Goal: Task Accomplishment & Management: Manage account settings

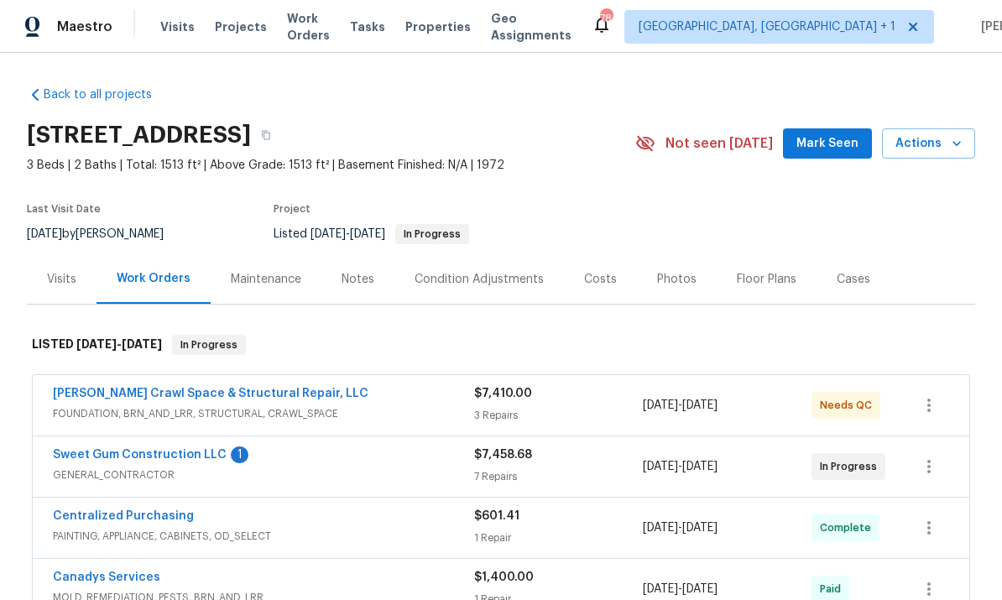
click at [185, 457] on link "Sweet Gum Construction LLC" at bounding box center [140, 455] width 174 height 12
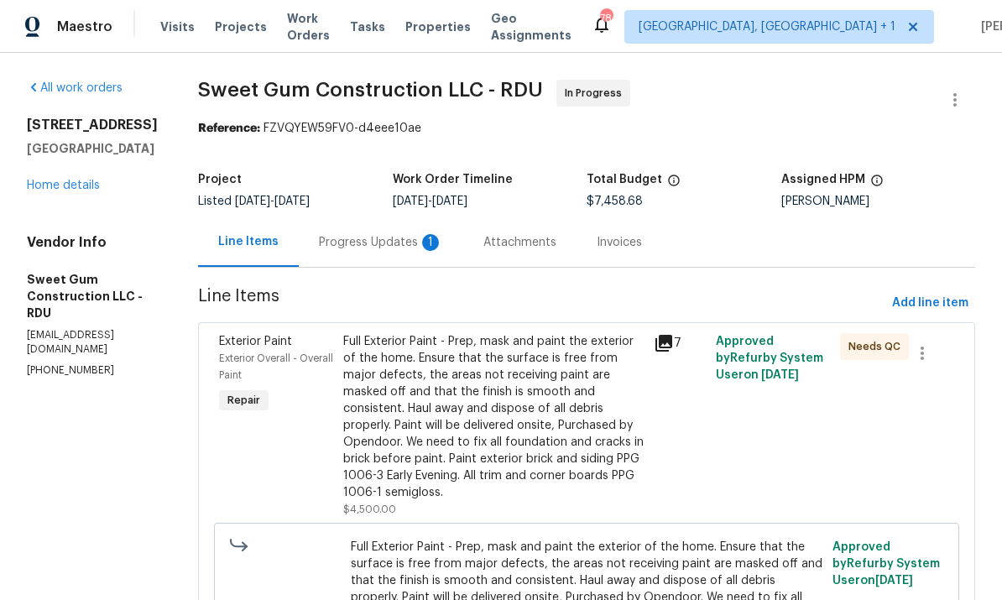
click at [386, 242] on div "Progress Updates 1" at bounding box center [381, 242] width 124 height 17
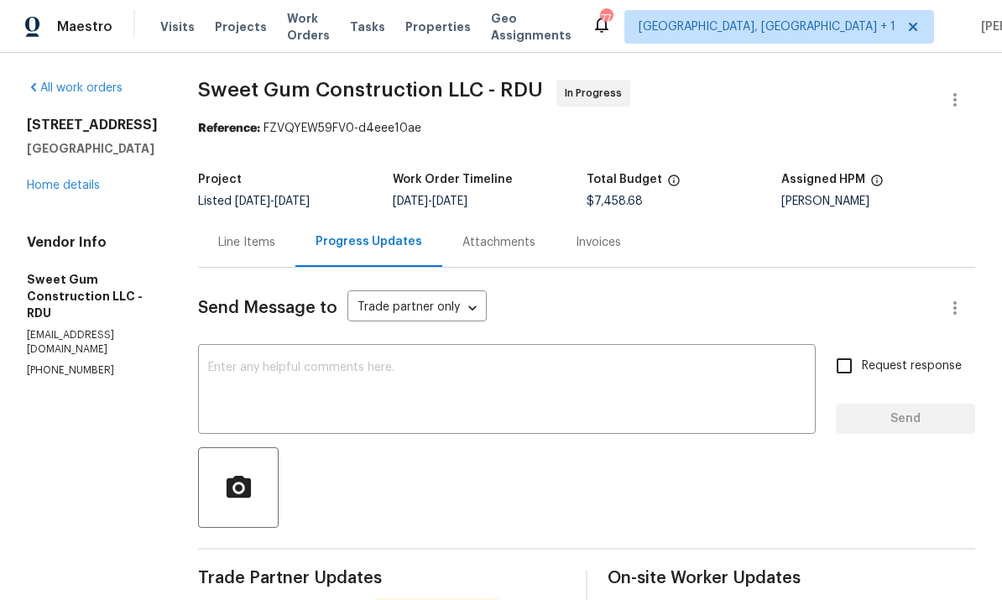
click at [103, 182] on div "3721 Suffolk St Durham, NC 27707 Home details" at bounding box center [92, 155] width 131 height 77
click at [85, 183] on link "Home details" at bounding box center [63, 186] width 73 height 12
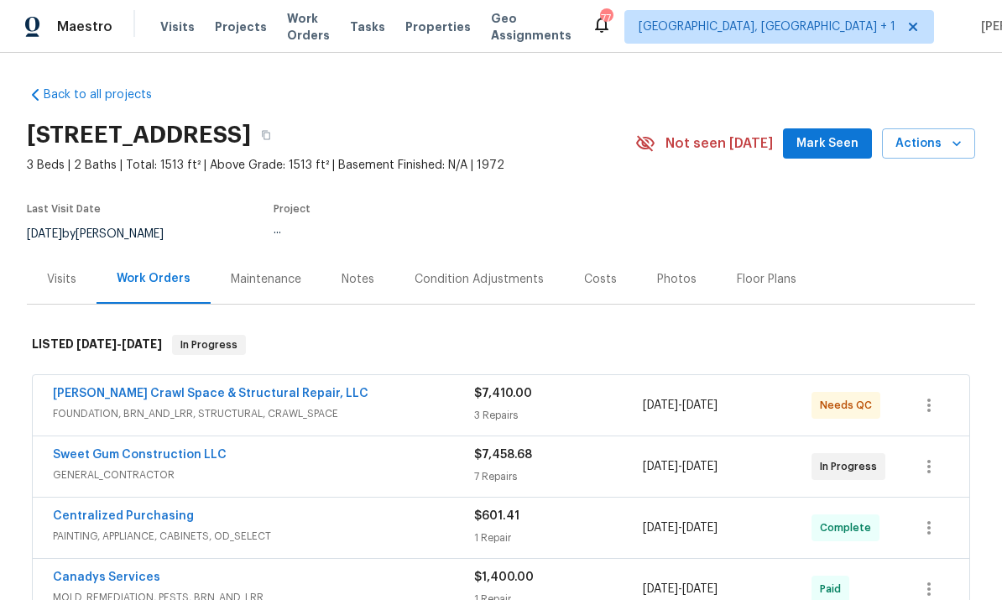
click at [206, 393] on link "Falcone Crawl Space & Structural Repair, LLC" at bounding box center [210, 394] width 315 height 12
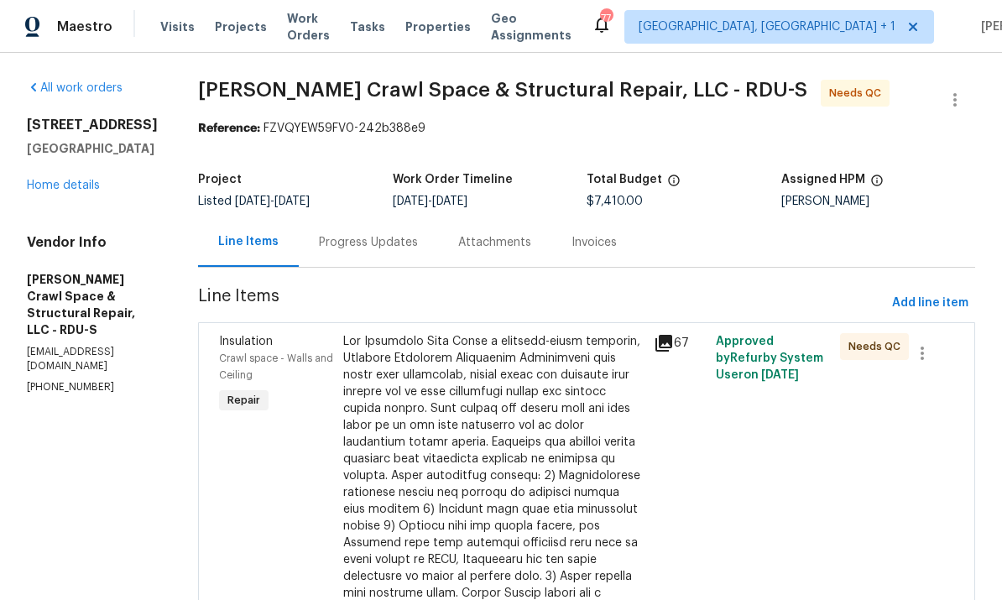
click at [473, 424] on div at bounding box center [493, 576] width 300 height 487
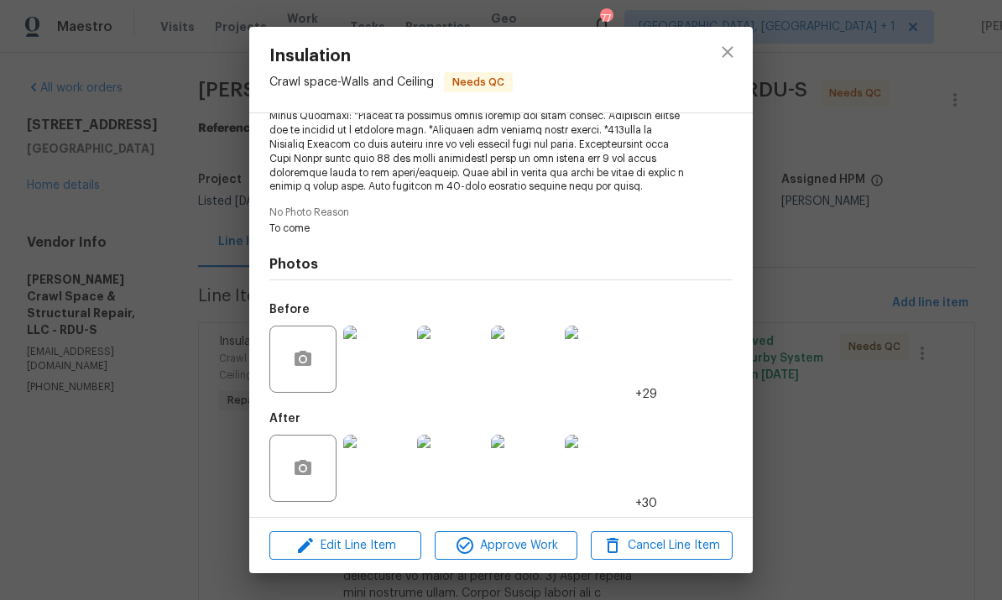
scroll to position [362, 0]
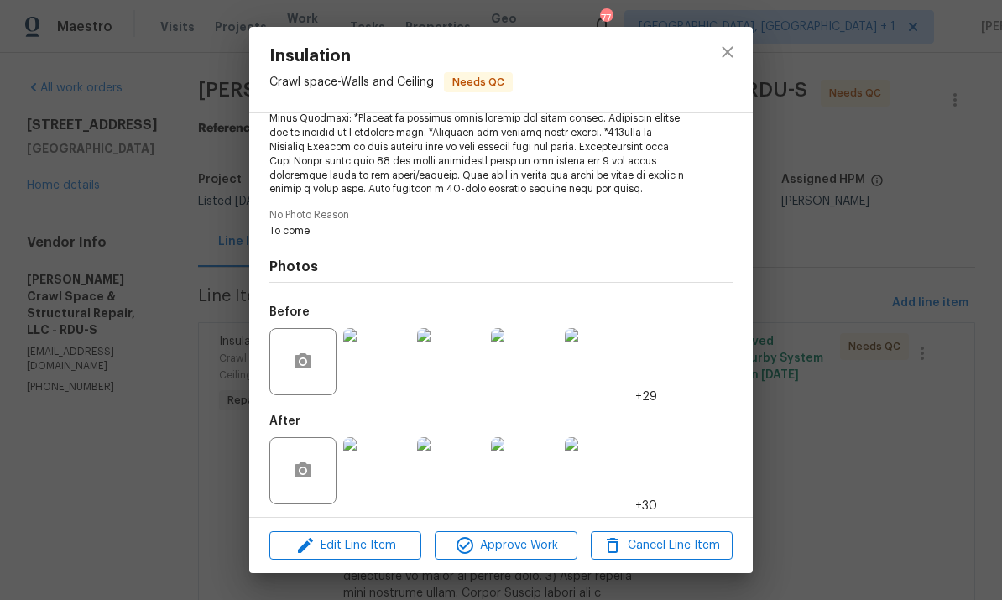
click at [372, 475] on img at bounding box center [376, 470] width 67 height 67
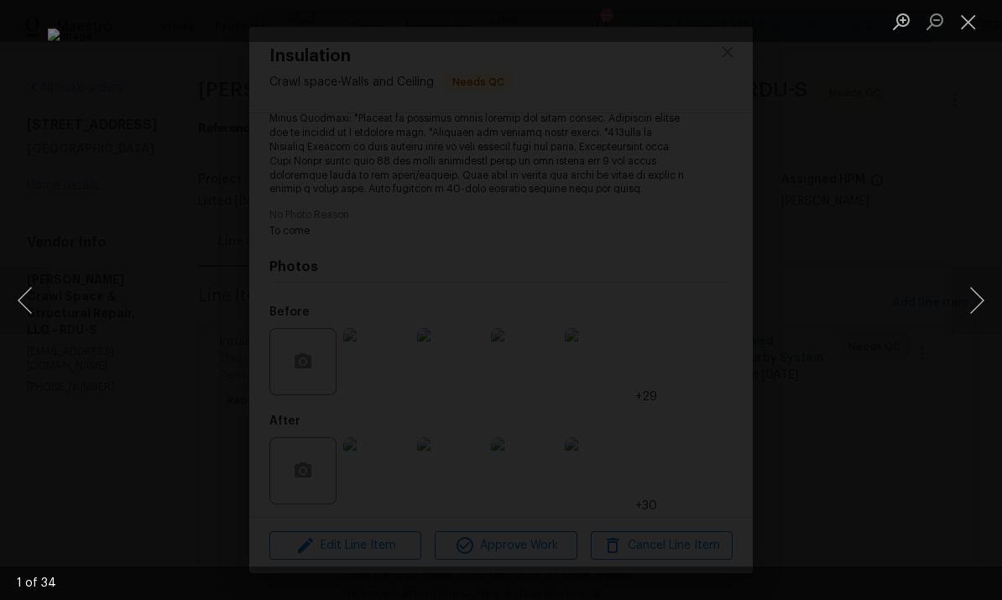
click at [976, 296] on button "Next image" at bounding box center [976, 300] width 50 height 67
click at [976, 292] on button "Next image" at bounding box center [976, 300] width 50 height 67
click at [979, 281] on button "Next image" at bounding box center [976, 300] width 50 height 67
click at [972, 286] on button "Next image" at bounding box center [976, 300] width 50 height 67
click at [976, 282] on button "Next image" at bounding box center [976, 300] width 50 height 67
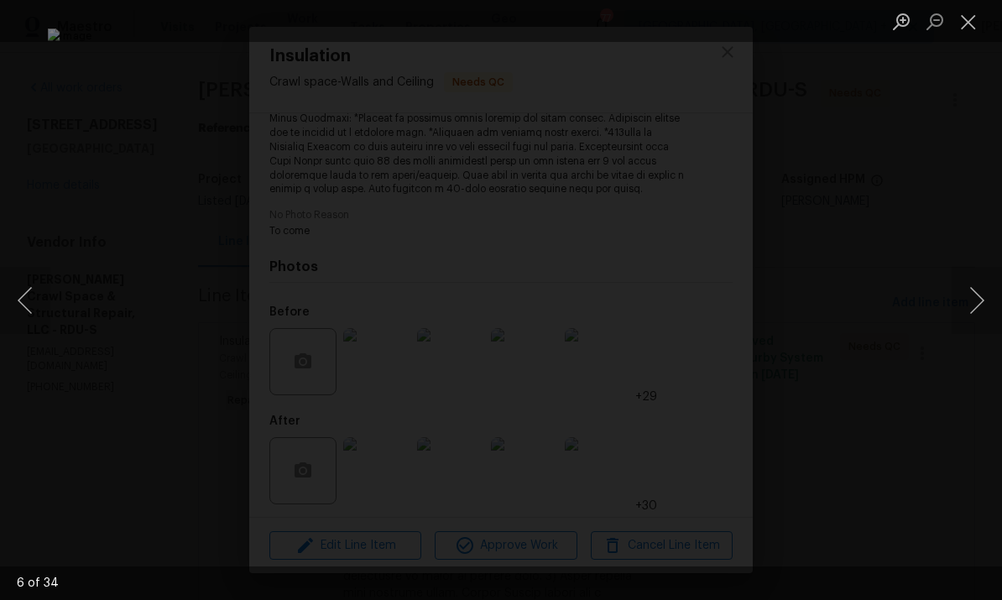
click at [981, 285] on button "Next image" at bounding box center [976, 300] width 50 height 67
click at [973, 290] on button "Next image" at bounding box center [976, 300] width 50 height 67
click at [974, 293] on button "Next image" at bounding box center [976, 300] width 50 height 67
click at [976, 287] on button "Next image" at bounding box center [976, 300] width 50 height 67
click at [975, 292] on button "Next image" at bounding box center [976, 300] width 50 height 67
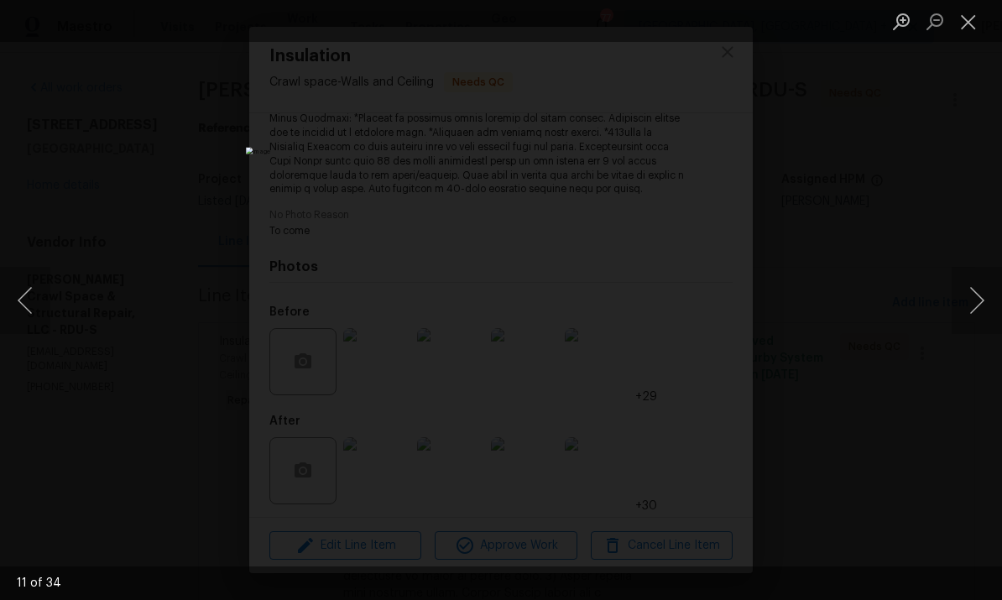
click at [973, 292] on button "Next image" at bounding box center [976, 300] width 50 height 67
click at [979, 288] on button "Next image" at bounding box center [976, 300] width 50 height 67
click at [976, 290] on button "Next image" at bounding box center [976, 300] width 50 height 67
click at [976, 286] on button "Next image" at bounding box center [976, 300] width 50 height 67
click at [976, 289] on button "Next image" at bounding box center [976, 300] width 50 height 67
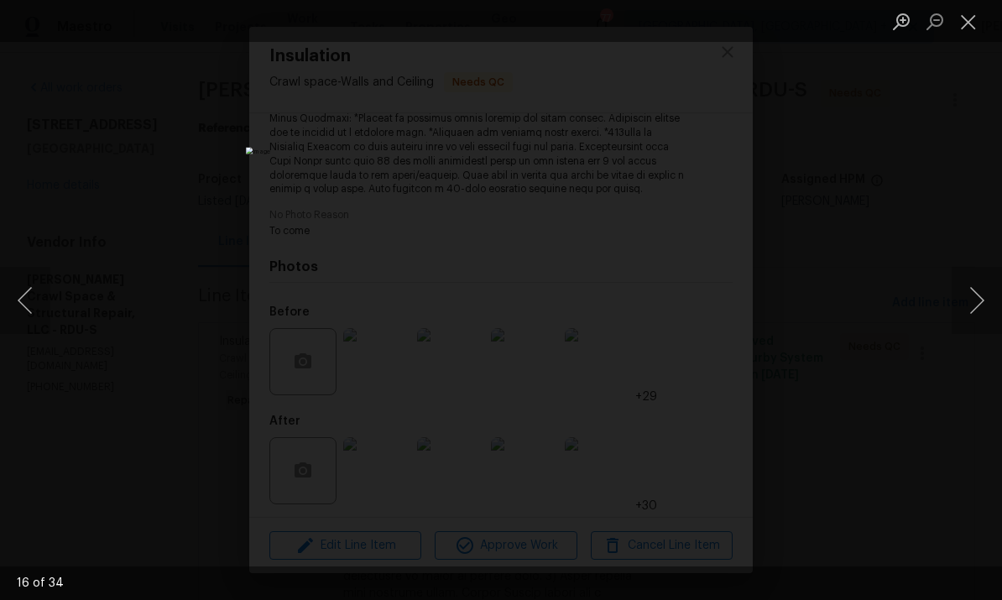
click at [971, 290] on button "Next image" at bounding box center [976, 300] width 50 height 67
click at [970, 290] on button "Next image" at bounding box center [976, 300] width 50 height 67
click at [966, 300] on button "Next image" at bounding box center [976, 300] width 50 height 67
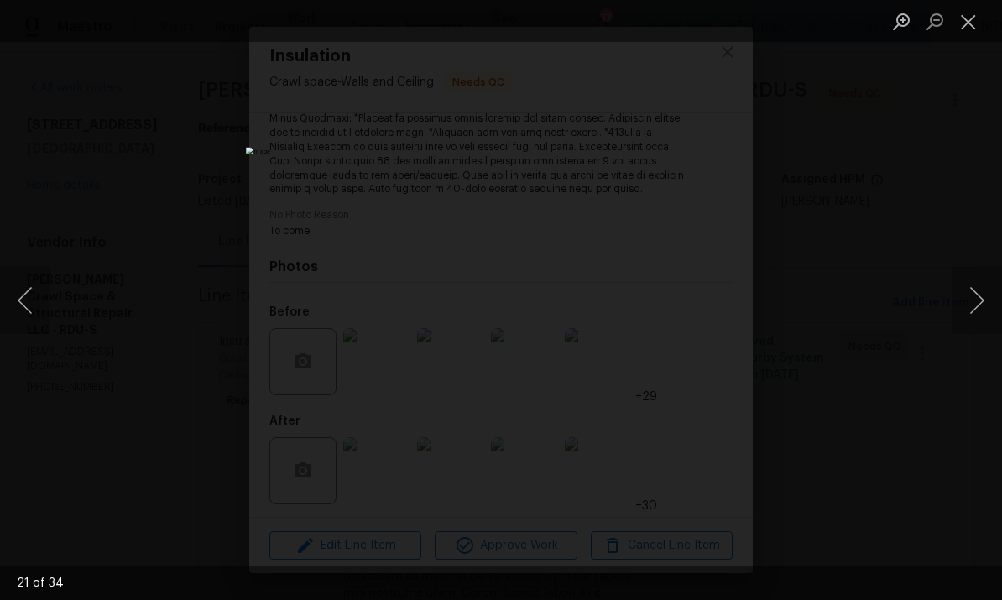
click at [965, 300] on button "Next image" at bounding box center [976, 300] width 50 height 67
click at [962, 310] on button "Next image" at bounding box center [976, 300] width 50 height 67
click at [962, 309] on button "Next image" at bounding box center [976, 300] width 50 height 67
click at [960, 305] on button "Next image" at bounding box center [976, 300] width 50 height 67
click at [959, 305] on button "Next image" at bounding box center [976, 300] width 50 height 67
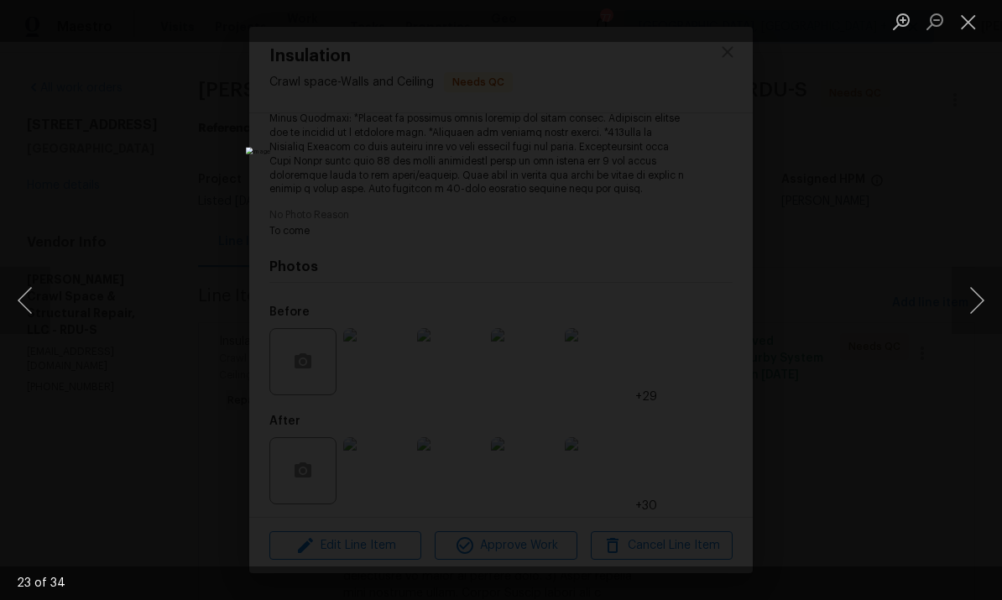
click at [966, 320] on button "Next image" at bounding box center [976, 300] width 50 height 67
click at [962, 316] on button "Next image" at bounding box center [976, 300] width 50 height 67
click at [963, 306] on button "Next image" at bounding box center [976, 300] width 50 height 67
click at [961, 300] on button "Next image" at bounding box center [976, 300] width 50 height 67
click at [981, 311] on button "Next image" at bounding box center [976, 300] width 50 height 67
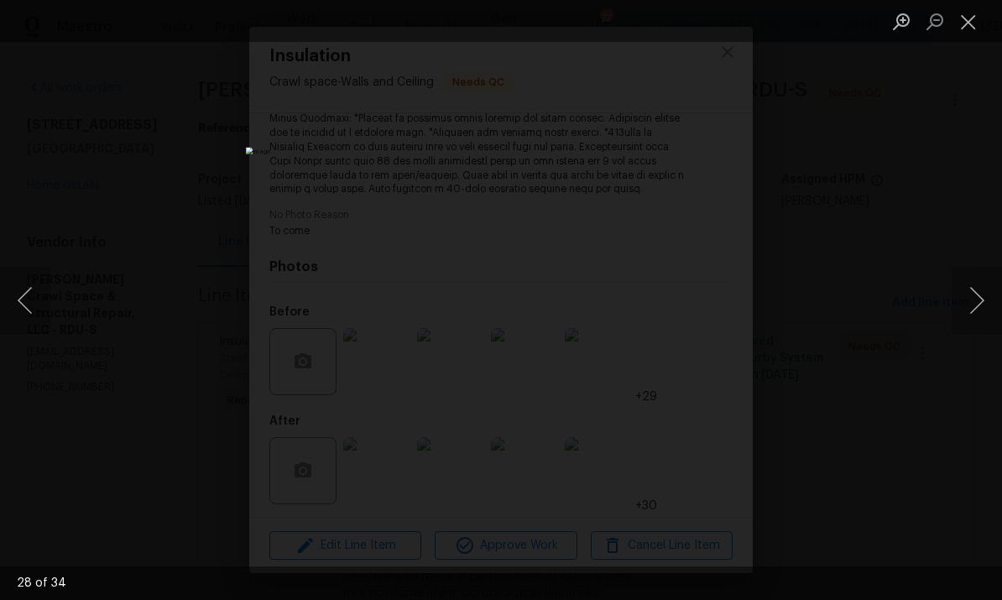
click at [980, 311] on button "Next image" at bounding box center [976, 300] width 50 height 67
click at [983, 295] on button "Next image" at bounding box center [976, 300] width 50 height 67
click at [983, 294] on button "Next image" at bounding box center [976, 300] width 50 height 67
click at [981, 312] on button "Next image" at bounding box center [976, 300] width 50 height 67
click at [980, 312] on button "Next image" at bounding box center [976, 300] width 50 height 67
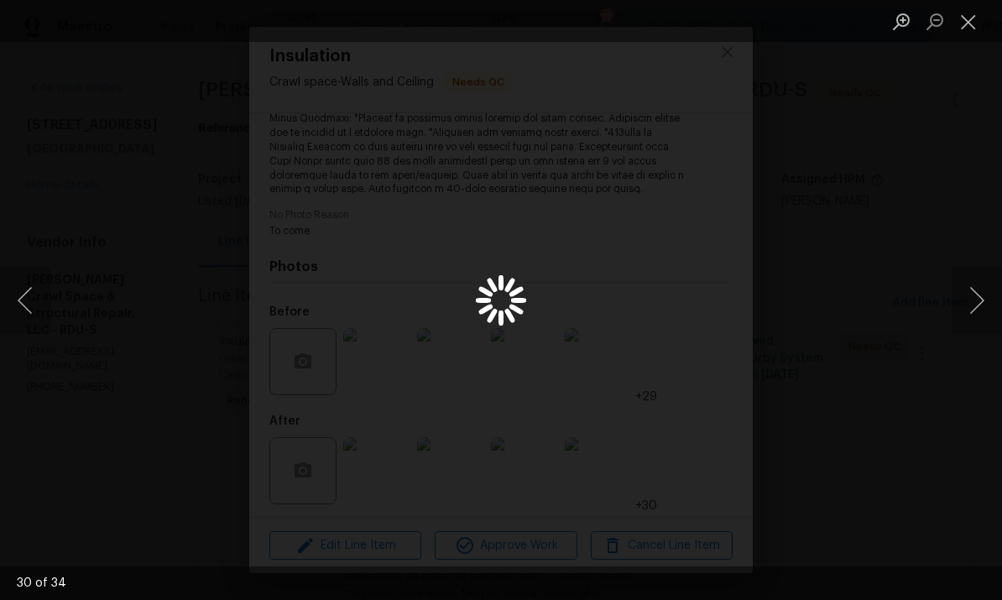
click at [982, 308] on button "Next image" at bounding box center [976, 300] width 50 height 67
click at [981, 307] on button "Next image" at bounding box center [976, 300] width 50 height 67
click at [997, 295] on button "Next image" at bounding box center [976, 300] width 50 height 67
click at [981, 310] on button "Next image" at bounding box center [976, 300] width 50 height 67
click at [980, 309] on button "Next image" at bounding box center [976, 300] width 50 height 67
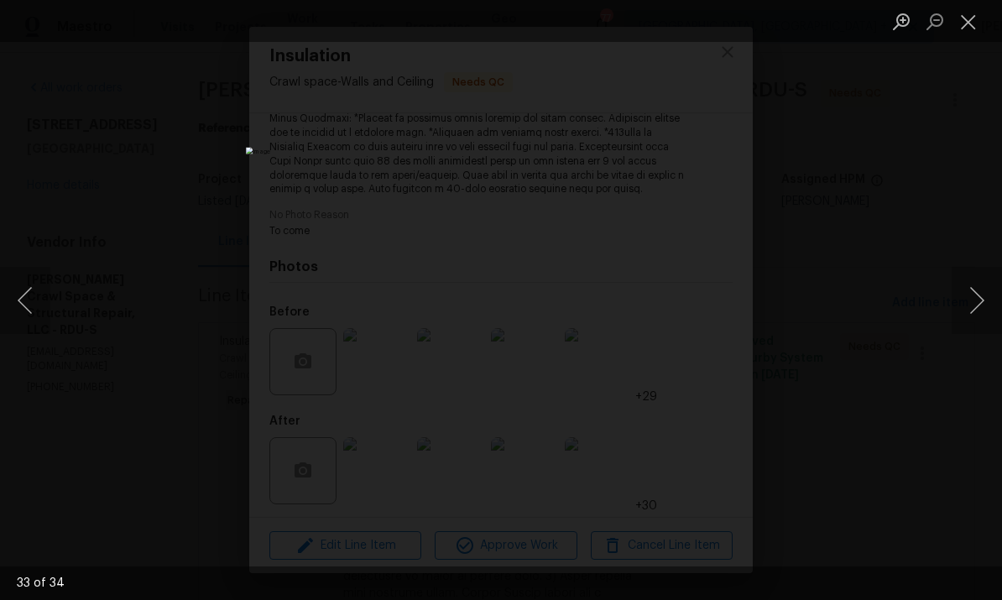
click at [982, 318] on button "Next image" at bounding box center [976, 300] width 50 height 67
click at [877, 206] on div "Lightbox" at bounding box center [501, 300] width 1002 height 600
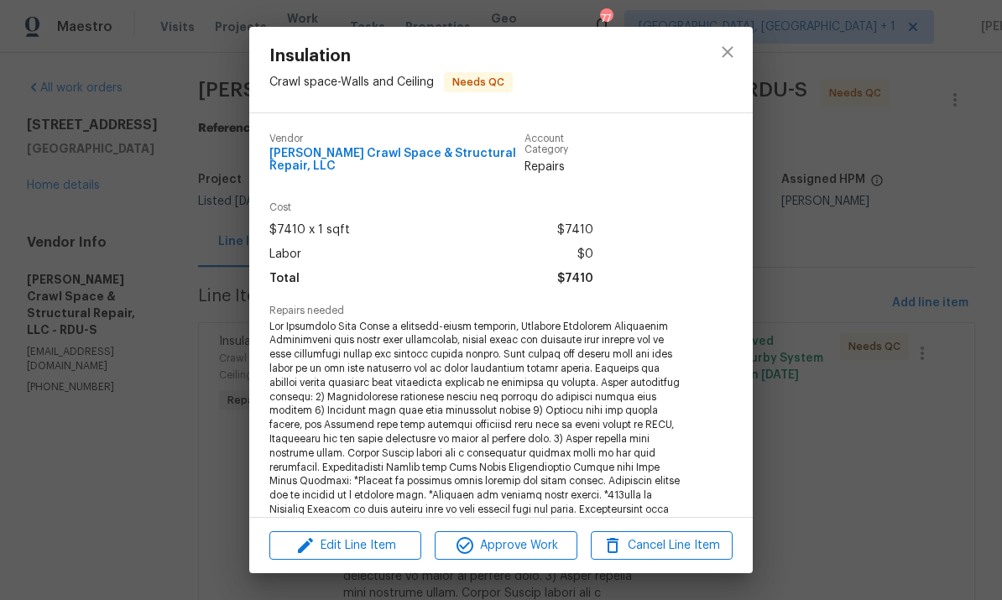
scroll to position [-1, 0]
click at [877, 284] on div "Insulation Crawl space - Walls and Ceiling Needs QC Vendor Falcone Crawl Space …" at bounding box center [501, 300] width 1002 height 600
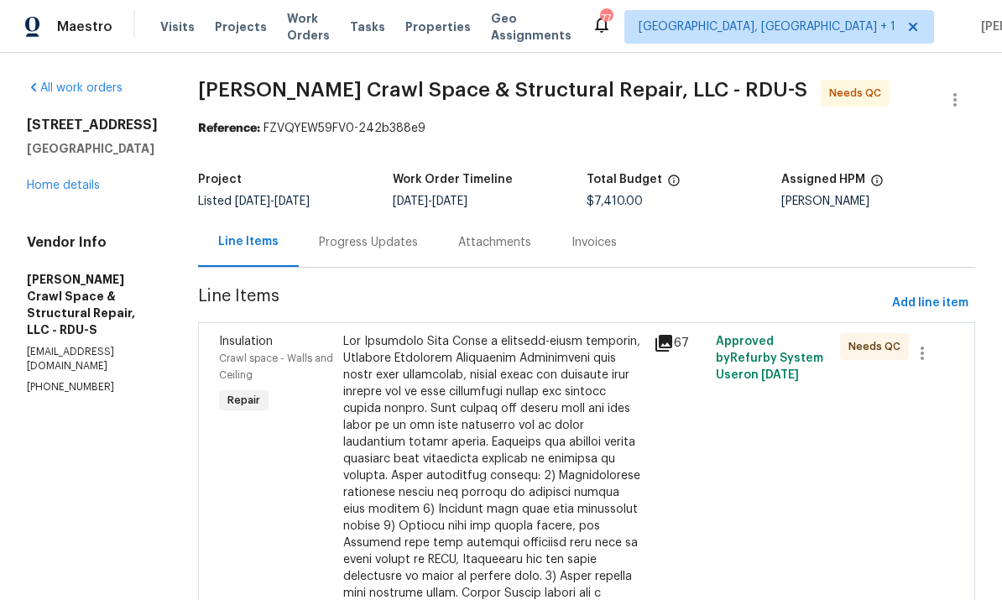
click at [393, 248] on div "Progress Updates" at bounding box center [368, 242] width 99 height 17
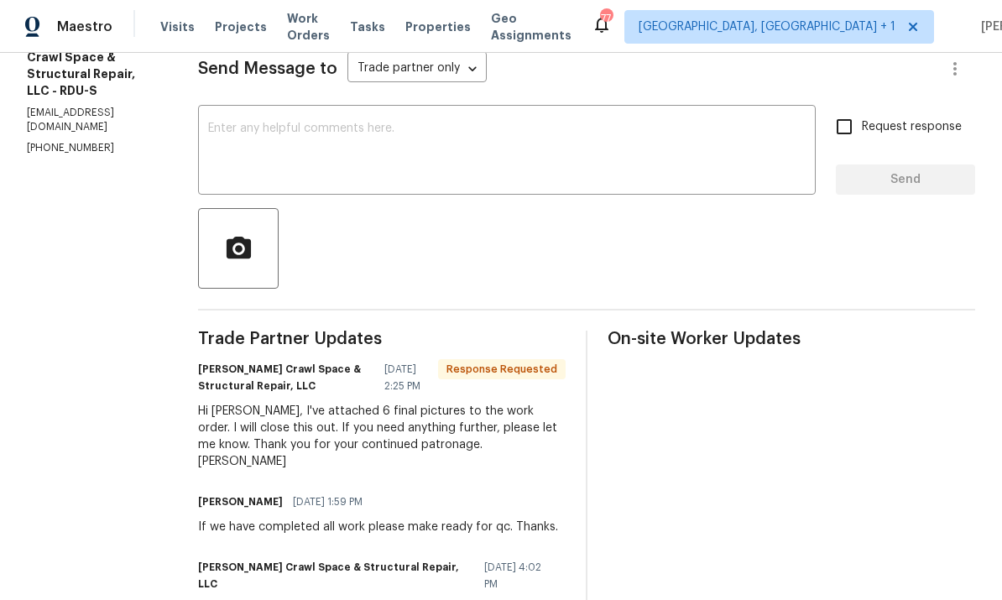
scroll to position [126, 0]
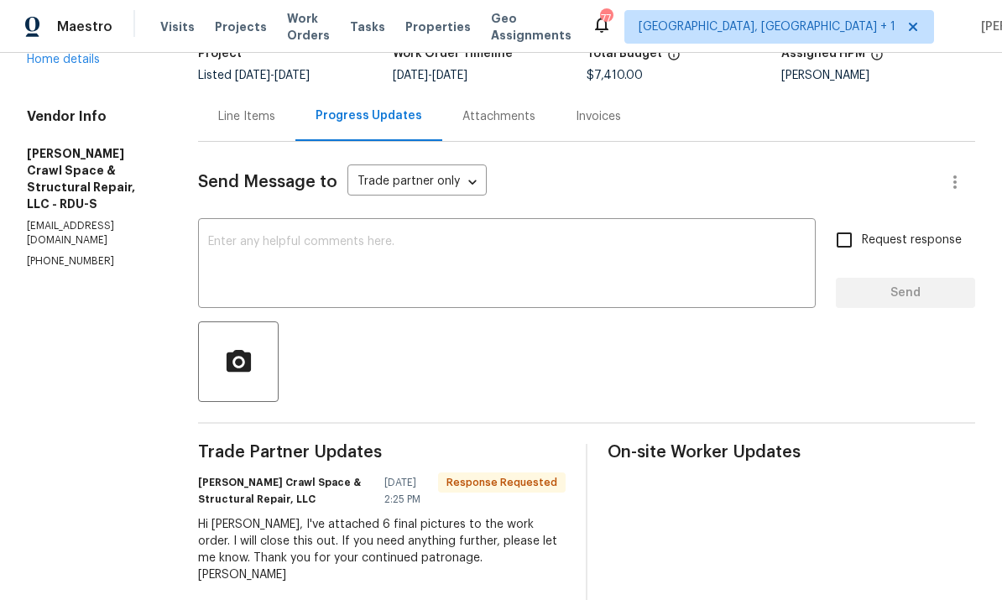
click at [288, 236] on textarea at bounding box center [506, 265] width 597 height 59
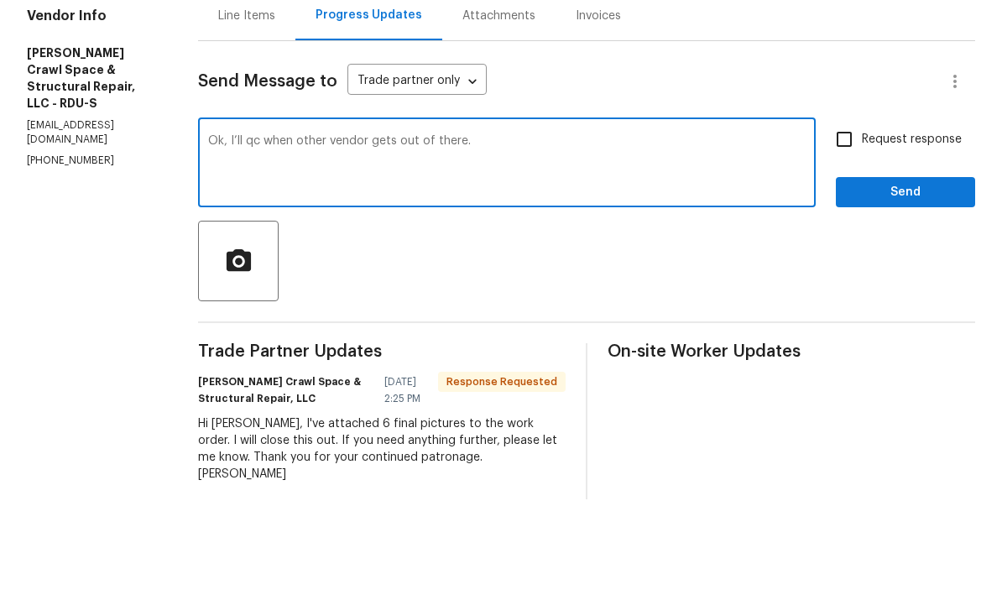
type textarea "Ok, I’ll qc when other vendor gets out of there."
click at [840, 222] on input "Request response" at bounding box center [843, 239] width 35 height 35
checkbox input "true"
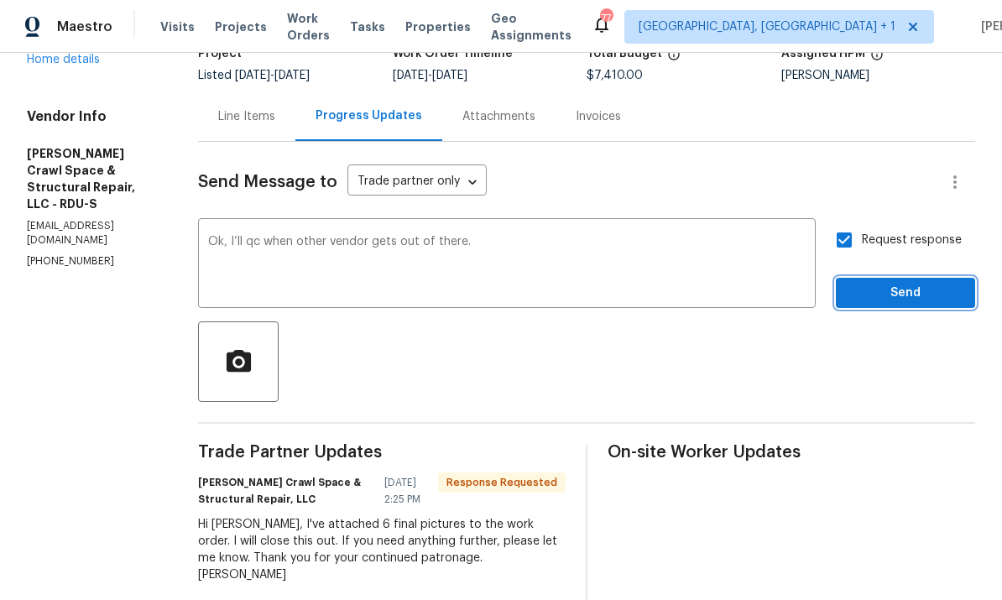
click at [921, 278] on button "Send" at bounding box center [905, 293] width 139 height 31
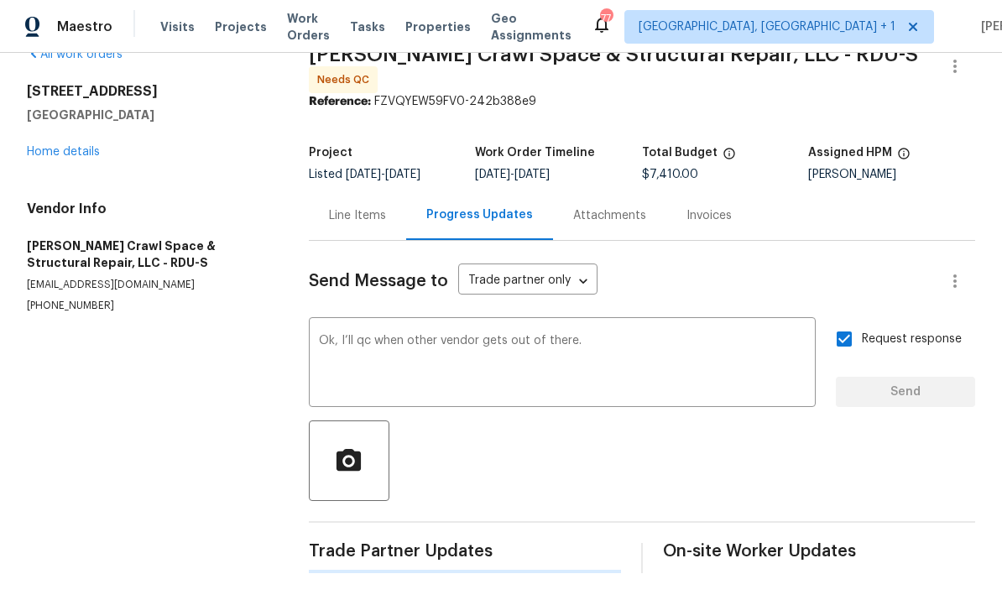
scroll to position [0, 0]
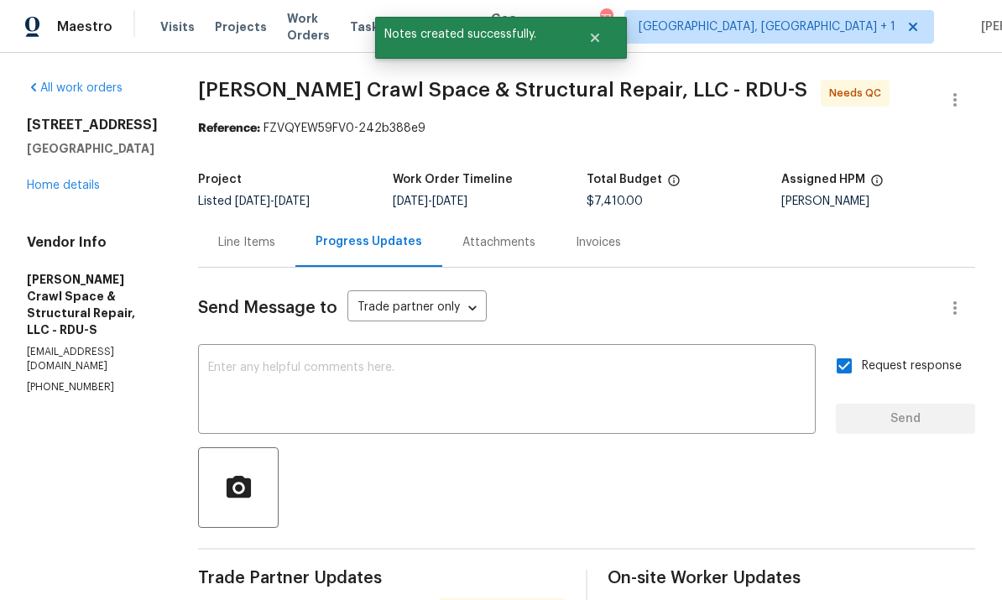
click at [97, 180] on link "Home details" at bounding box center [63, 186] width 73 height 12
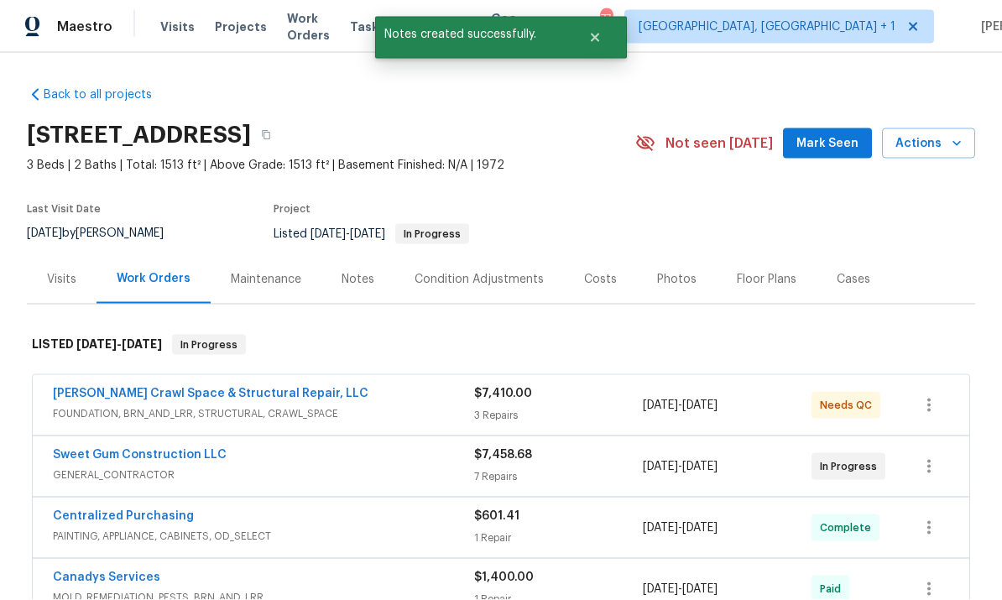
scroll to position [20, 0]
click at [180, 466] on span "GENERAL_CONTRACTOR" at bounding box center [263, 474] width 421 height 17
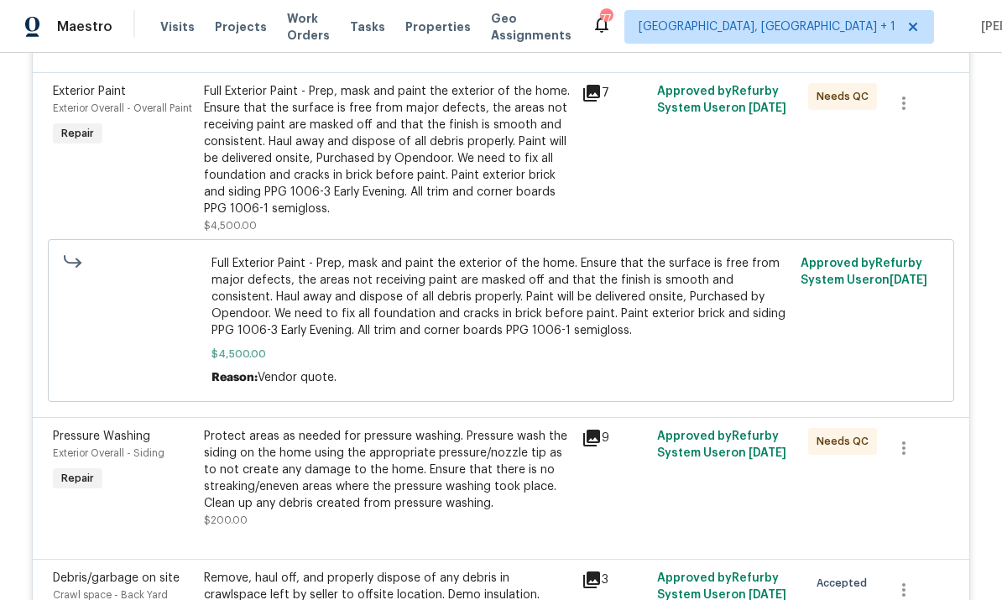
scroll to position [861, 0]
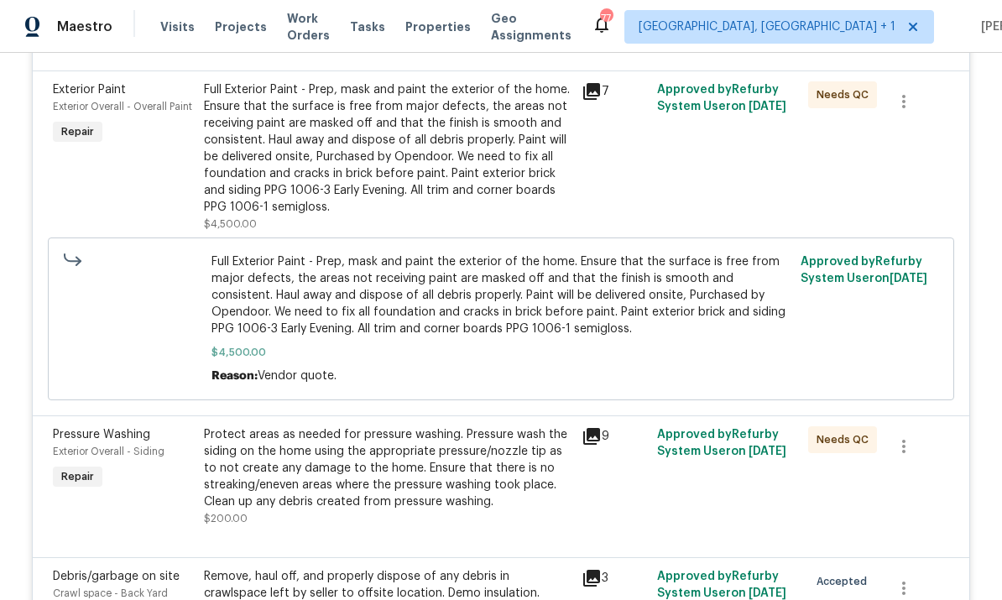
click at [430, 442] on div "Protect areas as needed for pressure washing. Pressure wash the siding on the h…" at bounding box center [387, 468] width 367 height 84
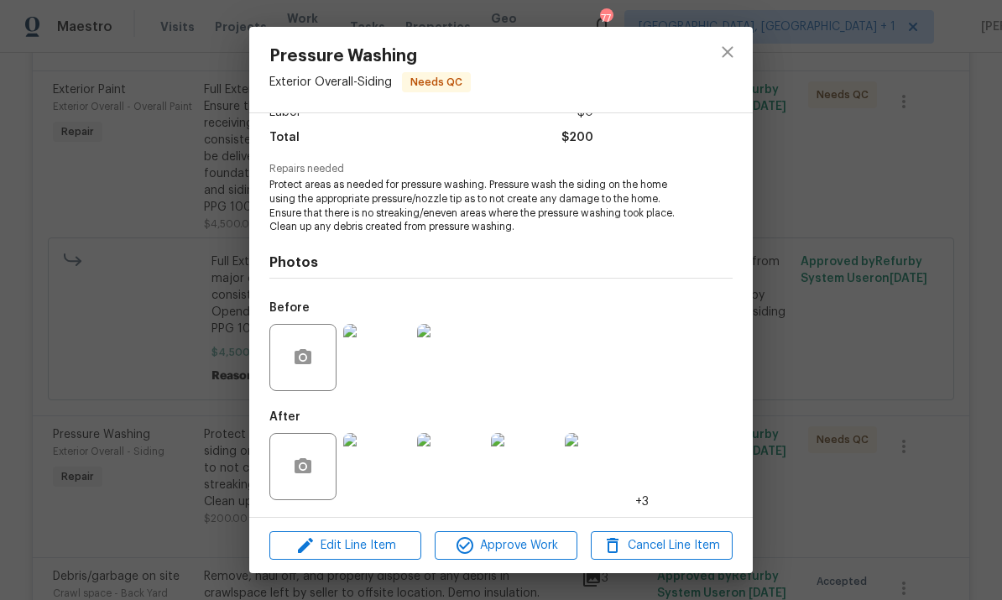
scroll to position [133, 0]
click at [384, 478] on img at bounding box center [376, 466] width 67 height 67
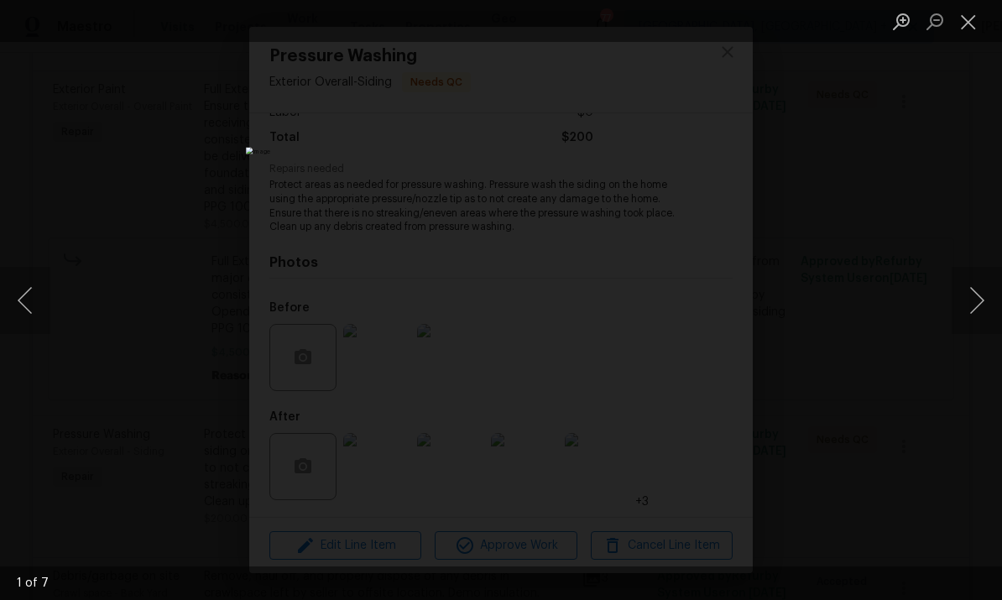
click at [972, 298] on button "Next image" at bounding box center [976, 300] width 50 height 67
click at [973, 294] on button "Next image" at bounding box center [976, 300] width 50 height 67
click at [972, 242] on div "Lightbox" at bounding box center [501, 300] width 1002 height 600
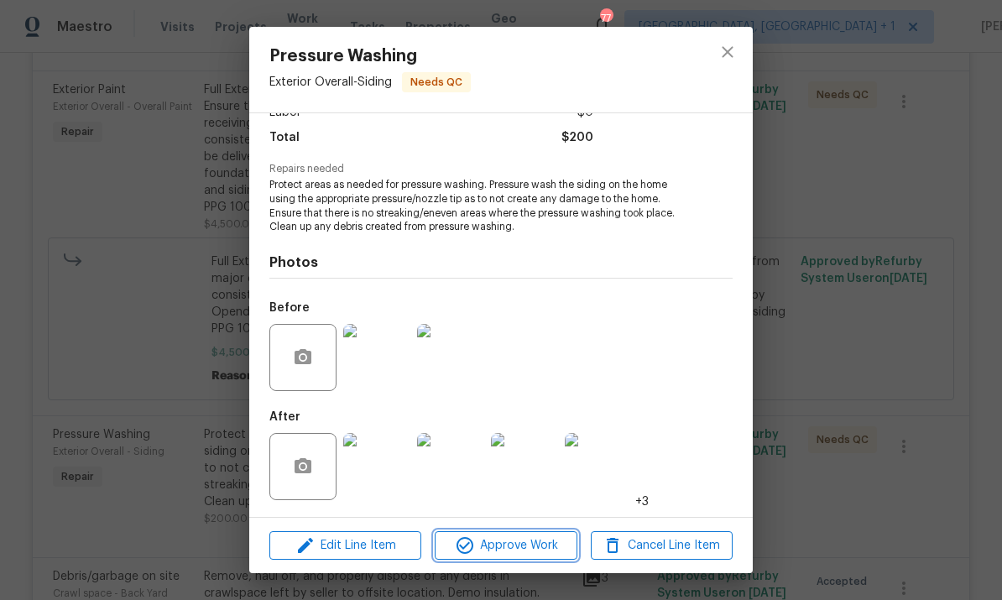
click at [545, 535] on span "Approve Work" at bounding box center [506, 545] width 132 height 21
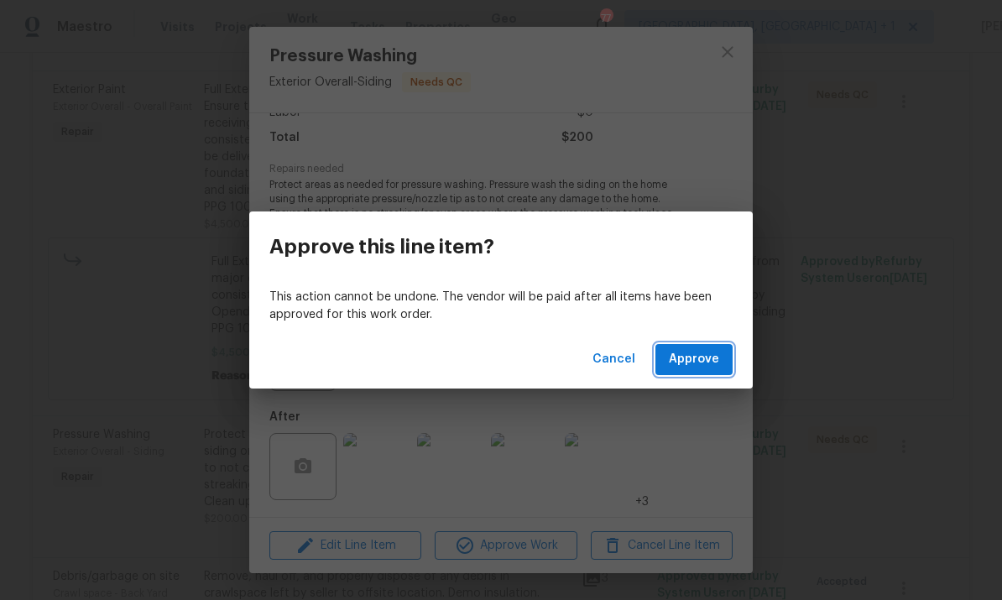
click at [711, 358] on span "Approve" at bounding box center [694, 359] width 50 height 21
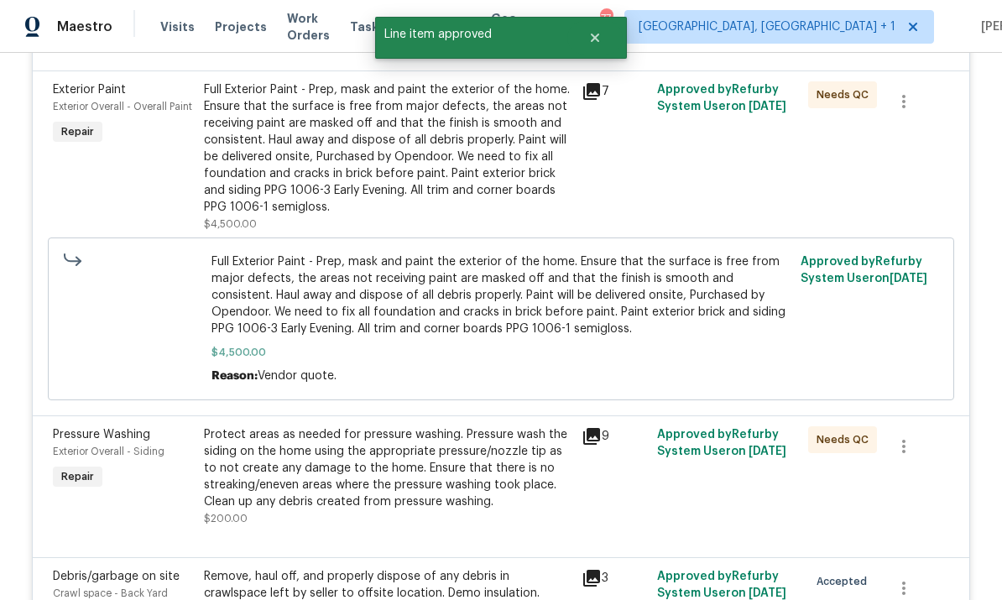
click at [455, 448] on div "Protect areas as needed for pressure washing. Pressure wash the siding on the h…" at bounding box center [387, 468] width 367 height 84
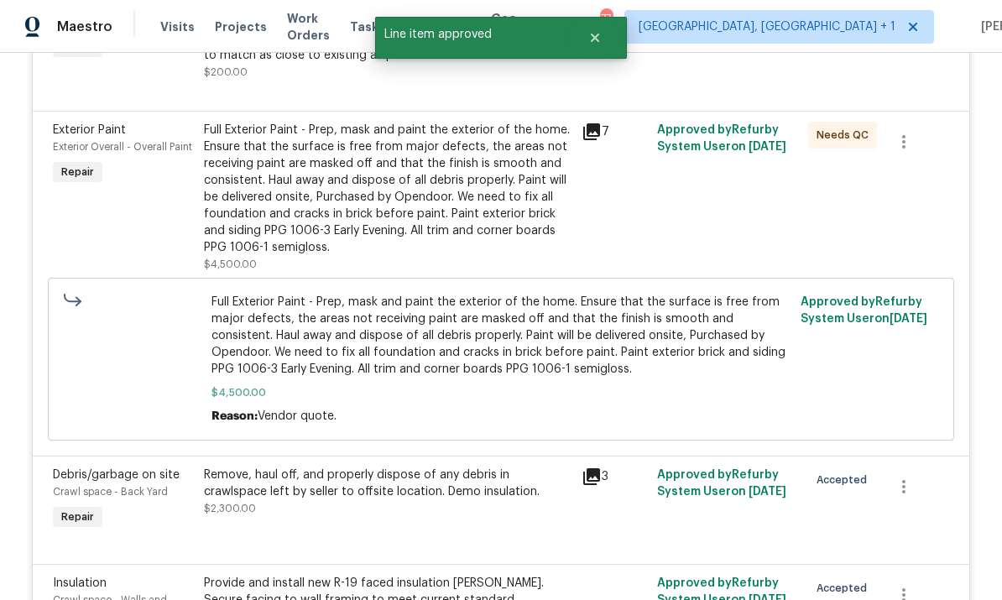
scroll to position [813, 0]
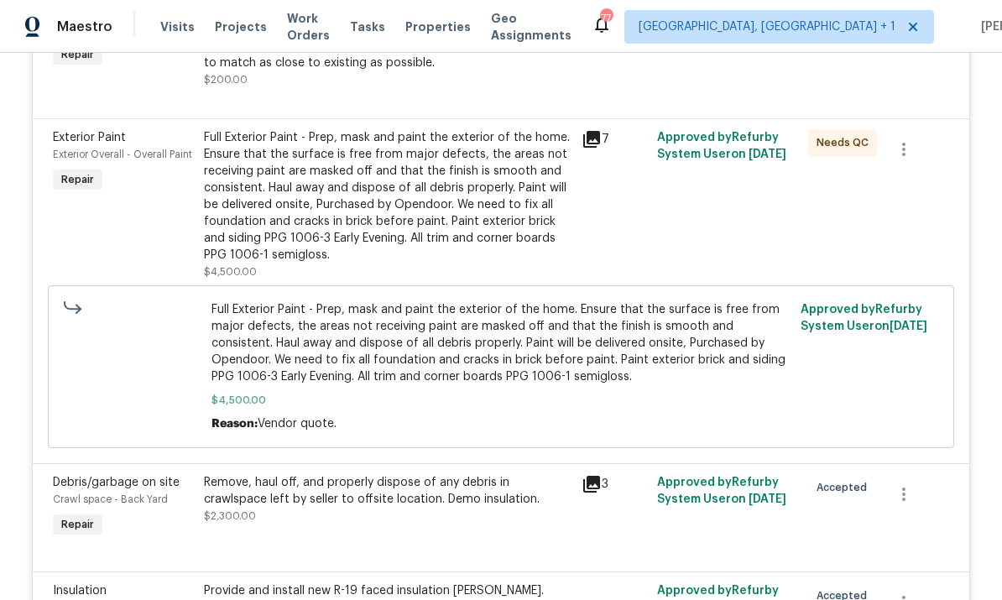
click at [478, 180] on div "Full Exterior Paint - Prep, mask and paint the exterior of the home. Ensure tha…" at bounding box center [387, 196] width 367 height 134
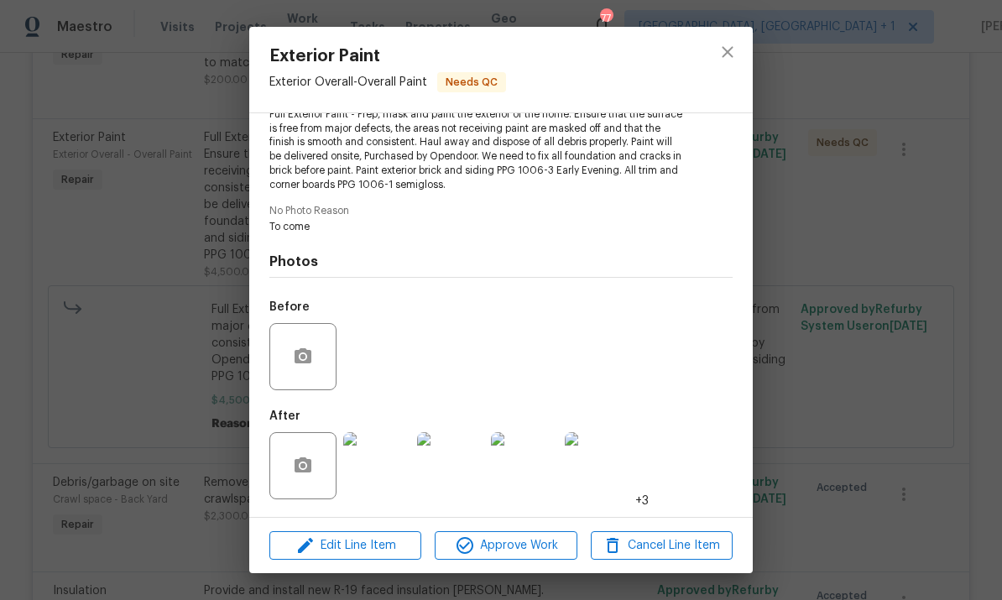
scroll to position [202, 0]
click at [385, 481] on img at bounding box center [376, 465] width 67 height 67
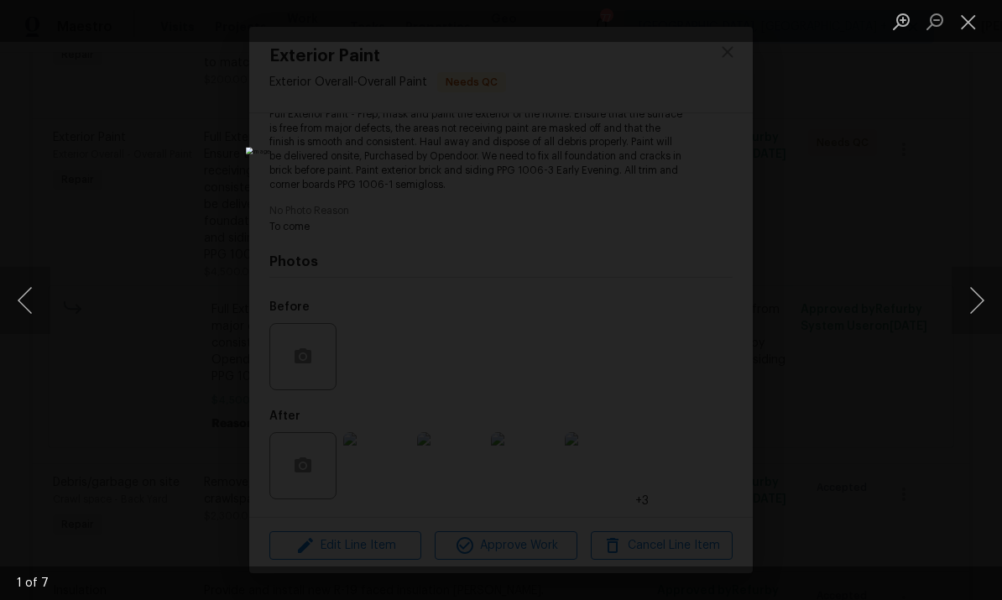
click at [976, 289] on button "Next image" at bounding box center [976, 300] width 50 height 67
click at [971, 282] on button "Next image" at bounding box center [976, 300] width 50 height 67
click at [965, 280] on button "Next image" at bounding box center [976, 300] width 50 height 67
click at [967, 279] on button "Next image" at bounding box center [976, 300] width 50 height 67
click at [966, 284] on button "Next image" at bounding box center [976, 300] width 50 height 67
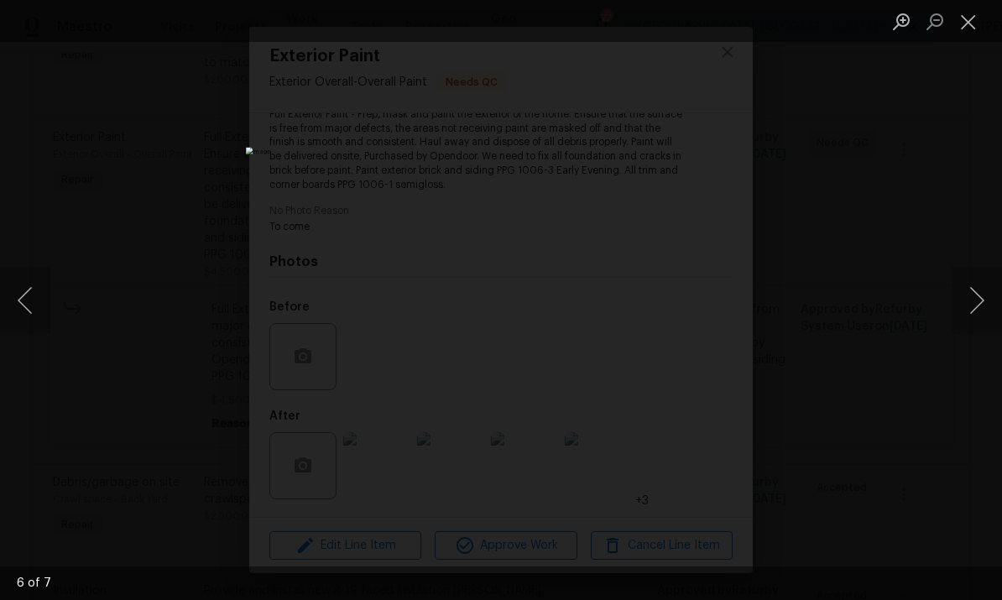
click at [971, 284] on button "Next image" at bounding box center [976, 300] width 50 height 67
click at [974, 288] on button "Next image" at bounding box center [976, 300] width 50 height 67
click at [933, 242] on div "Lightbox" at bounding box center [501, 300] width 1002 height 600
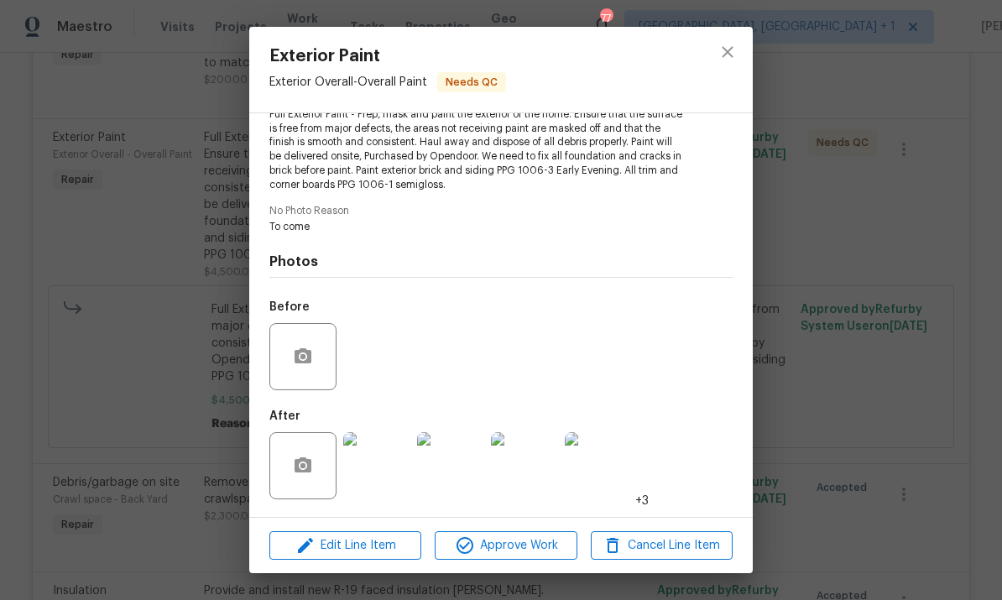
scroll to position [156, 0]
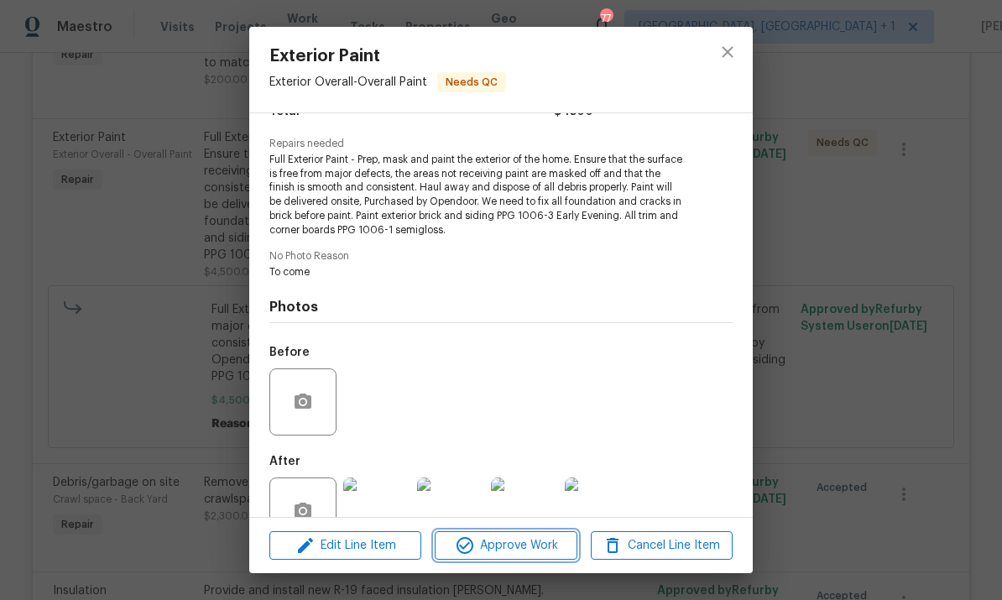
click at [538, 544] on span "Approve Work" at bounding box center [506, 545] width 132 height 21
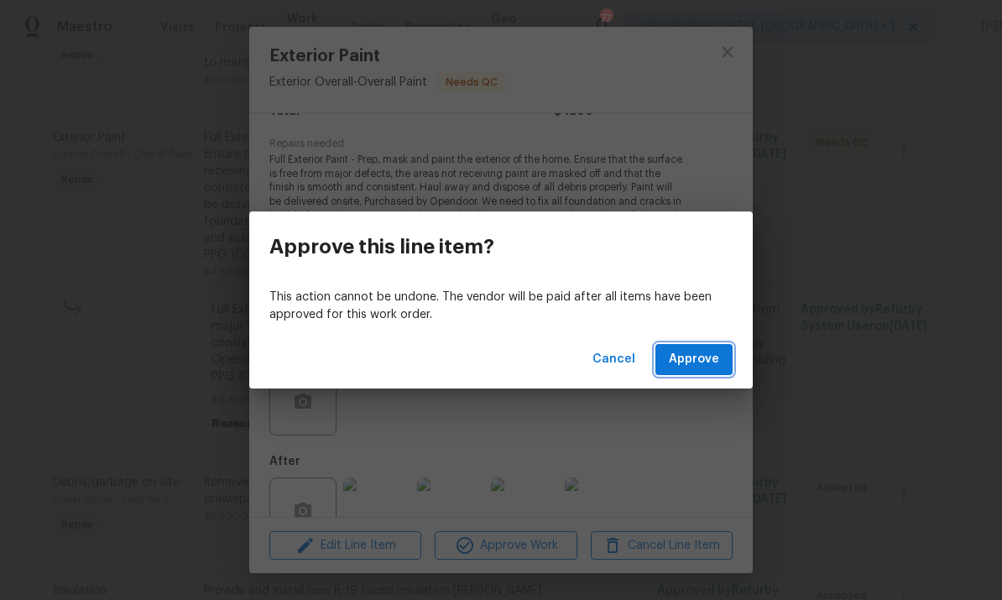
click at [705, 353] on span "Approve" at bounding box center [694, 359] width 50 height 21
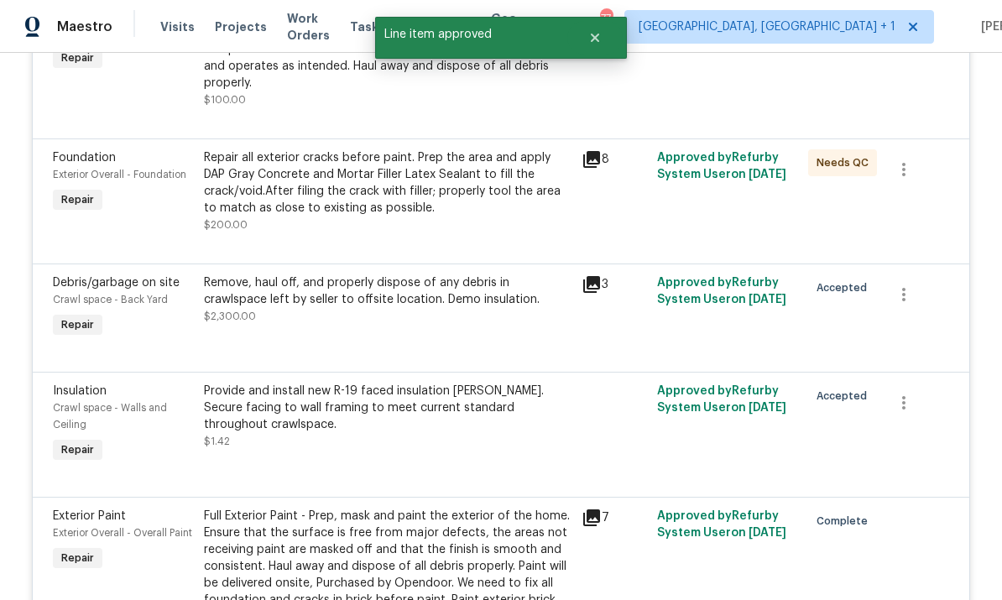
scroll to position [536, 0]
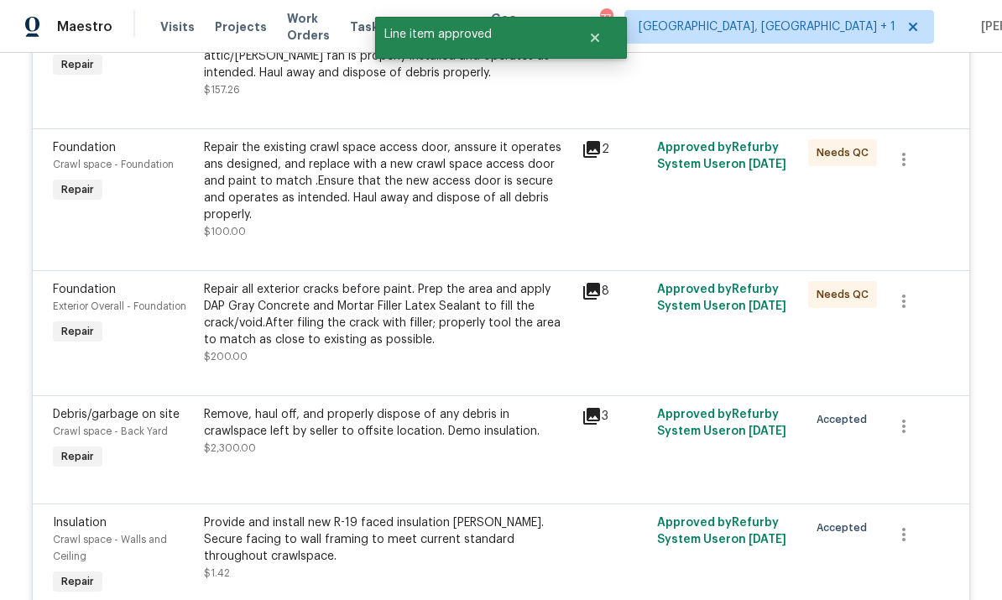
click at [391, 292] on div "Repair all exterior cracks before paint. Prep the area and apply DAP Gray Concr…" at bounding box center [387, 314] width 367 height 67
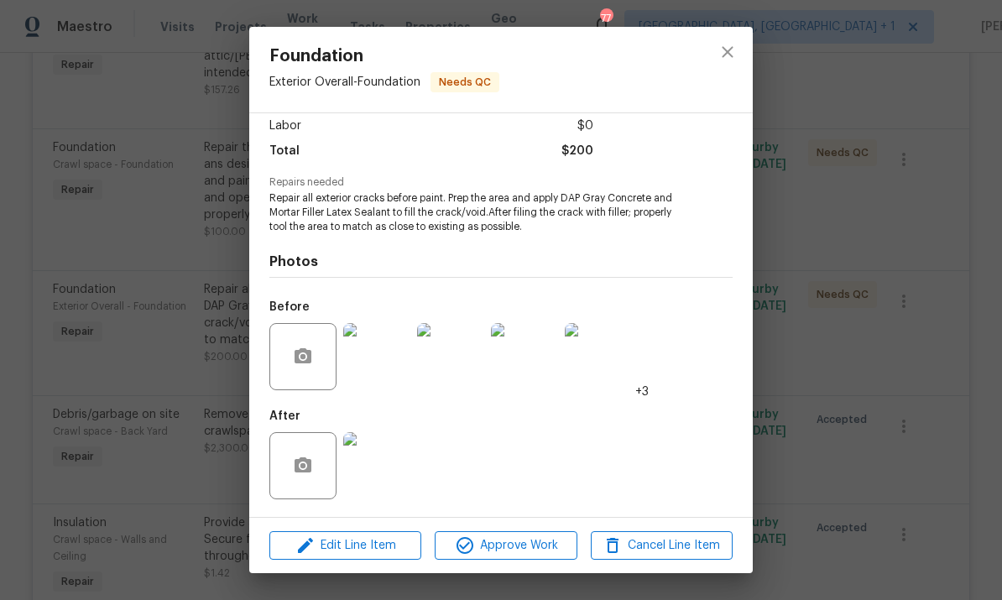
scroll to position [120, 0]
click at [390, 480] on img at bounding box center [376, 465] width 67 height 67
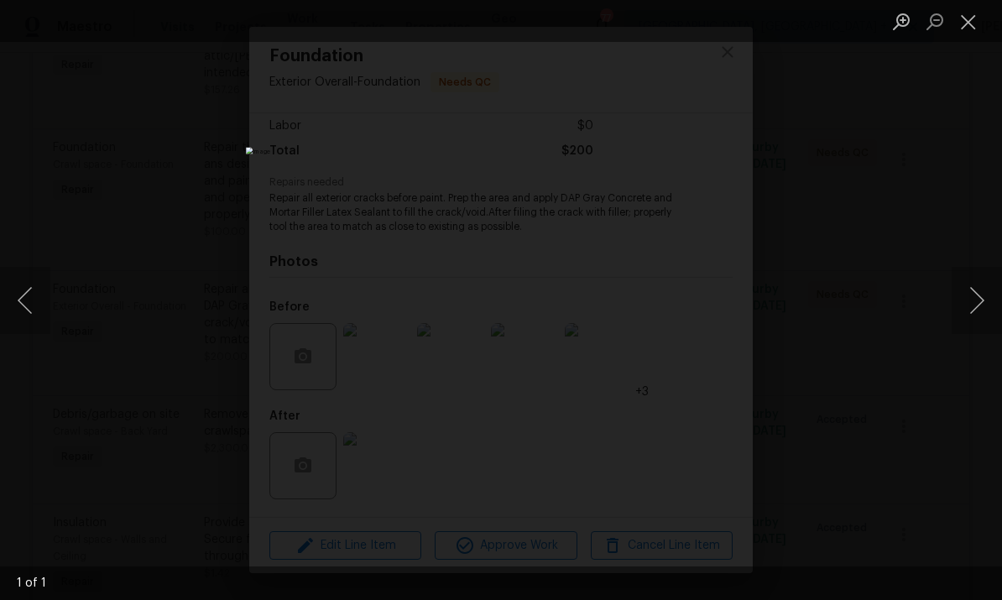
click at [980, 310] on button "Next image" at bounding box center [976, 300] width 50 height 67
click at [982, 286] on button "Next image" at bounding box center [976, 300] width 50 height 67
click at [979, 288] on button "Next image" at bounding box center [976, 300] width 50 height 67
click at [899, 280] on div "Lightbox" at bounding box center [501, 300] width 1002 height 600
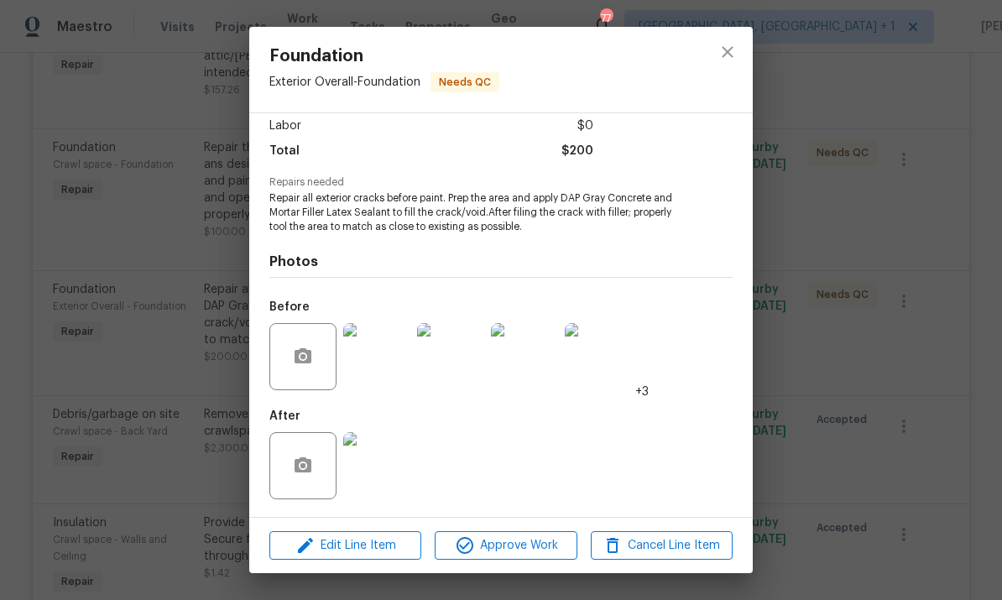
click at [19, 314] on div "Foundation Exterior Overall - Foundation Needs QC Vendor Sweet Gum Construction…" at bounding box center [501, 300] width 1002 height 600
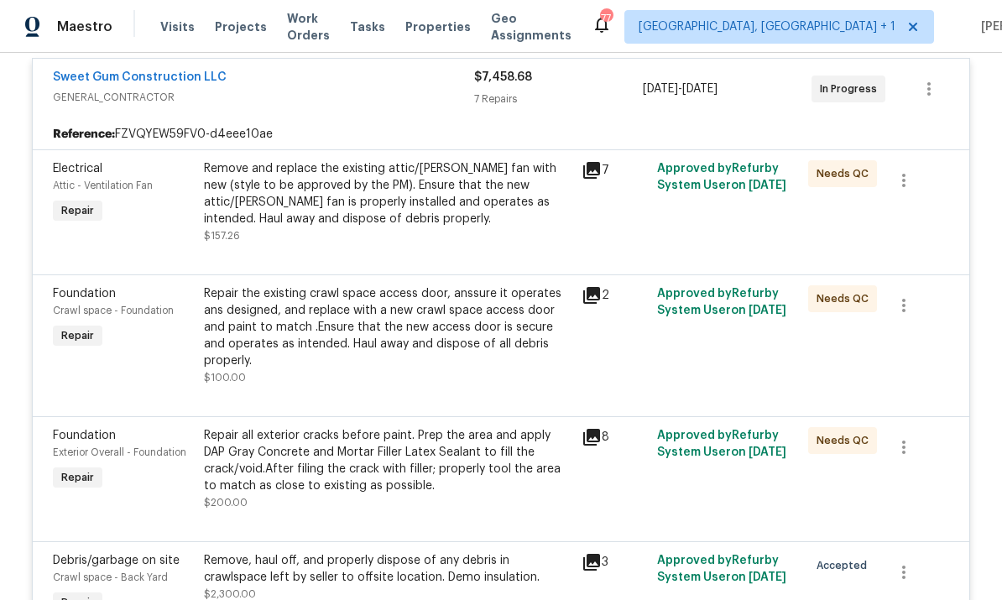
scroll to position [383, 0]
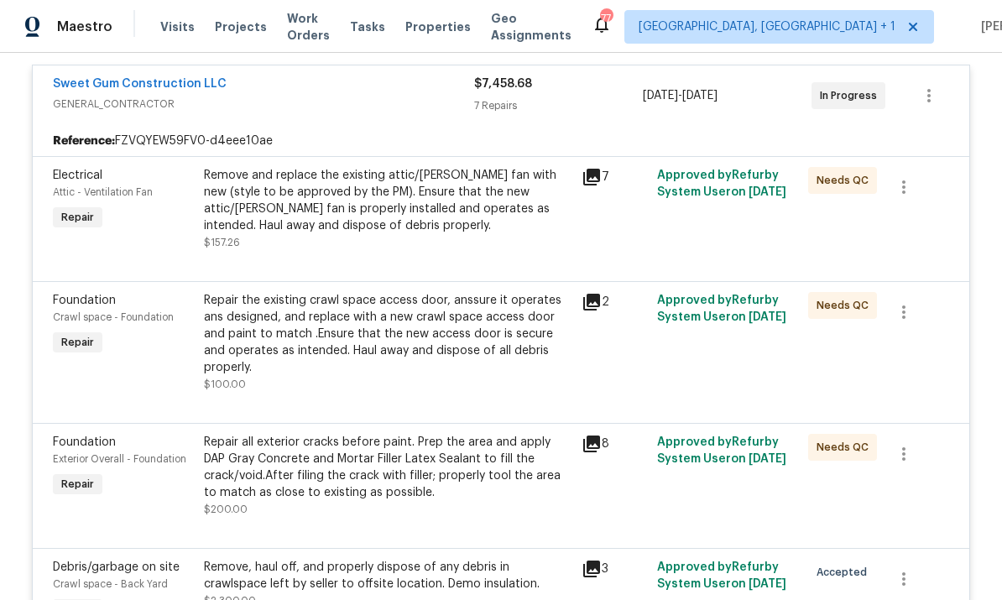
click at [478, 333] on div "Repair the existing crawl space access door, anssure it operates ans designed, …" at bounding box center [387, 334] width 367 height 84
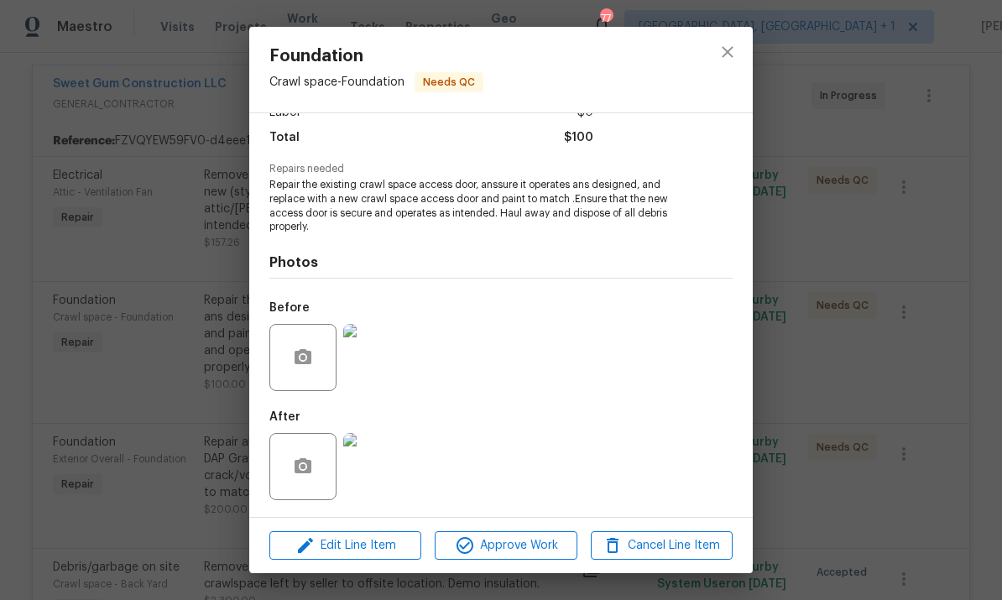
scroll to position [133, 0]
click at [386, 377] on img at bounding box center [376, 357] width 67 height 67
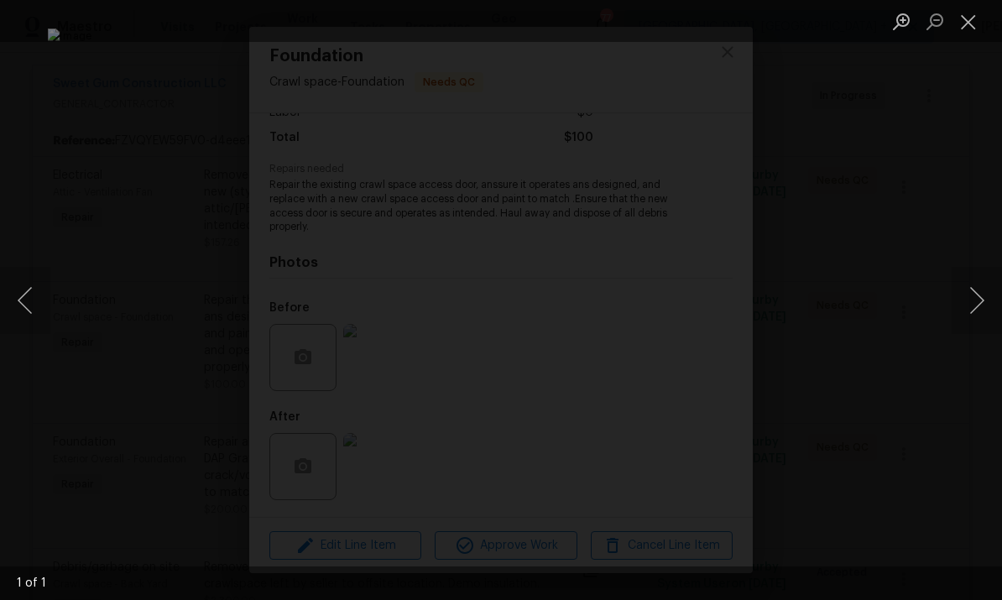
click at [987, 155] on div "Lightbox" at bounding box center [501, 300] width 1002 height 600
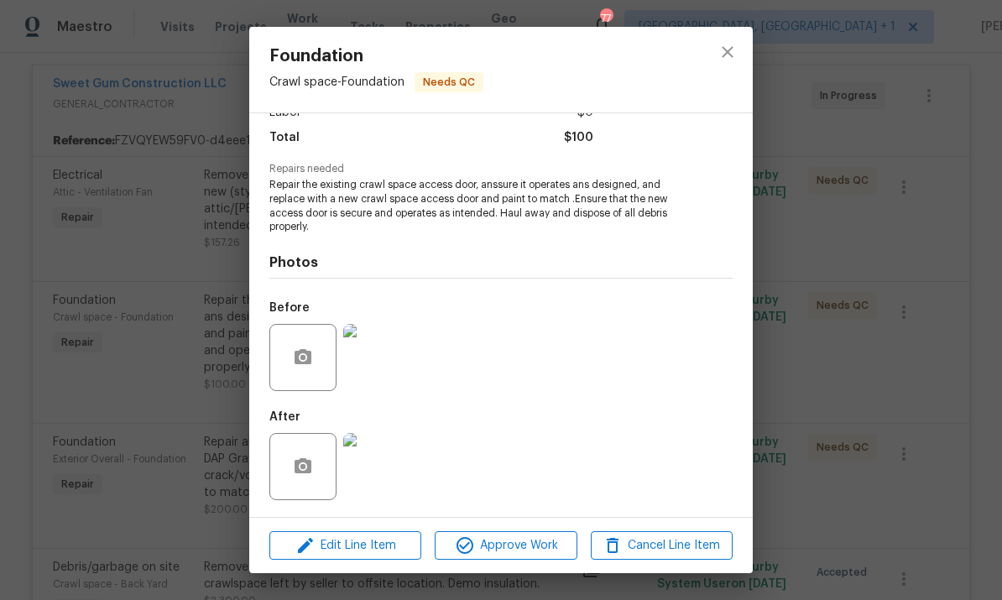
click at [387, 477] on img at bounding box center [376, 466] width 67 height 67
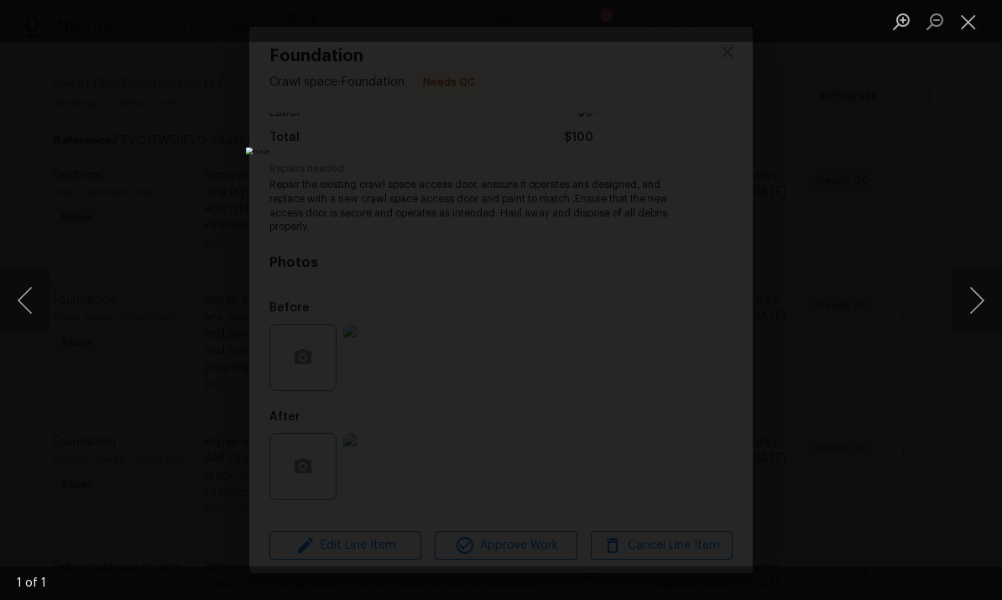
click at [963, 215] on div "Lightbox" at bounding box center [501, 300] width 1002 height 600
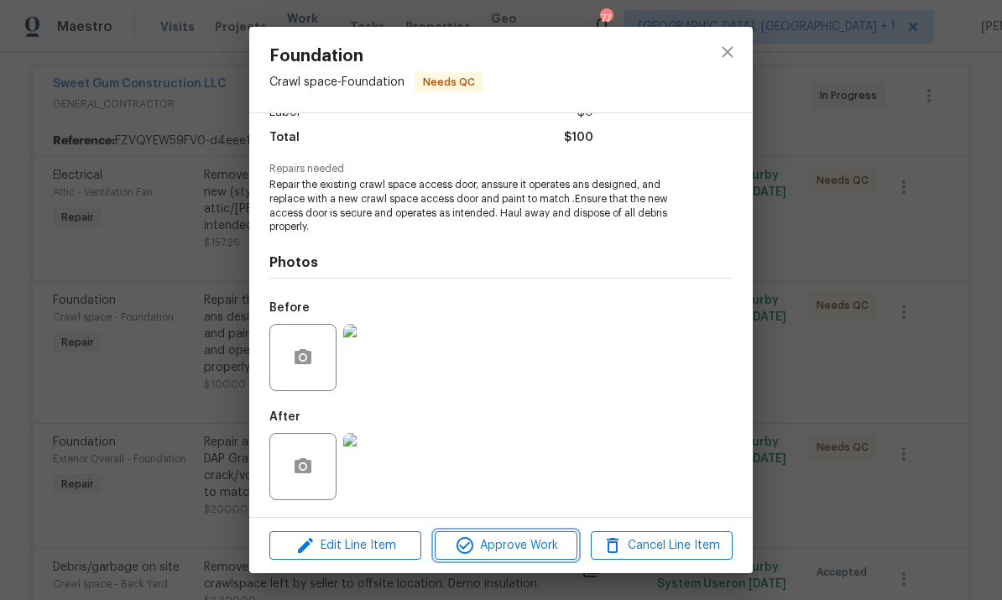
click at [520, 551] on span "Approve Work" at bounding box center [506, 545] width 132 height 21
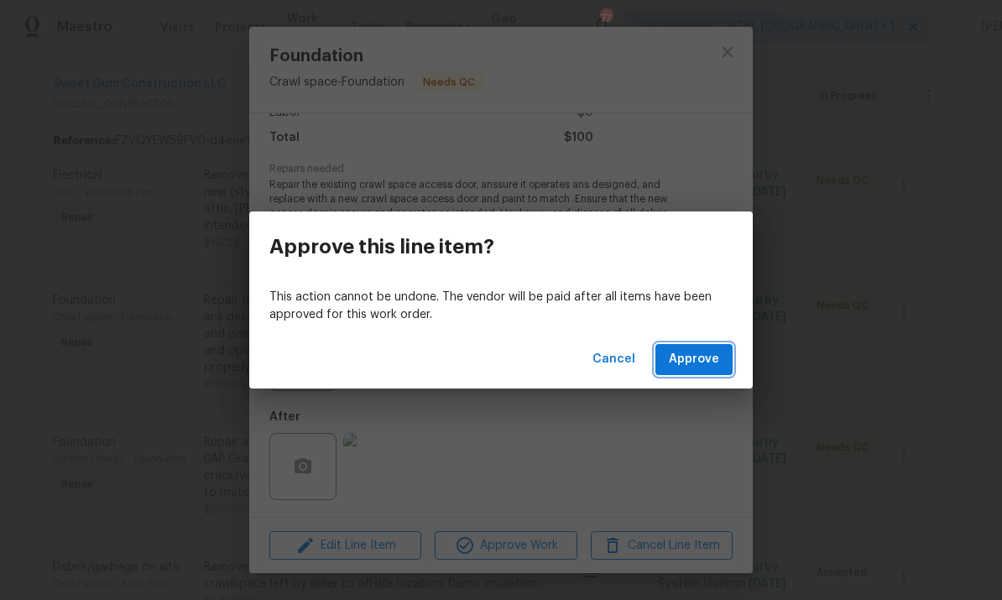
click at [687, 357] on span "Approve" at bounding box center [694, 359] width 50 height 21
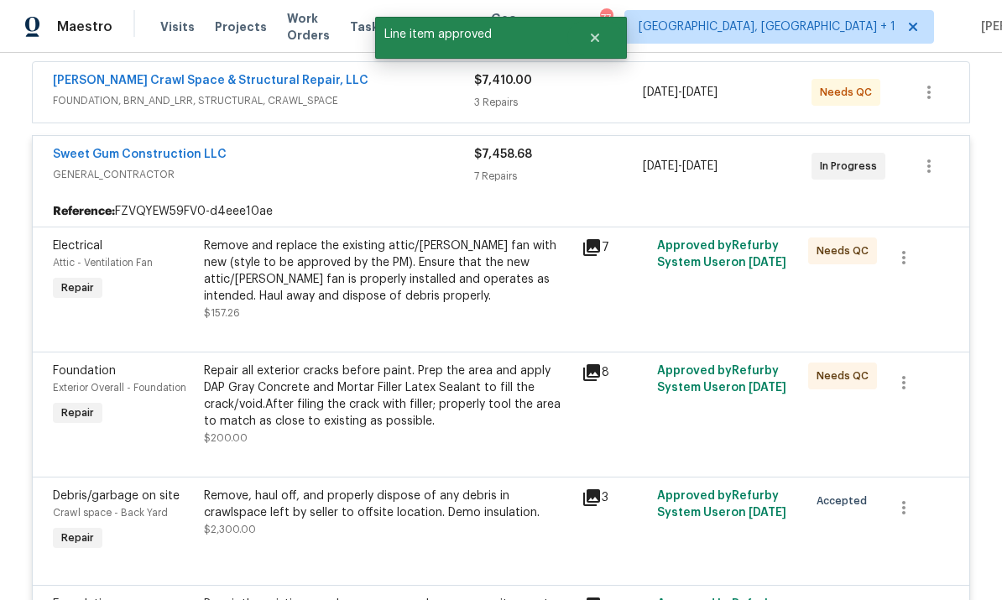
scroll to position [312, 0]
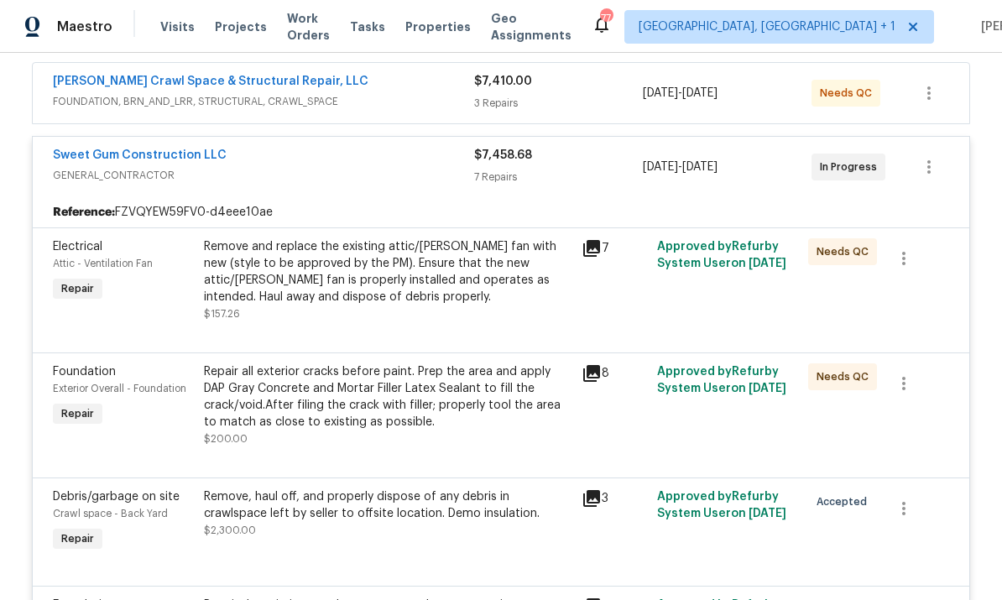
click at [956, 399] on div "Foundation Exterior Overall - Foundation Repair Repair all exterior cracks befo…" at bounding box center [501, 414] width 936 height 125
click at [403, 265] on div "Remove and replace the existing attic/gable fan with new (style to be approved …" at bounding box center [387, 271] width 367 height 67
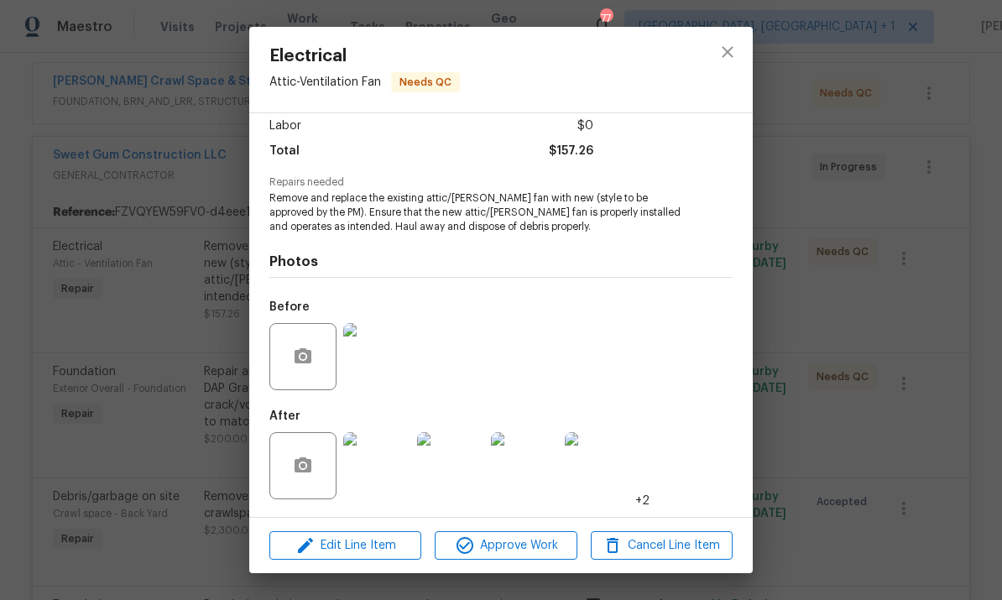
scroll to position [120, 0]
click at [387, 466] on img at bounding box center [376, 465] width 67 height 67
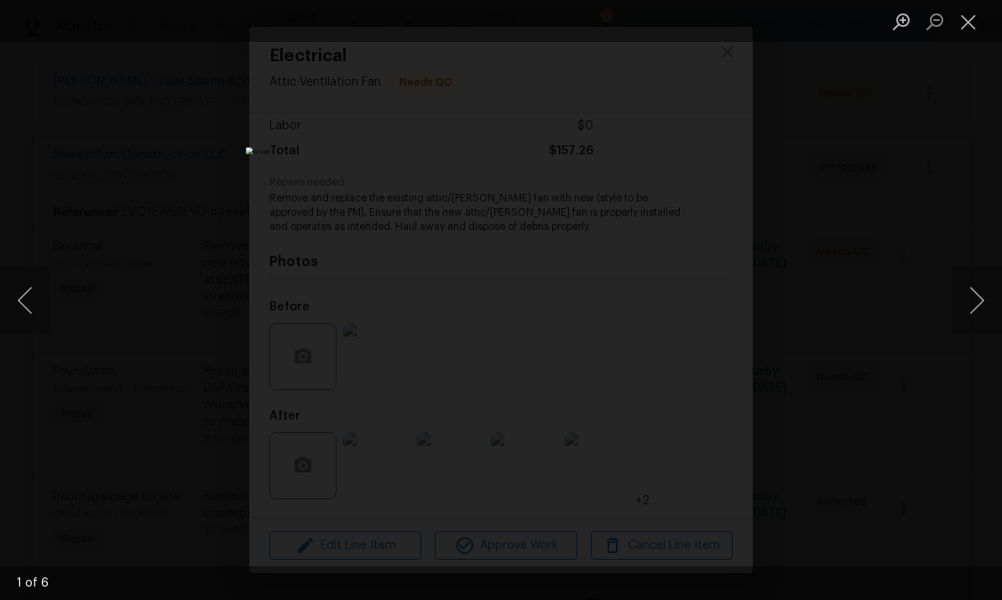
click at [971, 294] on button "Next image" at bounding box center [976, 300] width 50 height 67
click at [967, 290] on button "Next image" at bounding box center [976, 300] width 50 height 67
click at [965, 287] on button "Next image" at bounding box center [976, 300] width 50 height 67
click at [971, 283] on button "Next image" at bounding box center [976, 300] width 50 height 67
click at [957, 378] on div "Lightbox" at bounding box center [501, 300] width 1002 height 600
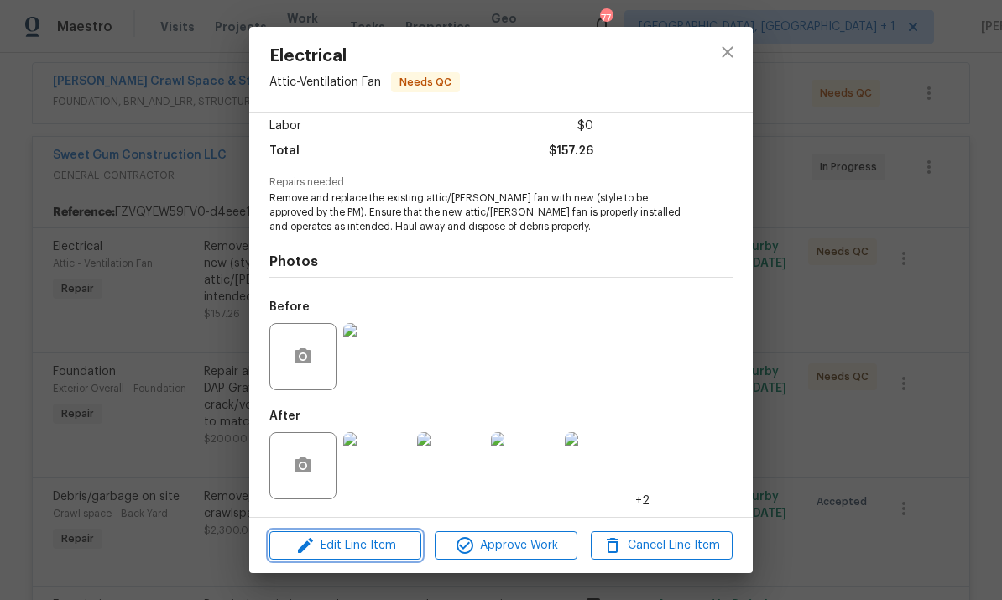
click at [392, 551] on span "Edit Line Item" at bounding box center [345, 545] width 142 height 21
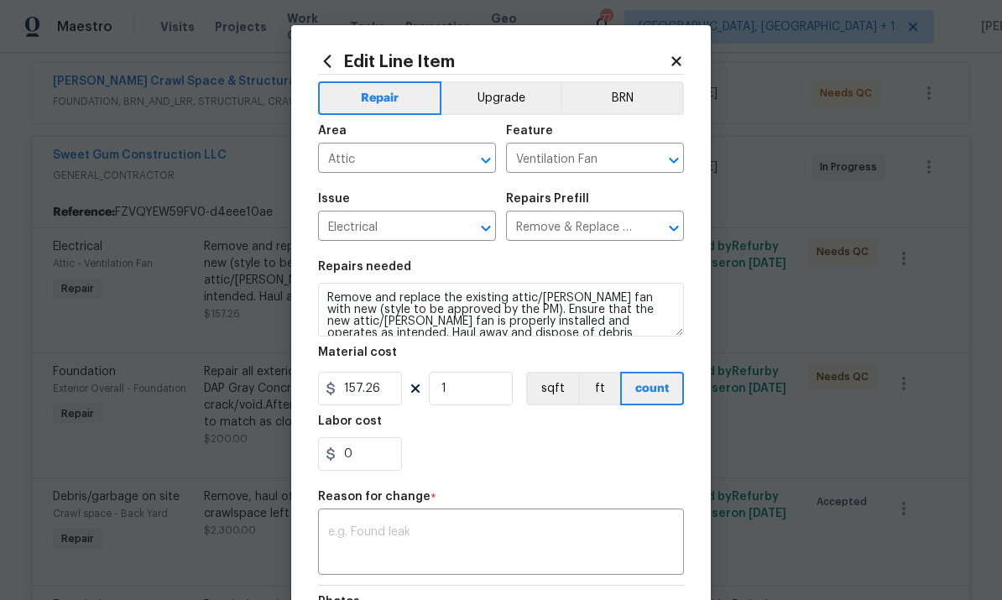
click at [857, 262] on body "Maestro Visits Projects Work Orders Tasks Properties Geo Assignments 77 Albuque…" at bounding box center [501, 300] width 1002 height 600
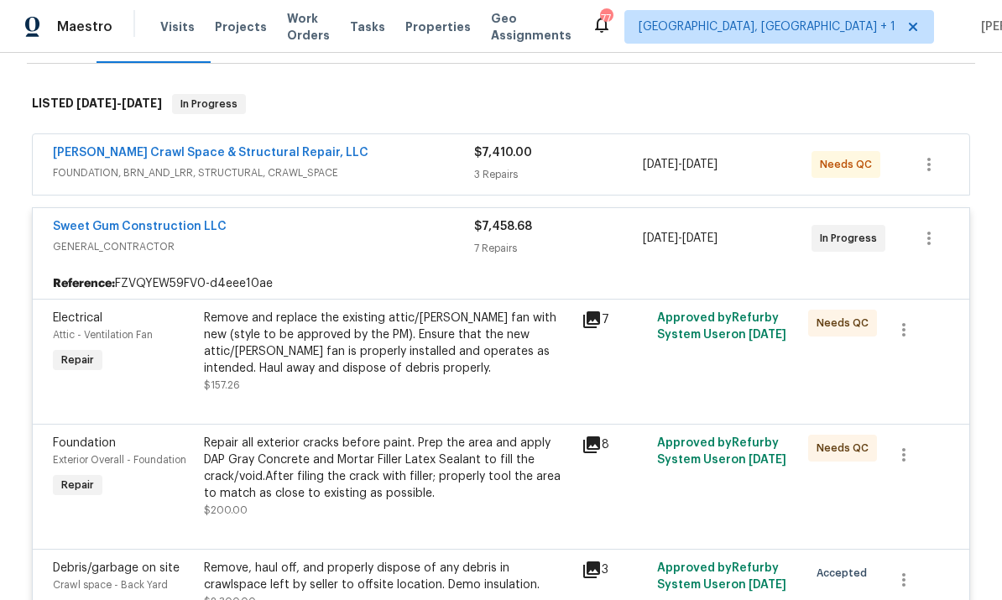
scroll to position [237, 0]
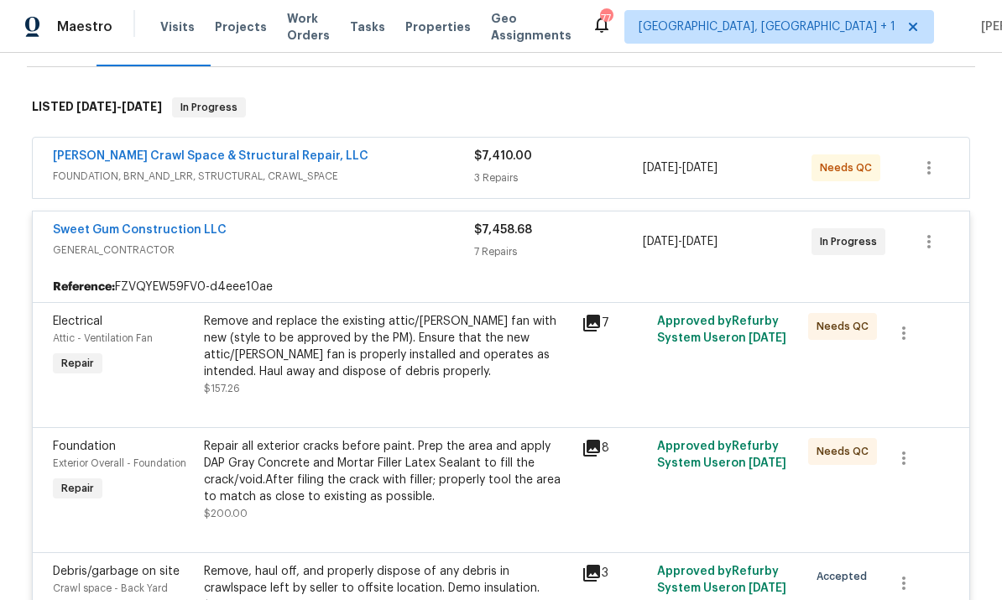
click at [452, 341] on div "Remove and replace the existing attic/gable fan with new (style to be approved …" at bounding box center [387, 346] width 367 height 67
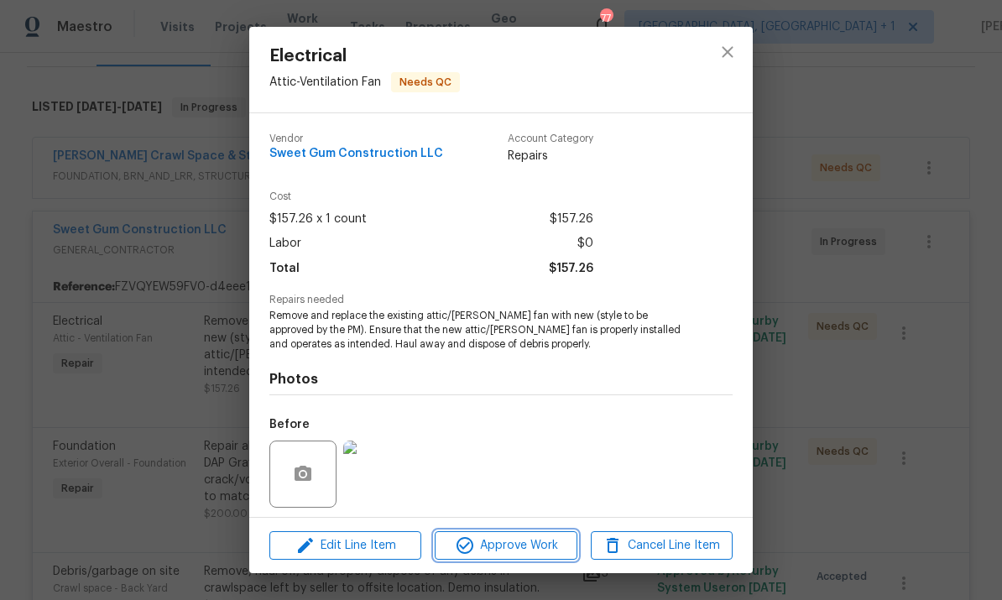
click at [515, 553] on span "Approve Work" at bounding box center [506, 545] width 132 height 21
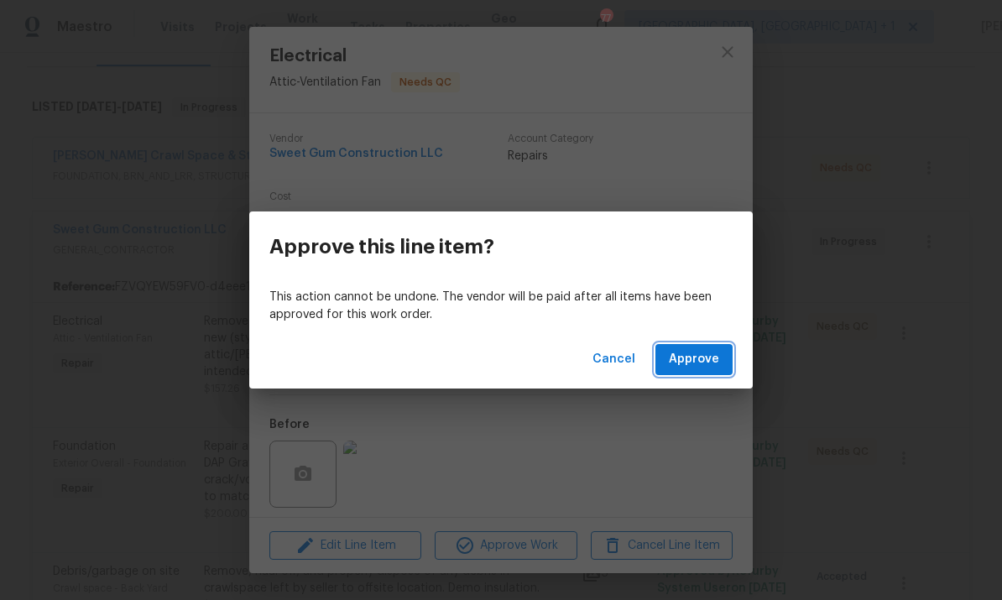
click at [695, 373] on button "Approve" at bounding box center [693, 359] width 77 height 31
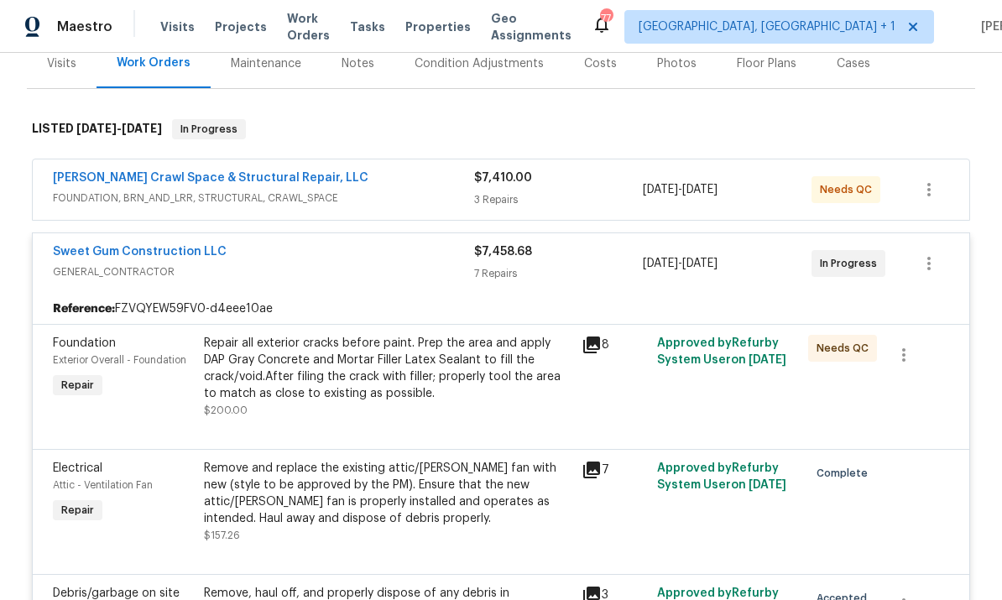
scroll to position [433, 0]
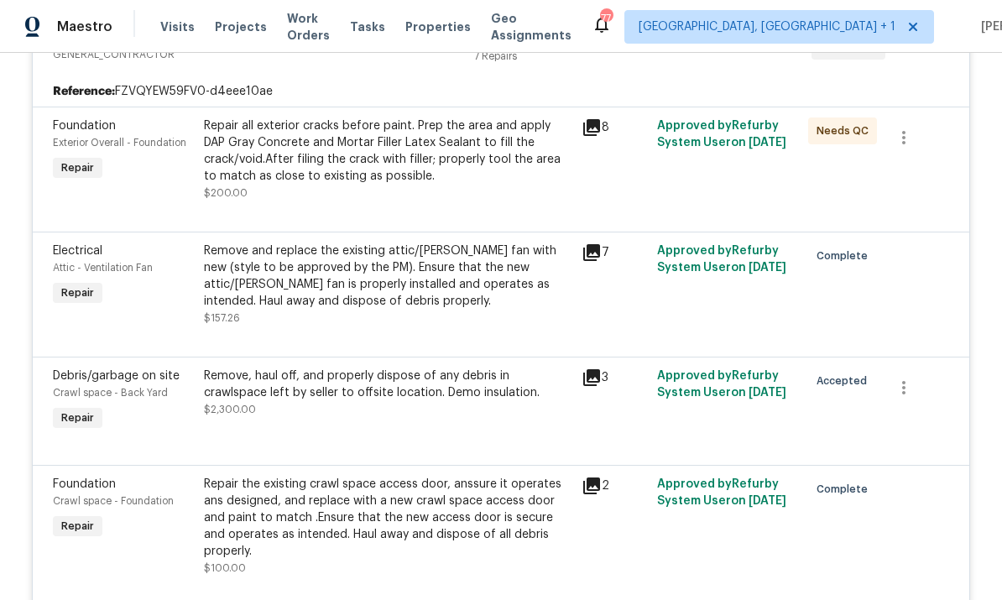
click at [388, 141] on div "Repair all exterior cracks before paint. Prep the area and apply DAP Gray Concr…" at bounding box center [387, 150] width 367 height 67
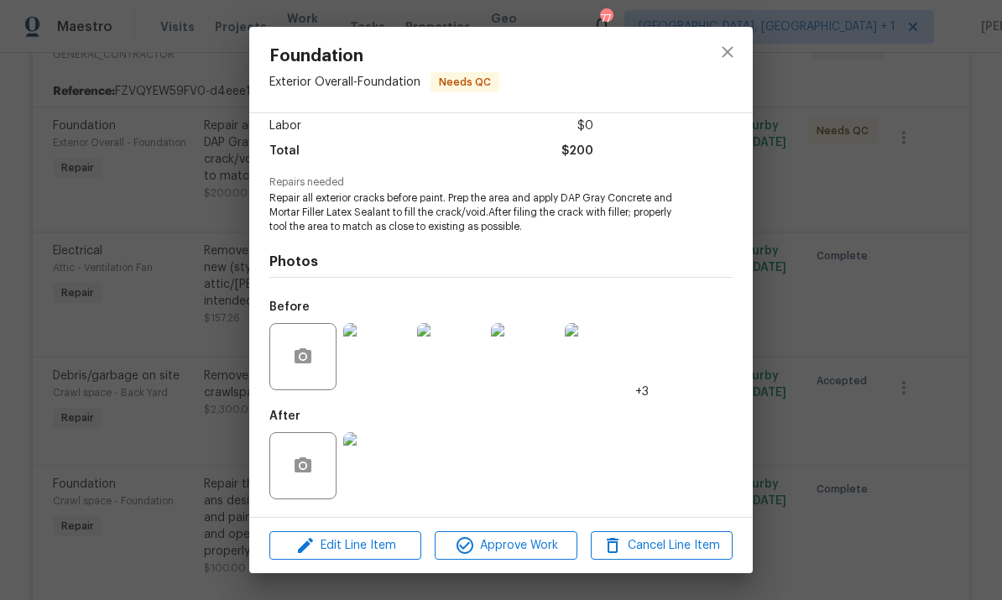
scroll to position [120, 0]
click at [607, 362] on img at bounding box center [598, 356] width 67 height 67
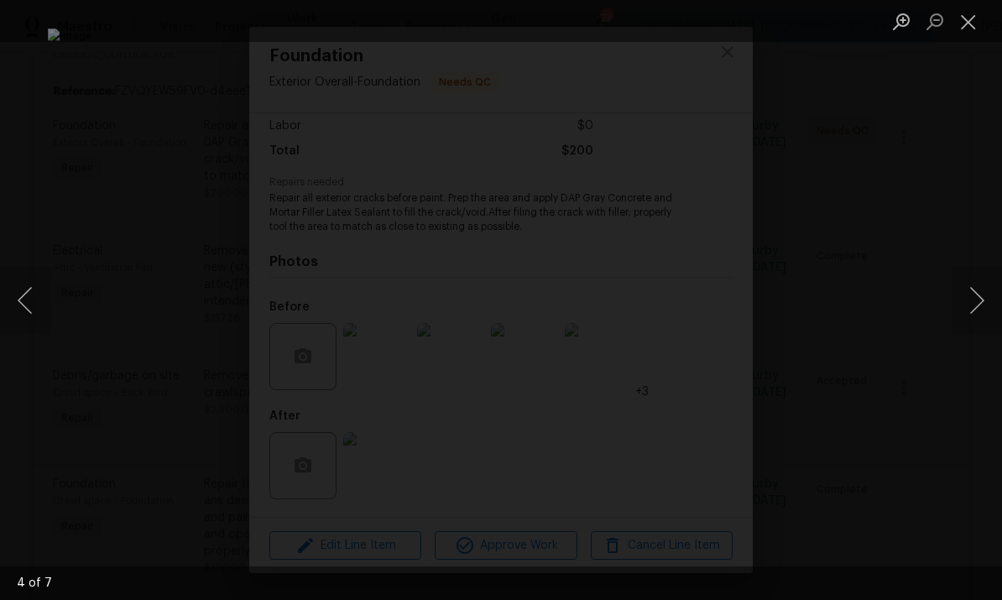
click at [981, 292] on button "Next image" at bounding box center [976, 300] width 50 height 67
click at [970, 302] on button "Next image" at bounding box center [976, 300] width 50 height 67
click at [965, 310] on button "Next image" at bounding box center [976, 300] width 50 height 67
click at [975, 272] on button "Next image" at bounding box center [976, 300] width 50 height 67
click at [998, 179] on div "Lightbox" at bounding box center [501, 300] width 1002 height 600
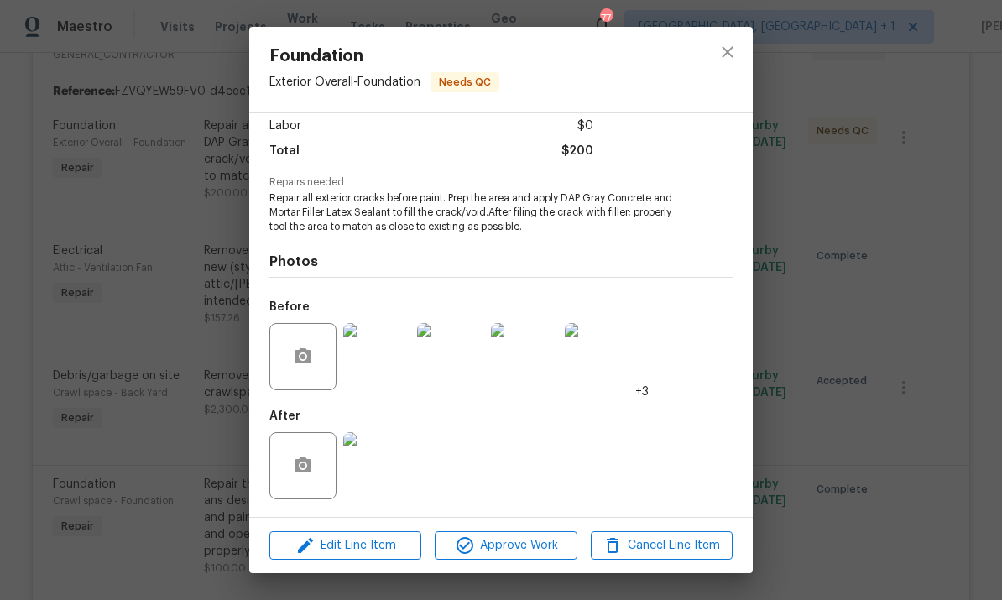
click at [385, 367] on img at bounding box center [376, 356] width 67 height 67
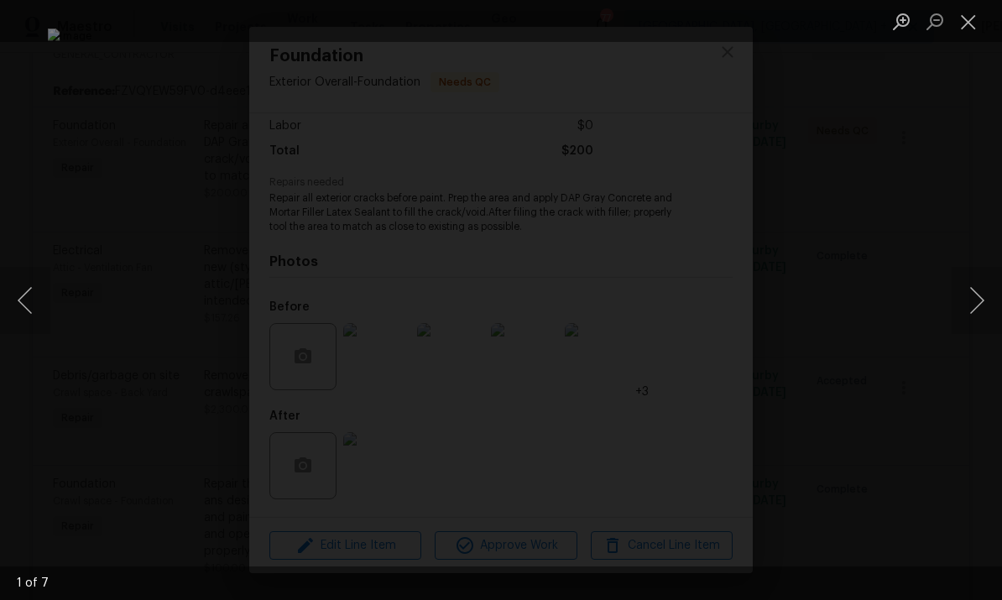
click at [998, 211] on div "Lightbox" at bounding box center [501, 300] width 1002 height 600
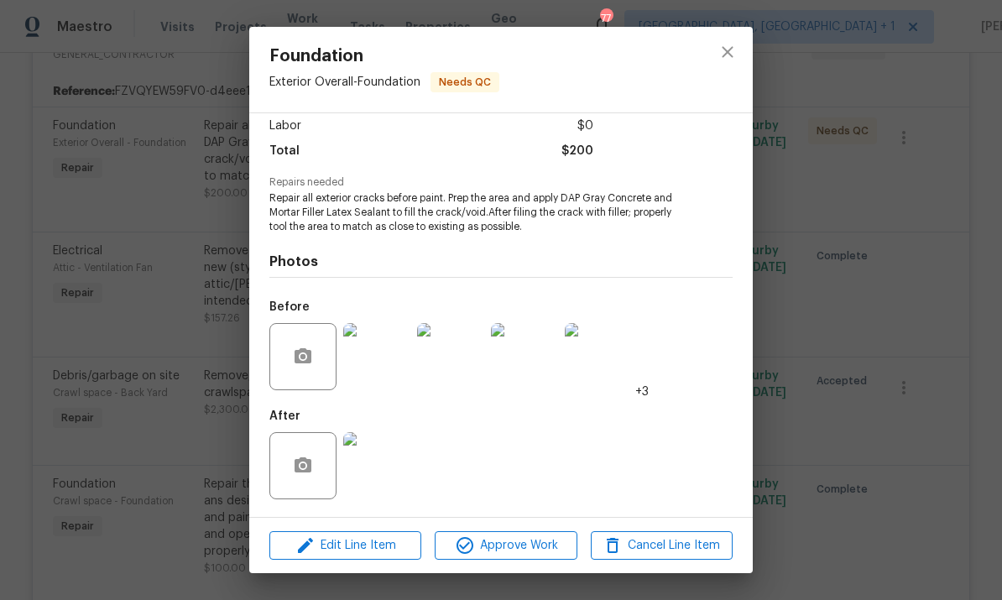
click at [929, 403] on div "Foundation Exterior Overall - Foundation Needs QC Vendor Sweet Gum Construction…" at bounding box center [501, 300] width 1002 height 600
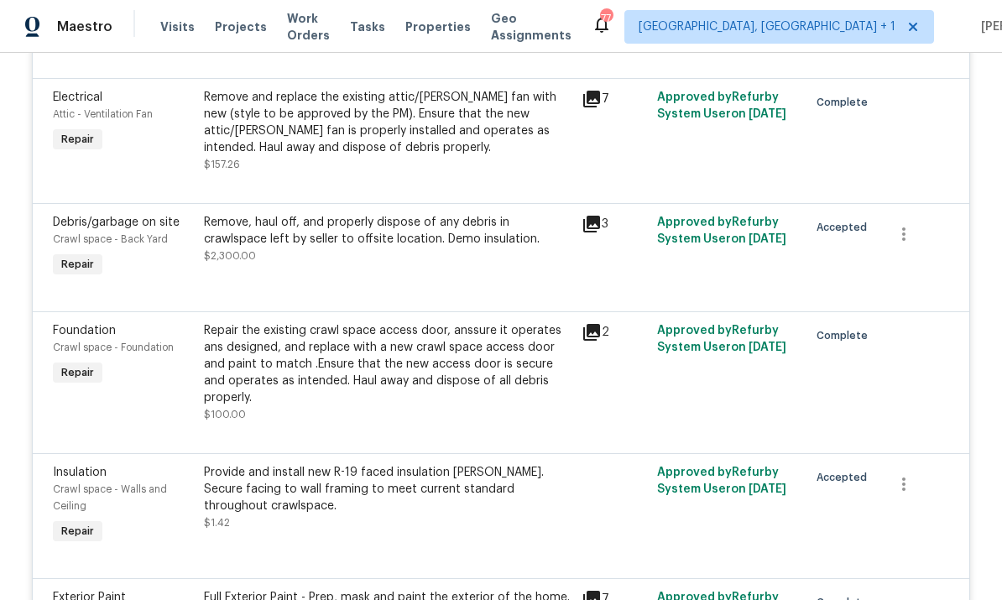
scroll to position [590, 0]
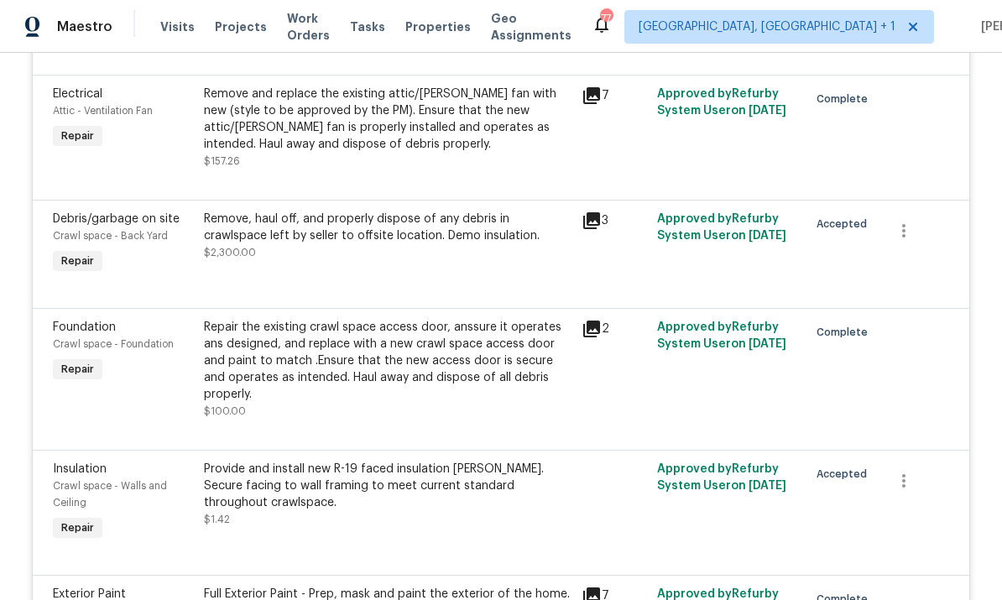
click at [455, 354] on div "Repair the existing crawl space access door, anssure it operates ans designed, …" at bounding box center [387, 361] width 367 height 84
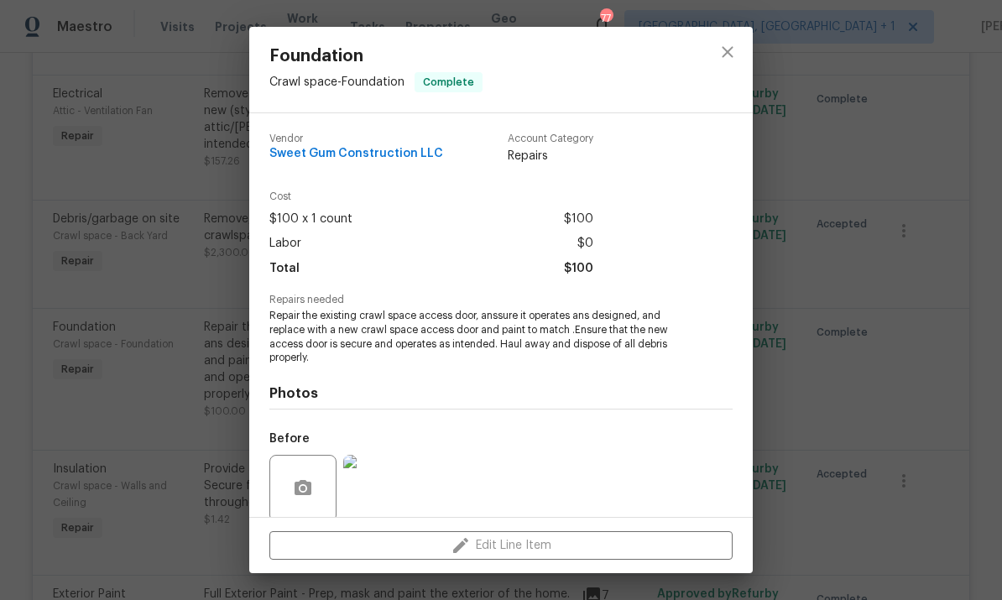
click at [392, 501] on img at bounding box center [376, 488] width 67 height 67
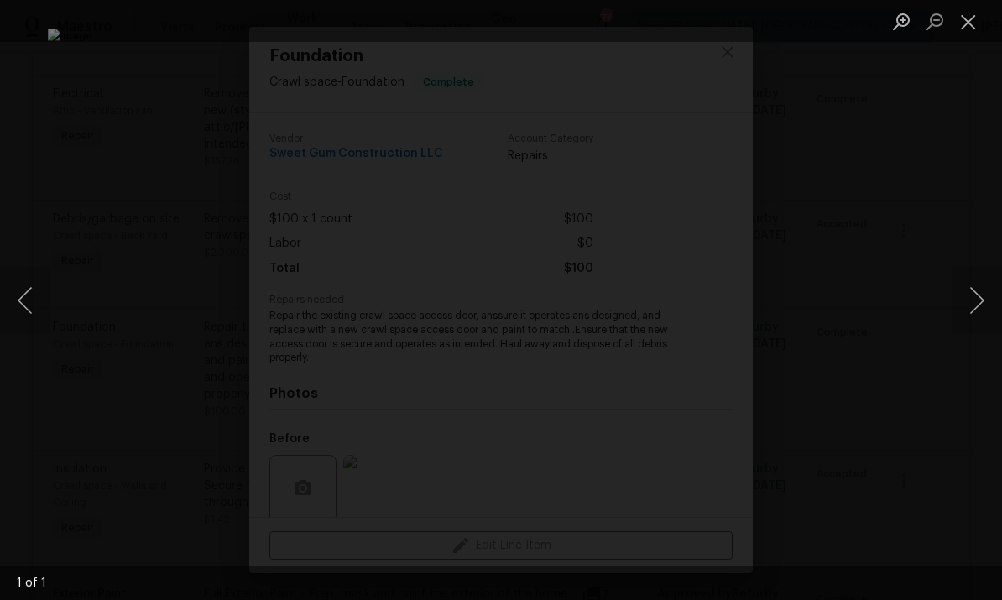
click at [980, 235] on div "Lightbox" at bounding box center [501, 300] width 1002 height 600
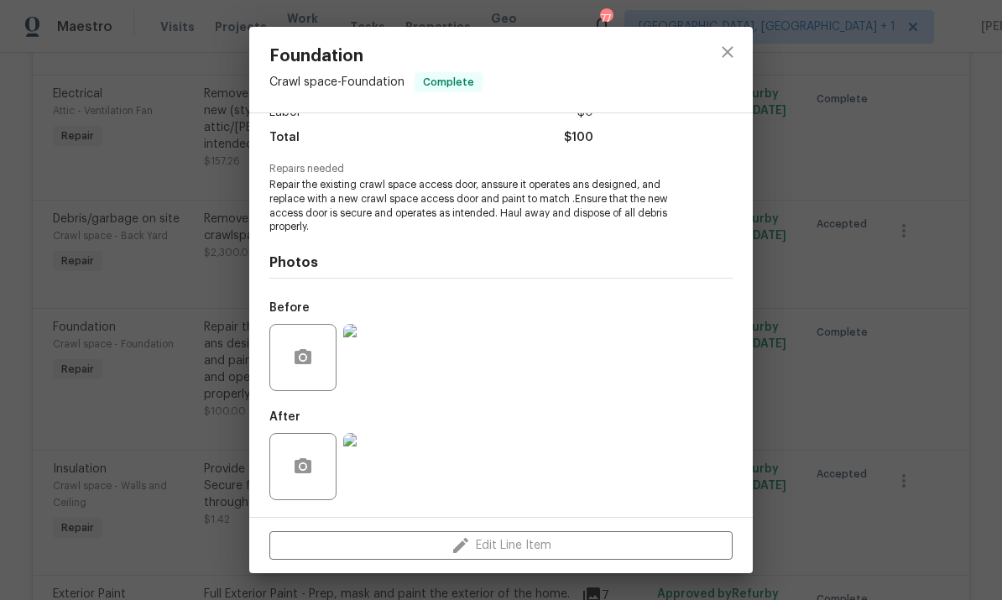
scroll to position [133, 0]
click at [386, 474] on img at bounding box center [376, 466] width 67 height 67
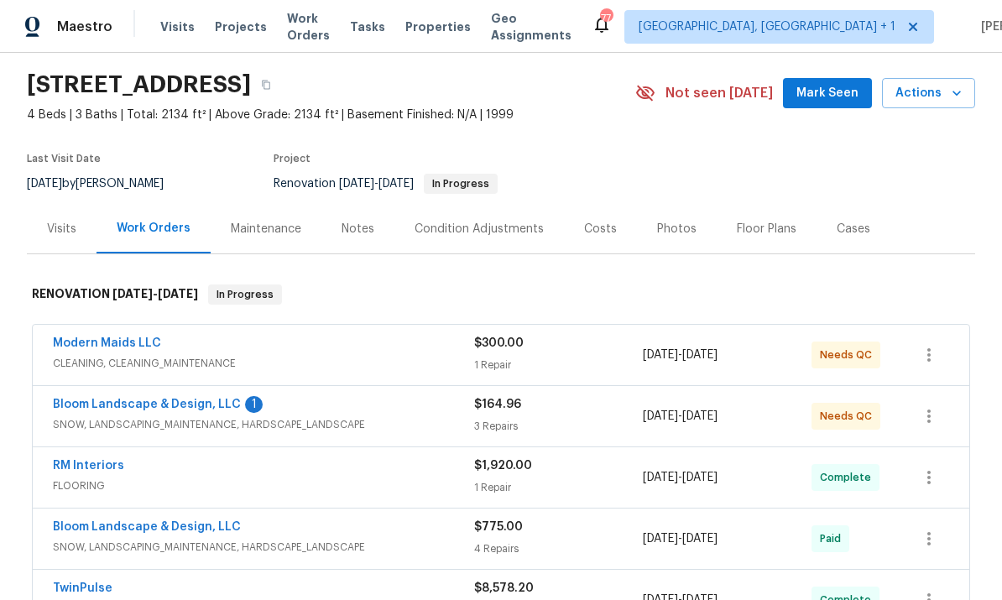
scroll to position [49, 0]
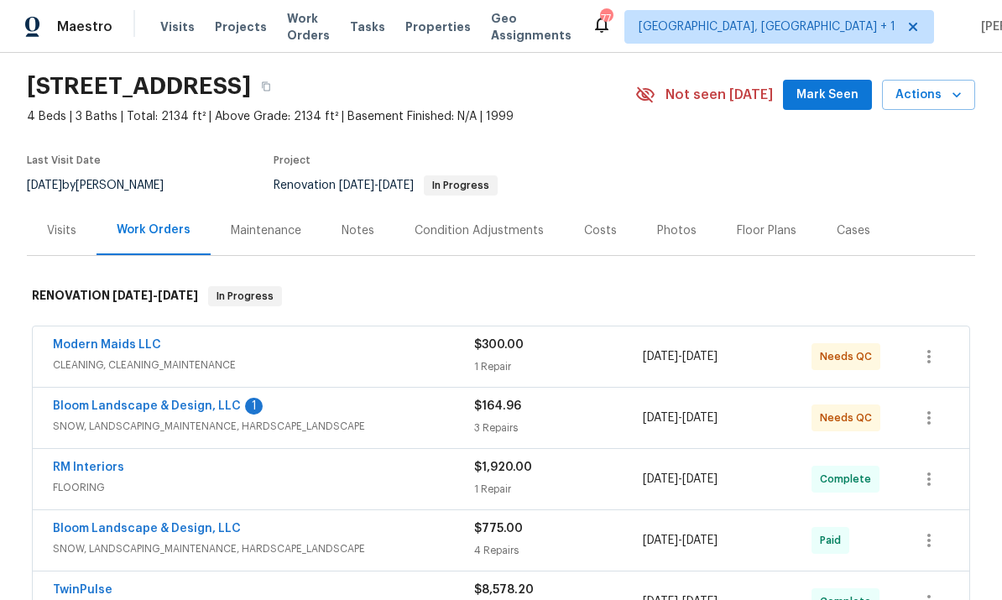
click at [201, 409] on link "Bloom Landscape & Design, LLC" at bounding box center [147, 406] width 188 height 12
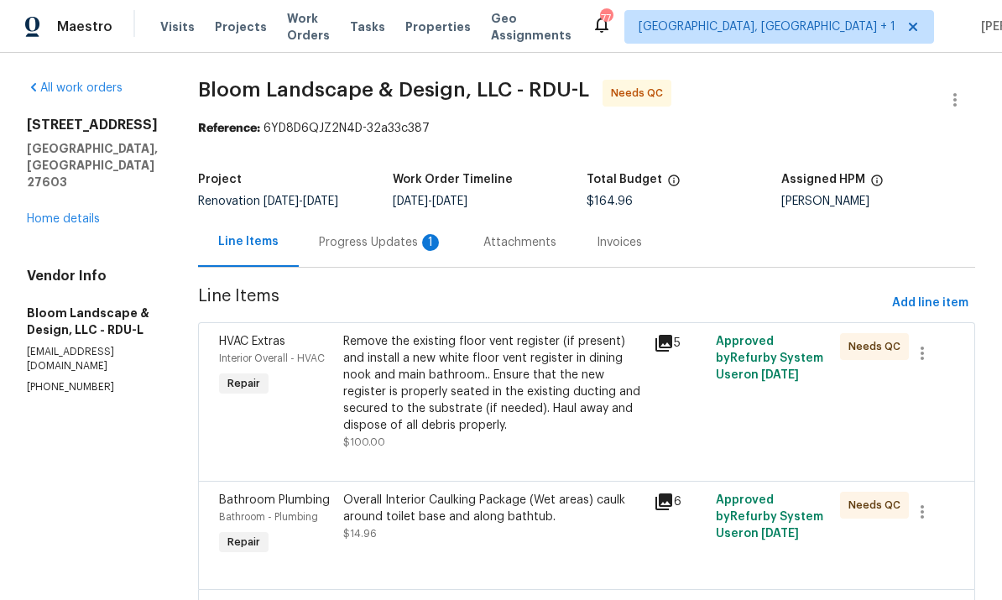
click at [393, 248] on div "Progress Updates 1" at bounding box center [381, 242] width 124 height 17
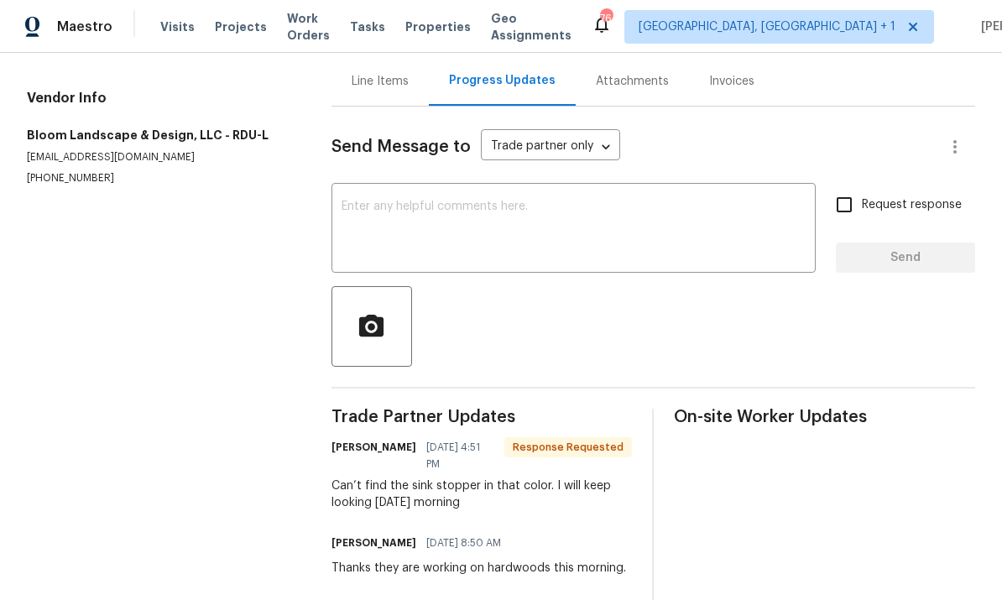
scroll to position [38, 0]
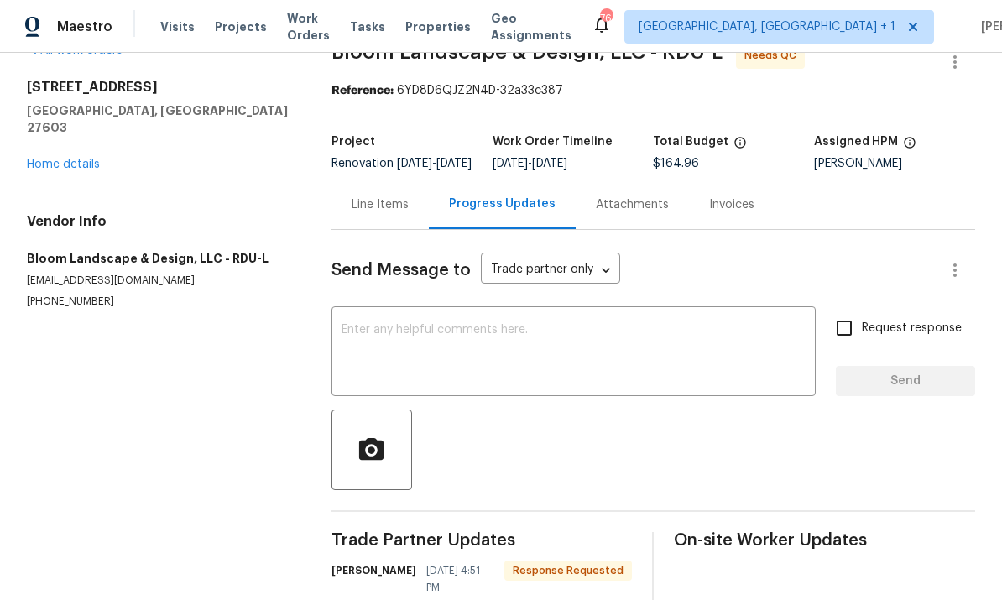
click at [91, 159] on link "Home details" at bounding box center [63, 165] width 73 height 12
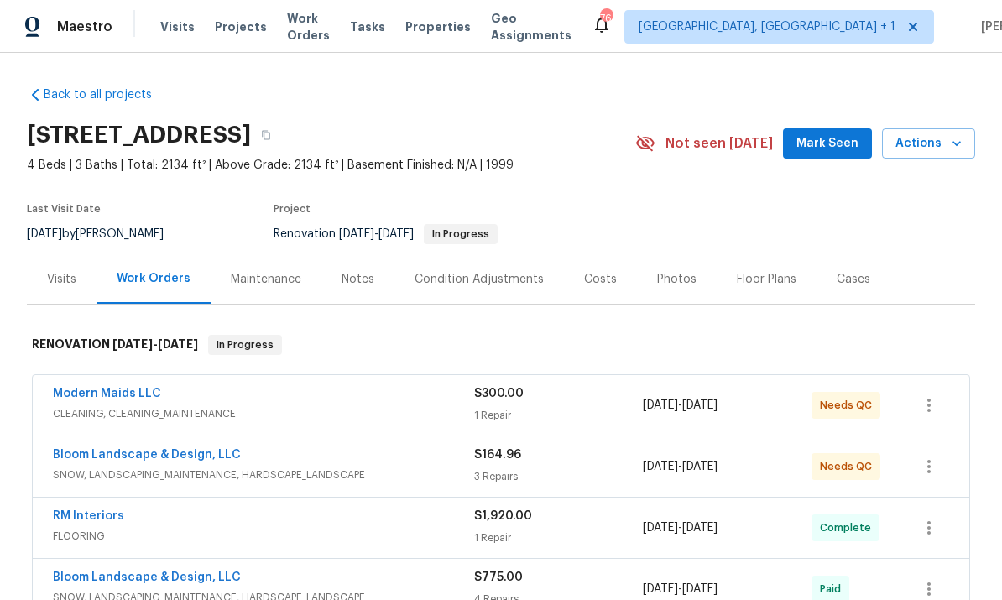
scroll to position [15, 0]
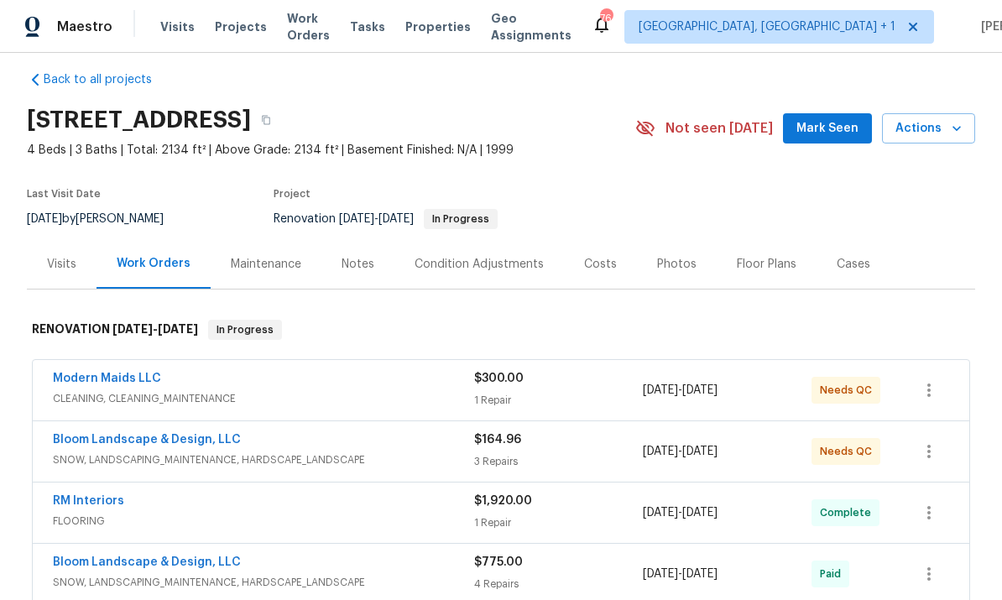
click at [186, 444] on link "Bloom Landscape & Design, LLC" at bounding box center [147, 440] width 188 height 12
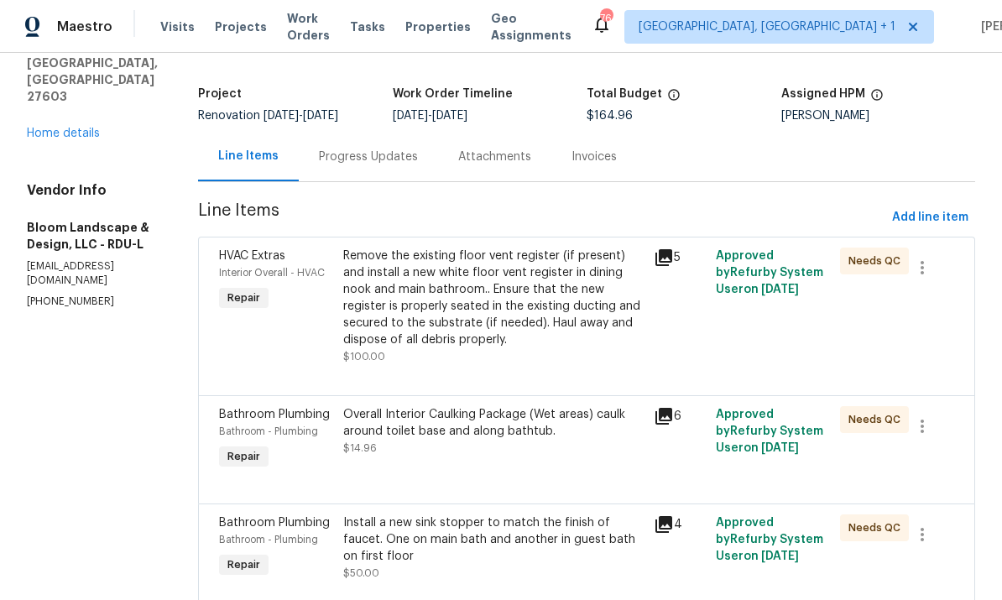
scroll to position [85, 0]
click at [580, 531] on div "Install a new sink stopper to match the finish of faucet. One on main bath and …" at bounding box center [493, 540] width 300 height 50
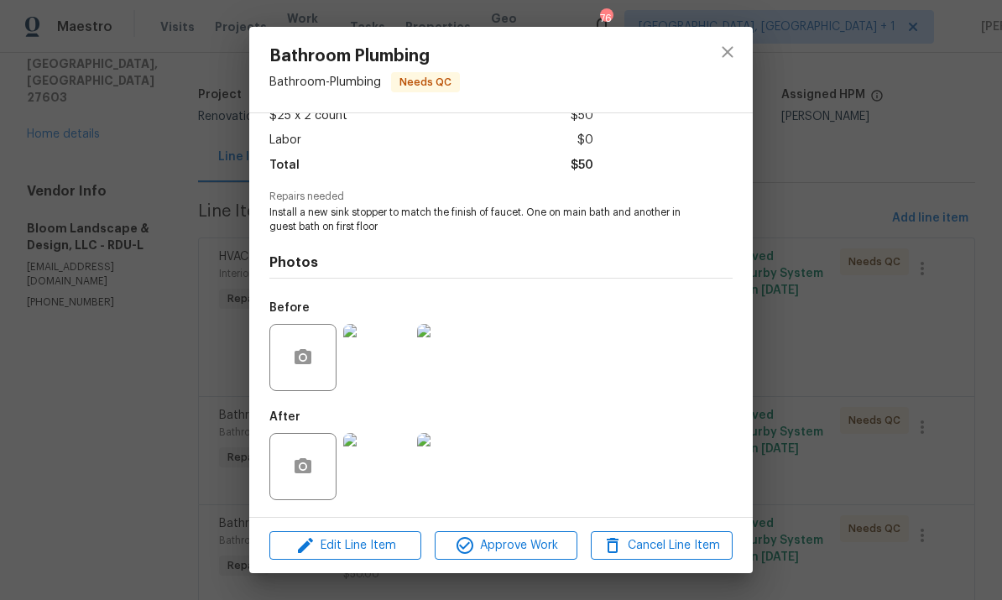
scroll to position [107, 0]
click at [374, 473] on img at bounding box center [376, 466] width 67 height 67
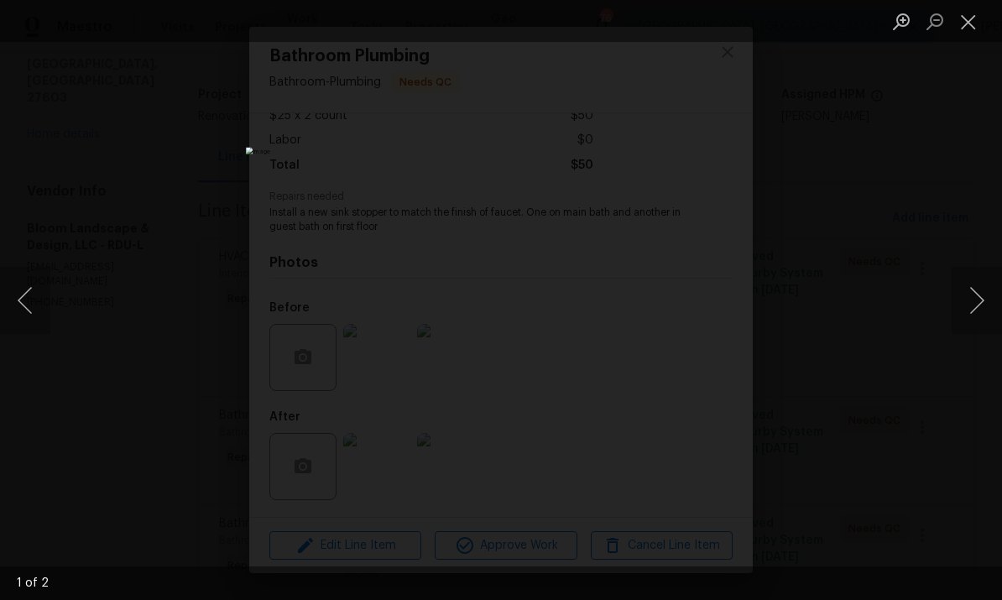
click at [980, 284] on button "Next image" at bounding box center [976, 300] width 50 height 67
click at [976, 299] on button "Next image" at bounding box center [976, 300] width 50 height 67
click at [980, 292] on button "Next image" at bounding box center [976, 300] width 50 height 67
click at [977, 290] on button "Next image" at bounding box center [976, 300] width 50 height 67
click at [912, 358] on div "Lightbox" at bounding box center [501, 300] width 1002 height 600
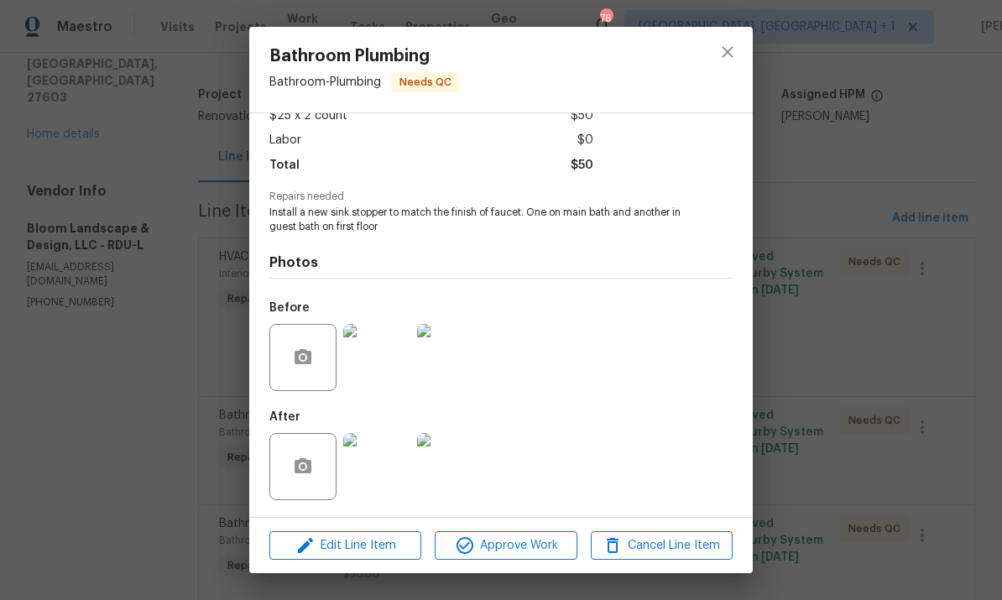
click at [374, 359] on img at bounding box center [376, 357] width 67 height 67
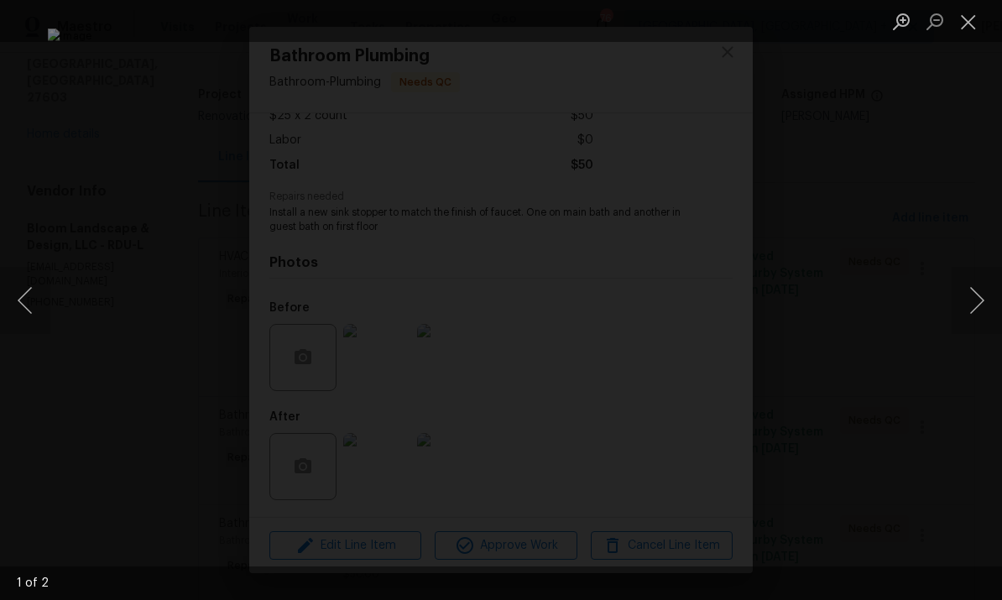
click at [985, 256] on div "Lightbox" at bounding box center [501, 300] width 1002 height 600
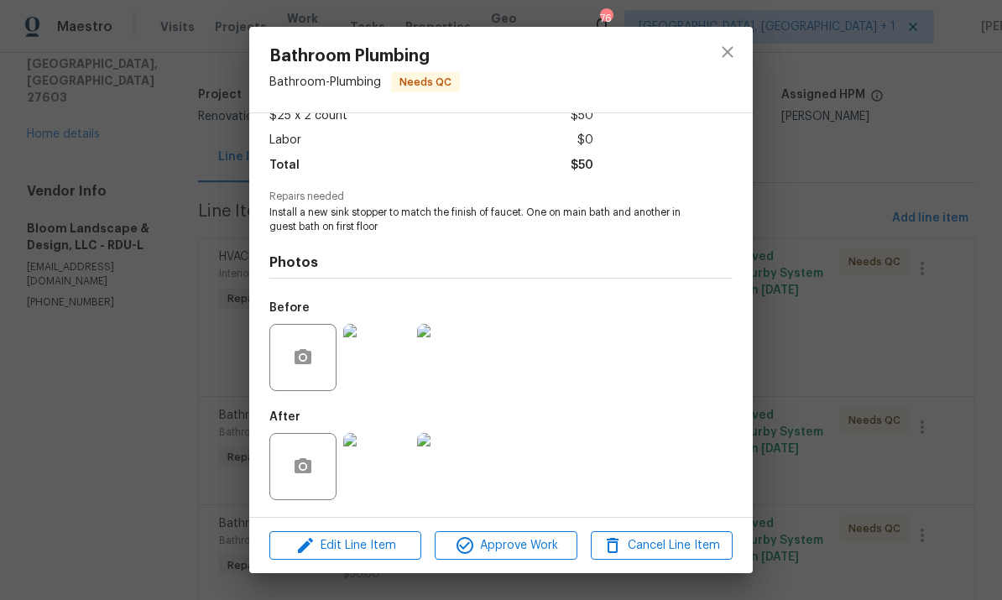
click at [376, 480] on img at bounding box center [376, 466] width 67 height 67
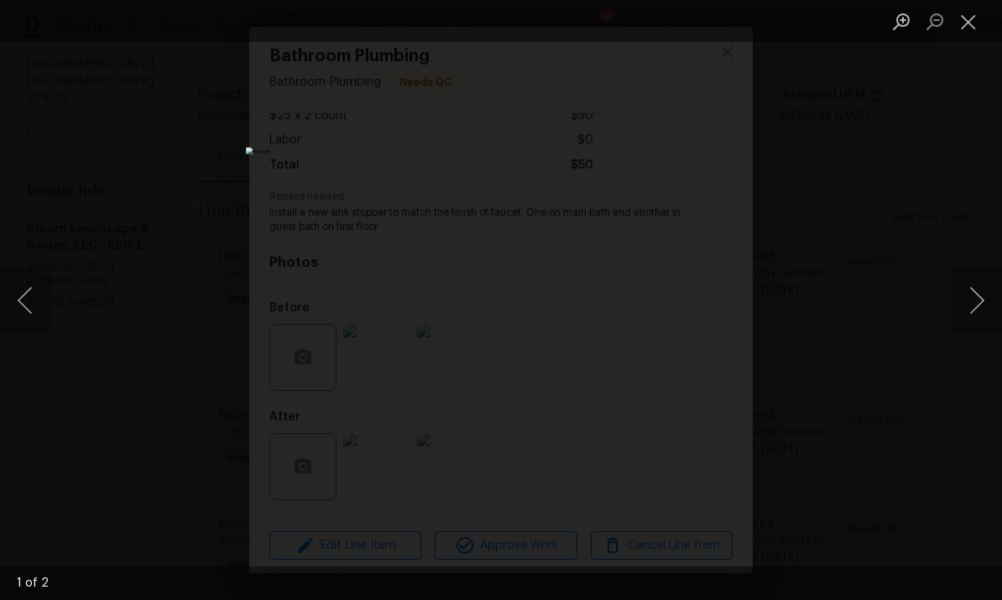
click at [981, 294] on button "Next image" at bounding box center [976, 300] width 50 height 67
click at [976, 301] on button "Next image" at bounding box center [976, 300] width 50 height 67
click at [999, 173] on div "Lightbox" at bounding box center [501, 300] width 1002 height 600
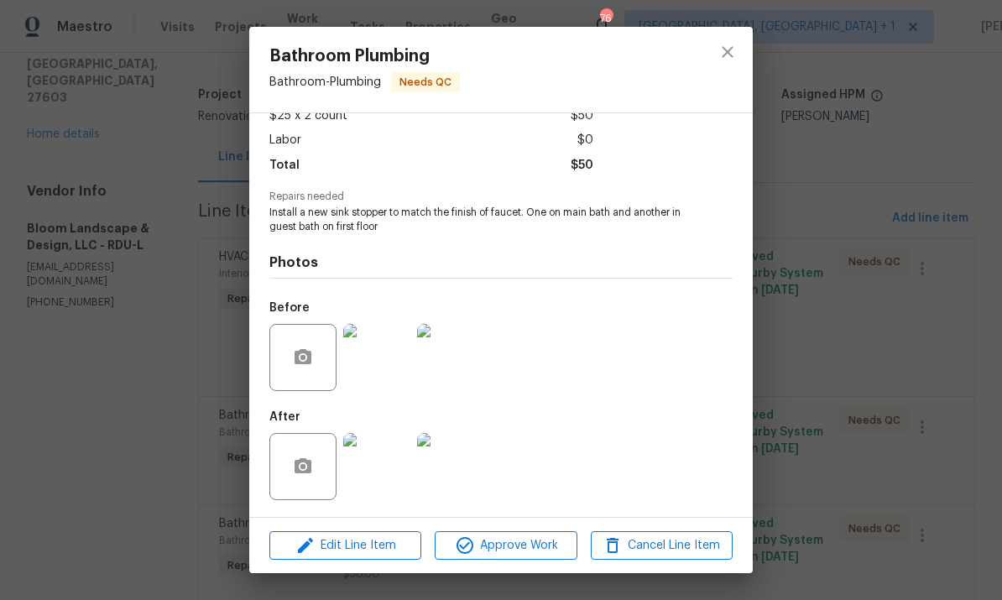
click at [900, 221] on div "Bathroom Plumbing Bathroom - Plumbing Needs QC Vendor Bloom Landscape & Design,…" at bounding box center [501, 300] width 1002 height 600
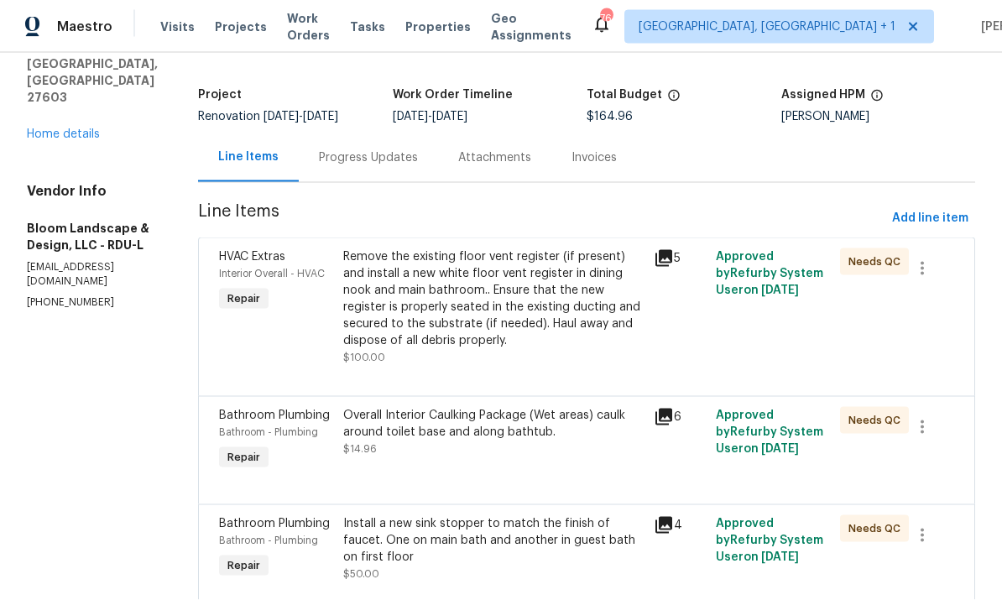
click at [557, 279] on div "Remove the existing floor vent register (if present) and install a new white fl…" at bounding box center [493, 298] width 300 height 101
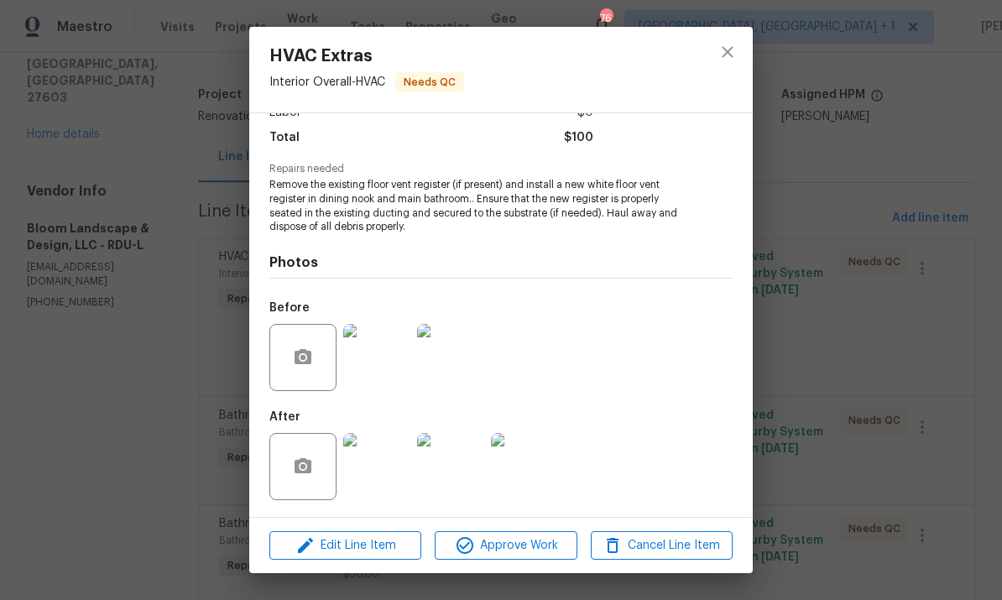
scroll to position [133, 0]
click at [384, 473] on img at bounding box center [376, 466] width 67 height 67
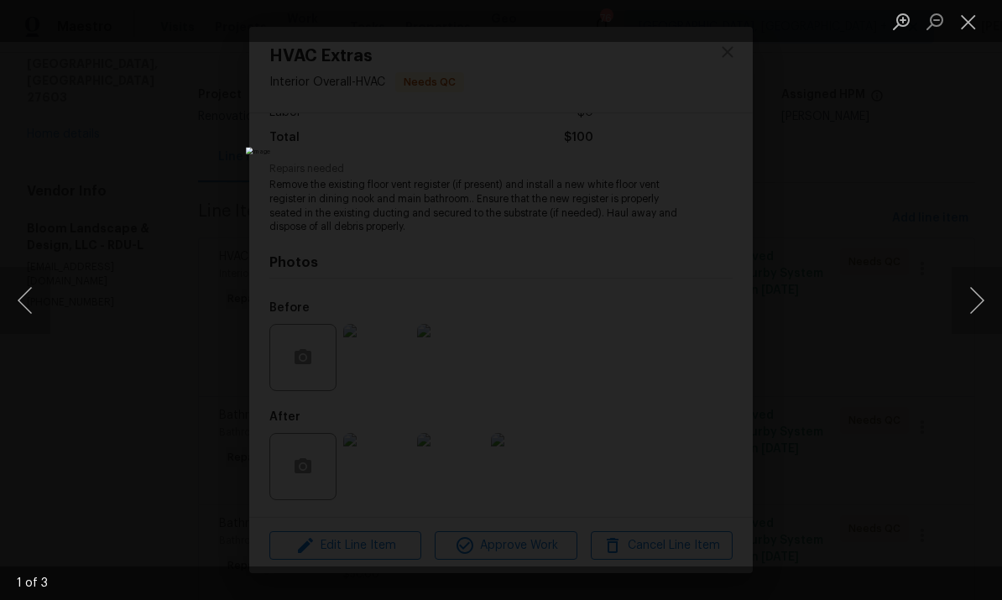
click at [980, 293] on button "Next image" at bounding box center [976, 300] width 50 height 67
click at [979, 286] on button "Next image" at bounding box center [976, 300] width 50 height 67
click at [968, 329] on button "Next image" at bounding box center [976, 300] width 50 height 67
click at [975, 206] on div "Lightbox" at bounding box center [501, 300] width 1002 height 600
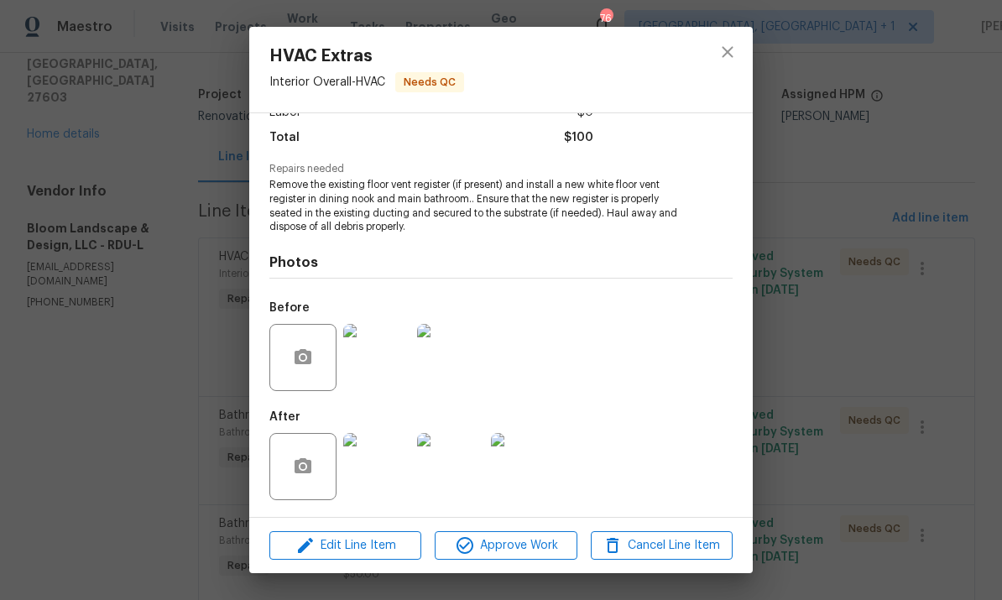
click at [896, 115] on div "HVAC Extras Interior Overall - HVAC Needs QC Vendor Bloom Landscape & Design, L…" at bounding box center [501, 300] width 1002 height 600
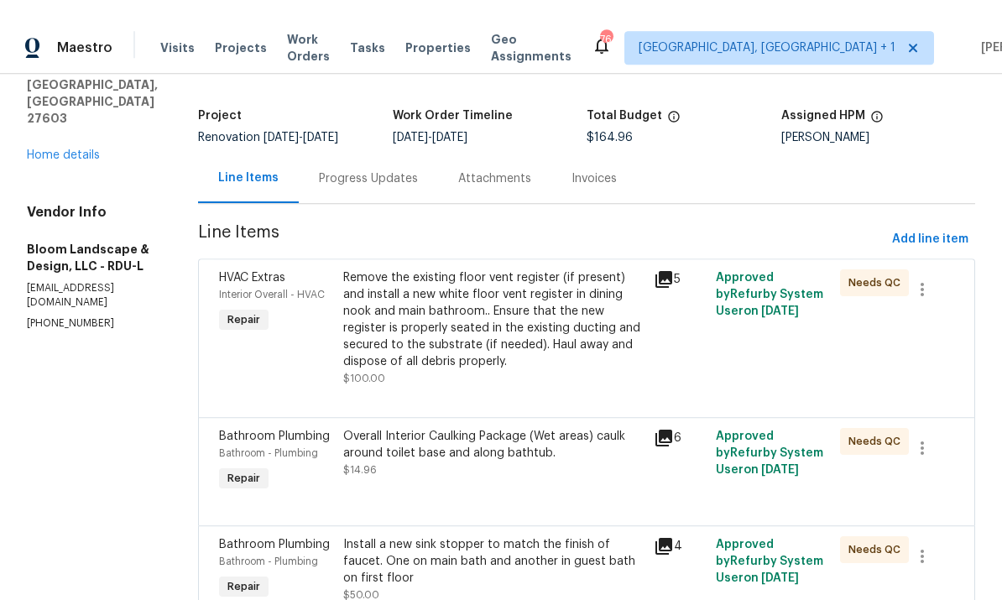
scroll to position [0, 0]
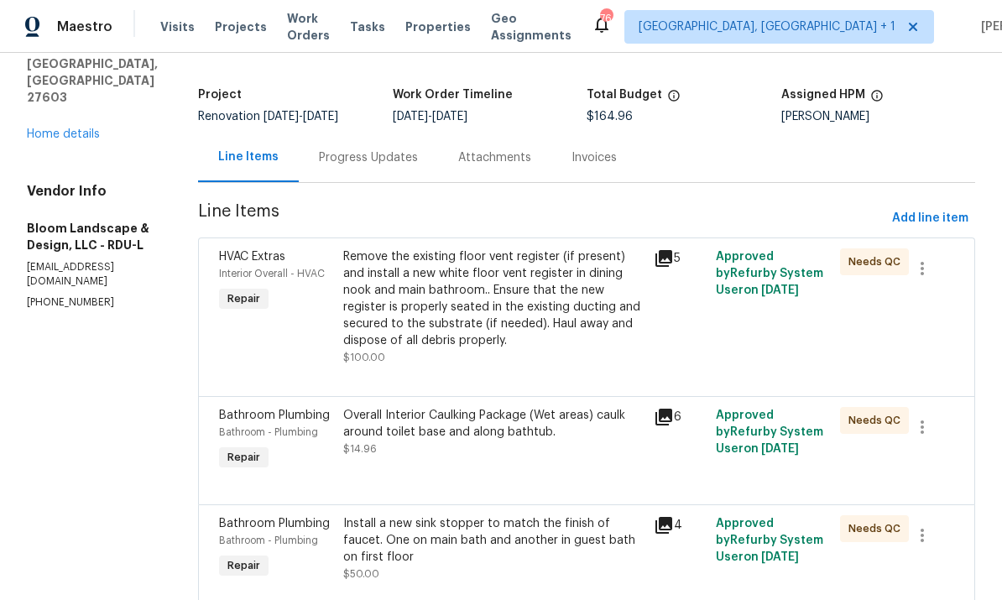
click at [87, 128] on link "Home details" at bounding box center [63, 134] width 73 height 12
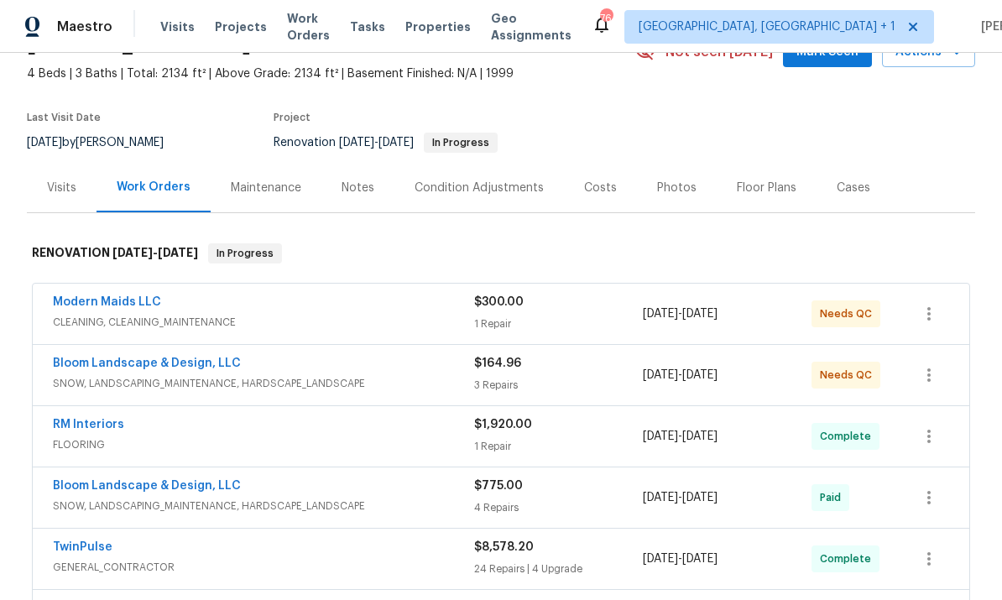
scroll to position [102, 0]
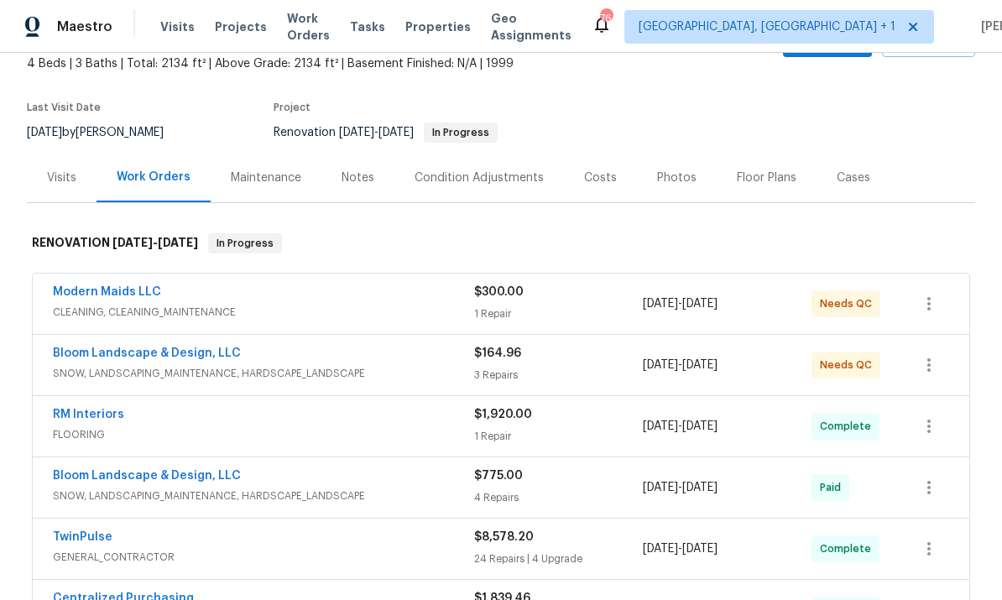
click at [128, 290] on link "Modern Maids LLC" at bounding box center [107, 292] width 108 height 12
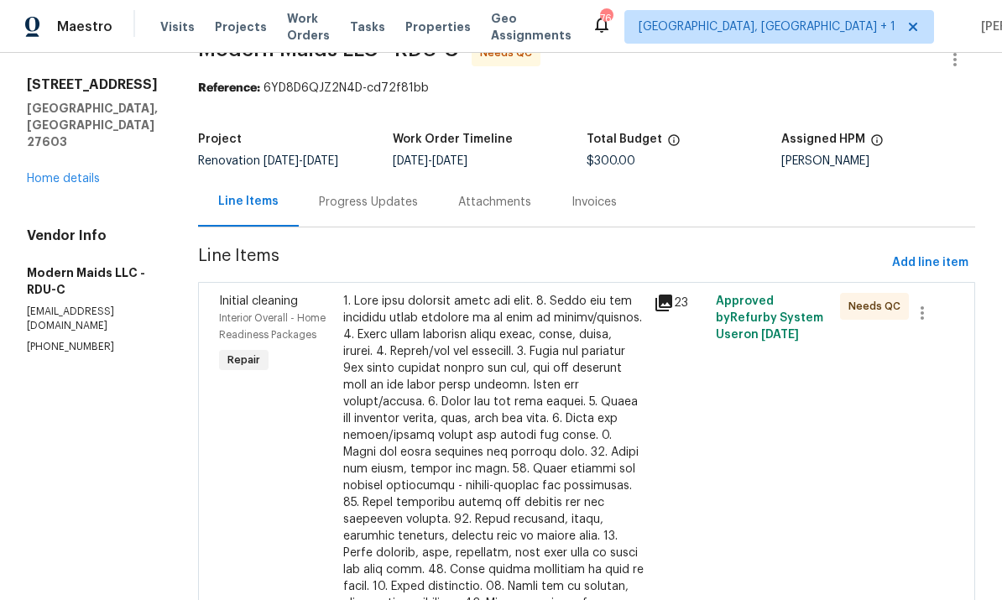
scroll to position [63, 0]
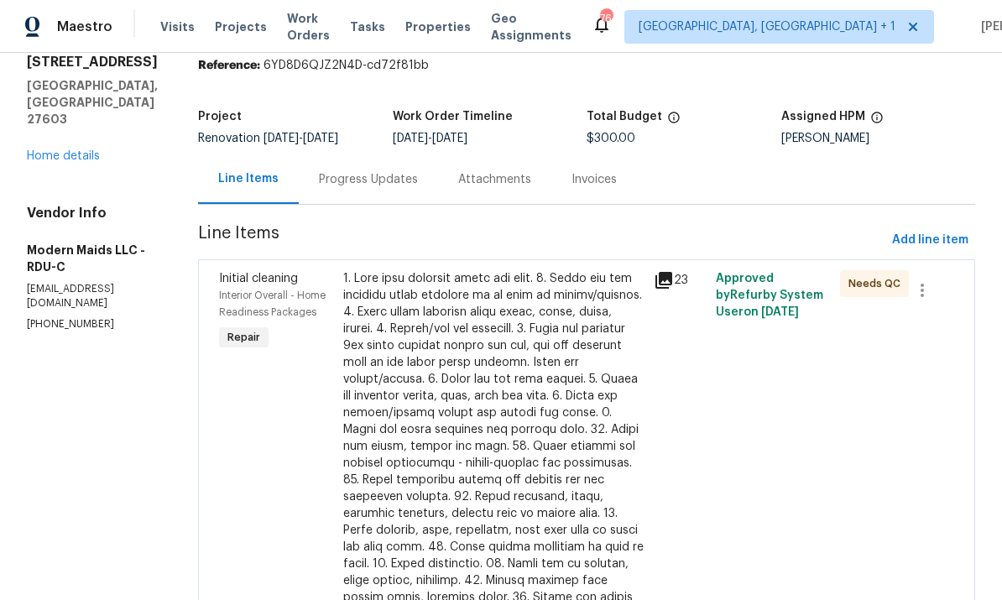
click at [599, 485] on div at bounding box center [493, 496] width 300 height 453
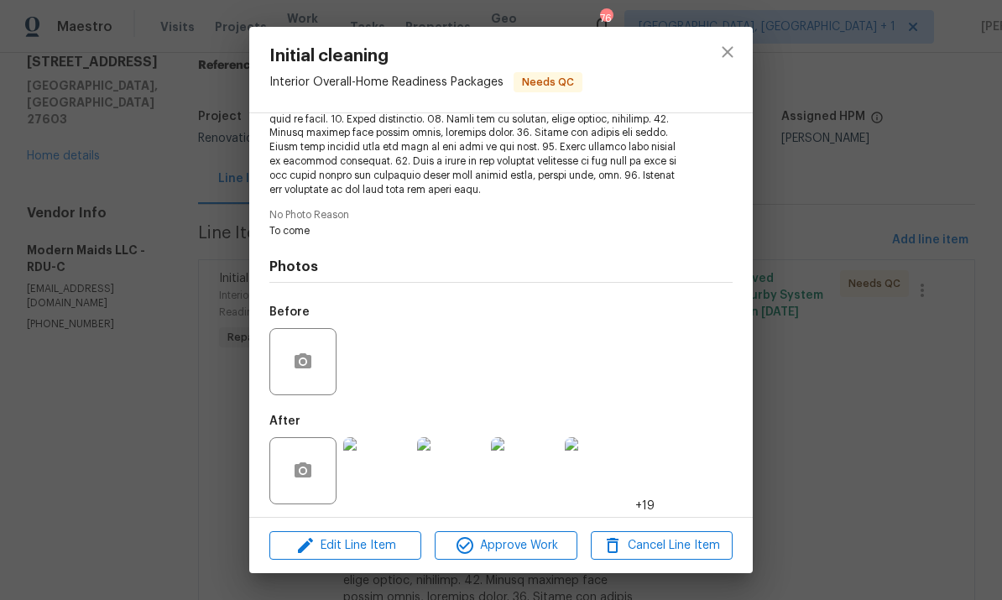
scroll to position [336, 0]
click at [394, 473] on img at bounding box center [376, 471] width 67 height 67
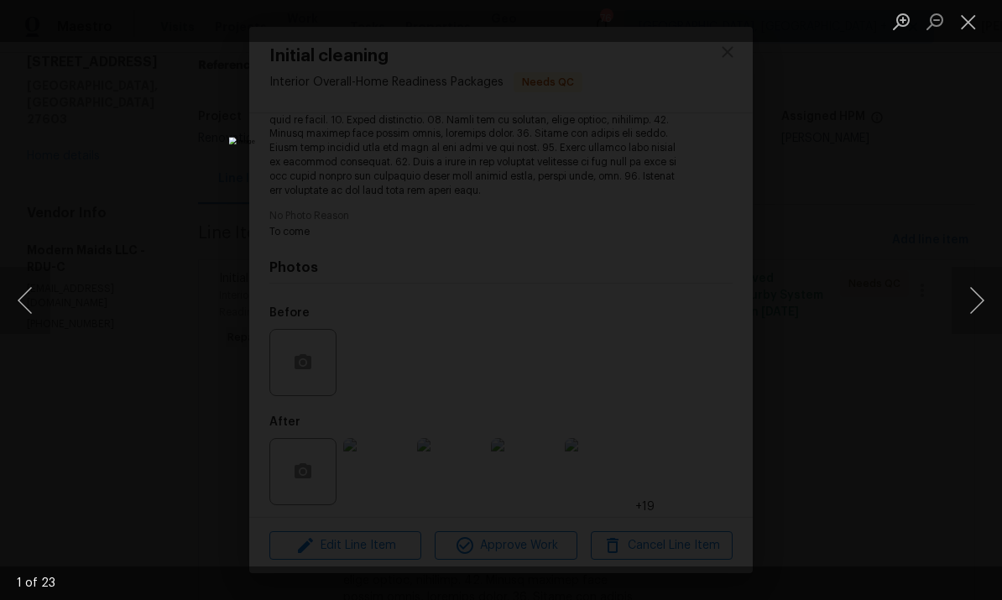
click at [978, 306] on button "Next image" at bounding box center [976, 300] width 50 height 67
click at [974, 307] on button "Next image" at bounding box center [976, 300] width 50 height 67
click at [966, 307] on button "Next image" at bounding box center [976, 300] width 50 height 67
click at [975, 301] on button "Next image" at bounding box center [976, 300] width 50 height 67
click at [975, 303] on button "Next image" at bounding box center [976, 300] width 50 height 67
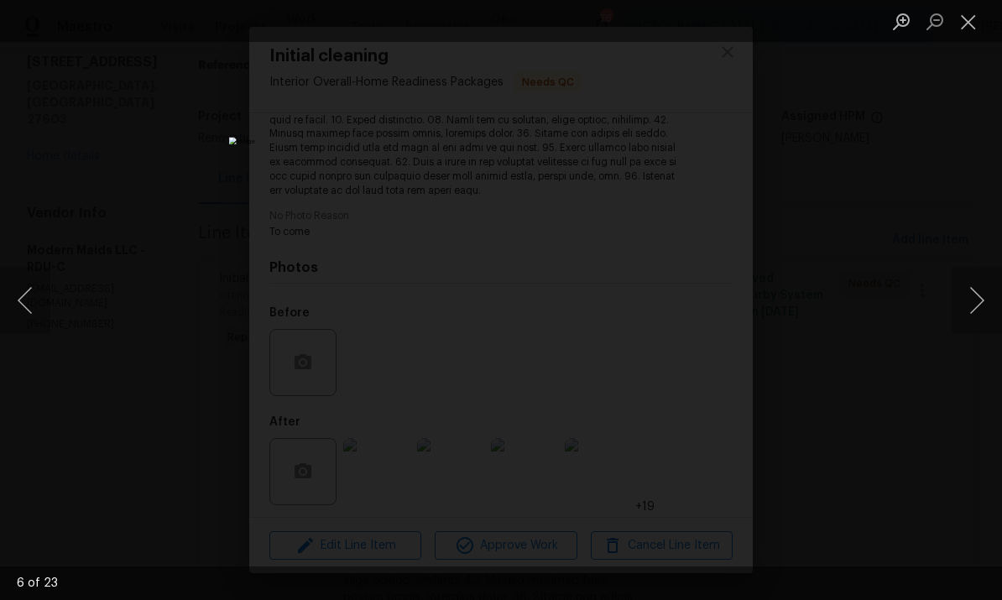
click at [971, 305] on button "Next image" at bounding box center [976, 300] width 50 height 67
click at [976, 294] on button "Next image" at bounding box center [976, 300] width 50 height 67
click at [976, 293] on button "Next image" at bounding box center [976, 300] width 50 height 67
click at [976, 296] on button "Next image" at bounding box center [976, 300] width 50 height 67
click at [982, 296] on button "Next image" at bounding box center [976, 300] width 50 height 67
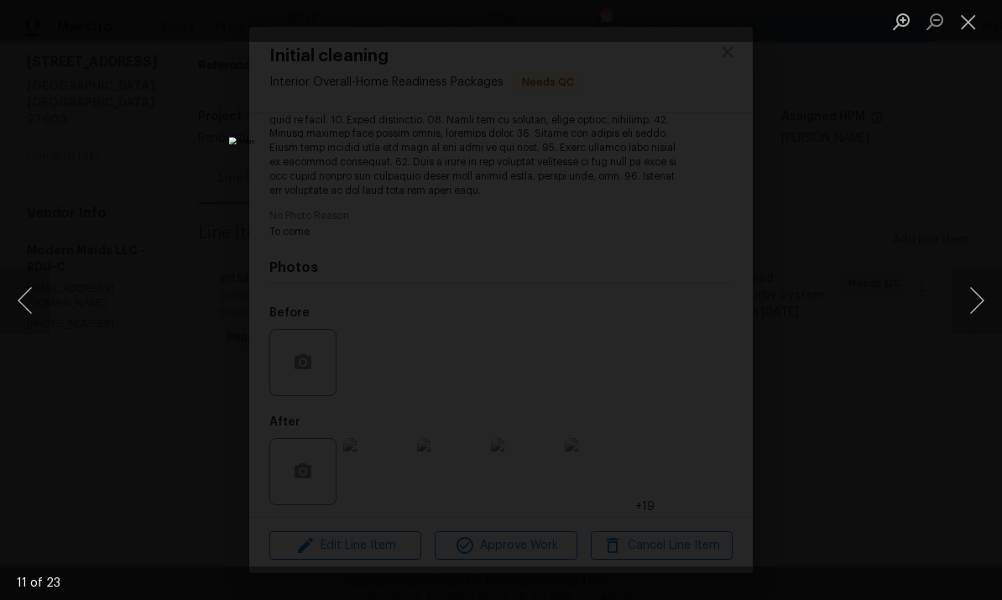
click at [976, 296] on button "Next image" at bounding box center [976, 300] width 50 height 67
click at [976, 300] on button "Next image" at bounding box center [976, 300] width 50 height 67
click at [976, 298] on button "Next image" at bounding box center [976, 300] width 50 height 67
click at [979, 297] on button "Next image" at bounding box center [976, 300] width 50 height 67
click at [980, 297] on button "Next image" at bounding box center [976, 300] width 50 height 67
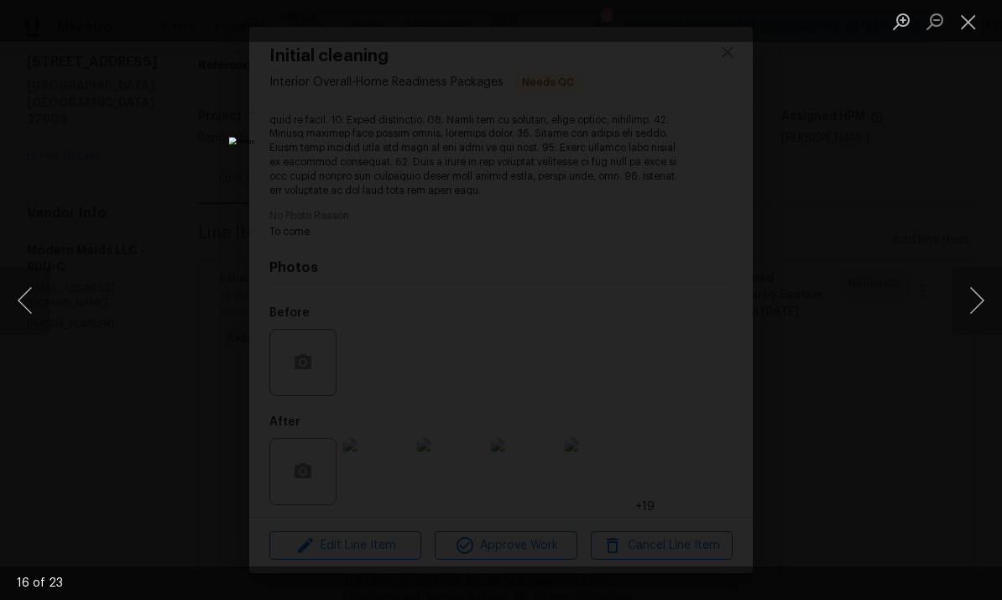
click at [977, 299] on button "Next image" at bounding box center [976, 300] width 50 height 67
click at [979, 302] on button "Next image" at bounding box center [976, 300] width 50 height 67
click at [979, 299] on button "Next image" at bounding box center [976, 300] width 50 height 67
click at [982, 299] on button "Next image" at bounding box center [976, 300] width 50 height 67
click at [981, 300] on button "Next image" at bounding box center [976, 300] width 50 height 67
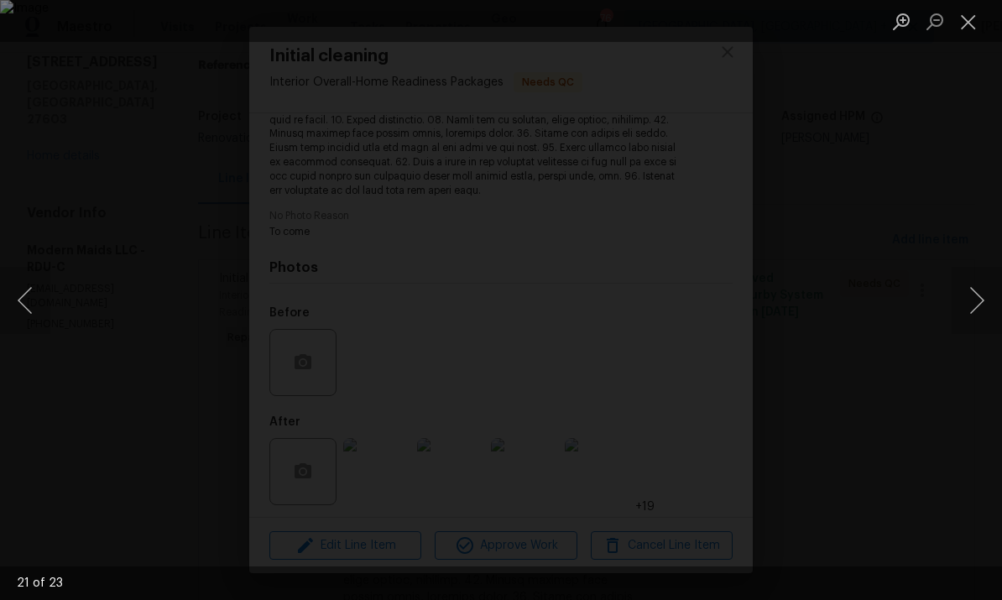
click at [982, 297] on button "Next image" at bounding box center [976, 300] width 50 height 67
click at [980, 297] on button "Next image" at bounding box center [976, 300] width 50 height 67
click at [981, 300] on button "Next image" at bounding box center [976, 300] width 50 height 67
click at [984, 298] on button "Next image" at bounding box center [976, 300] width 50 height 67
click at [980, 296] on button "Next image" at bounding box center [976, 300] width 50 height 67
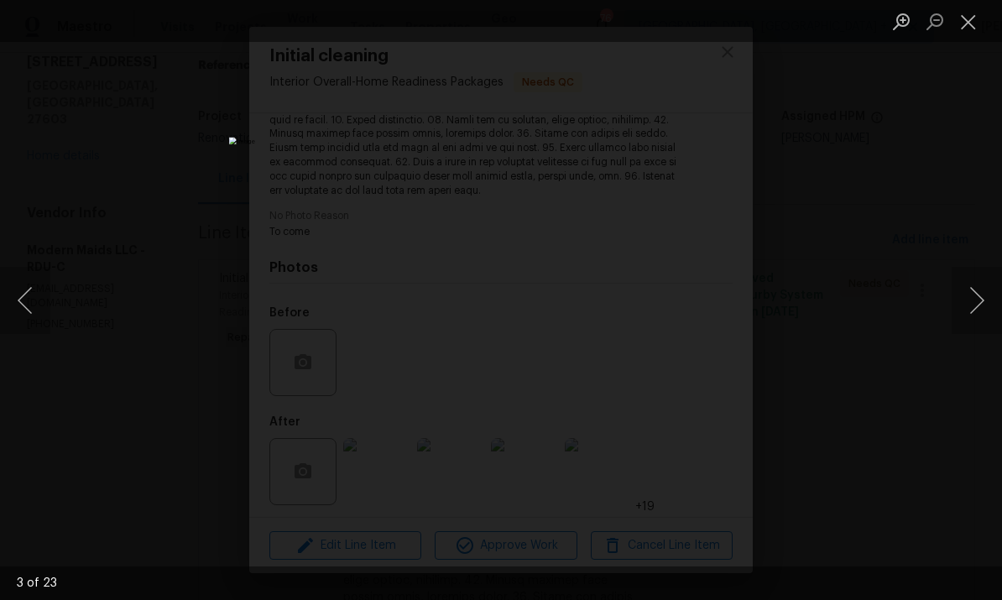
click at [976, 302] on button "Next image" at bounding box center [976, 300] width 50 height 67
click at [953, 431] on div "Lightbox" at bounding box center [501, 300] width 1002 height 600
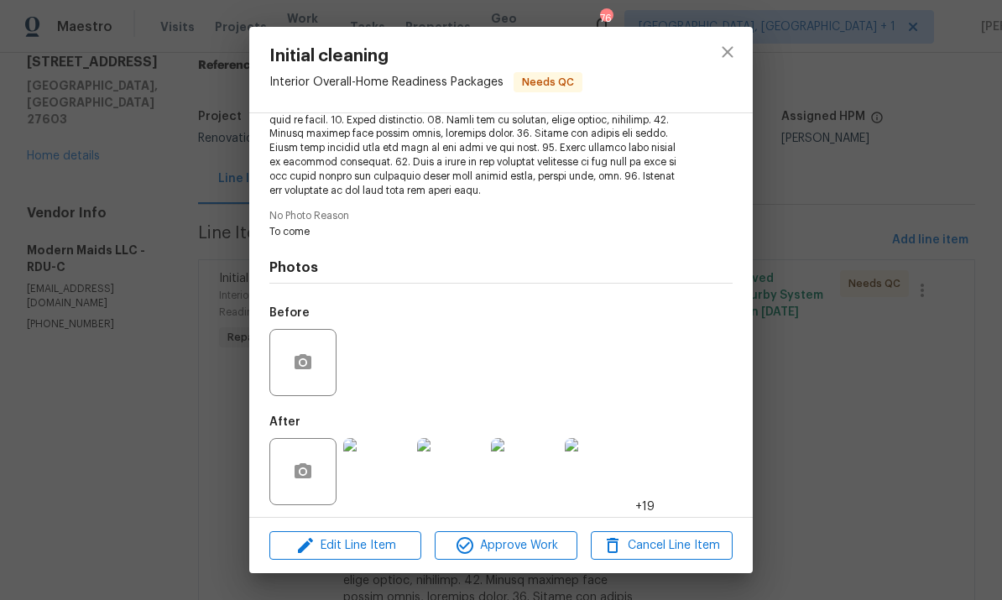
click at [998, 133] on div "Initial cleaning Interior Overall - Home Readiness Packages Needs QC Vendor Mod…" at bounding box center [501, 300] width 1002 height 600
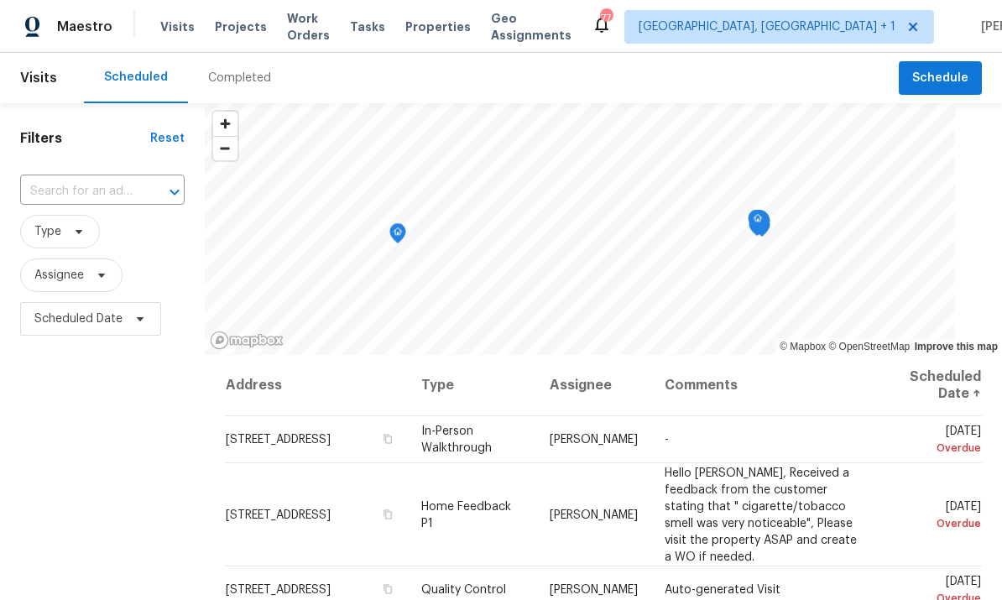
click at [228, 22] on span "Projects" at bounding box center [241, 26] width 52 height 17
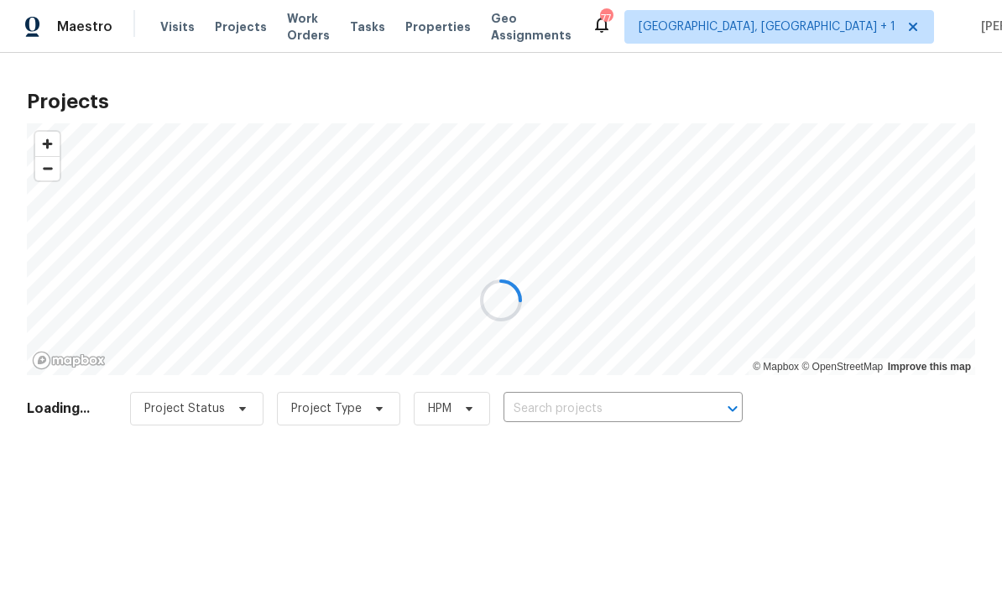
click at [555, 405] on div at bounding box center [501, 300] width 1002 height 600
click at [555, 404] on div at bounding box center [501, 300] width 1002 height 600
click at [563, 407] on div at bounding box center [501, 300] width 1002 height 600
click at [562, 409] on div at bounding box center [501, 300] width 1002 height 600
click at [569, 416] on div at bounding box center [501, 300] width 1002 height 600
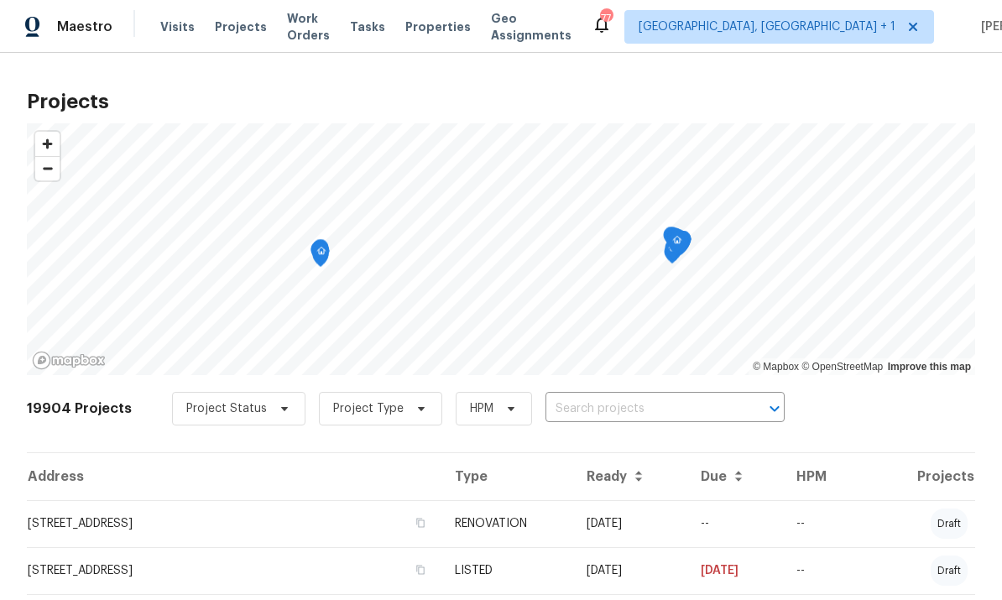
click at [602, 414] on input "text" at bounding box center [641, 409] width 192 height 26
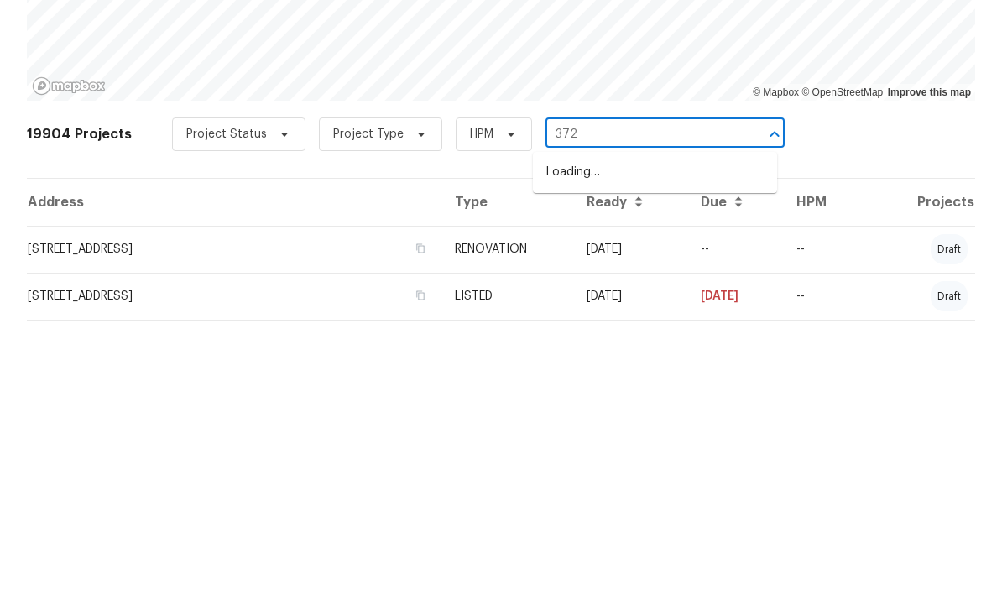
type input "3721"
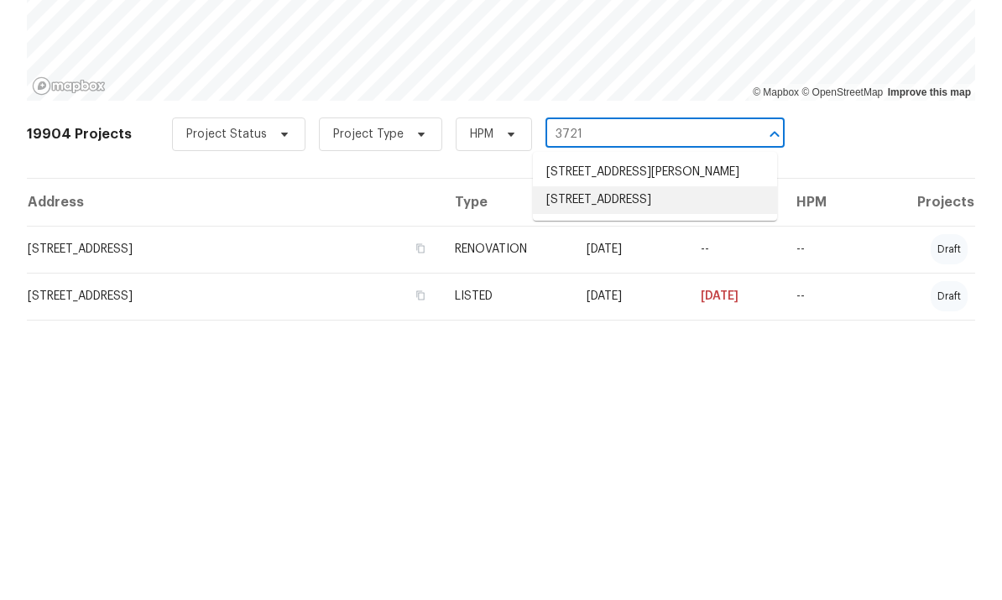
click at [624, 461] on li "3721 Suffolk St, Durham, NC 27707" at bounding box center [655, 475] width 244 height 28
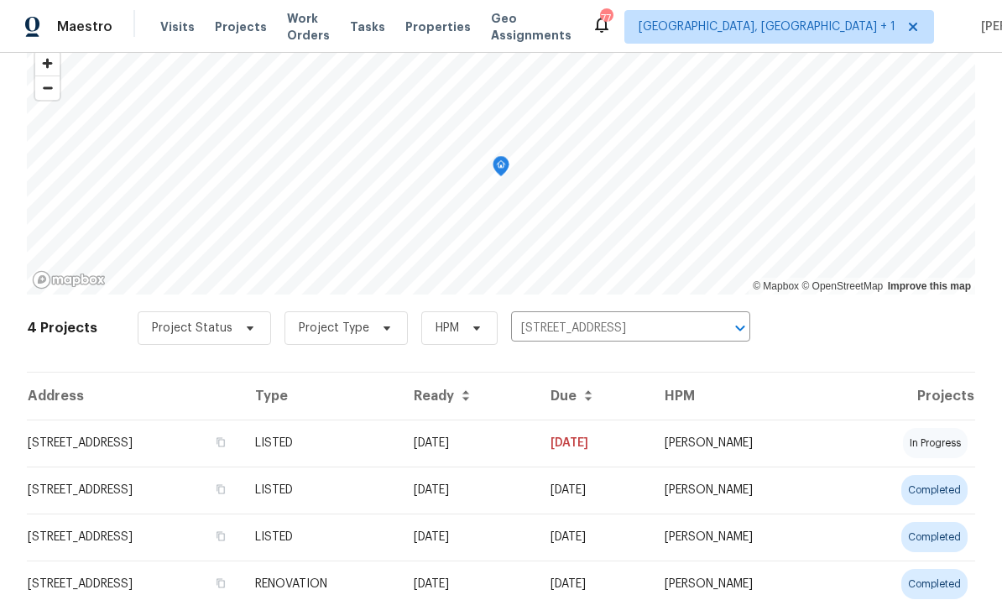
scroll to position [80, 0]
click at [169, 460] on td "3721 Suffolk St, Durham, NC 27707" at bounding box center [134, 443] width 215 height 47
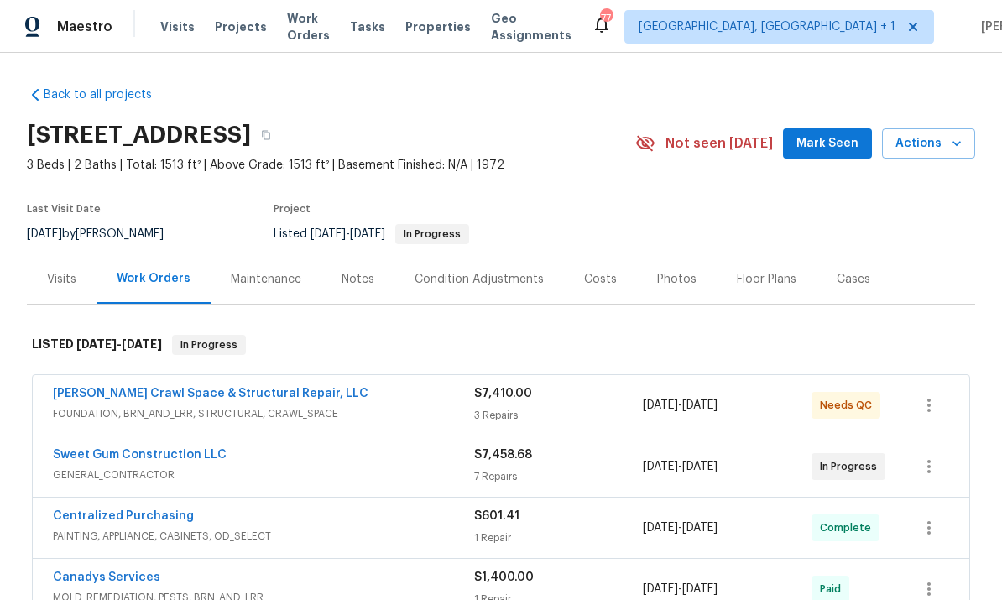
click at [186, 458] on link "Sweet Gum Construction LLC" at bounding box center [140, 455] width 174 height 12
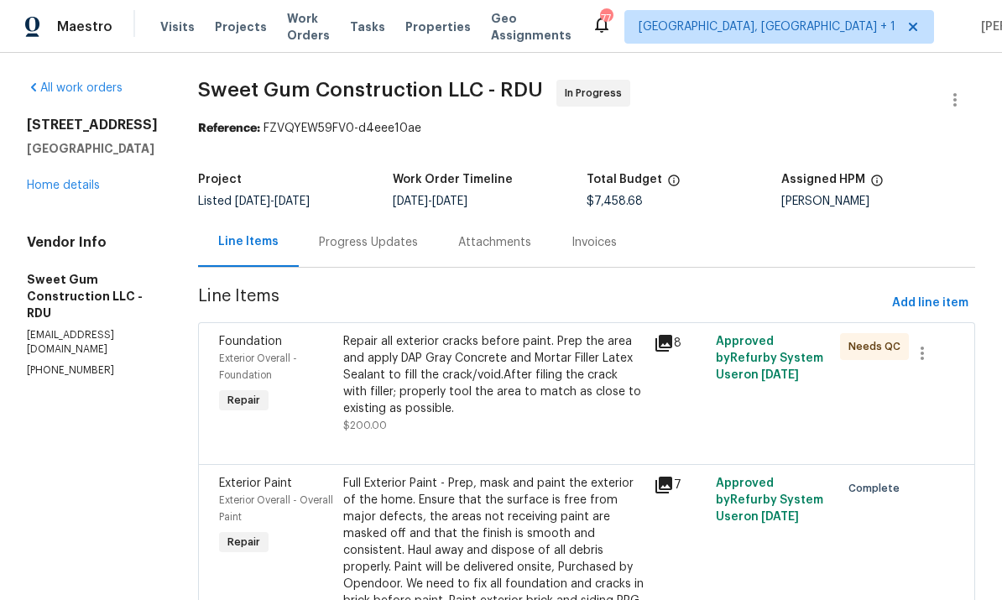
click at [395, 233] on div "Progress Updates" at bounding box center [368, 241] width 139 height 49
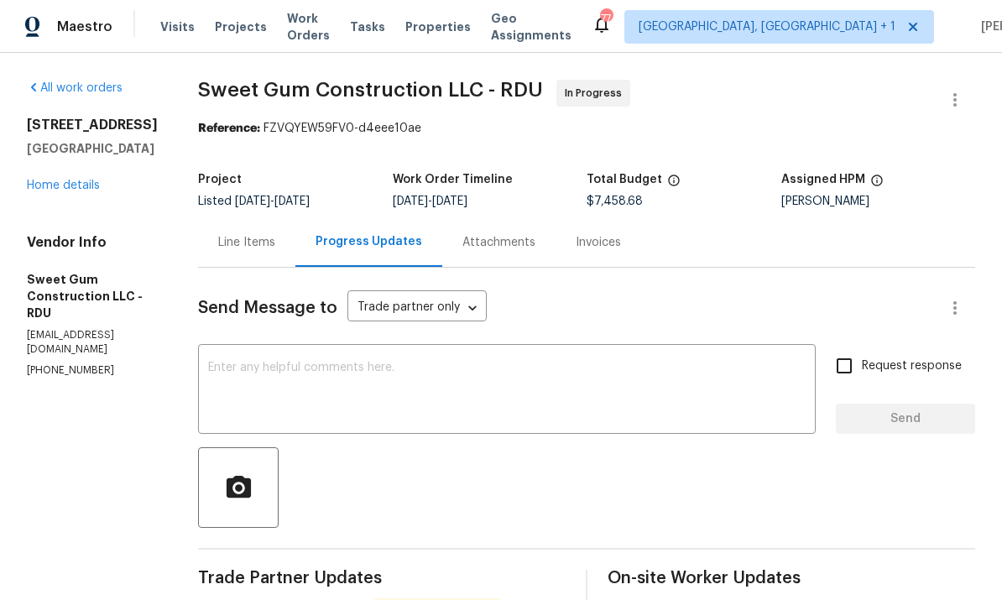
scroll to position [63, 0]
click at [321, 362] on textarea at bounding box center [506, 391] width 597 height 59
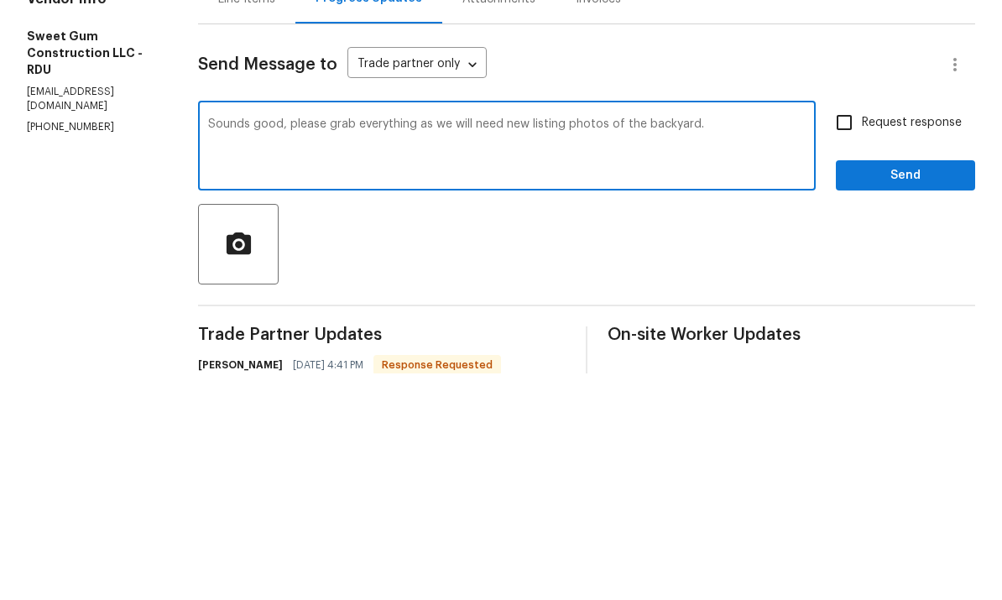
scroll to position [18, 0]
type textarea "Sounds good, please grab everything as we will need new listing photos of the b…"
click at [843, 331] on input "Request response" at bounding box center [843, 348] width 35 height 35
checkbox input "true"
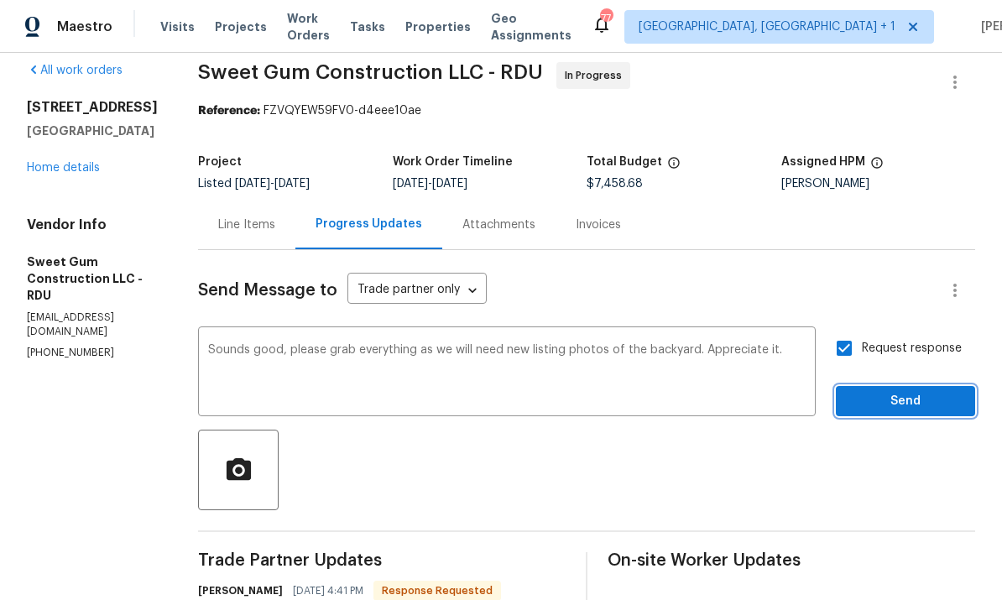
click at [916, 391] on span "Send" at bounding box center [905, 401] width 112 height 21
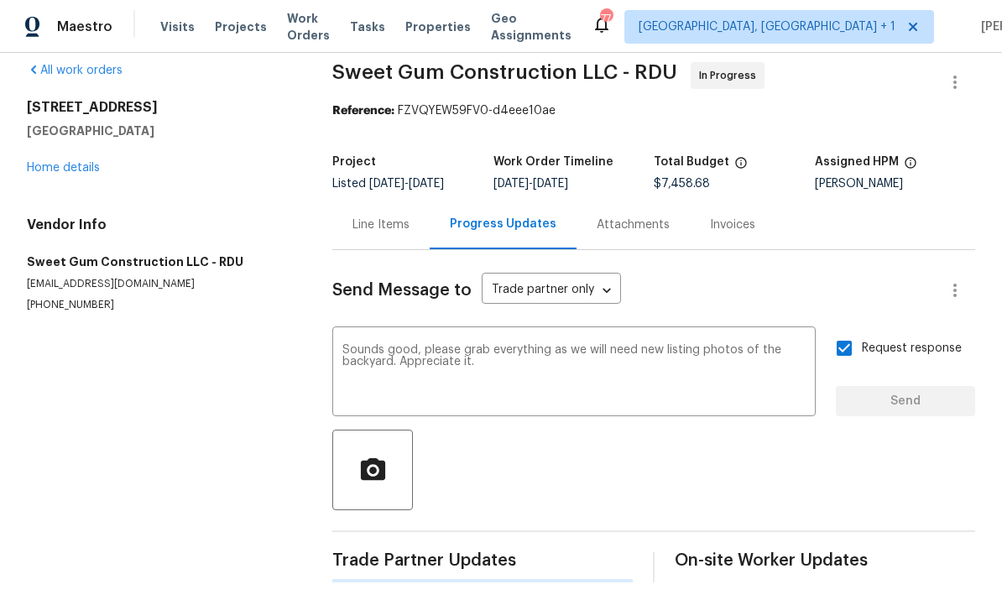
scroll to position [0, 0]
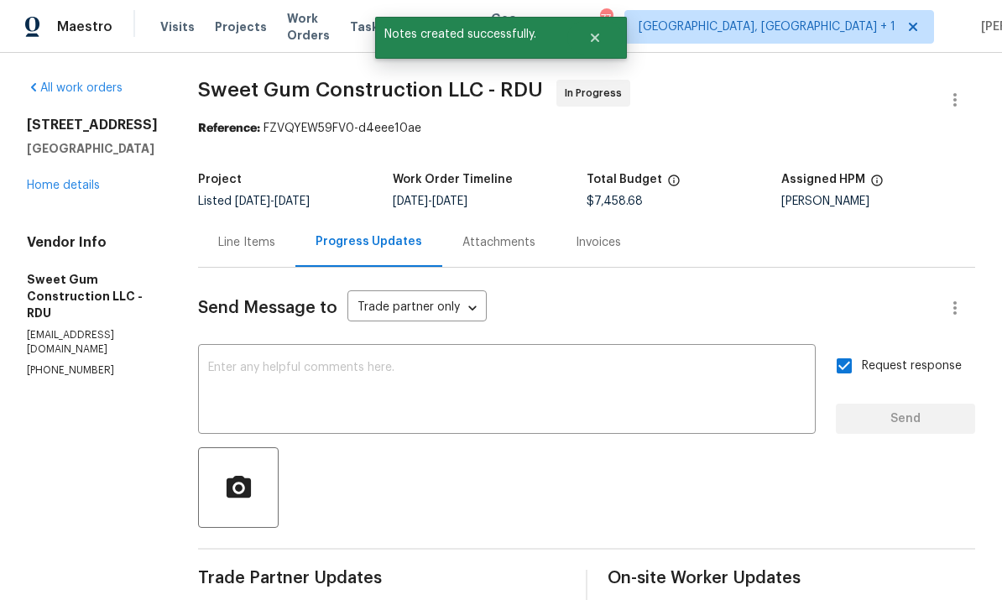
click at [91, 180] on link "Home details" at bounding box center [63, 186] width 73 height 12
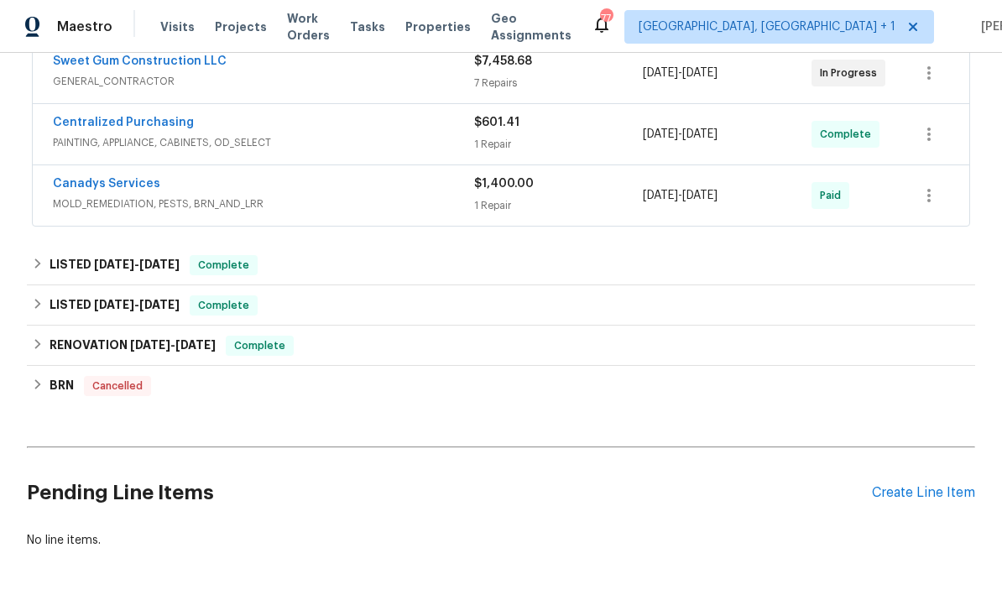
scroll to position [393, 0]
click at [914, 486] on div "Create Line Item" at bounding box center [923, 494] width 103 height 16
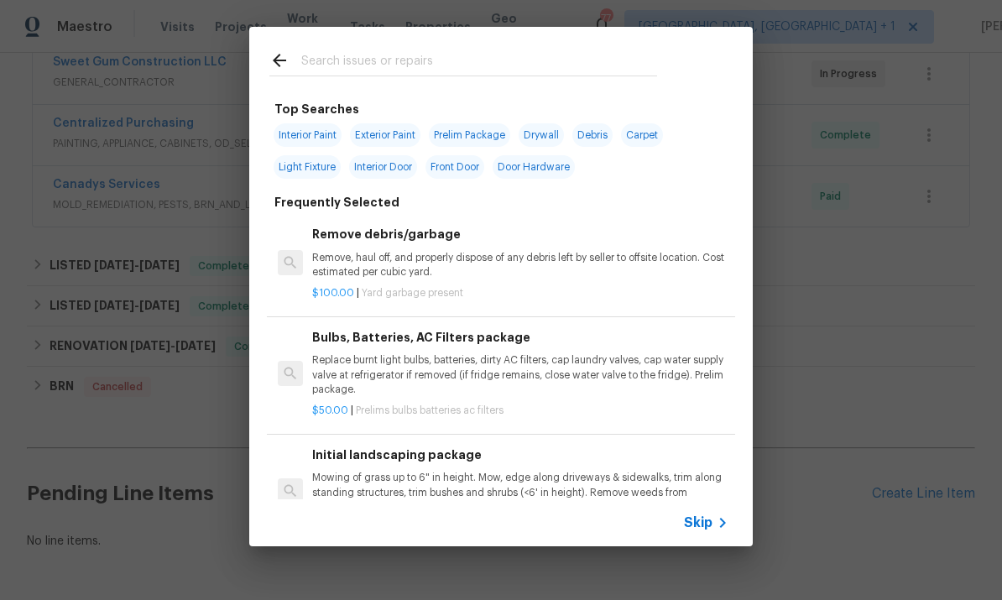
click at [355, 63] on input "text" at bounding box center [479, 62] width 356 height 25
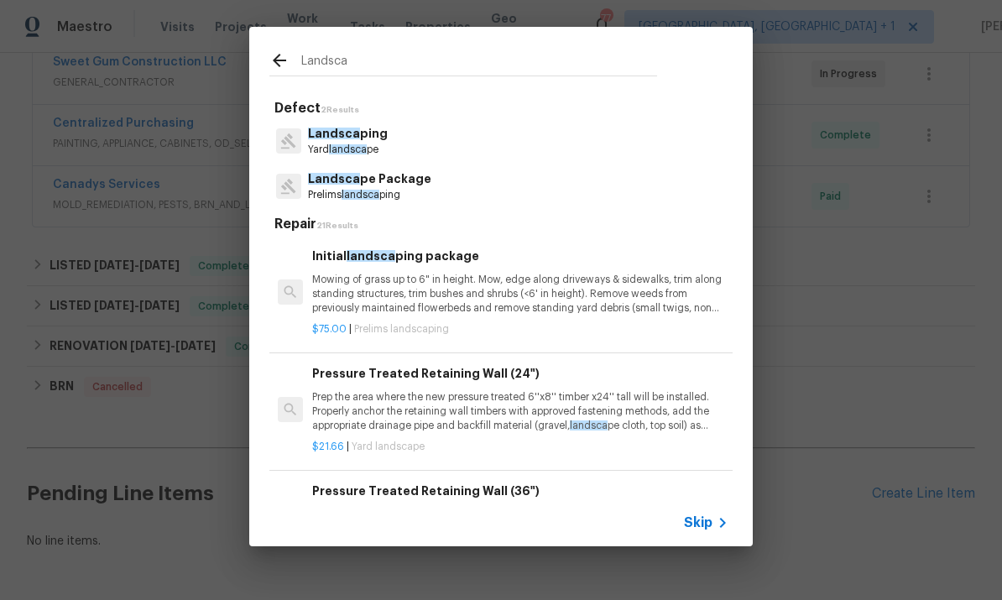
type input "Landscaping"
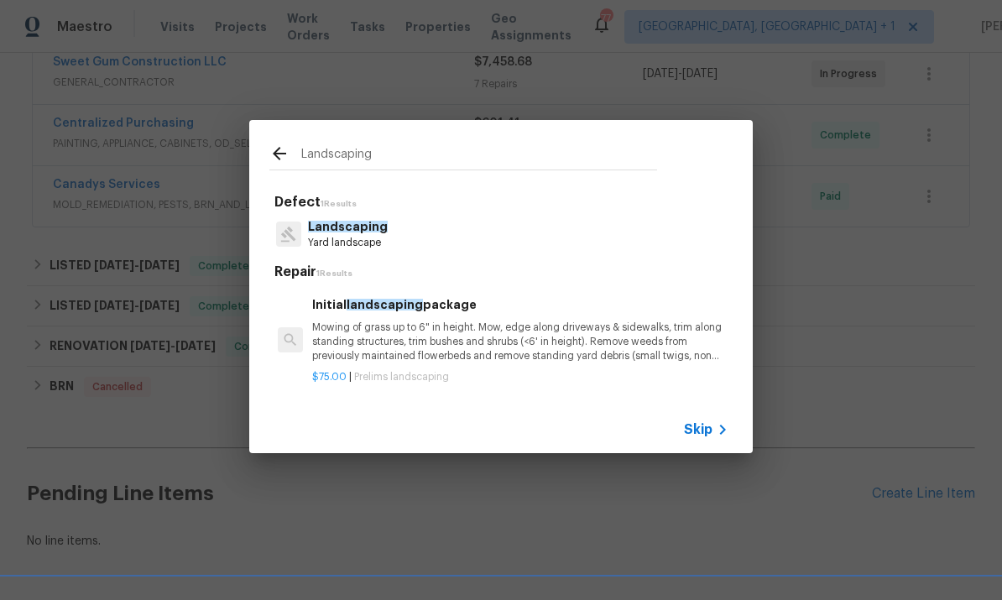
click at [351, 222] on span "Landscaping" at bounding box center [348, 227] width 80 height 12
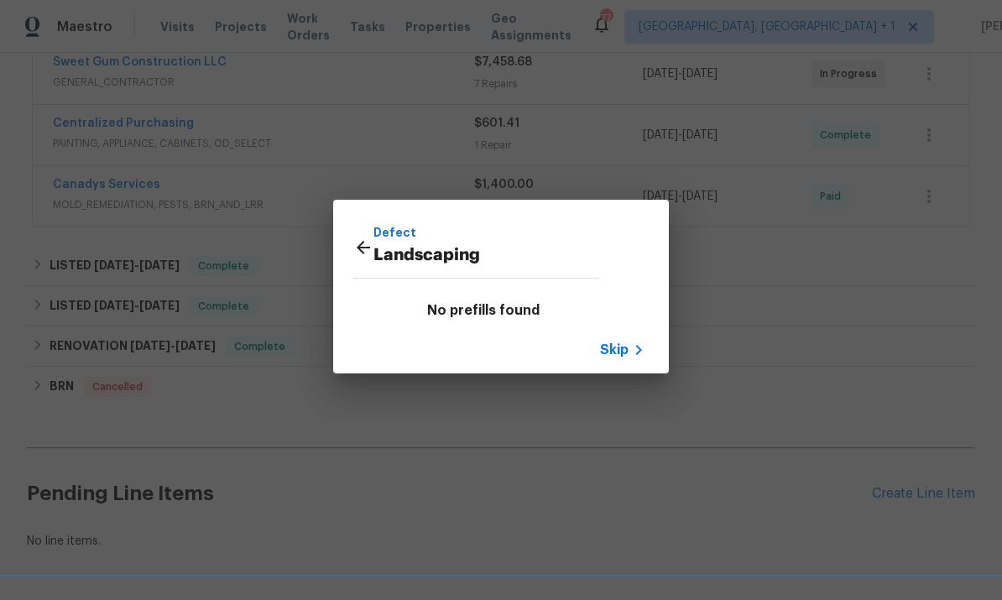
click at [359, 238] on icon at bounding box center [363, 247] width 20 height 20
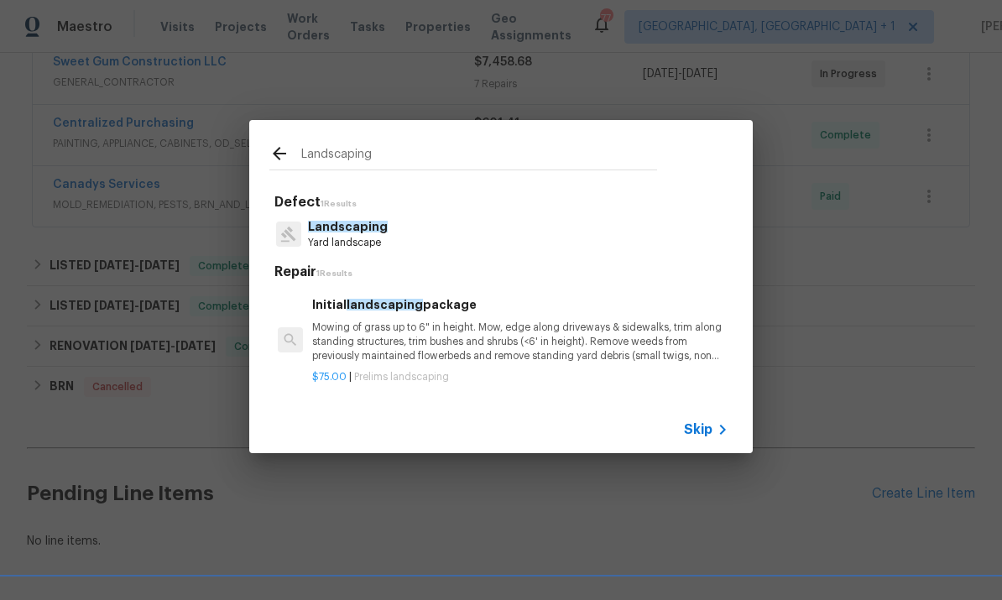
click at [346, 230] on span "Landscaping" at bounding box center [348, 227] width 80 height 12
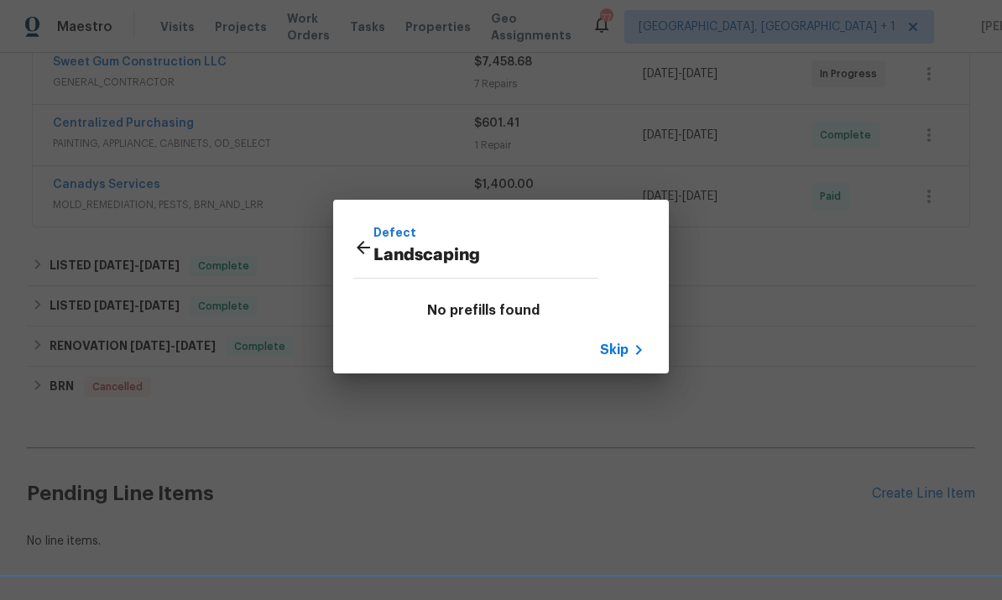
click at [357, 239] on icon at bounding box center [363, 247] width 20 height 20
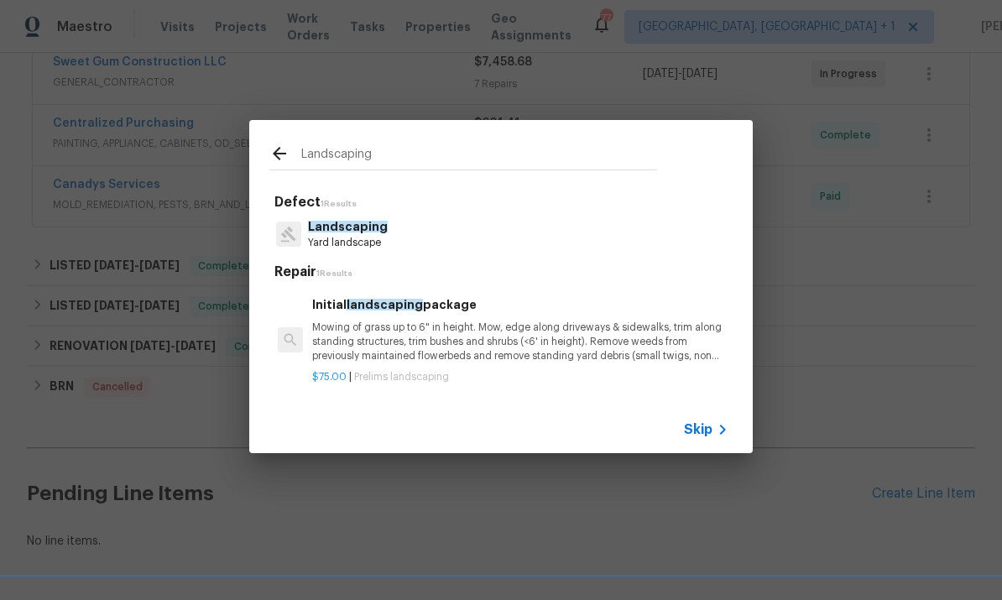
click at [263, 159] on div "Landscaping" at bounding box center [463, 153] width 428 height 66
click at [275, 157] on icon at bounding box center [279, 153] width 13 height 13
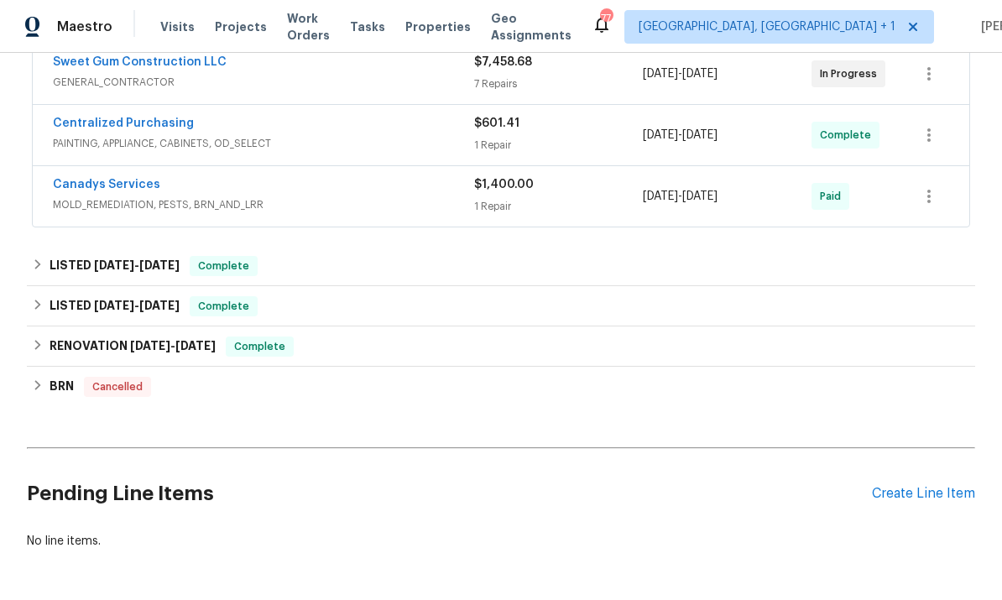
click at [929, 486] on div "Create Line Item" at bounding box center [923, 494] width 103 height 16
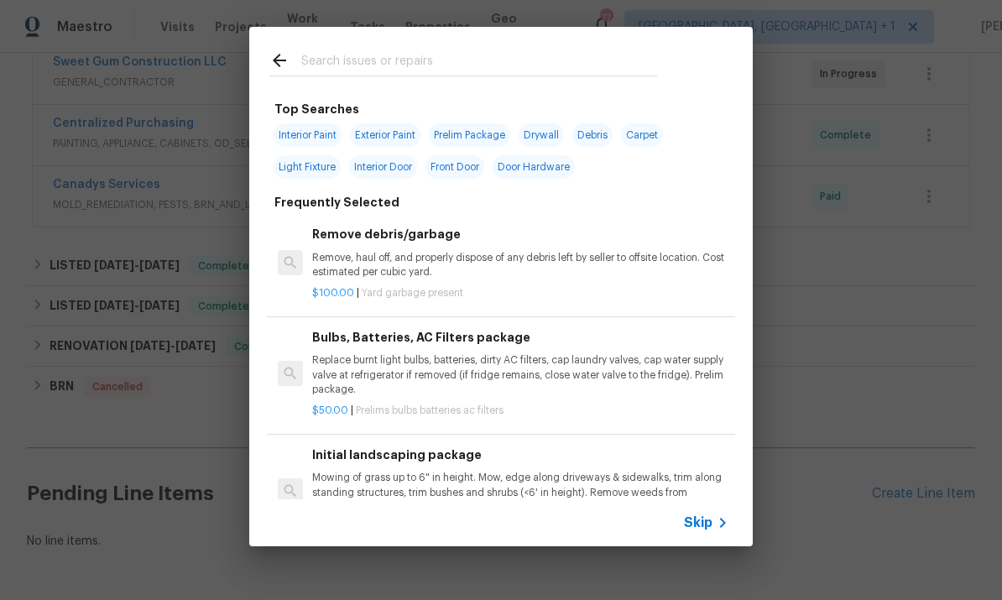
click at [363, 65] on input "text" at bounding box center [479, 62] width 356 height 25
type input "Debris"
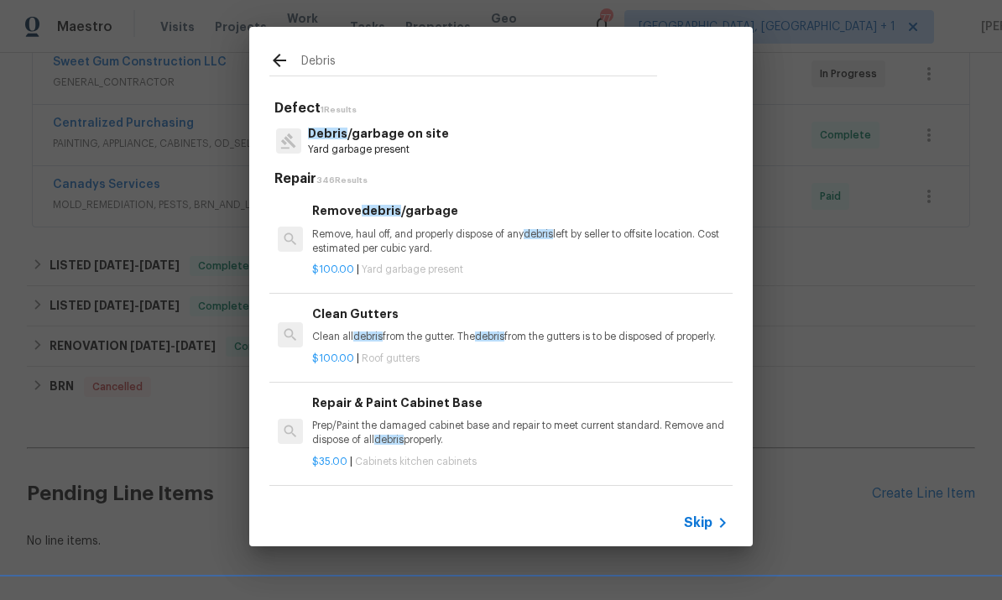
click at [386, 135] on p "Debris /garbage on site" at bounding box center [378, 134] width 141 height 18
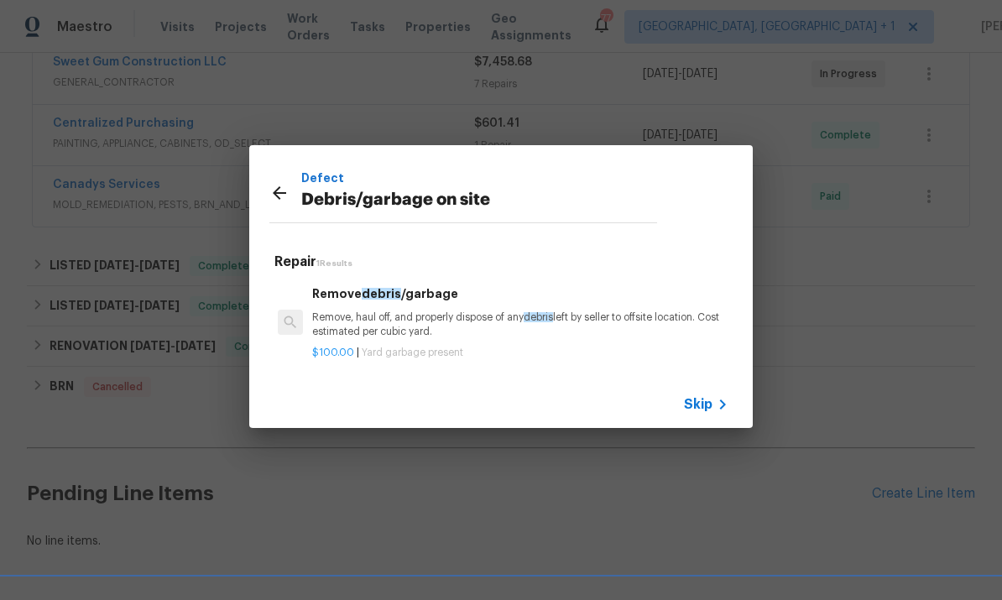
click at [399, 306] on div "Remove debris /garbage Remove, haul off, and properly dispose of any debris lef…" at bounding box center [520, 311] width 416 height 55
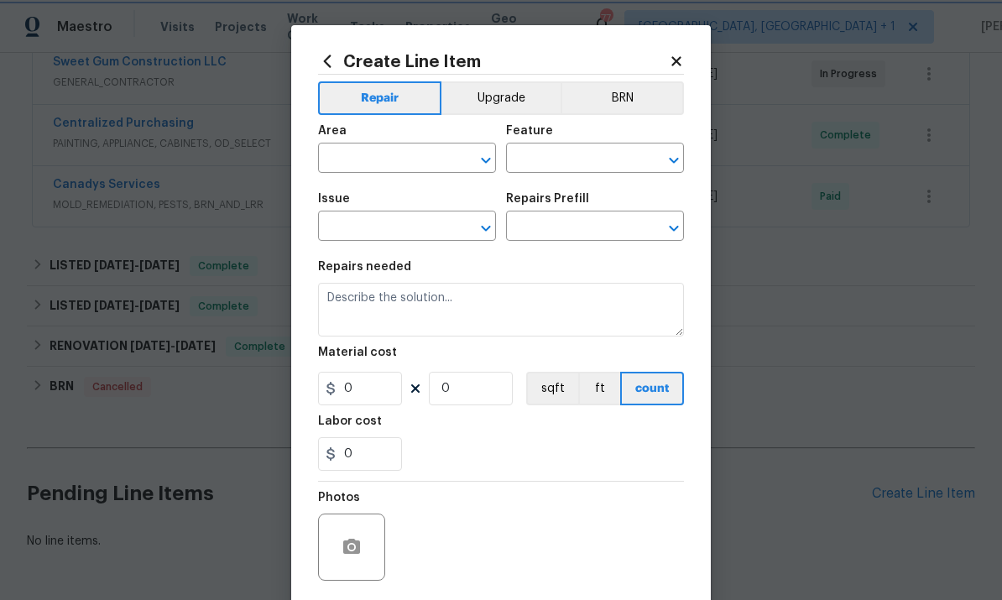
type input "Debris/garbage on site"
type input "Remove debris/garbage $100.00"
type textarea "Remove, haul off, and properly dispose of any debris left by seller to offsite …"
type input "100"
type input "1"
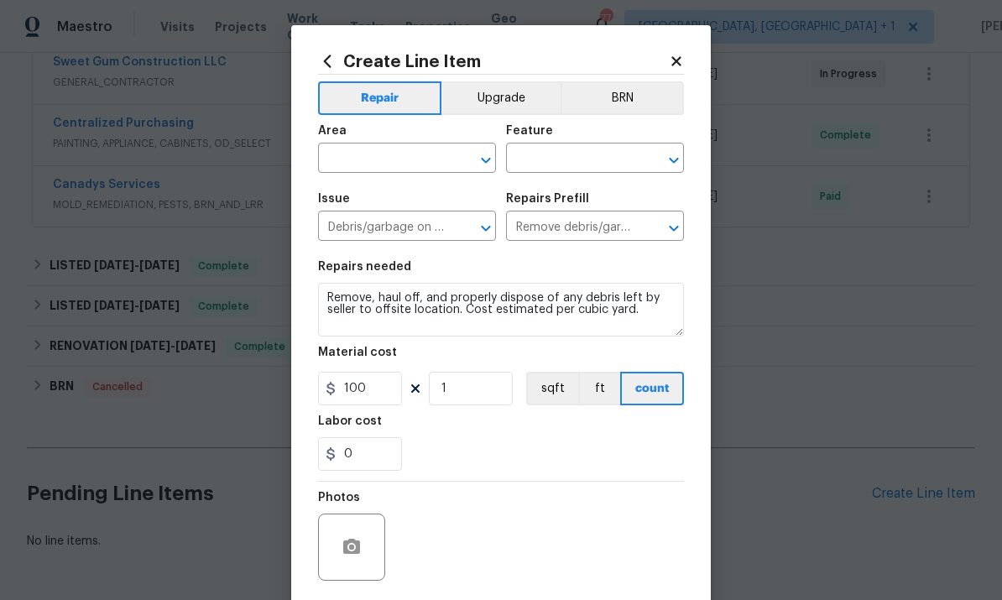
click at [366, 148] on input "text" at bounding box center [383, 160] width 131 height 26
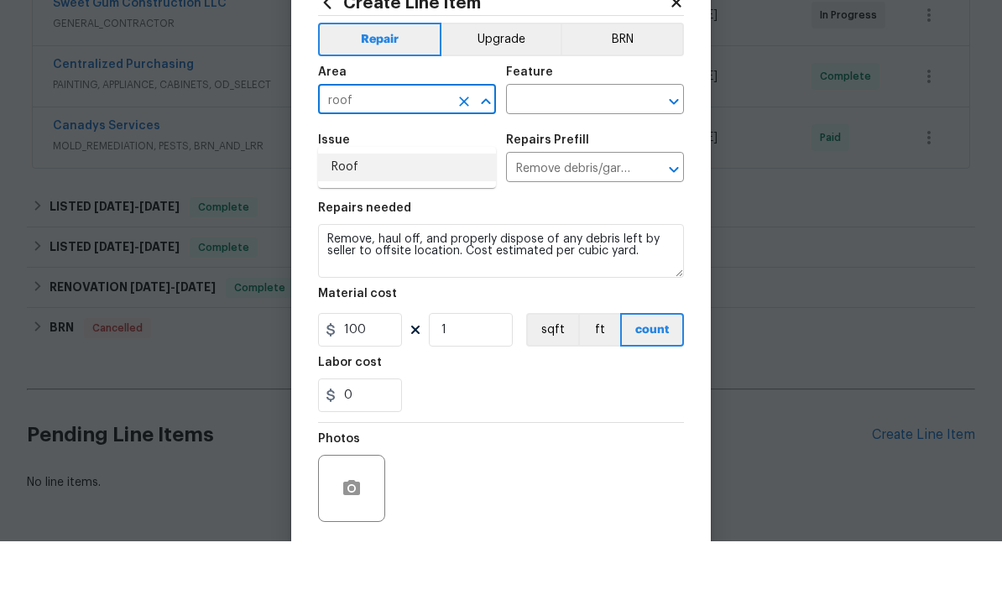
click at [343, 212] on li "Roof" at bounding box center [407, 226] width 178 height 28
type input "Roof"
click at [573, 147] on input "text" at bounding box center [571, 160] width 131 height 26
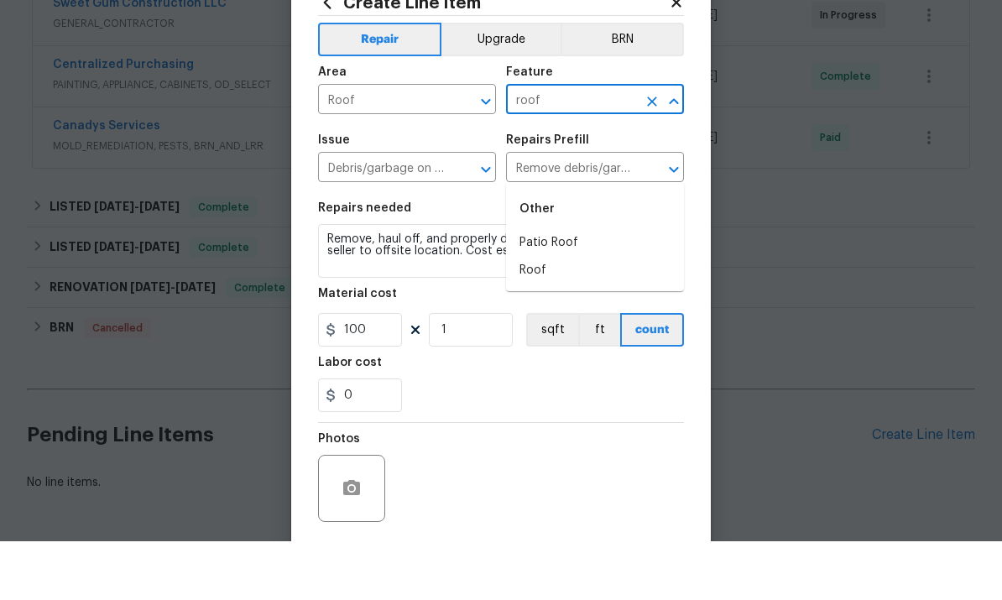
scroll to position [63, 0]
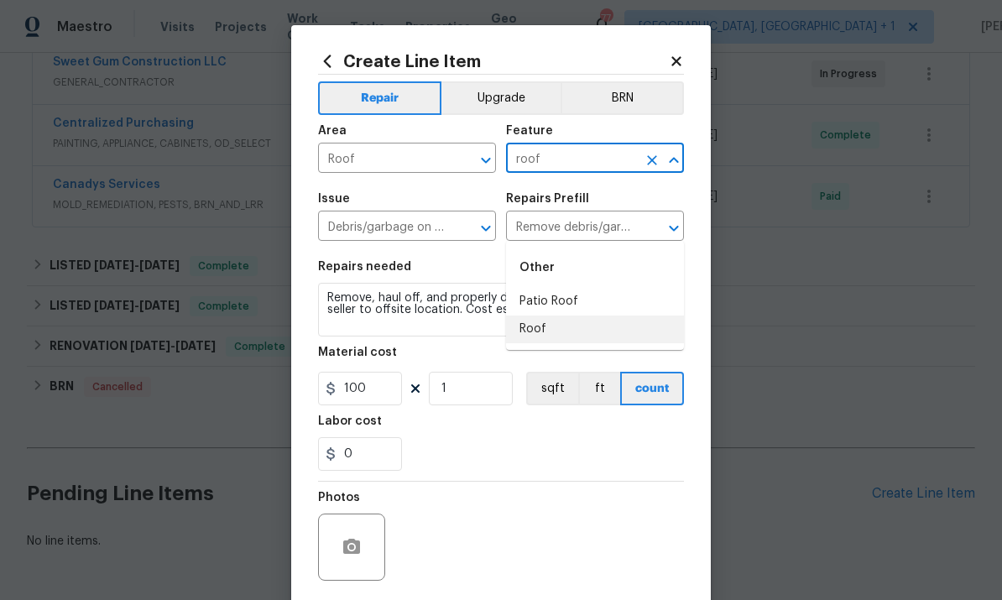
click at [534, 315] on li "Roof" at bounding box center [595, 329] width 178 height 28
type input "Roof"
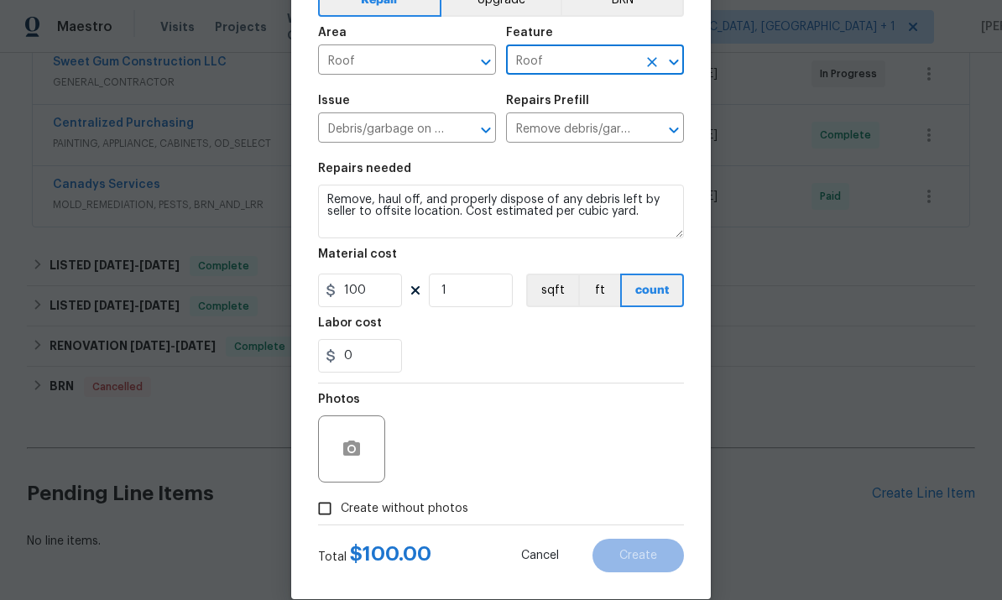
scroll to position [96, 0]
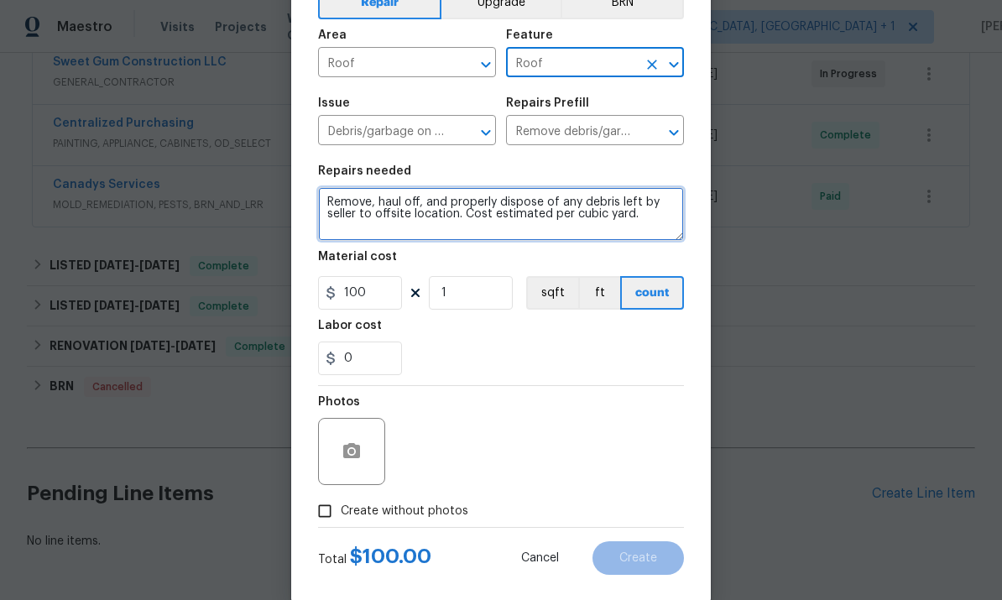
click at [332, 200] on textarea "Remove, haul off, and properly dispose of any debris left by seller to offsite …" at bounding box center [501, 214] width 366 height 54
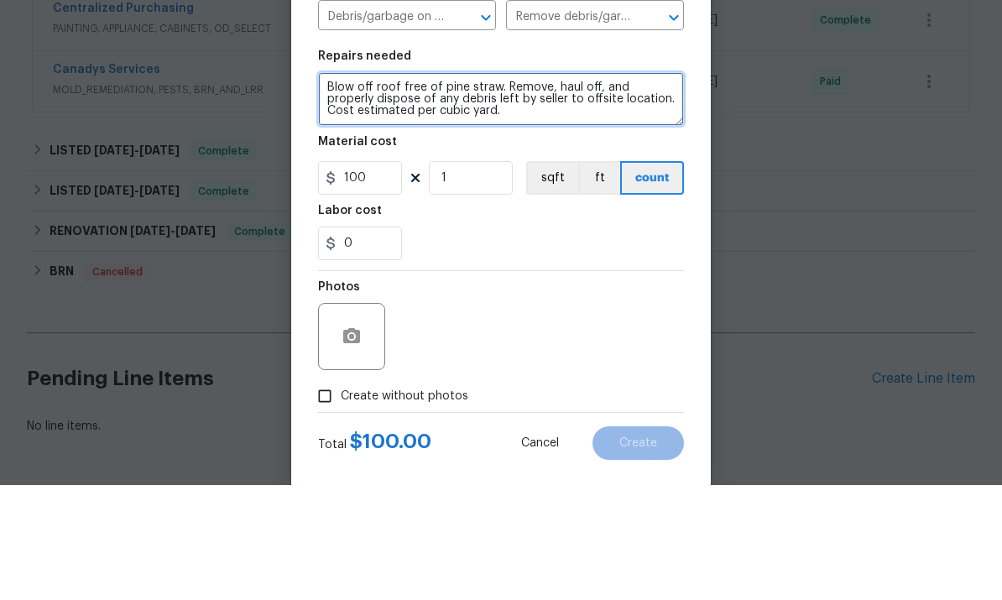
click at [483, 187] on textarea "Blow off roof free of pine straw. Remove, haul off, and properly dispose of any…" at bounding box center [501, 214] width 366 height 54
type textarea "Blow off roof free of pine straw."
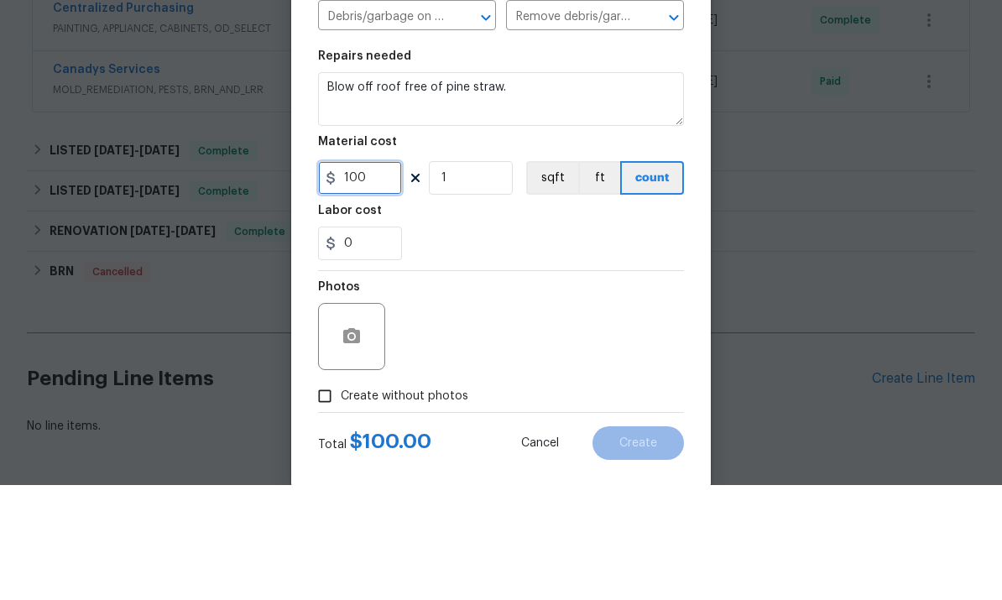
click at [372, 276] on input "100" at bounding box center [360, 293] width 84 height 34
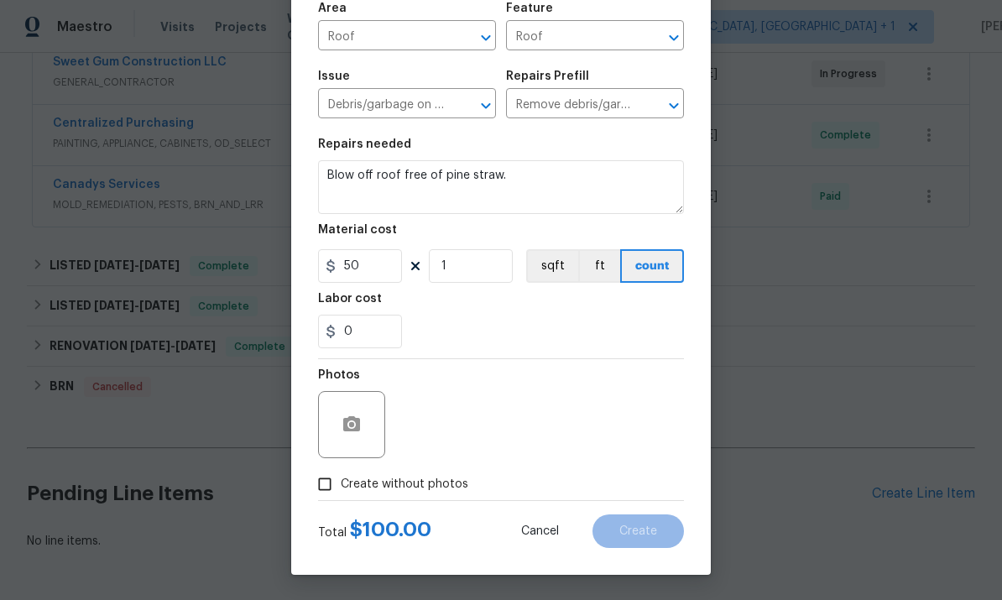
scroll to position [126, 0]
type input "50"
click at [352, 415] on icon "button" at bounding box center [351, 424] width 20 height 20
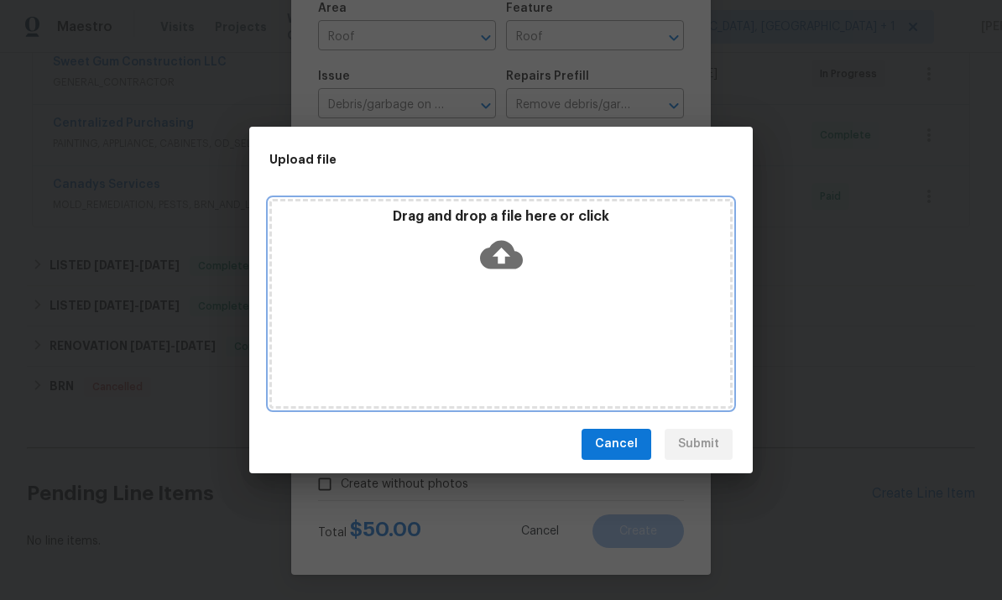
click at [506, 242] on icon at bounding box center [501, 254] width 43 height 29
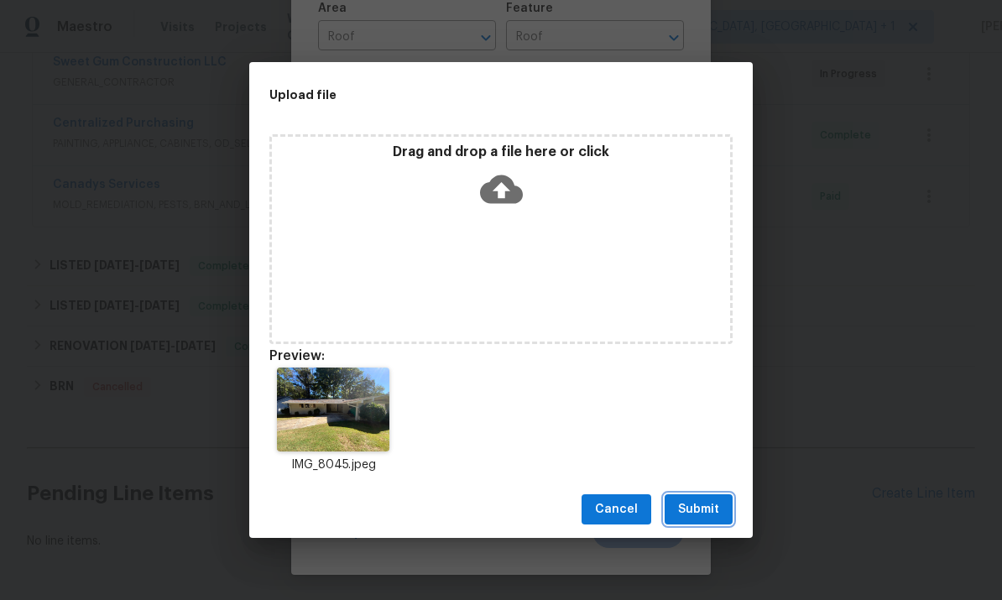
click at [720, 503] on button "Submit" at bounding box center [698, 509] width 68 height 31
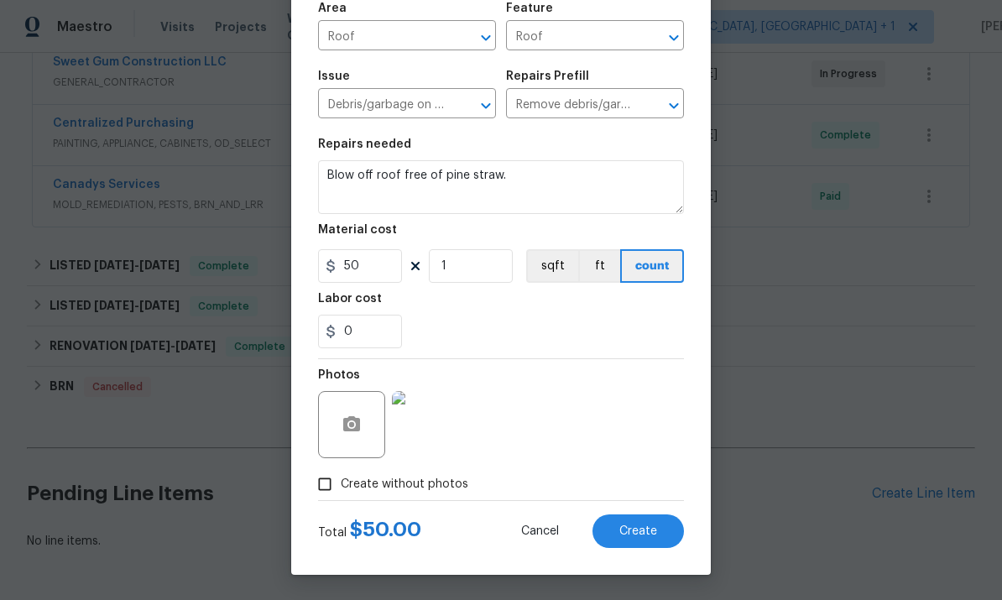
click at [649, 534] on span "Create" at bounding box center [638, 531] width 38 height 13
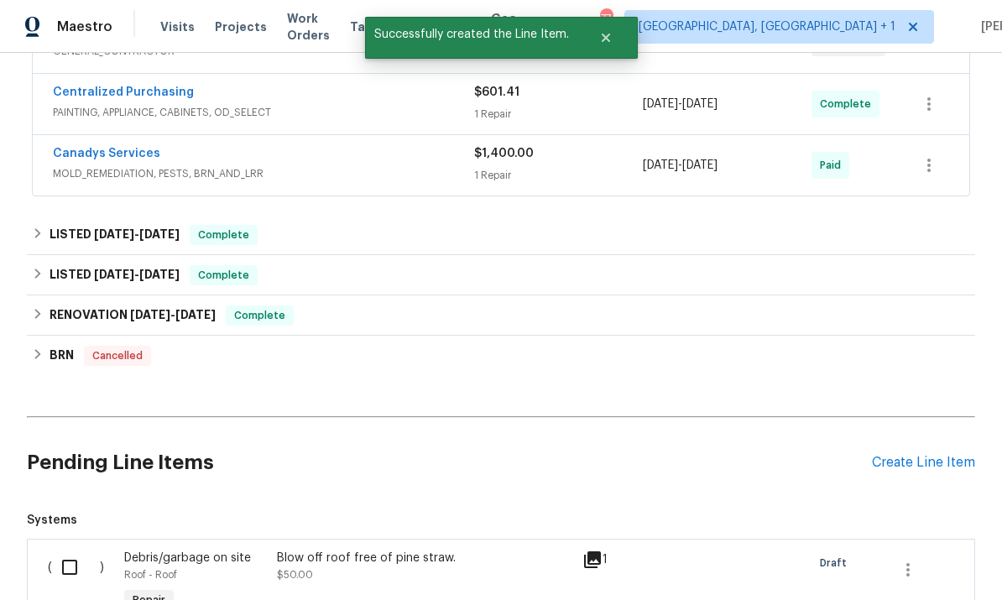
scroll to position [441, 0]
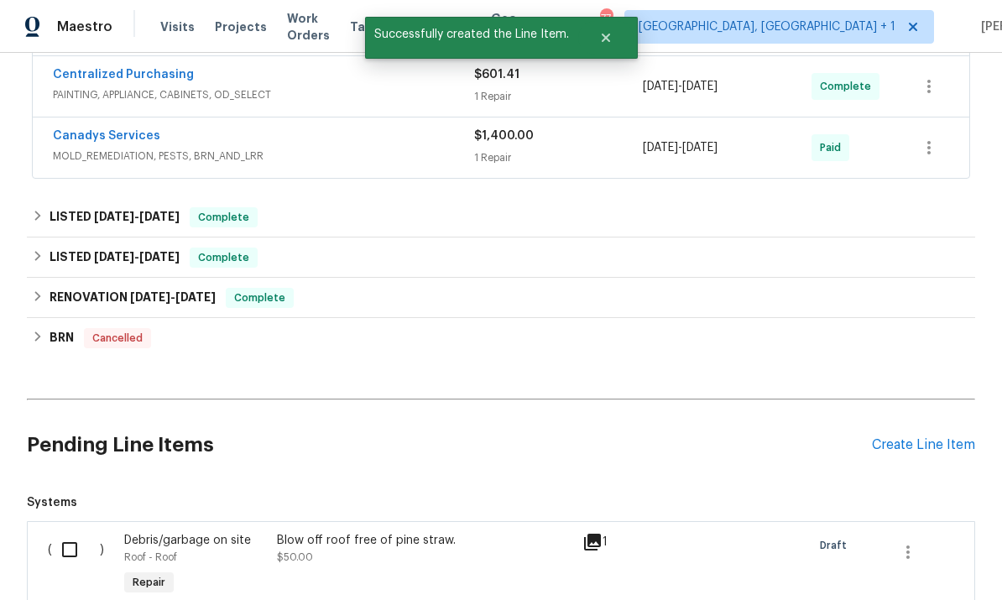
click at [917, 437] on div "Create Line Item" at bounding box center [923, 445] width 103 height 16
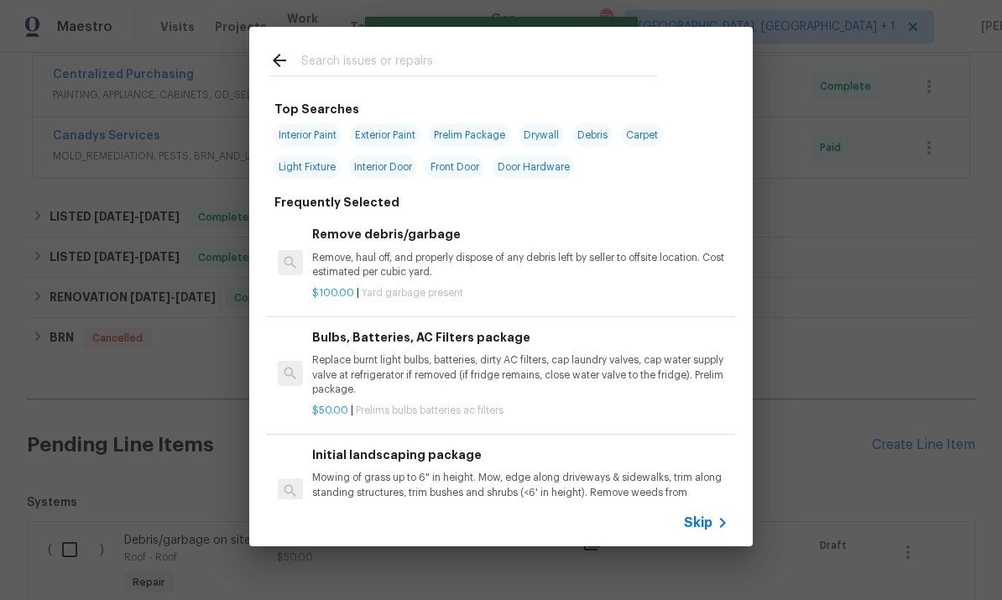
click at [342, 65] on input "text" at bounding box center [479, 62] width 356 height 25
type input "Bushes"
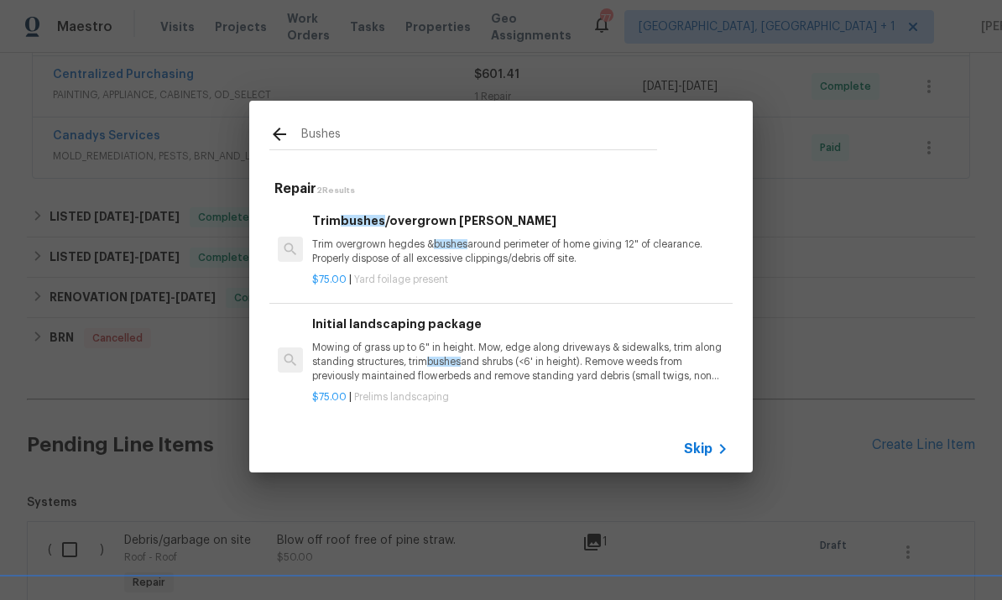
click at [478, 234] on div "Trim bushes /overgrown hedges Trim overgrown hegdes & bushes around perimeter o…" at bounding box center [520, 238] width 416 height 55
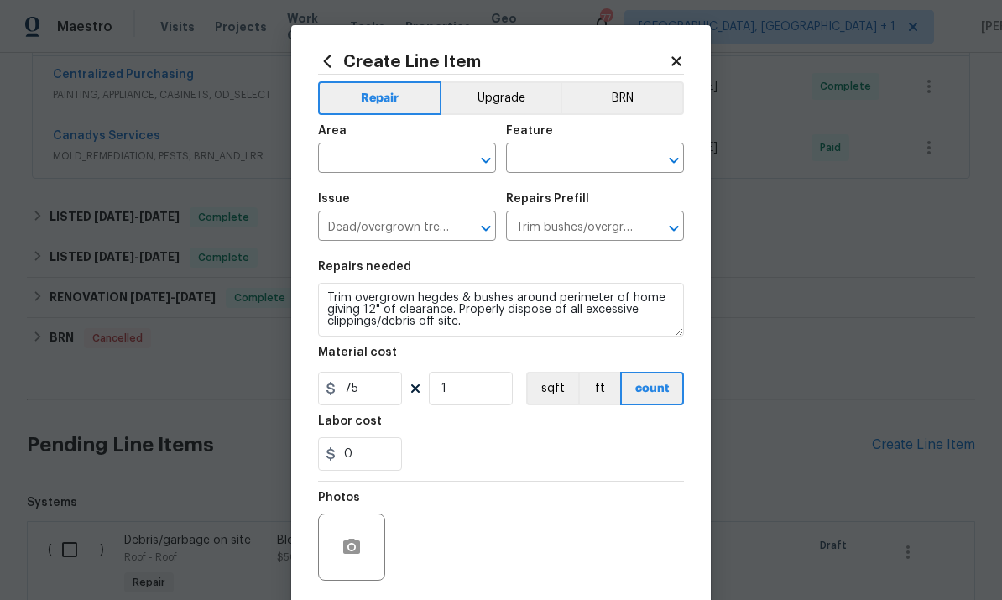
click at [375, 155] on input "text" at bounding box center [383, 160] width 131 height 26
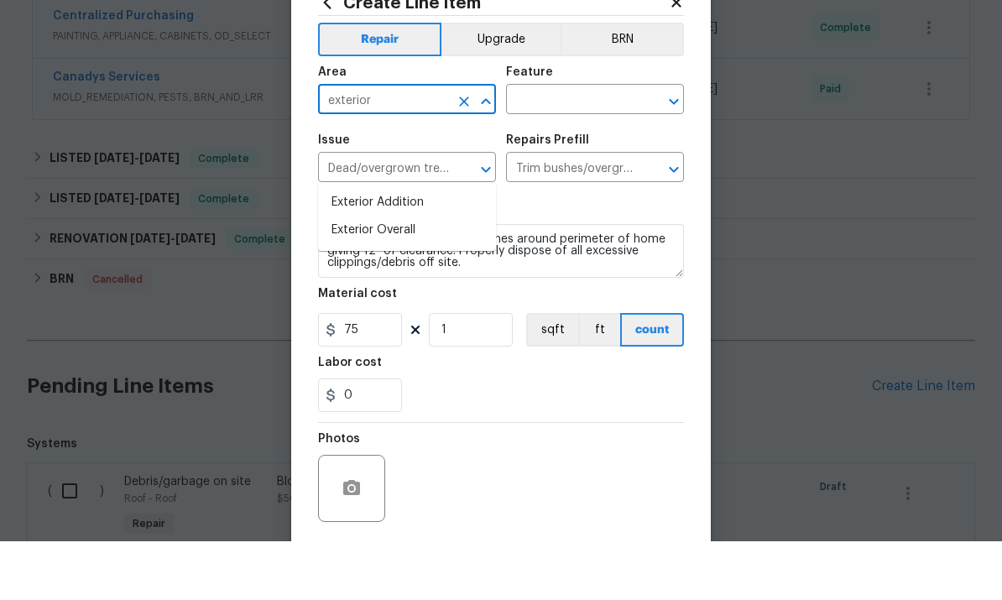
click at [387, 275] on li "Exterior Overall" at bounding box center [407, 289] width 178 height 28
type input "Exterior Overall"
click at [568, 147] on input "text" at bounding box center [571, 160] width 131 height 26
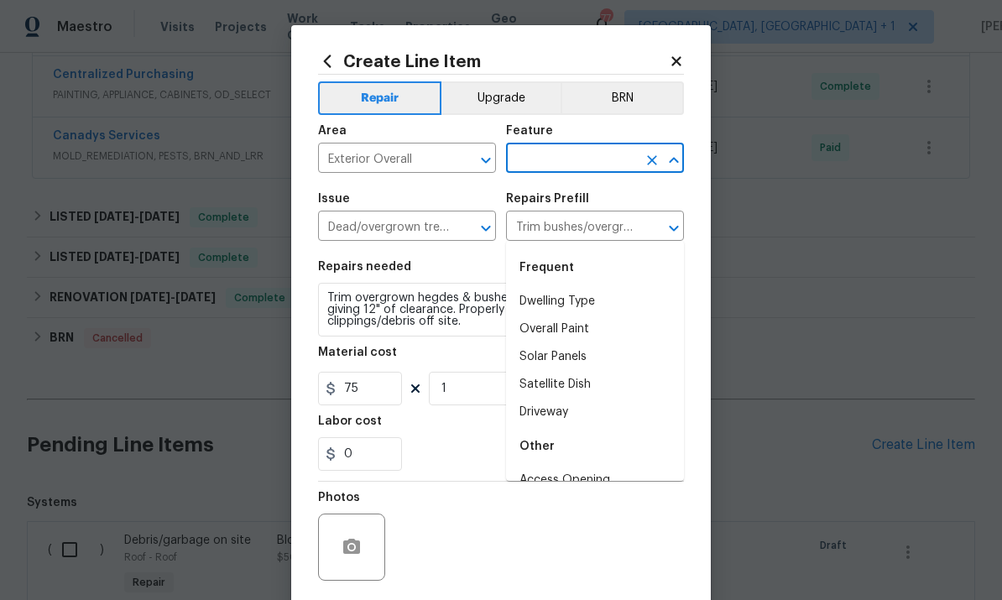
click at [555, 154] on input "text" at bounding box center [571, 160] width 131 height 26
click at [574, 157] on input "exter" at bounding box center [571, 160] width 131 height 26
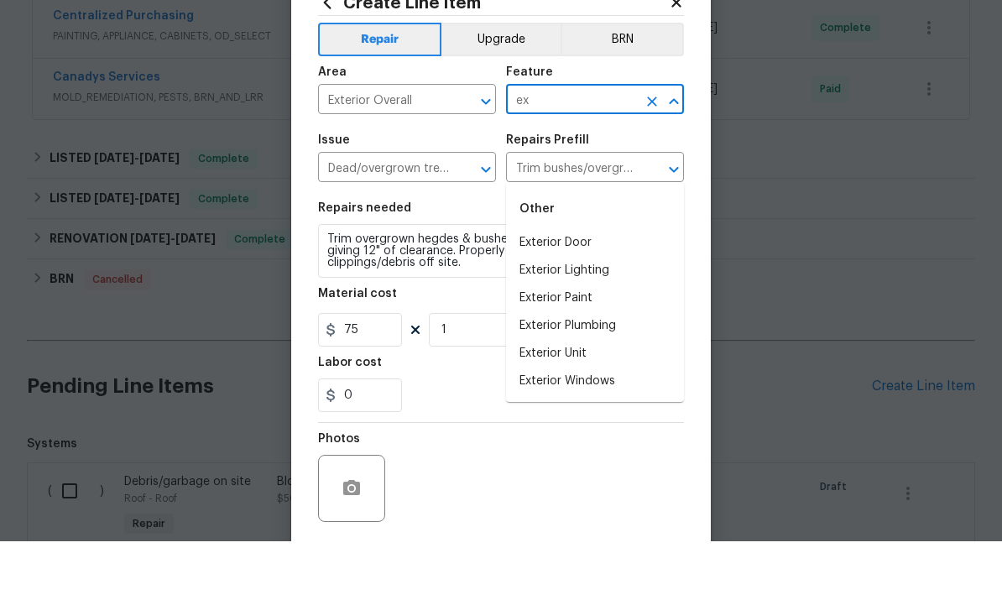
type input "e"
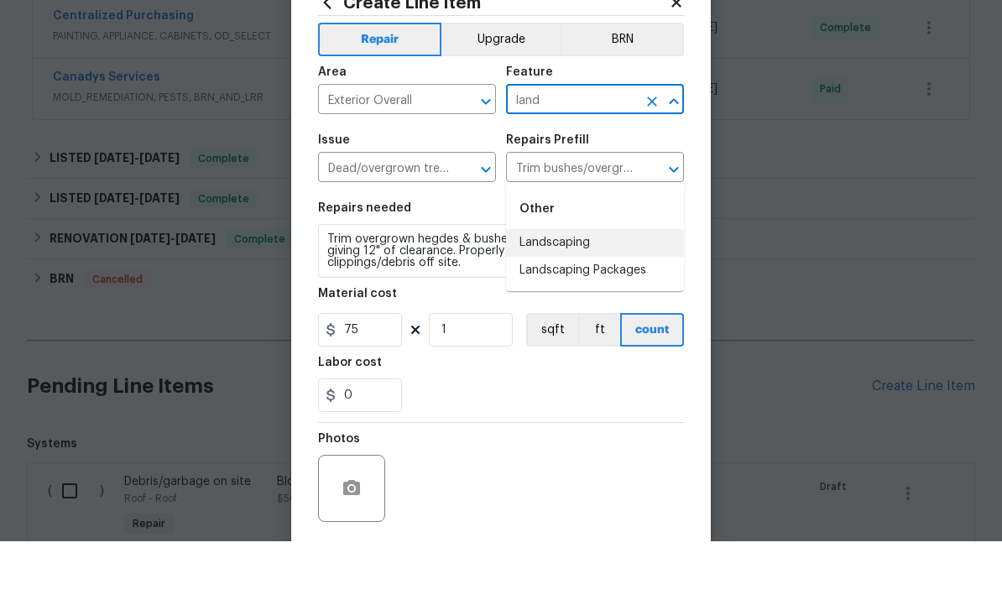
click at [570, 288] on li "Landscaping" at bounding box center [595, 302] width 178 height 28
type input "Landscaping"
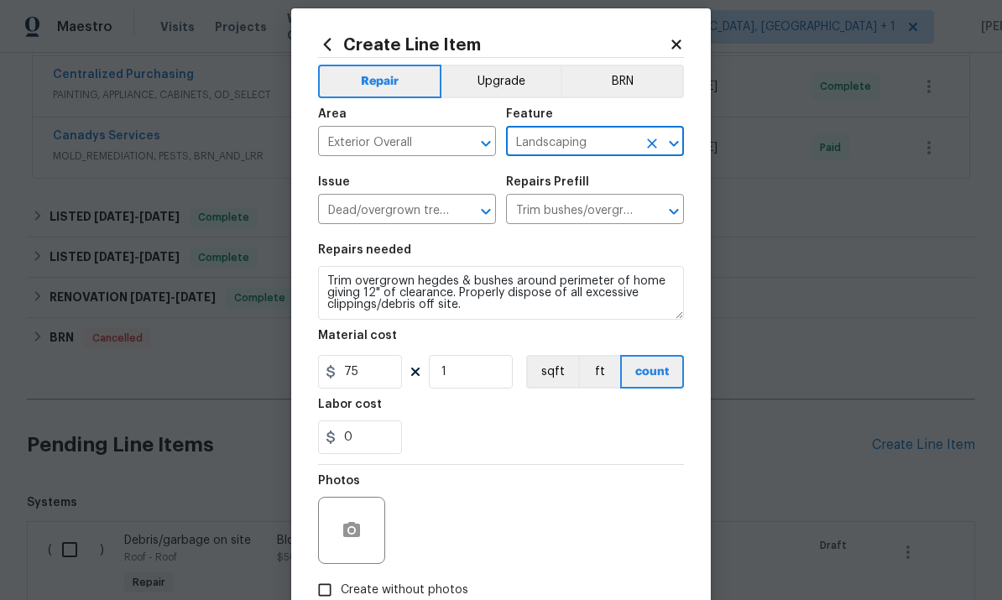
scroll to position [19, 0]
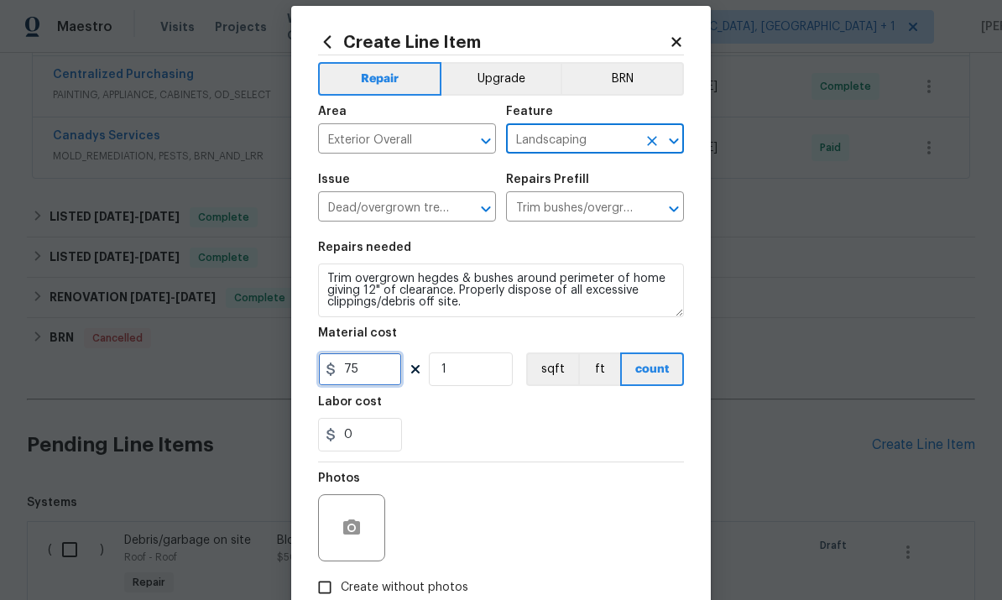
click at [380, 378] on input "75" at bounding box center [360, 369] width 84 height 34
type input "75"
click at [369, 529] on button "button" at bounding box center [351, 528] width 40 height 40
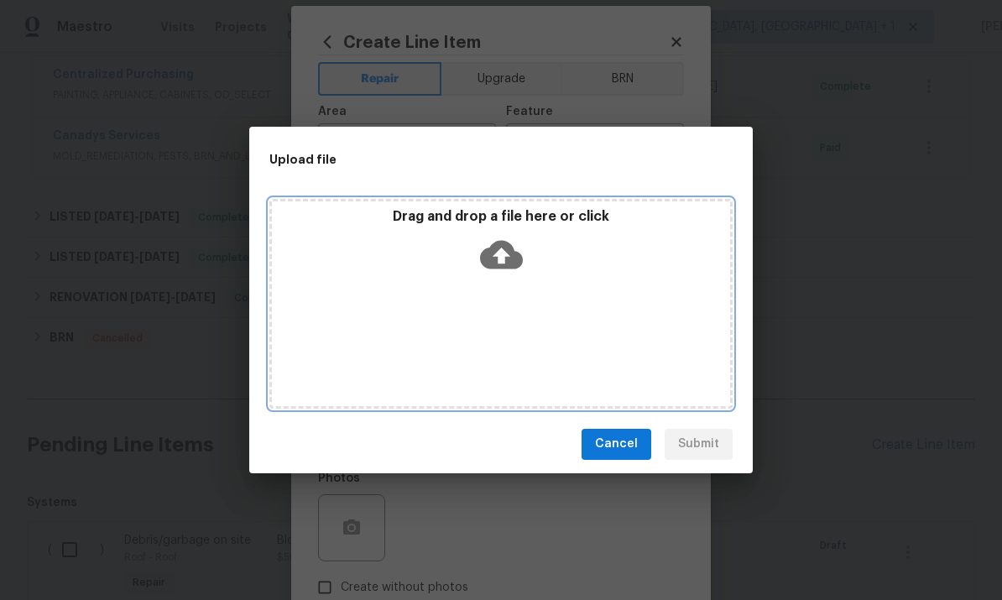
click at [504, 243] on icon at bounding box center [501, 254] width 43 height 29
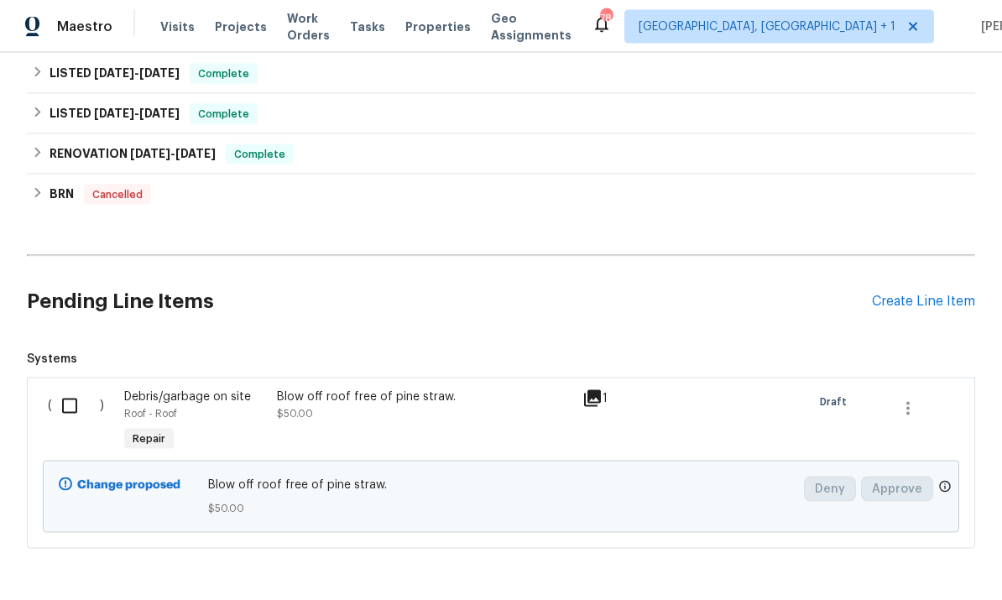
scroll to position [63, 0]
click at [945, 294] on div "Create Line Item" at bounding box center [923, 302] width 103 height 16
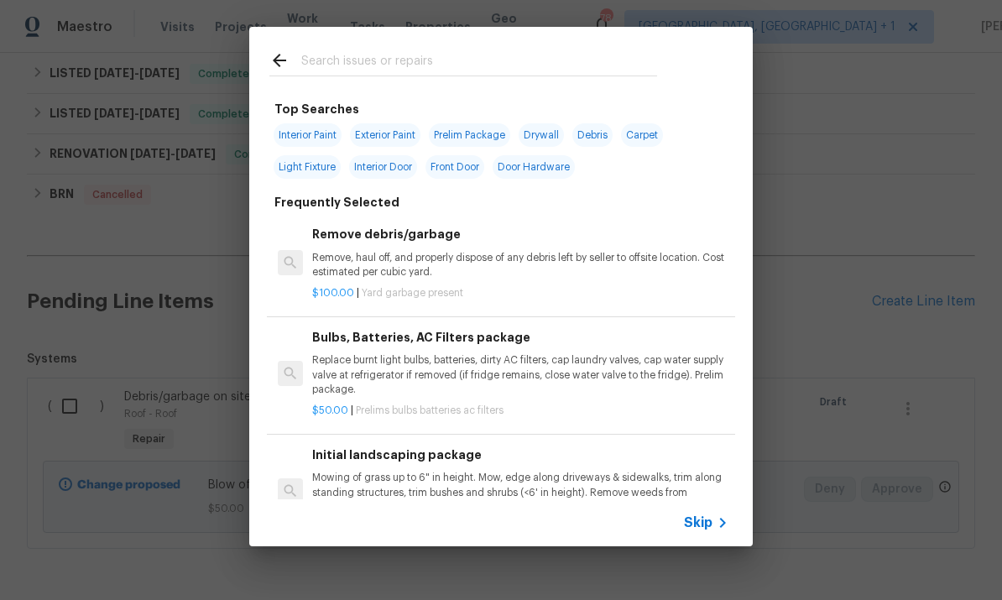
click at [355, 51] on input "text" at bounding box center [479, 62] width 356 height 25
click at [936, 174] on div "Top Searches Interior Paint Exterior Paint Prelim Package Drywall Debris Carpet…" at bounding box center [501, 286] width 1002 height 573
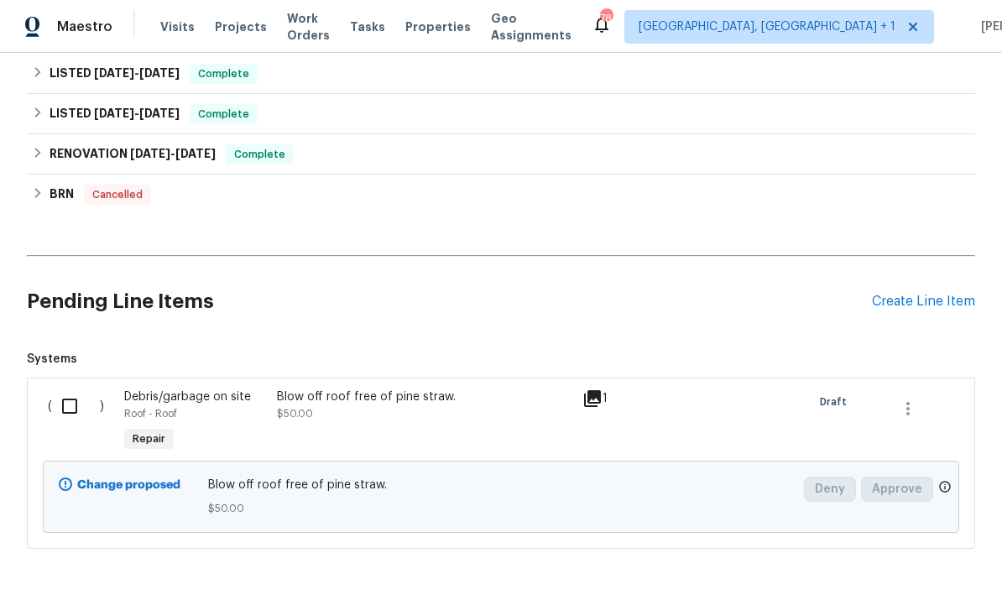
click at [928, 294] on div "Create Line Item" at bounding box center [923, 302] width 103 height 16
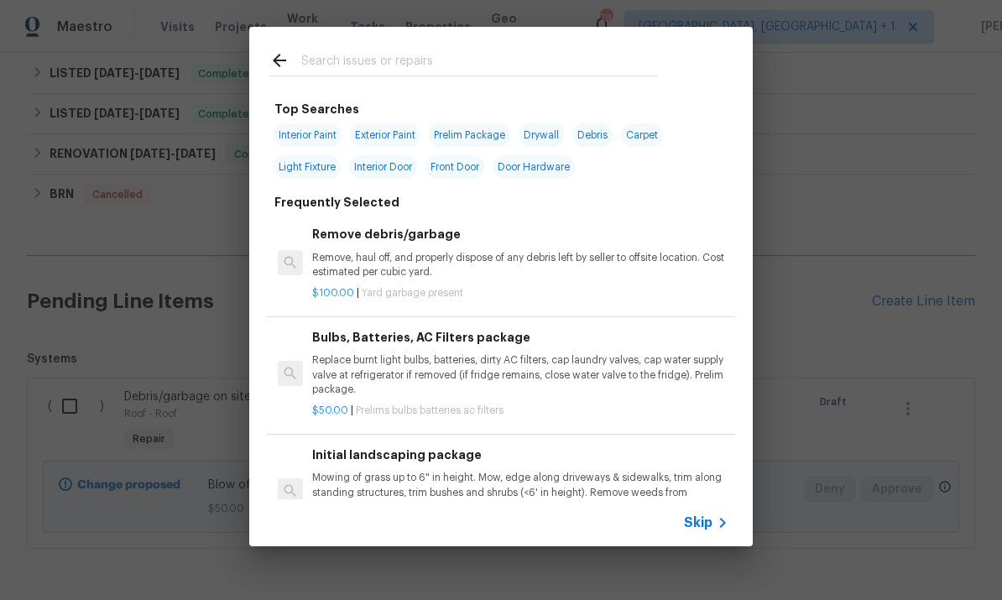
click at [377, 53] on input "text" at bounding box center [479, 62] width 356 height 25
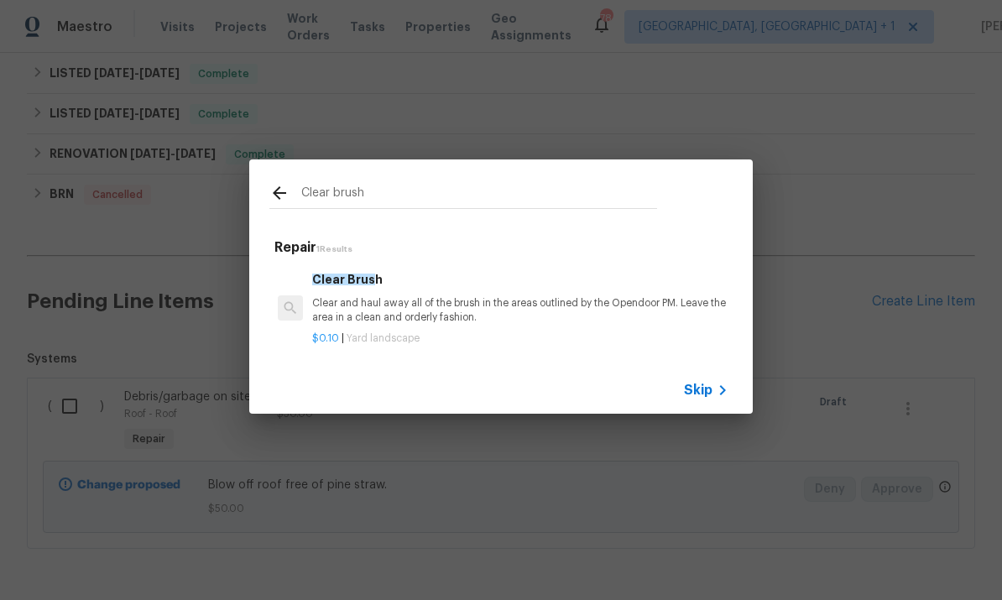
type input "Clear brush"
click at [385, 300] on p "Clear and haul away all of the brush in the areas outlined by the Opendoor PM. …" at bounding box center [520, 310] width 416 height 29
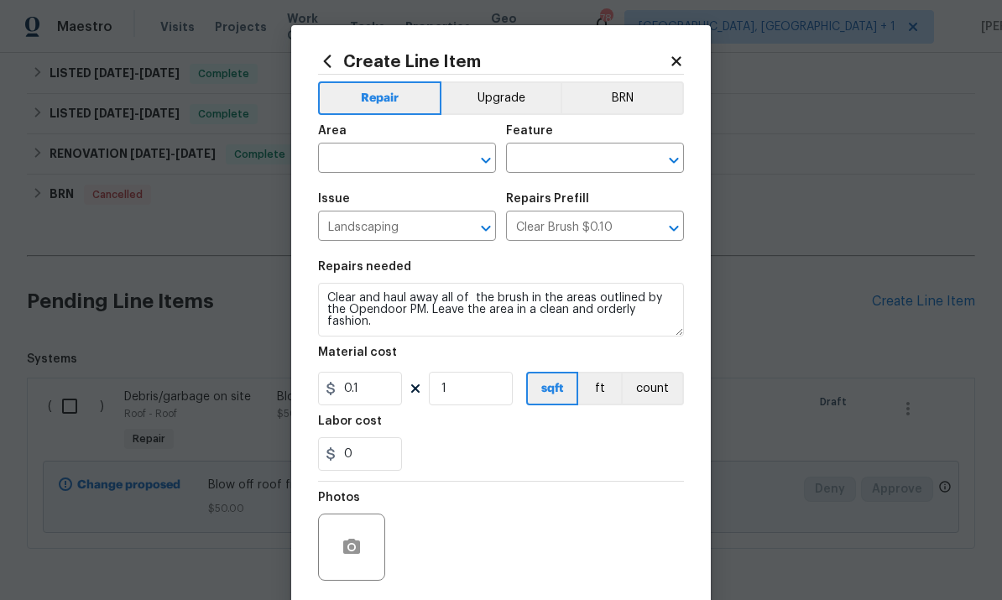
click at [399, 154] on input "text" at bounding box center [383, 160] width 131 height 26
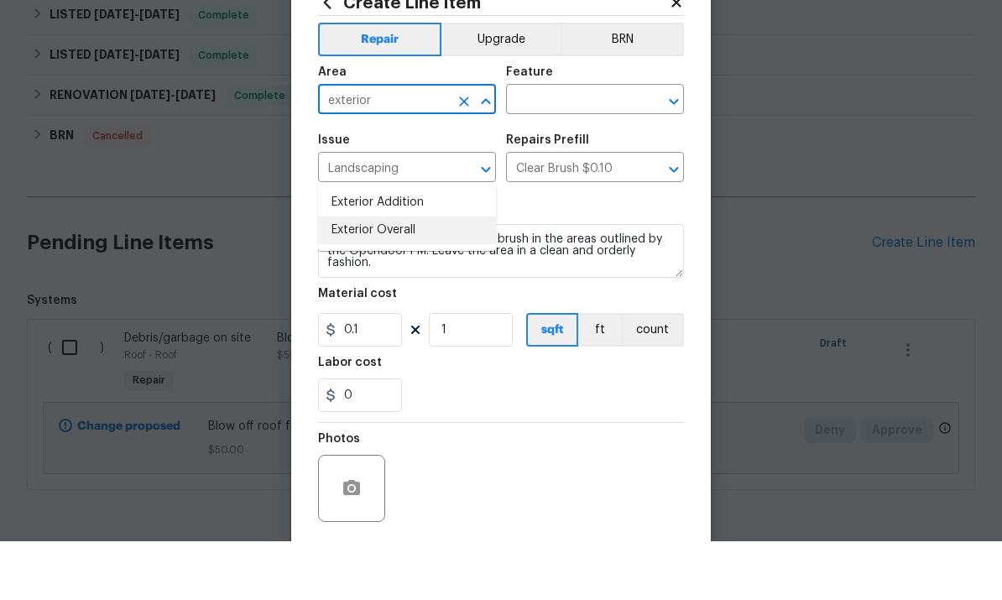
click at [404, 275] on li "Exterior Overall" at bounding box center [407, 289] width 178 height 28
type input "Exterior Overall"
click at [577, 147] on input "text" at bounding box center [571, 160] width 131 height 26
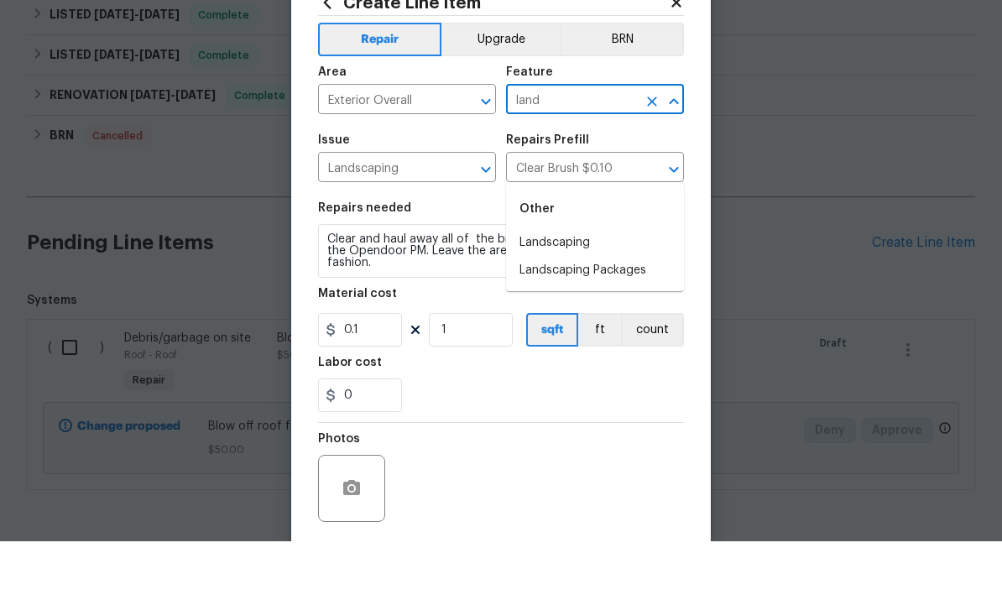
click at [573, 288] on li "Landscaping" at bounding box center [595, 302] width 178 height 28
type input "Landscaping"
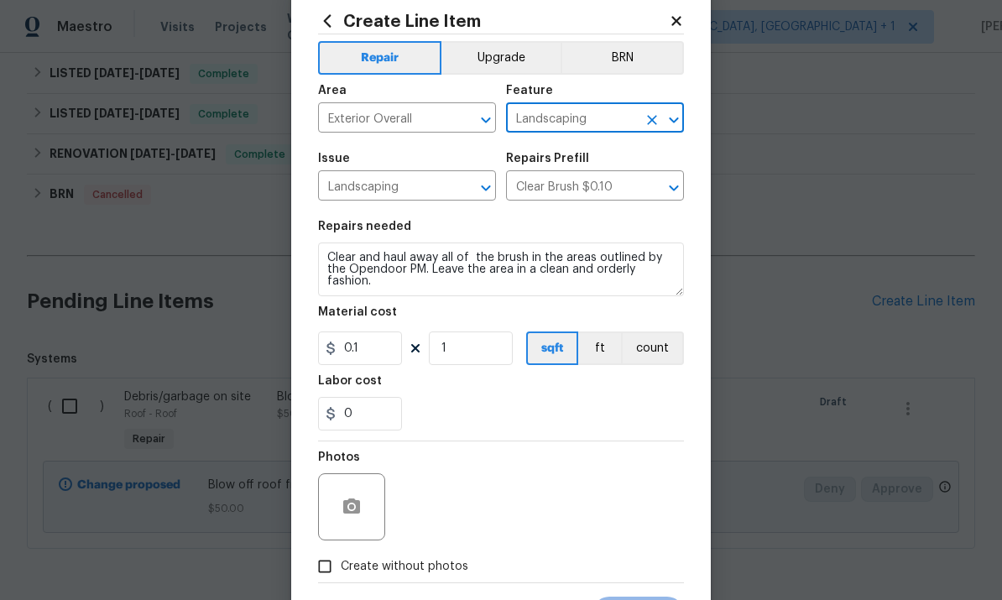
scroll to position [41, 0]
click at [529, 484] on div "Photos" at bounding box center [501, 494] width 366 height 109
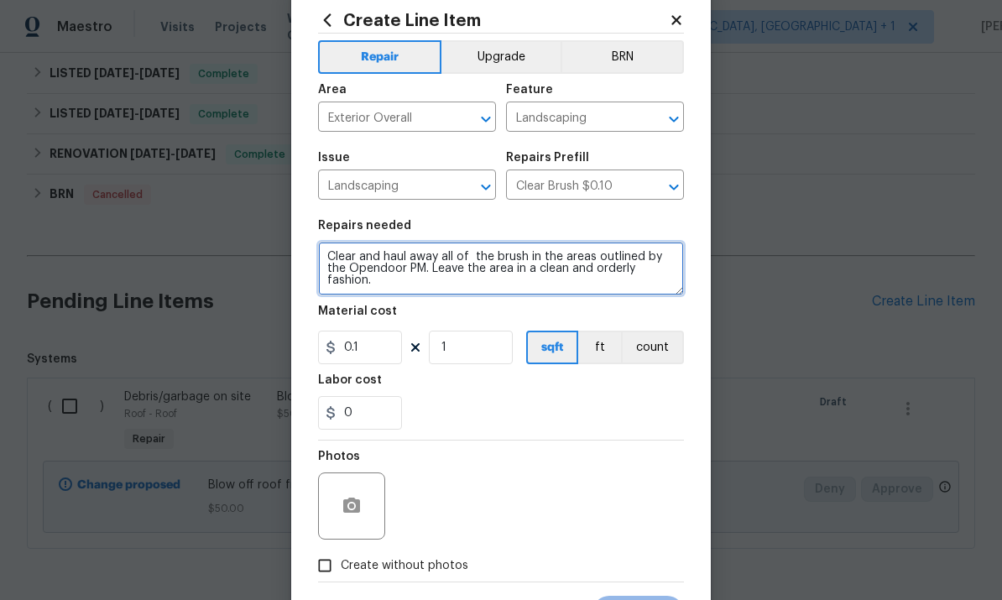
click at [397, 288] on textarea "Clear and haul away all of the brush in the areas outlined by the Opendoor PM. …" at bounding box center [501, 269] width 366 height 54
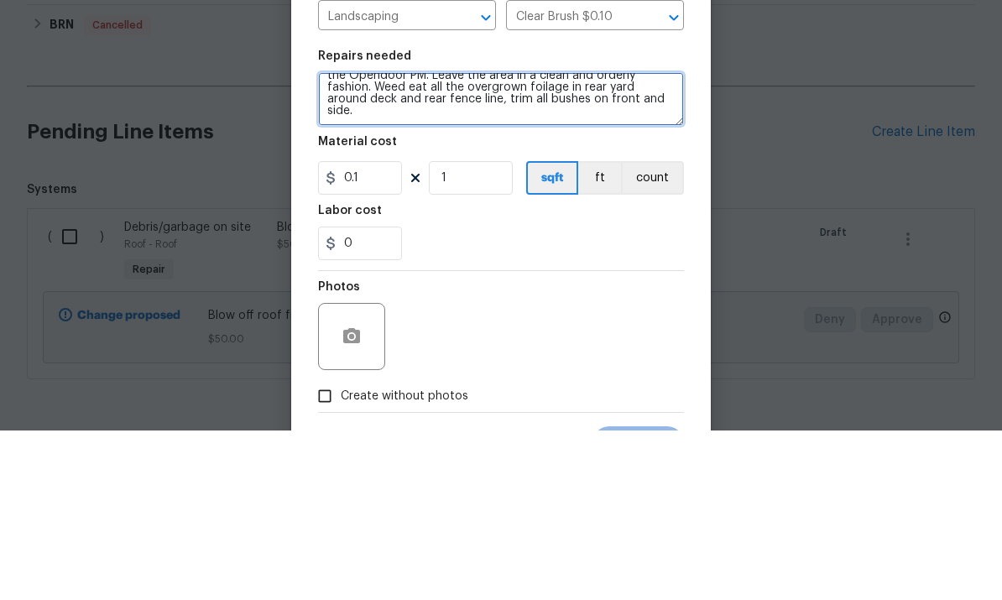
scroll to position [12, 0]
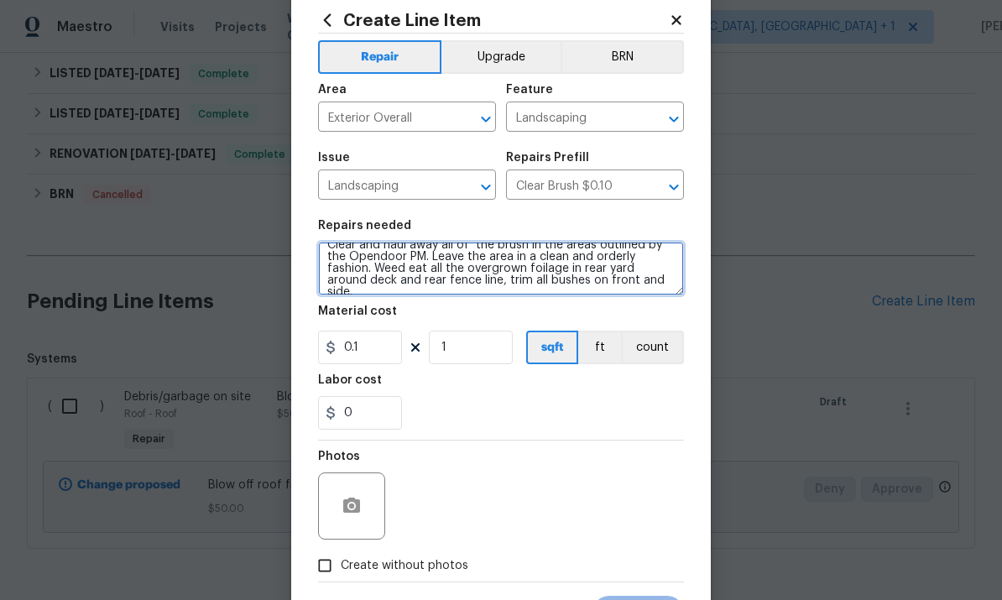
type textarea "Clear and haul away all of the brush in the areas outlined by the Opendoor PM. …"
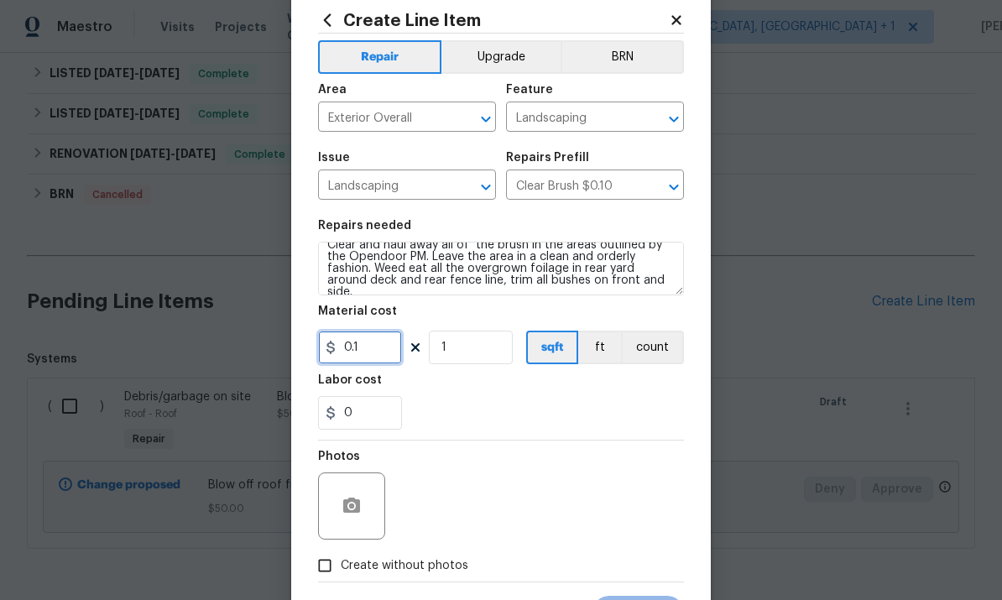
click at [382, 348] on input "0.1" at bounding box center [360, 348] width 84 height 34
type input "100"
click at [358, 502] on icon "button" at bounding box center [351, 506] width 20 height 20
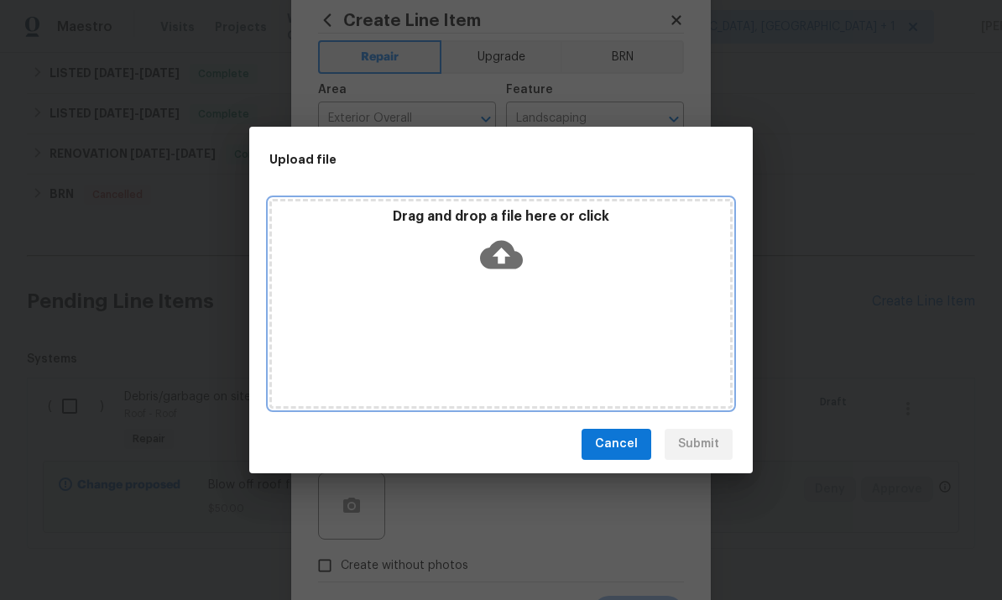
click at [505, 252] on icon at bounding box center [501, 254] width 43 height 43
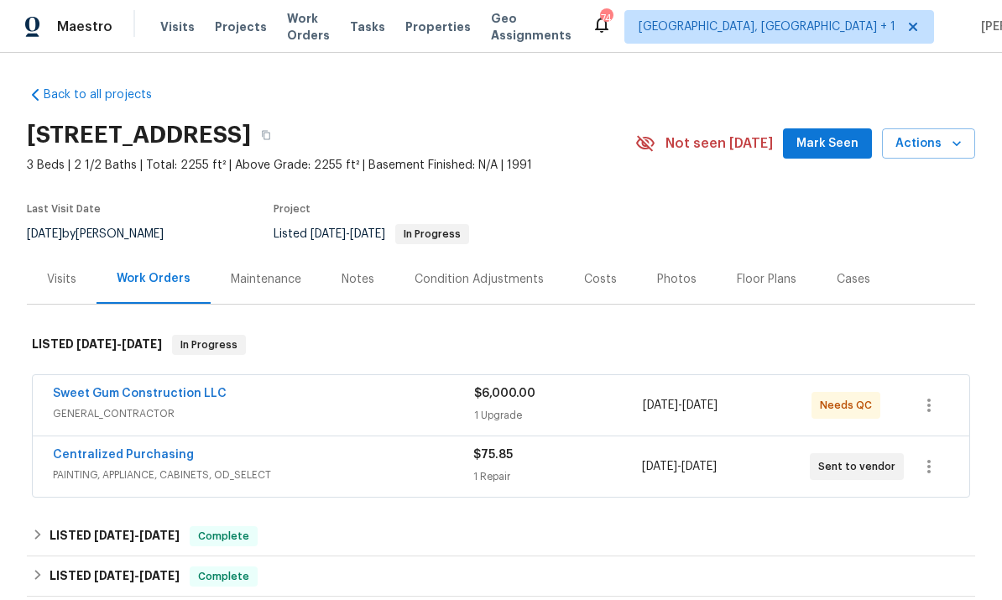
click at [170, 398] on link "Sweet Gum Construction LLC" at bounding box center [140, 394] width 174 height 12
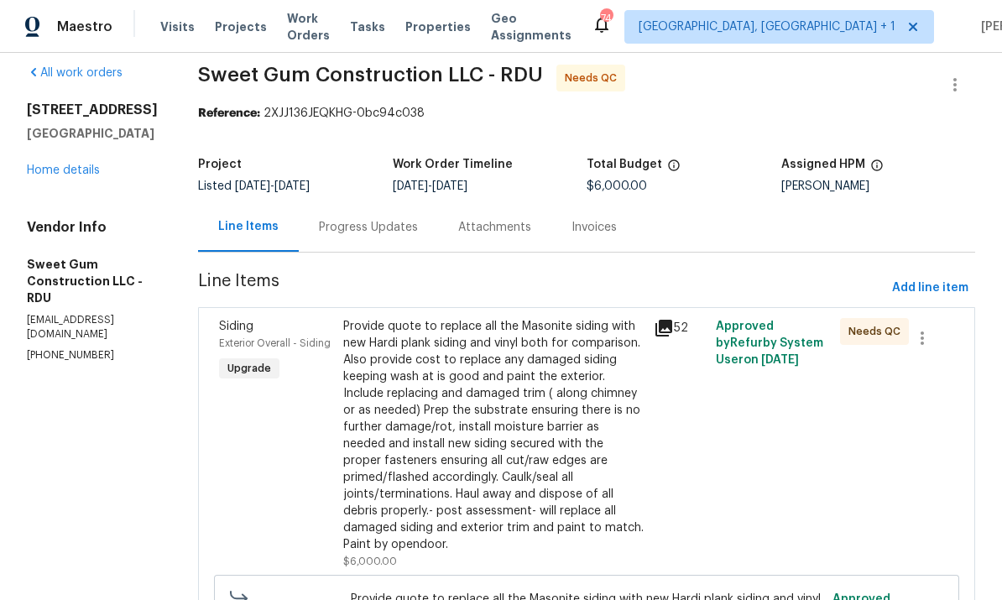
scroll to position [17, 0]
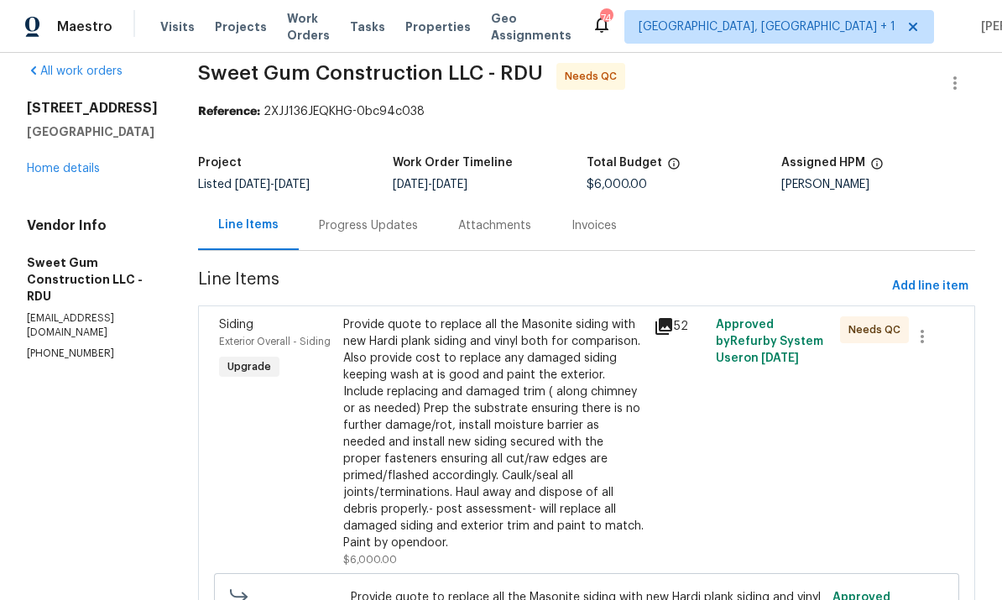
click at [405, 221] on div "Progress Updates" at bounding box center [368, 225] width 99 height 17
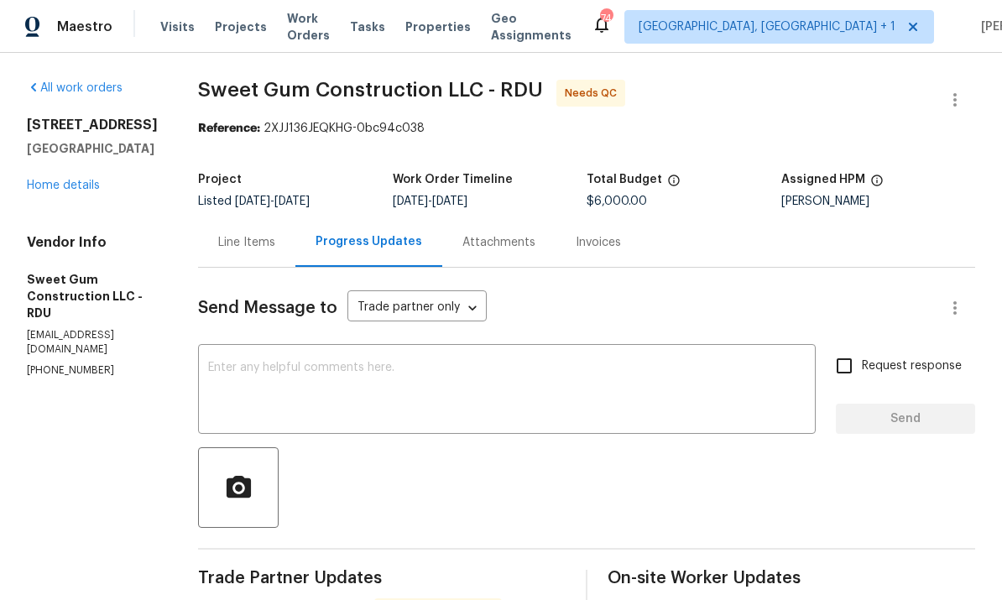
click at [93, 189] on link "Home details" at bounding box center [63, 186] width 73 height 12
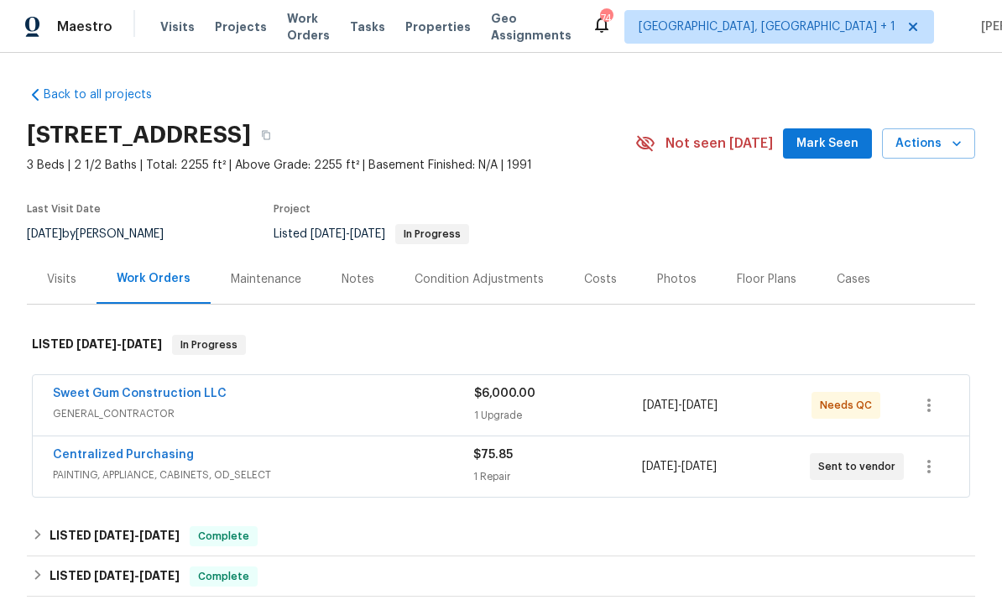
click at [191, 388] on link "Sweet Gum Construction LLC" at bounding box center [140, 394] width 174 height 12
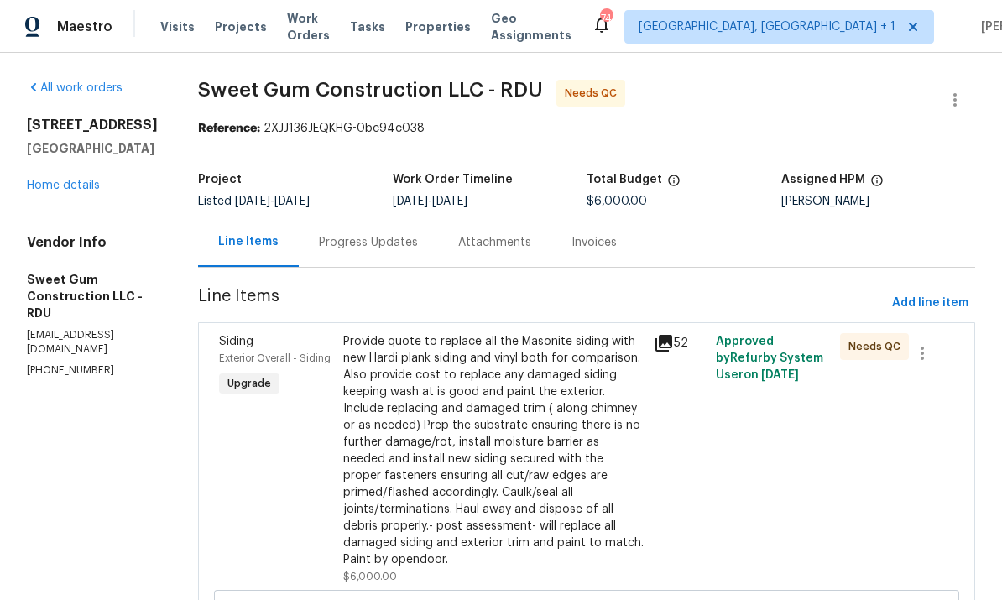
click at [416, 235] on div "Progress Updates" at bounding box center [368, 242] width 99 height 17
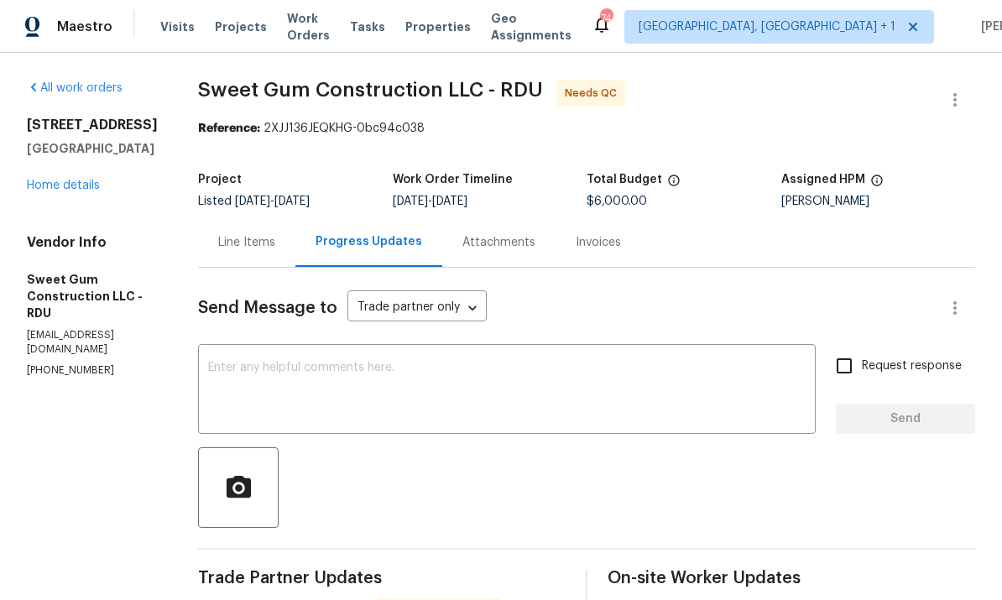
click at [275, 238] on div "Line Items" at bounding box center [246, 242] width 57 height 17
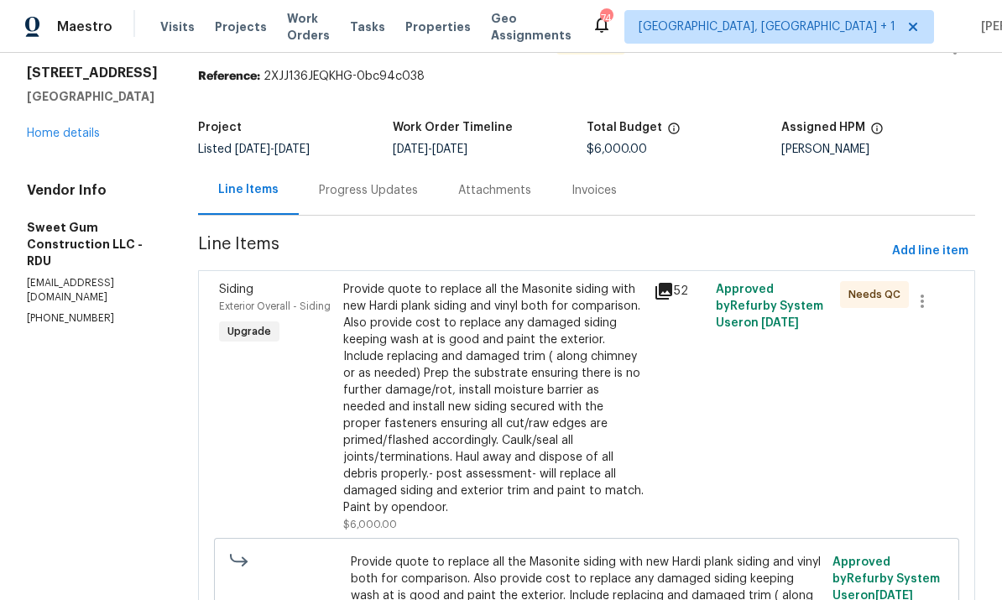
scroll to position [51, 0]
click at [695, 287] on div "52" at bounding box center [680, 292] width 52 height 20
click at [674, 298] on icon at bounding box center [664, 292] width 20 height 20
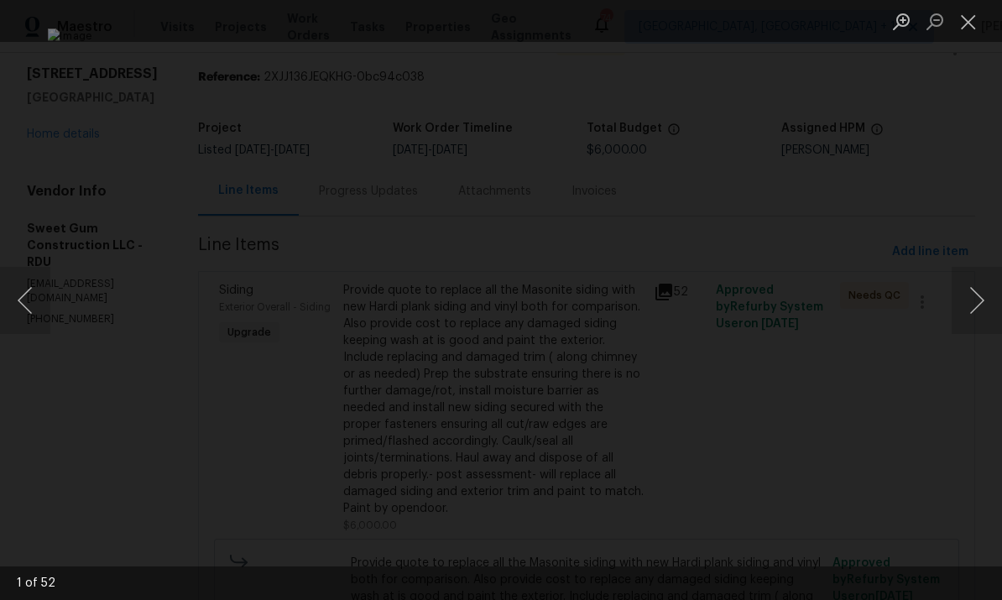
click at [968, 304] on button "Next image" at bounding box center [976, 300] width 50 height 67
click at [978, 290] on button "Next image" at bounding box center [976, 300] width 50 height 67
click at [981, 290] on button "Next image" at bounding box center [976, 300] width 50 height 67
click at [979, 284] on button "Next image" at bounding box center [976, 300] width 50 height 67
click at [979, 285] on button "Next image" at bounding box center [976, 300] width 50 height 67
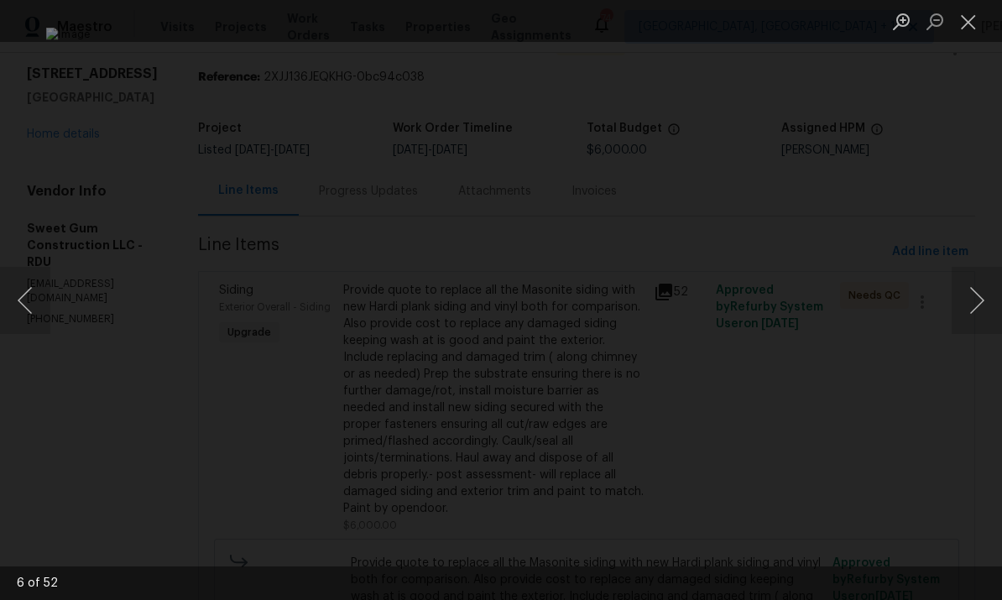
click at [981, 293] on button "Next image" at bounding box center [976, 300] width 50 height 67
click at [971, 282] on button "Next image" at bounding box center [976, 300] width 50 height 67
click at [976, 283] on button "Next image" at bounding box center [976, 300] width 50 height 67
click at [975, 273] on button "Next image" at bounding box center [976, 300] width 50 height 67
click at [981, 269] on button "Next image" at bounding box center [976, 300] width 50 height 67
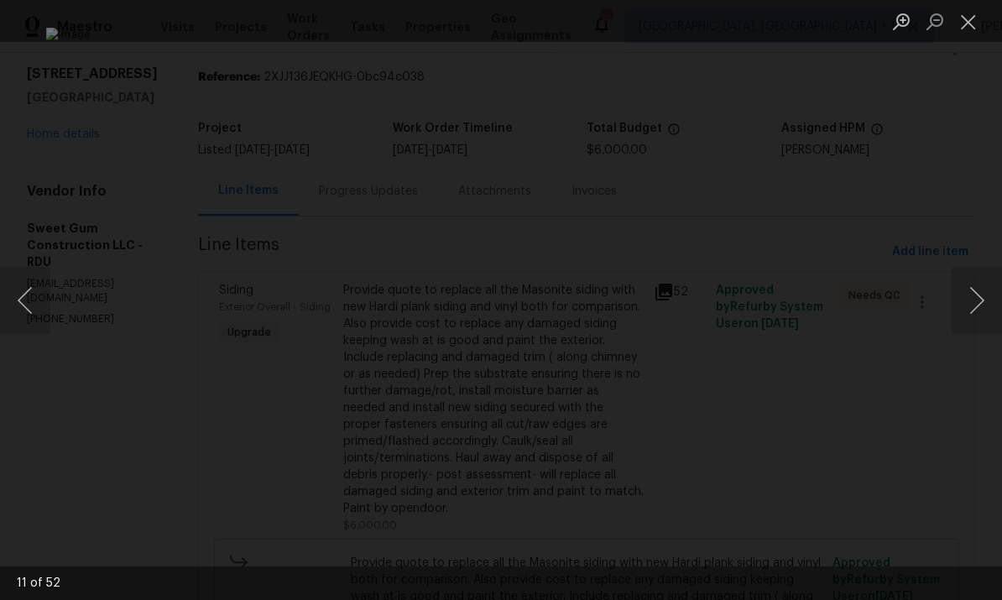
click at [976, 292] on button "Next image" at bounding box center [976, 300] width 50 height 67
click at [979, 287] on button "Next image" at bounding box center [976, 300] width 50 height 67
click at [980, 294] on button "Next image" at bounding box center [976, 300] width 50 height 67
click at [979, 293] on button "Next image" at bounding box center [976, 300] width 50 height 67
click at [980, 286] on button "Next image" at bounding box center [976, 300] width 50 height 67
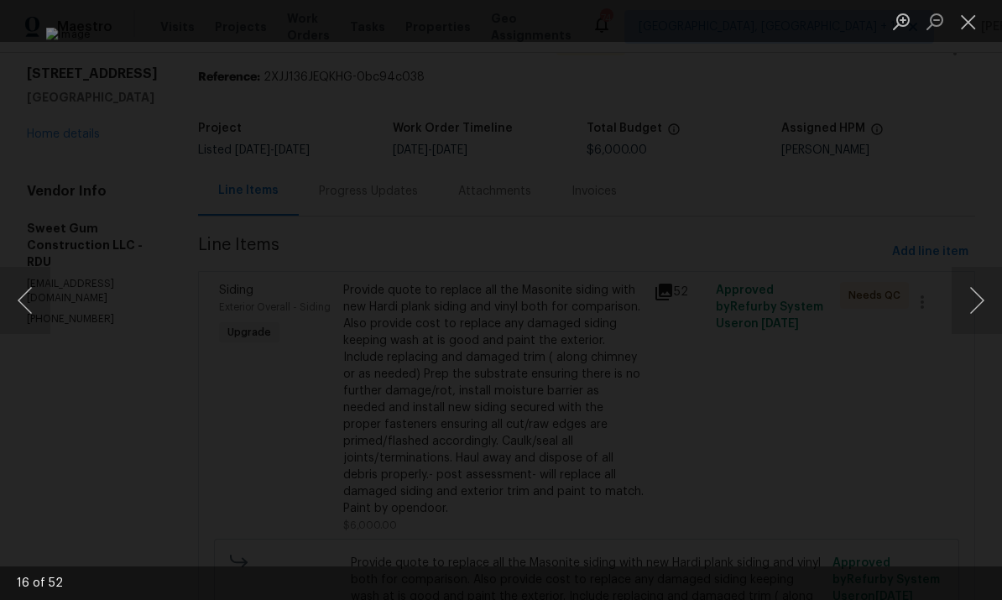
click at [979, 284] on button "Next image" at bounding box center [976, 300] width 50 height 67
click at [980, 283] on button "Next image" at bounding box center [976, 300] width 50 height 67
click at [976, 294] on button "Next image" at bounding box center [976, 300] width 50 height 67
click at [981, 286] on button "Next image" at bounding box center [976, 300] width 50 height 67
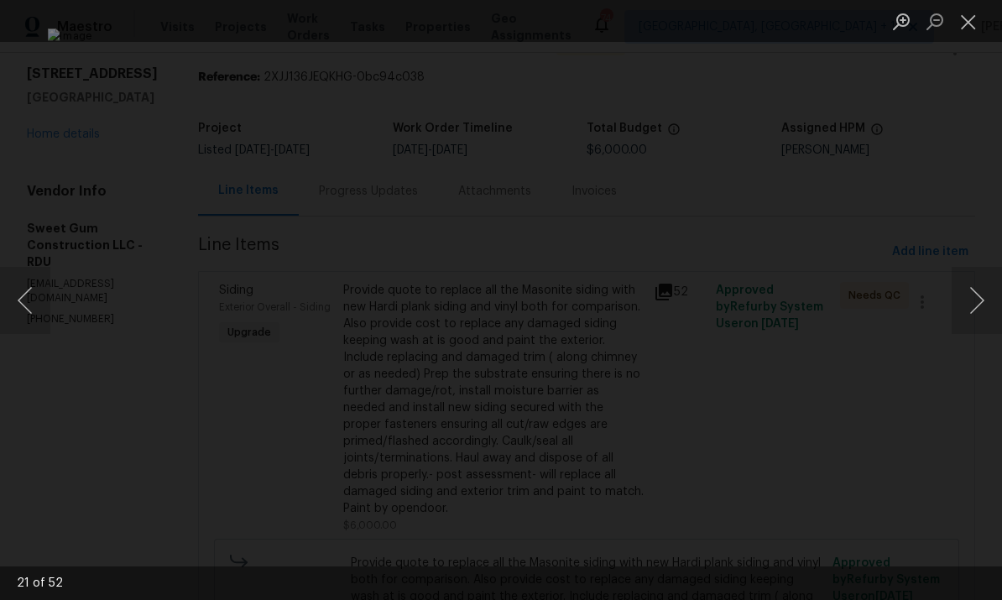
click at [978, 292] on button "Next image" at bounding box center [976, 300] width 50 height 67
click at [976, 313] on button "Next image" at bounding box center [976, 300] width 50 height 67
click at [964, 293] on button "Next image" at bounding box center [976, 300] width 50 height 67
click at [961, 285] on button "Next image" at bounding box center [976, 300] width 50 height 67
click at [956, 298] on button "Next image" at bounding box center [976, 300] width 50 height 67
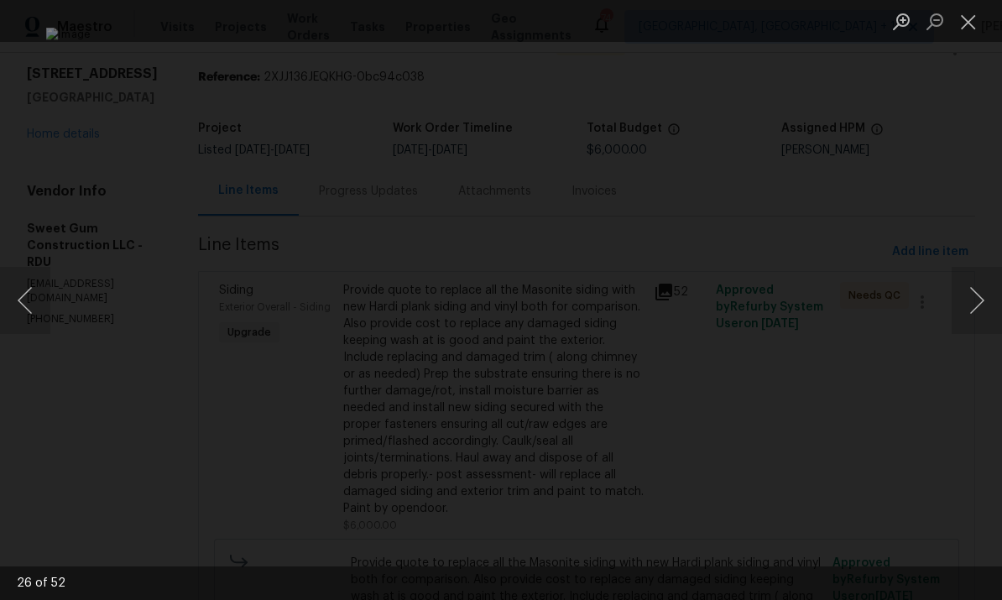
click at [961, 298] on button "Next image" at bounding box center [976, 300] width 50 height 67
click at [965, 298] on button "Next image" at bounding box center [976, 300] width 50 height 67
click at [991, 210] on div "Lightbox" at bounding box center [501, 300] width 1002 height 600
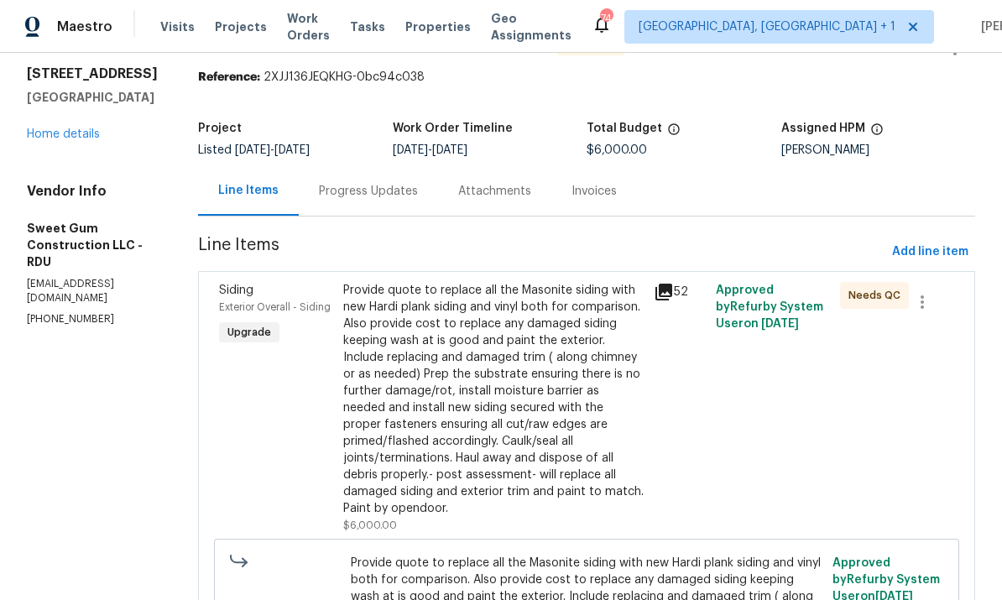
click at [672, 311] on div "52" at bounding box center [679, 408] width 62 height 262
click at [672, 291] on icon at bounding box center [663, 292] width 17 height 17
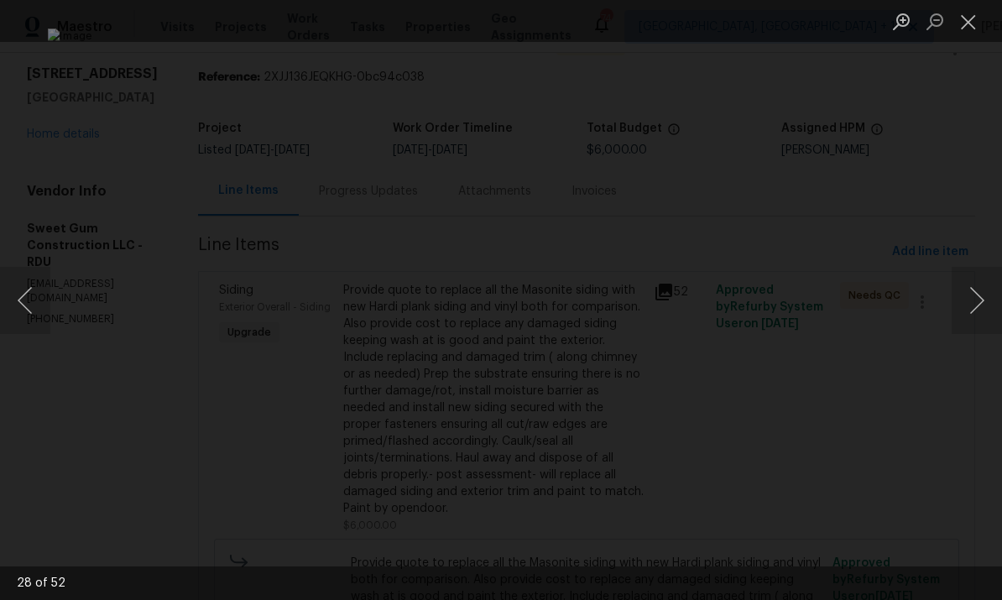
click at [970, 289] on button "Next image" at bounding box center [976, 300] width 50 height 67
click at [961, 284] on button "Next image" at bounding box center [976, 300] width 50 height 67
click at [950, 288] on div "Lightbox" at bounding box center [501, 300] width 1002 height 600
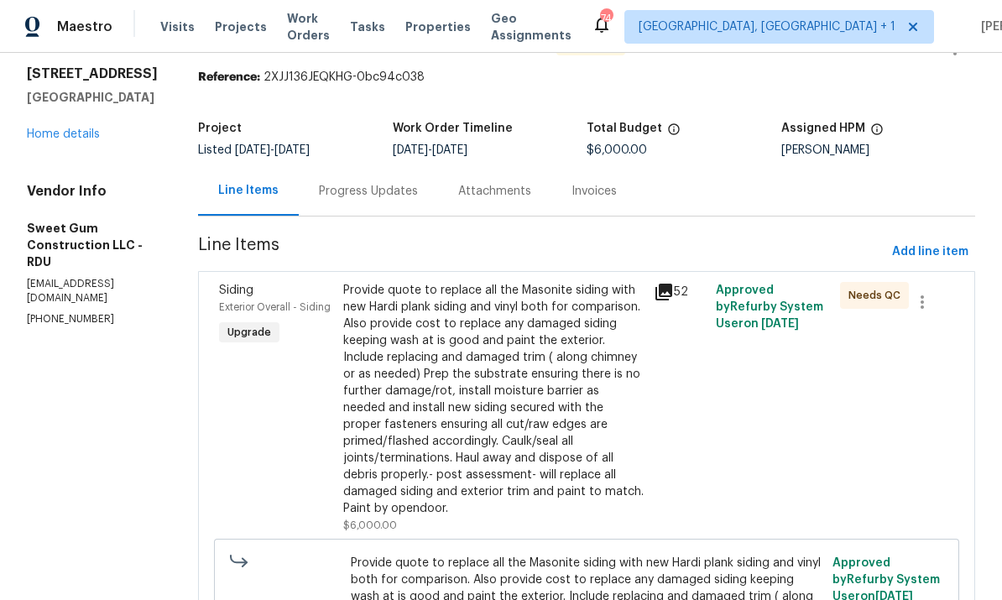
click at [575, 403] on div "Provide quote to replace all the Masonite siding with new Hardi plank siding an…" at bounding box center [493, 399] width 300 height 235
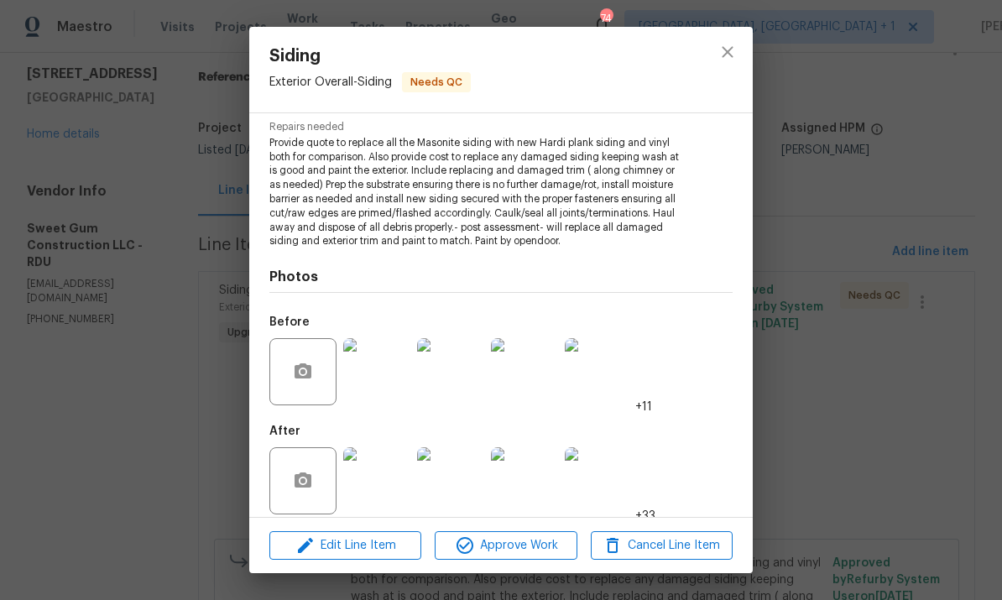
scroll to position [185, 0]
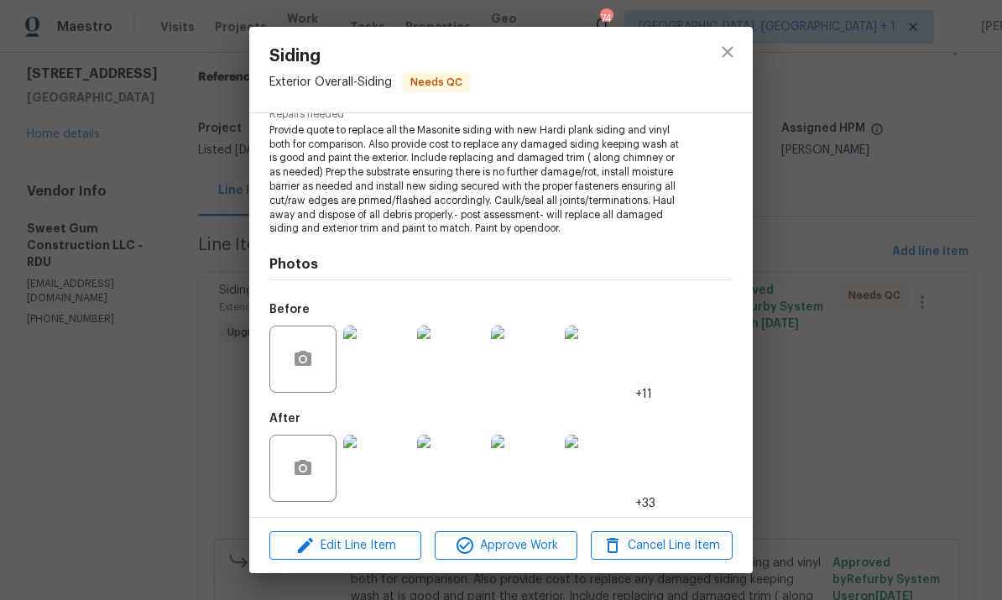
click at [387, 465] on img at bounding box center [376, 468] width 67 height 67
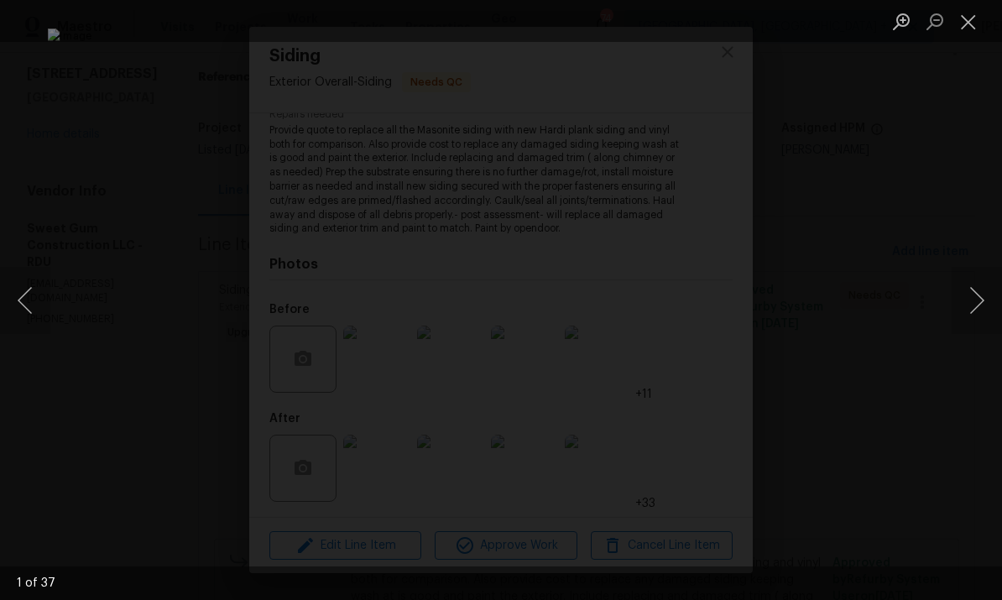
click at [969, 293] on button "Next image" at bounding box center [976, 300] width 50 height 67
click at [966, 298] on button "Next image" at bounding box center [976, 300] width 50 height 67
click at [970, 292] on button "Next image" at bounding box center [976, 300] width 50 height 67
click at [970, 291] on button "Next image" at bounding box center [976, 300] width 50 height 67
click at [971, 289] on button "Next image" at bounding box center [976, 300] width 50 height 67
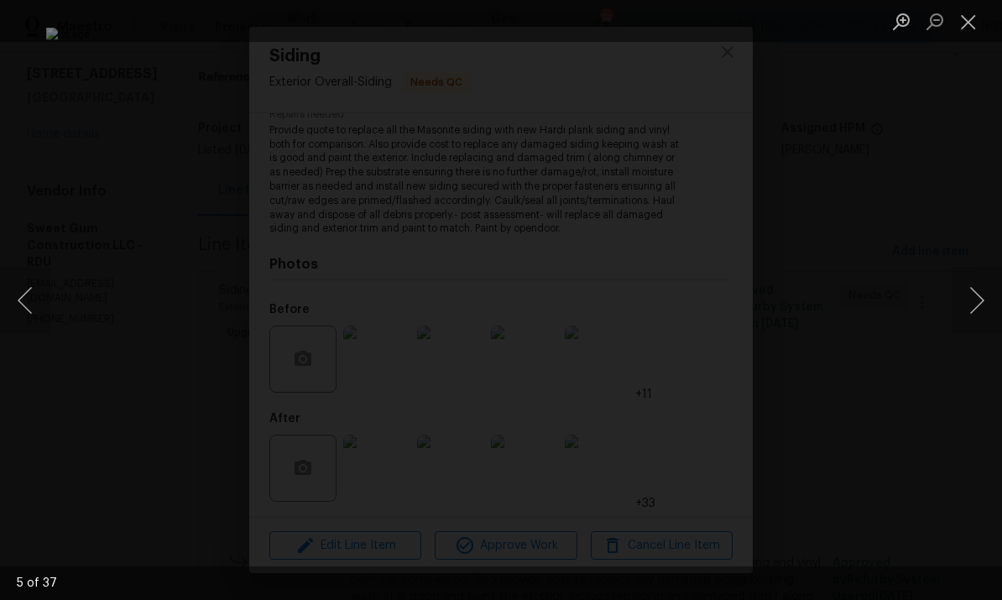
click at [975, 296] on button "Next image" at bounding box center [976, 300] width 50 height 67
click at [978, 297] on button "Next image" at bounding box center [976, 300] width 50 height 67
click at [978, 295] on button "Next image" at bounding box center [976, 300] width 50 height 67
click at [979, 292] on button "Next image" at bounding box center [976, 300] width 50 height 67
click at [979, 290] on button "Next image" at bounding box center [976, 300] width 50 height 67
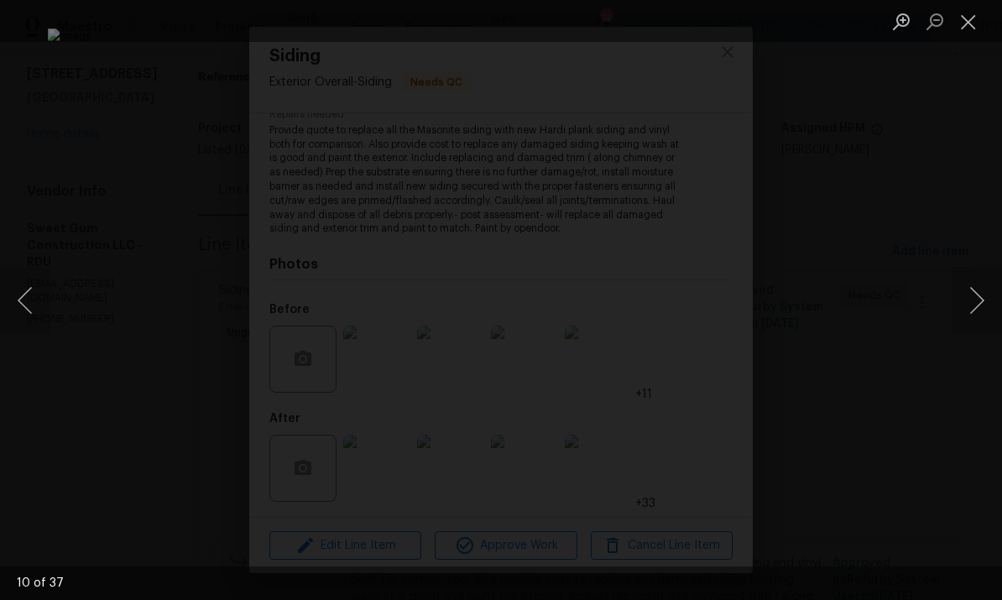
click at [979, 297] on button "Next image" at bounding box center [976, 300] width 50 height 67
click at [977, 296] on button "Next image" at bounding box center [976, 300] width 50 height 67
click at [976, 298] on button "Next image" at bounding box center [976, 300] width 50 height 67
click at [979, 294] on button "Next image" at bounding box center [976, 300] width 50 height 67
click at [976, 299] on button "Next image" at bounding box center [976, 300] width 50 height 67
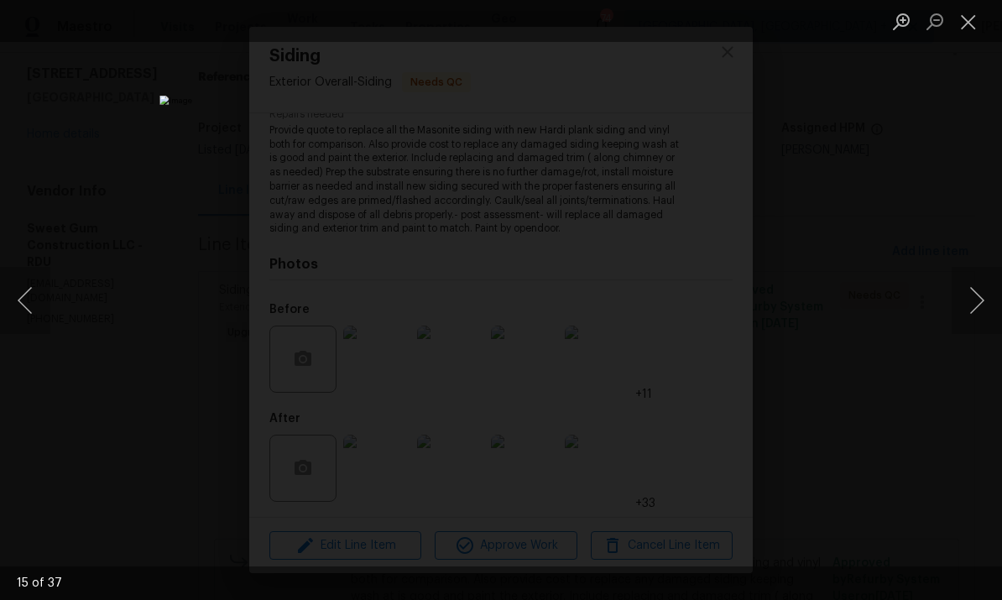
click at [981, 297] on button "Next image" at bounding box center [976, 300] width 50 height 67
click at [976, 305] on button "Next image" at bounding box center [976, 300] width 50 height 67
click at [976, 304] on button "Next image" at bounding box center [976, 300] width 50 height 67
click at [975, 308] on button "Next image" at bounding box center [976, 300] width 50 height 67
click at [32, 310] on button "Previous image" at bounding box center [25, 300] width 50 height 67
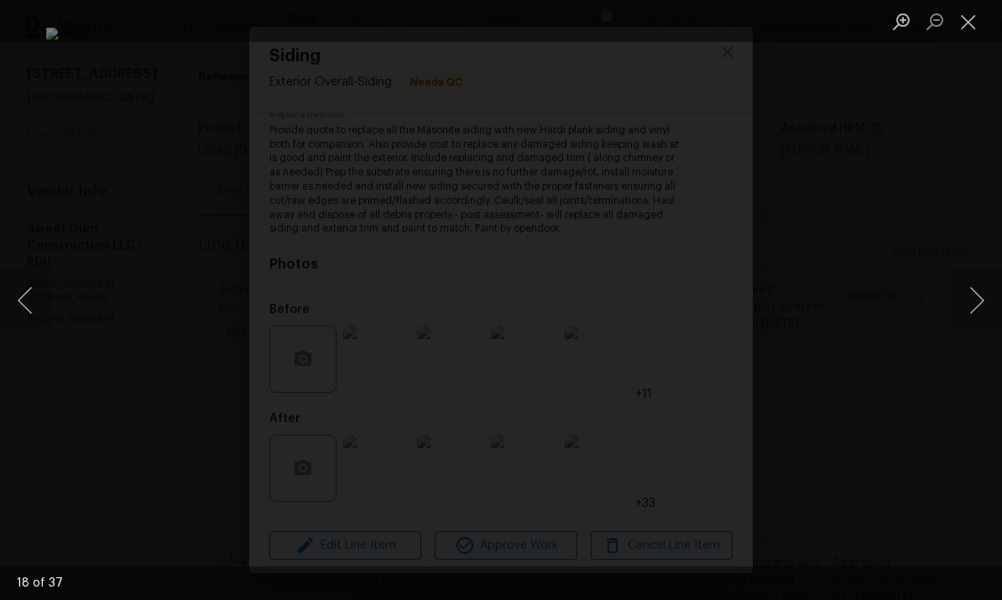
click at [971, 300] on button "Next image" at bounding box center [976, 300] width 50 height 67
click at [978, 284] on button "Next image" at bounding box center [976, 300] width 50 height 67
click at [979, 290] on button "Next image" at bounding box center [976, 300] width 50 height 67
click at [982, 287] on button "Next image" at bounding box center [976, 300] width 50 height 67
click at [981, 281] on button "Next image" at bounding box center [976, 300] width 50 height 67
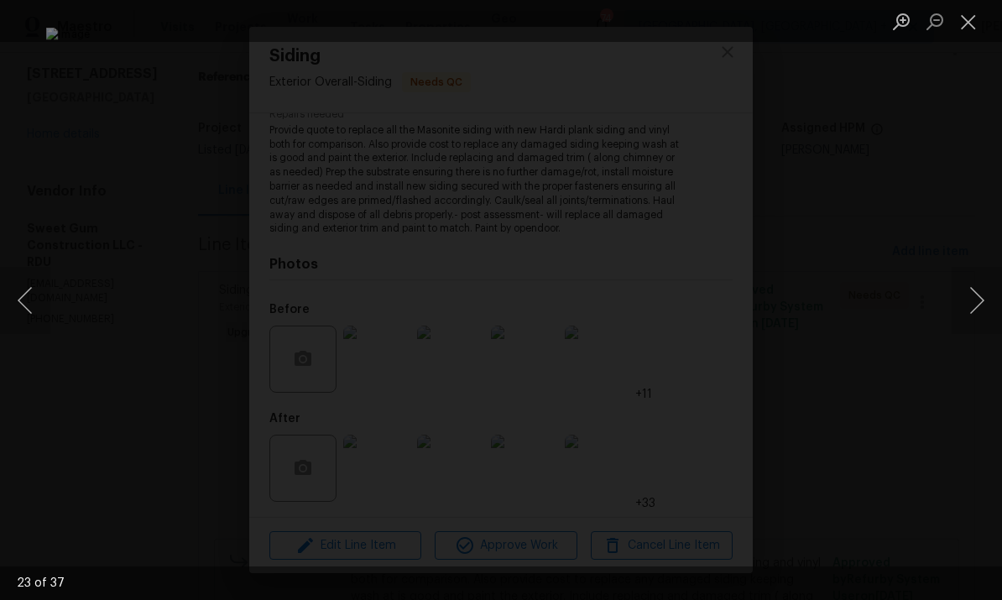
click at [981, 285] on button "Next image" at bounding box center [976, 300] width 50 height 67
click at [982, 284] on button "Next image" at bounding box center [976, 300] width 50 height 67
click at [979, 285] on button "Next image" at bounding box center [976, 300] width 50 height 67
click at [982, 286] on button "Next image" at bounding box center [976, 300] width 50 height 67
click at [980, 289] on button "Next image" at bounding box center [976, 300] width 50 height 67
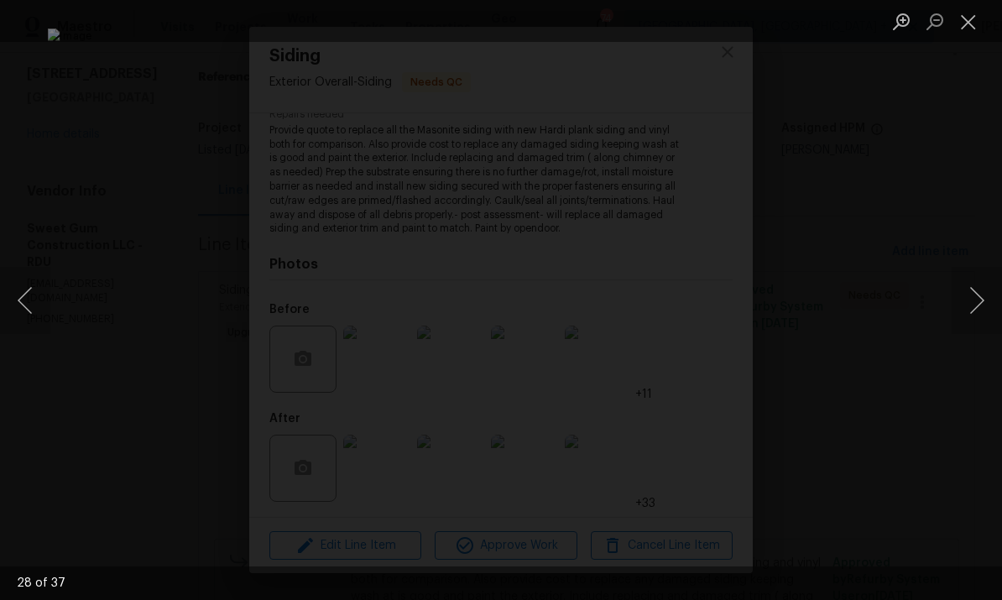
click at [977, 299] on button "Next image" at bounding box center [976, 300] width 50 height 67
click at [979, 320] on button "Next image" at bounding box center [976, 300] width 50 height 67
click at [954, 314] on button "Next image" at bounding box center [976, 300] width 50 height 67
click at [979, 294] on button "Next image" at bounding box center [976, 300] width 50 height 67
click at [973, 306] on button "Next image" at bounding box center [976, 300] width 50 height 67
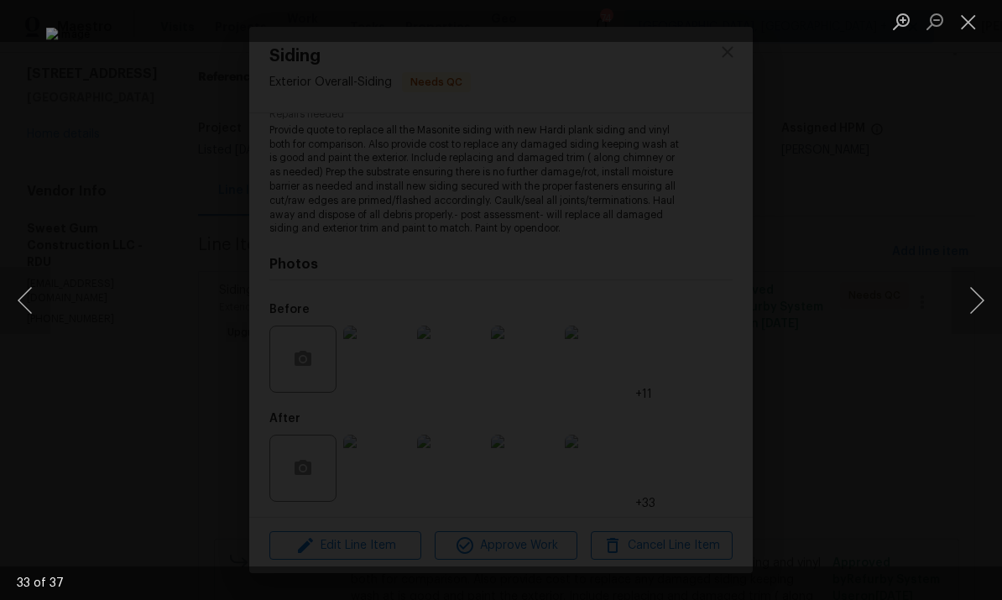
click at [33, 314] on button "Previous image" at bounding box center [25, 300] width 50 height 67
click at [973, 294] on button "Next image" at bounding box center [976, 300] width 50 height 67
click at [971, 286] on button "Next image" at bounding box center [976, 300] width 50 height 67
click at [976, 278] on button "Next image" at bounding box center [976, 300] width 50 height 67
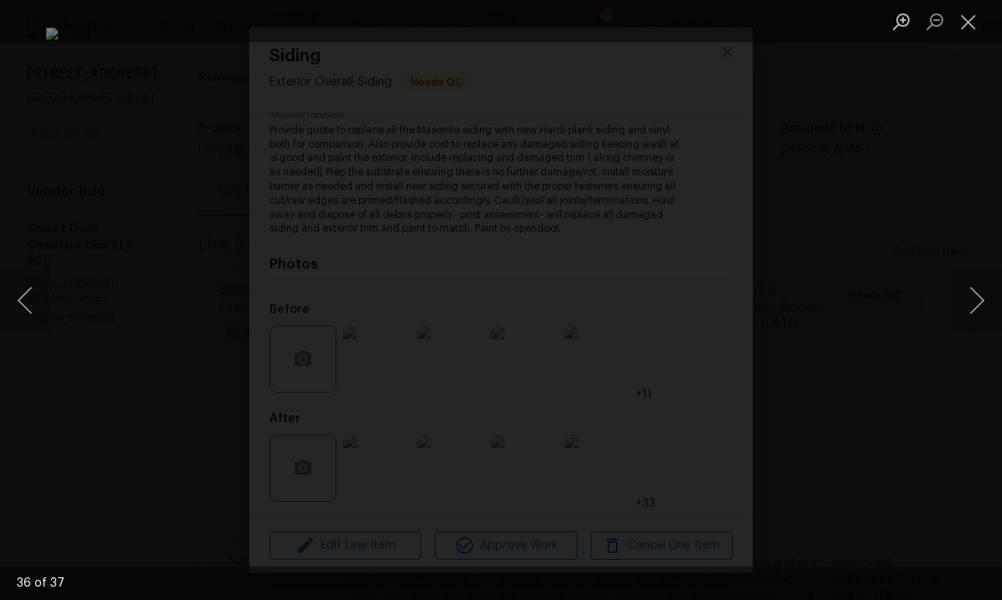
click at [978, 270] on button "Next image" at bounding box center [976, 300] width 50 height 67
click at [979, 273] on button "Next image" at bounding box center [976, 300] width 50 height 67
click at [976, 285] on button "Next image" at bounding box center [976, 300] width 50 height 67
click at [26, 307] on button "Previous image" at bounding box center [25, 300] width 50 height 67
click at [968, 273] on button "Next image" at bounding box center [976, 300] width 50 height 67
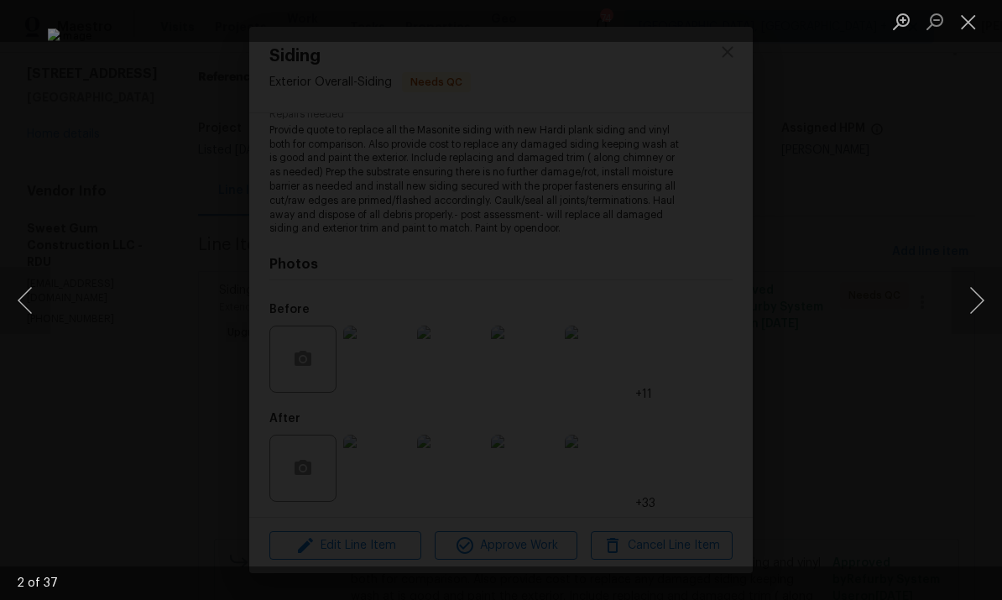
click at [969, 276] on button "Next image" at bounding box center [976, 300] width 50 height 67
click at [971, 273] on button "Next image" at bounding box center [976, 300] width 50 height 67
click at [974, 276] on button "Next image" at bounding box center [976, 300] width 50 height 67
click at [971, 279] on button "Next image" at bounding box center [976, 300] width 50 height 67
click at [974, 276] on button "Next image" at bounding box center [976, 300] width 50 height 67
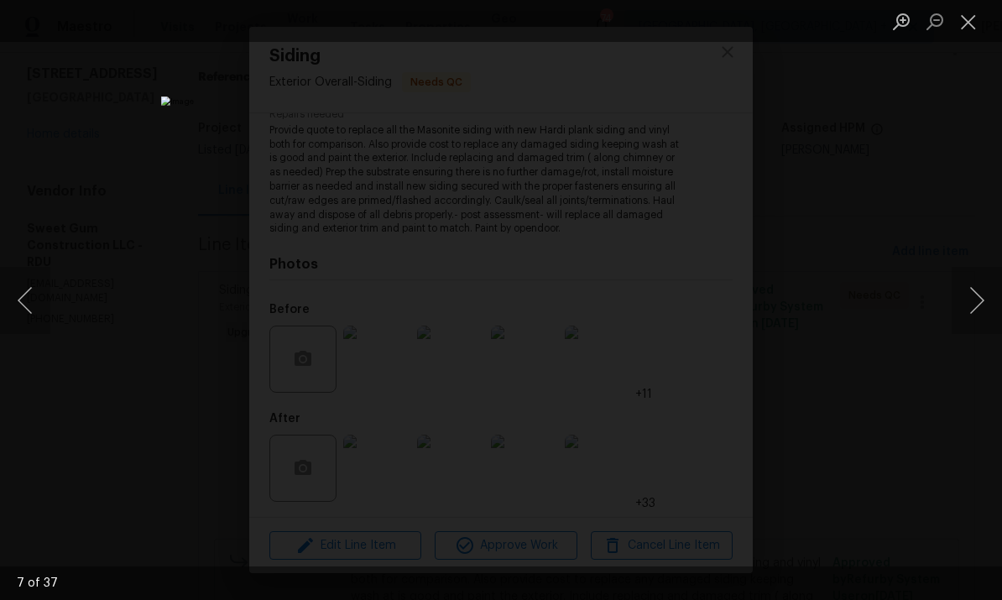
click at [976, 265] on div "Lightbox" at bounding box center [501, 300] width 1002 height 600
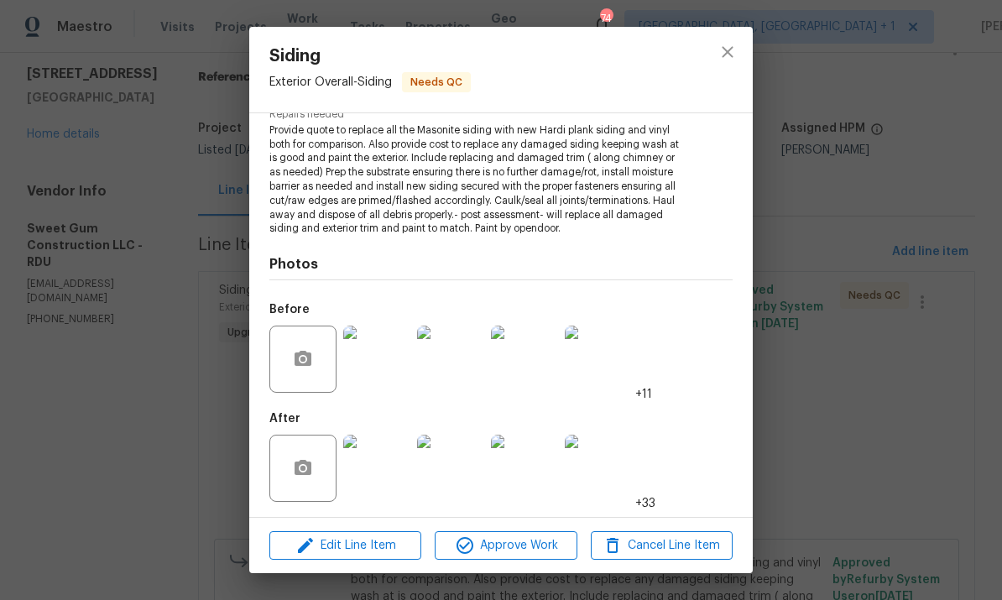
click at [968, 251] on div "Siding Exterior Overall - Siding Needs QC Vendor Sweet Gum Construction LLC Acc…" at bounding box center [501, 300] width 1002 height 600
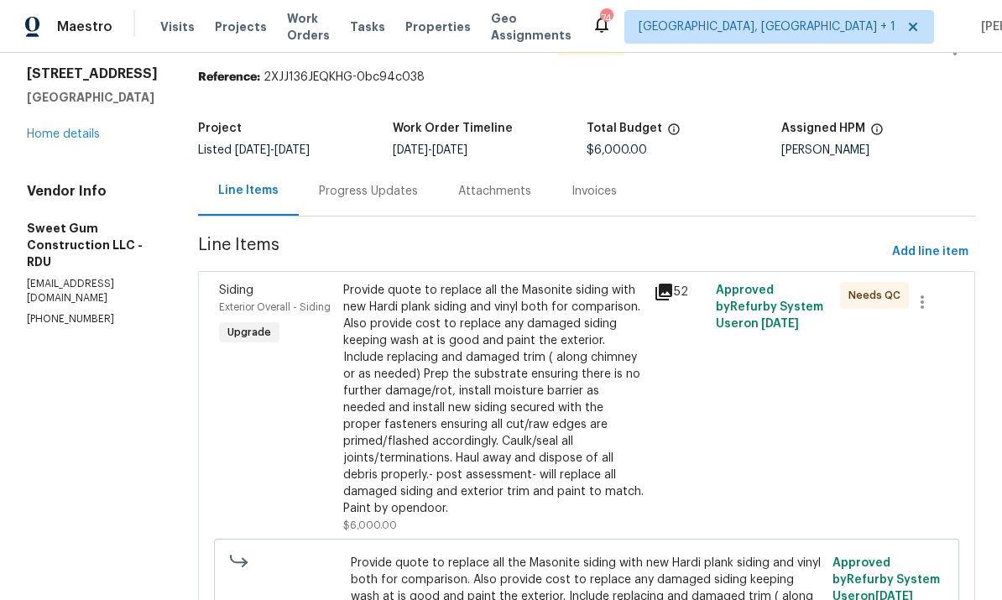
click at [89, 130] on link "Home details" at bounding box center [63, 134] width 73 height 12
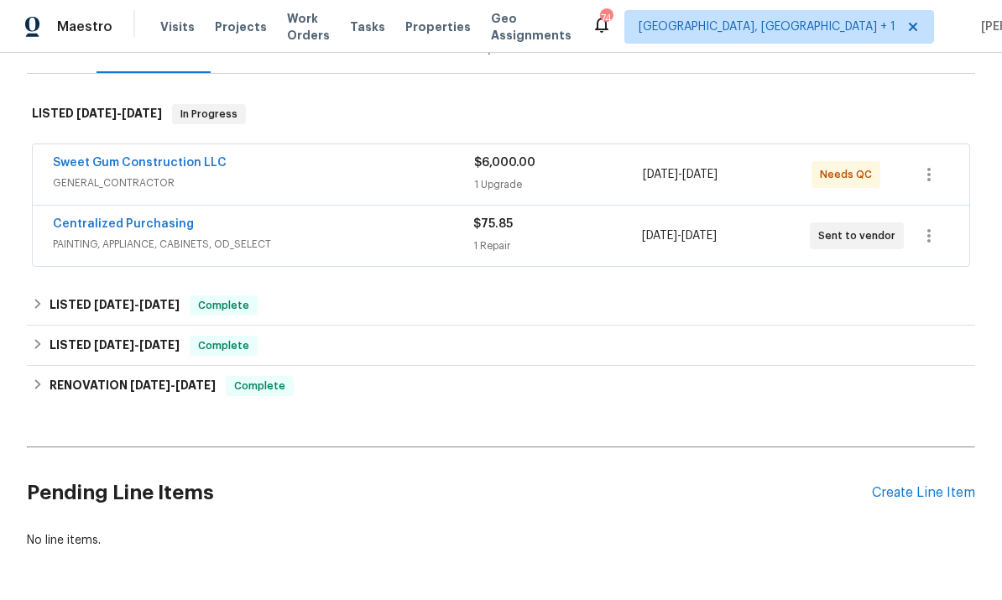
scroll to position [230, 0]
click at [921, 482] on div "Pending Line Items Create Line Item" at bounding box center [501, 494] width 948 height 78
click at [920, 487] on div "Create Line Item" at bounding box center [923, 494] width 103 height 16
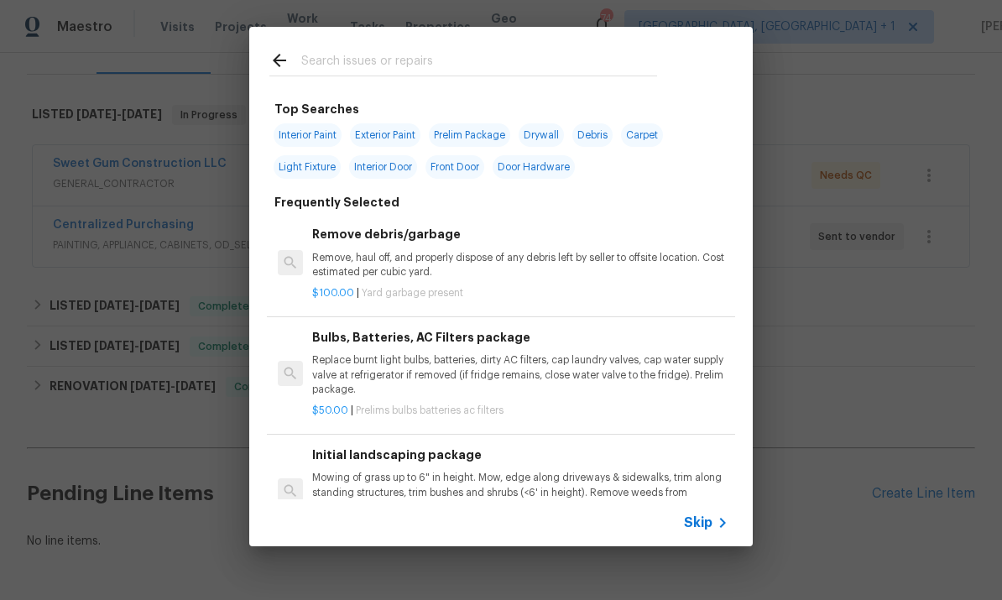
click at [328, 61] on input "text" at bounding box center [479, 62] width 356 height 25
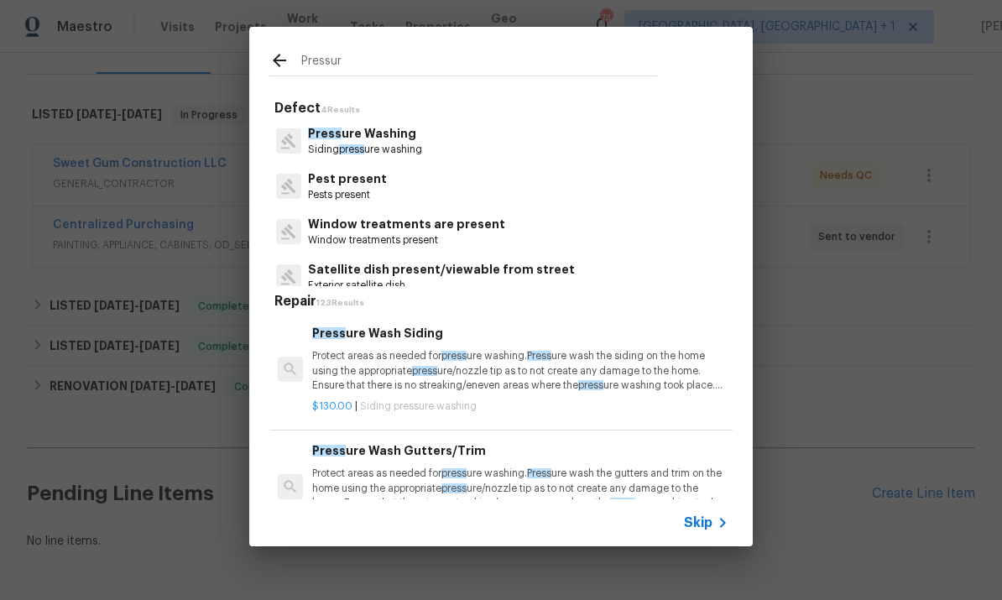
type input "Pressure"
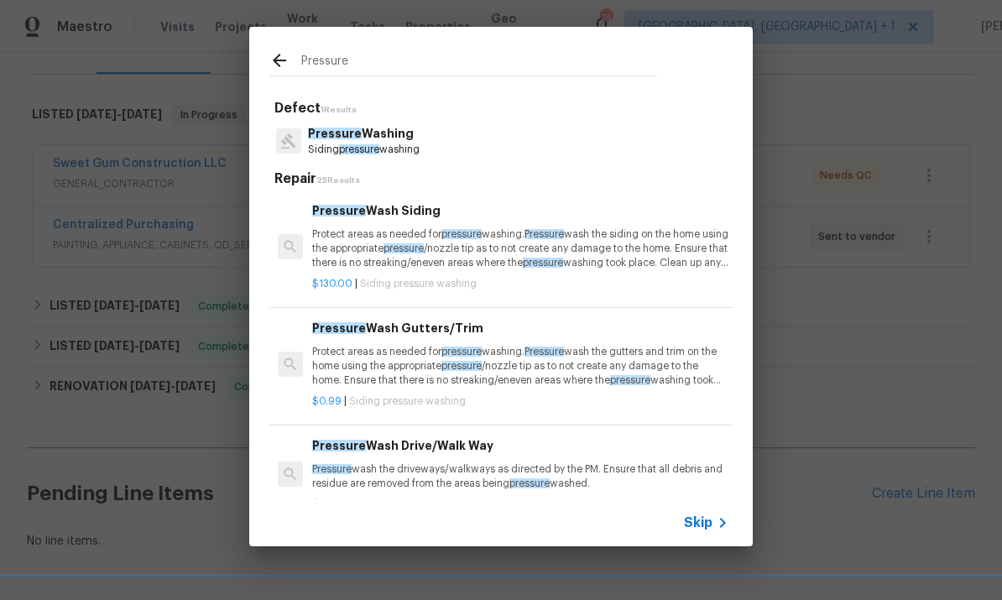
click at [346, 142] on p "Pressure Washing" at bounding box center [364, 134] width 112 height 18
click at [346, 176] on span "25 Results" at bounding box center [338, 180] width 44 height 8
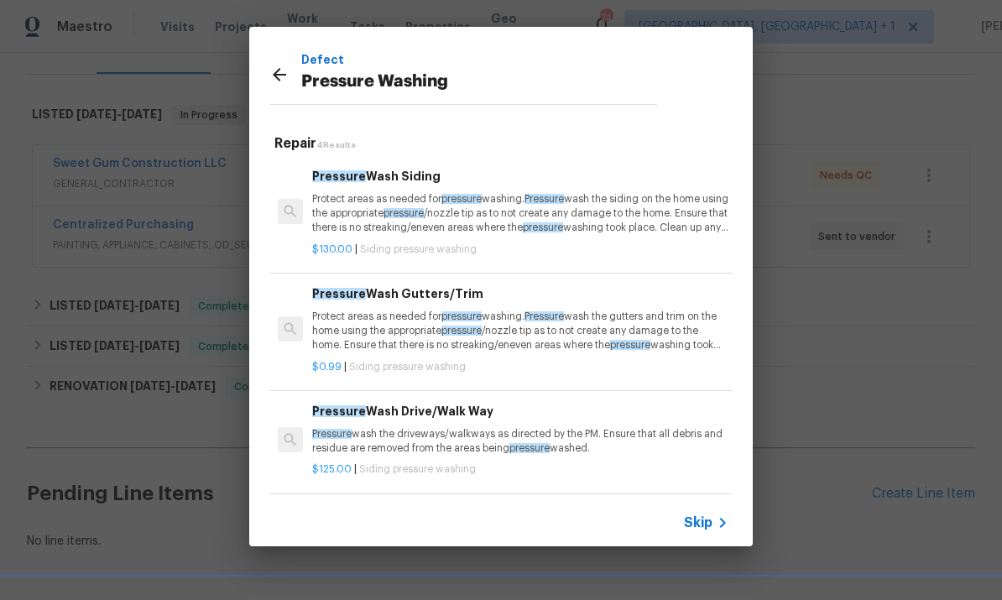
click at [389, 202] on p "Protect areas as needed for pressure washing. Pressure wash the siding on the h…" at bounding box center [520, 213] width 416 height 43
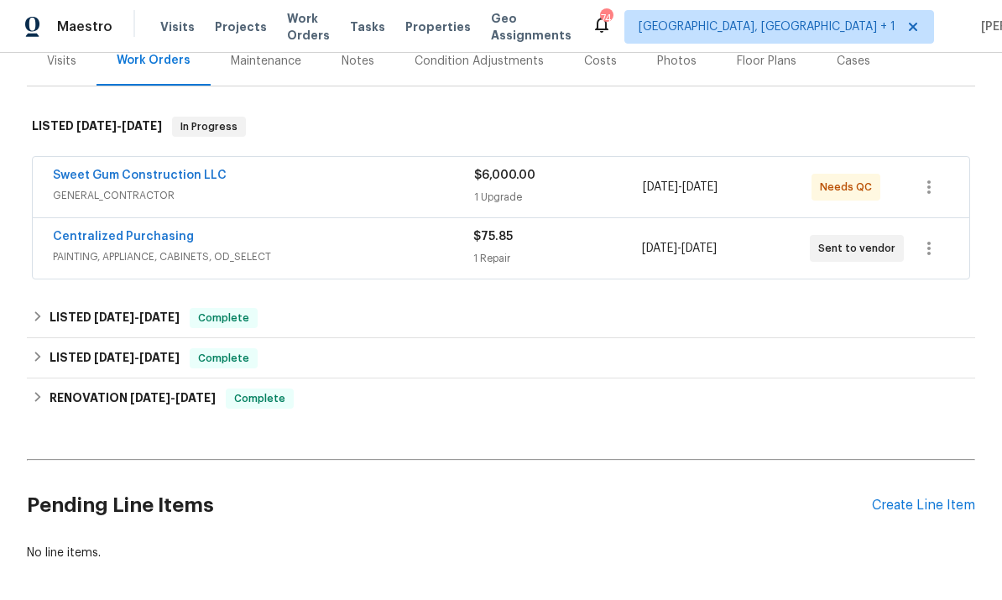
scroll to position [218, 0]
click at [930, 510] on div "Create Line Item" at bounding box center [923, 505] width 103 height 16
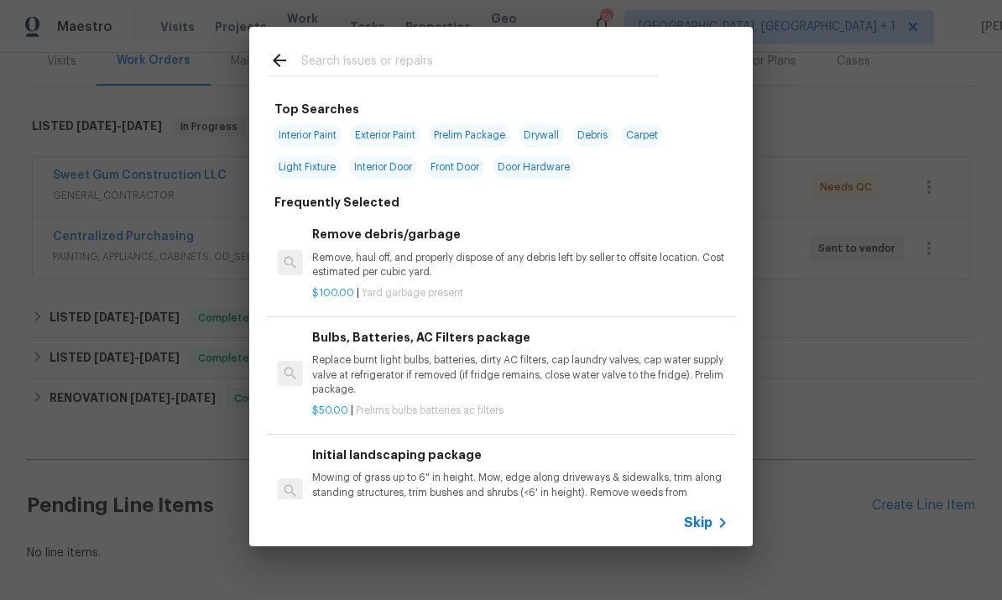
click at [357, 62] on input "text" at bounding box center [479, 62] width 356 height 25
type input "Press"
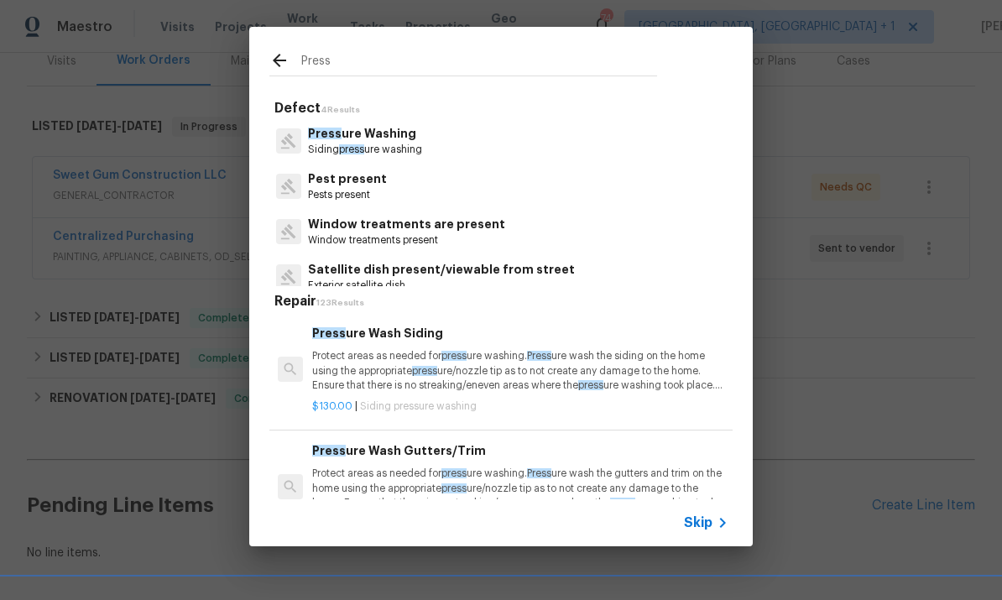
click at [359, 126] on p "Press ure Washing" at bounding box center [365, 134] width 114 height 18
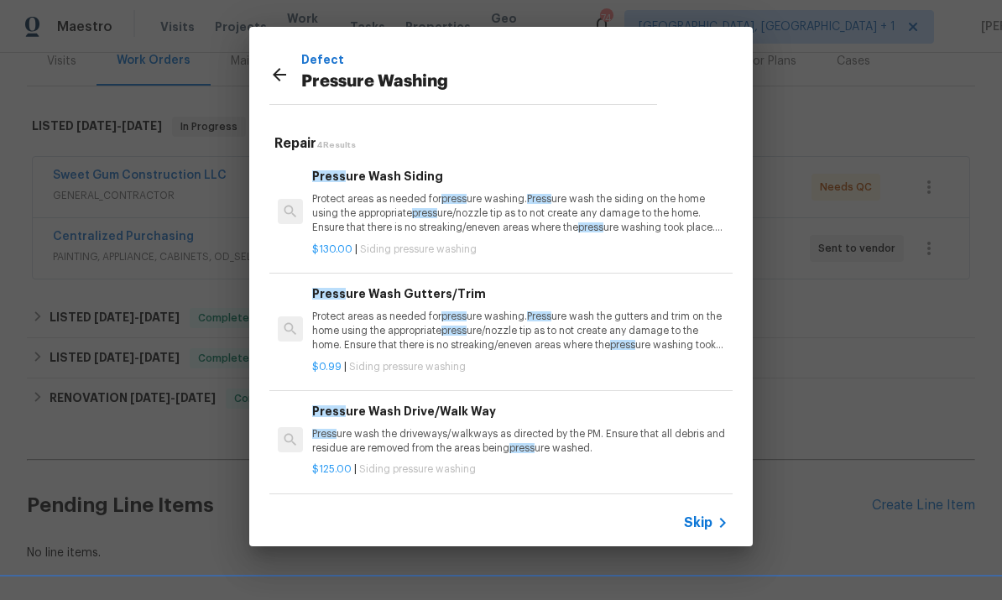
click at [493, 202] on p "Protect areas as needed for press ure washing. Press ure wash the siding on the…" at bounding box center [520, 213] width 416 height 43
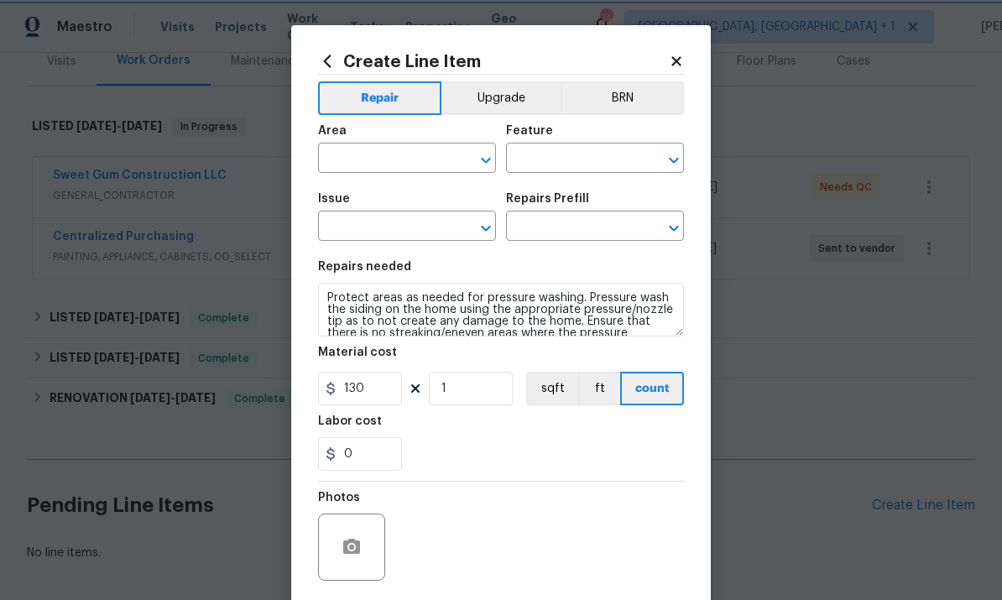
type input "Siding"
type input "Pressure Washing"
type input "Pressure Wash Siding $130.00"
click at [384, 154] on input "text" at bounding box center [383, 160] width 131 height 26
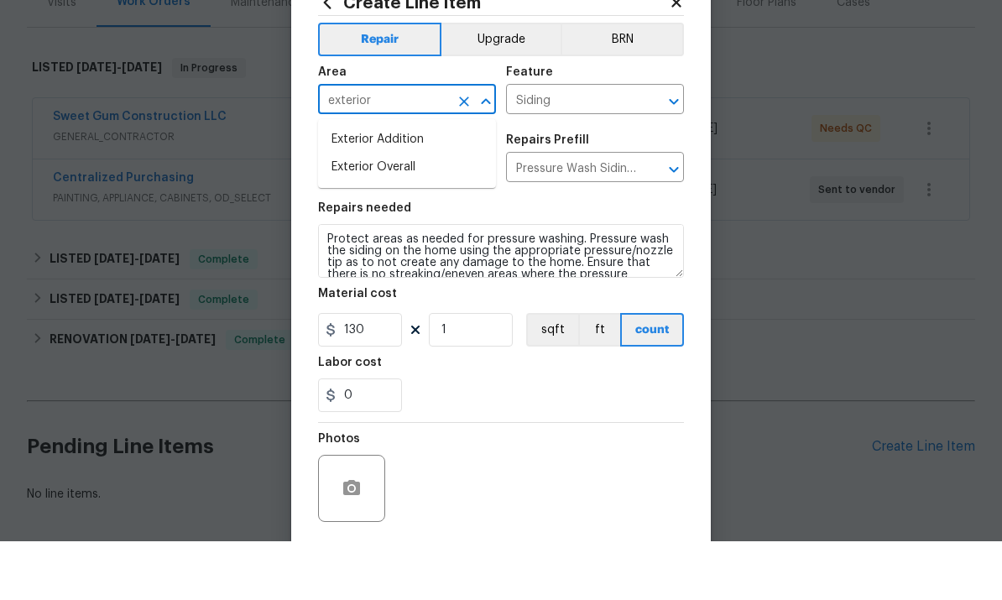
click at [402, 212] on li "Exterior Overall" at bounding box center [407, 226] width 178 height 28
type input "Exterior Overall"
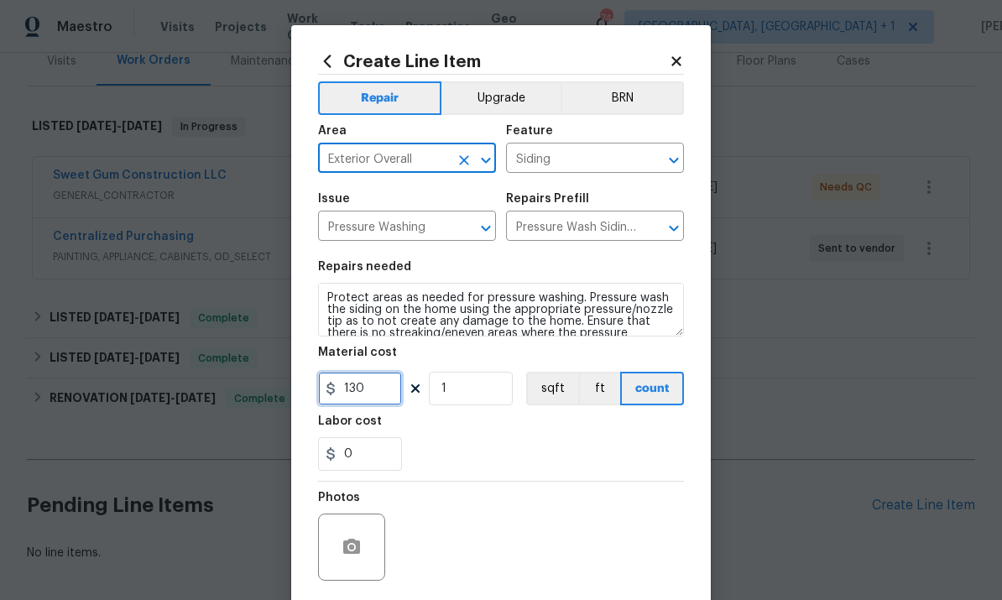
click at [390, 393] on input "130" at bounding box center [360, 389] width 84 height 34
click at [396, 402] on input "300" at bounding box center [360, 389] width 84 height 34
type input "250"
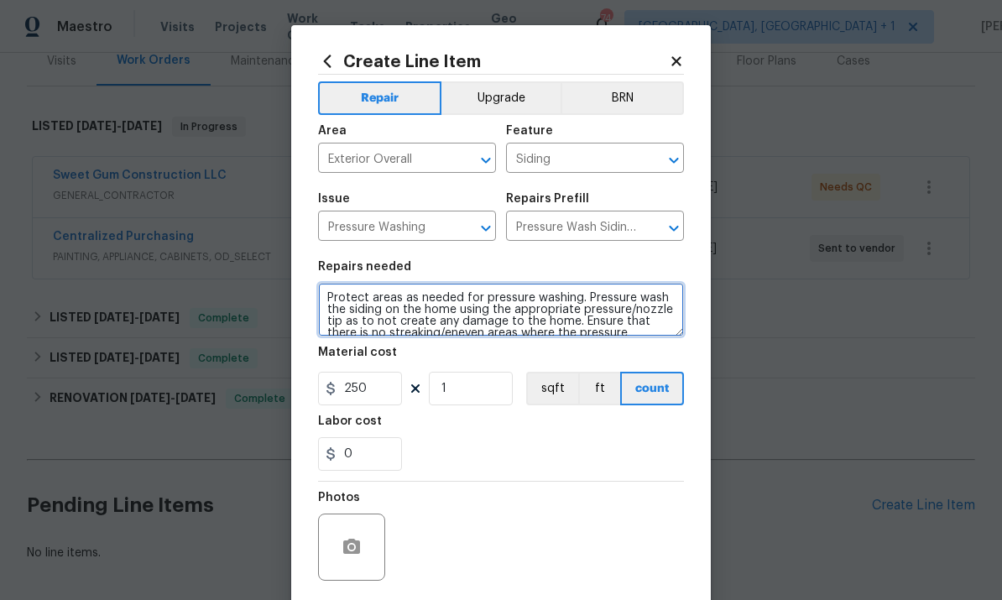
click at [383, 315] on textarea "Protect areas as needed for pressure washing. Pressure wash the siding on the h…" at bounding box center [501, 310] width 366 height 54
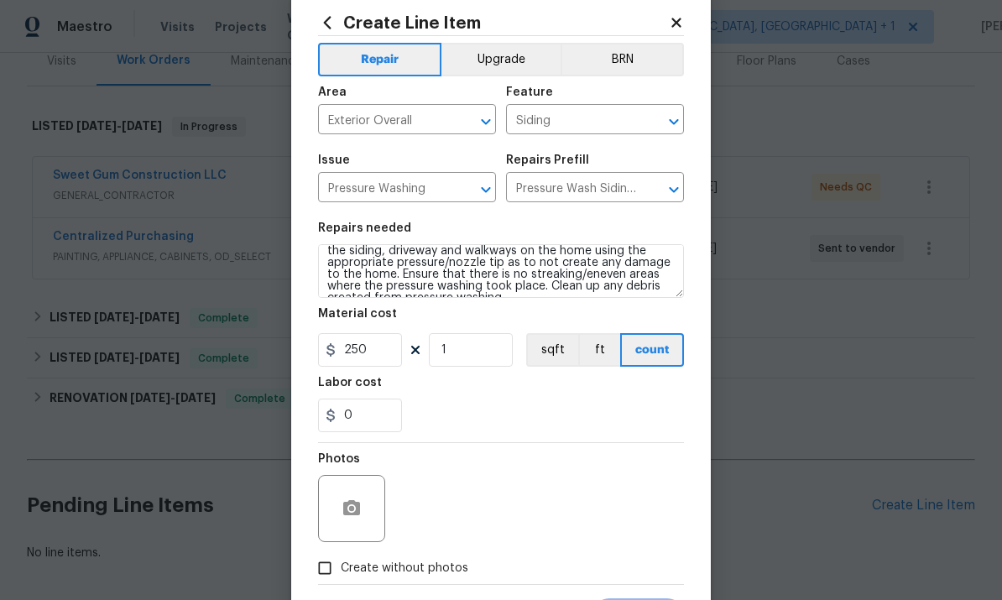
scroll to position [40, 0]
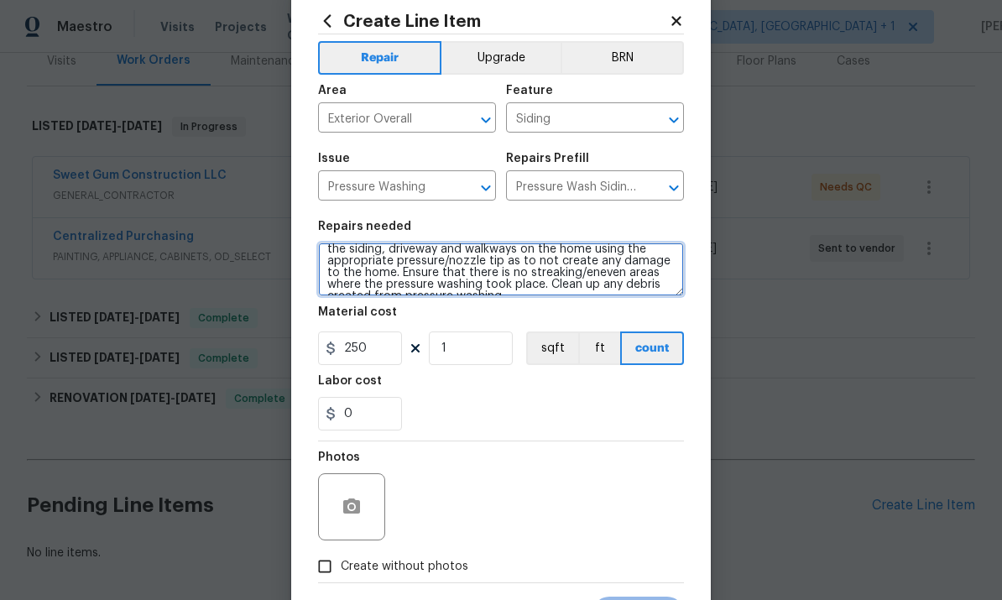
type textarea "Protect areas as needed for pressure washing. Pressure wash the siding, drivewa…"
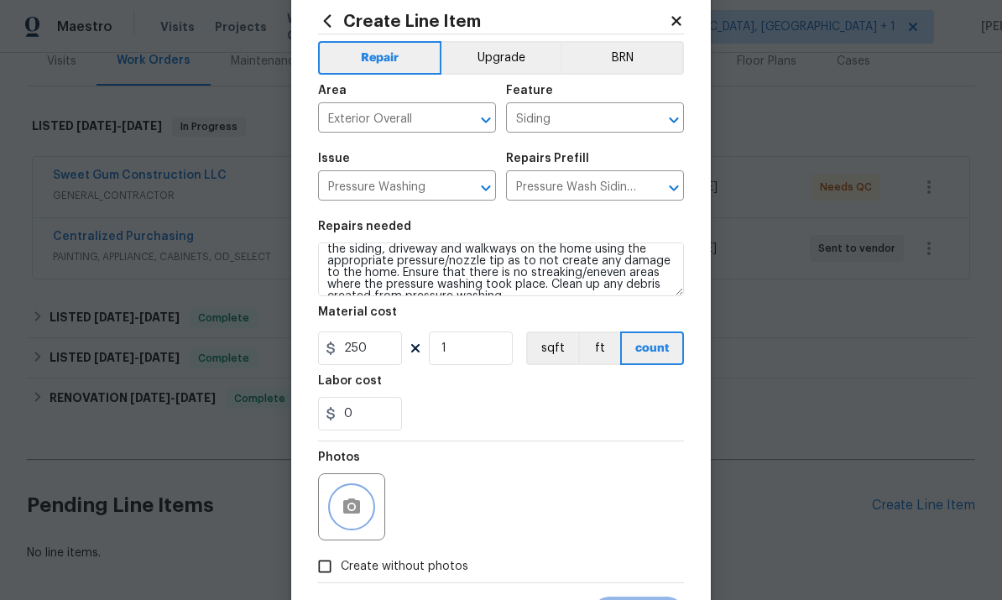
click at [360, 495] on button "button" at bounding box center [351, 507] width 40 height 40
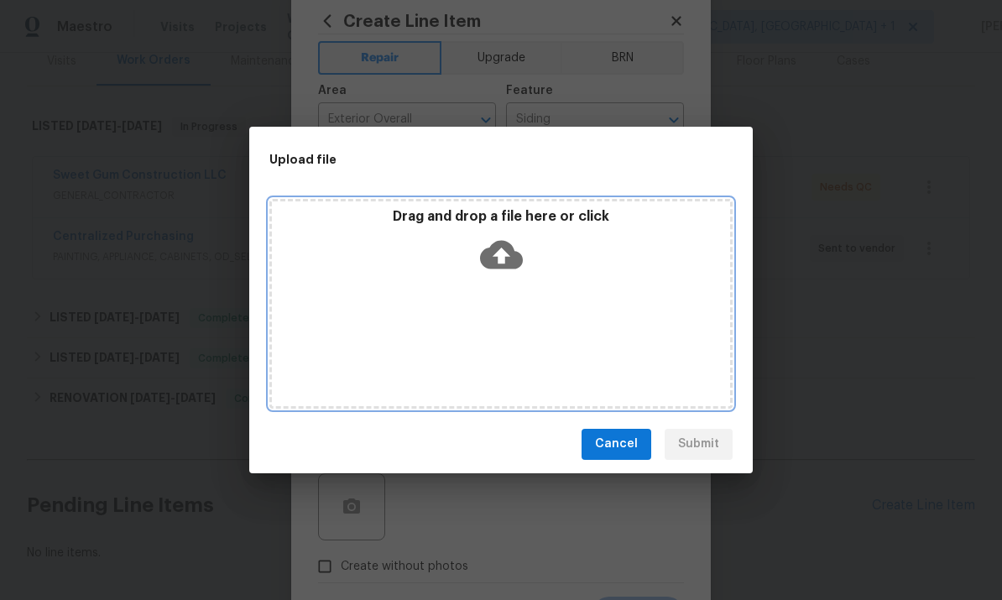
click at [504, 254] on icon at bounding box center [501, 254] width 43 height 43
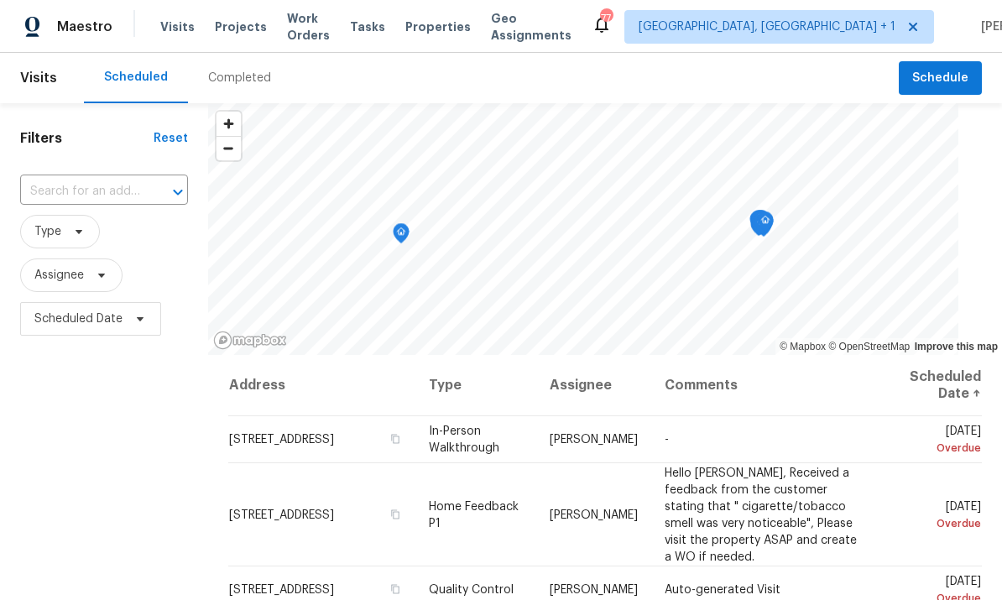
click at [138, 180] on div "​" at bounding box center [104, 192] width 168 height 26
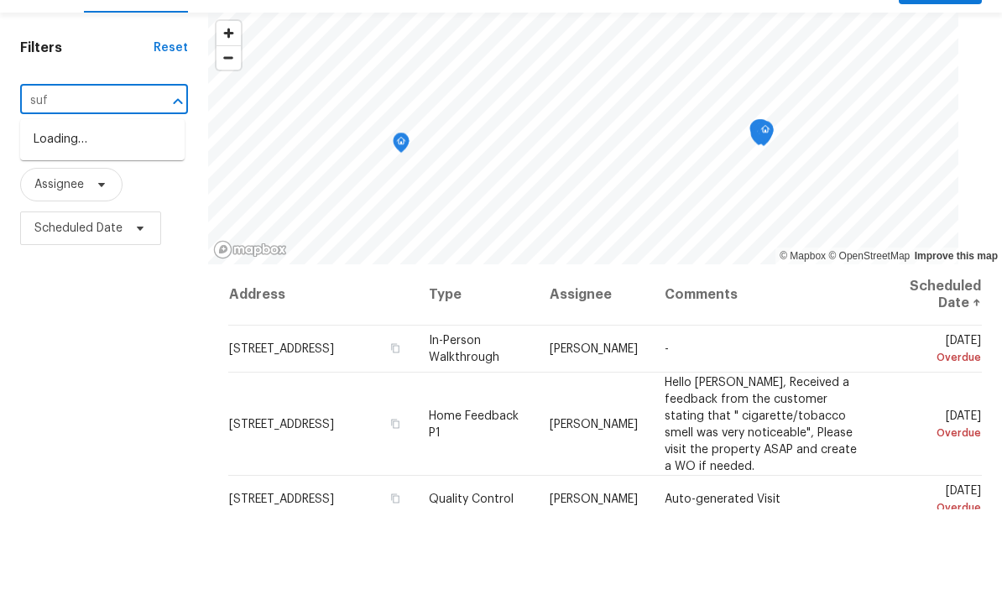
type input "suff"
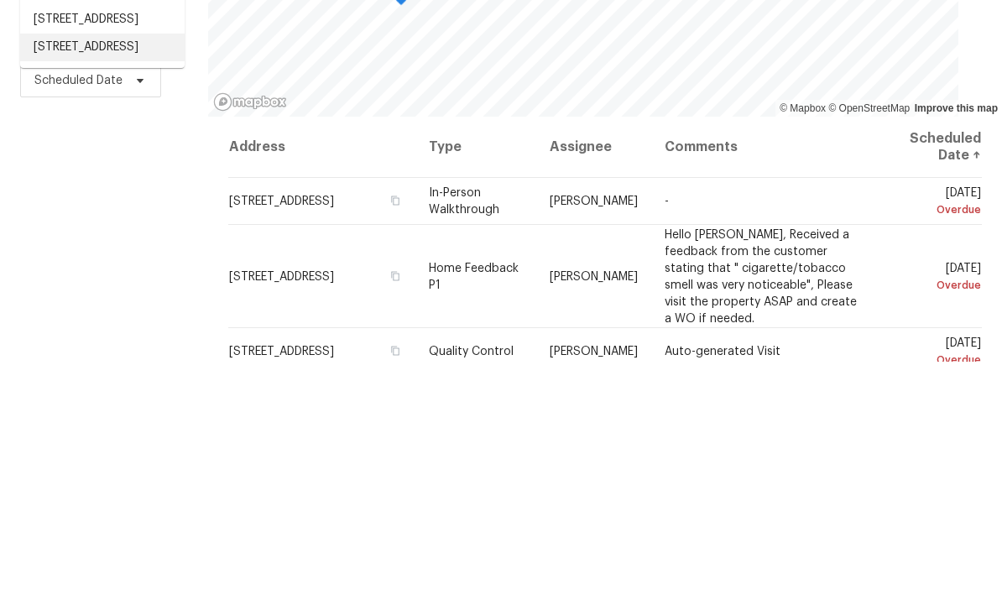
click at [120, 272] on li "[STREET_ADDRESS]" at bounding box center [102, 286] width 164 height 28
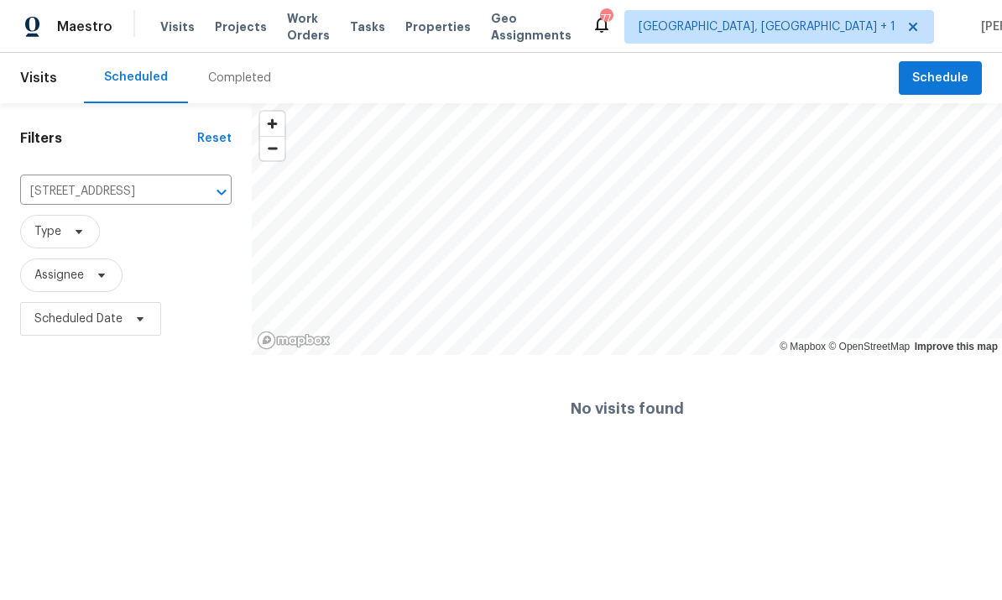
click at [200, 193] on icon "Clear" at bounding box center [200, 192] width 10 height 10
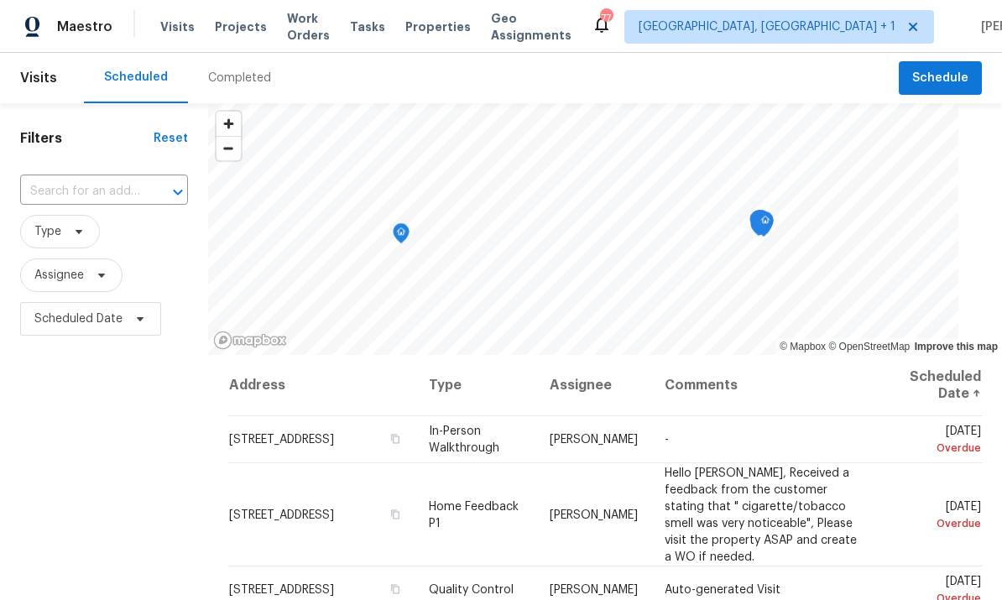
click at [120, 190] on input "text" at bounding box center [80, 192] width 121 height 26
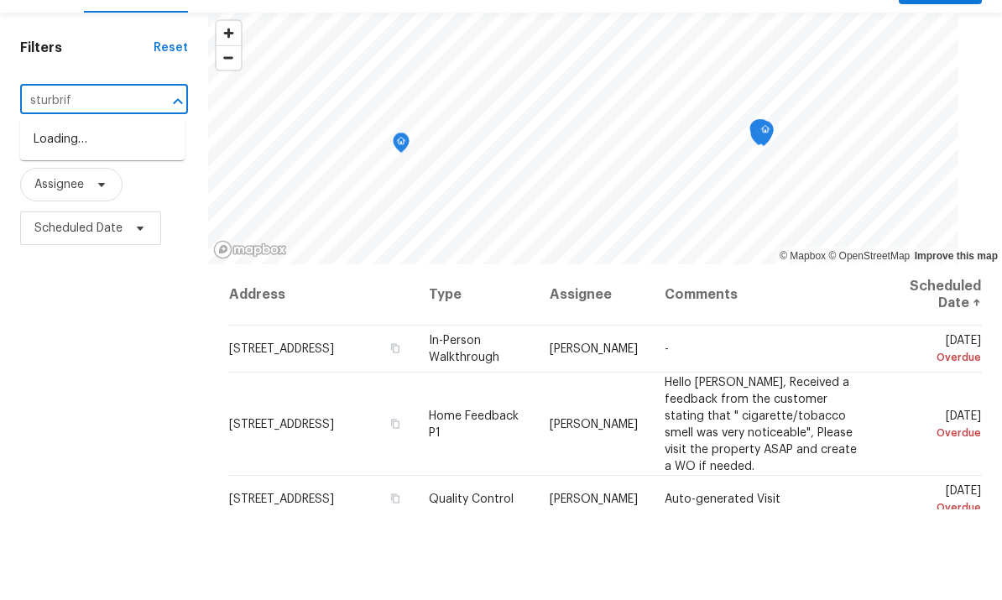
type input "sturbri"
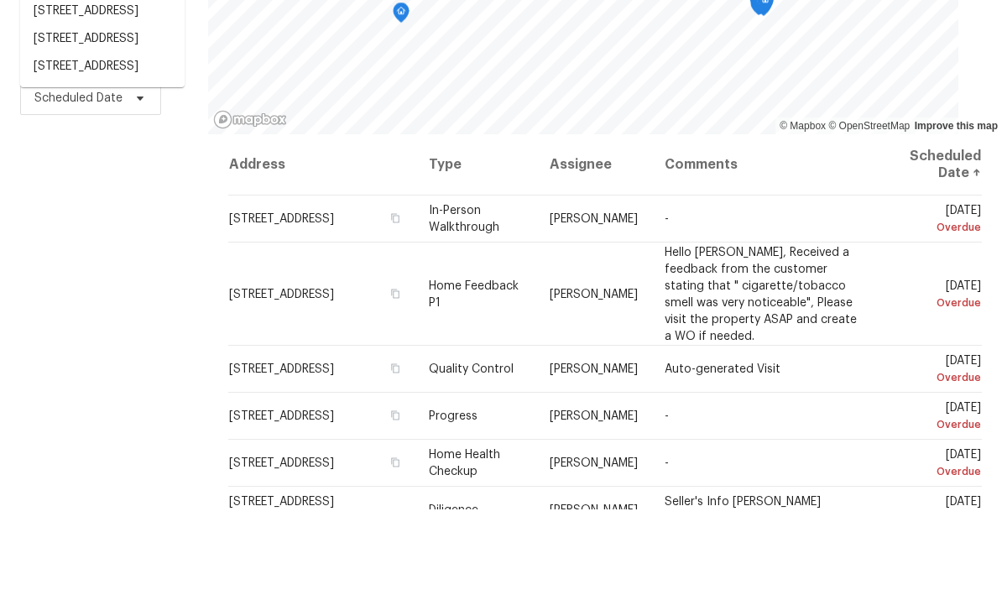
scroll to position [128, 0]
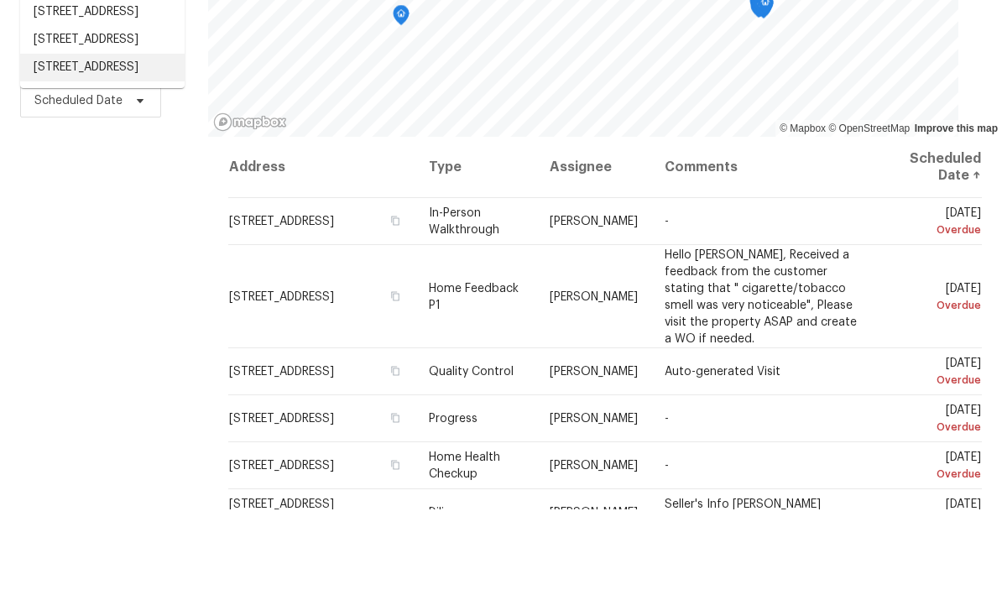
click at [125, 144] on li "3908 Sturbridge Dr, Durham, NC 27713" at bounding box center [102, 158] width 164 height 28
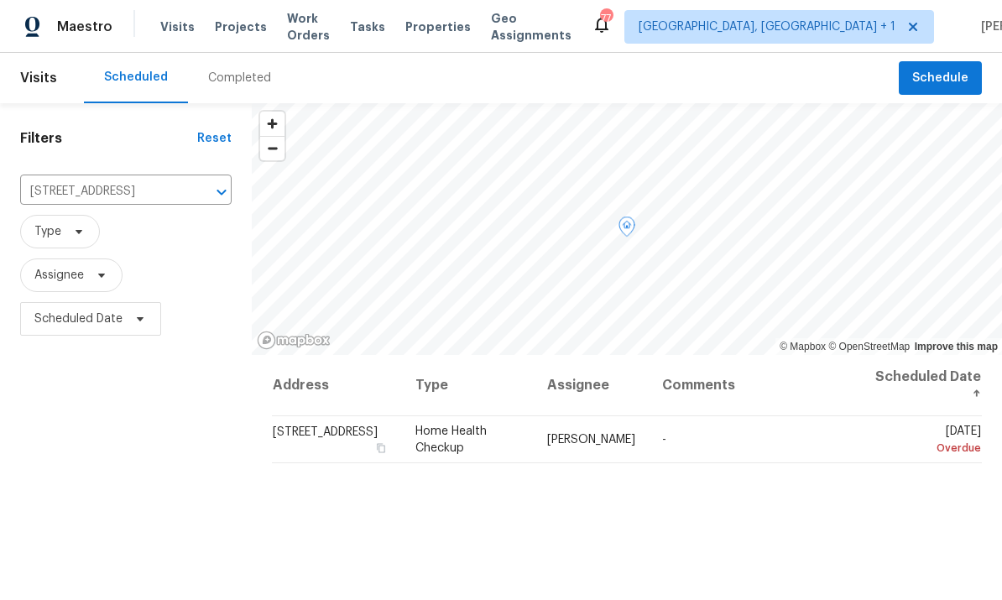
click at [0, 0] on icon at bounding box center [0, 0] width 0 height 0
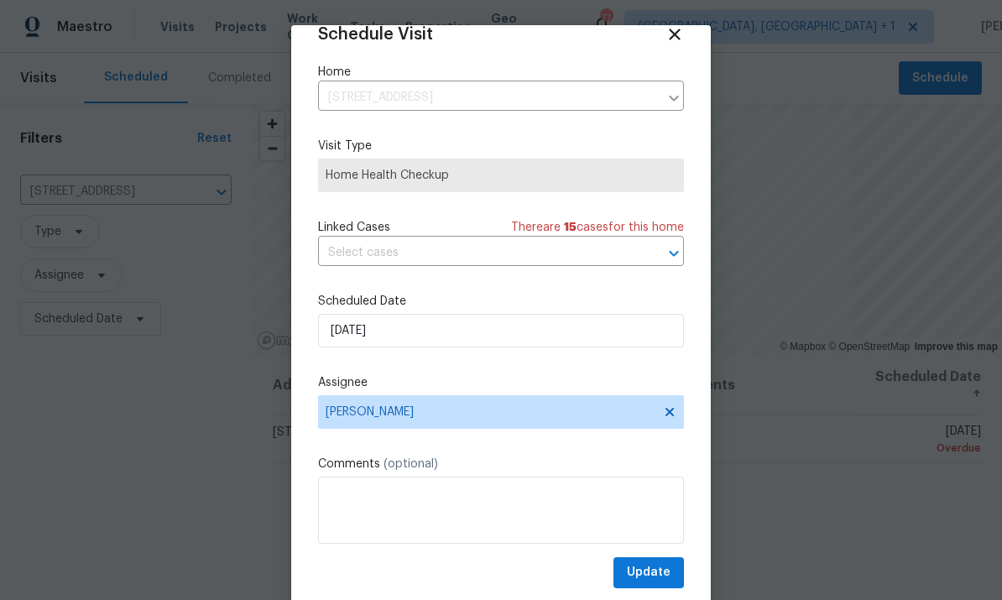
scroll to position [28, 0]
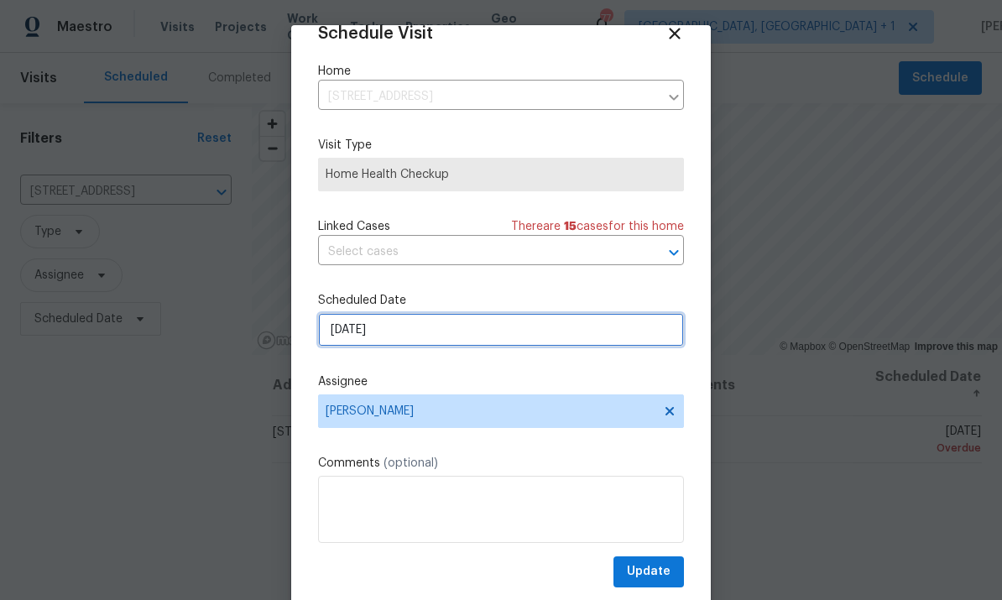
click at [633, 343] on input "10/6/2025" at bounding box center [501, 330] width 366 height 34
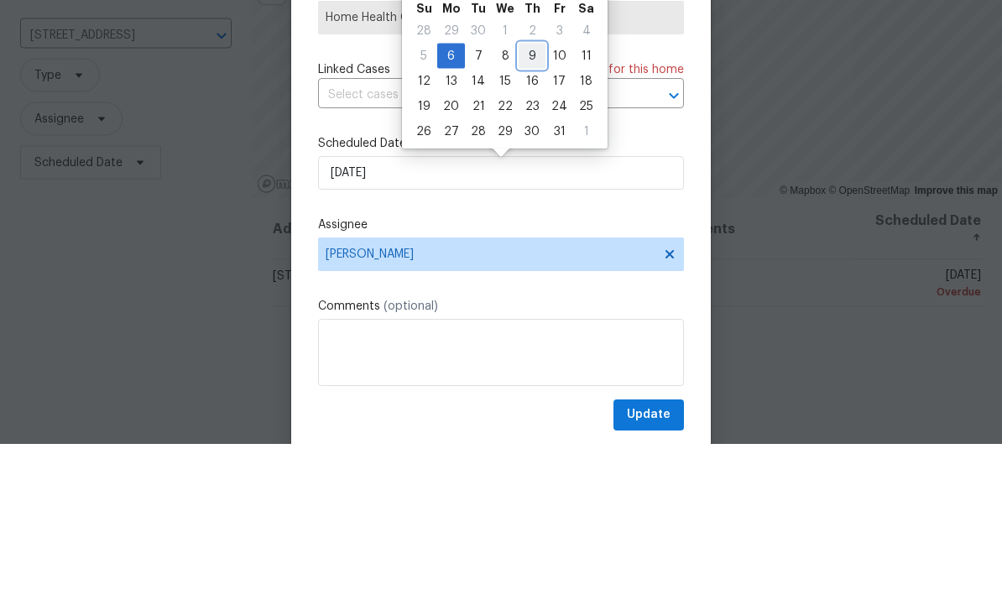
click at [534, 201] on div "9" at bounding box center [531, 212] width 27 height 23
type input "10/9/2025"
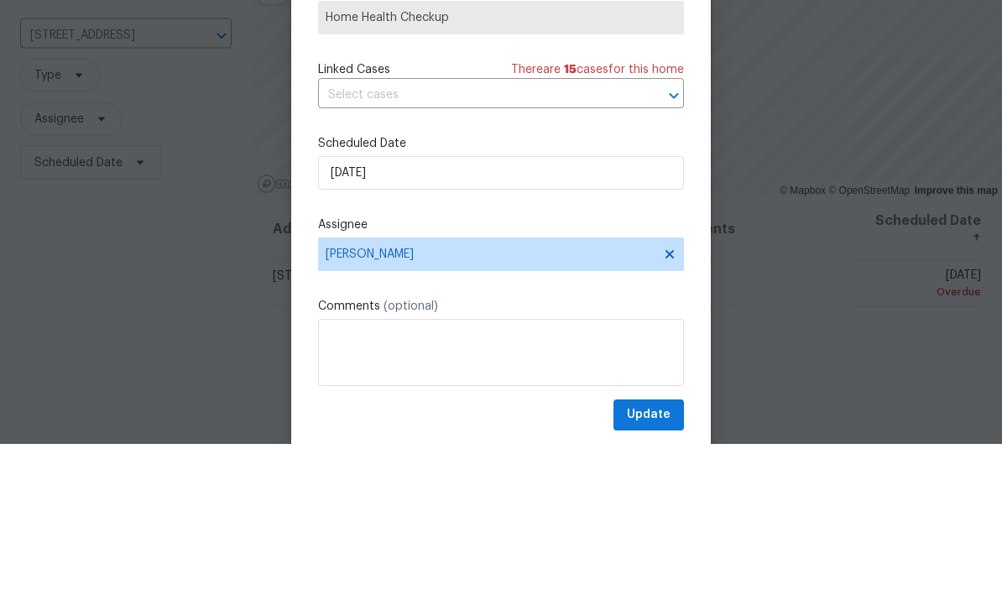
scroll to position [63, 0]
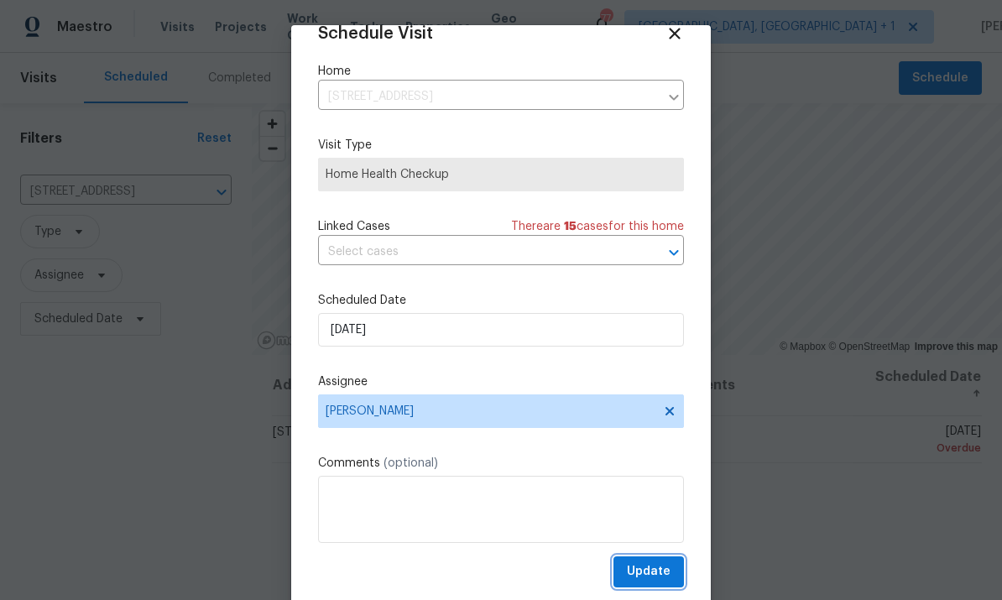
click at [664, 587] on button "Update" at bounding box center [648, 571] width 70 height 31
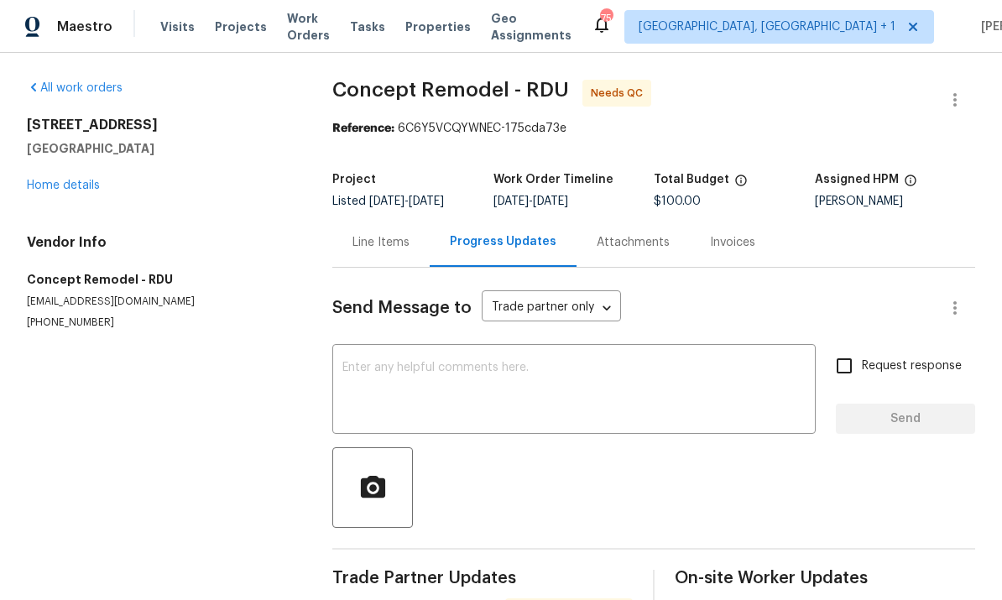
click at [76, 190] on link "Home details" at bounding box center [63, 186] width 73 height 12
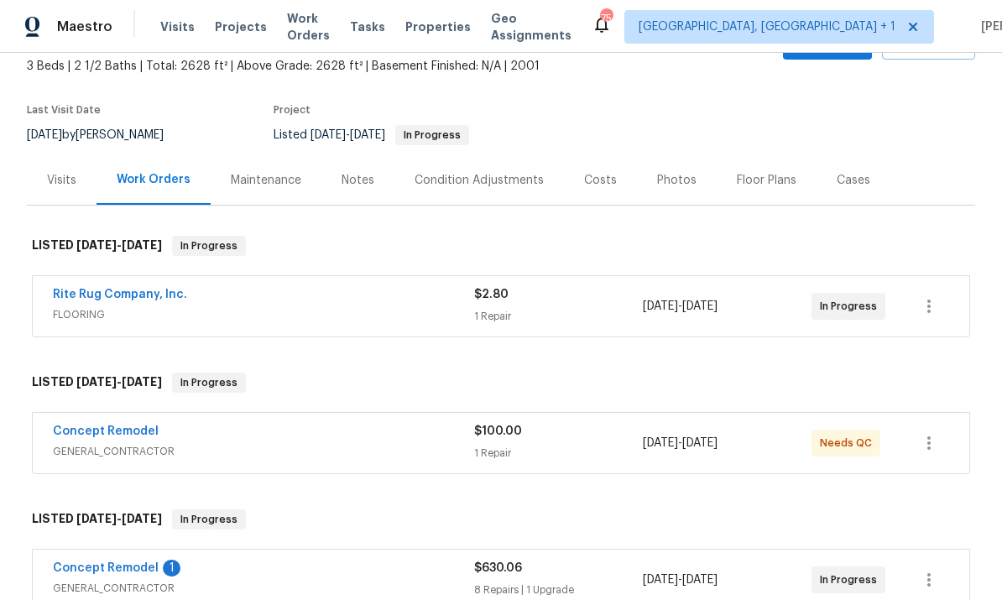
scroll to position [101, 0]
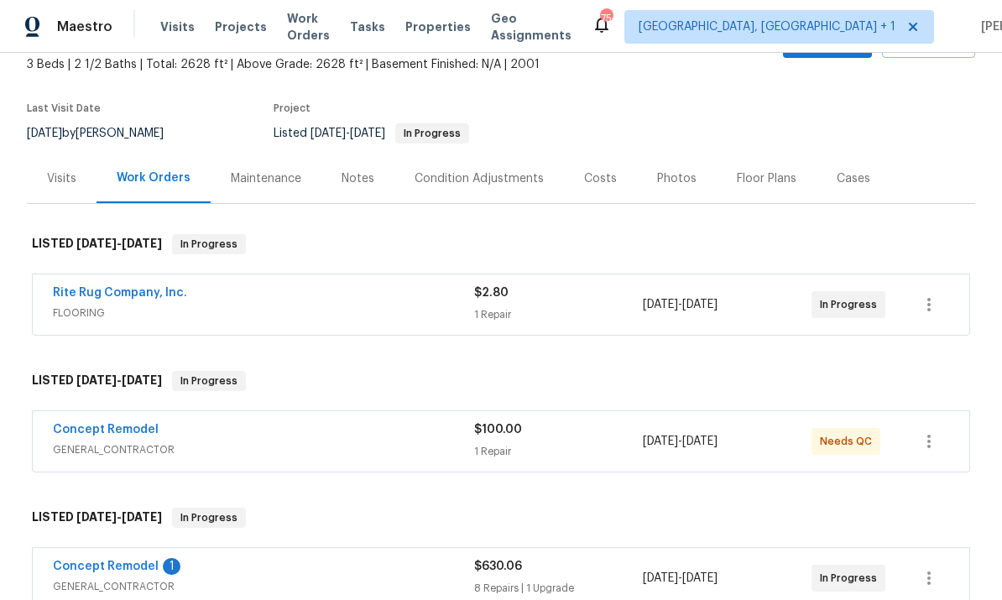
click at [121, 432] on link "Concept Remodel" at bounding box center [106, 430] width 106 height 12
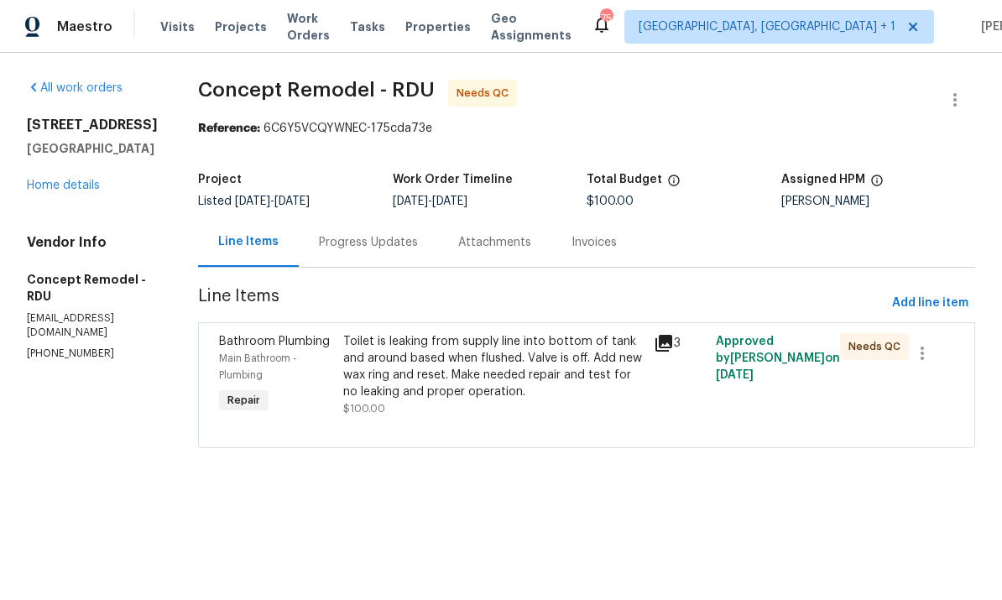
click at [367, 244] on div "Progress Updates" at bounding box center [368, 242] width 99 height 17
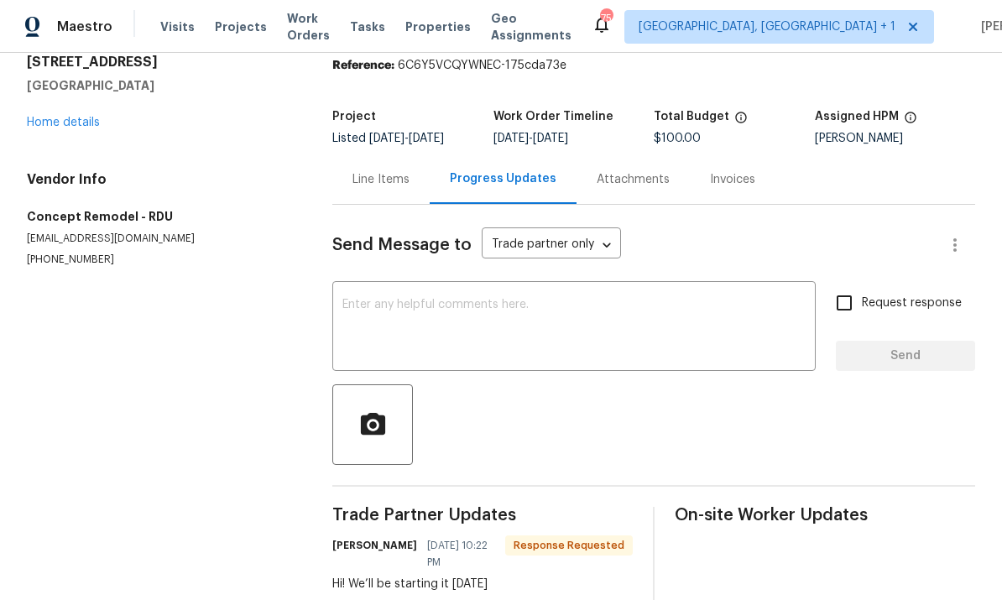
scroll to position [64, 0]
click at [80, 126] on link "Home details" at bounding box center [63, 122] width 73 height 12
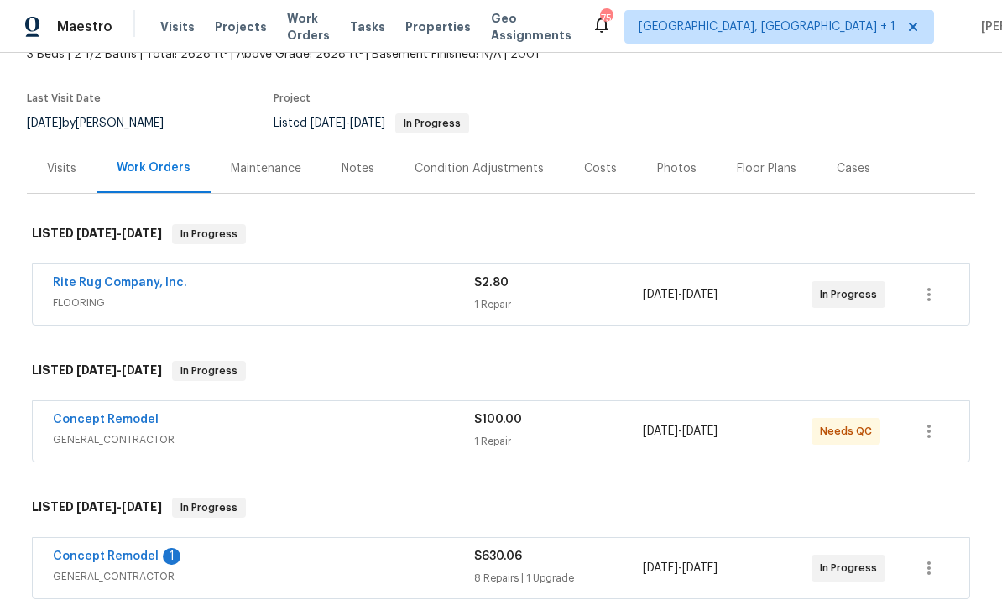
scroll to position [110, 0]
click at [145, 286] on link "Rite Rug Company, Inc." at bounding box center [120, 284] width 134 height 12
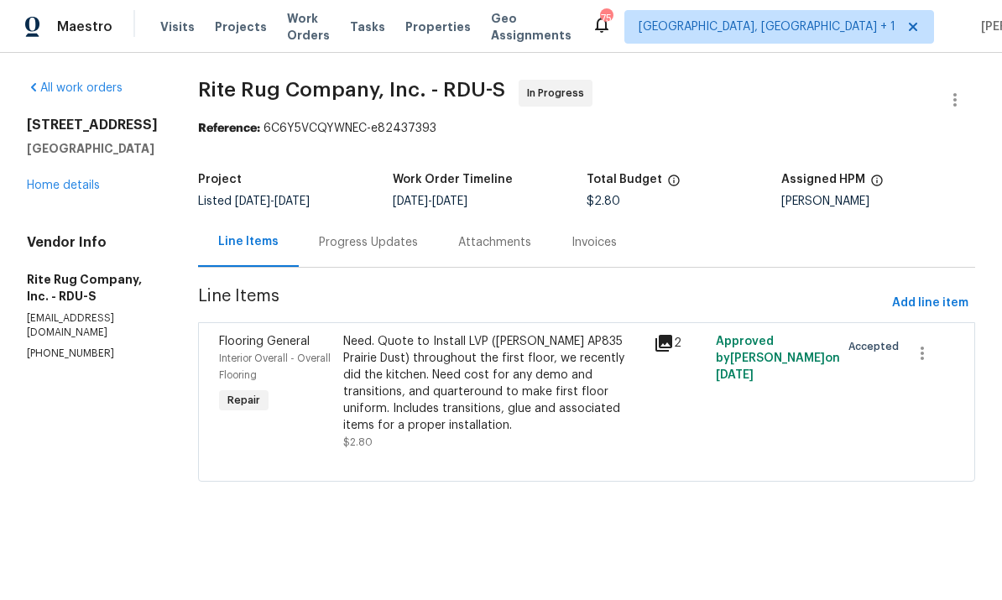
click at [386, 245] on div "Progress Updates" at bounding box center [368, 242] width 99 height 17
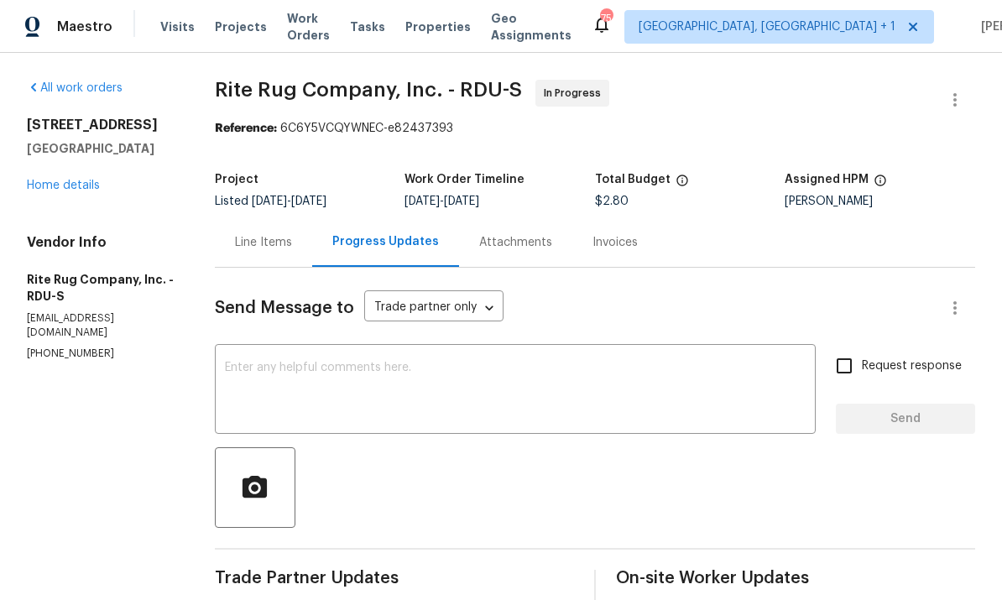
click at [86, 185] on link "Home details" at bounding box center [63, 186] width 73 height 12
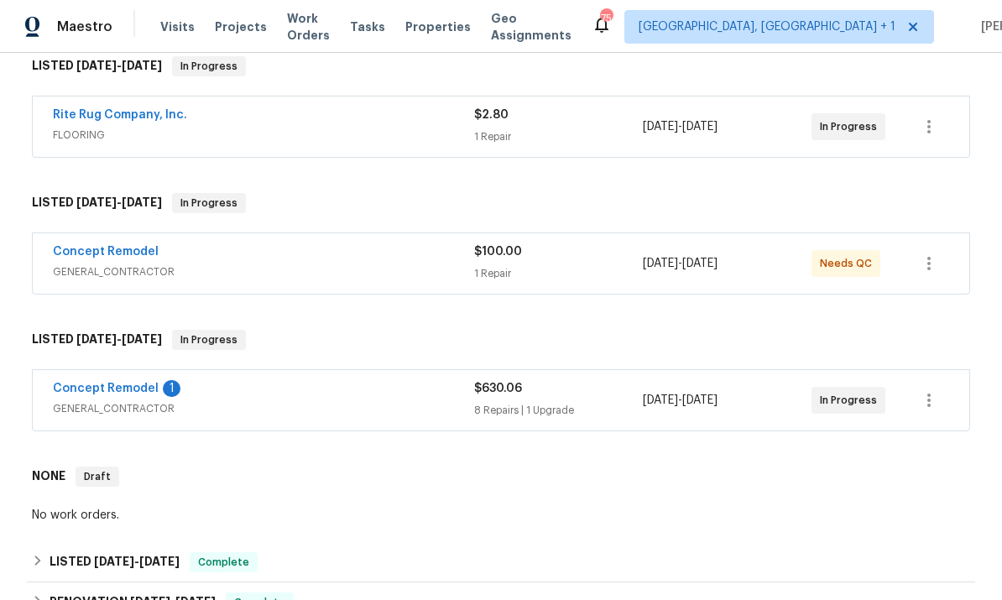
scroll to position [279, 0]
click at [113, 393] on link "Concept Remodel" at bounding box center [106, 388] width 106 height 12
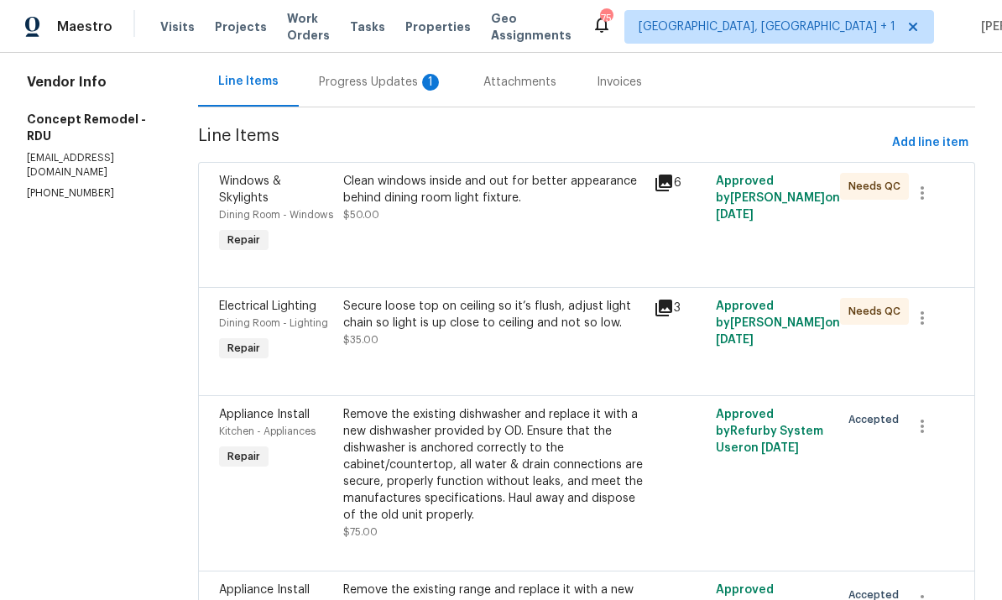
scroll to position [164, 0]
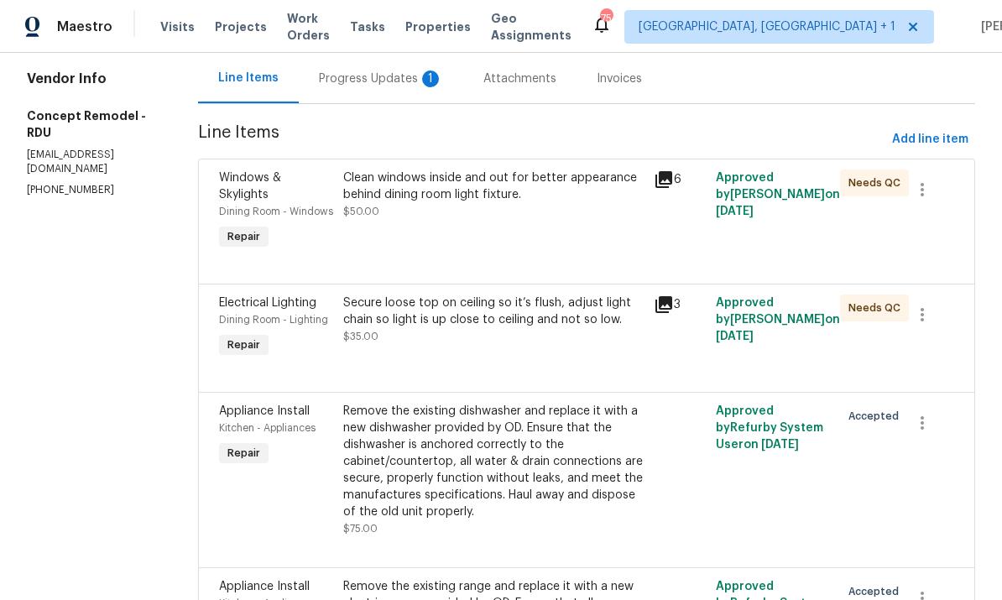
click at [544, 201] on div "Clean windows inside and out for better appearance behind dining room light fix…" at bounding box center [493, 186] width 300 height 34
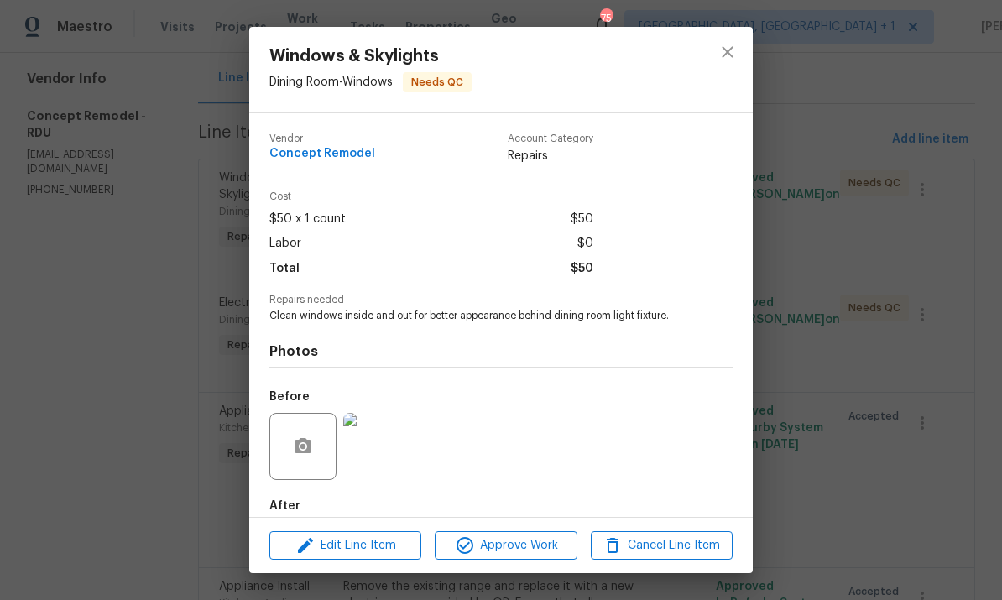
click at [384, 459] on img at bounding box center [376, 446] width 67 height 67
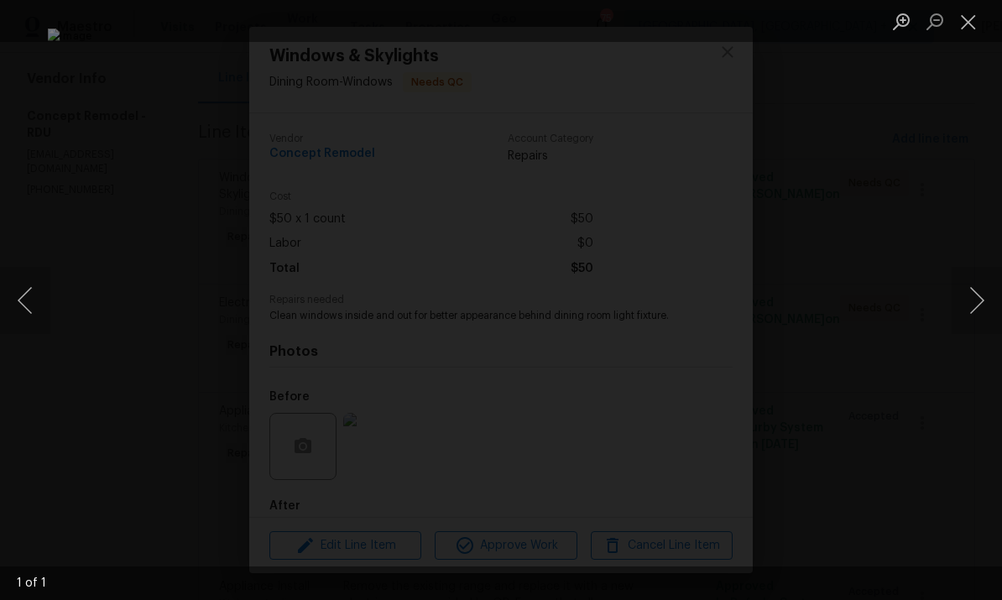
click at [978, 298] on button "Next image" at bounding box center [976, 300] width 50 height 67
click at [984, 173] on div "Lightbox" at bounding box center [501, 300] width 1002 height 600
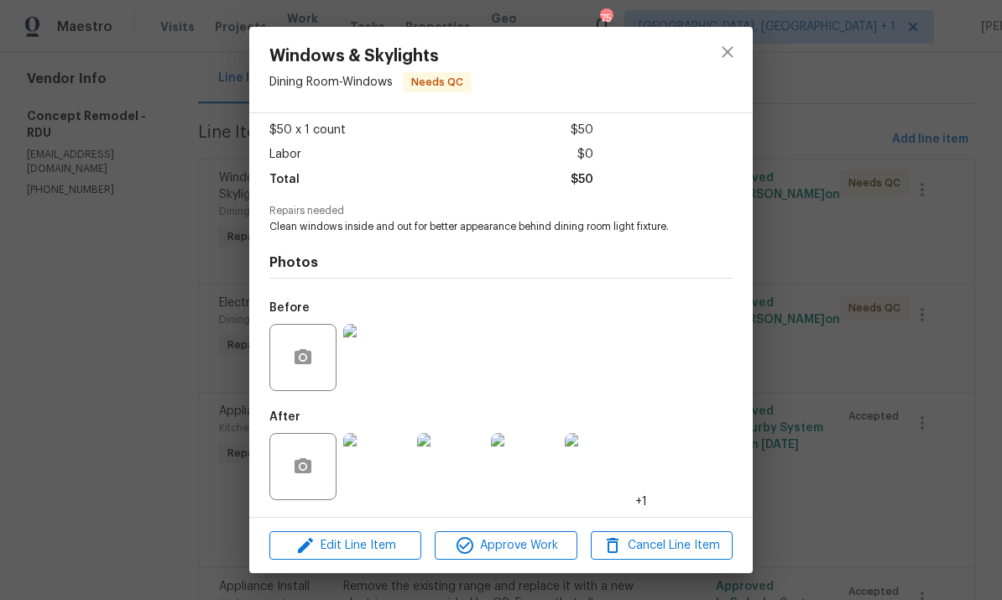
scroll to position [93, 0]
click at [384, 461] on img at bounding box center [376, 466] width 67 height 67
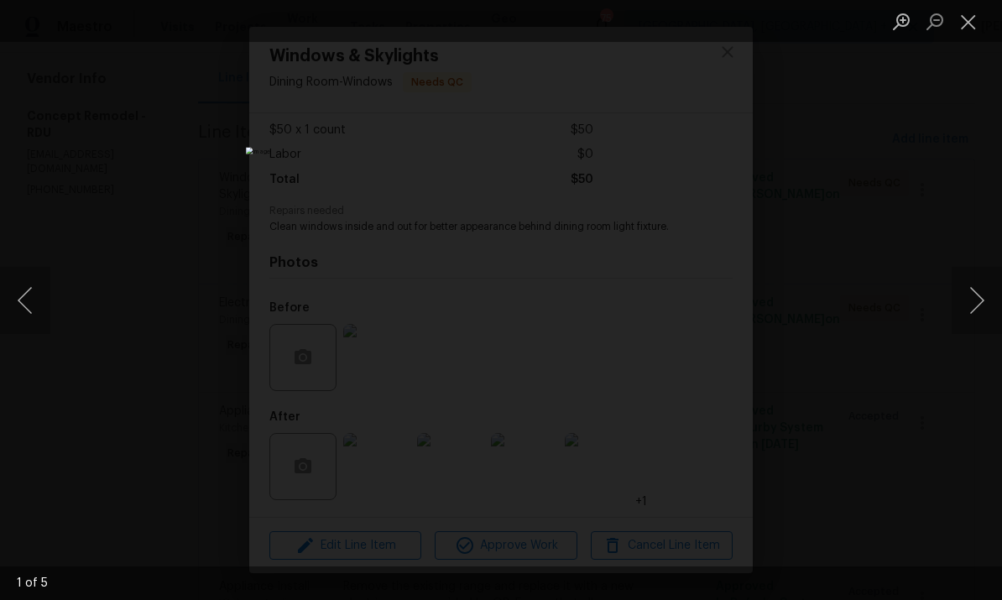
click at [999, 300] on button "Next image" at bounding box center [976, 300] width 50 height 67
click at [992, 298] on button "Next image" at bounding box center [976, 300] width 50 height 67
click at [982, 290] on button "Next image" at bounding box center [976, 300] width 50 height 67
click at [982, 297] on button "Next image" at bounding box center [976, 300] width 50 height 67
click at [974, 413] on div "Lightbox" at bounding box center [501, 300] width 1002 height 600
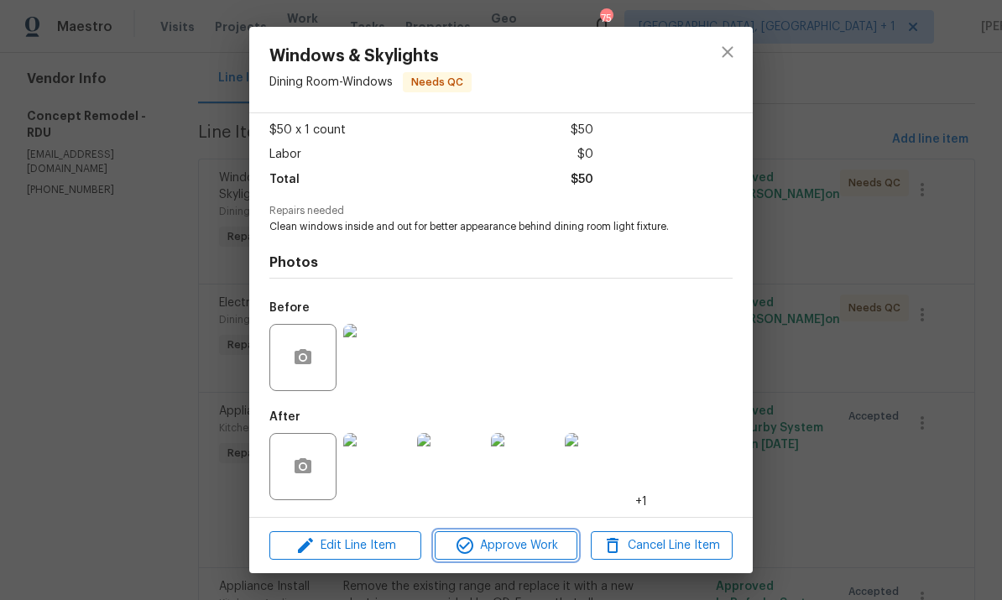
click at [531, 547] on span "Approve Work" at bounding box center [506, 545] width 132 height 21
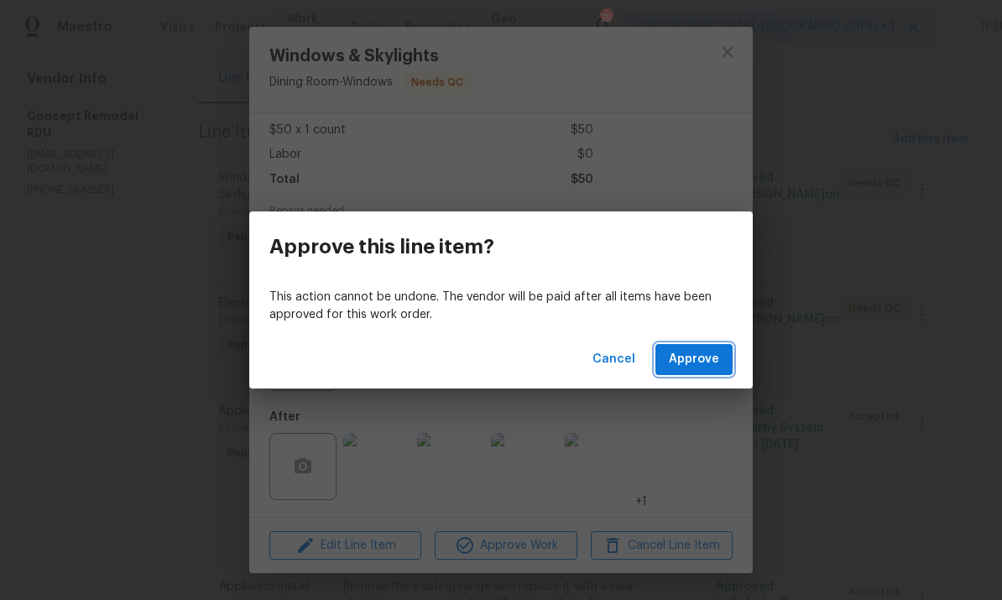
click at [685, 352] on span "Approve" at bounding box center [694, 359] width 50 height 21
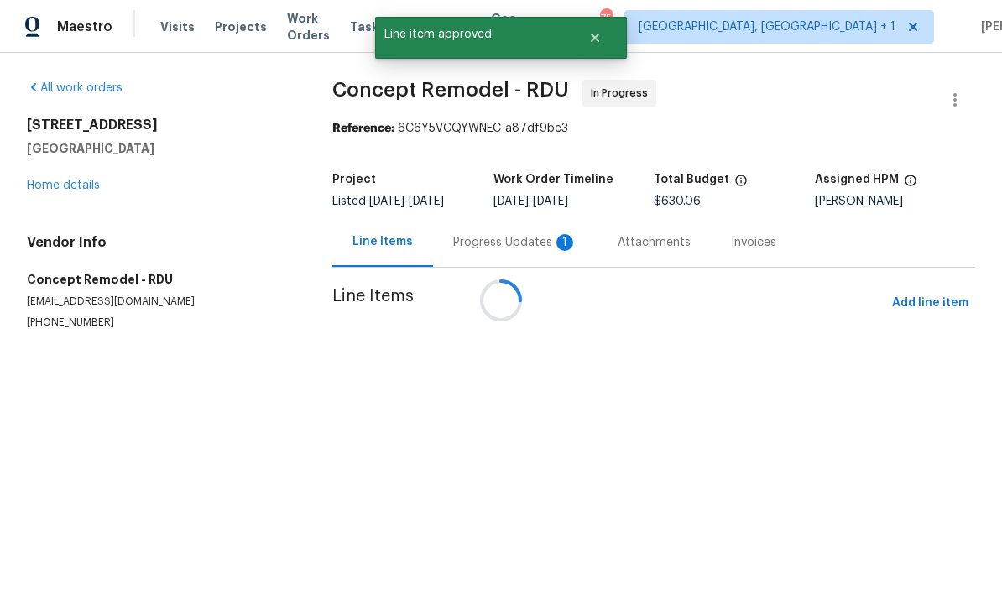
scroll to position [0, 0]
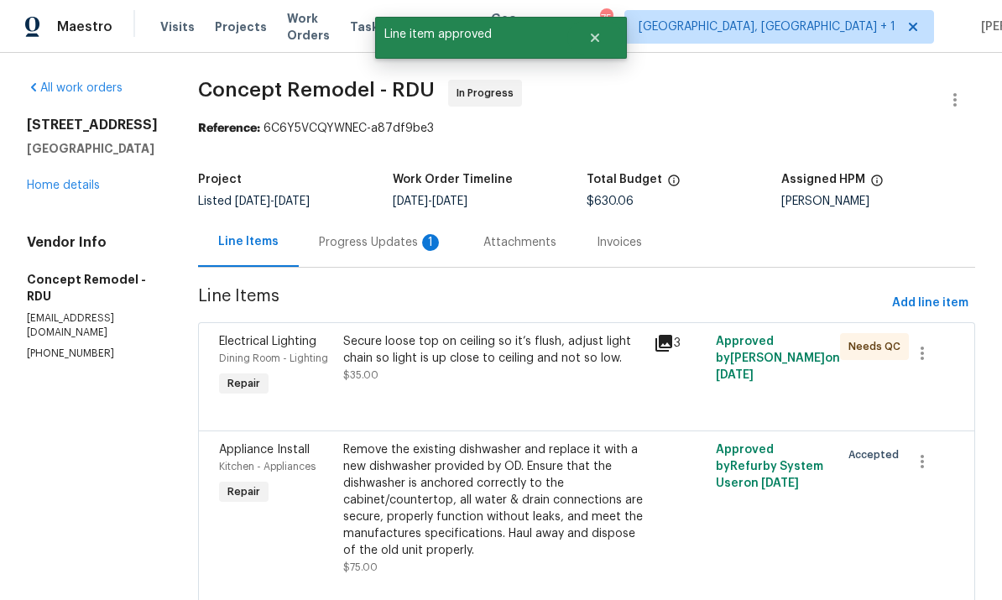
click at [516, 346] on div "Secure loose top on ceiling so it’s flush, adjust light chain so light is up cl…" at bounding box center [493, 350] width 300 height 34
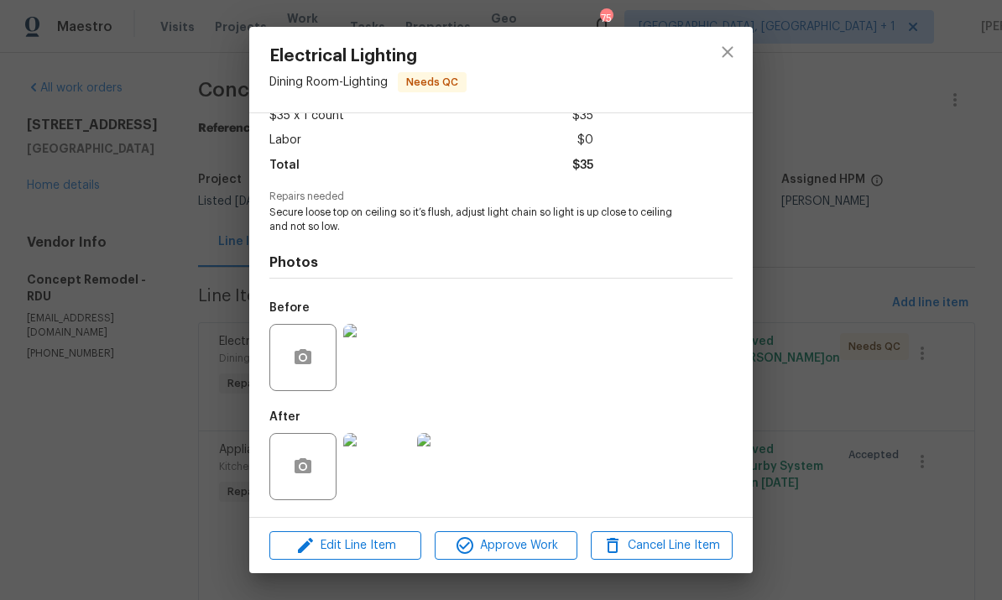
scroll to position [107, 0]
click at [461, 458] on img at bounding box center [450, 466] width 67 height 67
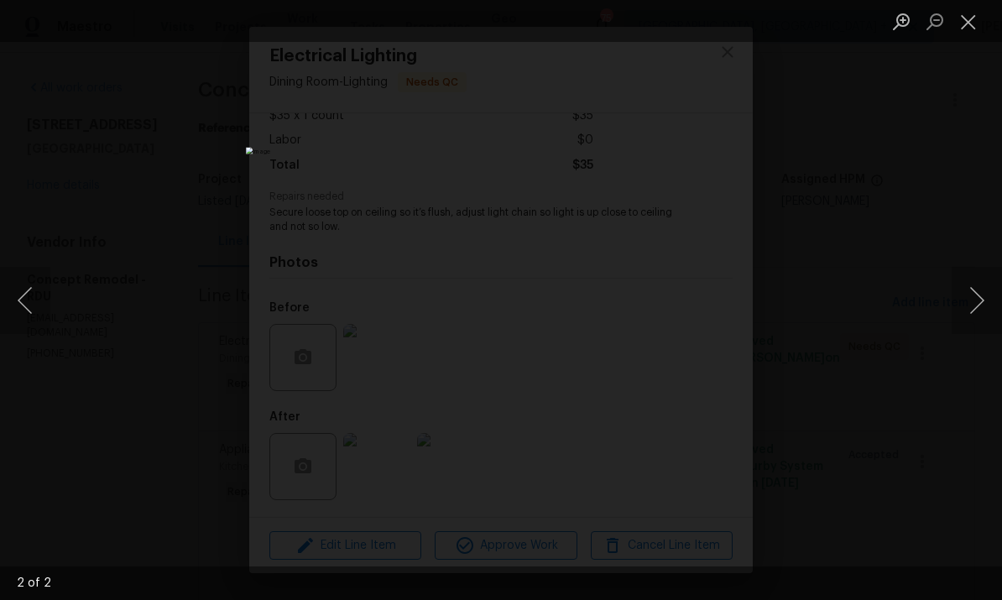
click at [993, 183] on div "Lightbox" at bounding box center [501, 300] width 1002 height 600
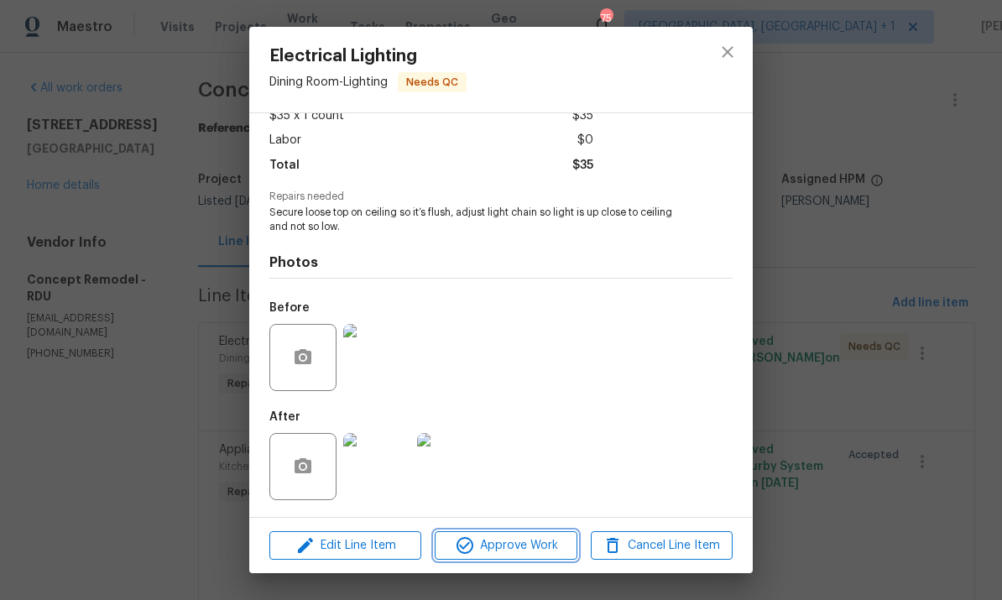
click at [511, 539] on span "Approve Work" at bounding box center [506, 545] width 132 height 21
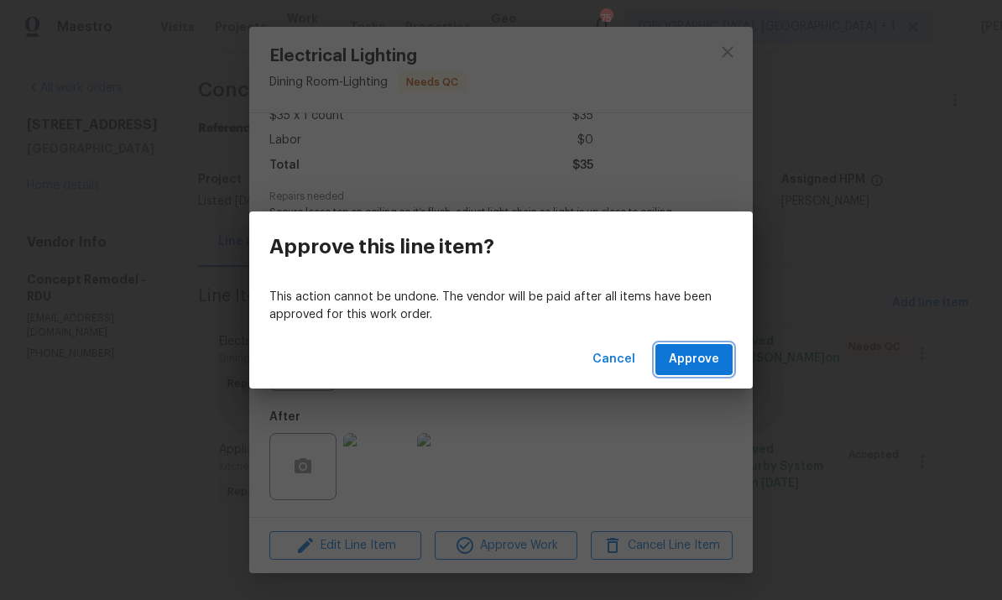
click at [685, 351] on span "Approve" at bounding box center [694, 359] width 50 height 21
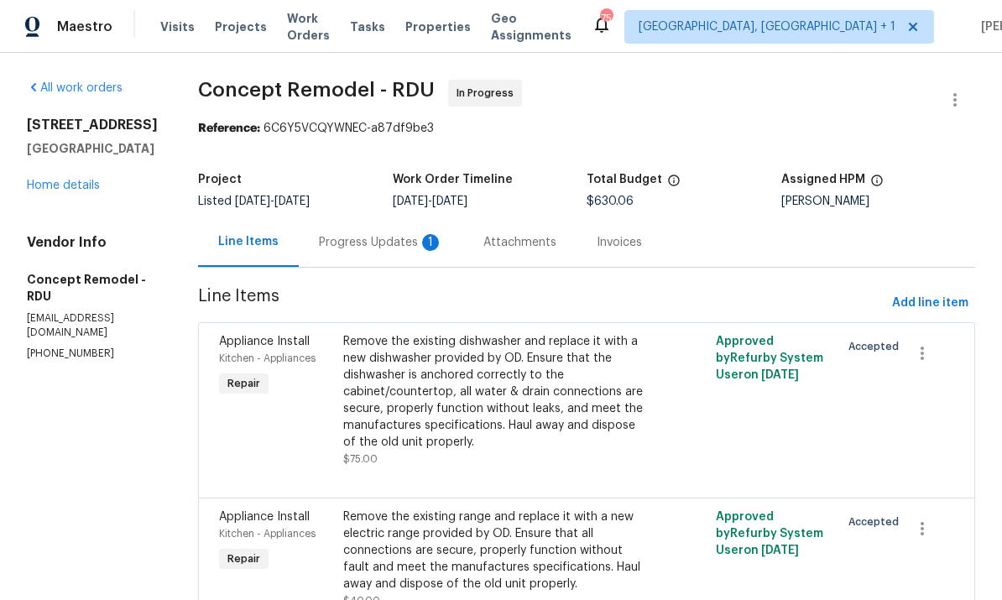
scroll to position [0, 0]
click at [323, 240] on div "Progress Updates 1" at bounding box center [381, 242] width 124 height 17
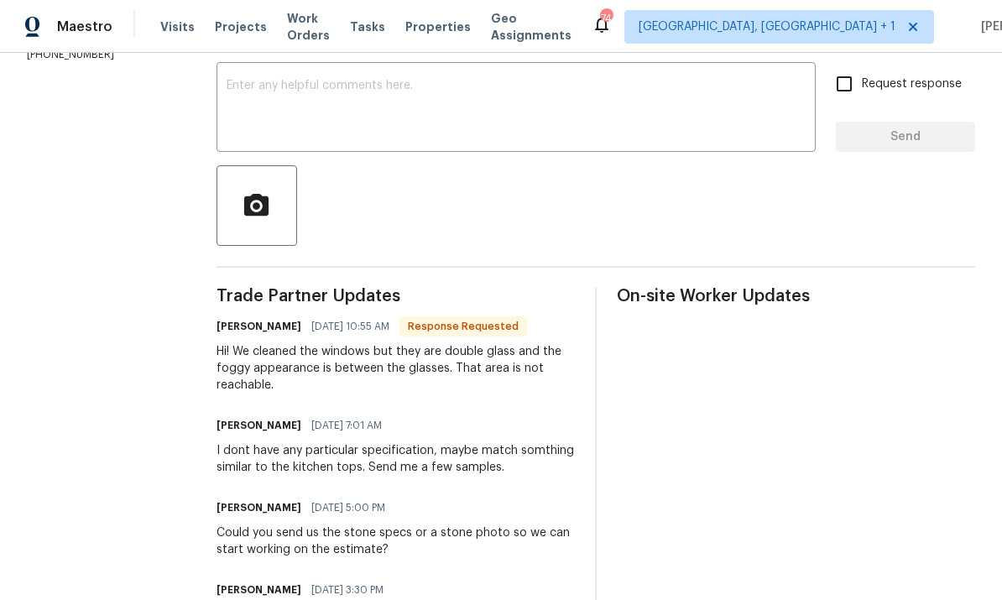
scroll to position [281, 0]
click at [360, 97] on textarea at bounding box center [516, 110] width 579 height 59
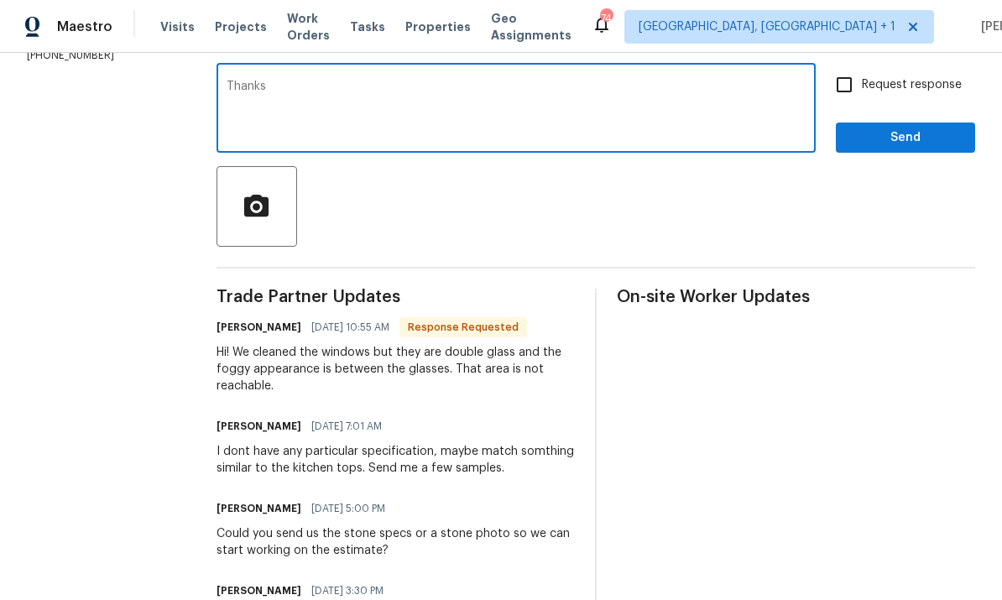
type textarea "Thanks"
click at [849, 89] on input "Request response" at bounding box center [843, 84] width 35 height 35
checkbox input "true"
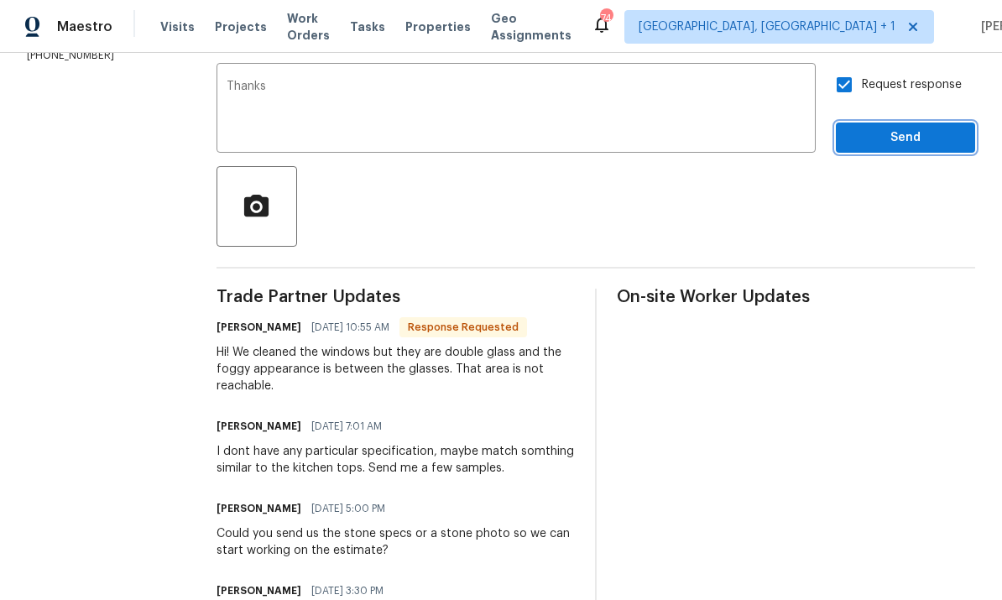
click at [928, 151] on button "Send" at bounding box center [905, 137] width 139 height 31
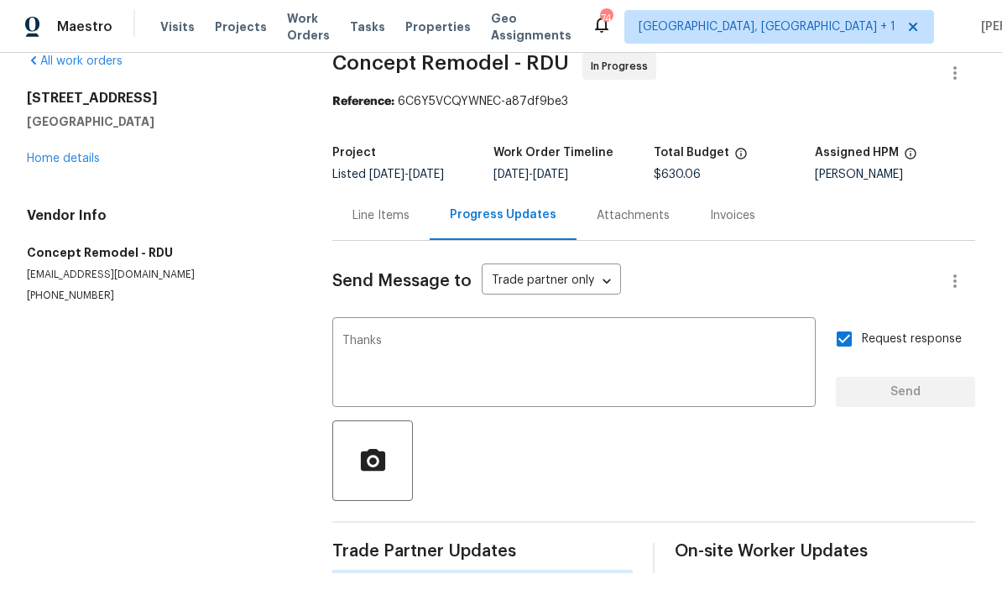
scroll to position [0, 0]
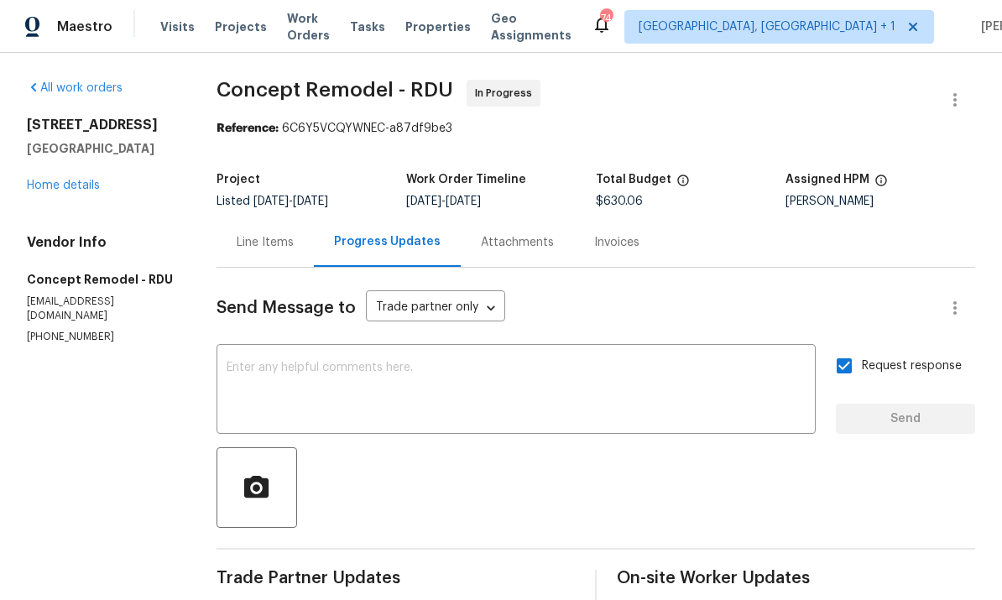
click at [67, 190] on link "Home details" at bounding box center [63, 186] width 73 height 12
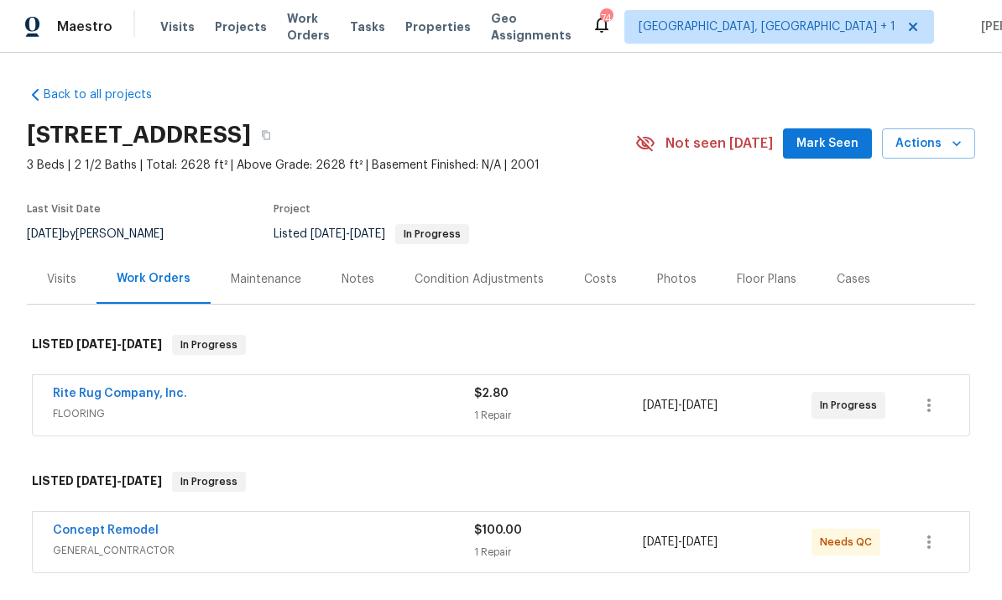
scroll to position [385, 0]
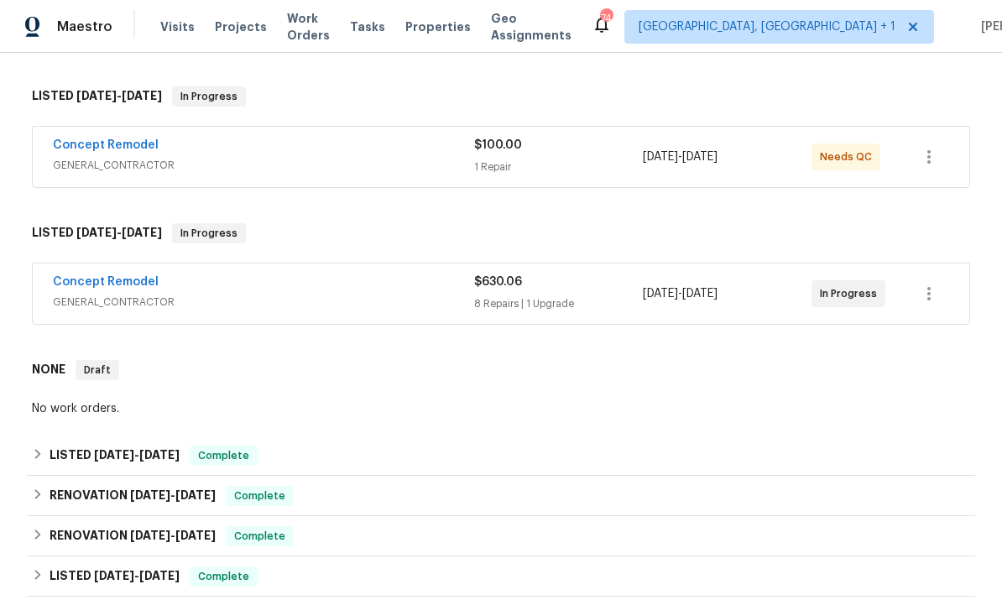
click at [94, 277] on link "Concept Remodel" at bounding box center [106, 282] width 106 height 12
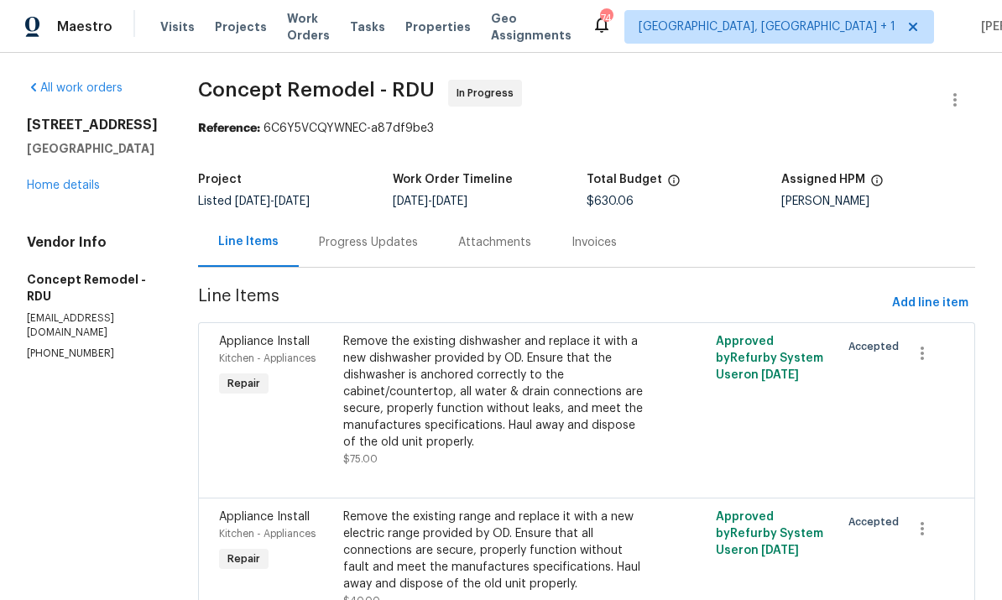
click at [68, 191] on link "Home details" at bounding box center [63, 186] width 73 height 12
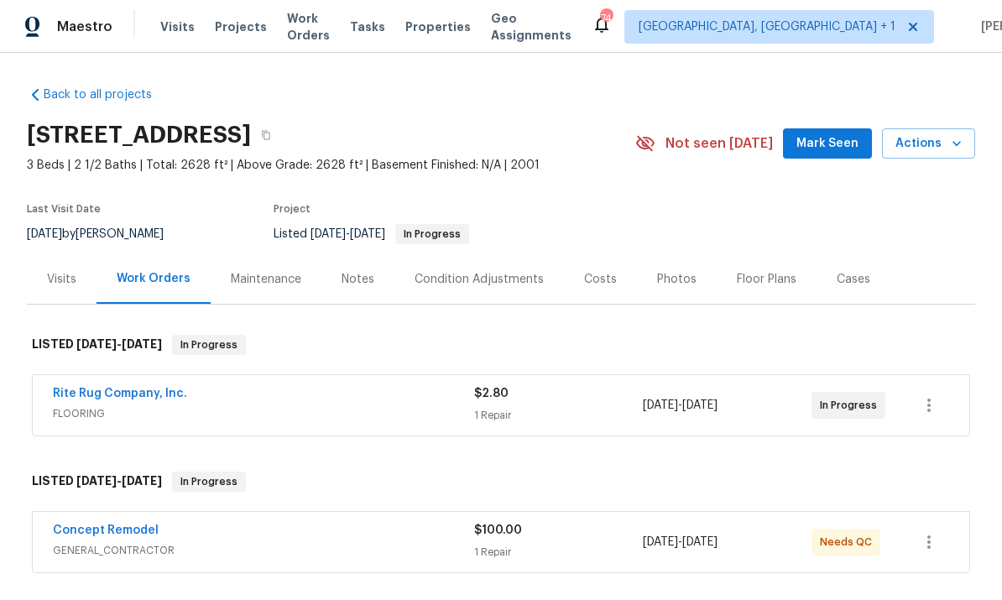
click at [152, 388] on link "Rite Rug Company, Inc." at bounding box center [120, 394] width 134 height 12
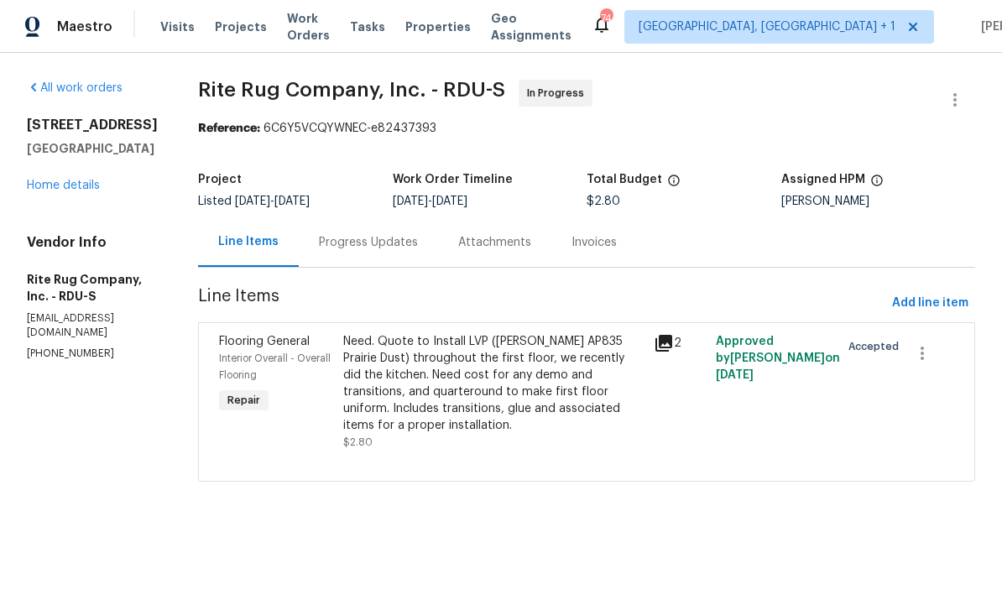
click at [388, 239] on div "Progress Updates" at bounding box center [368, 242] width 99 height 17
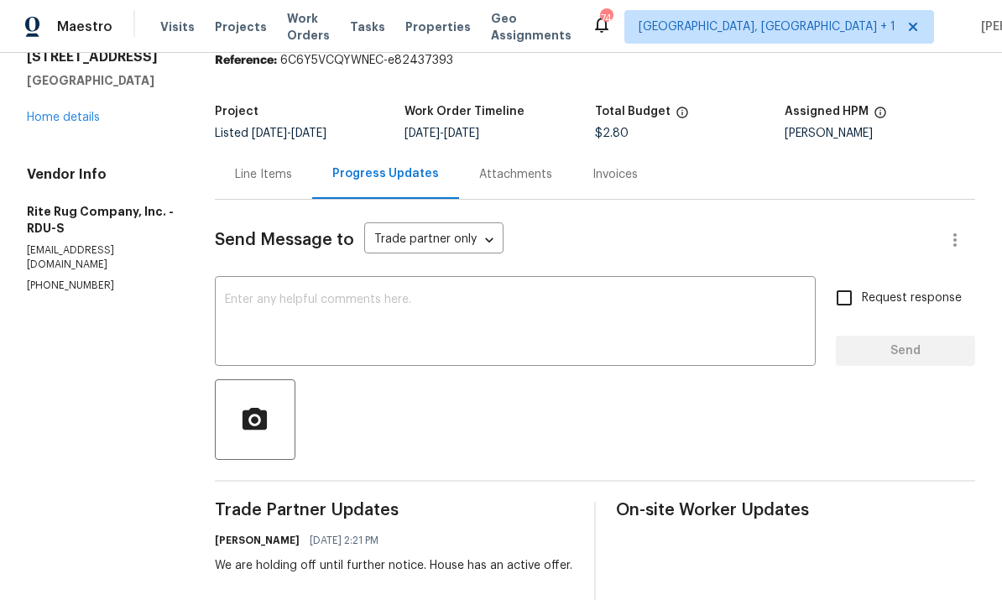
scroll to position [69, 0]
click at [60, 119] on link "Home details" at bounding box center [63, 117] width 73 height 12
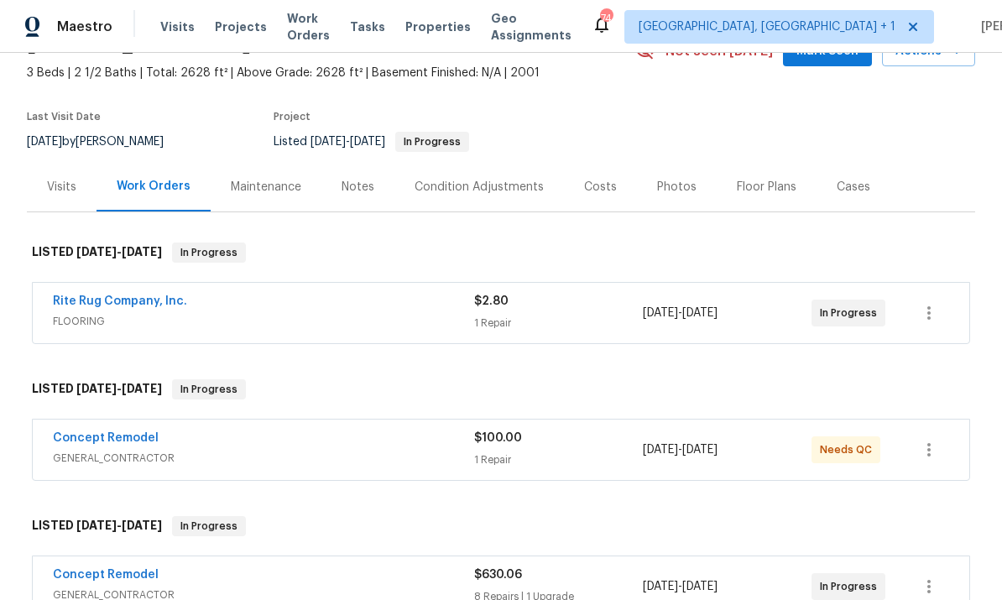
scroll to position [90, 0]
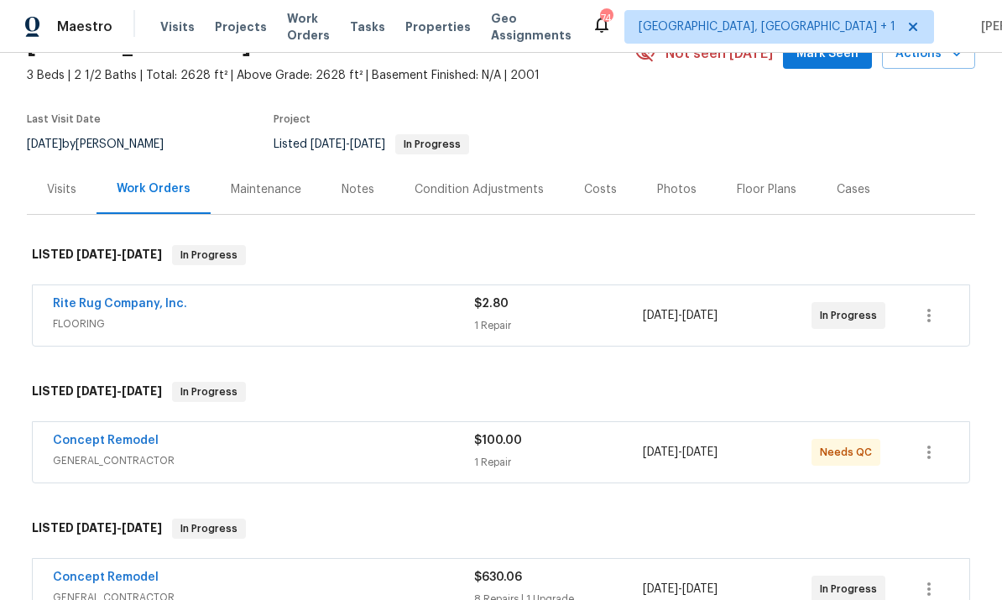
click at [121, 445] on link "Concept Remodel" at bounding box center [106, 441] width 106 height 12
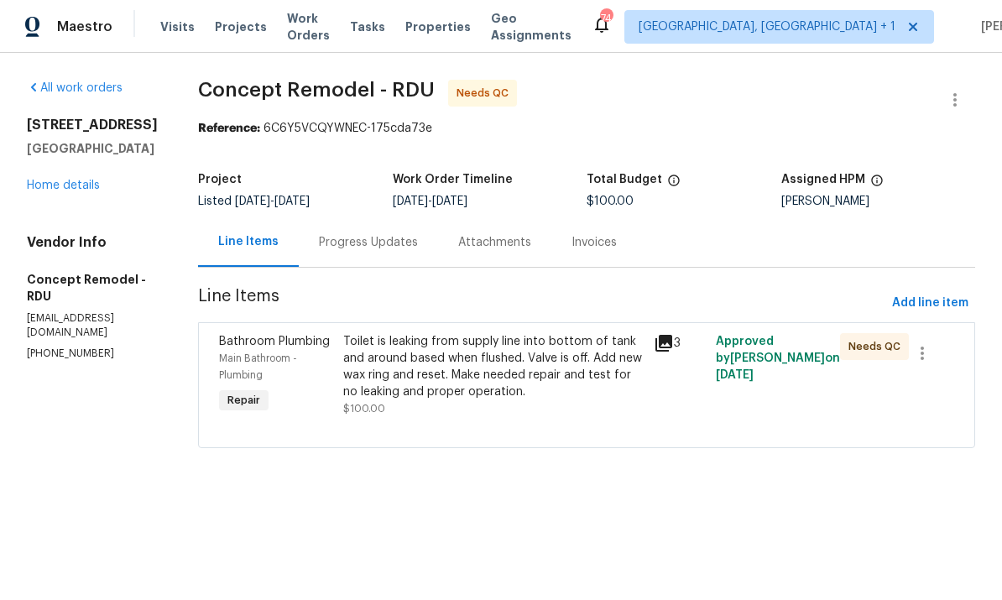
click at [72, 191] on link "Home details" at bounding box center [63, 186] width 73 height 12
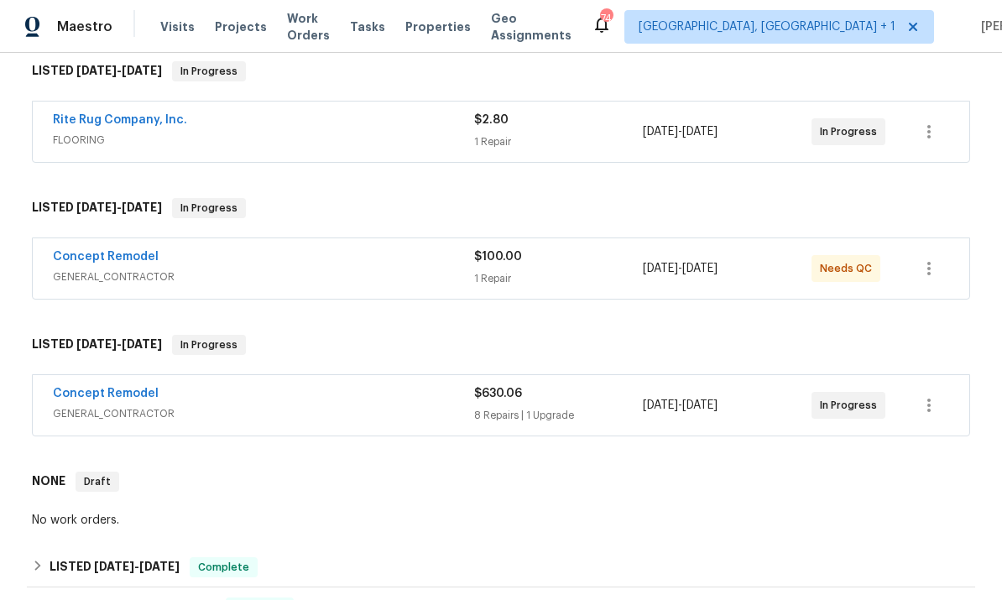
scroll to position [274, 0]
click at [130, 252] on link "Concept Remodel" at bounding box center [106, 256] width 106 height 12
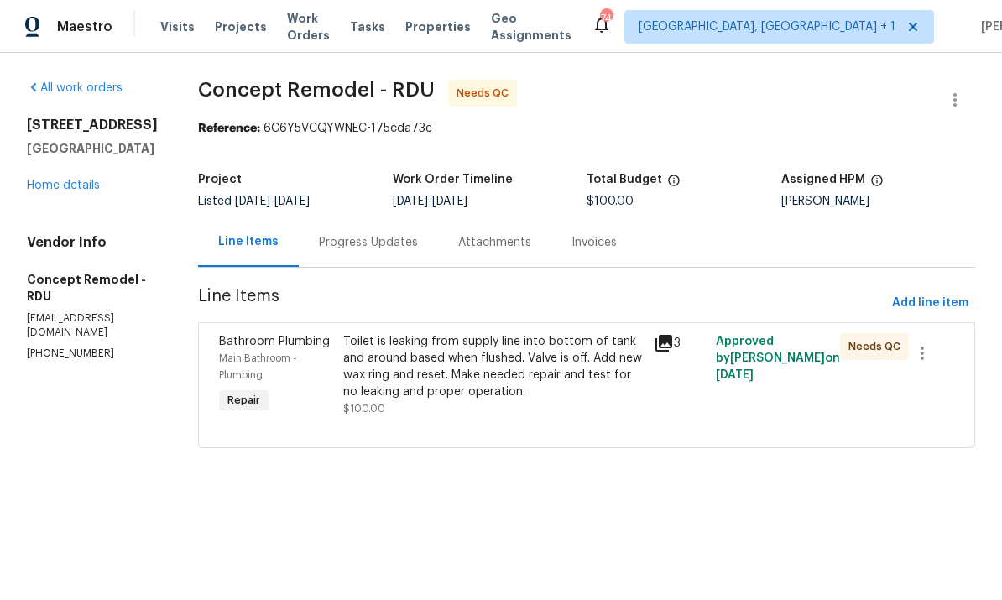
click at [362, 241] on div "Progress Updates" at bounding box center [368, 242] width 99 height 17
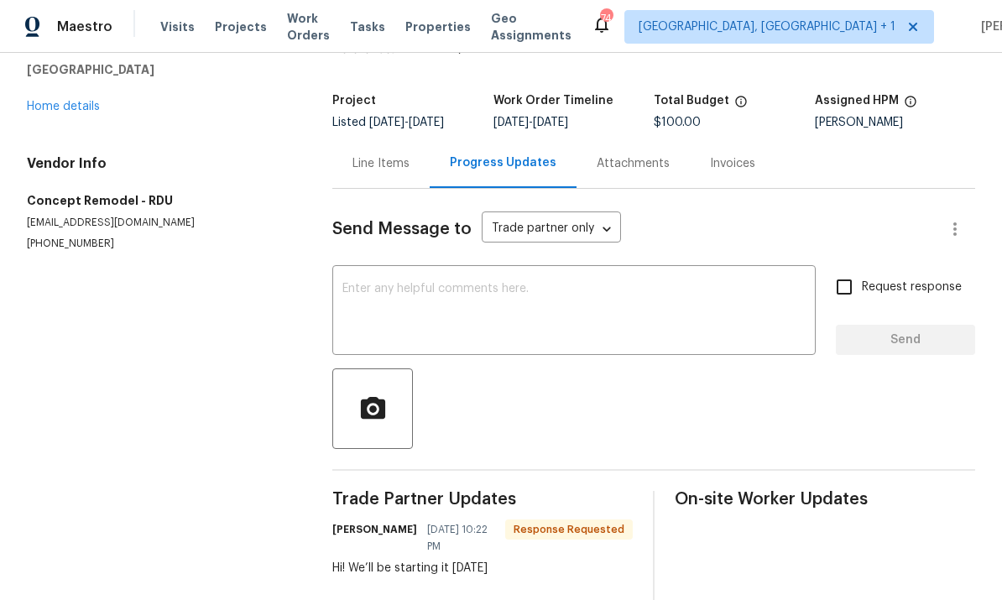
scroll to position [83, 0]
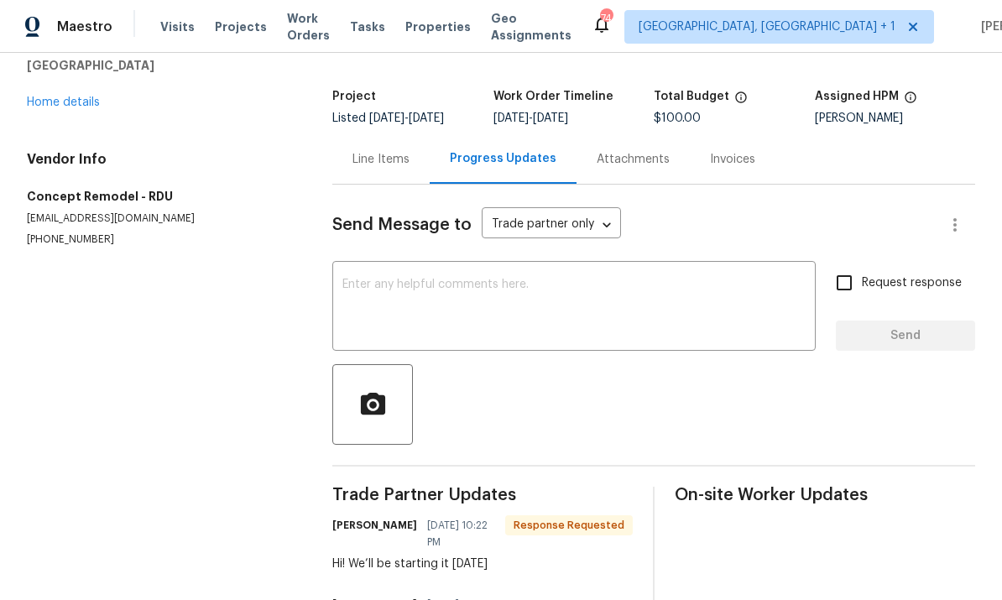
click at [77, 104] on link "Home details" at bounding box center [63, 102] width 73 height 12
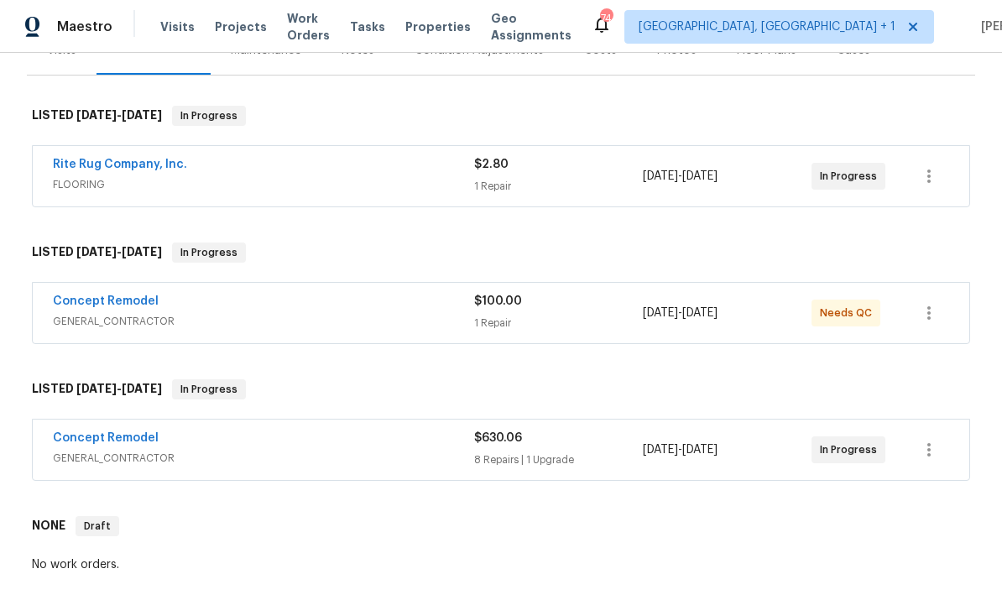
scroll to position [235, 0]
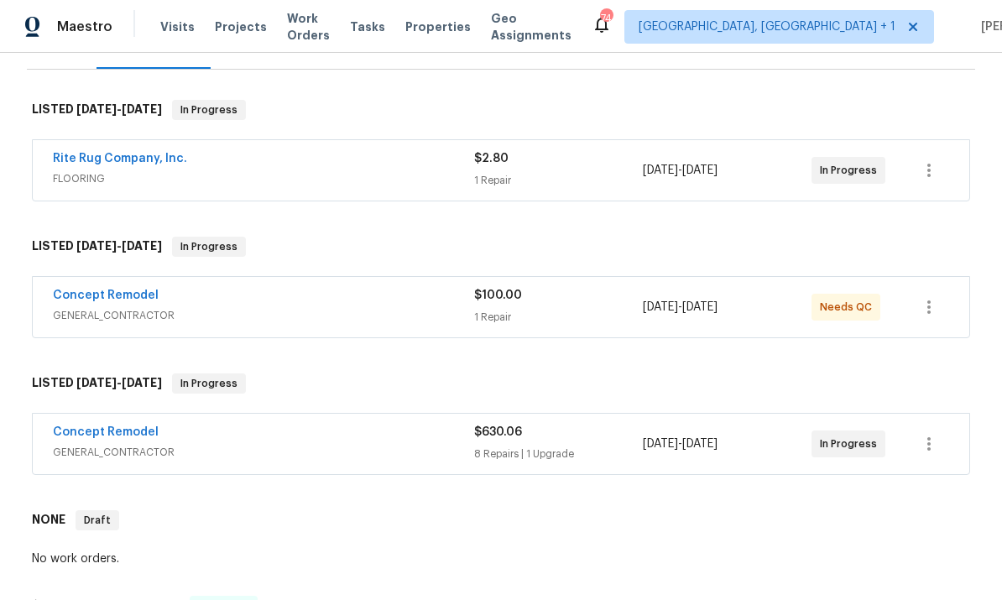
click at [128, 435] on link "Concept Remodel" at bounding box center [106, 432] width 106 height 12
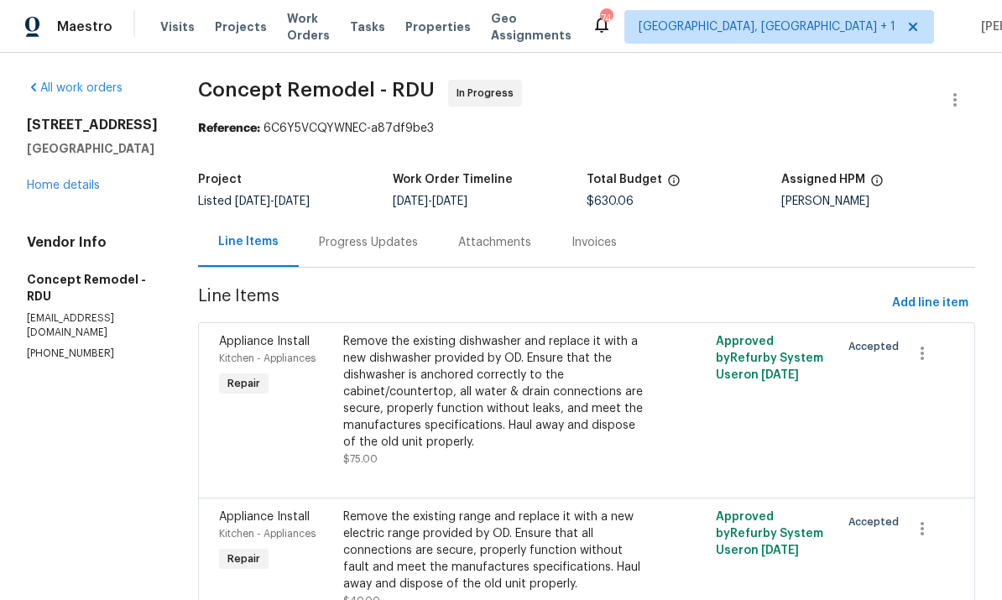
click at [81, 194] on div "6701 Winding Arch Dr Durham, NC 27713 Home details" at bounding box center [92, 155] width 131 height 77
click at [82, 191] on link "Home details" at bounding box center [63, 186] width 73 height 12
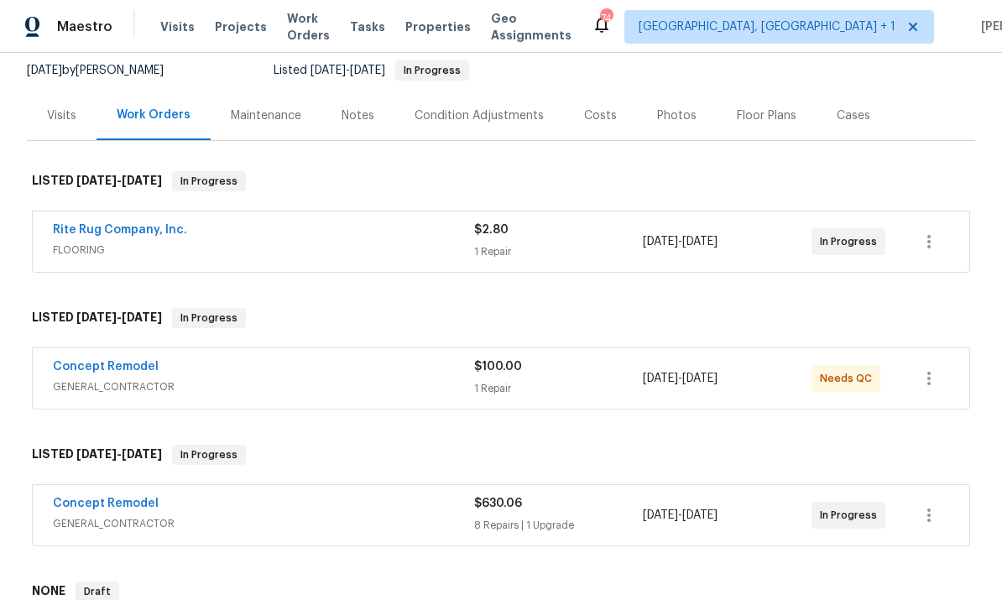
scroll to position [161, 0]
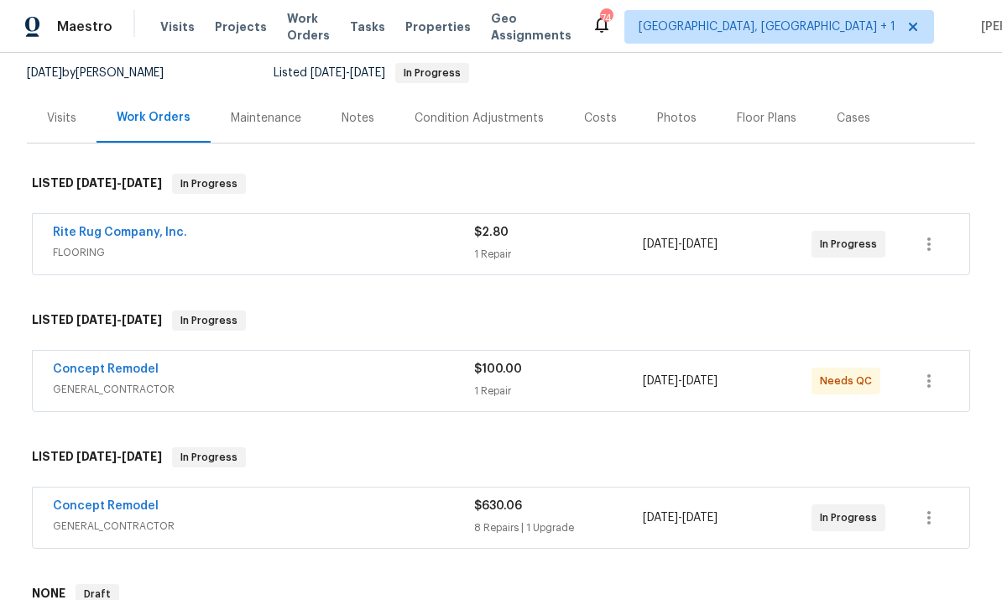
click at [147, 365] on link "Concept Remodel" at bounding box center [106, 369] width 106 height 12
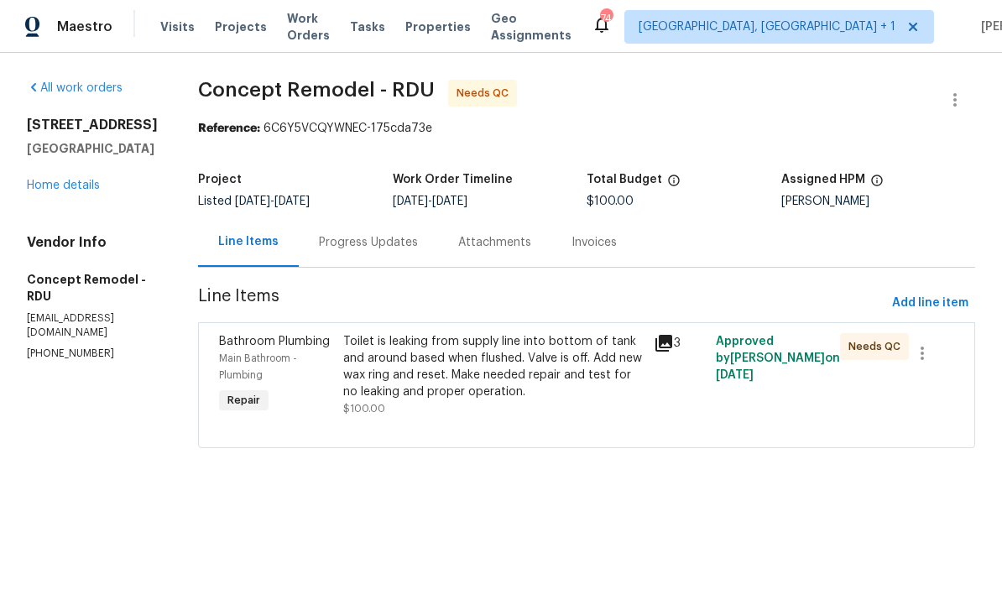
click at [81, 191] on link "Home details" at bounding box center [63, 186] width 73 height 12
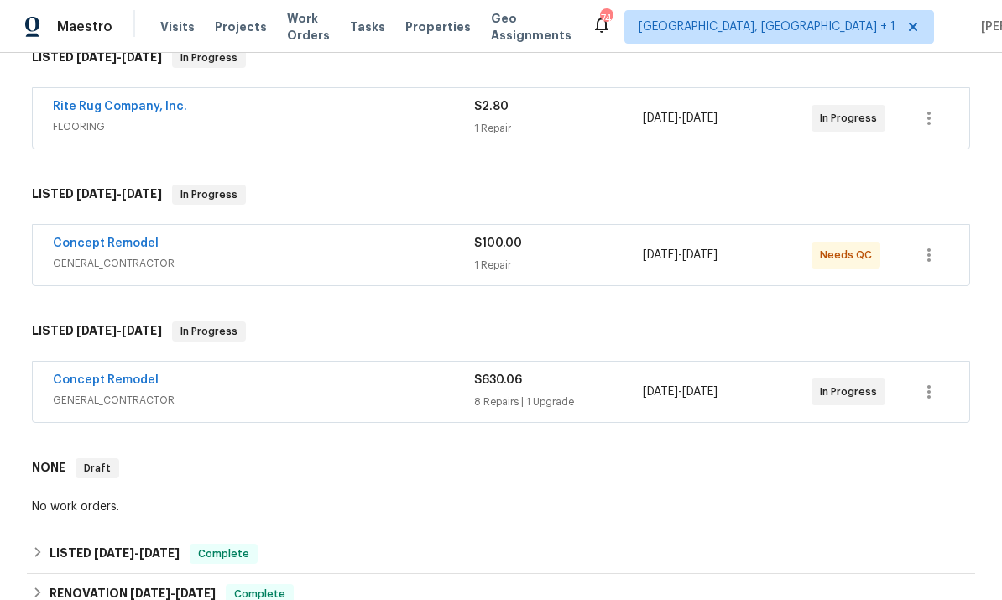
scroll to position [289, 0]
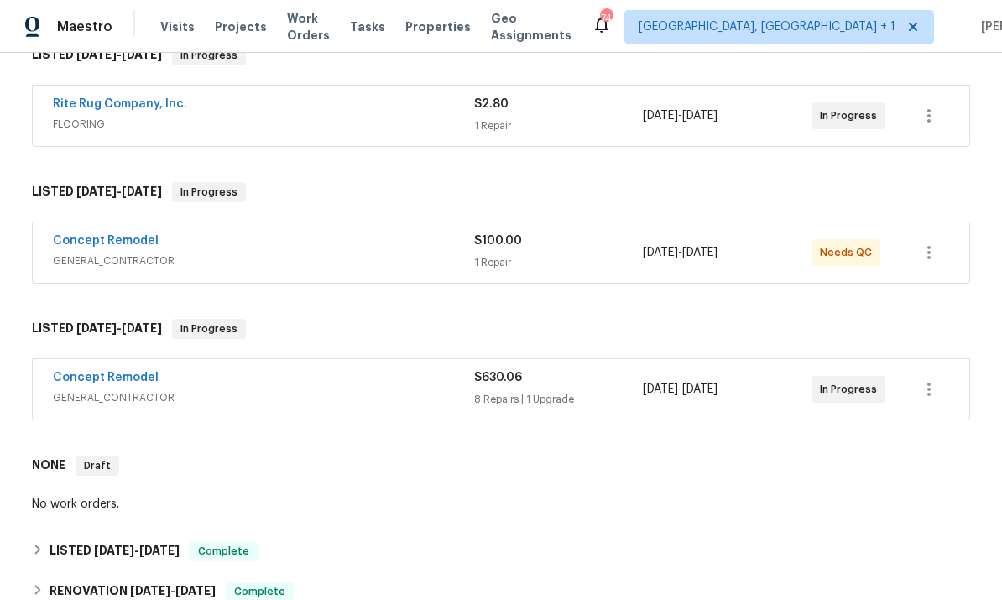
click at [123, 383] on link "Concept Remodel" at bounding box center [106, 378] width 106 height 12
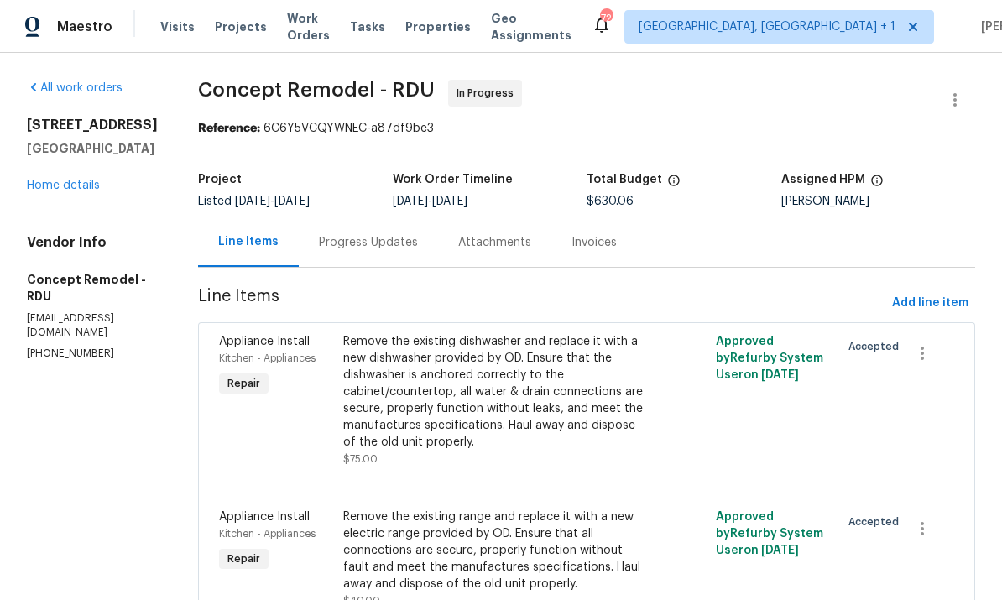
click at [60, 194] on div "6701 Winding Arch Dr Durham, NC 27713 Home details" at bounding box center [92, 155] width 131 height 77
click at [70, 191] on link "Home details" at bounding box center [63, 186] width 73 height 12
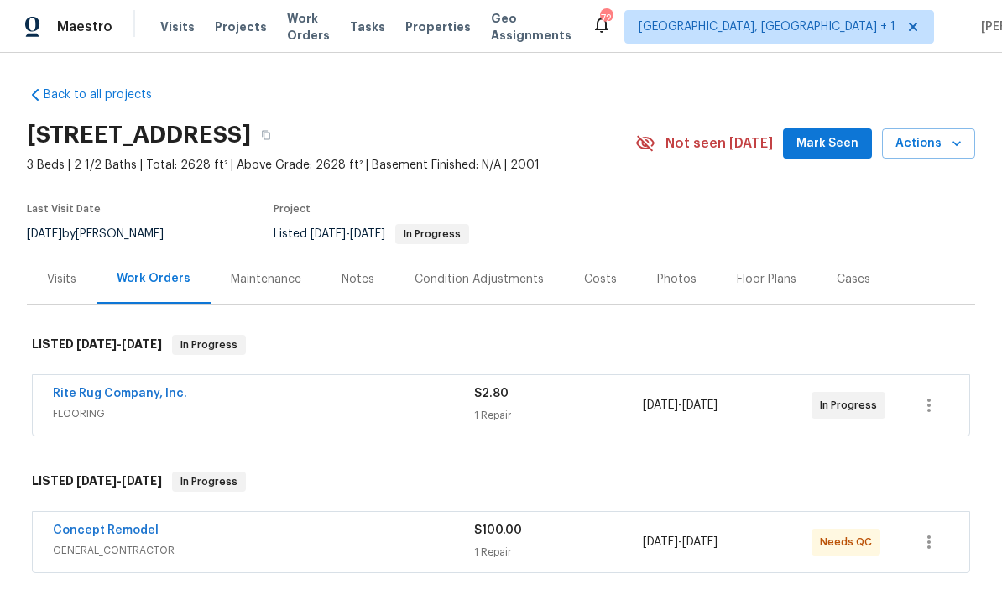
click at [680, 279] on div "Photos" at bounding box center [676, 279] width 39 height 17
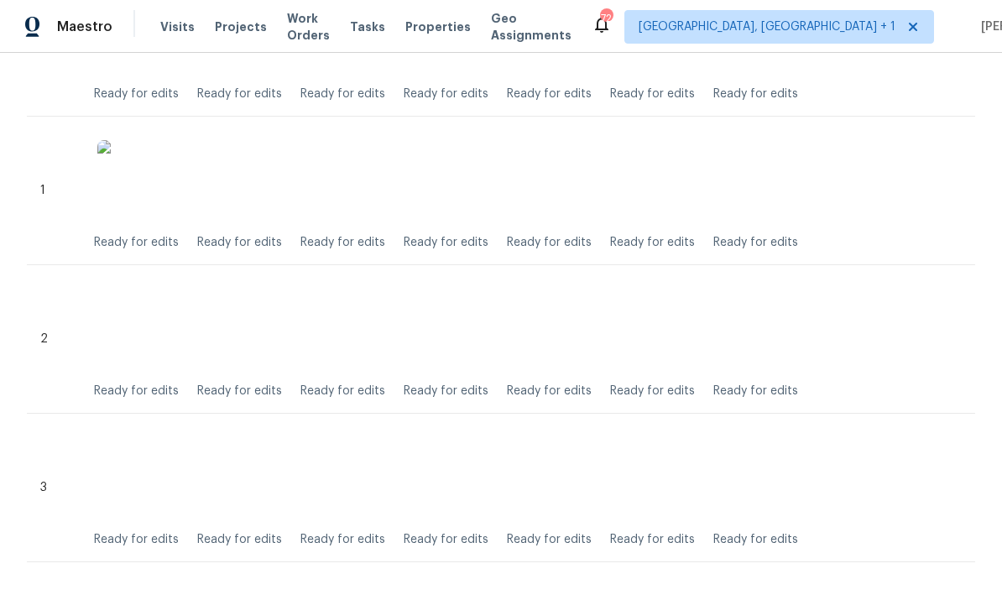
scroll to position [505, 0]
click at [501, 336] on div "Ready for edits Ready for edits Ready for edits Ready for edits Ready for edits…" at bounding box center [527, 339] width 867 height 121
click at [461, 326] on img at bounding box center [449, 331] width 84 height 84
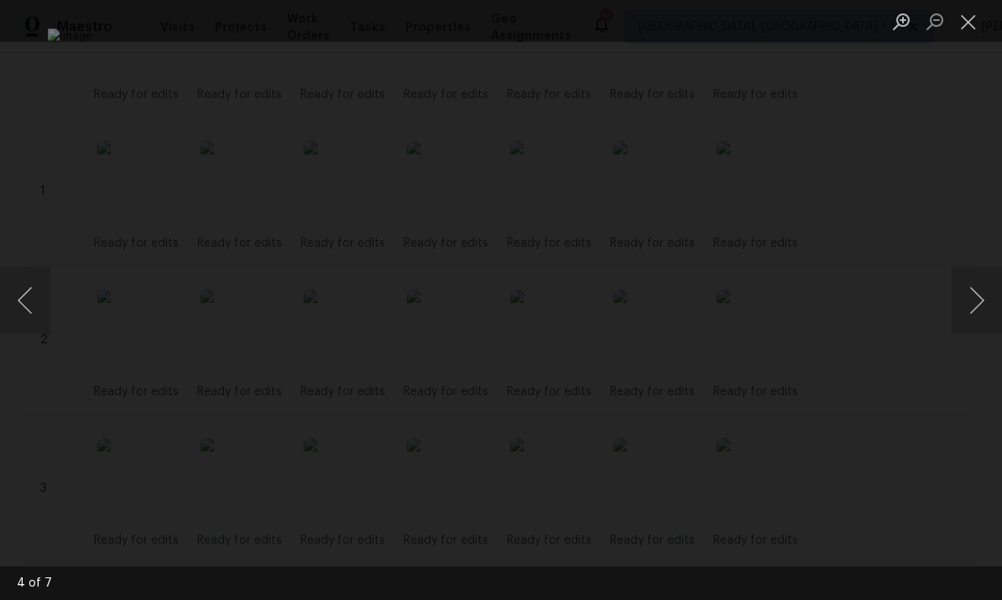
click at [945, 130] on div "Lightbox" at bounding box center [501, 300] width 1002 height 600
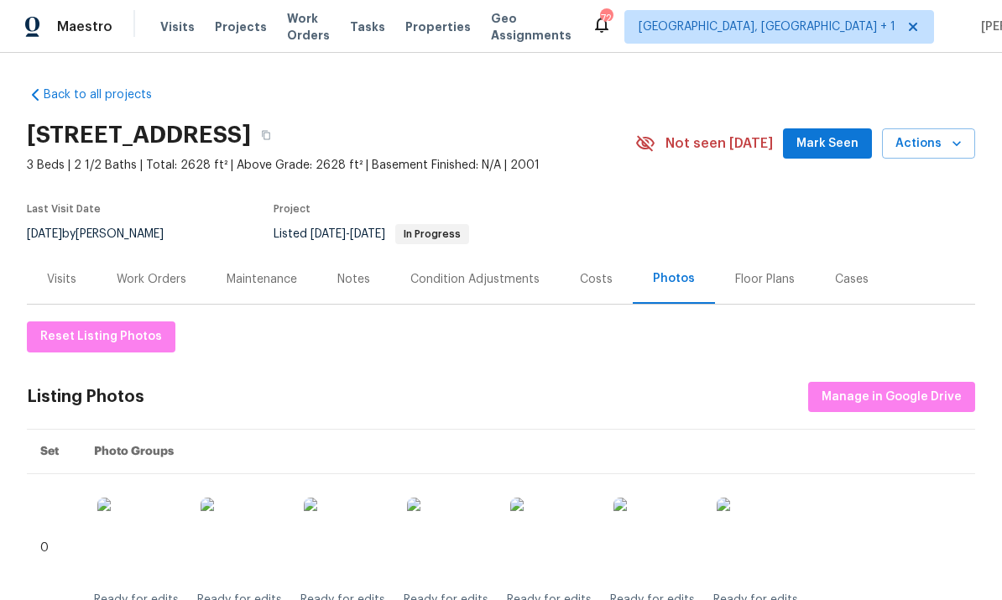
scroll to position [0, 0]
click at [156, 273] on div "Work Orders" at bounding box center [152, 279] width 70 height 17
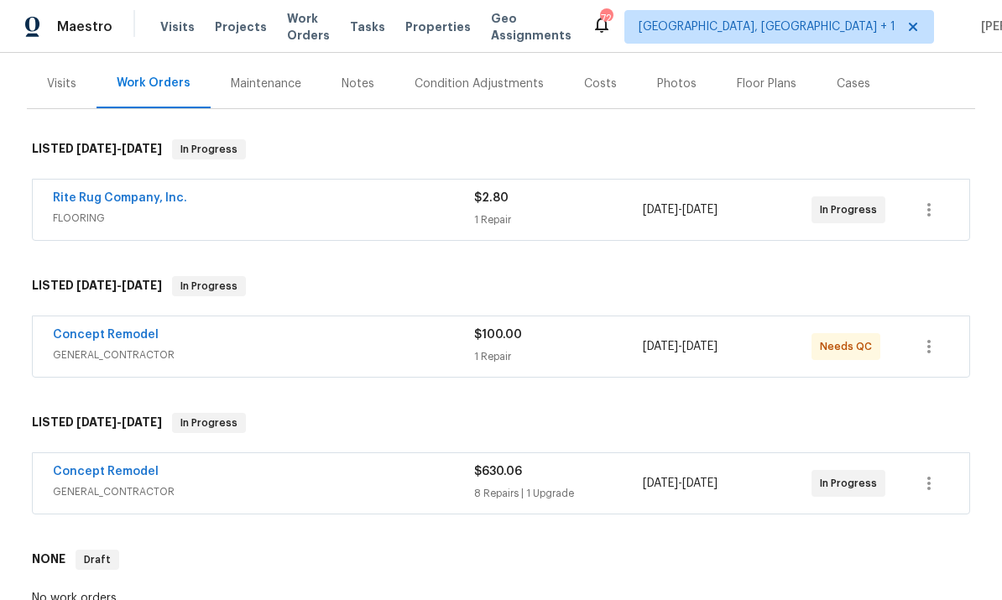
scroll to position [211, 0]
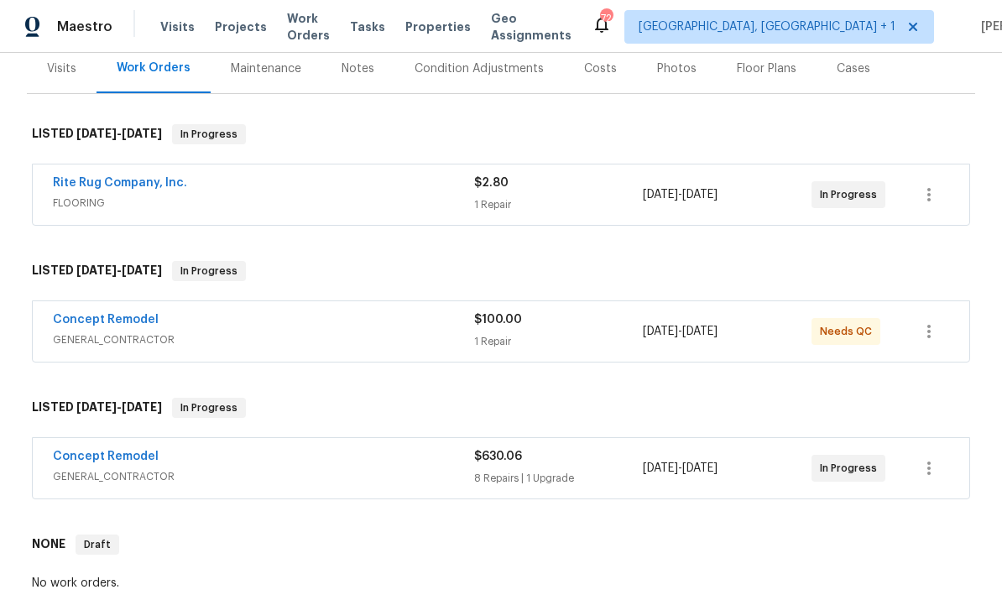
click at [122, 319] on link "Concept Remodel" at bounding box center [106, 320] width 106 height 12
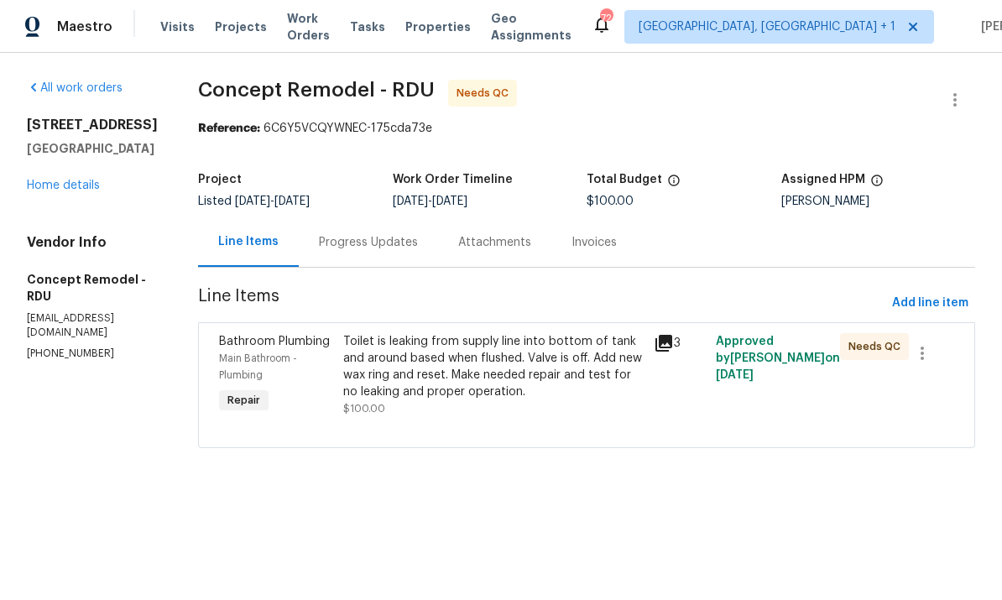
click at [70, 191] on link "Home details" at bounding box center [63, 186] width 73 height 12
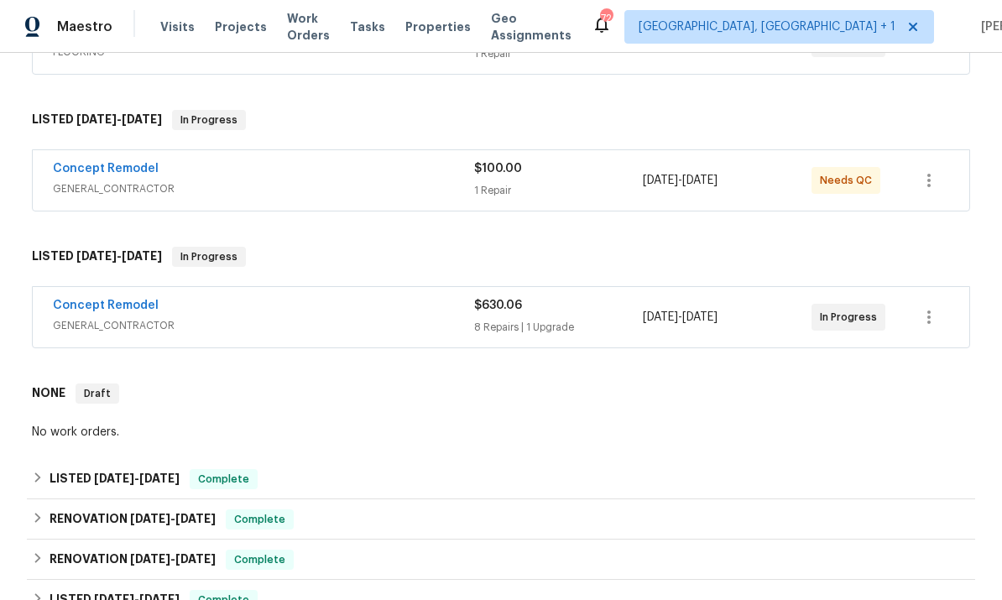
scroll to position [371, 0]
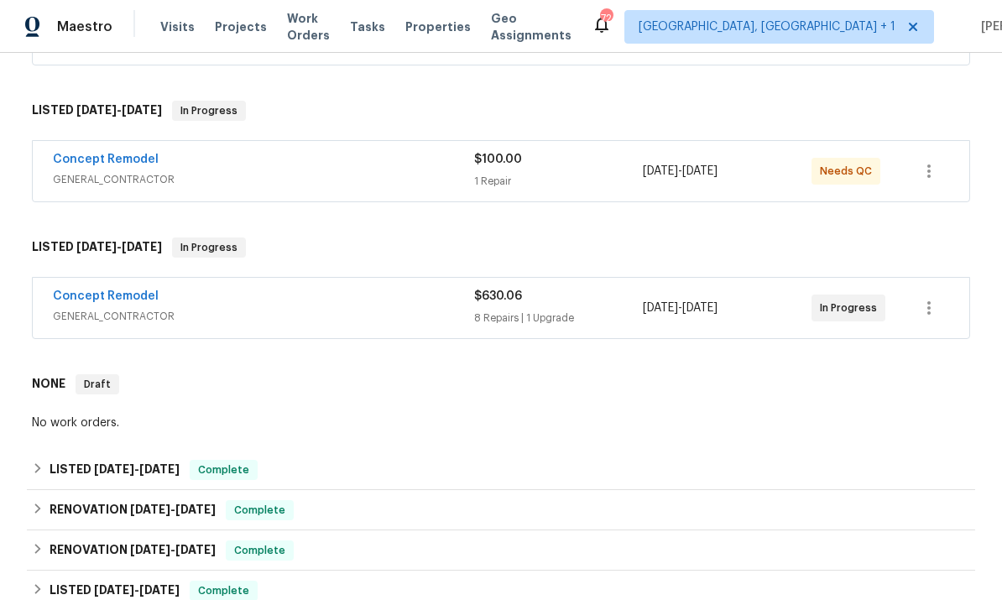
click at [138, 290] on link "Concept Remodel" at bounding box center [106, 296] width 106 height 12
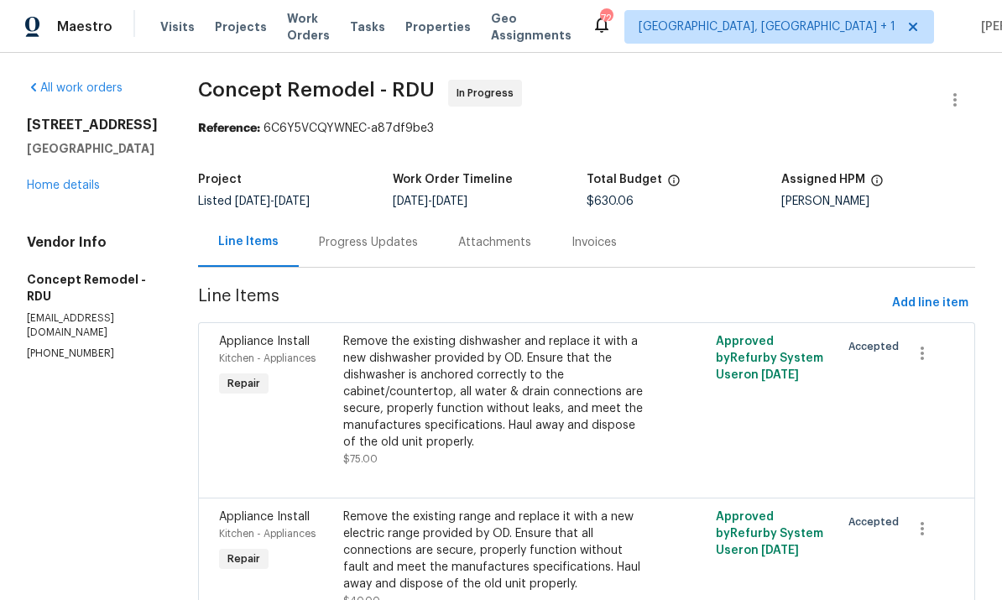
click at [326, 244] on div "Progress Updates" at bounding box center [368, 242] width 99 height 17
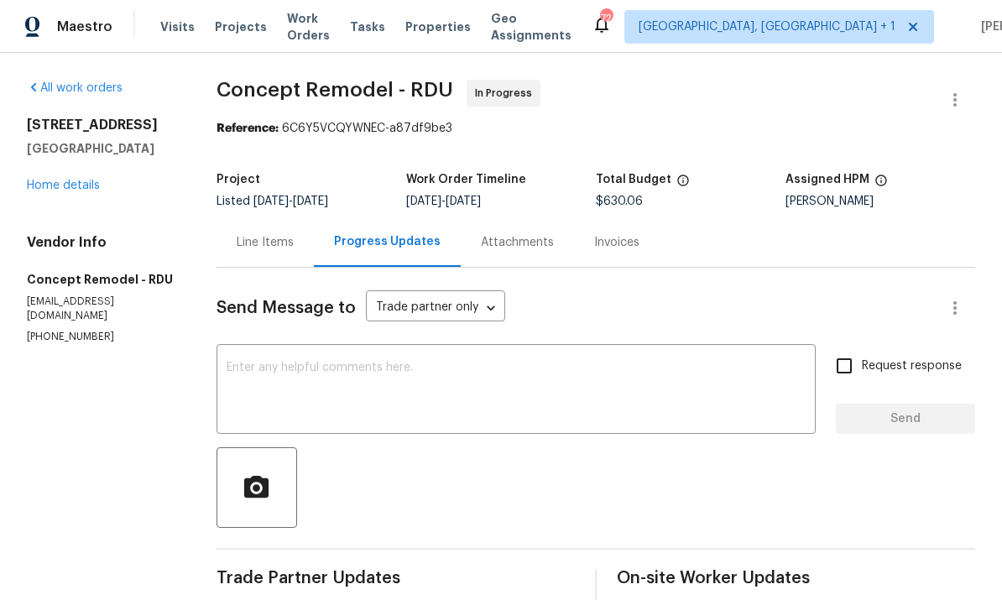
click at [73, 184] on link "Home details" at bounding box center [63, 186] width 73 height 12
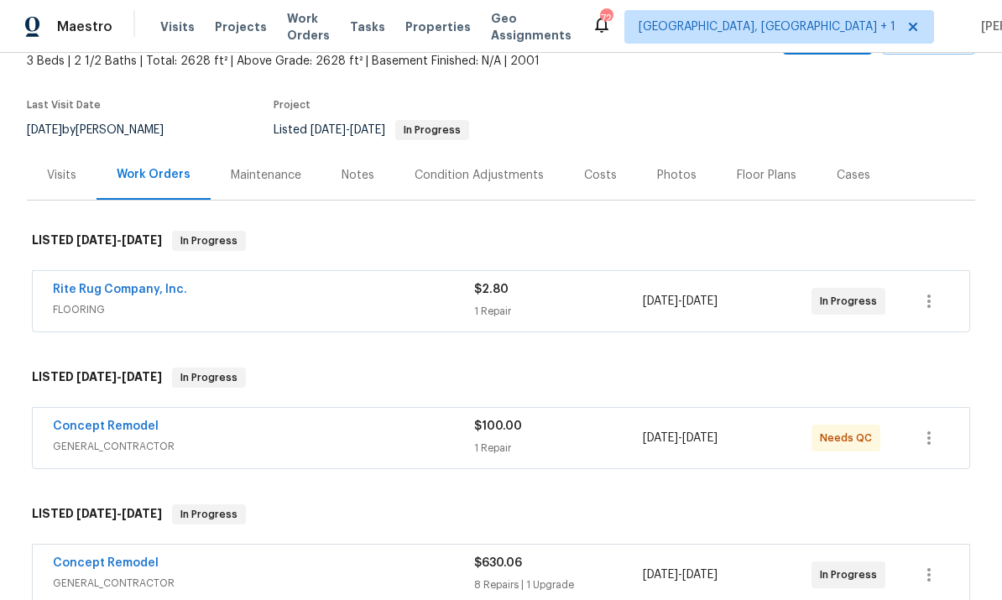
scroll to position [102, 0]
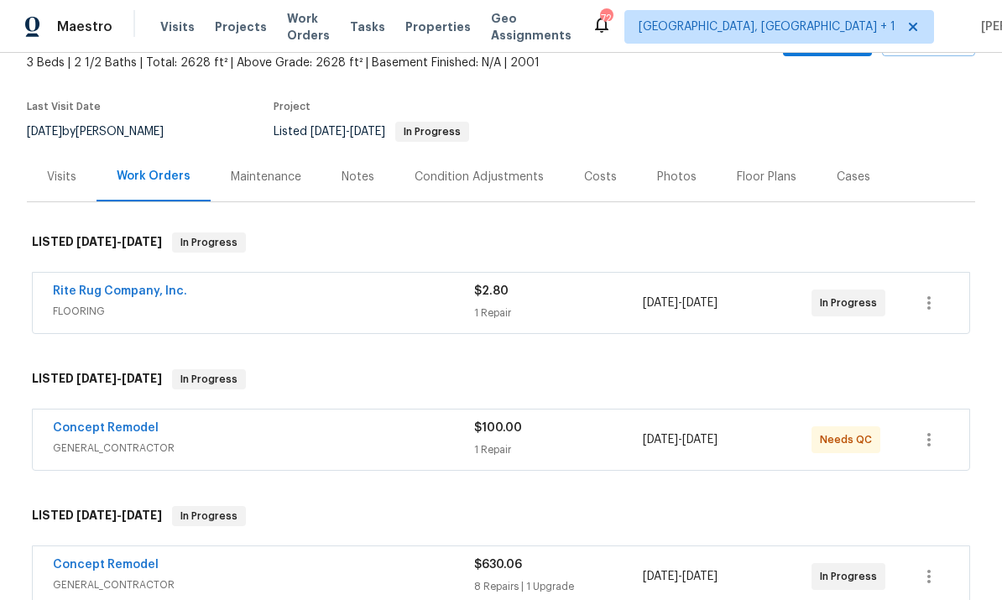
click at [159, 423] on div "Concept Remodel" at bounding box center [263, 429] width 421 height 20
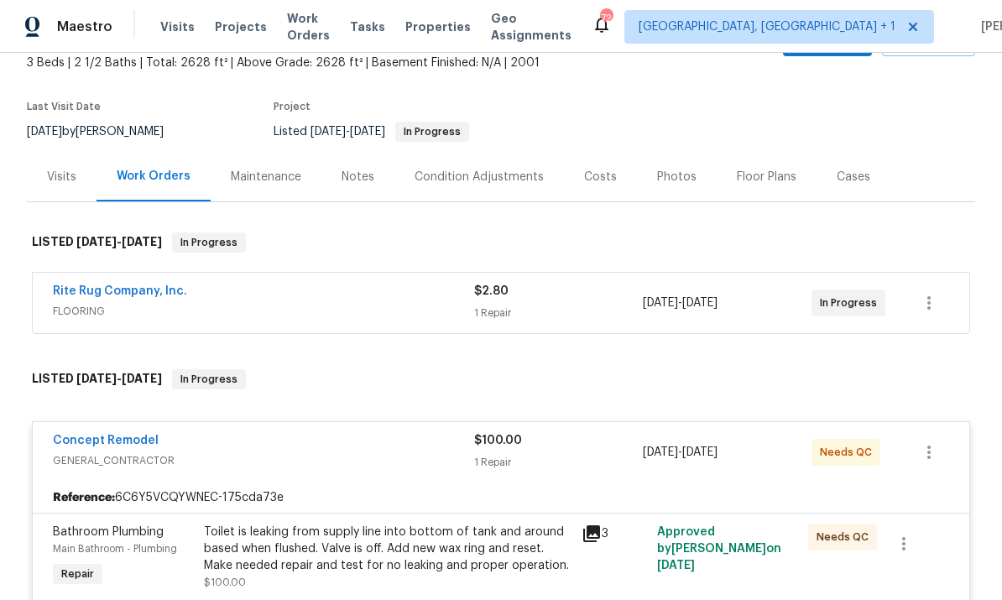
click at [126, 444] on link "Concept Remodel" at bounding box center [106, 441] width 106 height 12
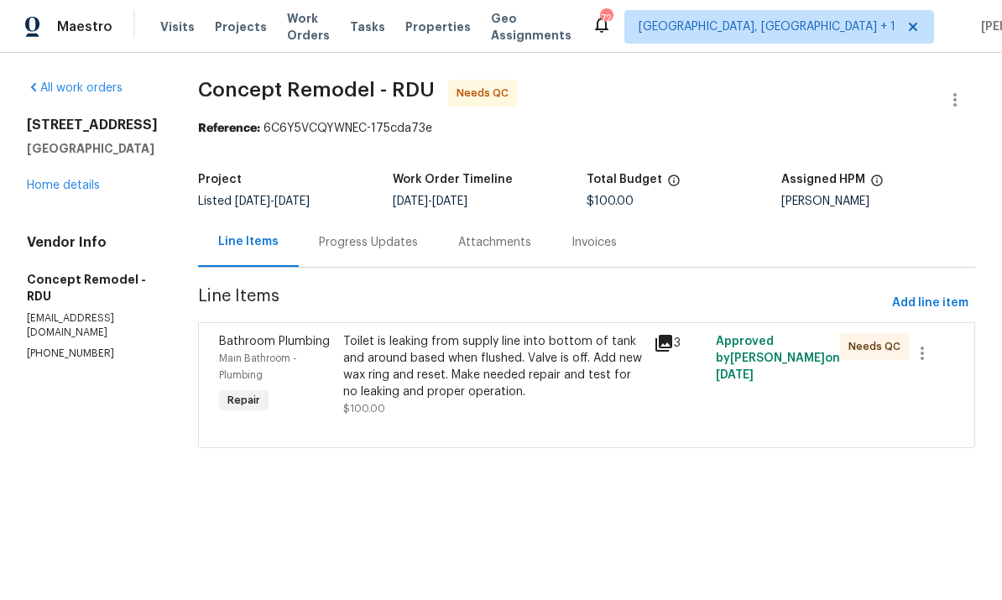
click at [358, 258] on div "Progress Updates" at bounding box center [368, 241] width 139 height 49
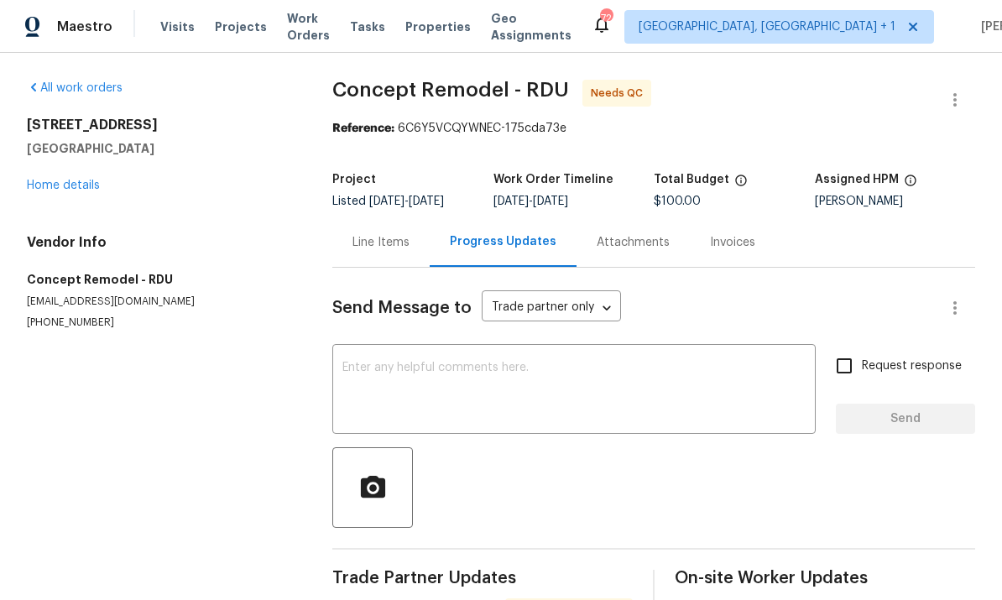
click at [73, 180] on link "Home details" at bounding box center [63, 186] width 73 height 12
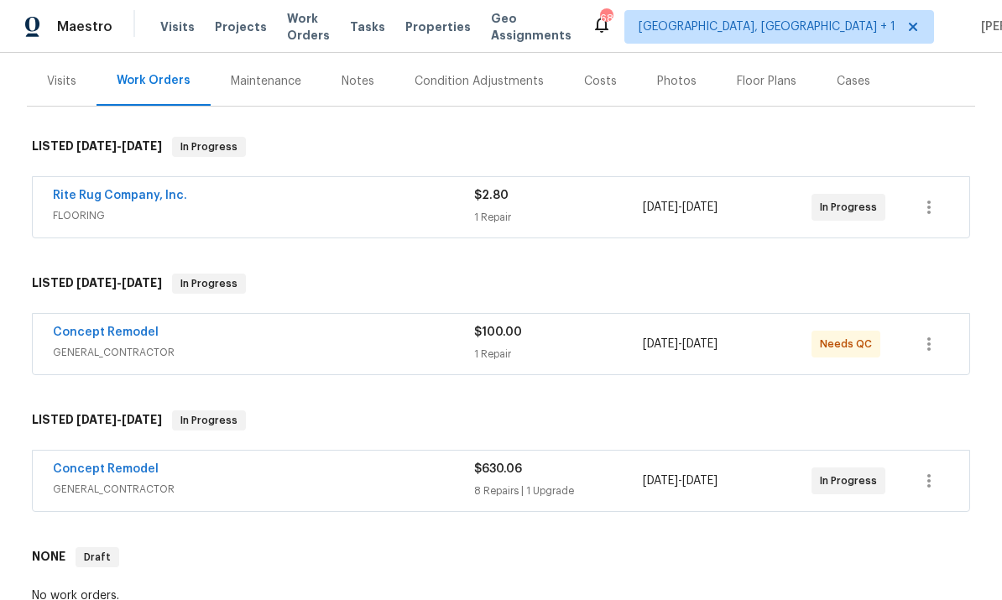
scroll to position [212, 0]
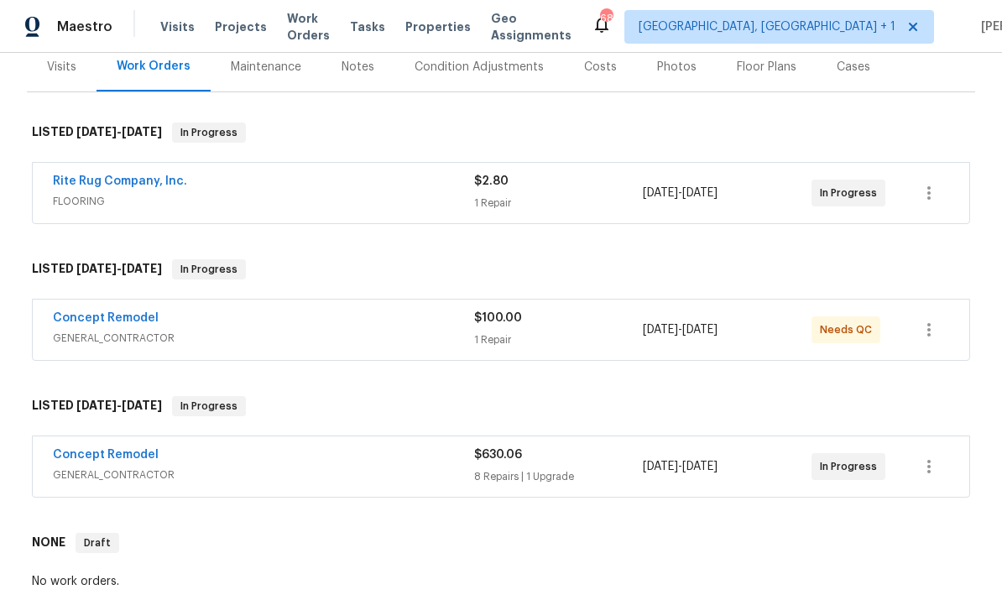
click at [130, 459] on link "Concept Remodel" at bounding box center [106, 455] width 106 height 12
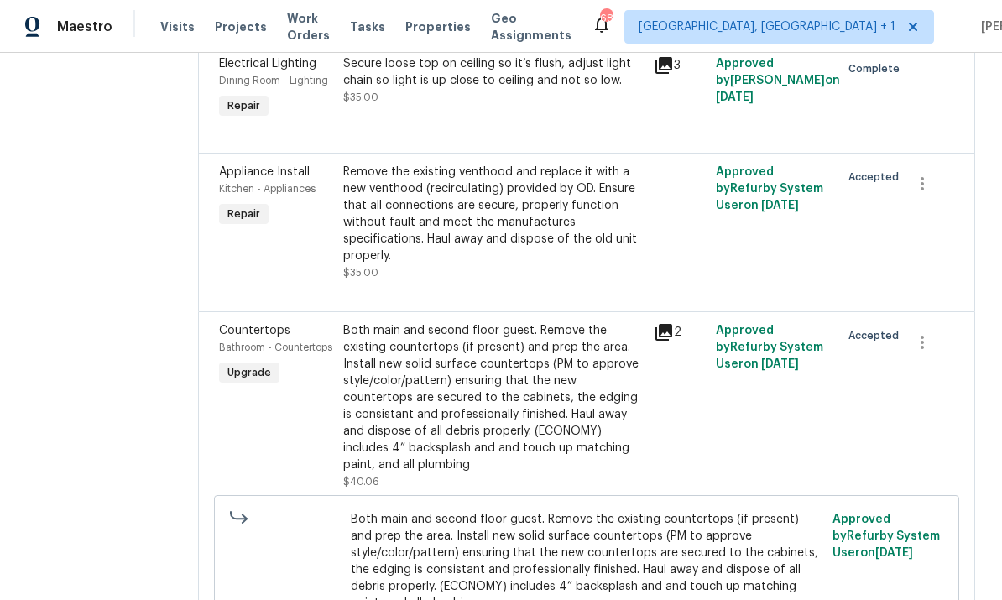
scroll to position [1002, 0]
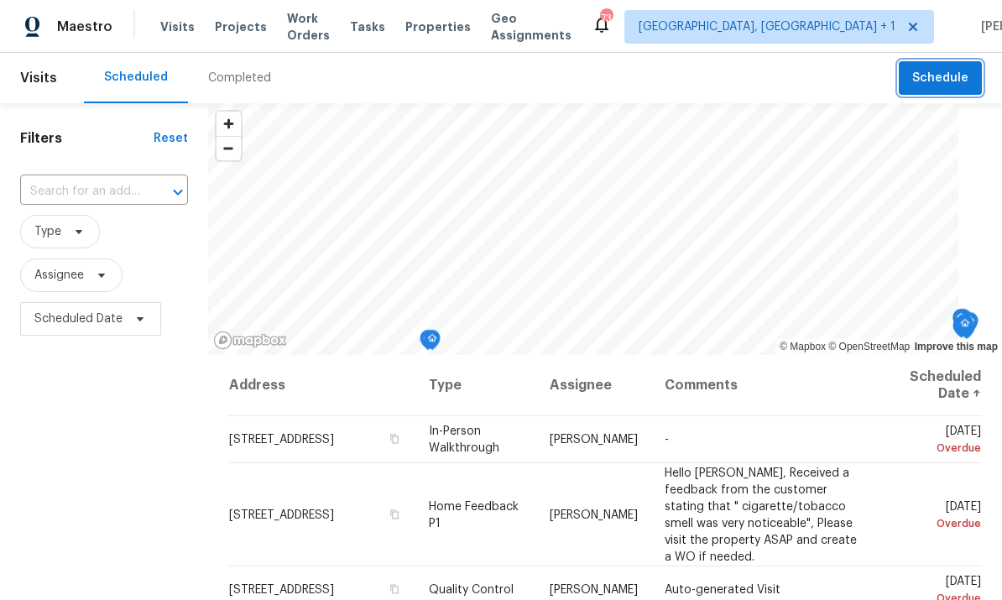
click at [957, 73] on span "Schedule" at bounding box center [940, 78] width 56 height 21
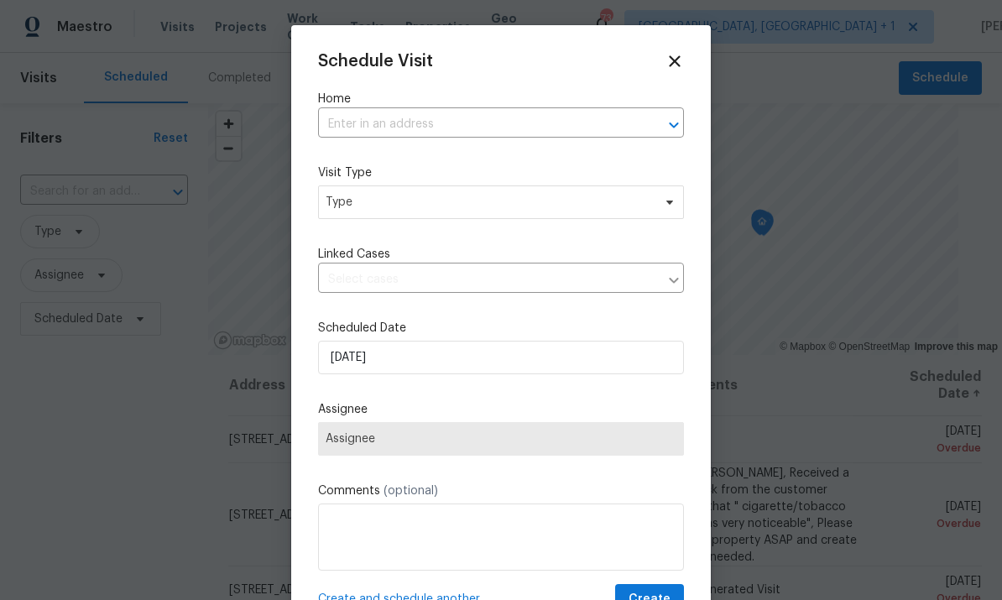
click at [401, 125] on input "text" at bounding box center [477, 125] width 319 height 26
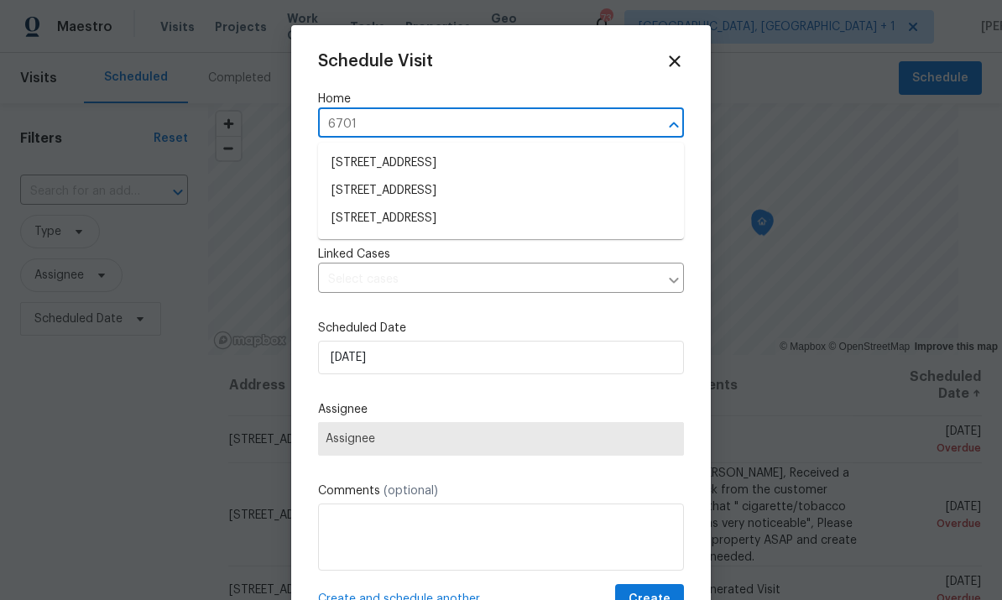
type input "6701"
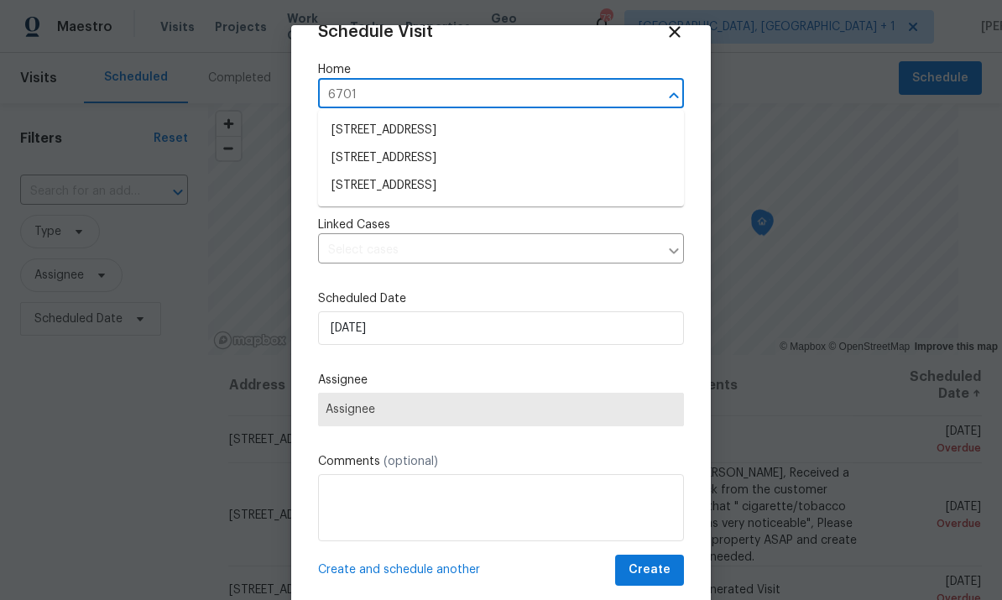
scroll to position [32, 0]
click at [466, 172] on li "[STREET_ADDRESS]" at bounding box center [501, 159] width 366 height 28
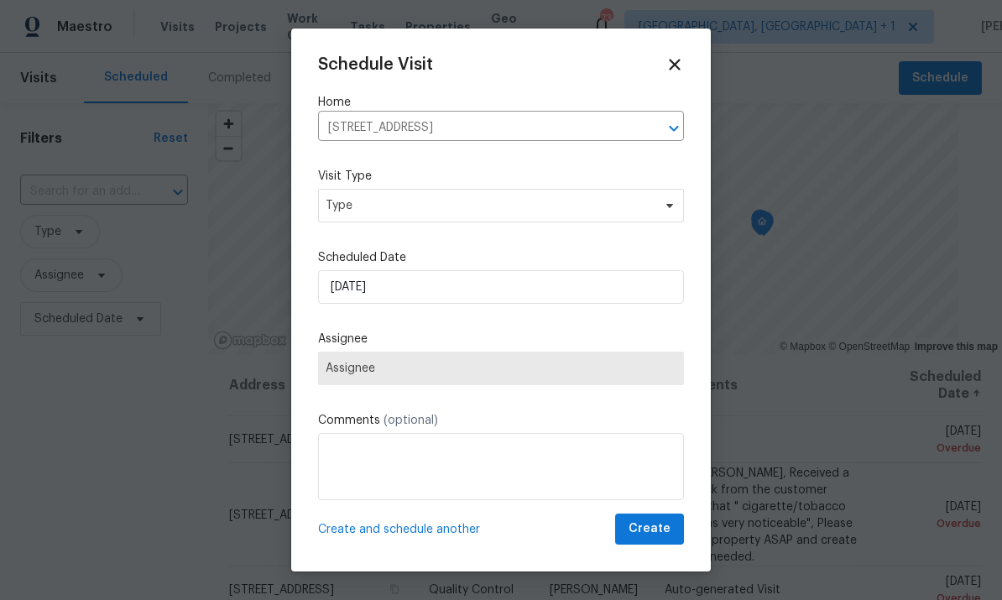
scroll to position [0, 0]
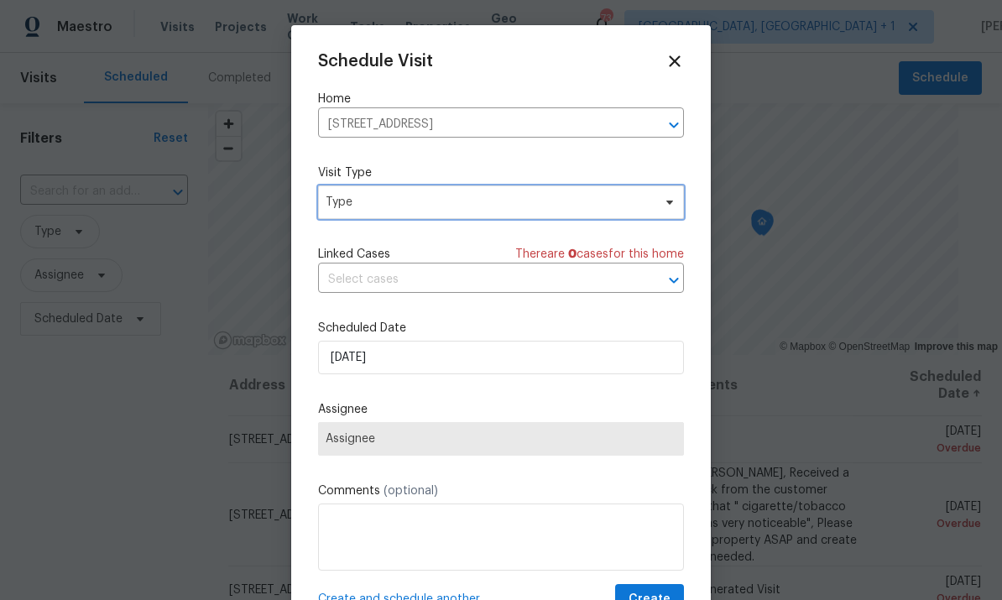
click at [653, 206] on span "Type" at bounding box center [501, 202] width 366 height 34
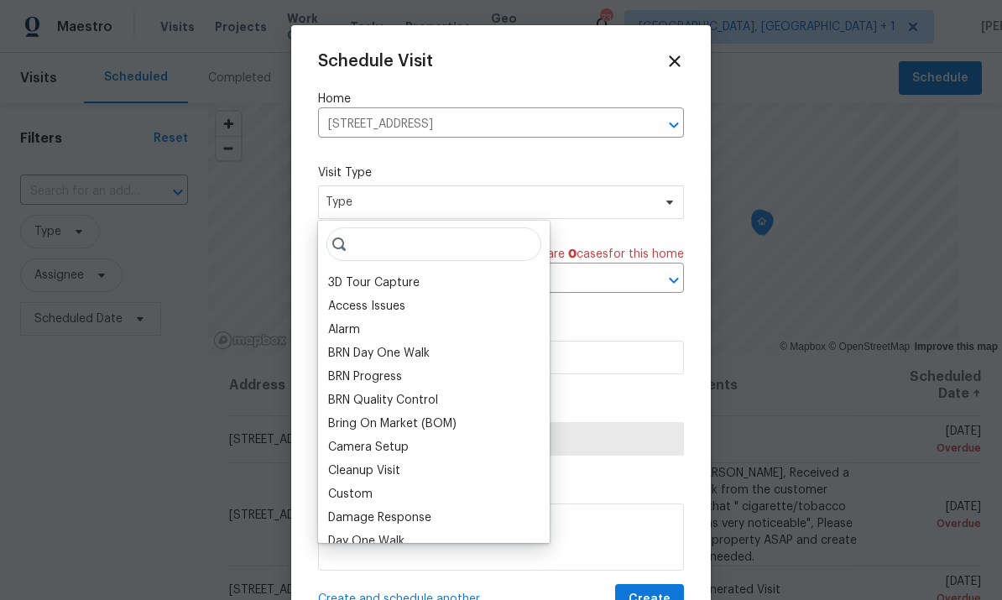
click at [404, 295] on div "Access Issues" at bounding box center [433, 305] width 221 height 23
click at [659, 207] on span at bounding box center [667, 201] width 18 height 13
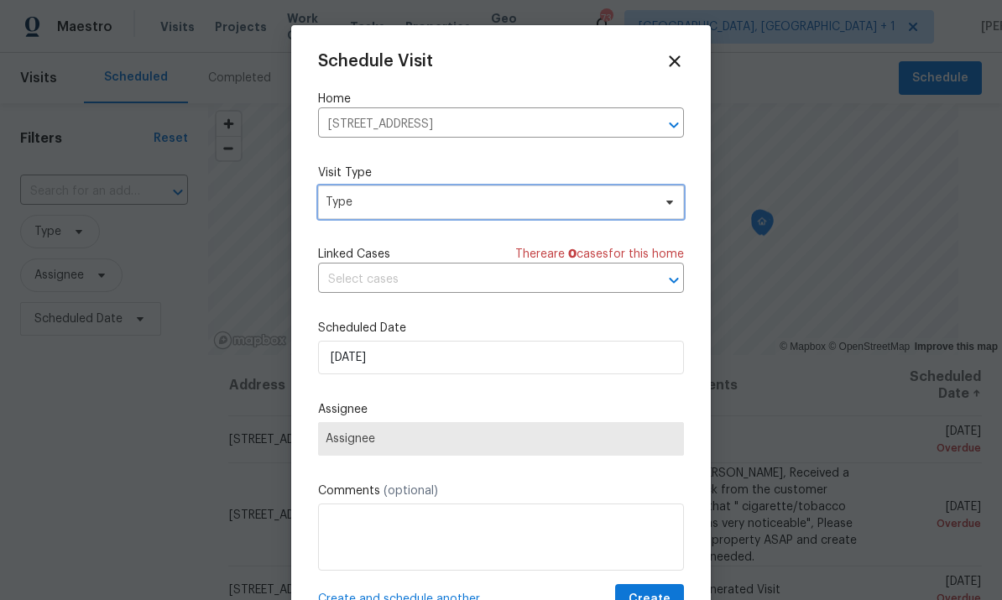
click at [664, 206] on icon at bounding box center [669, 201] width 13 height 13
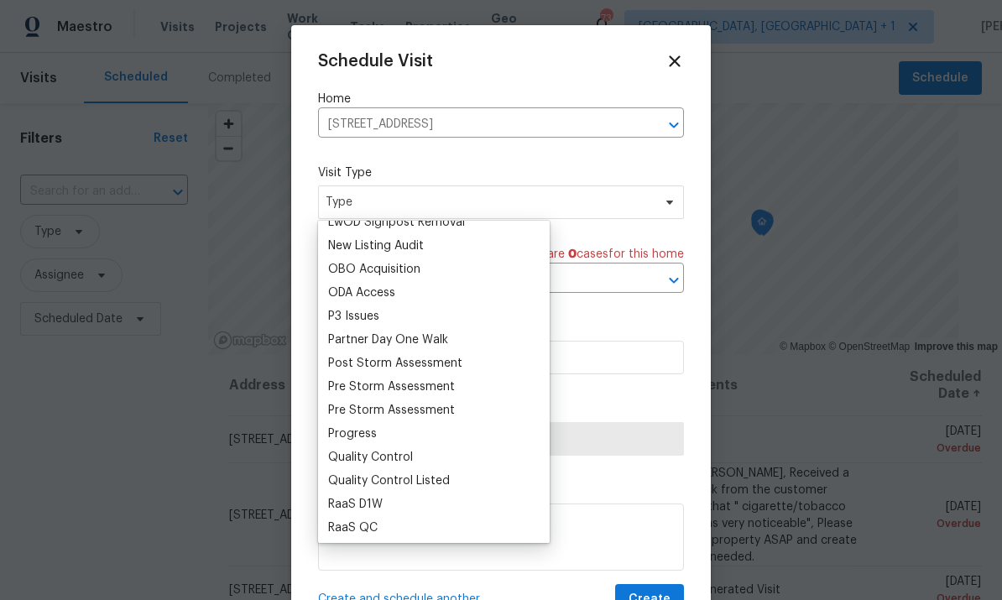
scroll to position [932, 0]
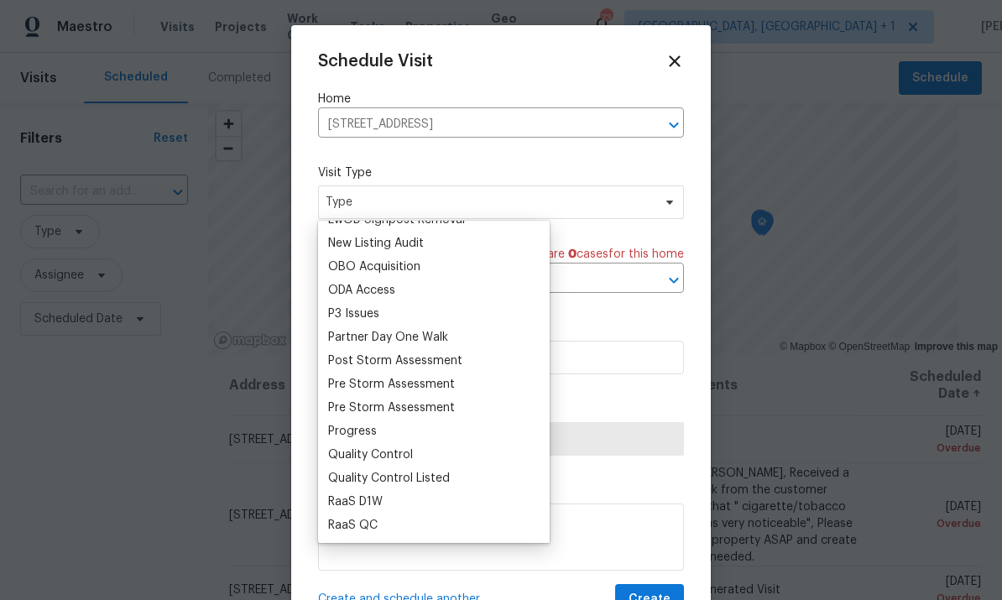
click at [374, 424] on div "Progress" at bounding box center [352, 431] width 49 height 17
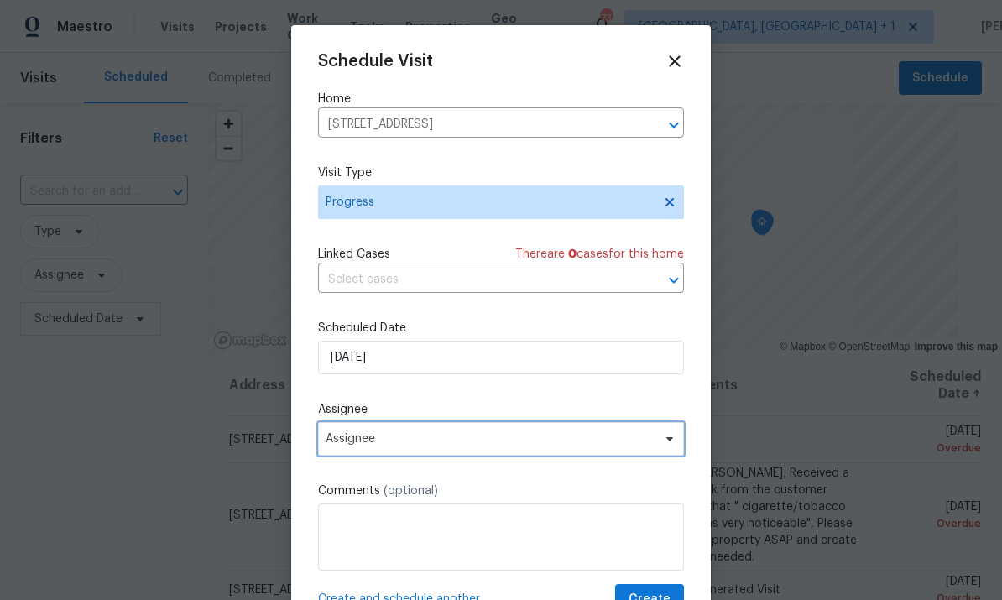
click at [655, 456] on span "Assignee" at bounding box center [501, 439] width 366 height 34
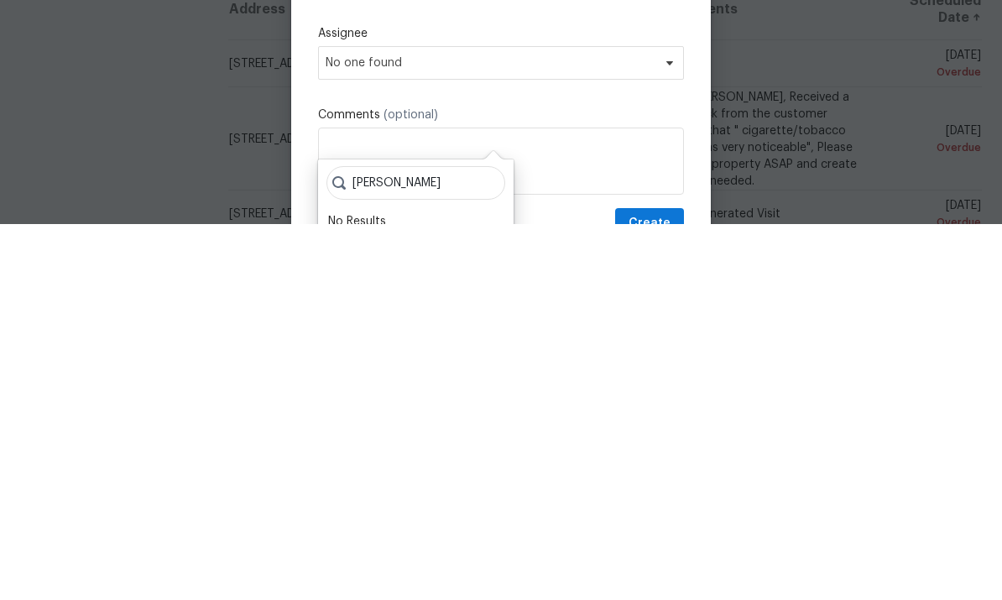
scroll to position [63, 0]
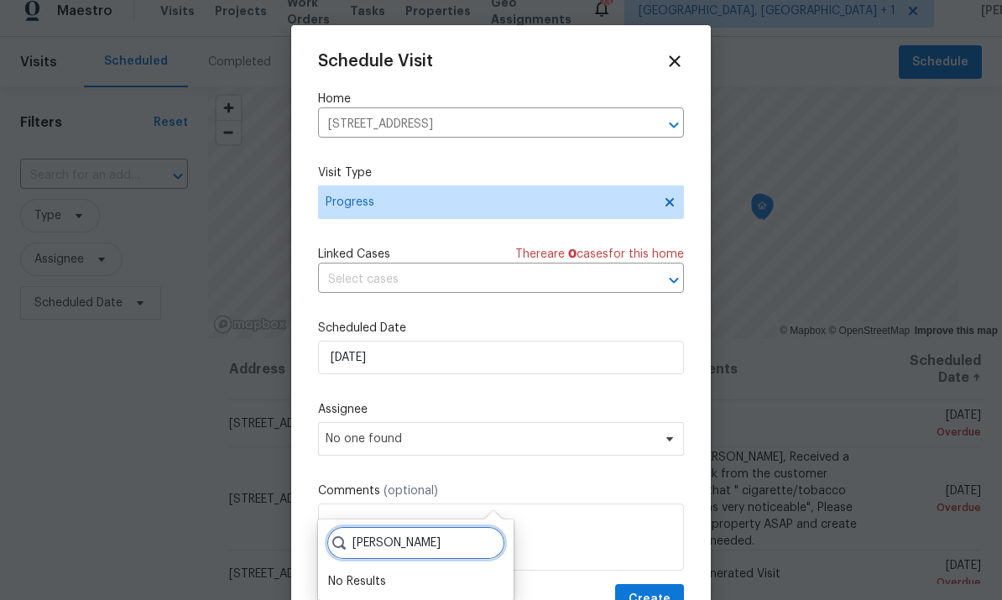
click at [426, 526] on input "Wayne" at bounding box center [415, 543] width 179 height 34
type input "[PERSON_NAME]"
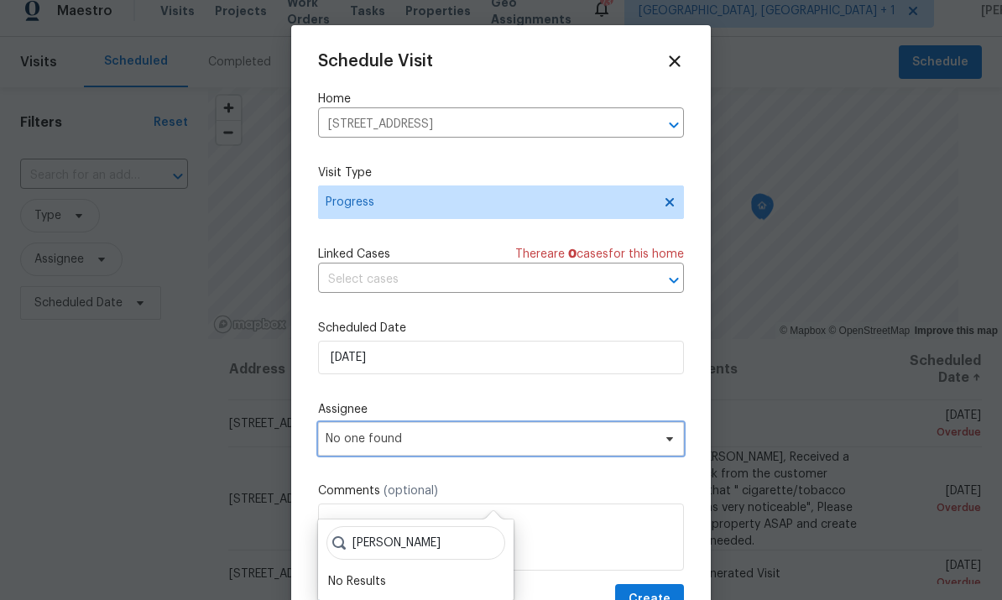
click at [662, 445] on span at bounding box center [667, 438] width 18 height 13
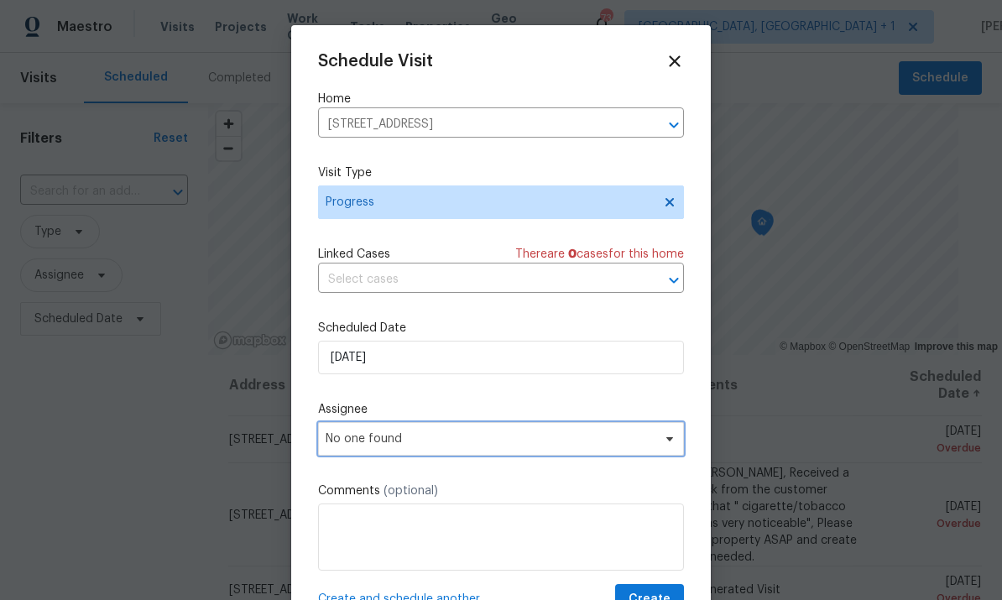
click at [660, 445] on span at bounding box center [667, 438] width 18 height 13
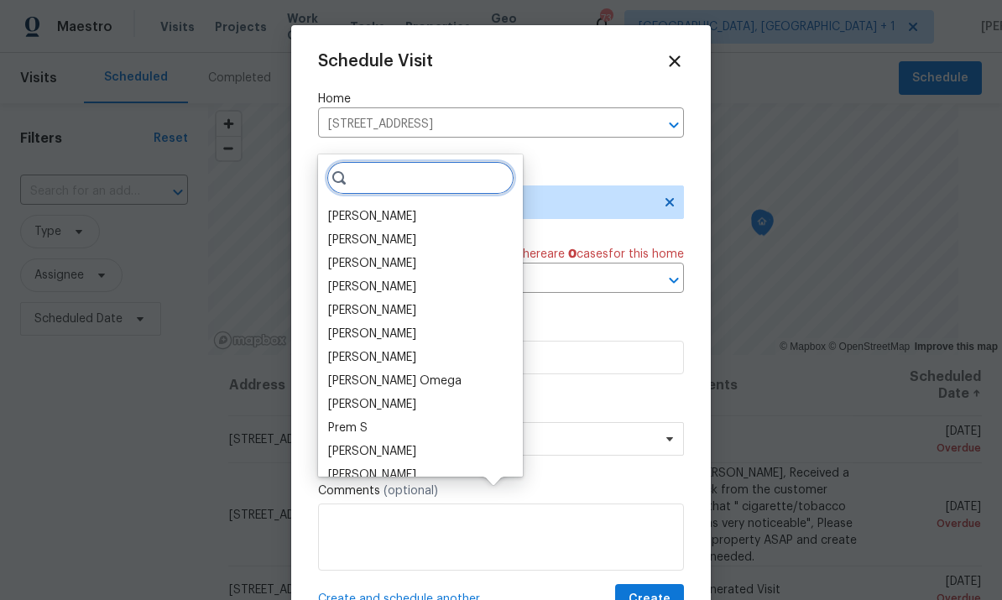
click at [394, 161] on input "search" at bounding box center [420, 178] width 188 height 34
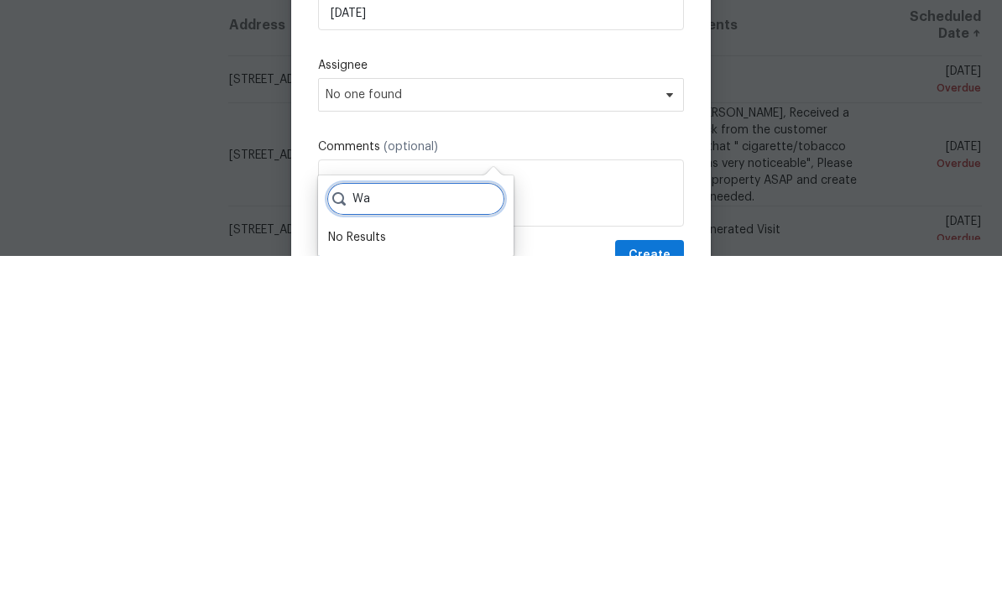
type input "W"
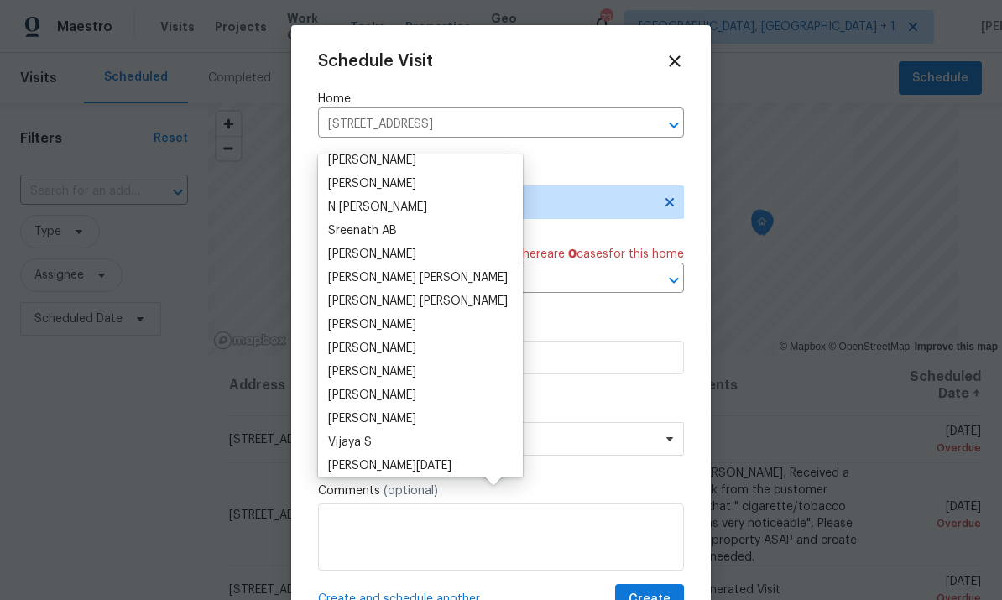
scroll to position [433, 0]
click at [602, 406] on label "Assignee" at bounding box center [501, 409] width 366 height 17
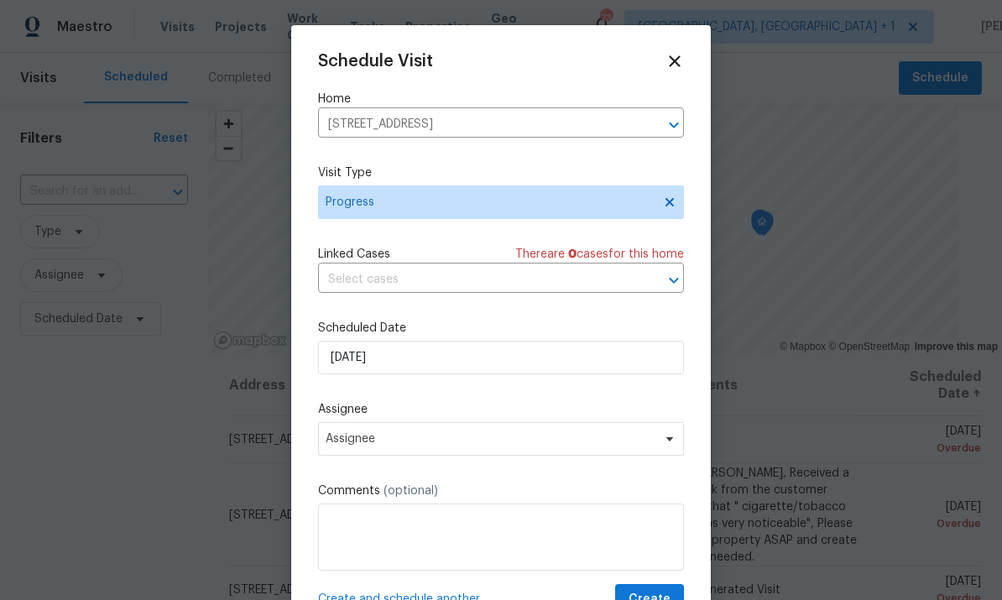
click at [629, 126] on input "6701 La Rocca Rd NW, Albuquerque, NM 87114" at bounding box center [477, 125] width 319 height 26
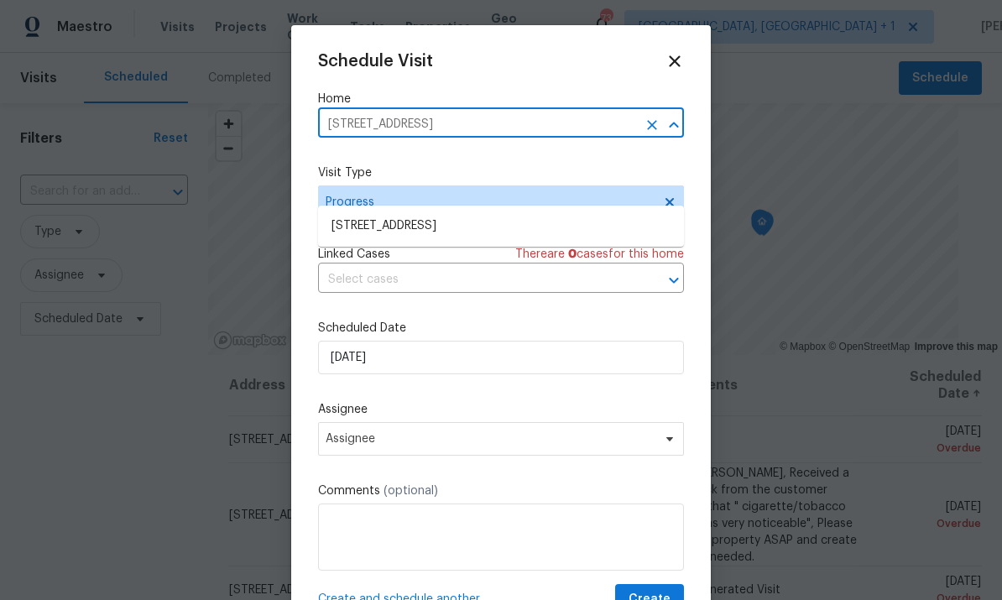
click at [636, 117] on input "6701 La Rocca Rd NW, Albuquerque, NM 87114" at bounding box center [477, 125] width 319 height 26
click at [582, 123] on input "6701 La Rocca Rd NW, Albuquerque, NM 87114" at bounding box center [477, 125] width 319 height 26
type input "6701"
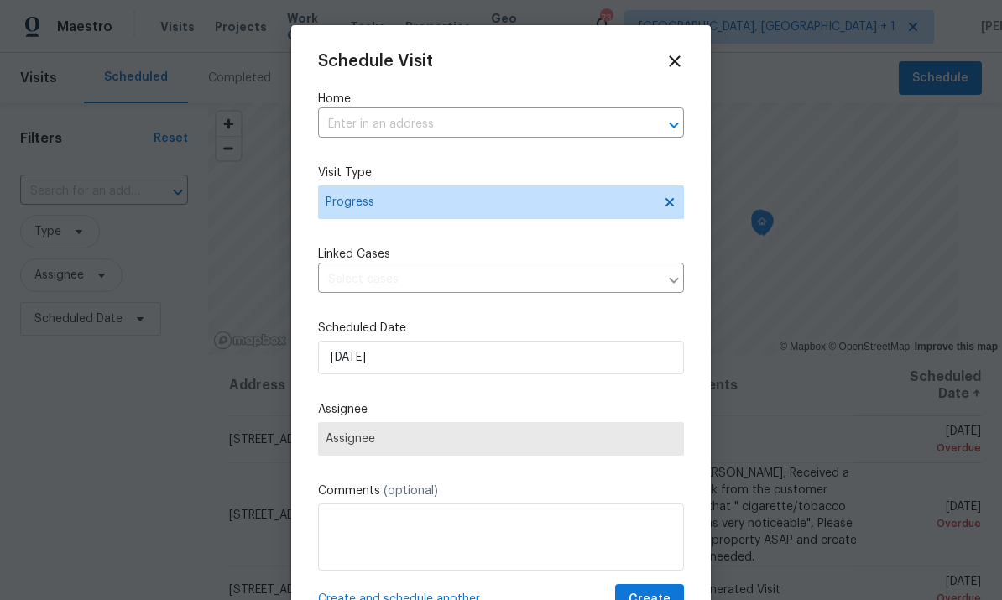
click at [372, 120] on input "text" at bounding box center [477, 125] width 319 height 26
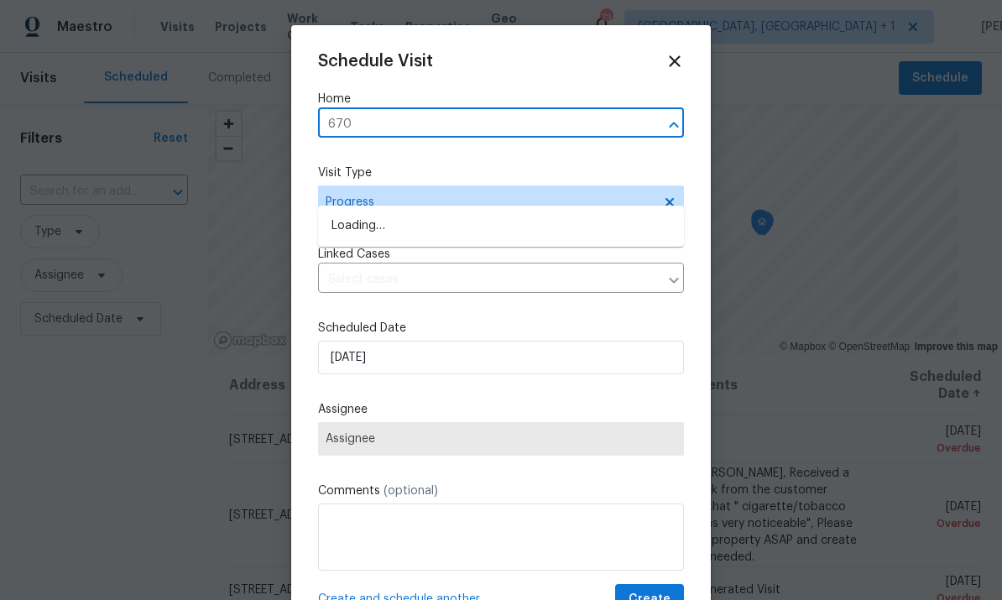
type input "6701"
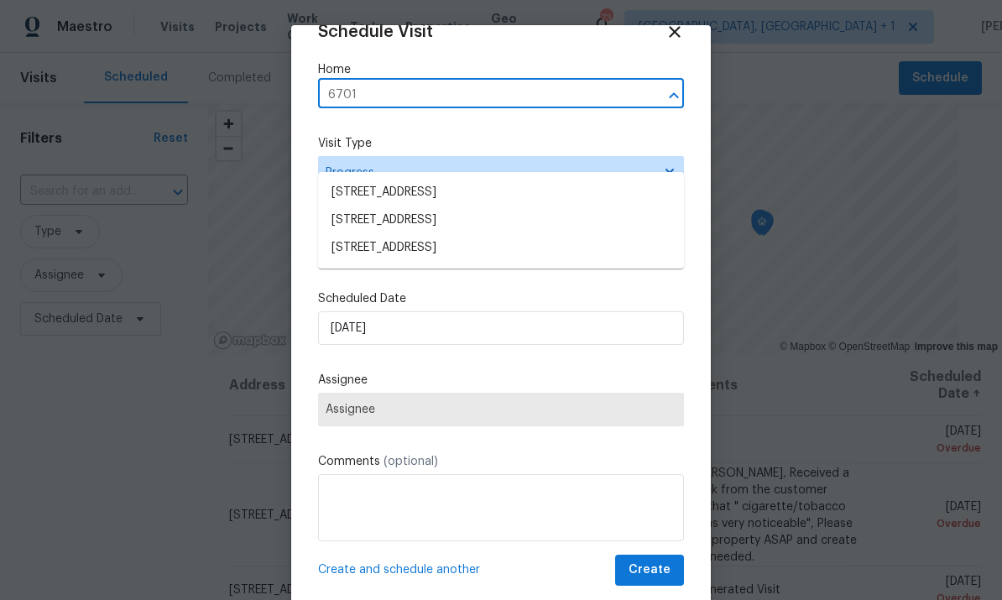
scroll to position [32, 0]
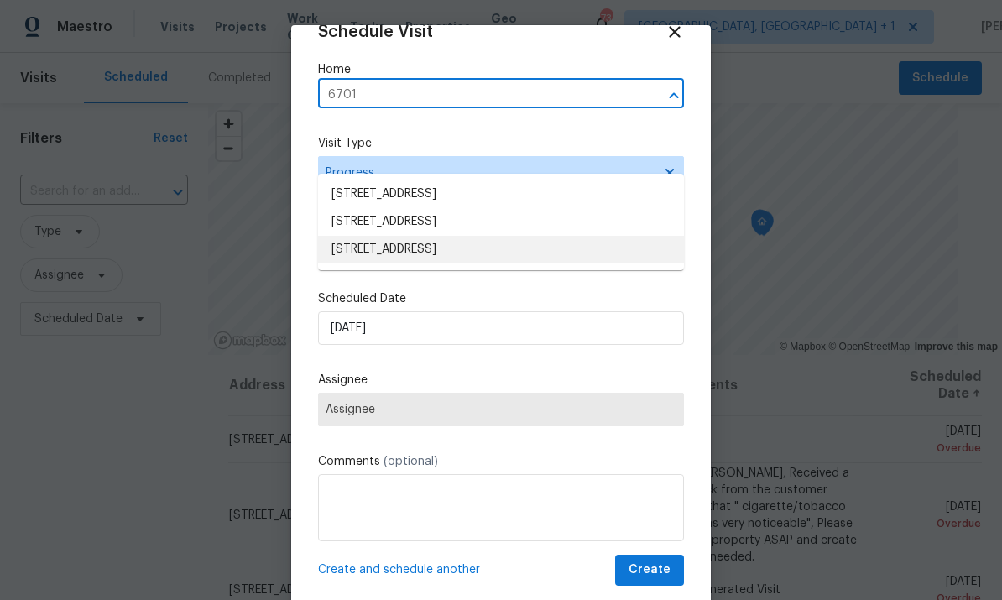
click at [490, 236] on li "[STREET_ADDRESS]" at bounding box center [501, 250] width 366 height 28
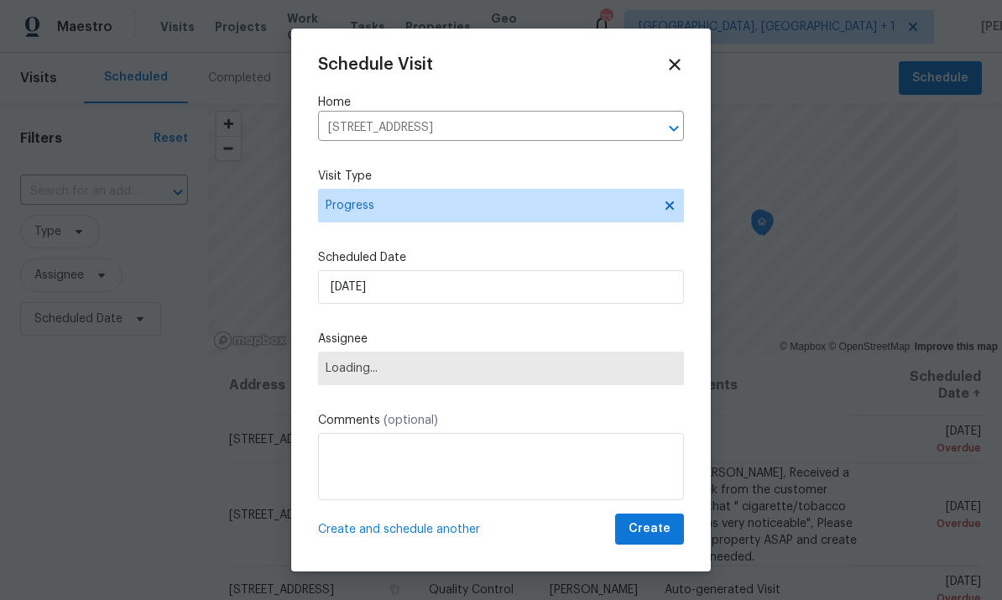
scroll to position [0, 0]
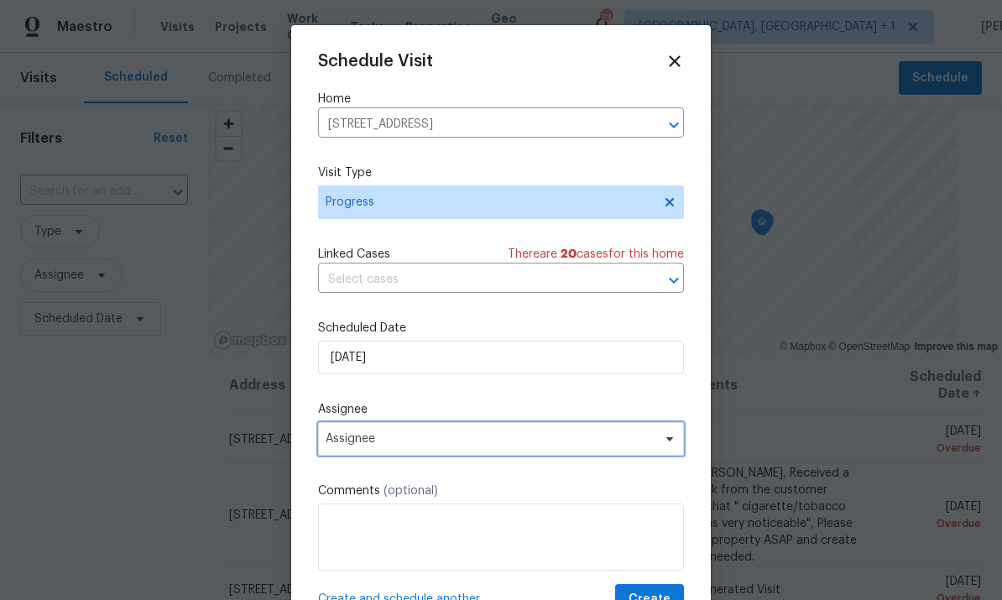
click at [654, 456] on span "Assignee" at bounding box center [501, 439] width 366 height 34
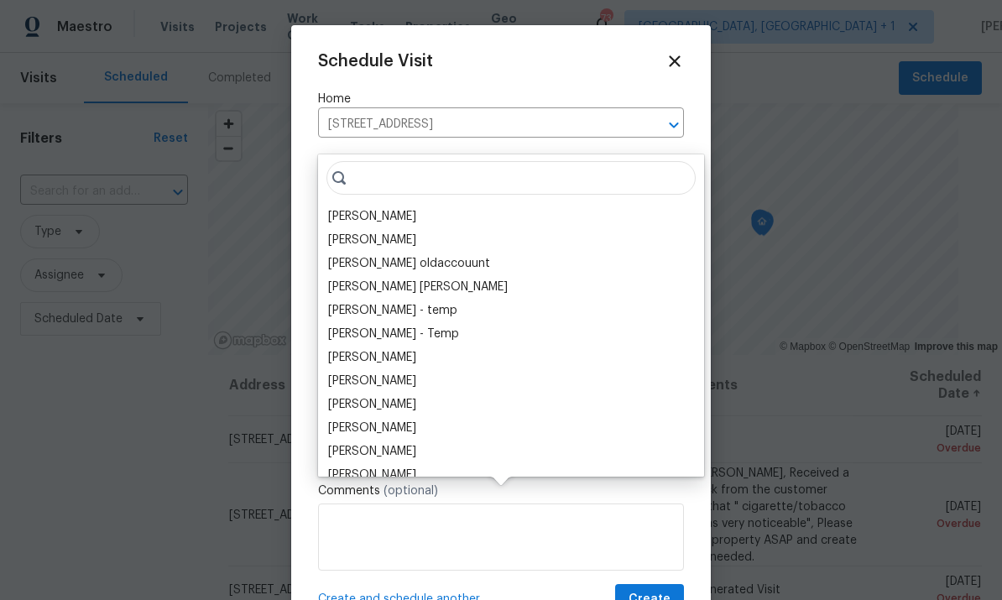
click at [391, 208] on div "[PERSON_NAME]" at bounding box center [372, 216] width 88 height 17
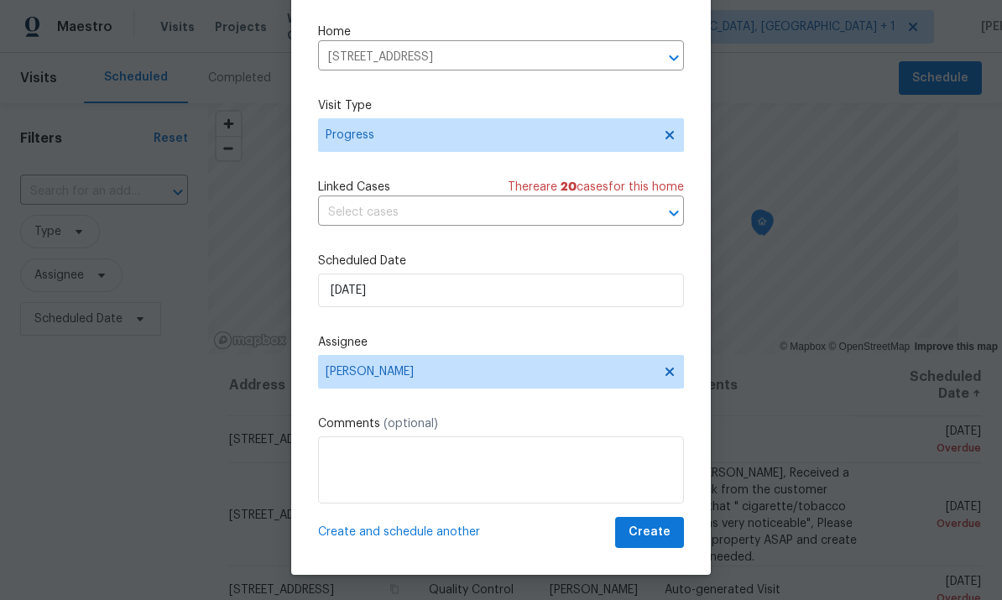
scroll to position [38, 0]
click at [655, 542] on span "Create" at bounding box center [649, 532] width 42 height 21
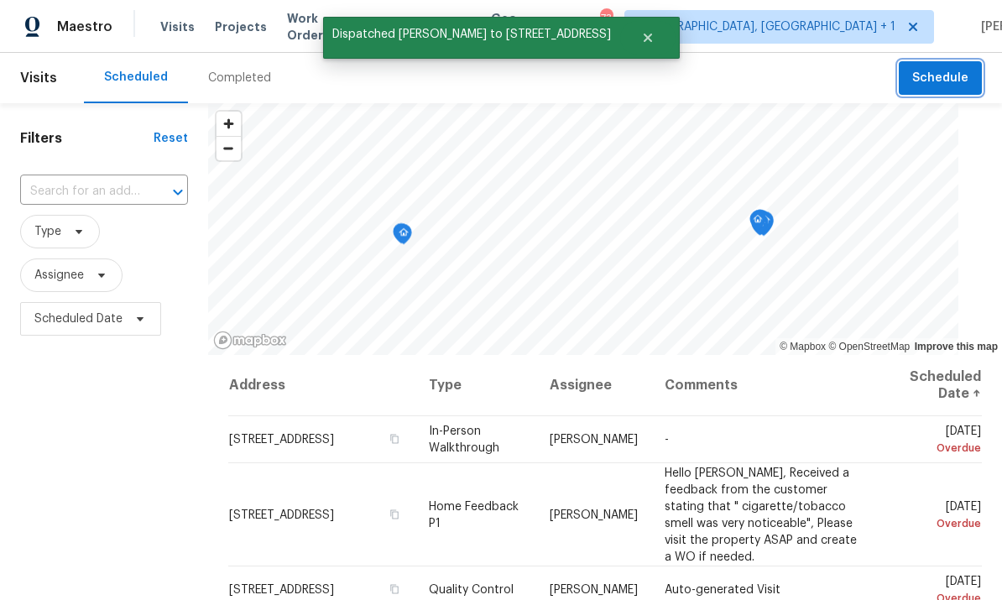
scroll to position [0, 0]
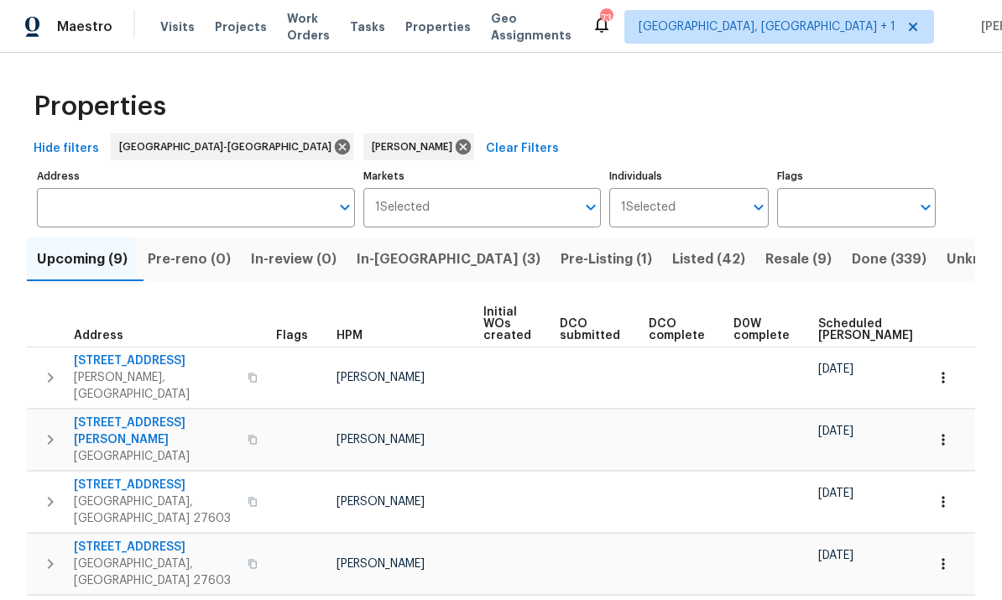
scroll to position [-1, 0]
click at [999, 227] on div "Properties Hide filters [GEOGRAPHIC_DATA]-[GEOGRAPHIC_DATA] [PERSON_NAME] Clear…" at bounding box center [501, 515] width 1002 height 924
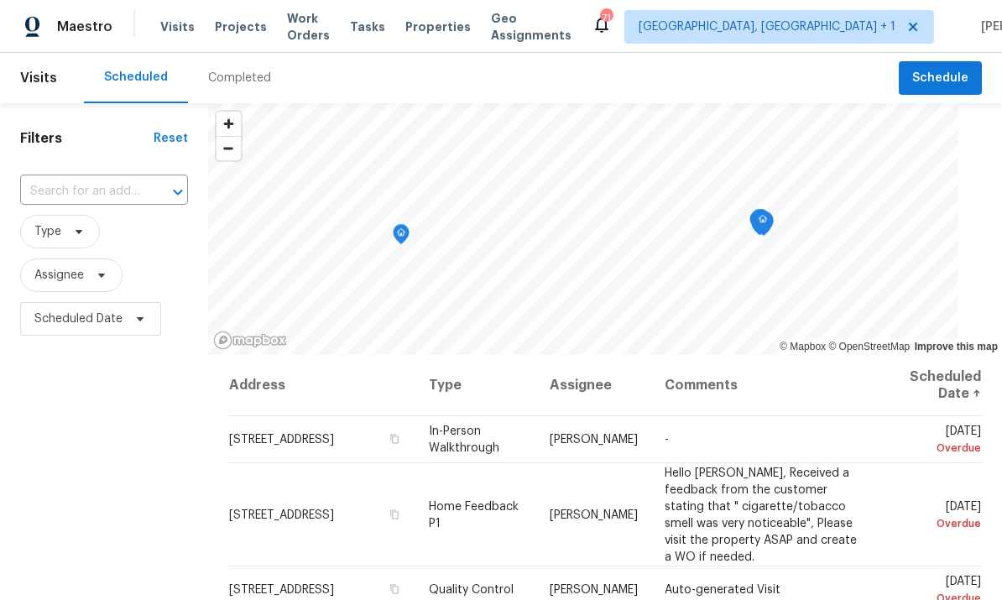
click at [247, 23] on span "Projects" at bounding box center [241, 26] width 52 height 17
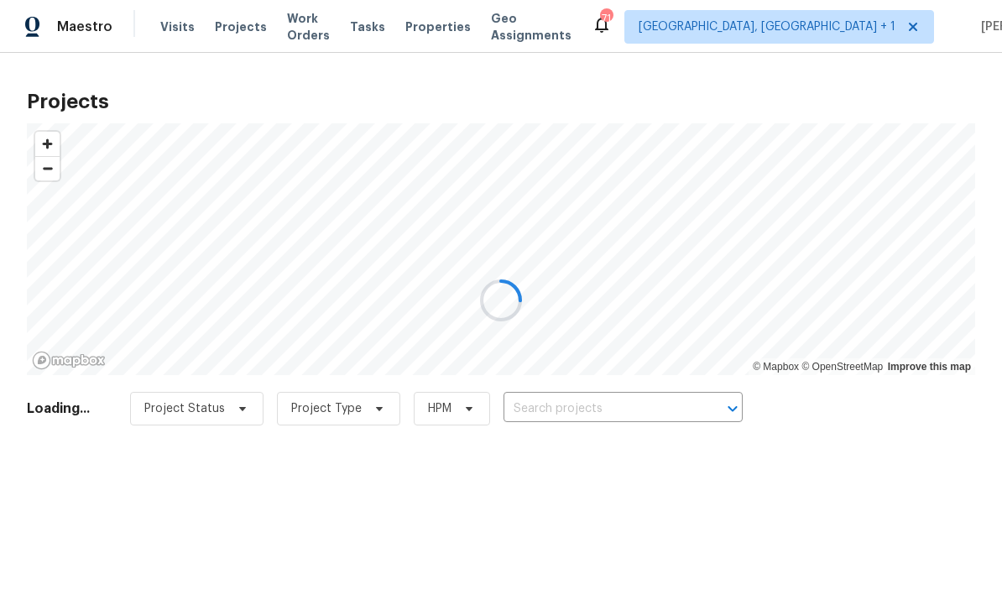
click at [578, 403] on div at bounding box center [501, 300] width 1002 height 600
click at [583, 404] on div at bounding box center [501, 300] width 1002 height 600
click at [575, 411] on div at bounding box center [501, 300] width 1002 height 600
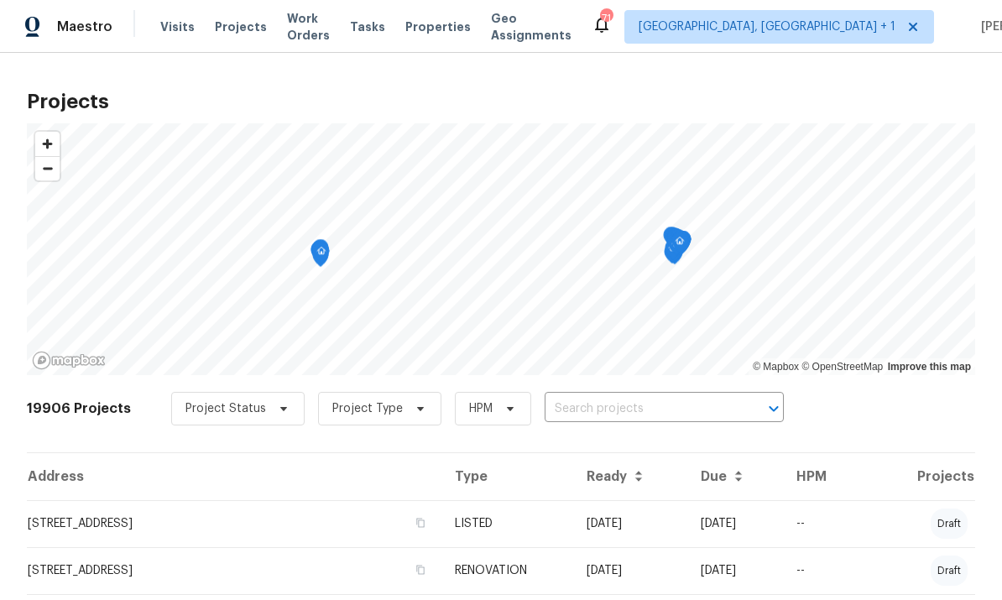
click at [569, 409] on input "text" at bounding box center [640, 409] width 192 height 26
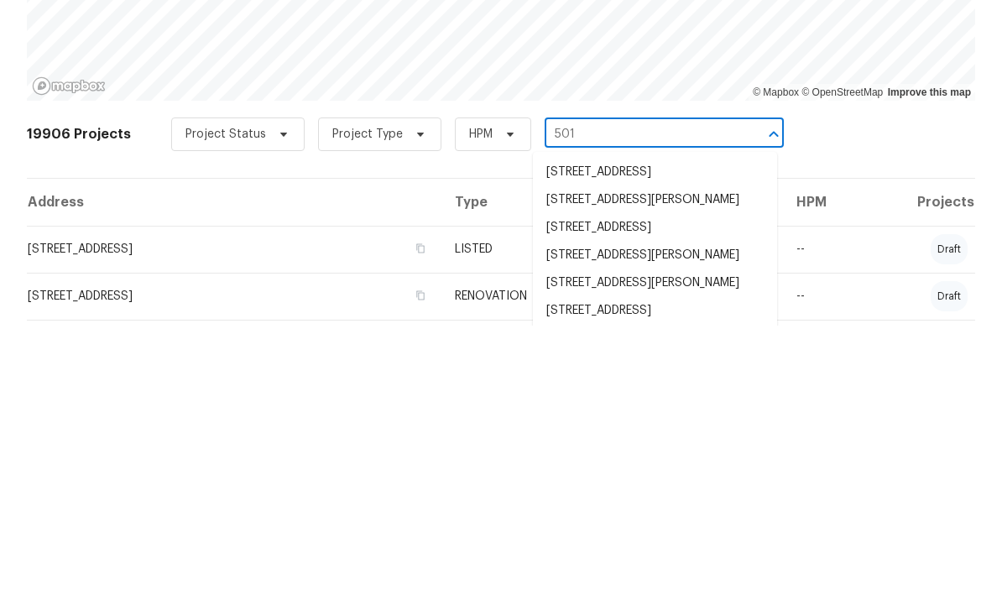
type input "501 g"
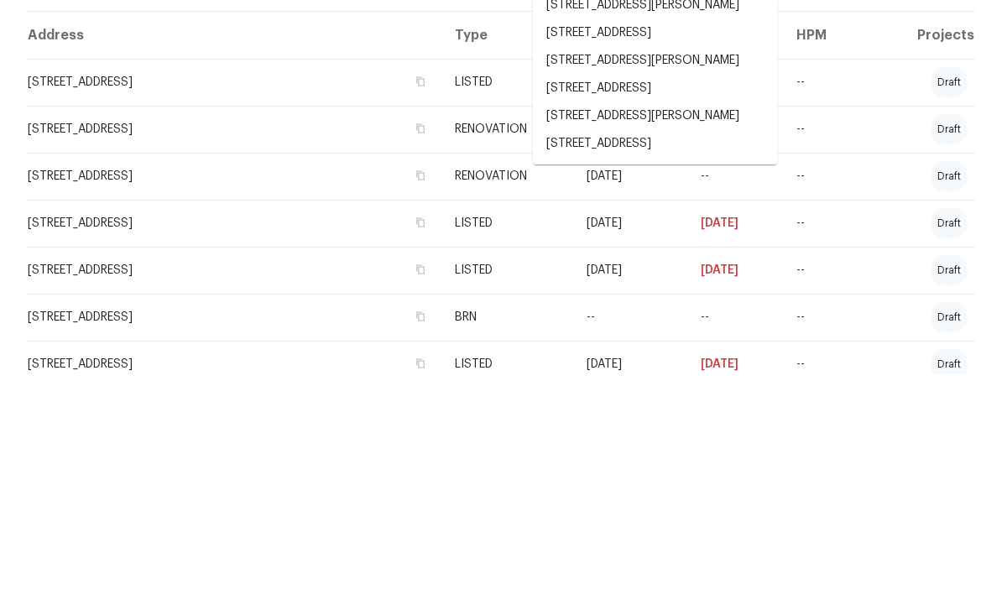
scroll to position [216, 0]
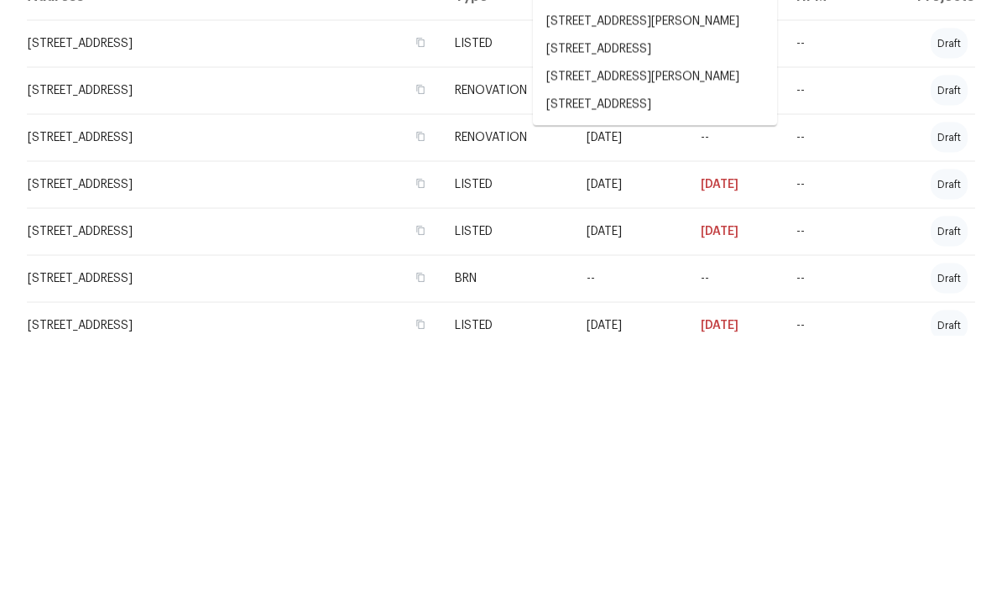
click at [714, 355] on li "[STREET_ADDRESS]" at bounding box center [655, 369] width 244 height 28
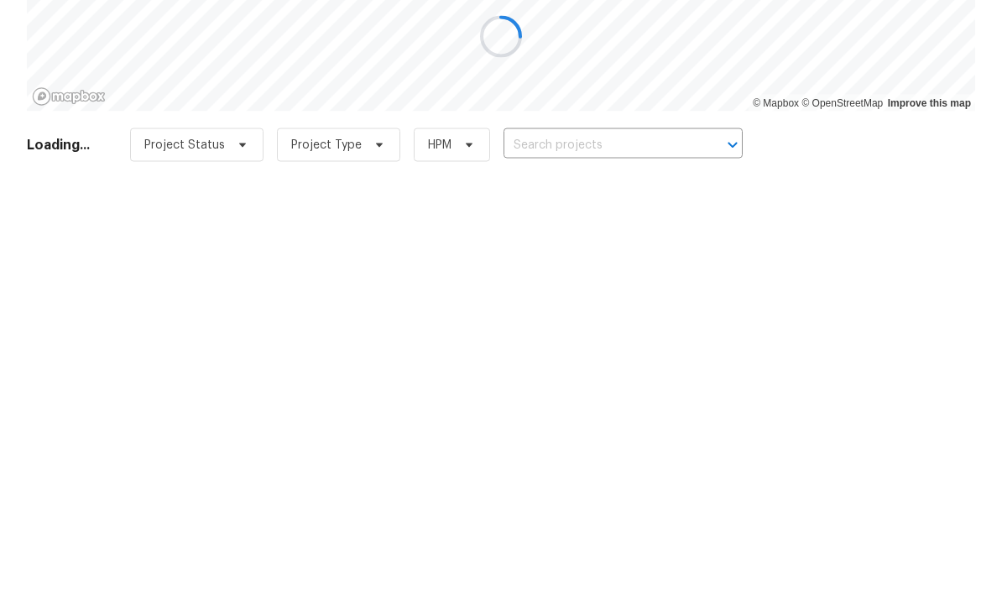
type input "[STREET_ADDRESS]"
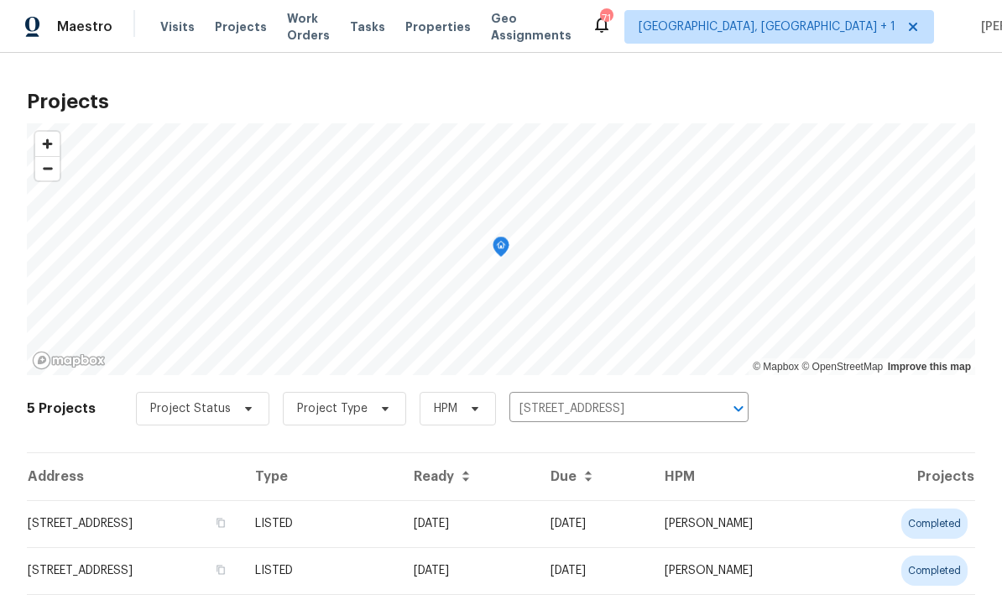
click at [227, 515] on td "[STREET_ADDRESS]" at bounding box center [134, 523] width 215 height 47
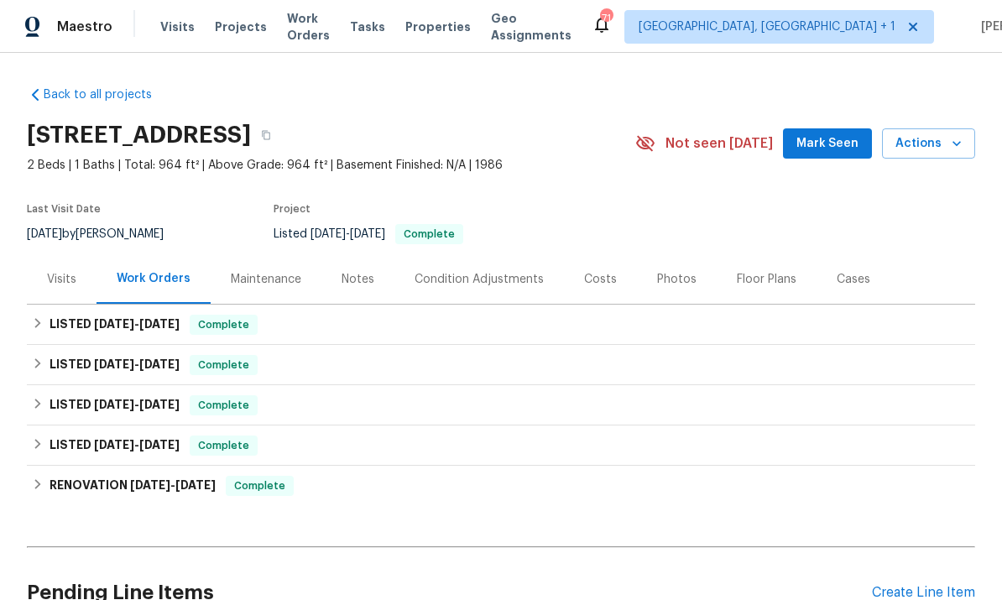
click at [367, 256] on div "Notes" at bounding box center [357, 278] width 73 height 49
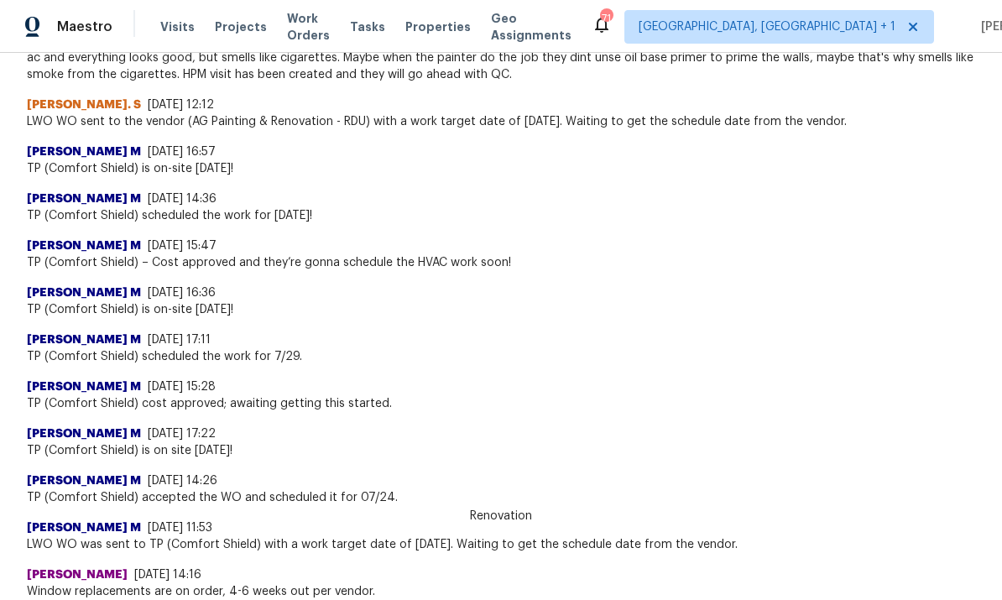
scroll to position [1455, 0]
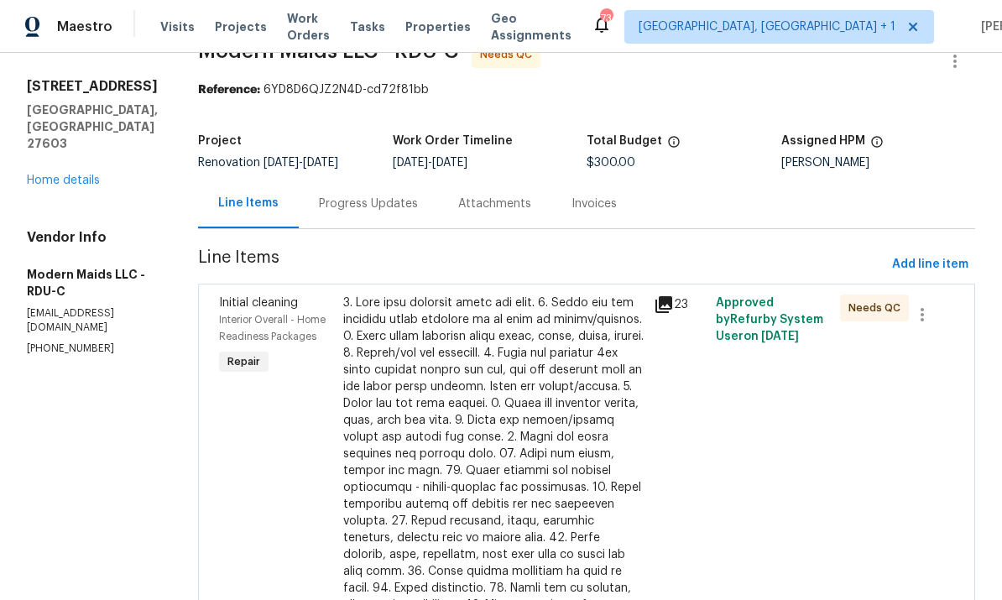
scroll to position [42, 0]
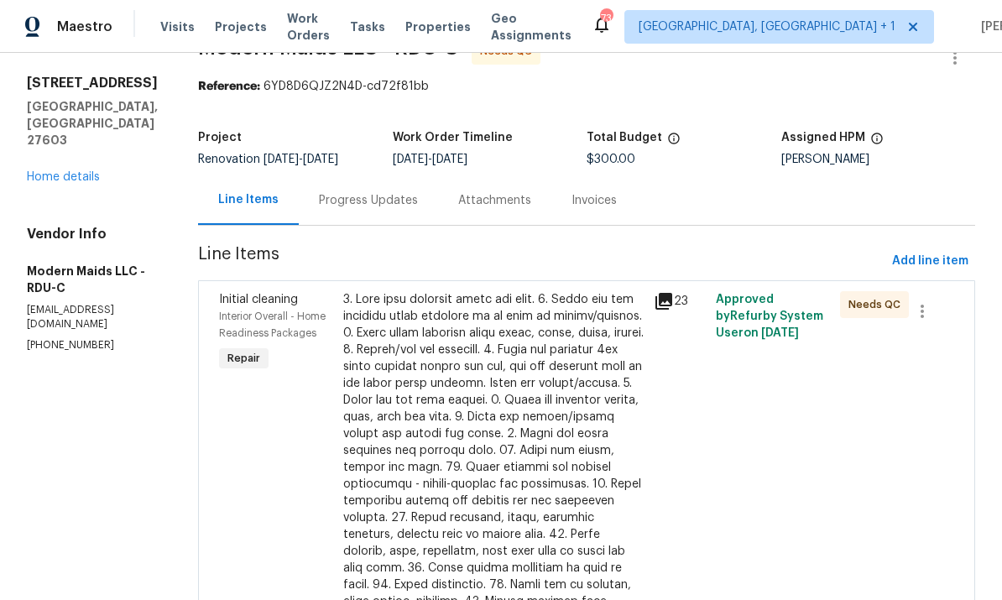
click at [52, 171] on link "Home details" at bounding box center [63, 177] width 73 height 12
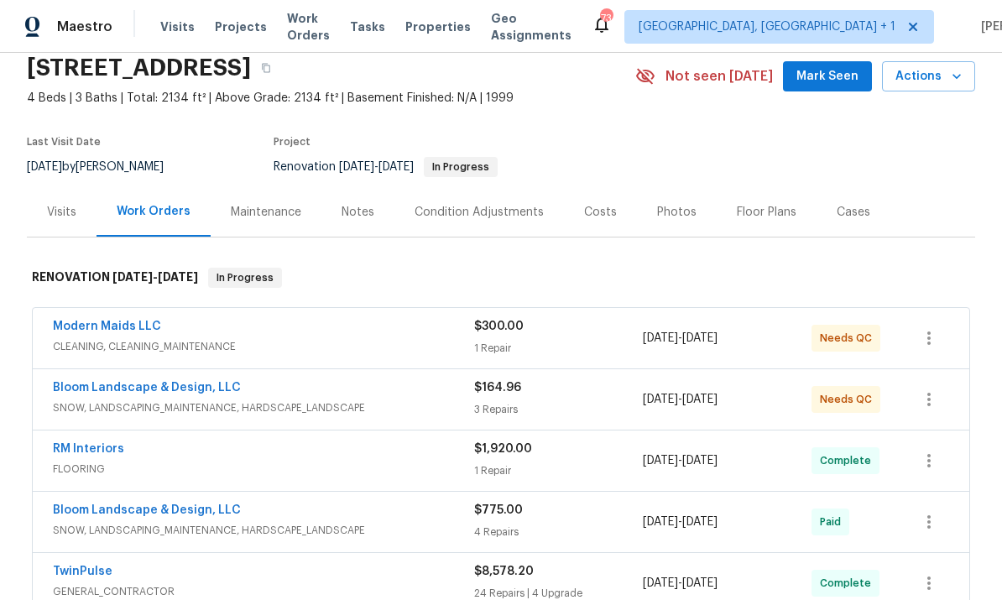
scroll to position [71, 0]
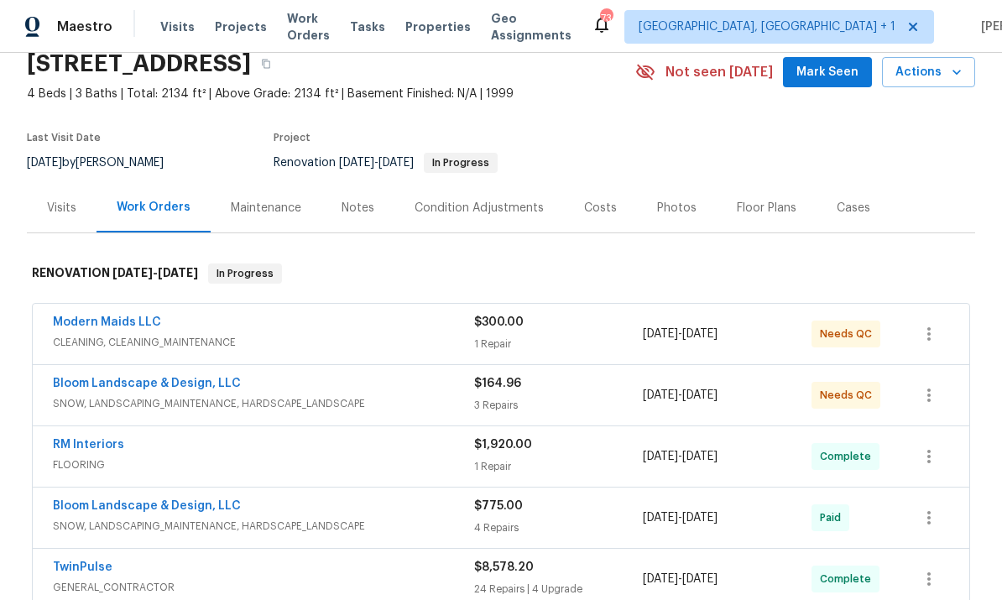
click at [132, 326] on link "Modern Maids LLC" at bounding box center [107, 322] width 108 height 12
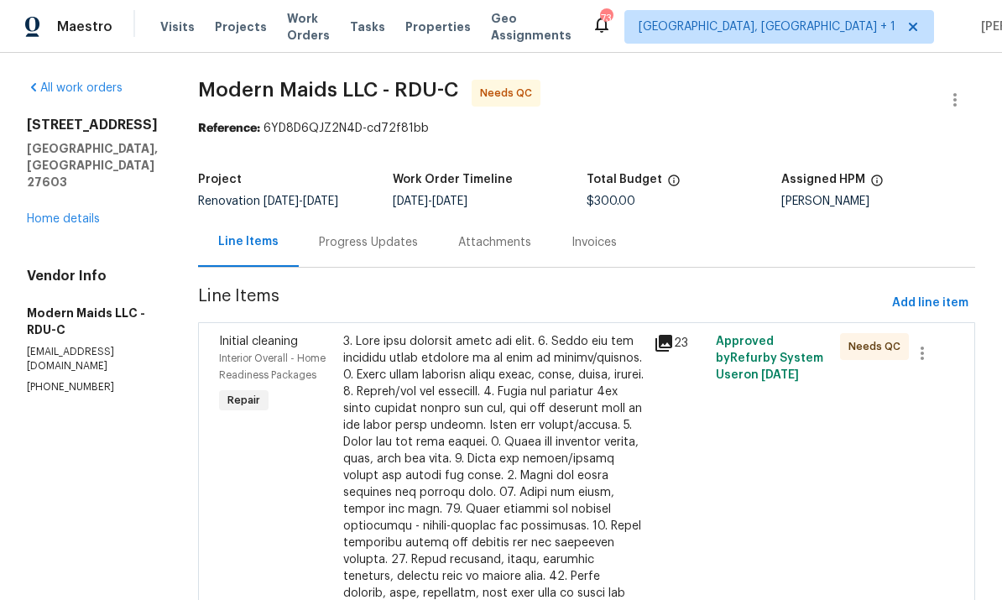
click at [538, 463] on div at bounding box center [493, 559] width 300 height 453
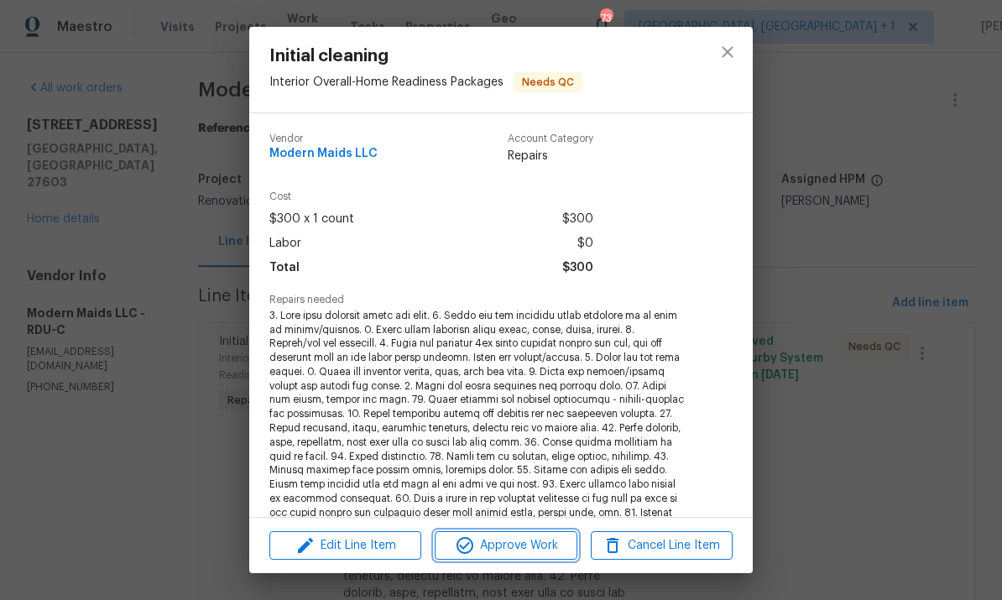
click at [534, 535] on span "Approve Work" at bounding box center [506, 545] width 132 height 21
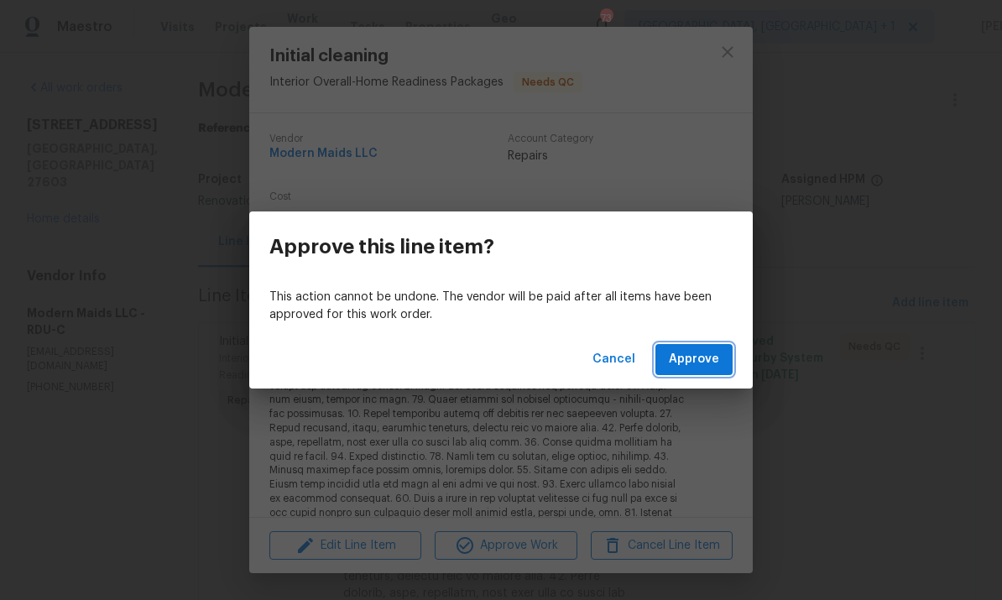
click at [703, 360] on span "Approve" at bounding box center [694, 359] width 50 height 21
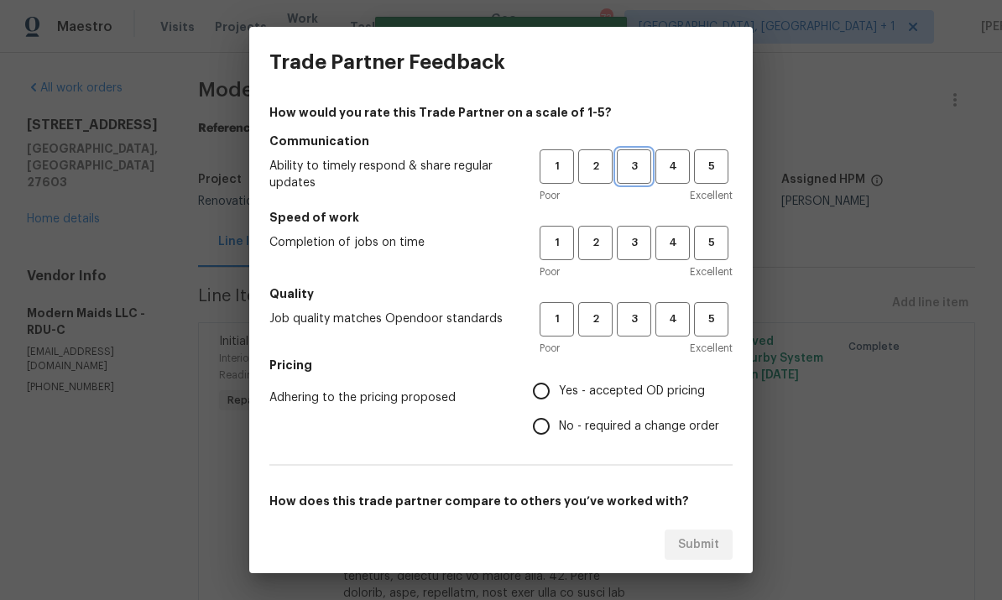
click at [636, 161] on span "3" at bounding box center [633, 166] width 31 height 19
click at [641, 326] on span "3" at bounding box center [633, 319] width 31 height 19
click at [636, 240] on span "3" at bounding box center [633, 242] width 31 height 19
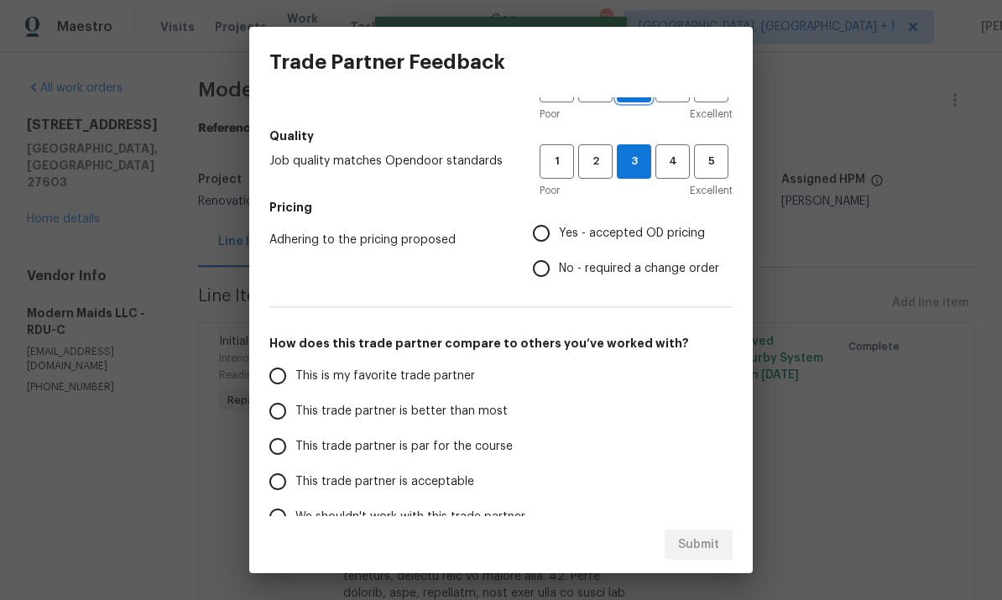
scroll to position [169, 0]
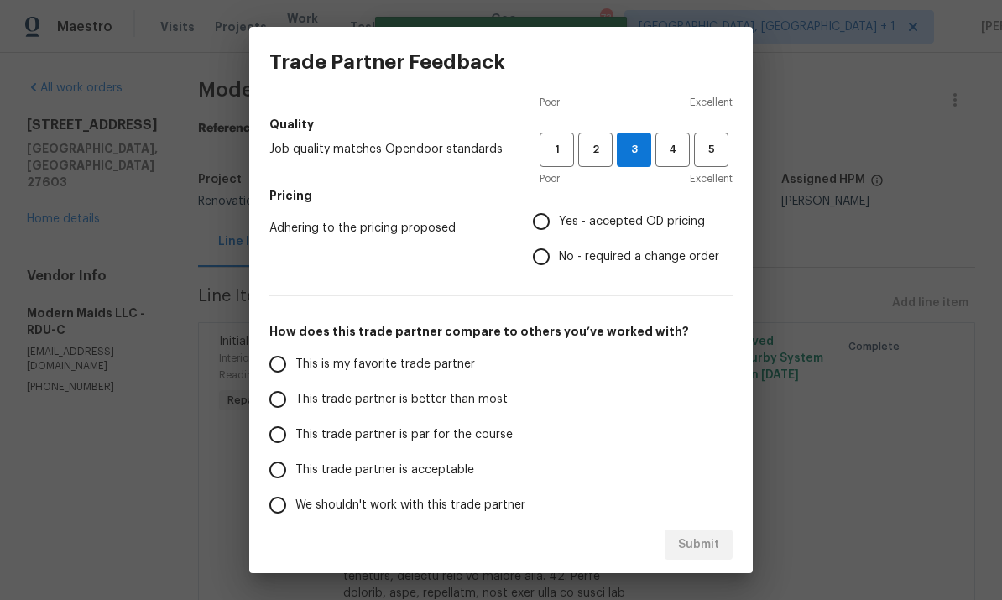
click at [277, 433] on input "This trade partner is par for the course" at bounding box center [277, 434] width 35 height 35
radio input "true"
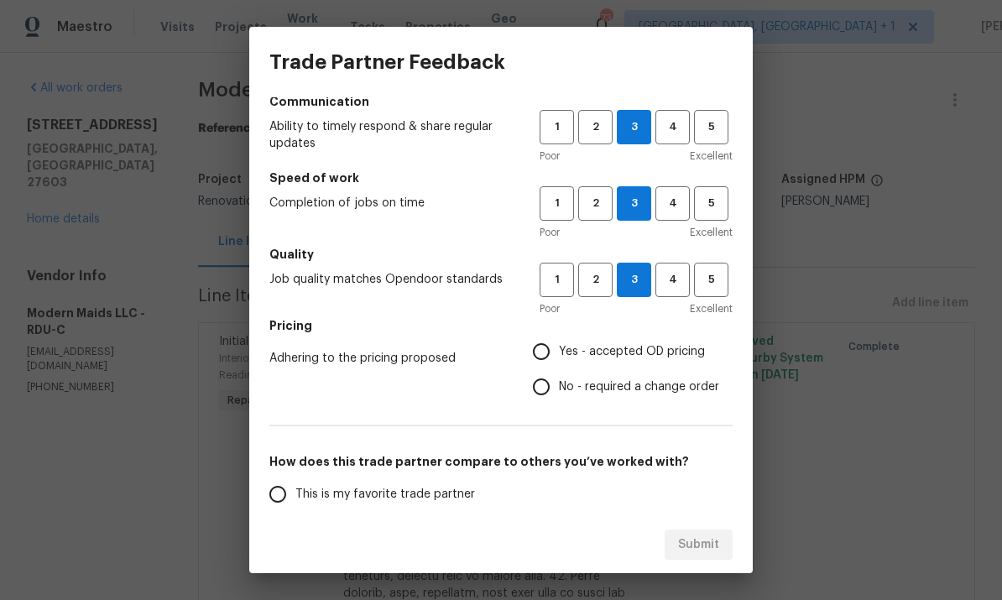
scroll to position [36, 0]
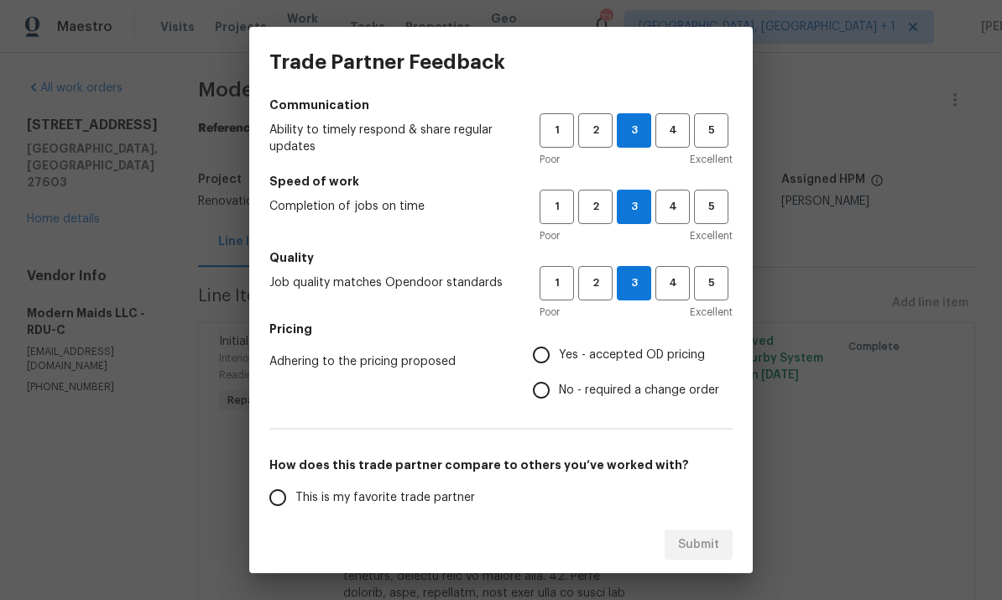
click at [553, 347] on input "Yes - accepted OD pricing" at bounding box center [540, 354] width 35 height 35
click at [712, 546] on span "Submit" at bounding box center [698, 544] width 41 height 21
radio input "false"
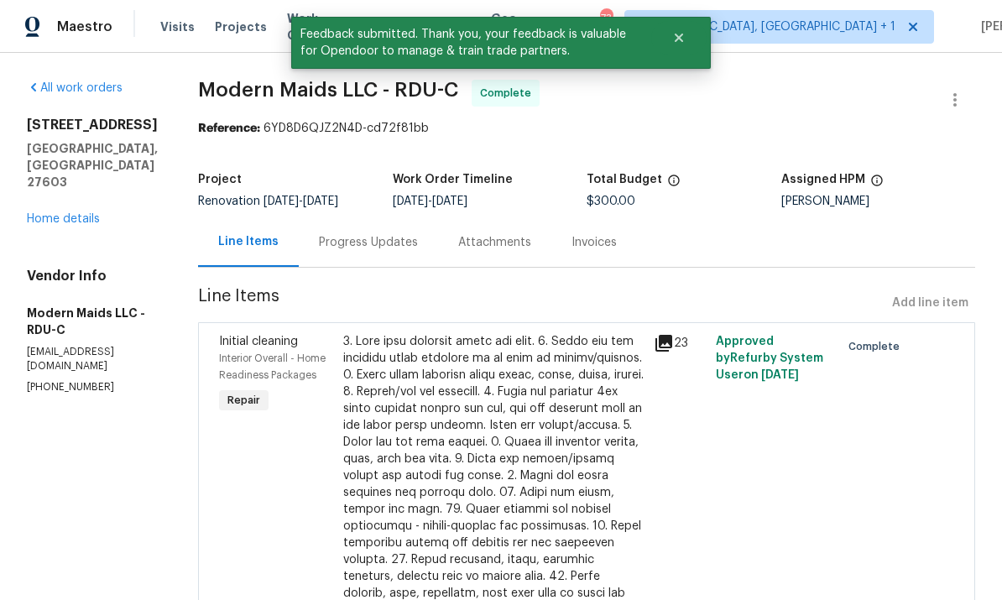
click at [81, 213] on link "Home details" at bounding box center [63, 219] width 73 height 12
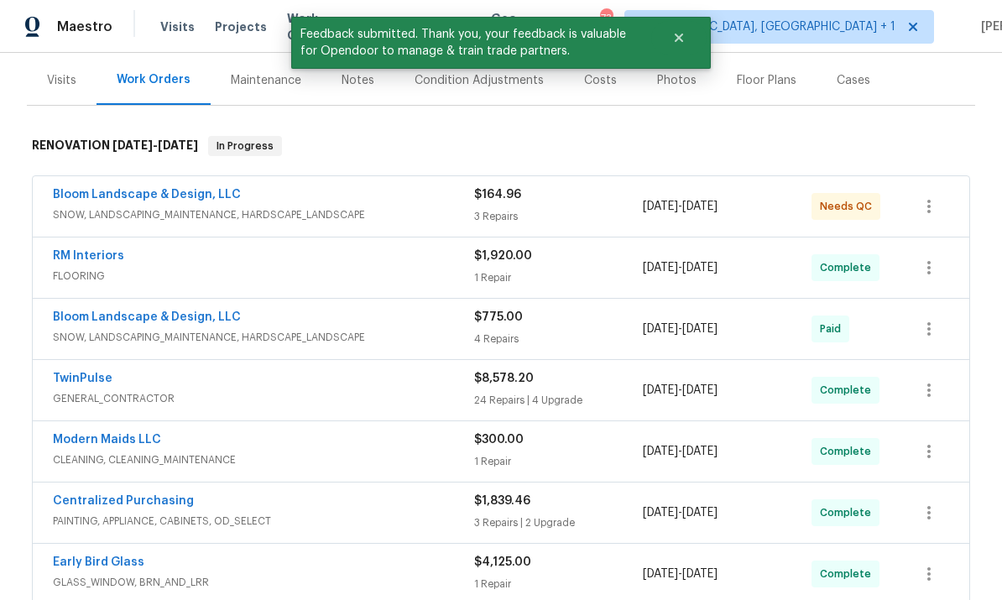
scroll to position [56, 0]
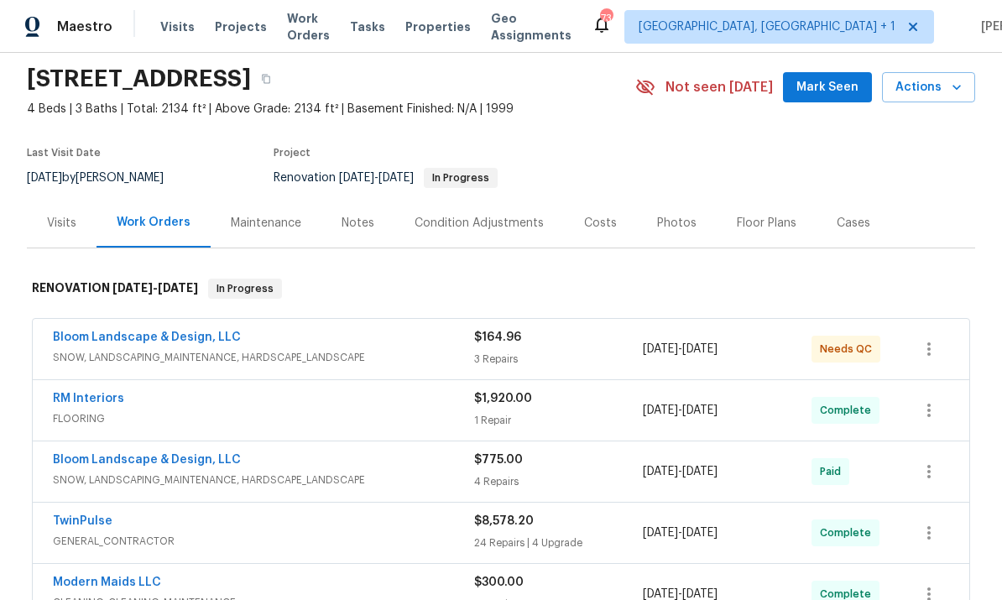
click at [195, 341] on link "Bloom Landscape & Design, LLC" at bounding box center [147, 337] width 188 height 12
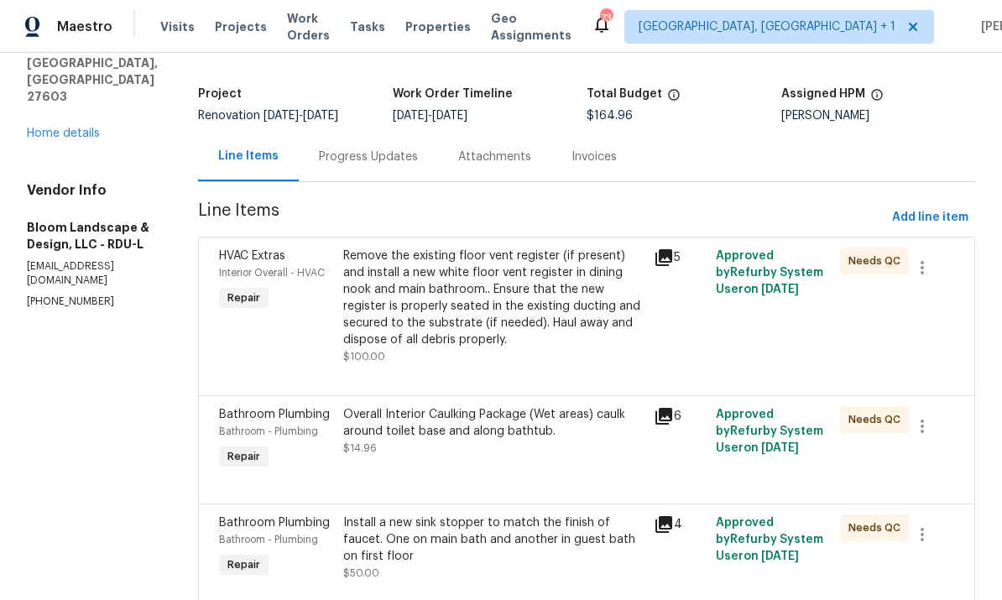
scroll to position [85, 0]
click at [531, 308] on div "Remove the existing floor vent register (if present) and install a new white fl…" at bounding box center [493, 298] width 300 height 101
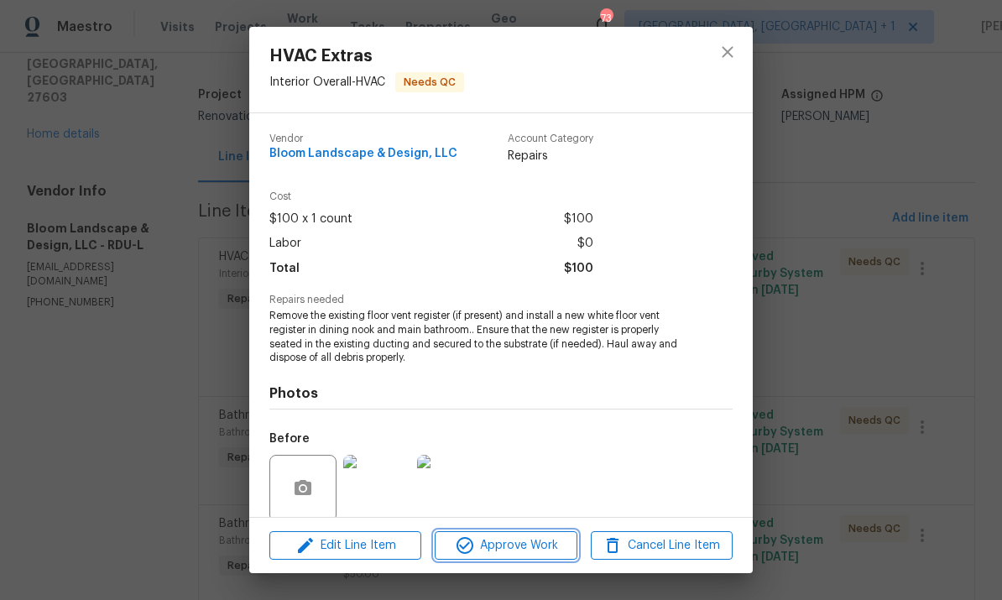
click at [520, 540] on span "Approve Work" at bounding box center [506, 545] width 132 height 21
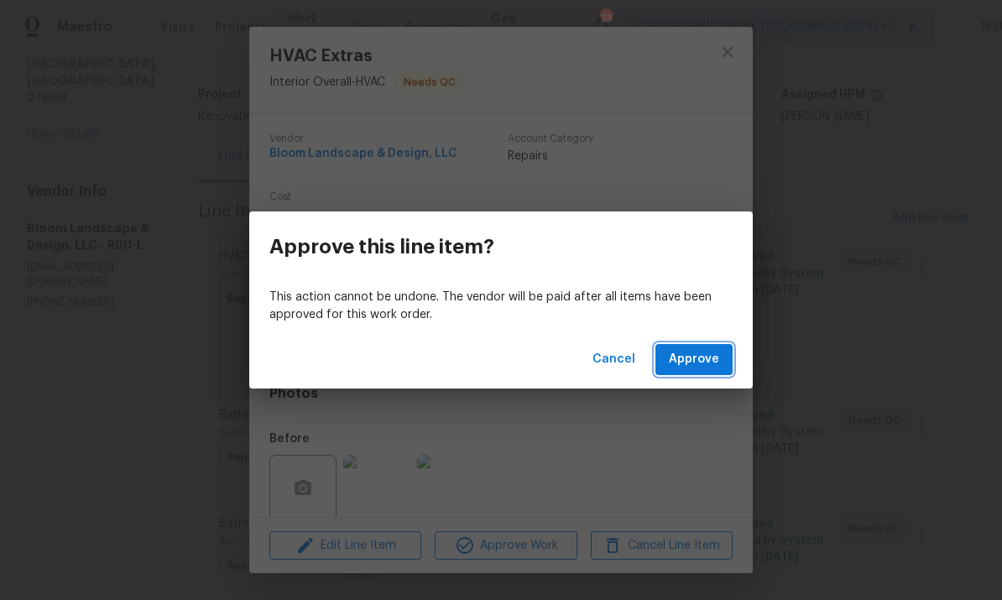
click at [671, 373] on button "Approve" at bounding box center [693, 359] width 77 height 31
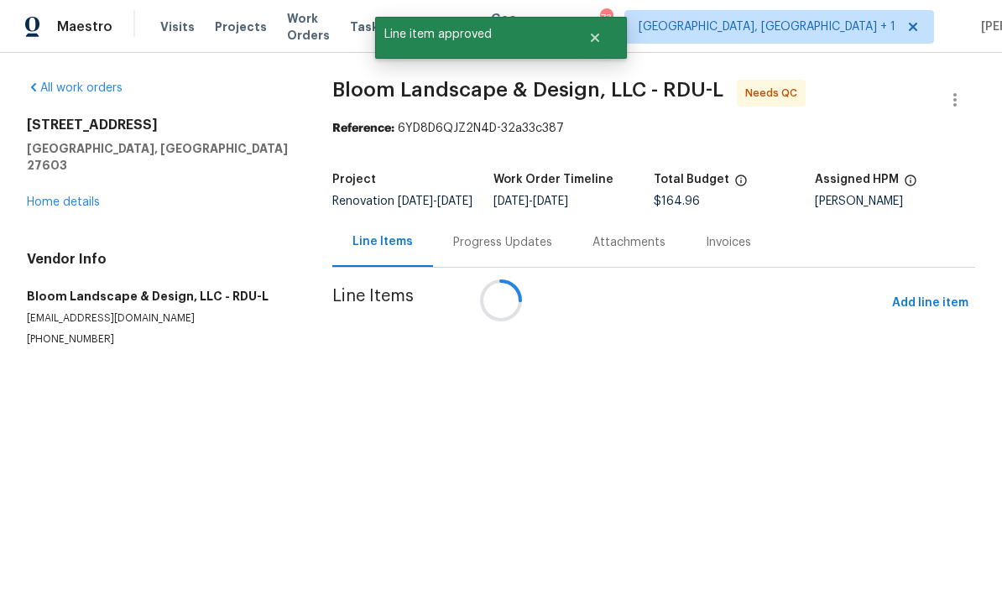
scroll to position [0, 0]
click at [478, 319] on div at bounding box center [501, 300] width 1002 height 600
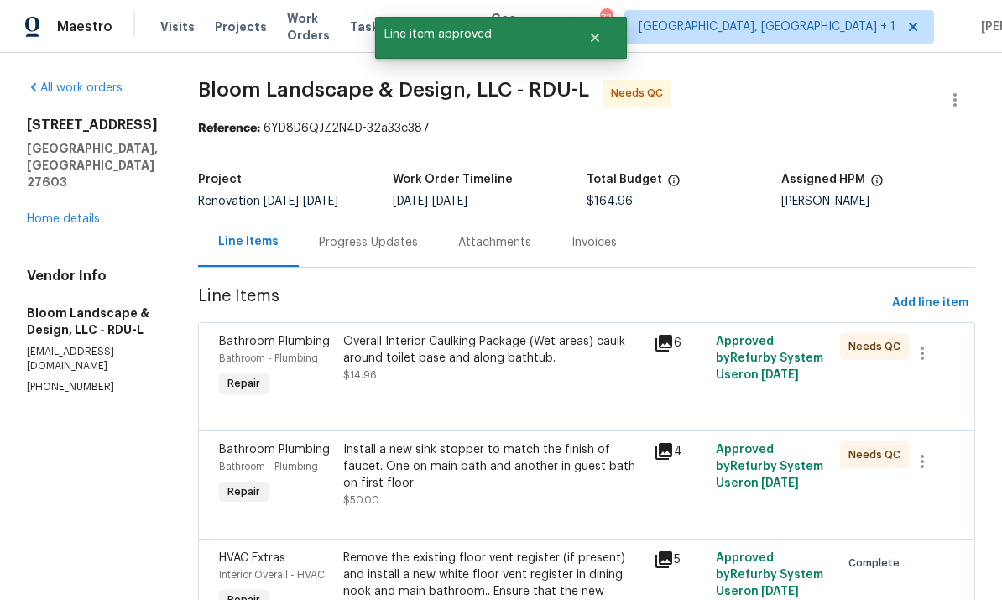
click at [544, 454] on div "Install a new sink stopper to match the finish of faucet. One on main bath and …" at bounding box center [493, 466] width 300 height 50
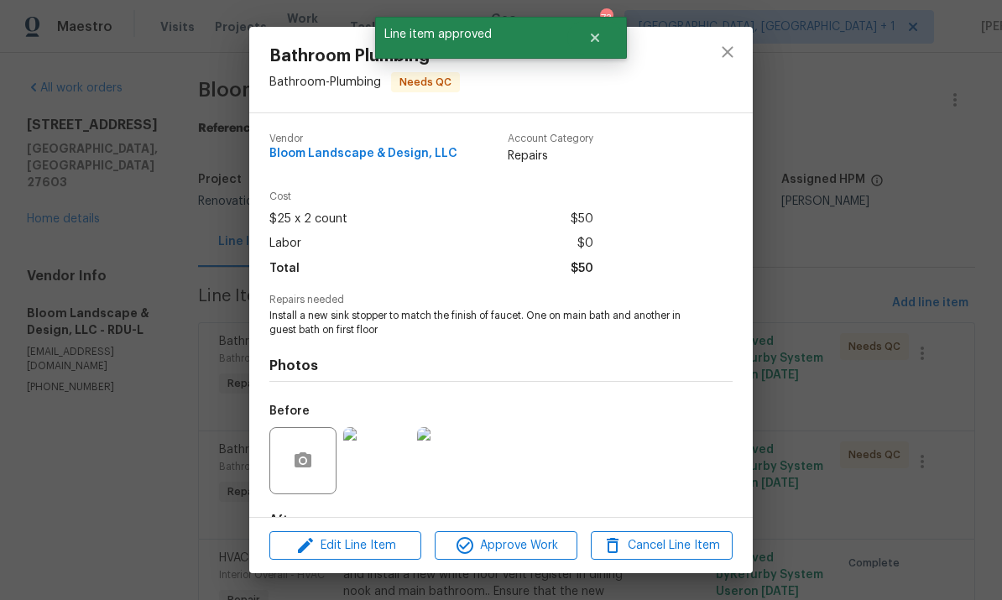
click at [506, 536] on span "Approve Work" at bounding box center [506, 545] width 132 height 21
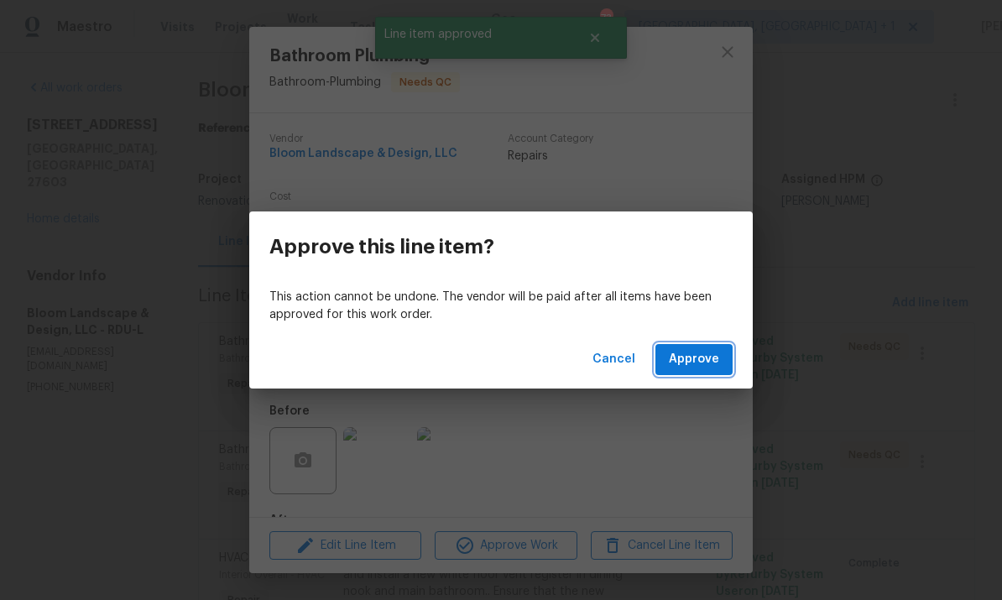
click at [684, 362] on span "Approve" at bounding box center [694, 359] width 50 height 21
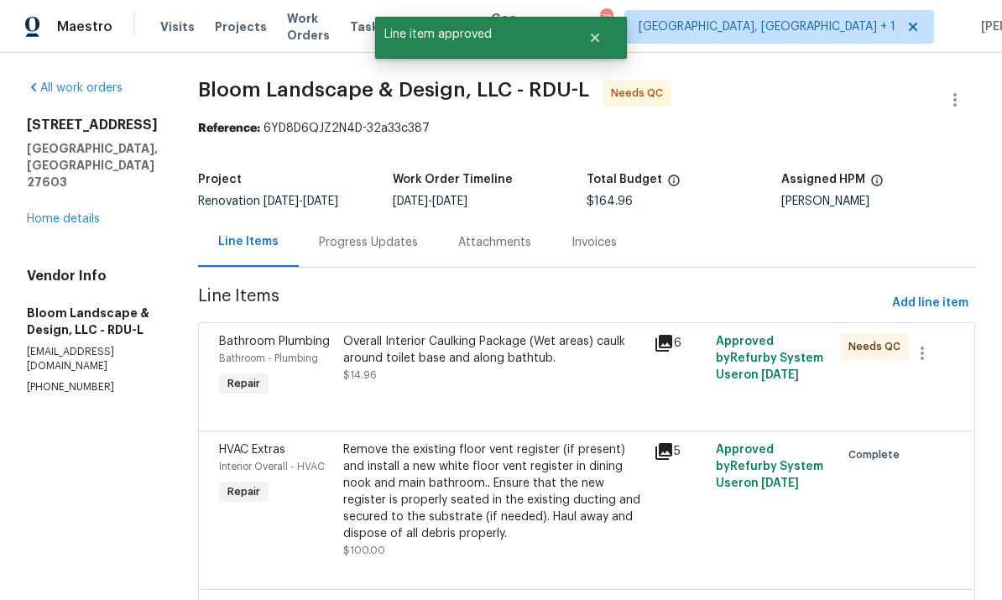
click at [524, 362] on div "Overall Interior Caulking Package (Wet areas) caulk around toilet base and alon…" at bounding box center [493, 350] width 300 height 34
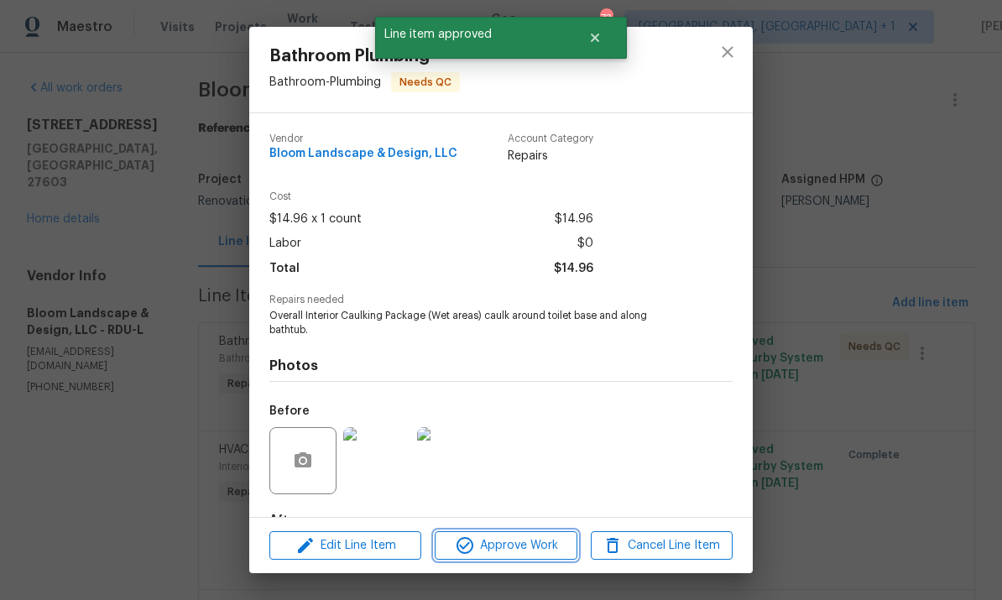
click at [508, 544] on span "Approve Work" at bounding box center [506, 545] width 132 height 21
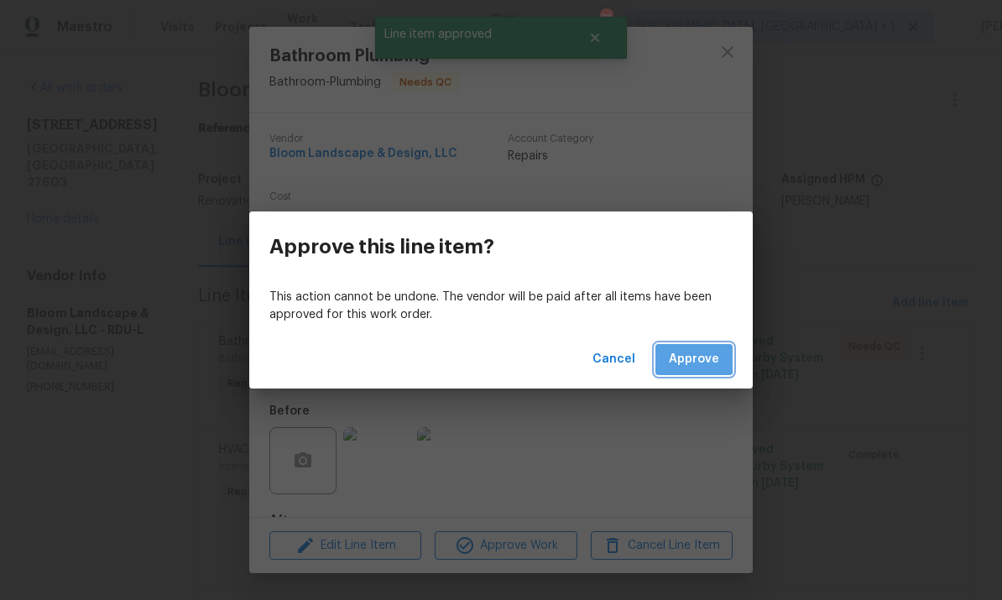
click at [687, 353] on span "Approve" at bounding box center [694, 359] width 50 height 21
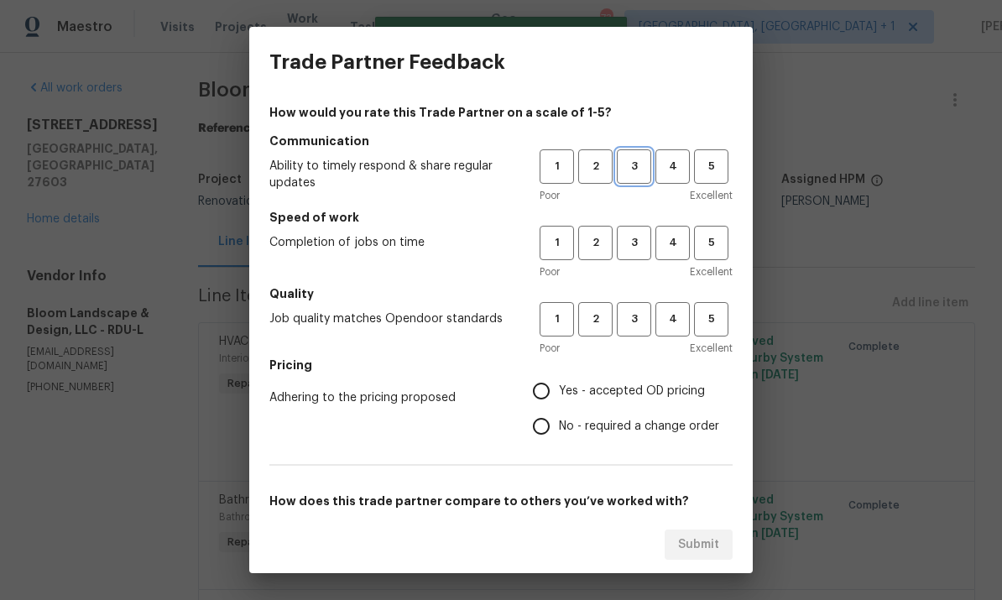
click at [628, 157] on span "3" at bounding box center [633, 166] width 31 height 19
click at [629, 250] on span "3" at bounding box center [633, 242] width 31 height 19
click at [629, 329] on button "3" at bounding box center [634, 319] width 34 height 34
click at [545, 388] on input "Yes - accepted OD pricing" at bounding box center [540, 390] width 35 height 35
radio input "true"
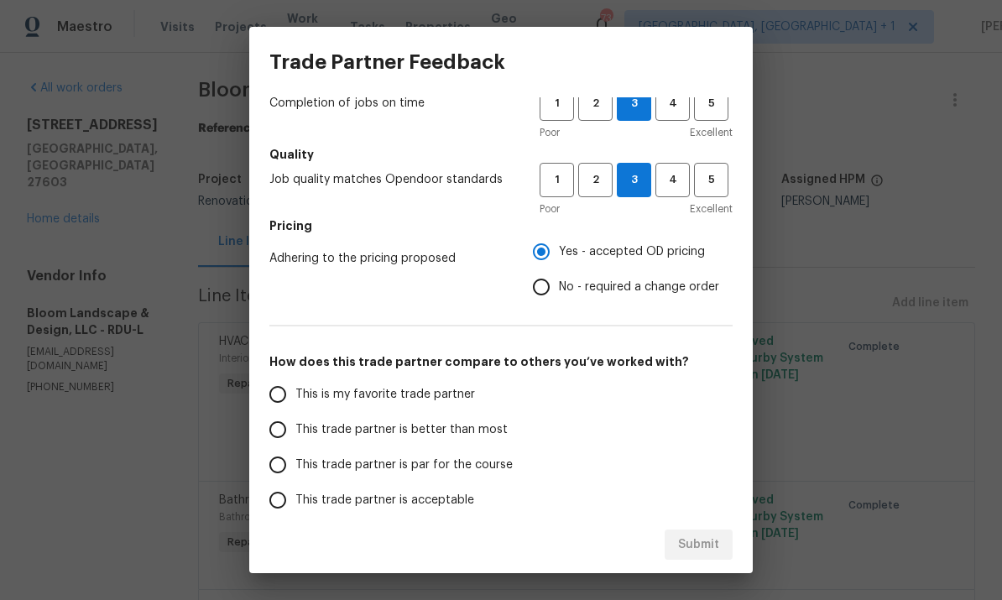
scroll to position [138, 0]
click at [275, 467] on input "This trade partner is par for the course" at bounding box center [277, 466] width 35 height 35
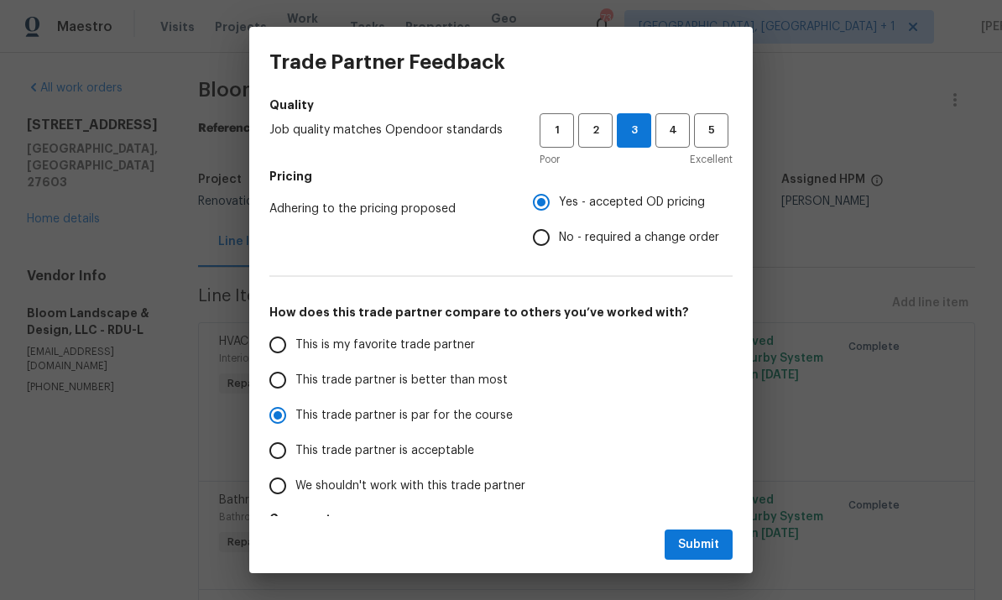
scroll to position [188, 0]
click at [717, 548] on span "Submit" at bounding box center [698, 544] width 41 height 21
radio input "true"
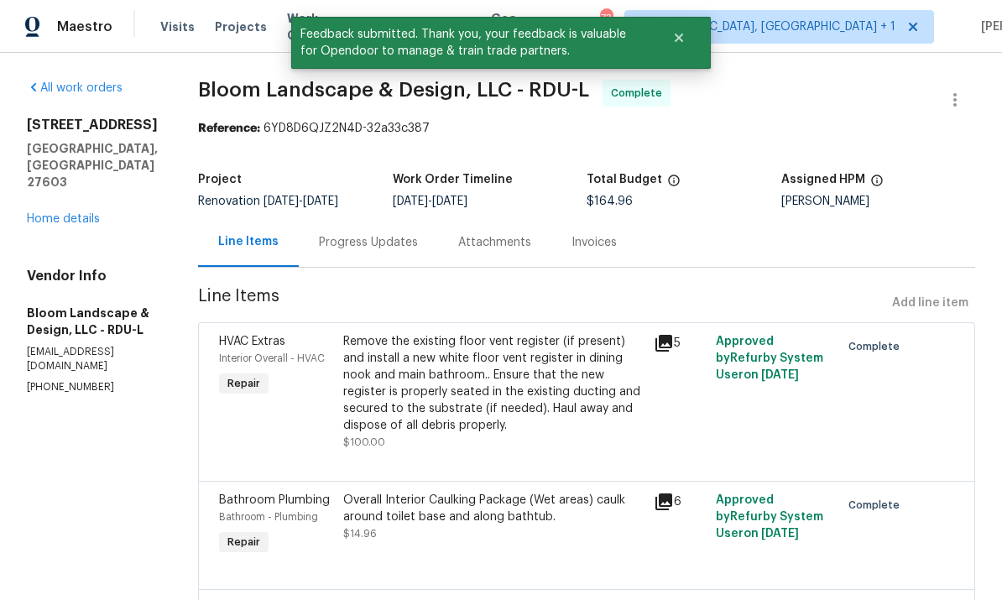
click at [94, 213] on link "Home details" at bounding box center [63, 219] width 73 height 12
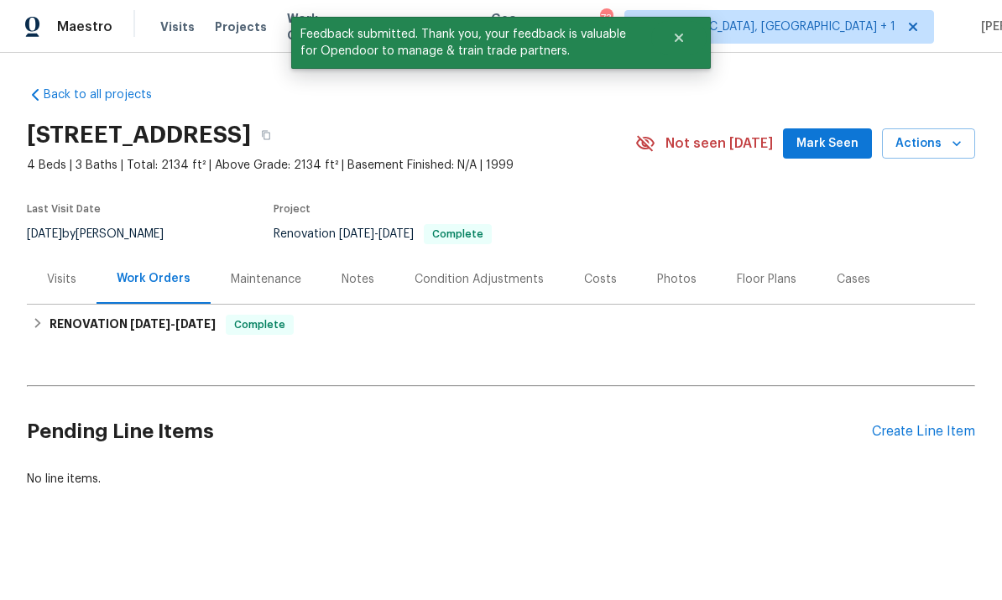
click at [846, 144] on span "Mark Seen" at bounding box center [827, 143] width 62 height 21
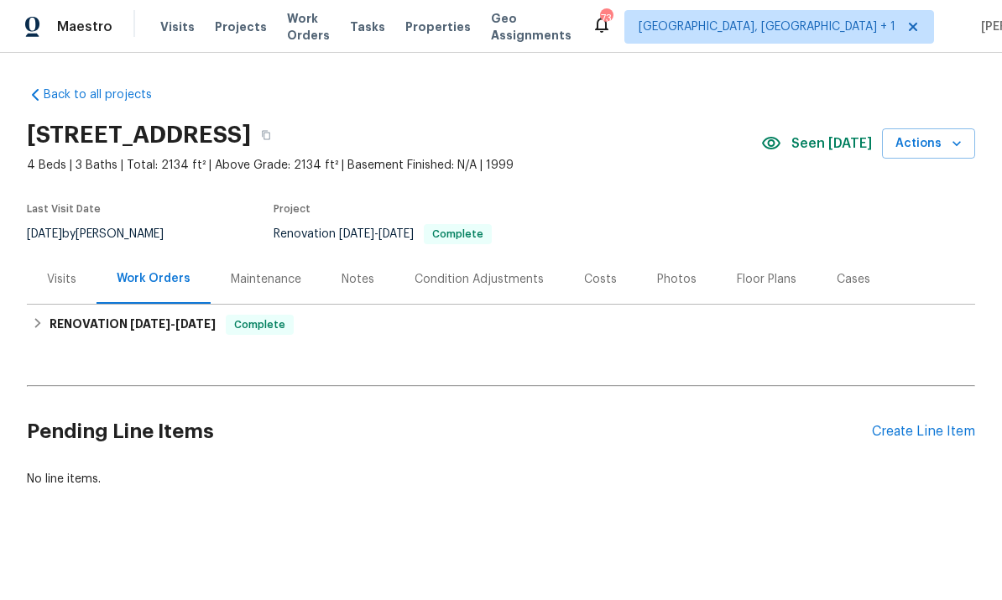
click at [660, 277] on div "Photos" at bounding box center [676, 279] width 39 height 17
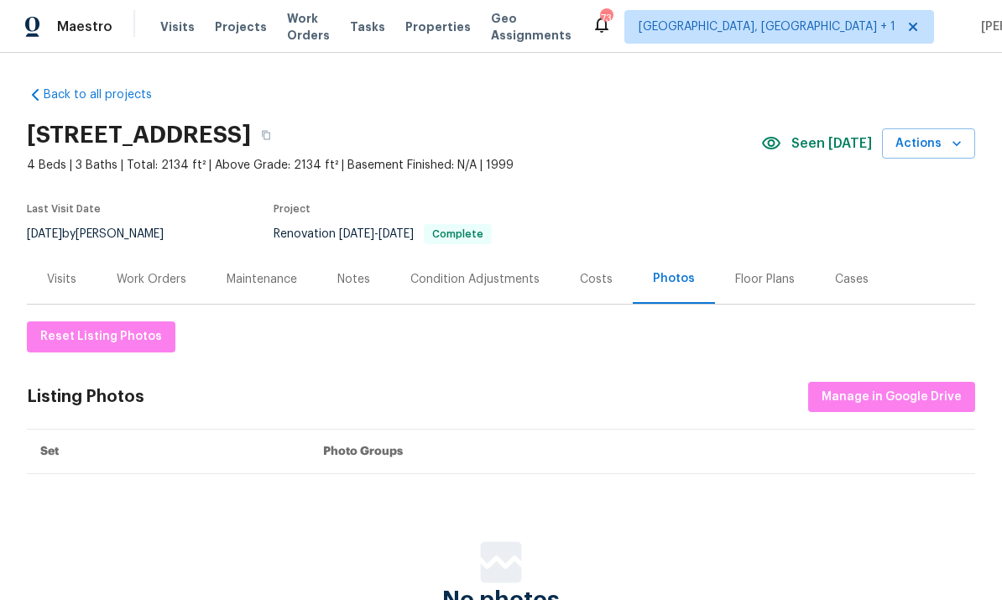
click at [602, 286] on div "Costs" at bounding box center [596, 279] width 33 height 17
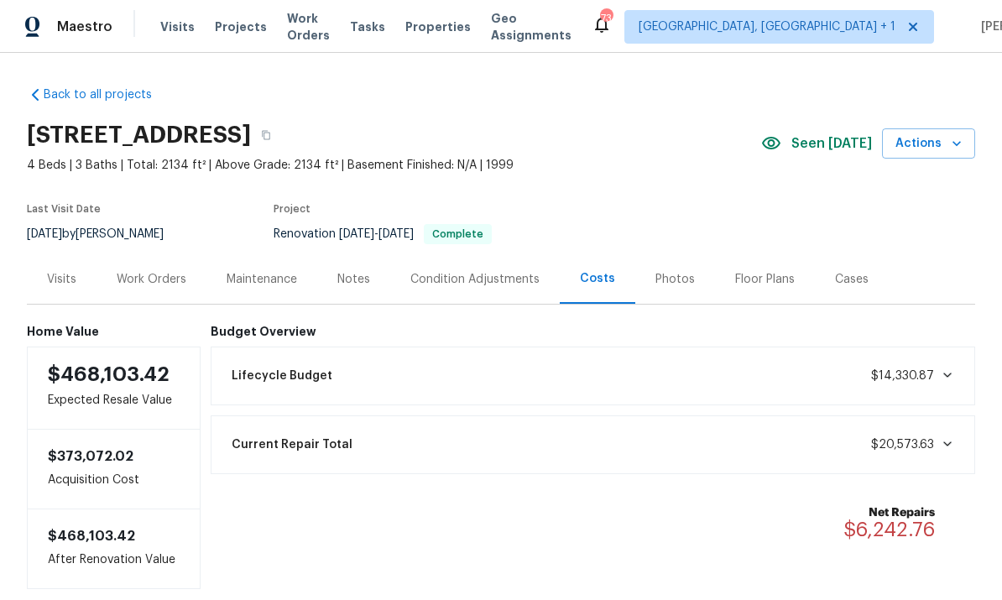
click at [305, 367] on span "Lifecycle Budget" at bounding box center [282, 375] width 101 height 17
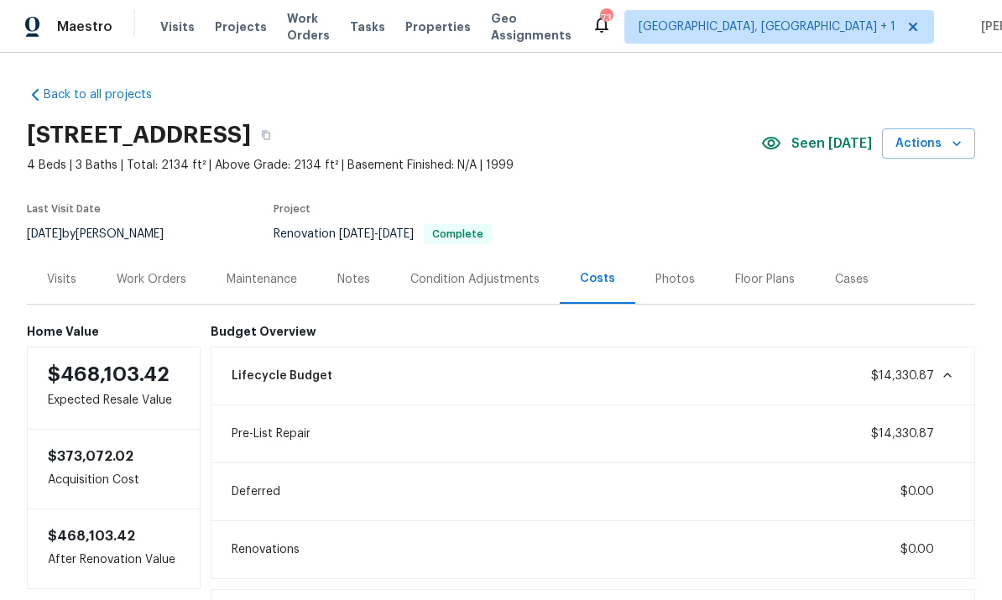
click at [159, 275] on div "Work Orders" at bounding box center [152, 279] width 70 height 17
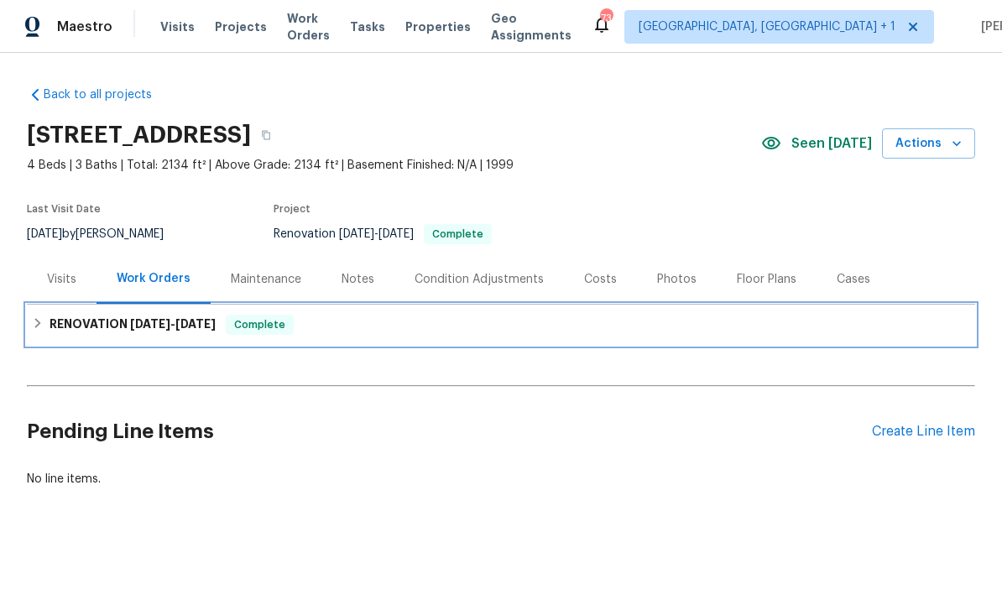
click at [146, 323] on span "[DATE]" at bounding box center [150, 324] width 40 height 12
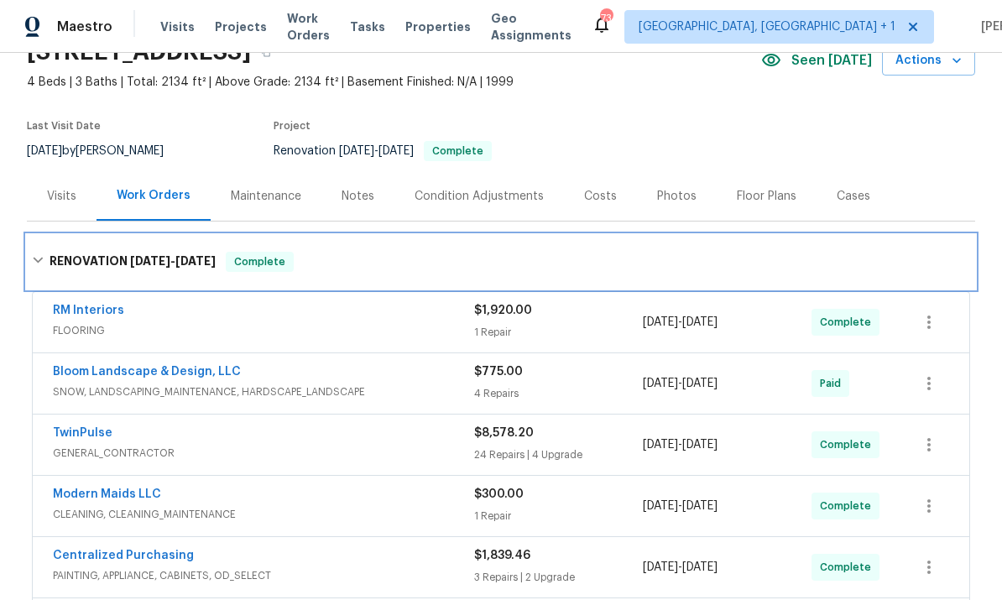
scroll to position [89, 0]
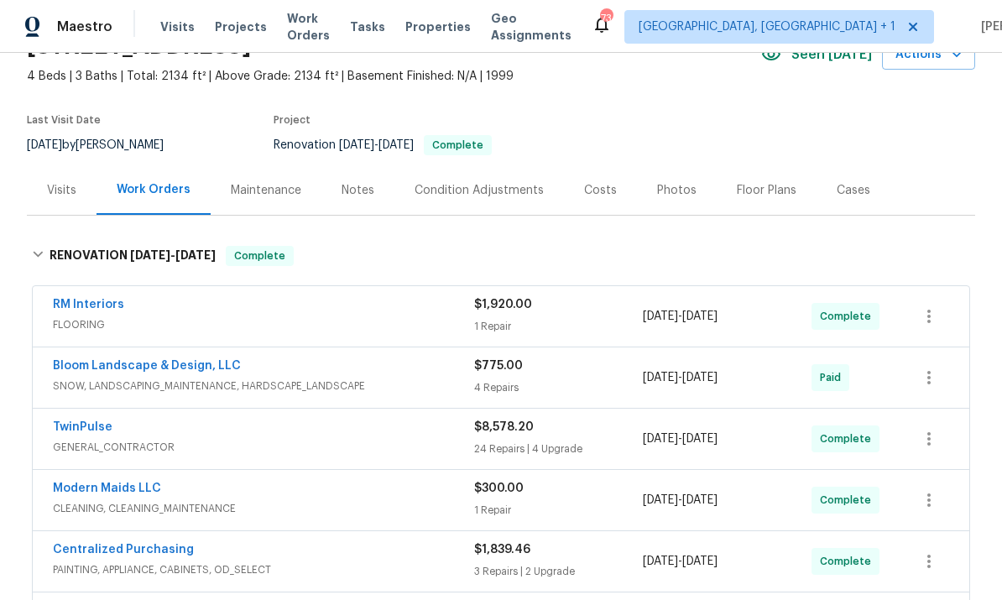
click at [350, 190] on div "Notes" at bounding box center [357, 190] width 33 height 17
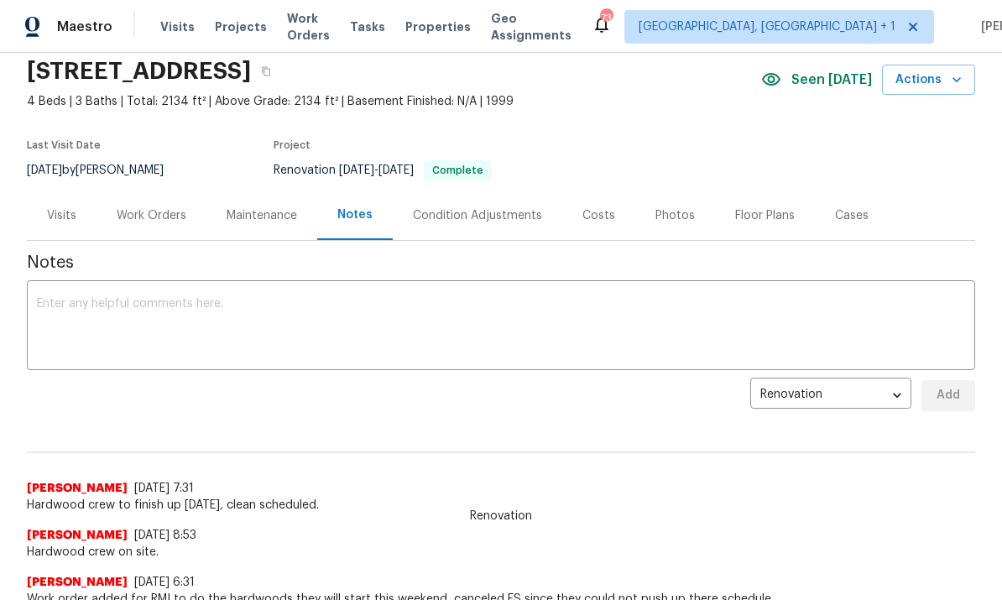
scroll to position [75, 0]
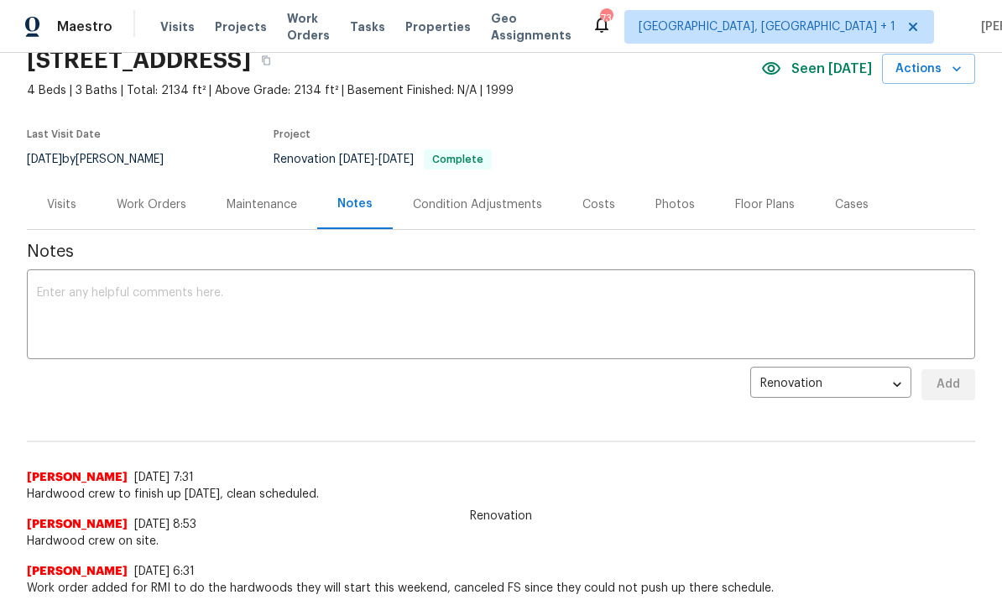
click at [101, 296] on textarea at bounding box center [501, 316] width 928 height 59
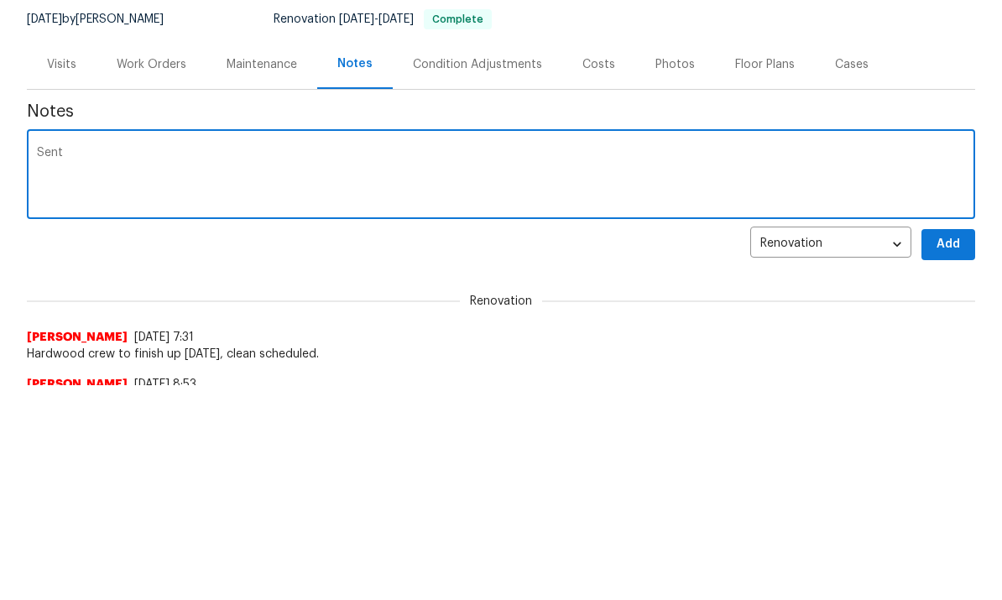
scroll to position [0, 0]
click at [174, 362] on textarea "Sent to prelist," at bounding box center [501, 391] width 928 height 59
type textarea "Sent to prelist."
click at [938, 232] on button "Add" at bounding box center [948, 245] width 54 height 31
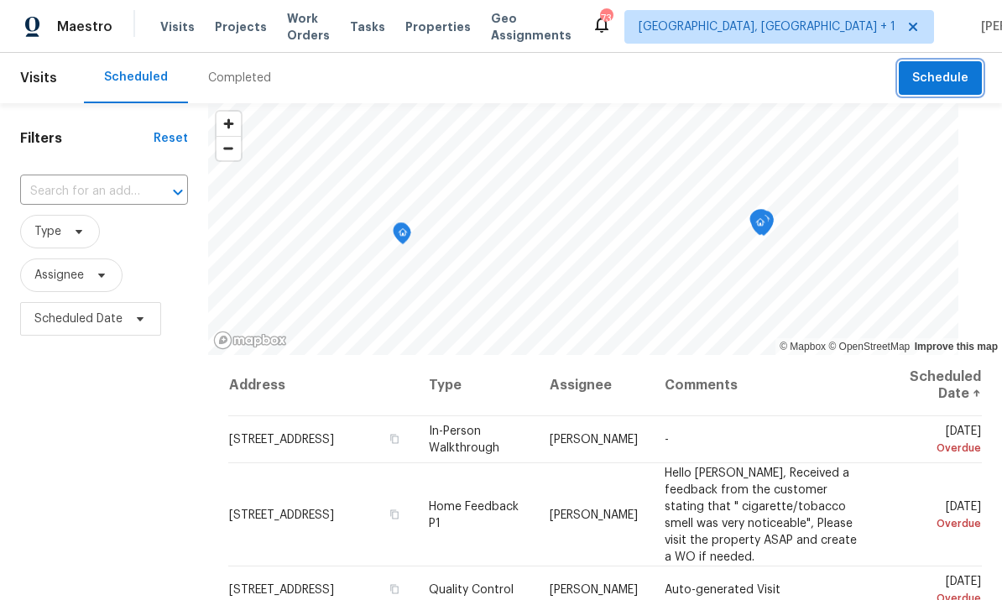
click at [946, 78] on span "Schedule" at bounding box center [940, 78] width 56 height 21
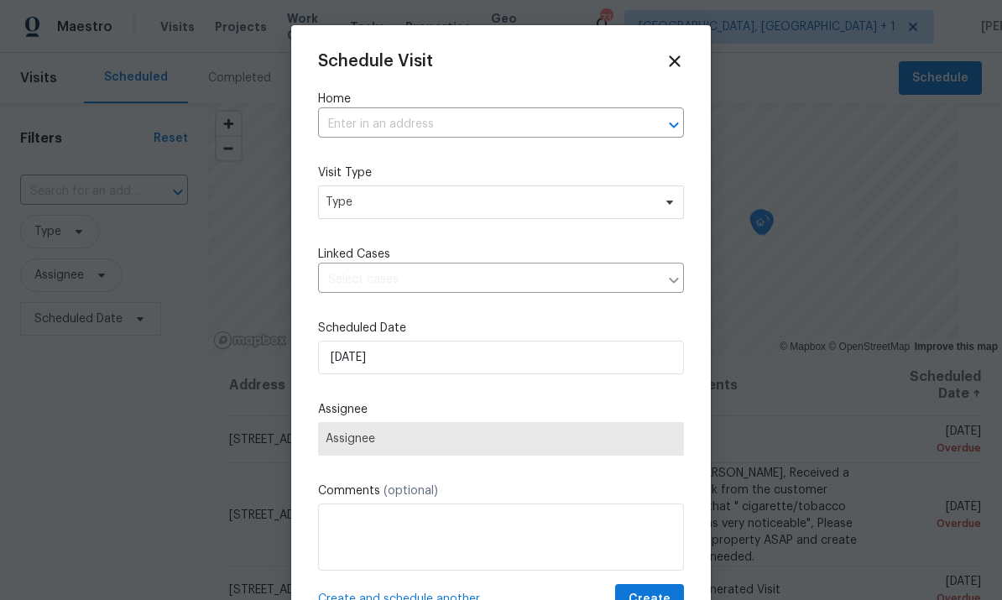
click at [393, 129] on input "text" at bounding box center [477, 125] width 319 height 26
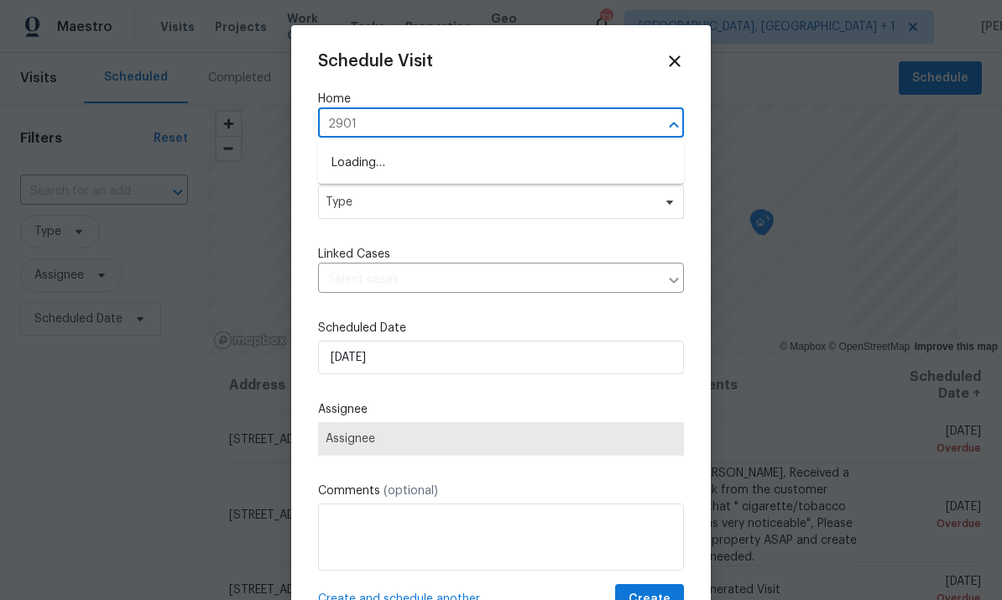
click at [378, 128] on input "2901" at bounding box center [477, 125] width 319 height 26
type input "2901"
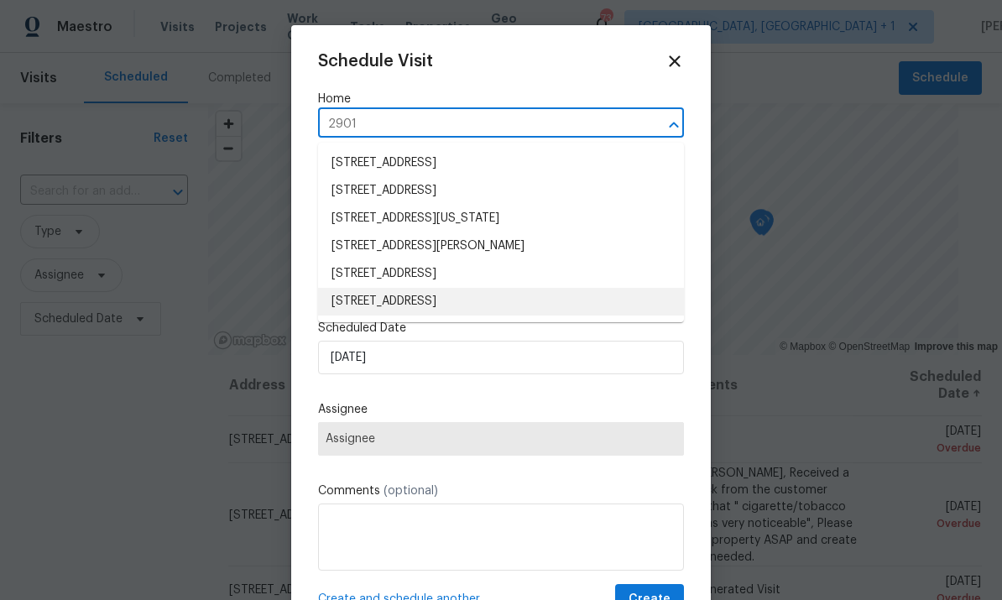
click at [458, 300] on li "[STREET_ADDRESS]" at bounding box center [501, 302] width 366 height 28
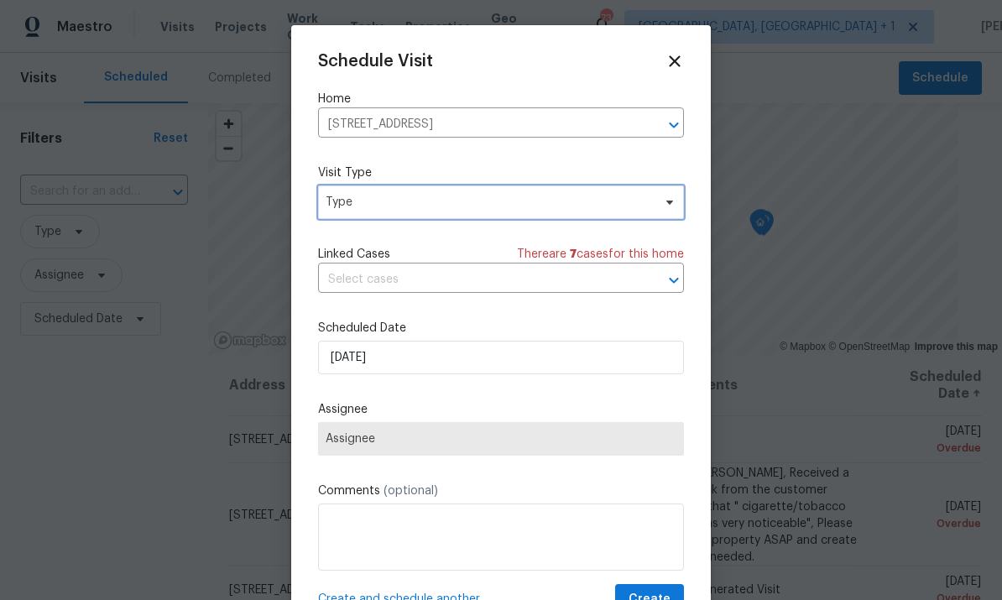
click at [662, 202] on span at bounding box center [667, 201] width 18 height 13
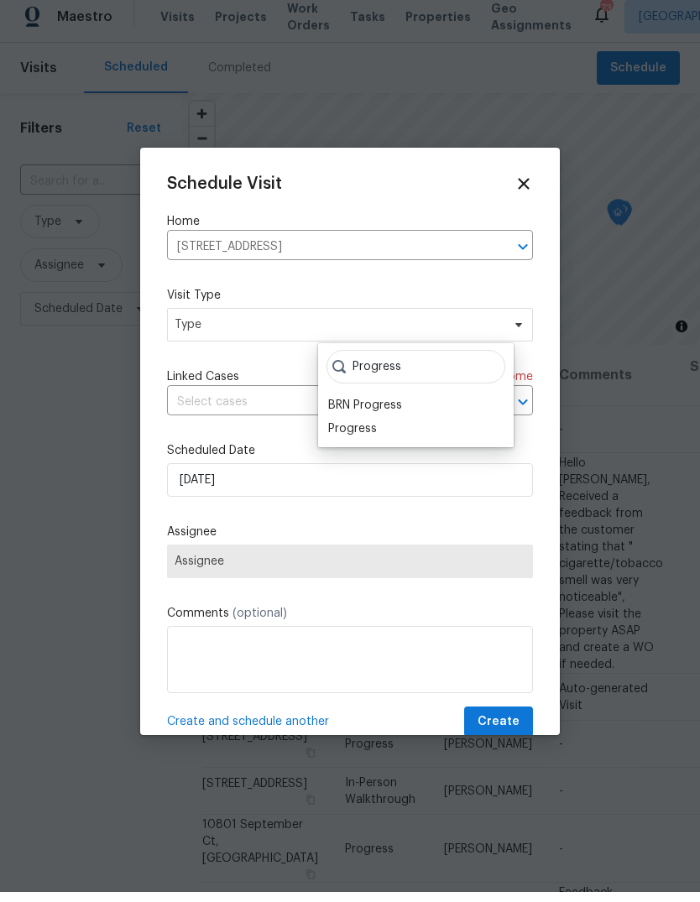
type input "Progress"
click at [367, 430] on div "Progress" at bounding box center [352, 438] width 49 height 17
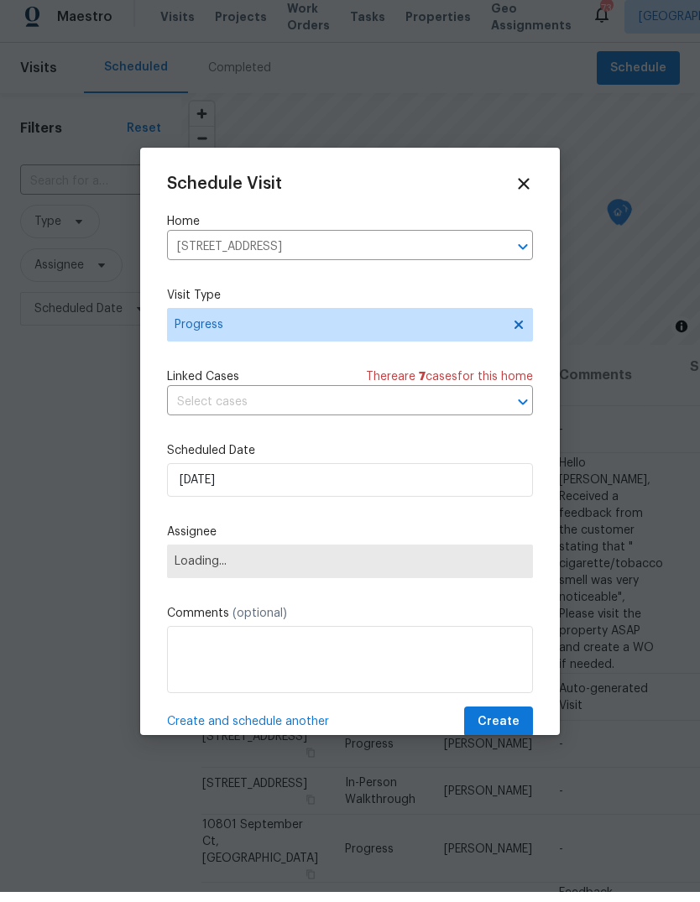
scroll to position [10, 0]
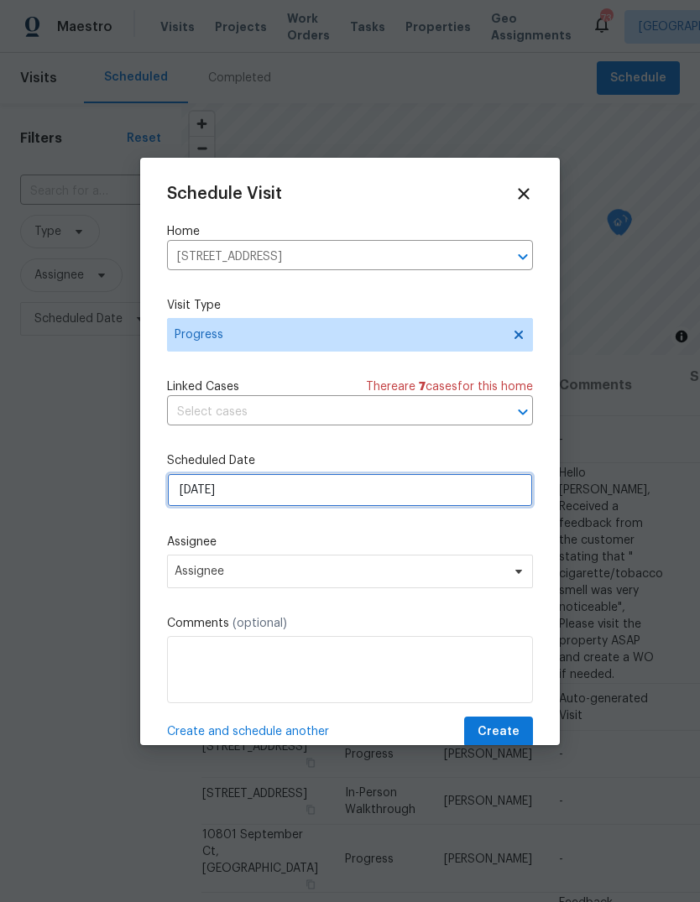
click at [357, 487] on input "[DATE]" at bounding box center [350, 490] width 366 height 34
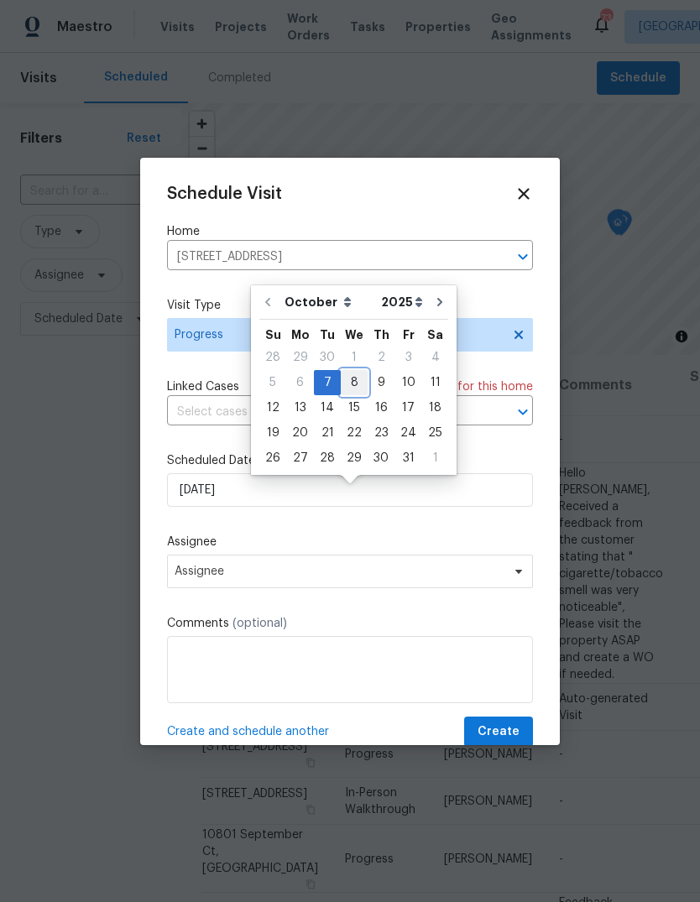
click at [361, 372] on div "8" at bounding box center [354, 382] width 27 height 23
type input "[DATE]"
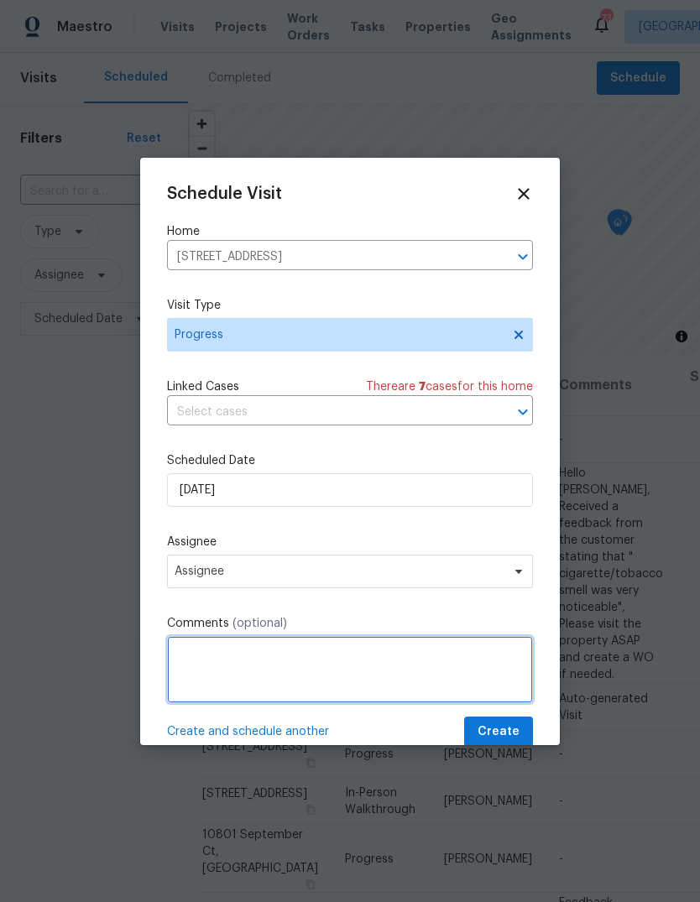
click at [258, 599] on textarea at bounding box center [350, 669] width 366 height 67
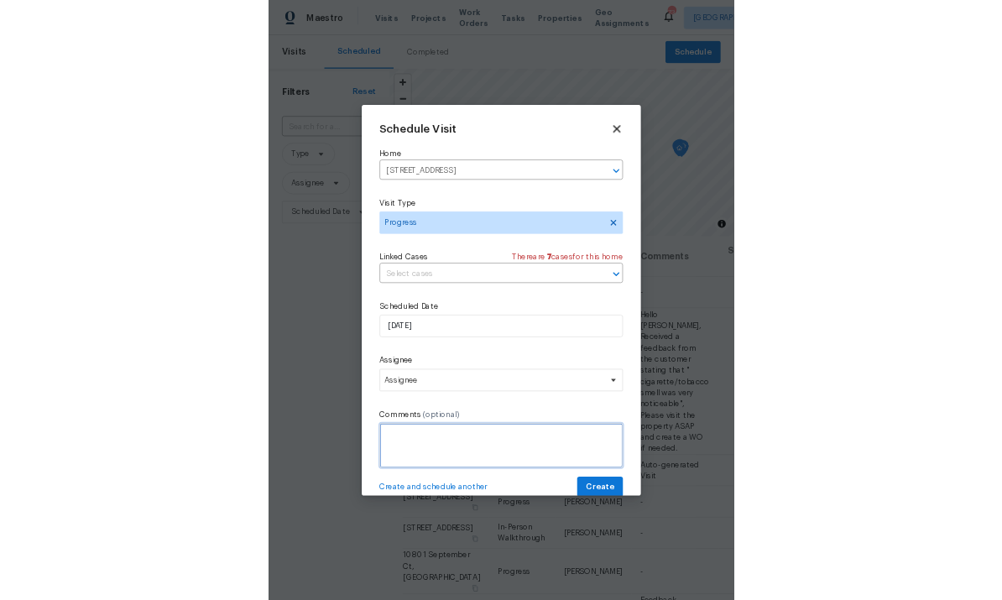
scroll to position [63, 0]
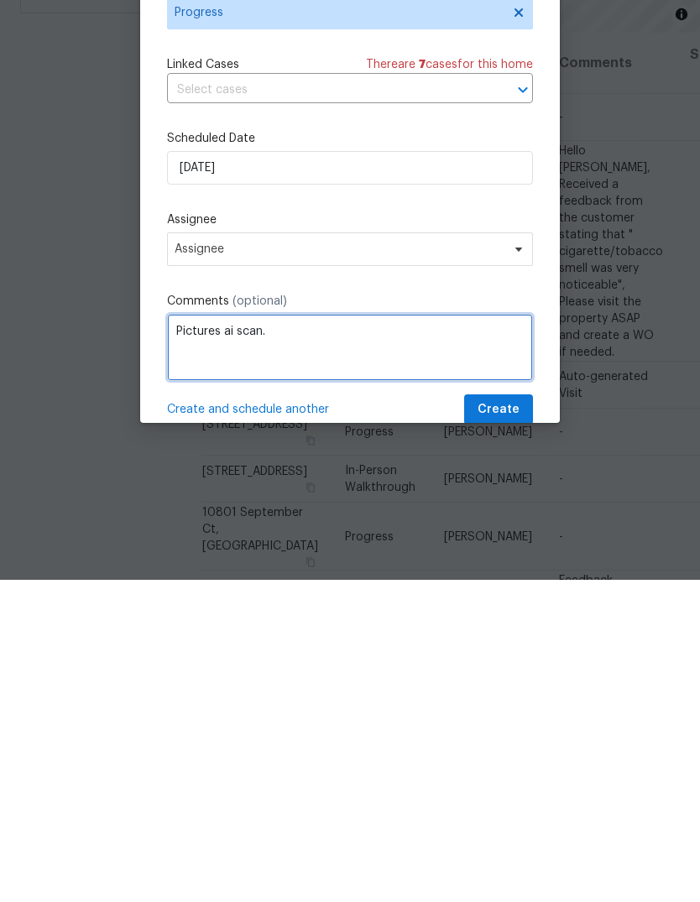
click at [232, 599] on textarea "Pictures ai scan." at bounding box center [350, 669] width 366 height 67
click at [242, 599] on textarea "Pictures ai scan." at bounding box center [350, 669] width 366 height 67
type textarea "Pictures AI scan."
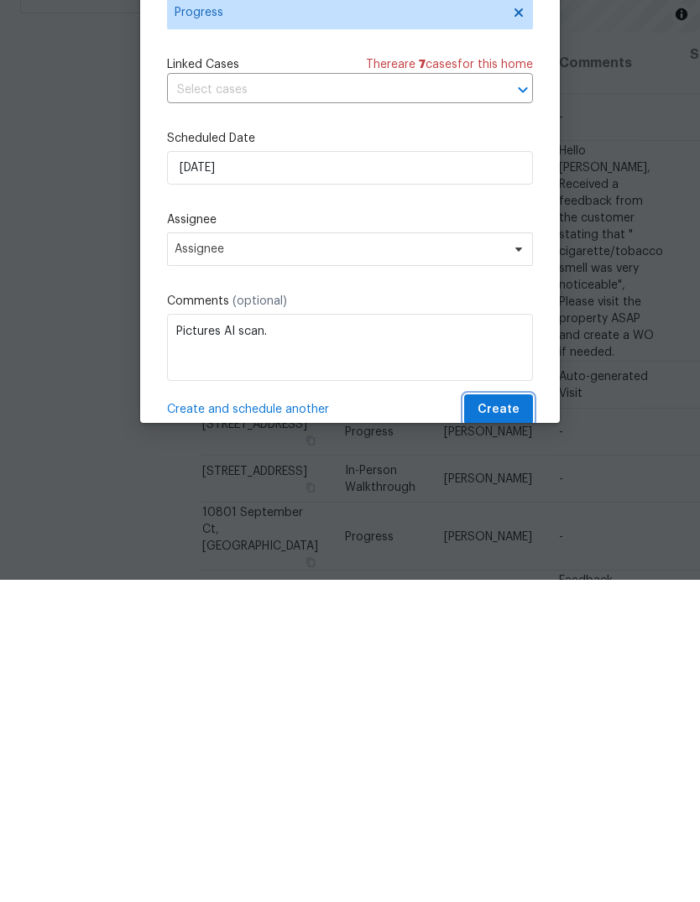
click at [505, 599] on button "Create" at bounding box center [498, 731] width 69 height 31
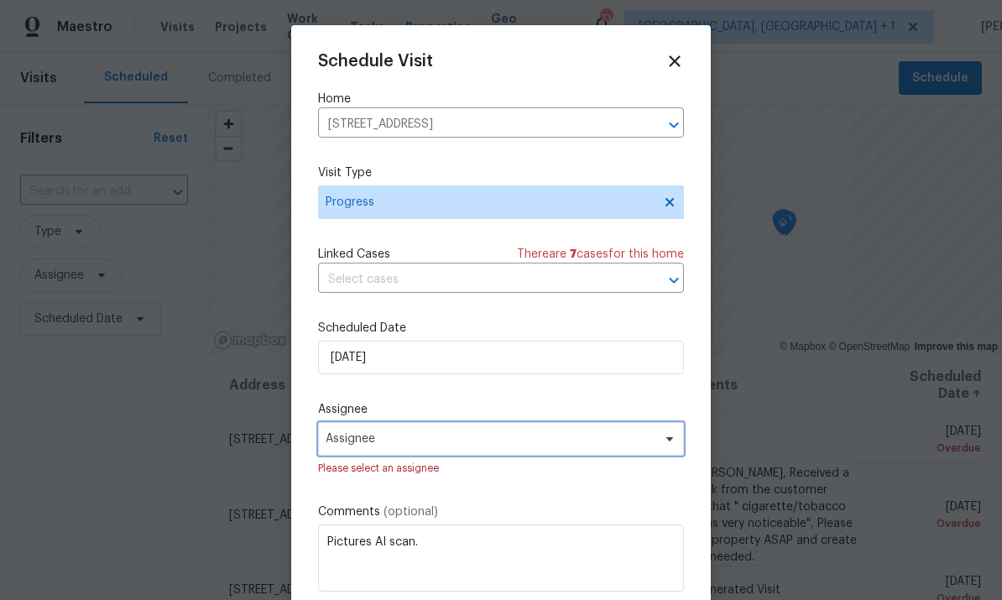
click at [676, 445] on span "Assignee" at bounding box center [501, 439] width 366 height 34
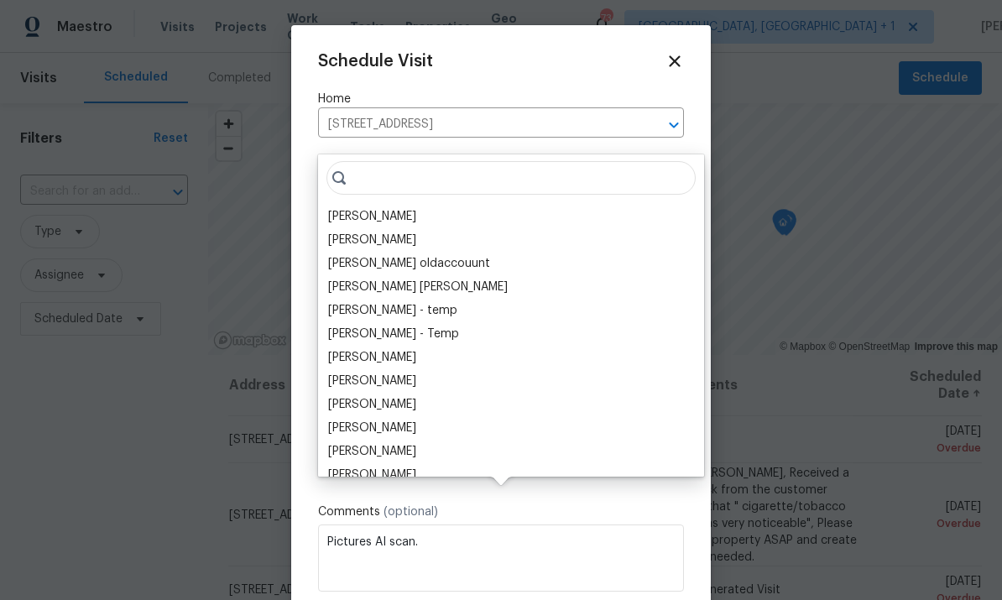
click at [407, 208] on div "[PERSON_NAME]" at bounding box center [372, 216] width 88 height 17
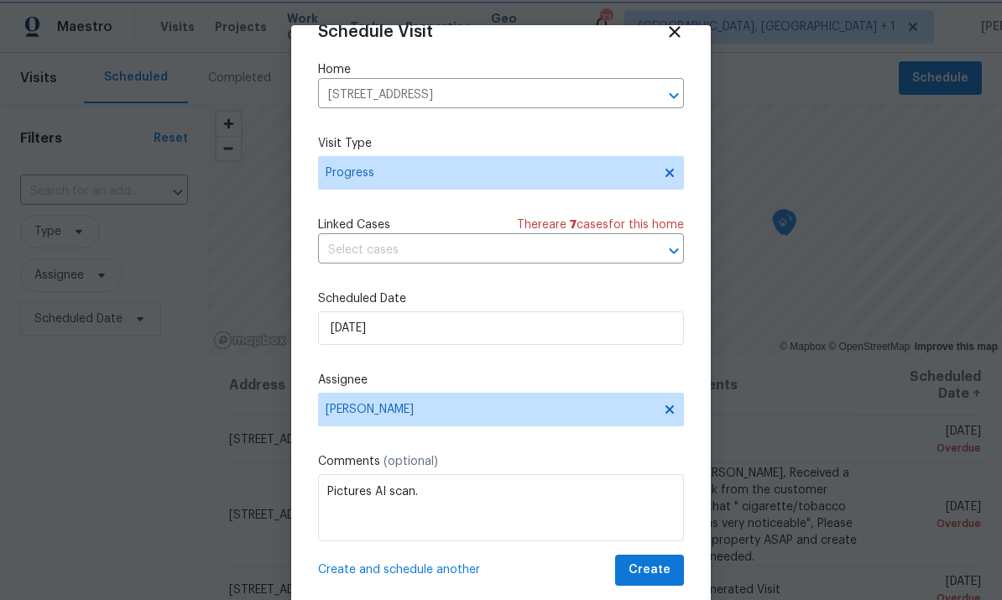
scroll to position [33, 0]
click at [664, 574] on span "Create" at bounding box center [649, 570] width 42 height 21
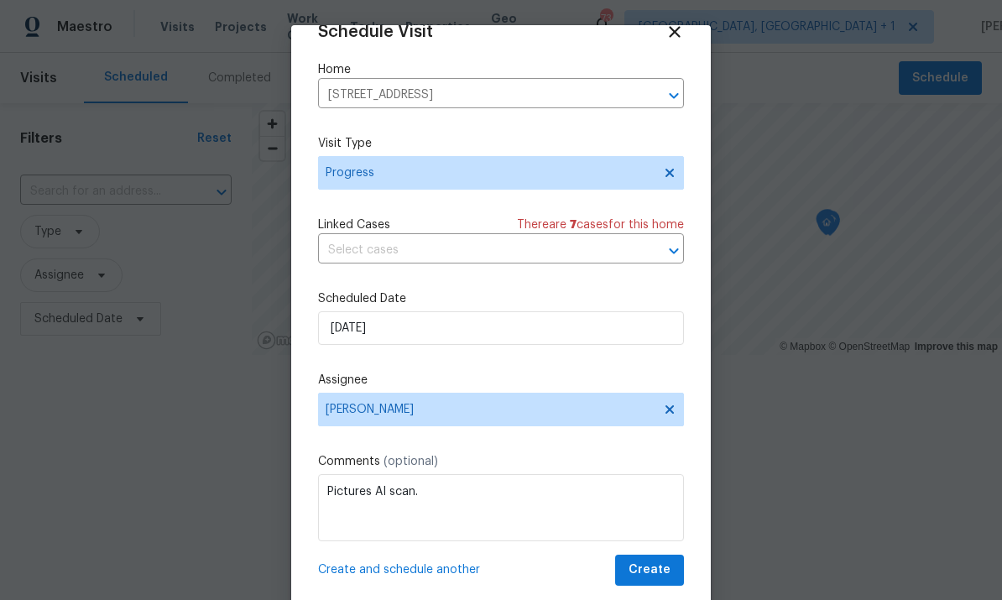
scroll to position [0, 0]
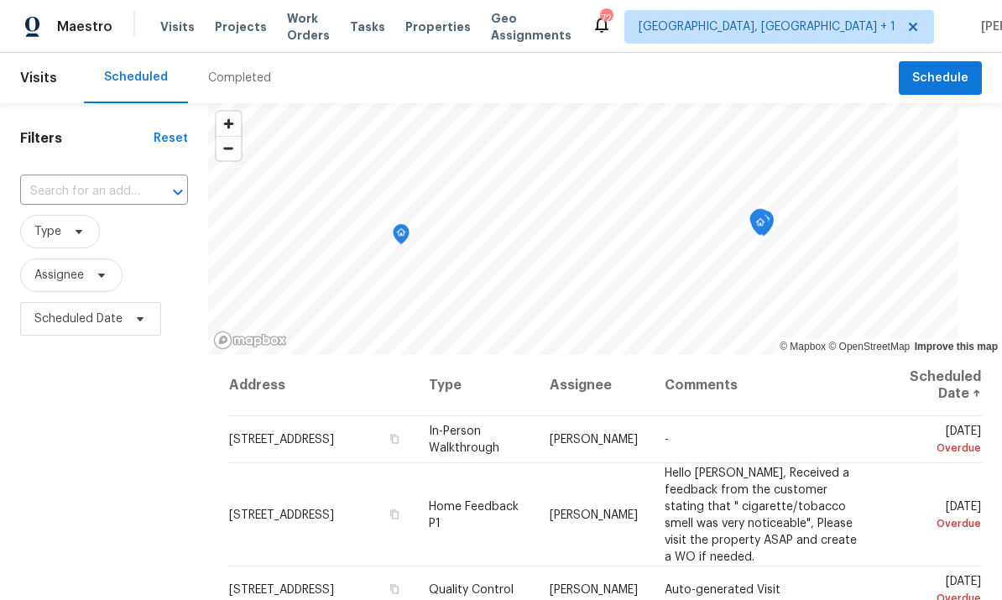
click at [234, 29] on span "Projects" at bounding box center [241, 26] width 52 height 17
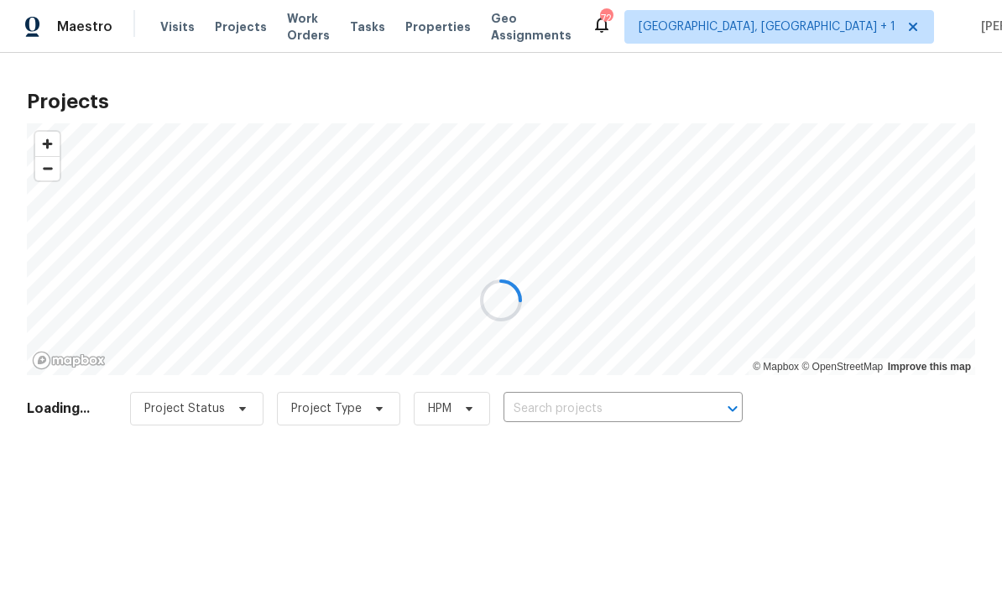
click at [562, 409] on div at bounding box center [501, 300] width 1002 height 600
click at [565, 411] on div at bounding box center [501, 300] width 1002 height 600
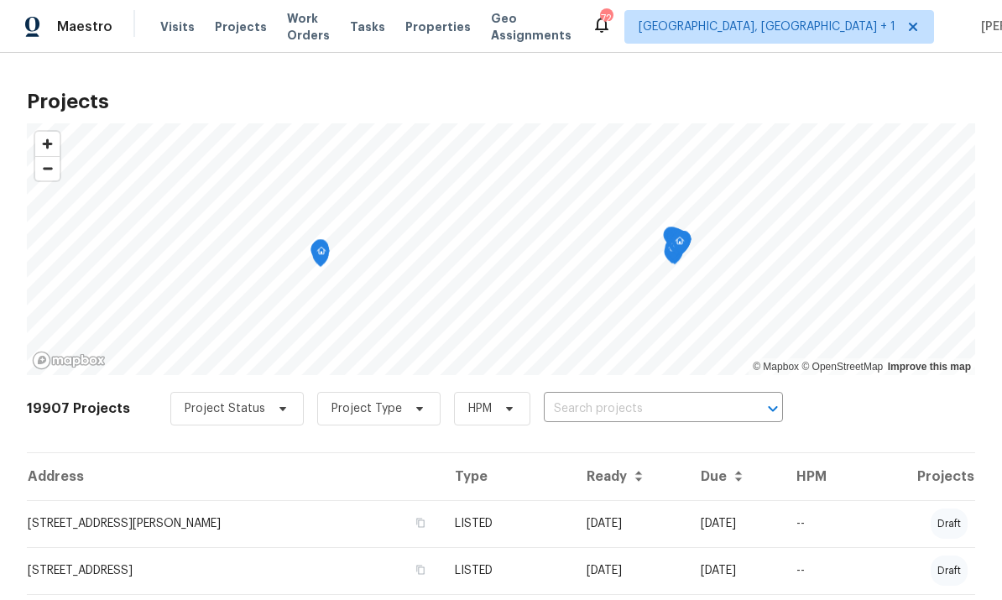
click at [574, 403] on input "text" at bounding box center [640, 409] width 192 height 26
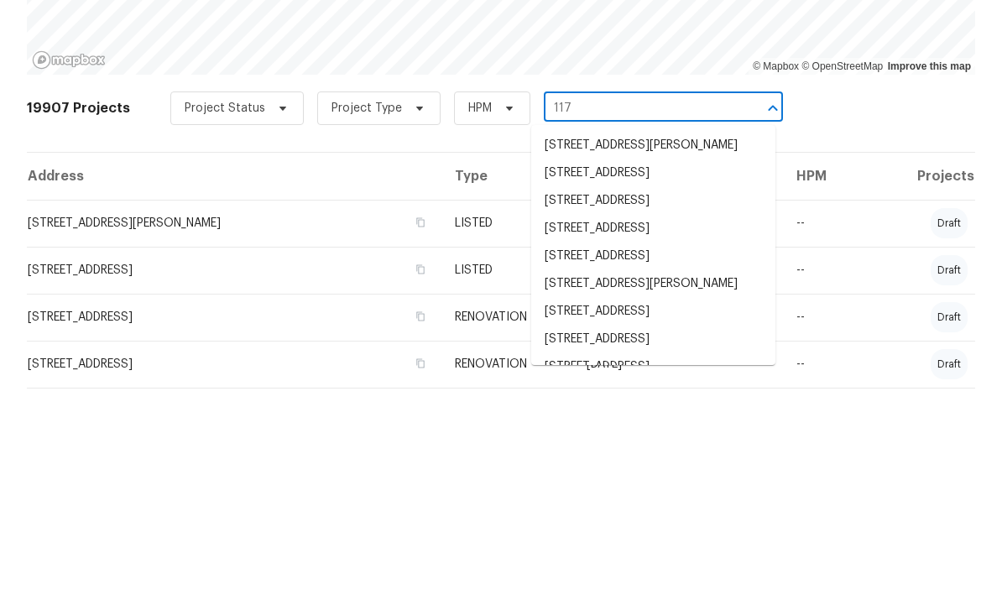
scroll to position [91, 0]
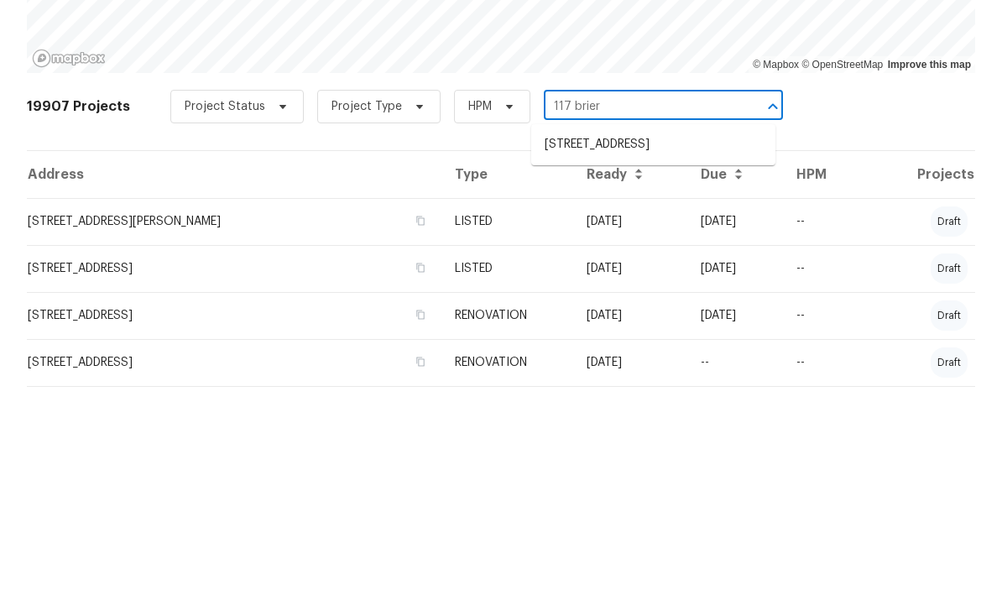
type input "117 brierr"
click at [629, 341] on li "117 Brierridge Dr, Apex, NC 27502" at bounding box center [653, 355] width 244 height 28
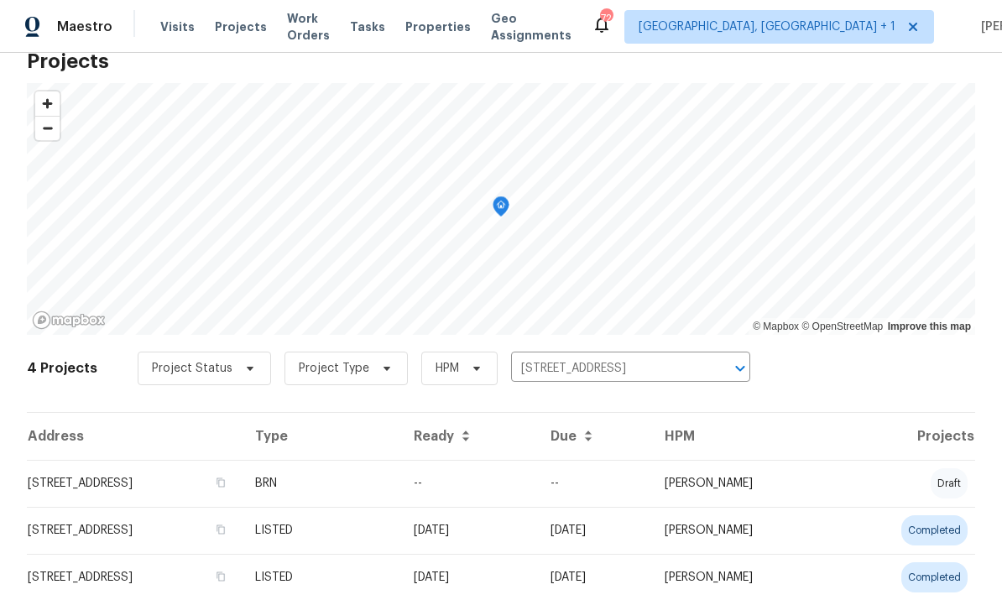
scroll to position [54, 0]
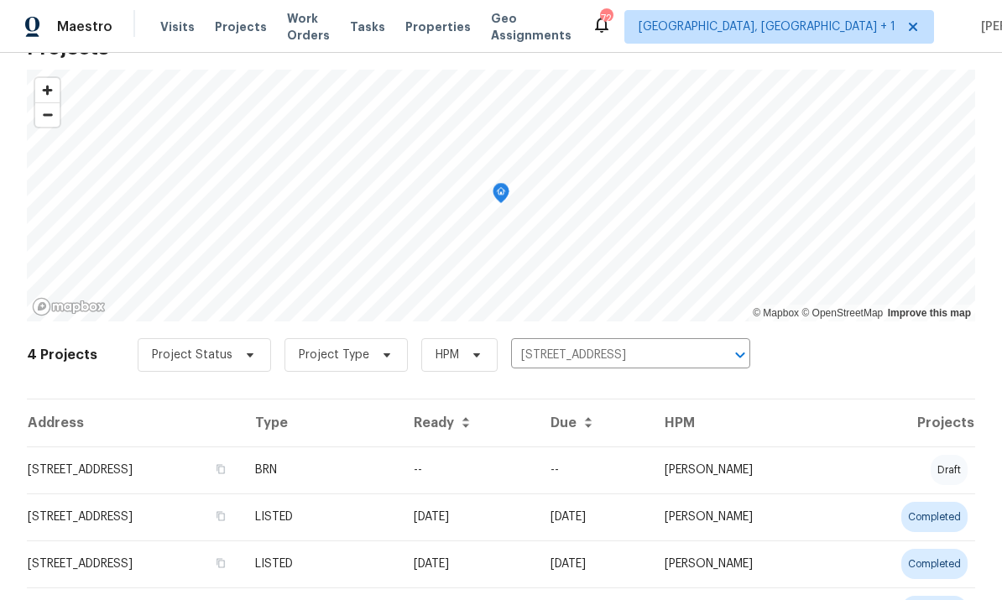
click at [205, 513] on td "117 Brierridge Dr, Apex, NC 27502" at bounding box center [134, 516] width 215 height 47
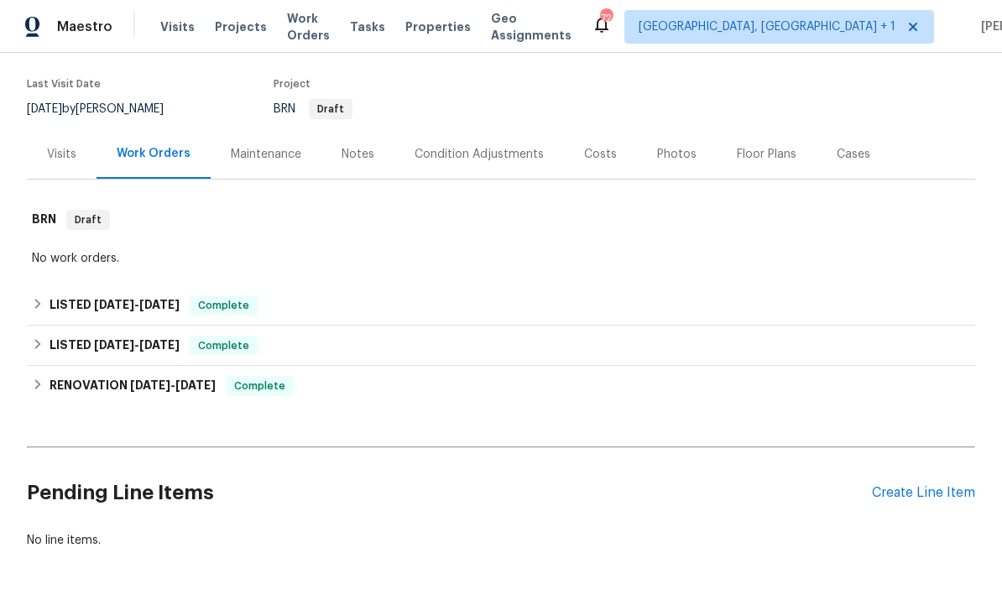
scroll to position [124, 0]
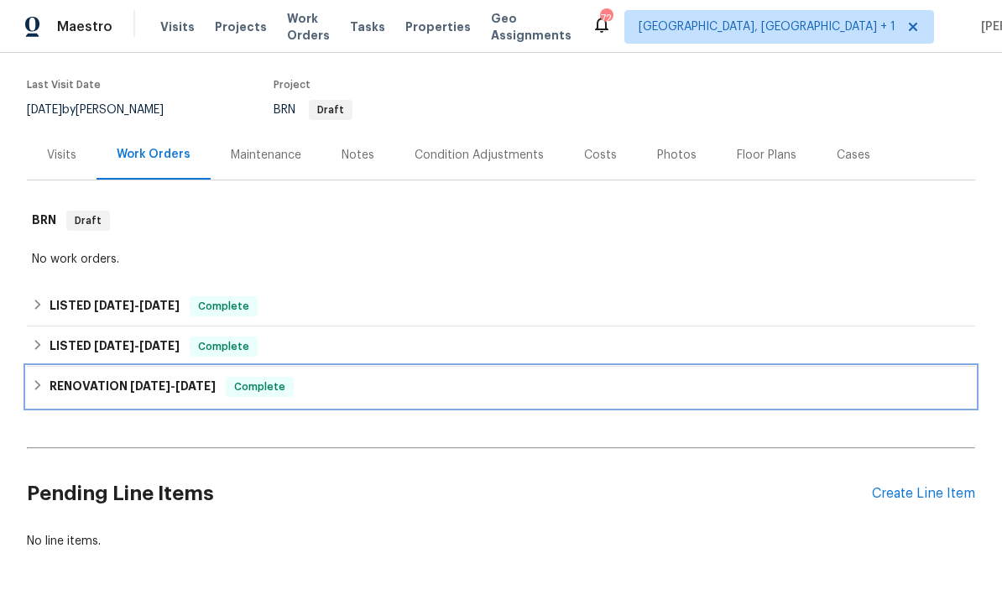
click at [110, 378] on h6 "RENOVATION 6/2/25 - 6/4/25" at bounding box center [132, 387] width 166 height 20
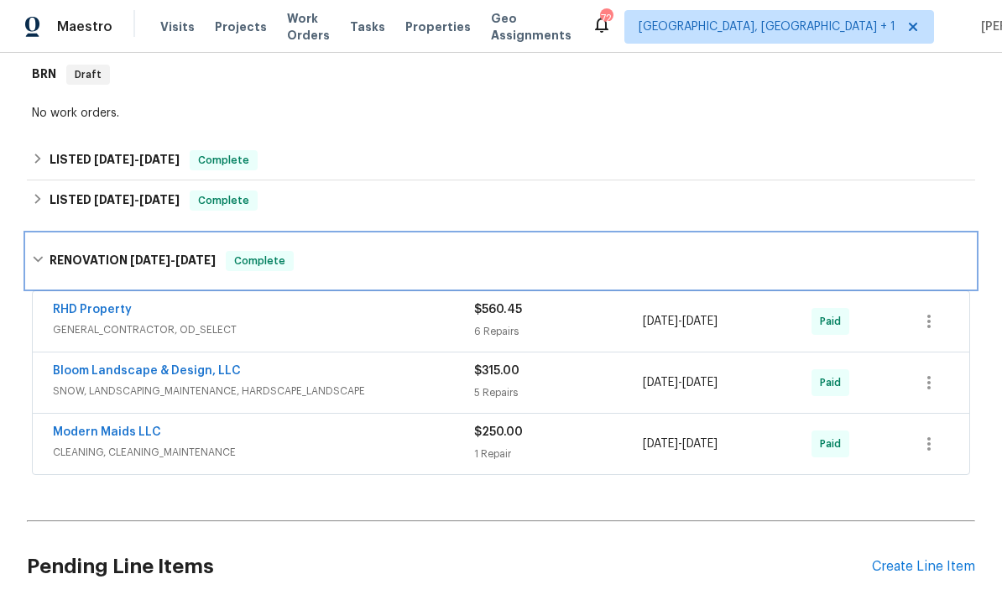
scroll to position [268, 0]
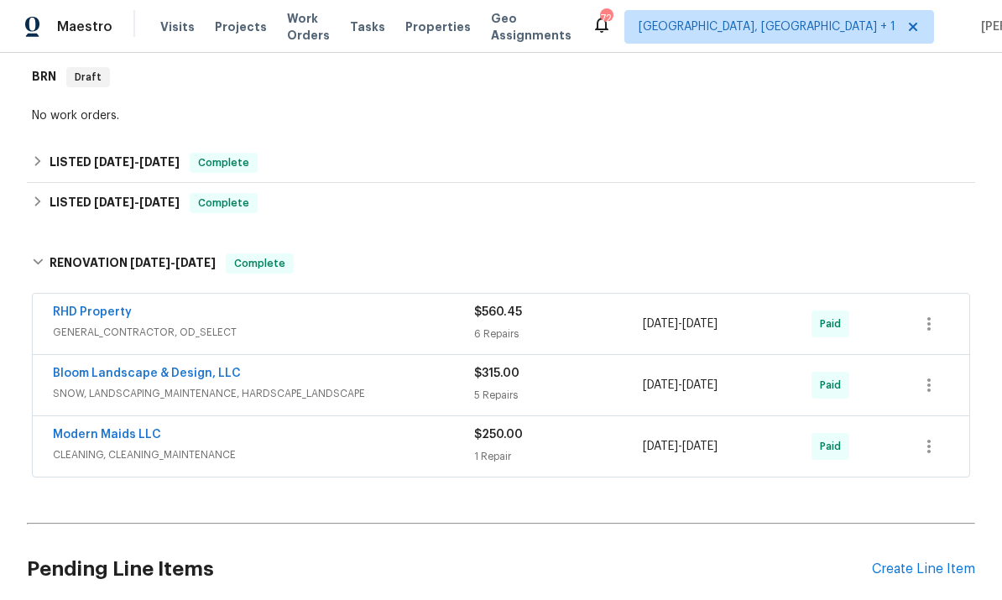
click at [90, 310] on link "RHD Property" at bounding box center [92, 312] width 79 height 12
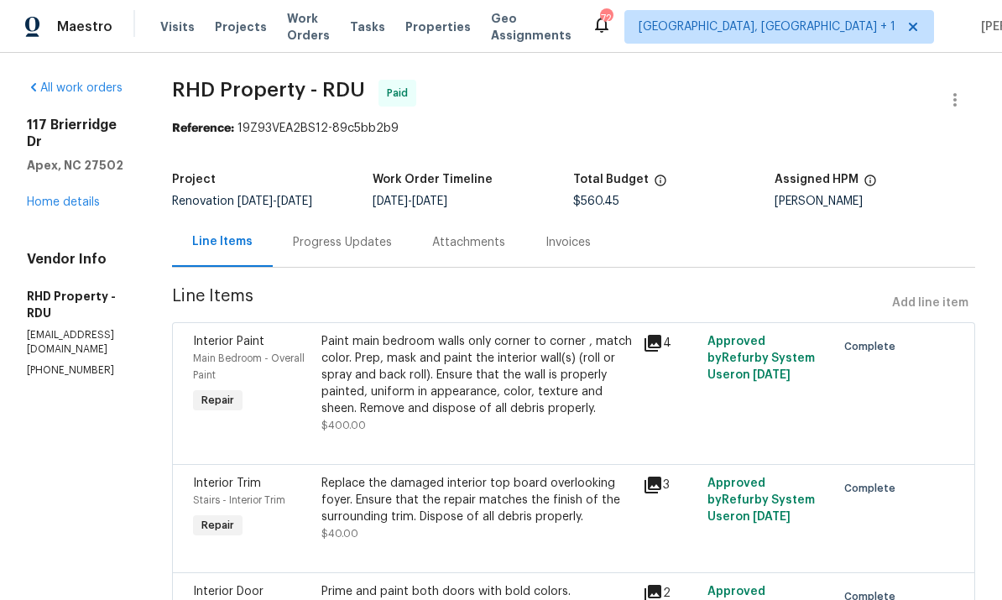
click at [392, 245] on div "Progress Updates" at bounding box center [342, 242] width 99 height 17
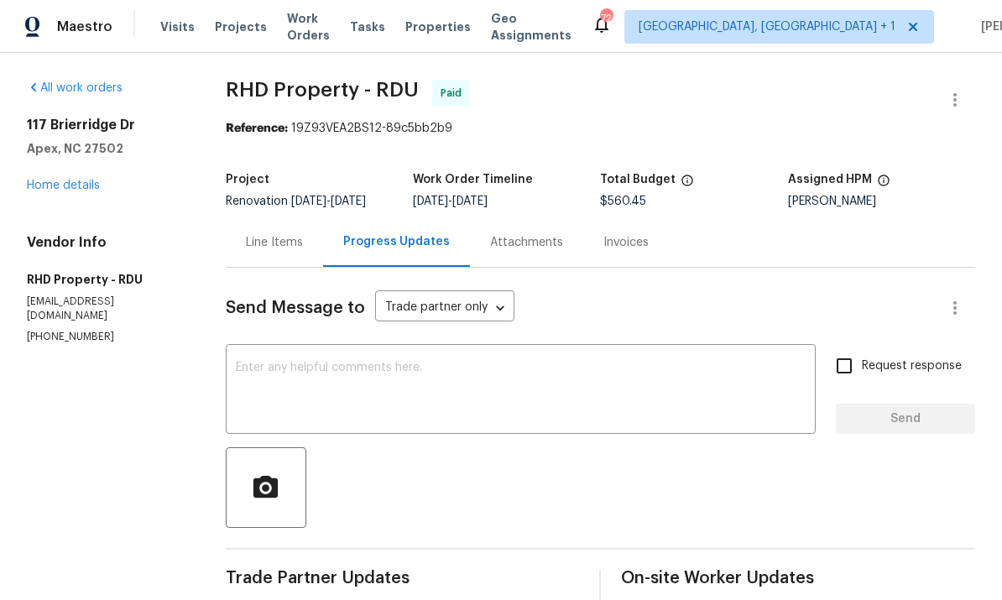
click at [64, 190] on link "Home details" at bounding box center [63, 186] width 73 height 12
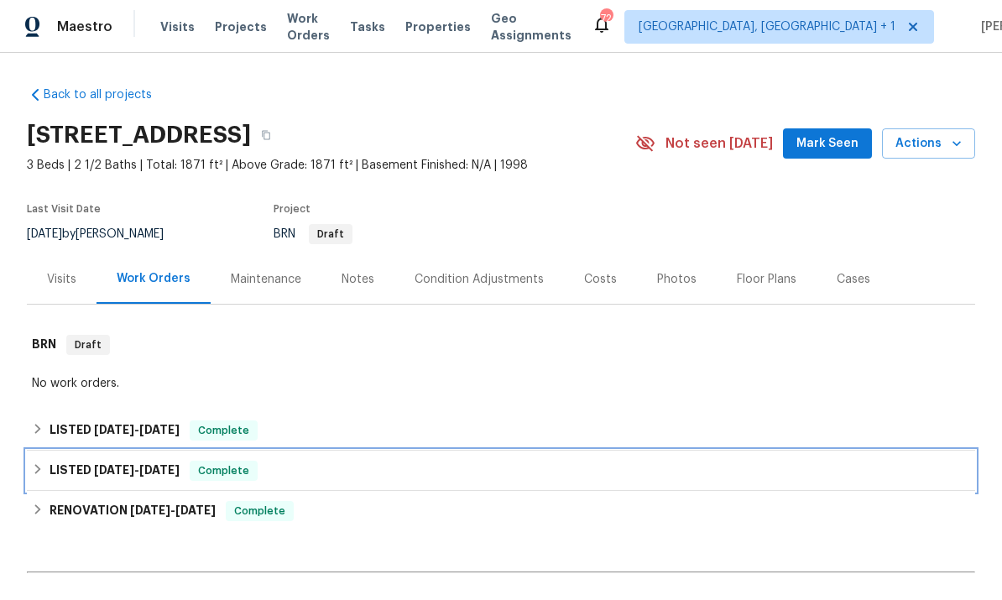
click at [95, 468] on span "7/11/25" at bounding box center [114, 470] width 40 height 12
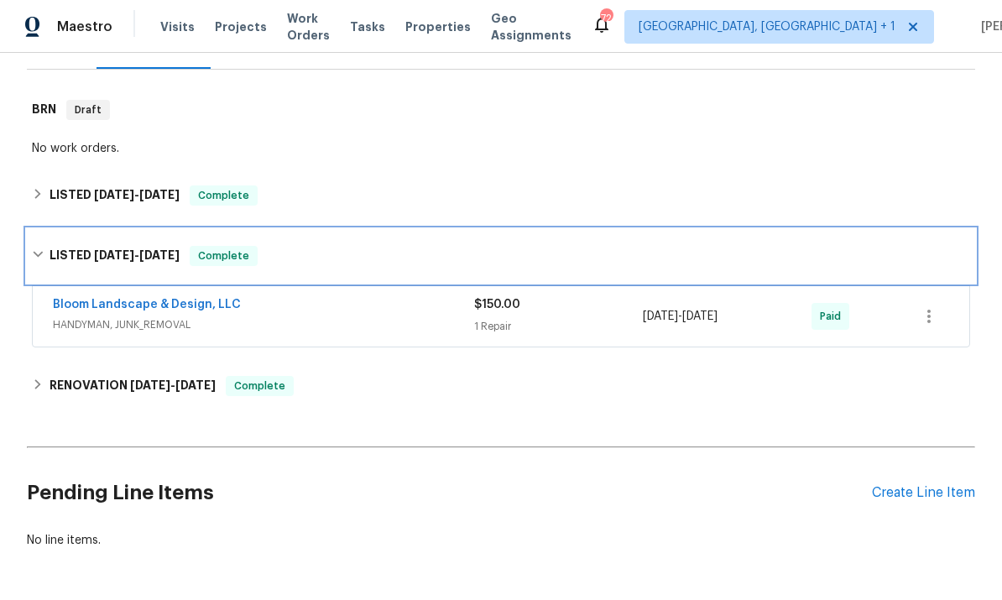
scroll to position [234, 0]
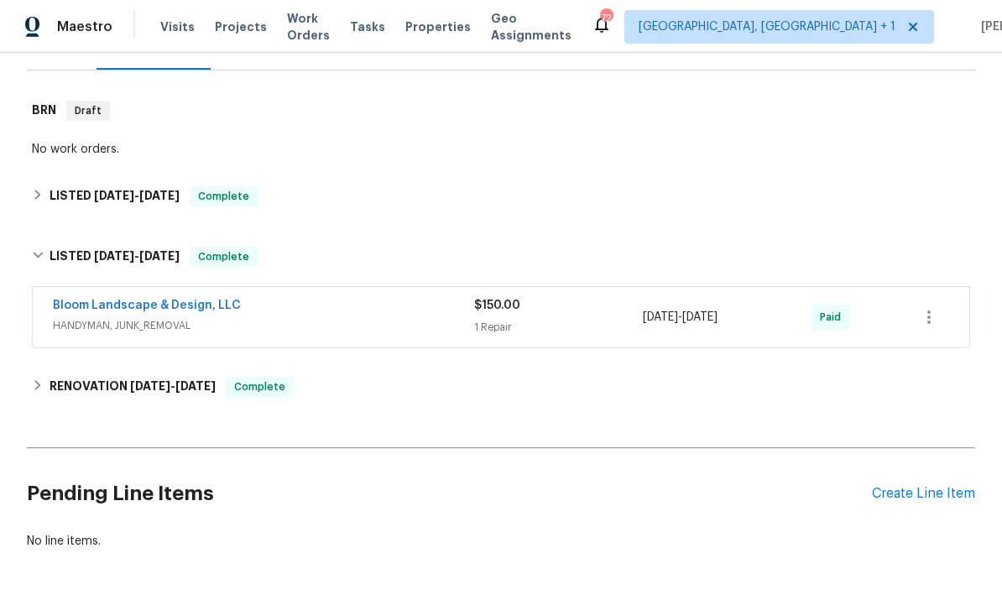
click at [156, 310] on link "Bloom Landscape & Design, LLC" at bounding box center [147, 305] width 188 height 12
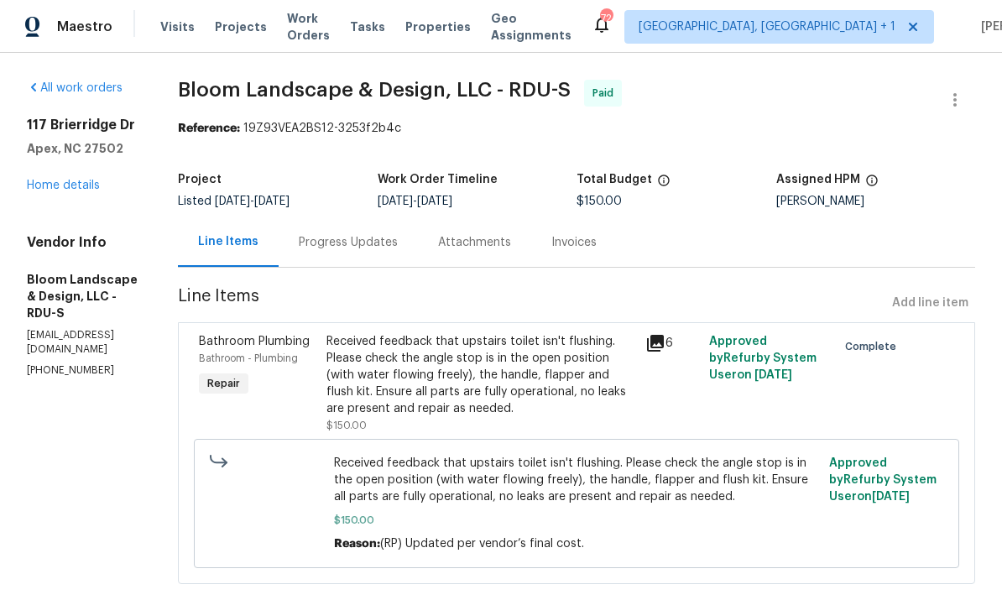
click at [84, 185] on link "Home details" at bounding box center [63, 186] width 73 height 12
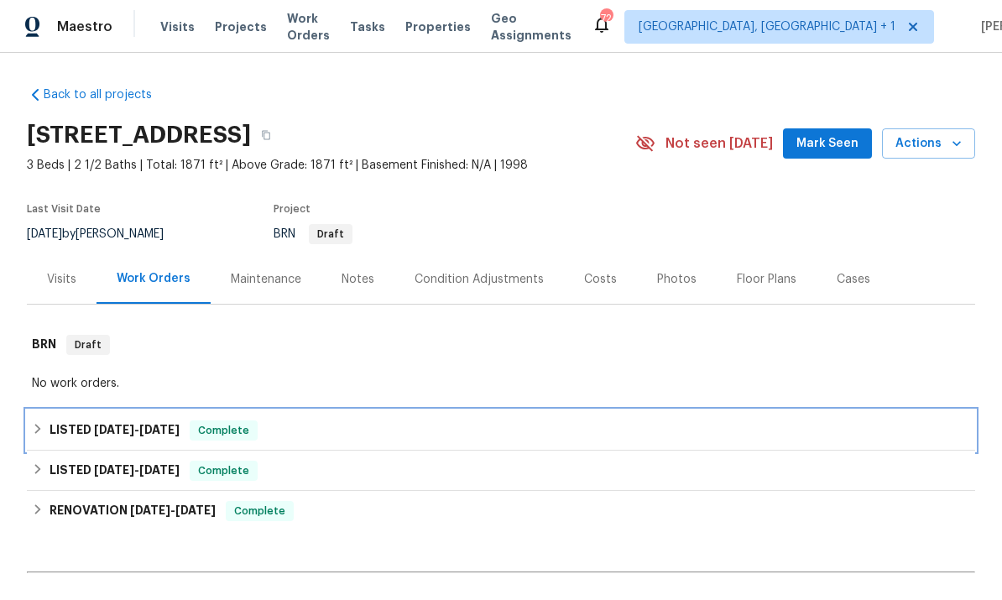
click at [139, 424] on span "9/25/25 - 9/30/25" at bounding box center [137, 430] width 86 height 12
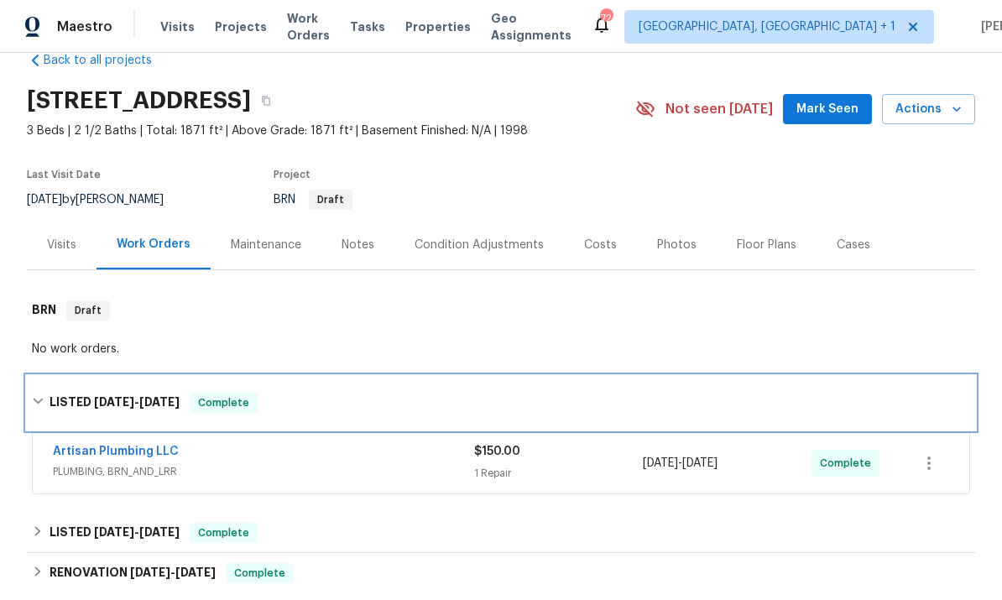
scroll to position [47, 0]
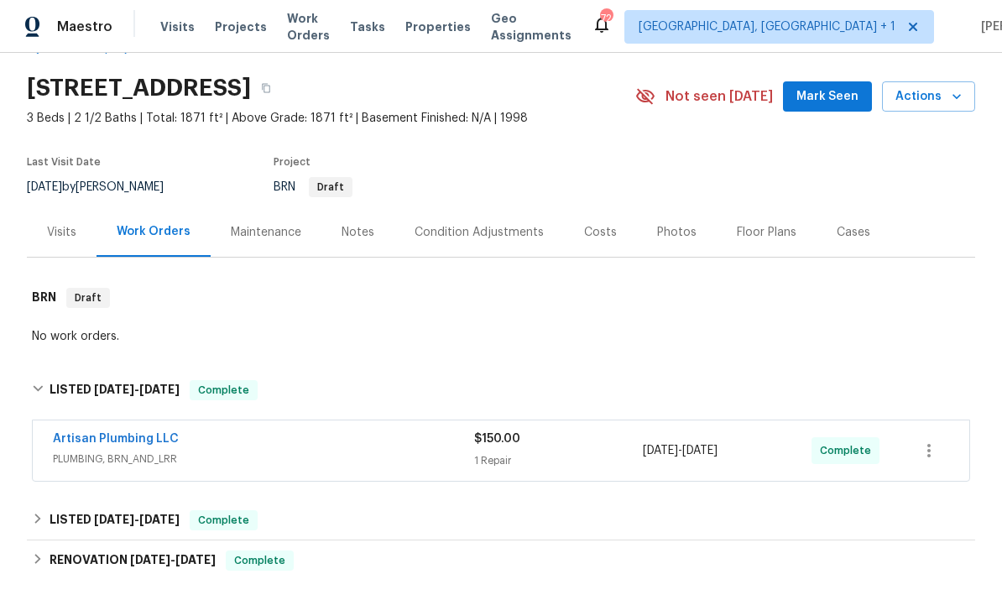
click at [134, 443] on link "Artisan Plumbing LLC" at bounding box center [116, 439] width 126 height 12
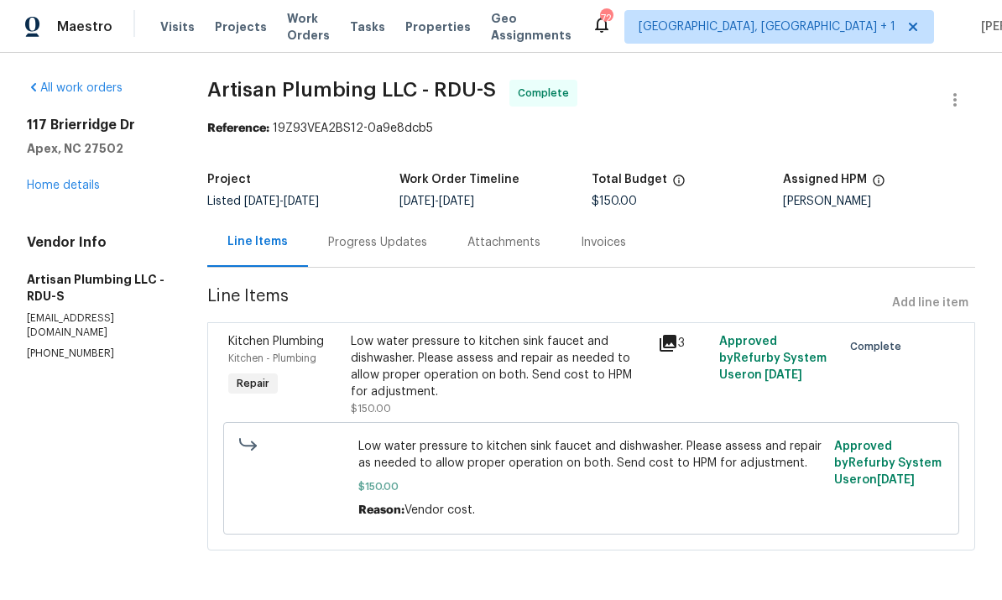
click at [86, 185] on link "Home details" at bounding box center [63, 186] width 73 height 12
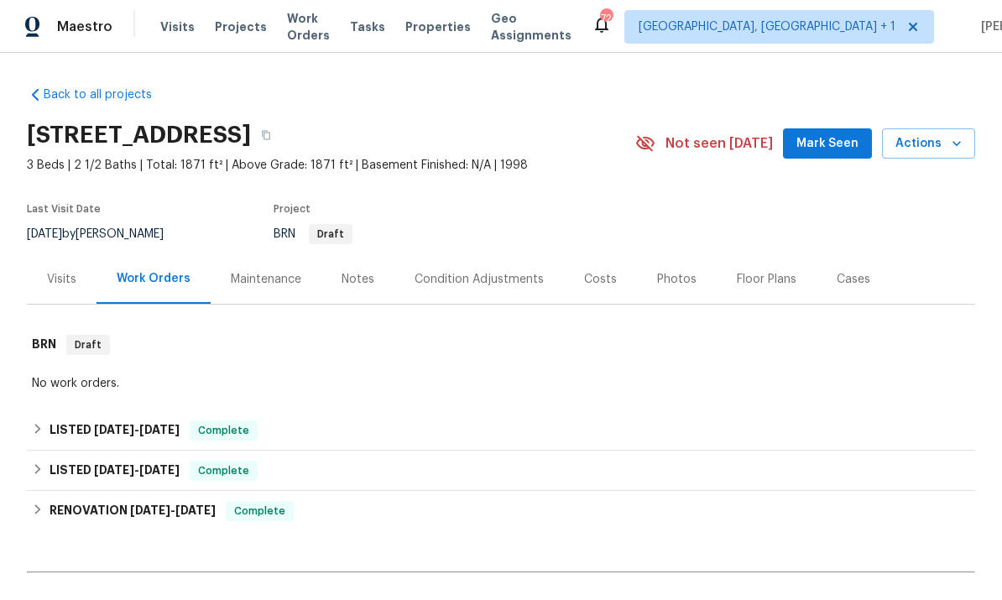
click at [355, 278] on div "Notes" at bounding box center [357, 279] width 33 height 17
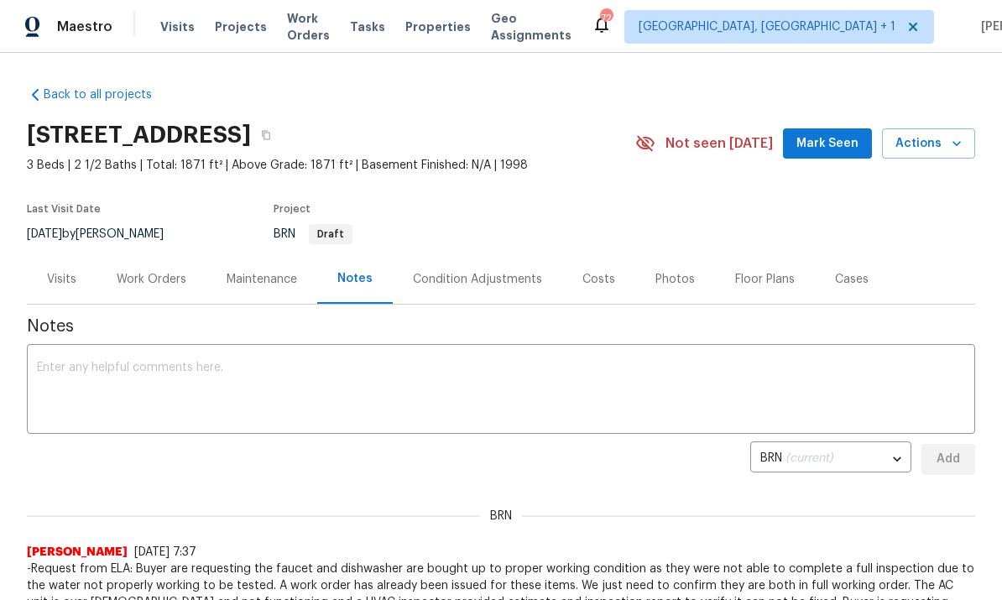
click at [147, 284] on div "Work Orders" at bounding box center [152, 279] width 70 height 17
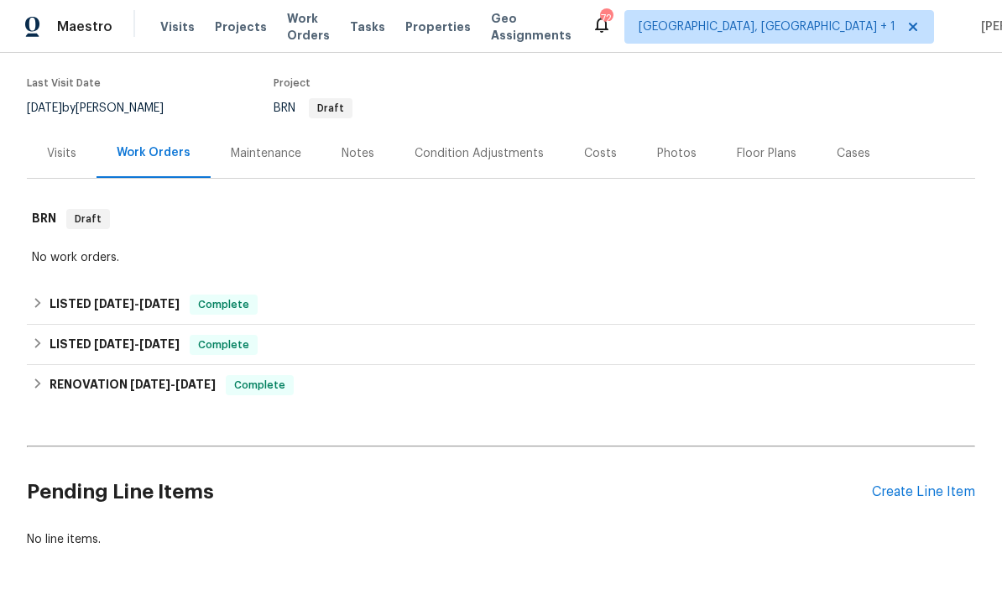
scroll to position [124, 0]
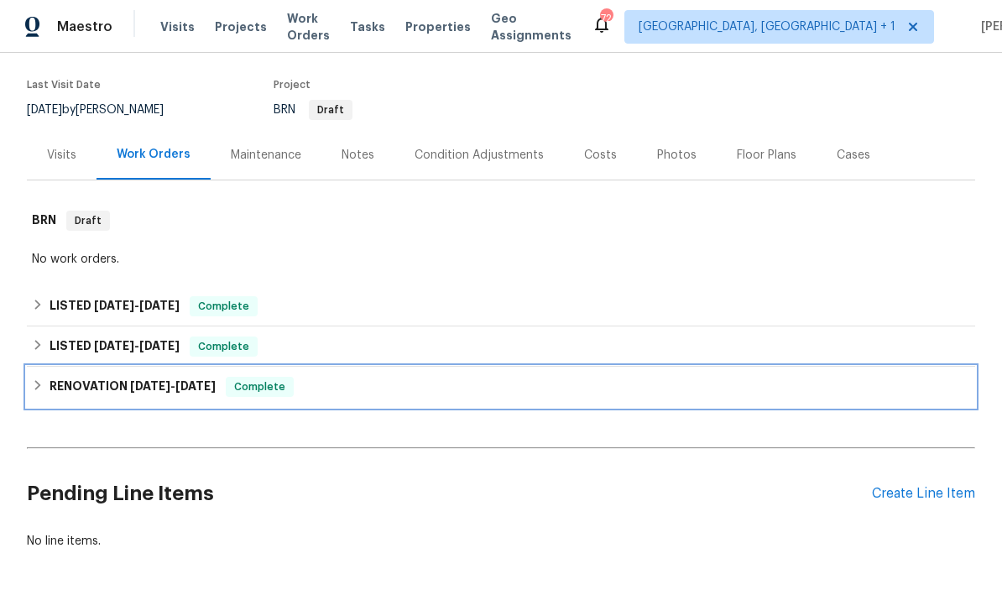
click at [126, 394] on h6 "RENOVATION 6/2/25 - 6/4/25" at bounding box center [132, 387] width 166 height 20
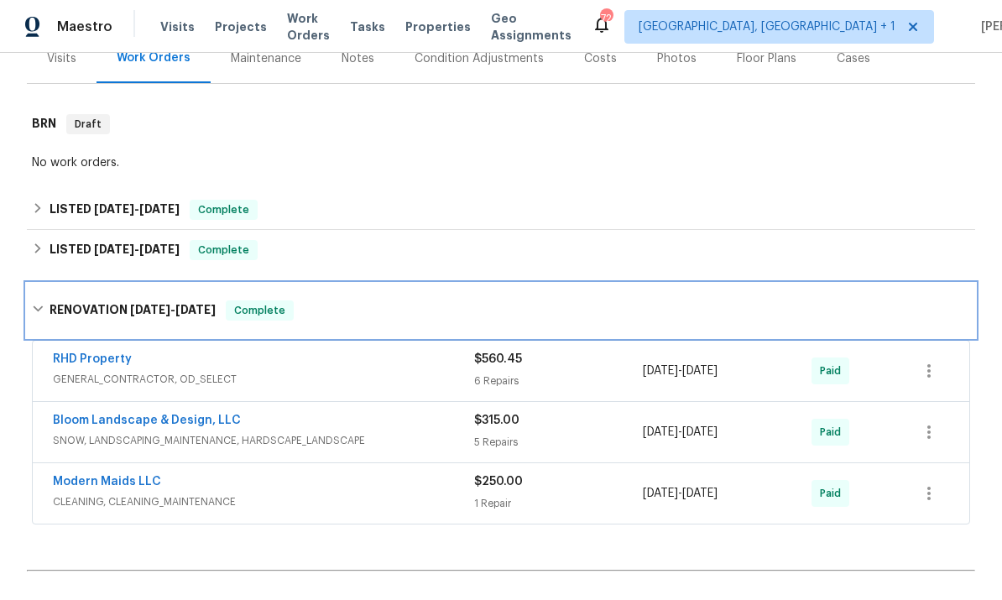
scroll to position [223, 0]
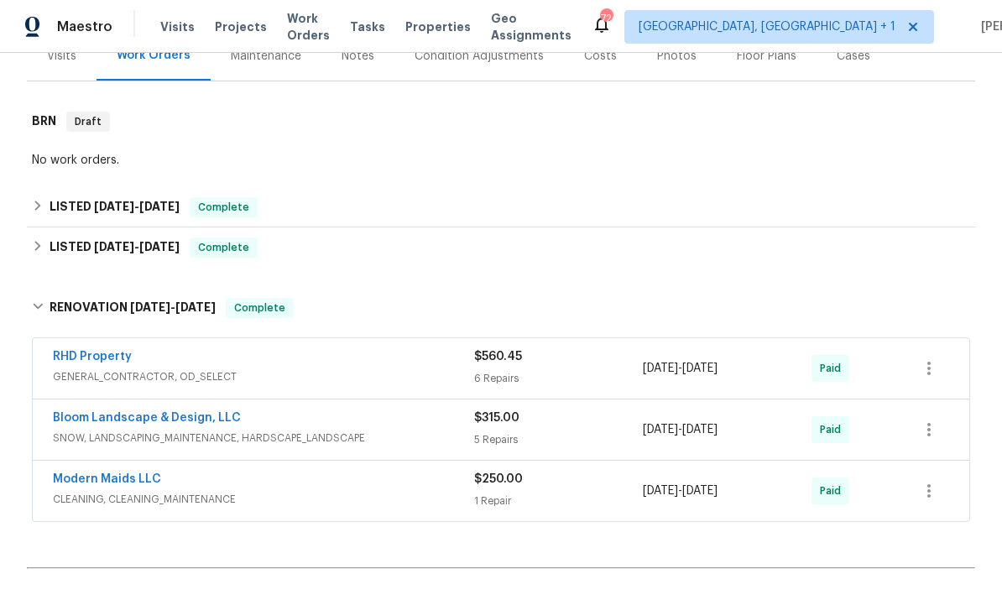
click at [189, 423] on link "Bloom Landscape & Design, LLC" at bounding box center [147, 418] width 188 height 12
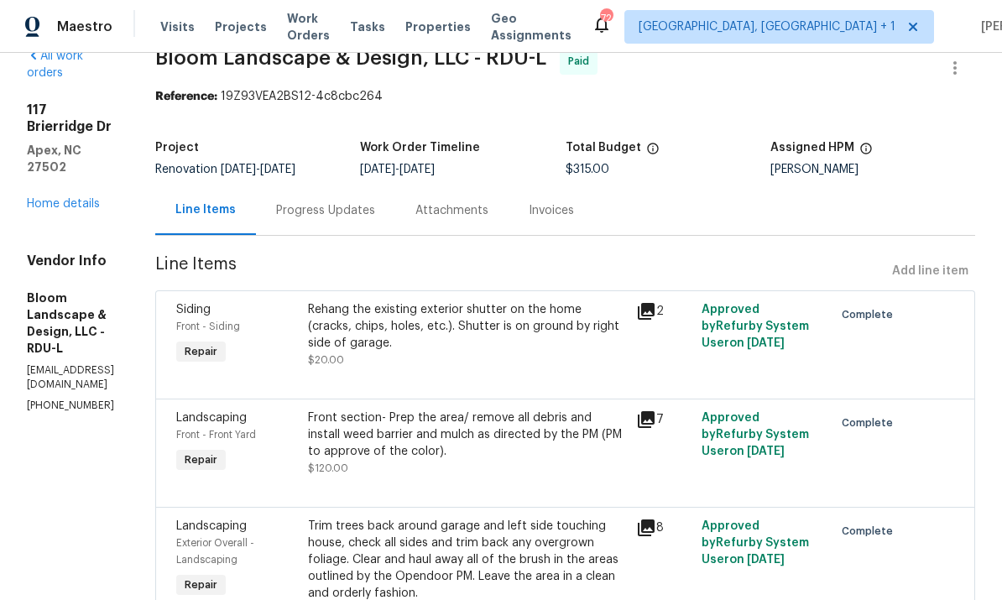
scroll to position [15, 0]
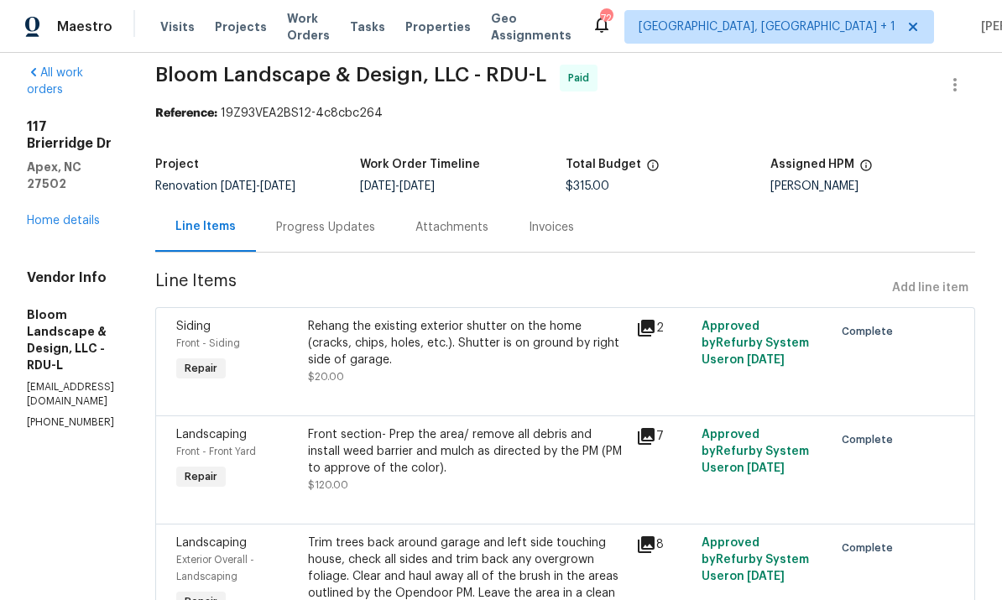
click at [91, 215] on link "Home details" at bounding box center [63, 221] width 73 height 12
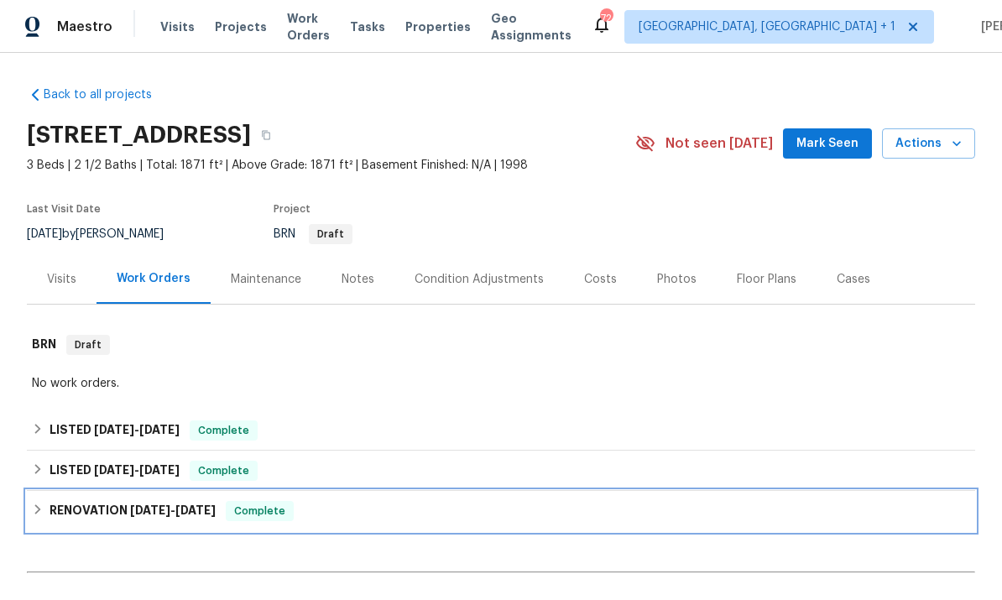
click at [159, 512] on span "6/2/25" at bounding box center [150, 510] width 40 height 12
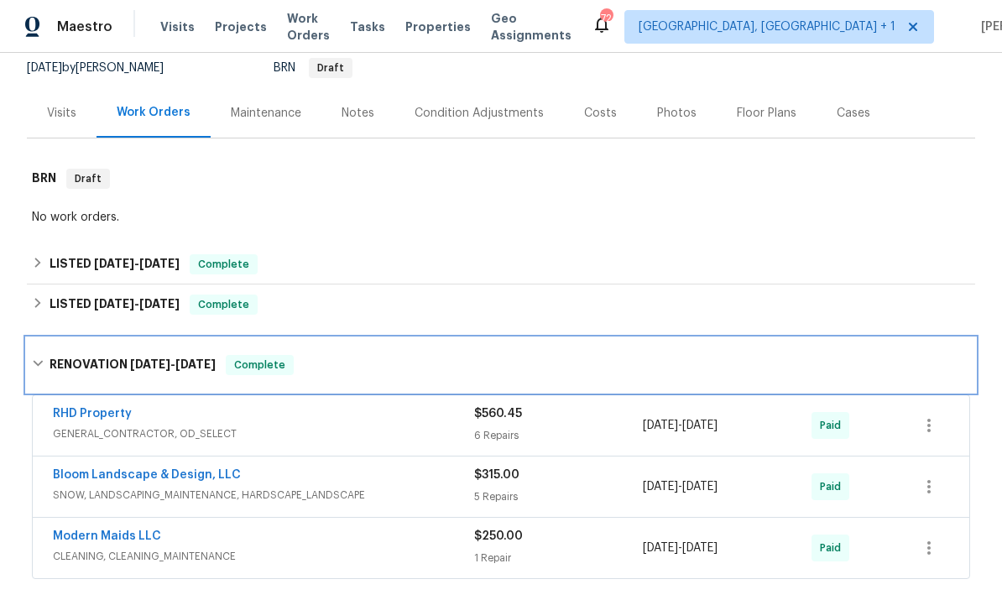
scroll to position [232, 0]
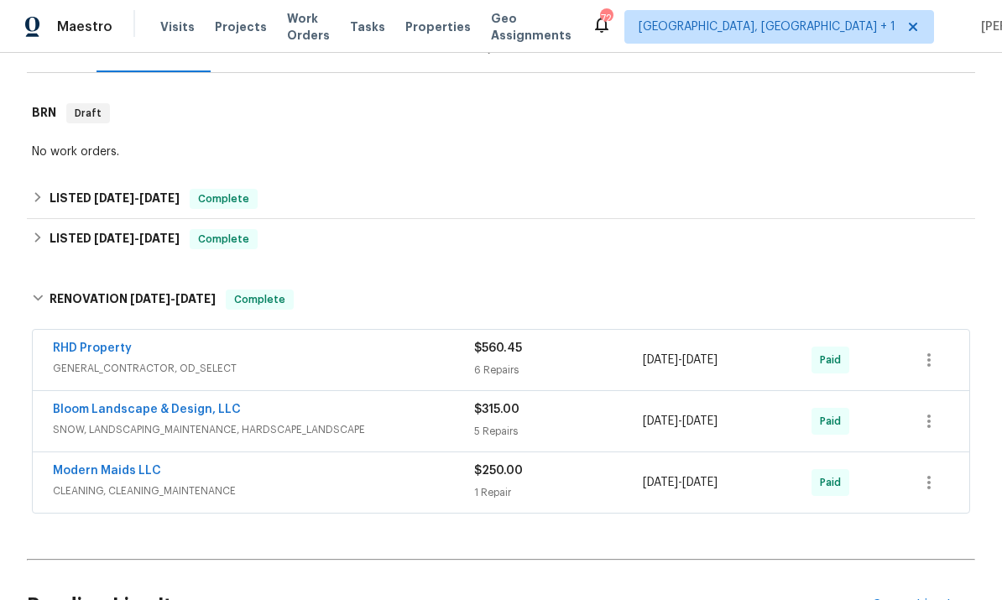
click at [112, 349] on link "RHD Property" at bounding box center [92, 348] width 79 height 12
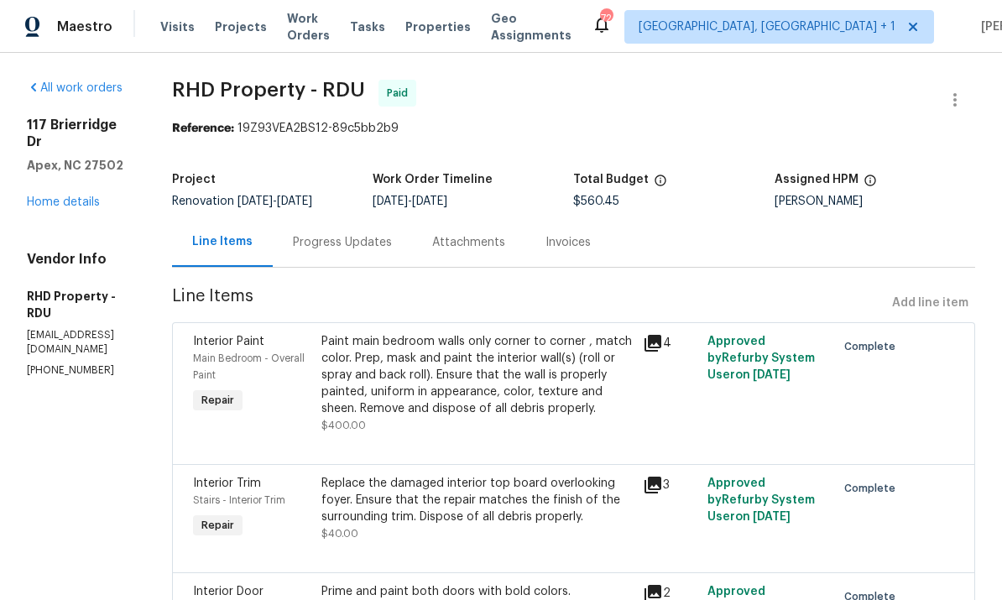
click at [86, 196] on link "Home details" at bounding box center [63, 202] width 73 height 12
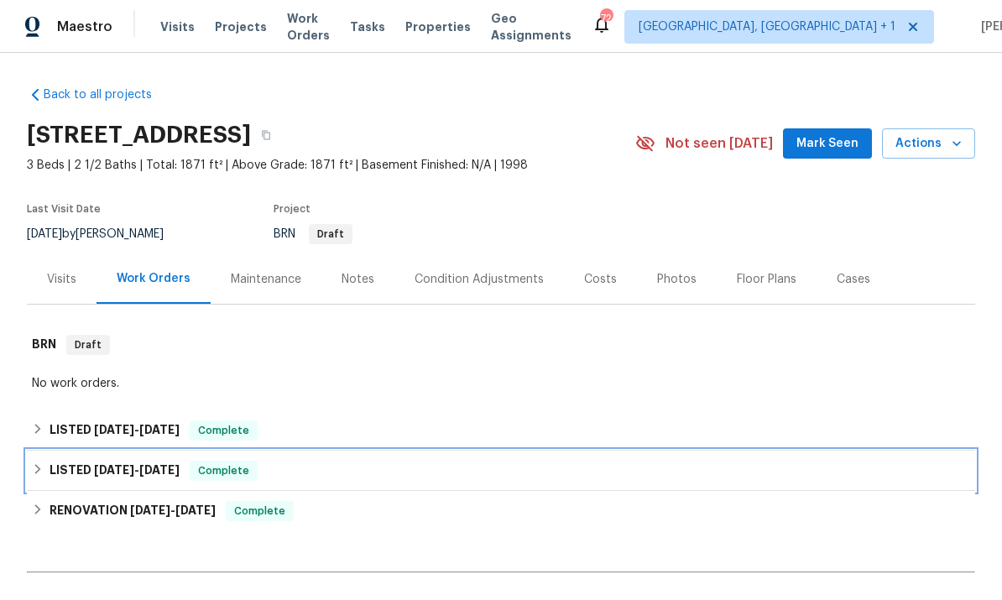
click at [141, 462] on h6 "LISTED 7/11/25 - 7/16/25" at bounding box center [114, 471] width 130 height 20
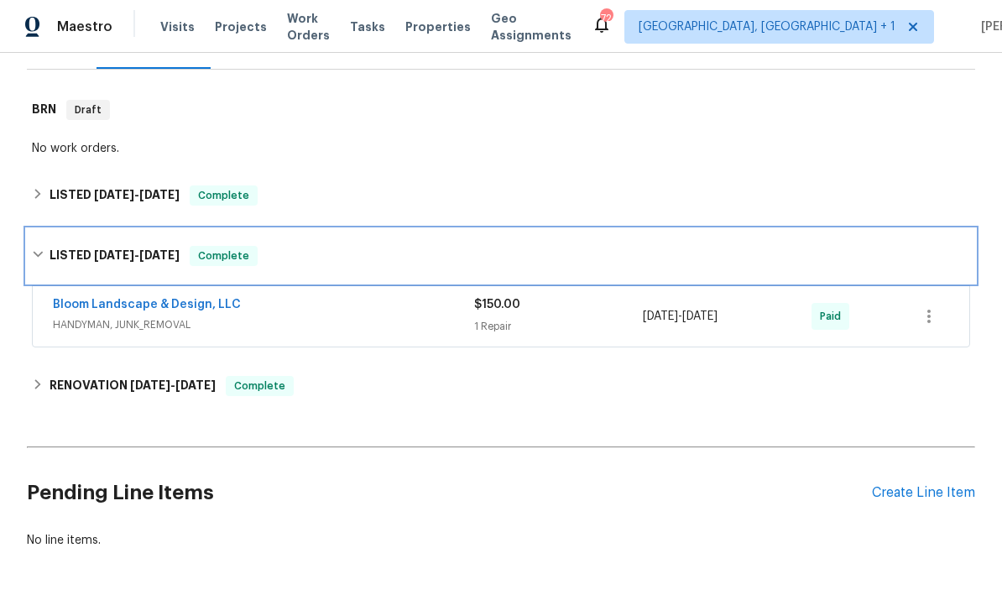
scroll to position [234, 0]
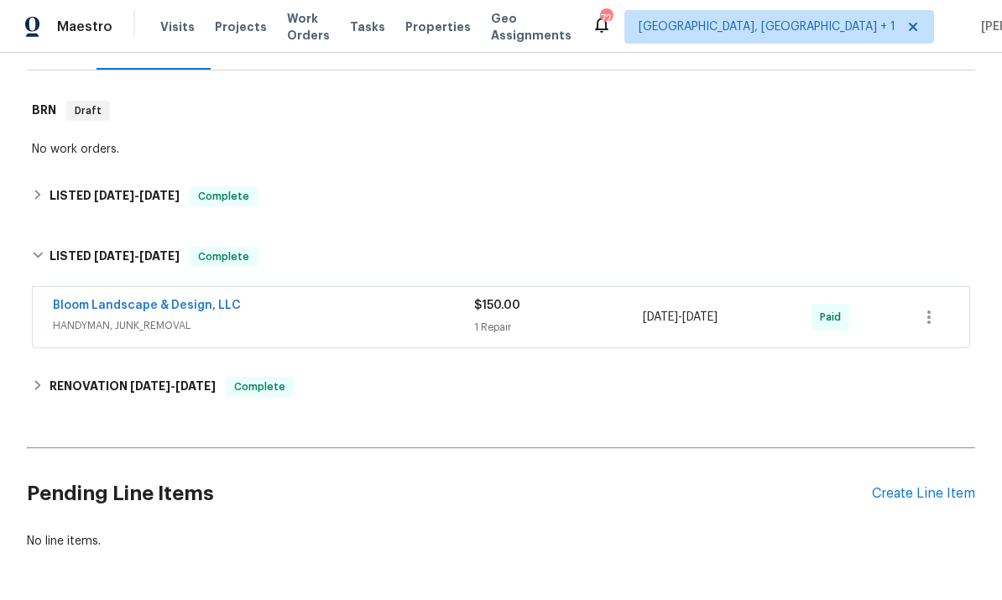
click at [195, 306] on link "Bloom Landscape & Design, LLC" at bounding box center [147, 305] width 188 height 12
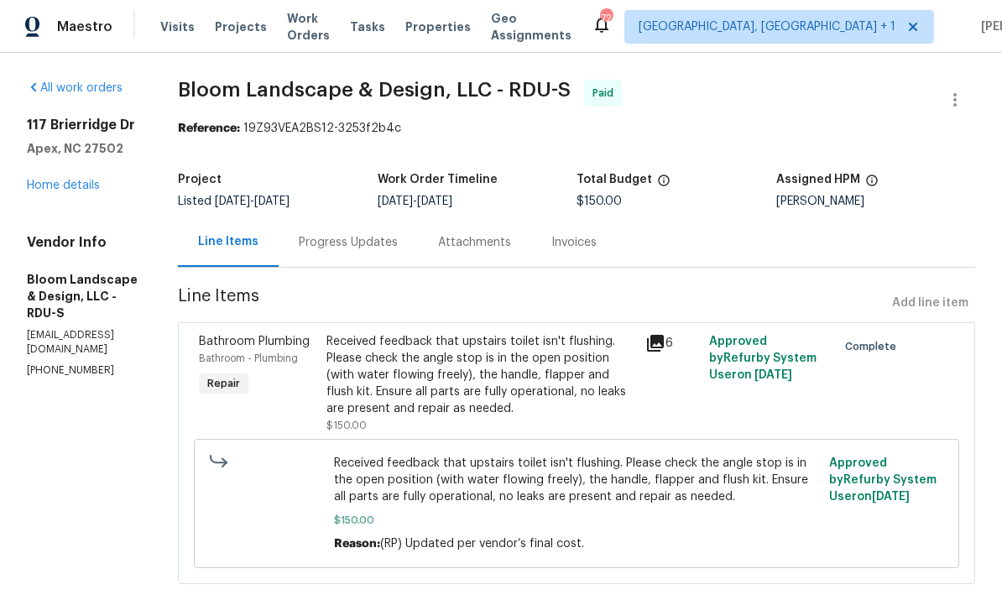
scroll to position [33, 0]
click at [71, 180] on link "Home details" at bounding box center [63, 186] width 73 height 12
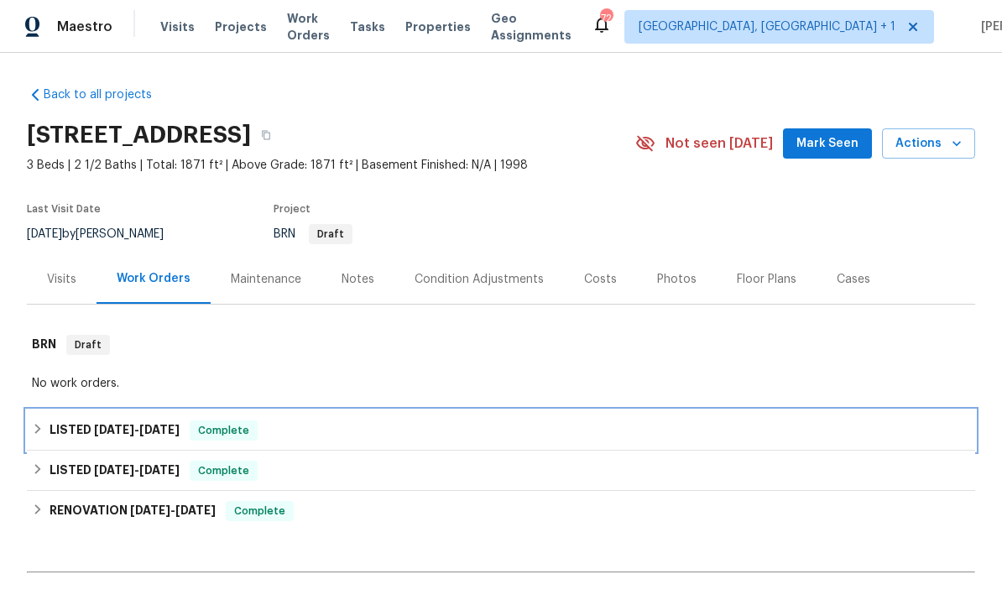
click at [118, 424] on span "9/25/25" at bounding box center [114, 430] width 40 height 12
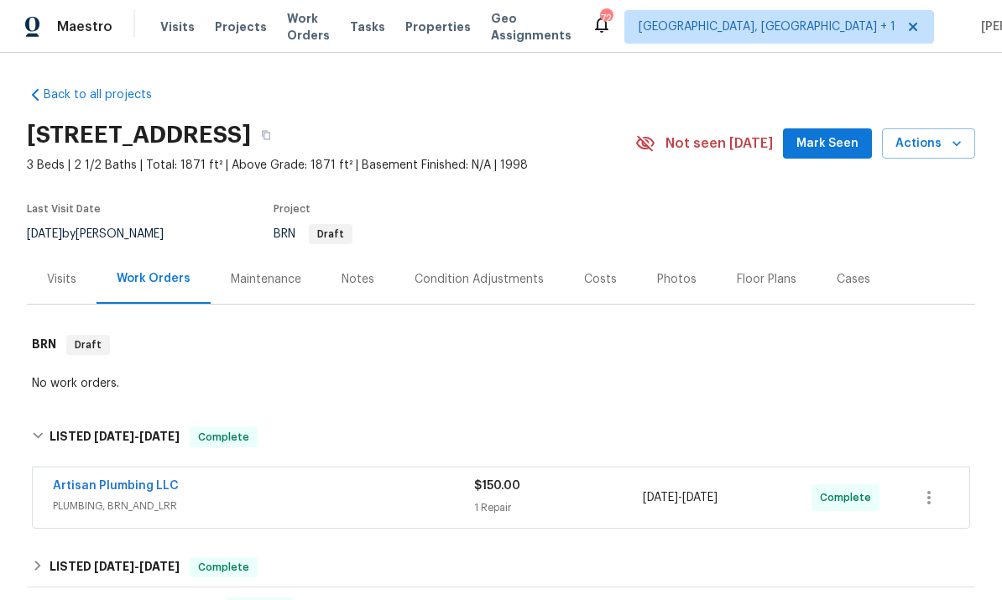
click at [57, 288] on div "Visits" at bounding box center [62, 278] width 70 height 49
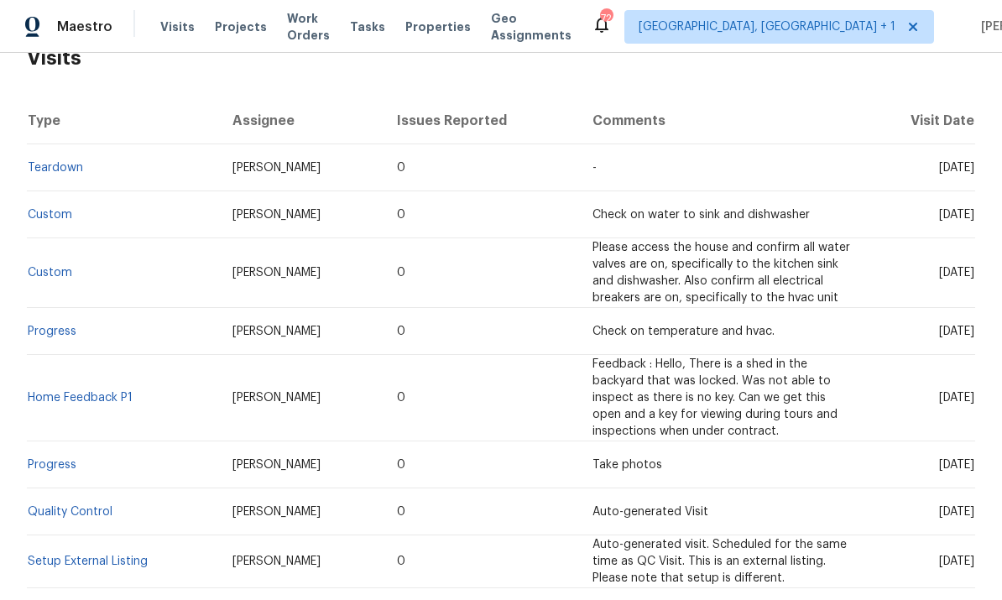
scroll to position [272, 0]
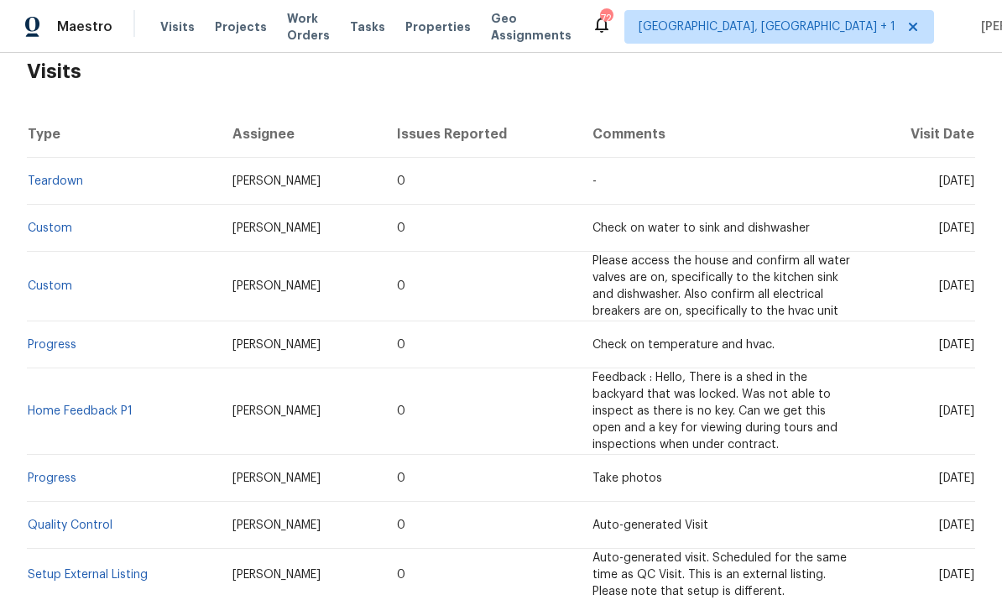
click at [679, 398] on span "Feedback : Hello, There is a shed in the backyard that was locked. Was not able…" at bounding box center [714, 411] width 245 height 79
click at [627, 415] on span "Feedback : Hello, There is a shed in the backyard that was locked. Was not able…" at bounding box center [714, 411] width 245 height 79
click at [632, 395] on span "Feedback : Hello, There is a shed in the backyard that was locked. Was not able…" at bounding box center [714, 411] width 245 height 79
click at [87, 415] on link "Home Feedback P1" at bounding box center [80, 411] width 105 height 12
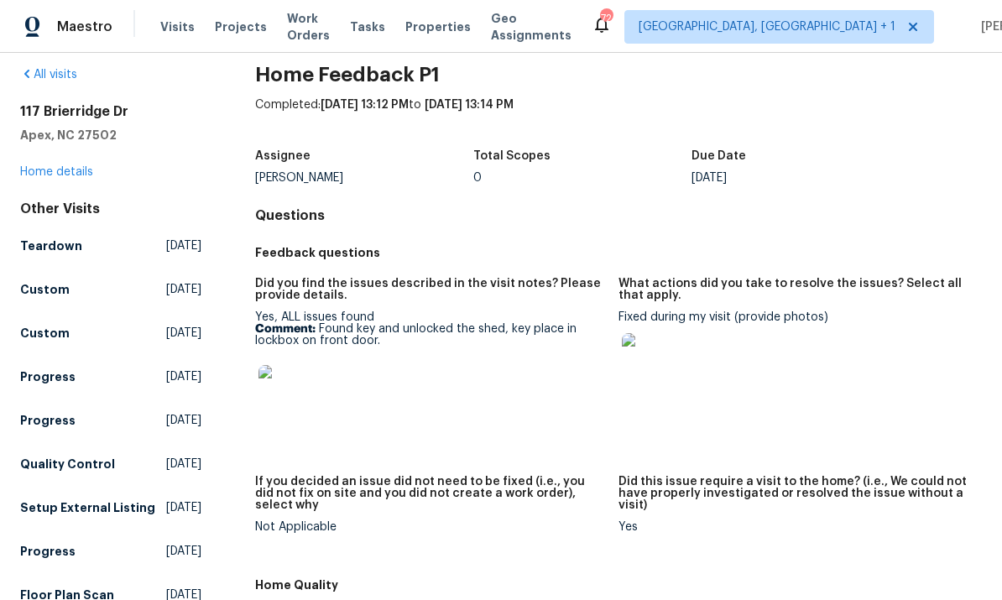
scroll to position [21, 0]
click at [281, 389] on img at bounding box center [285, 391] width 54 height 54
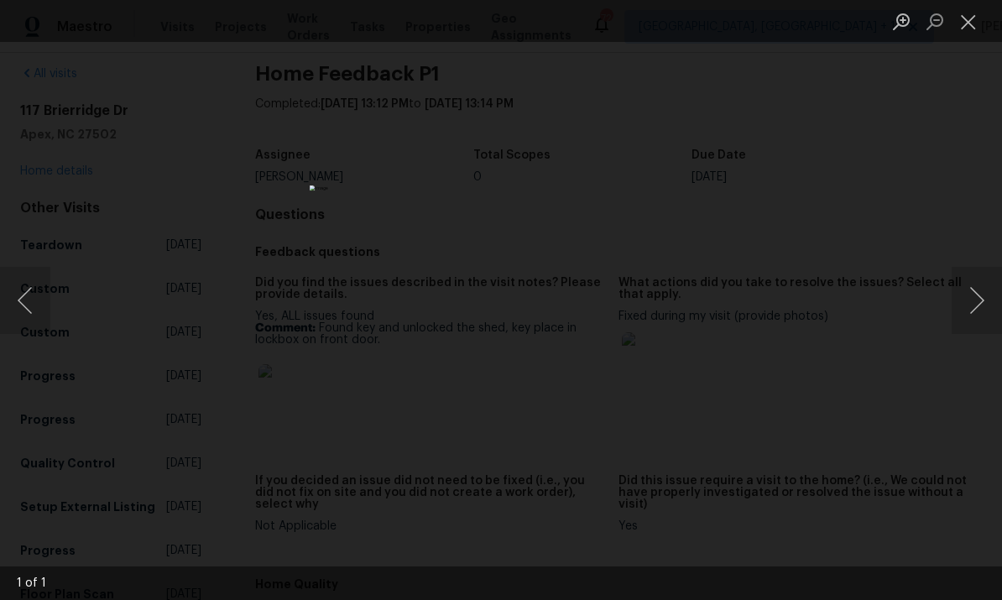
click at [961, 384] on div "Lightbox" at bounding box center [501, 300] width 1002 height 600
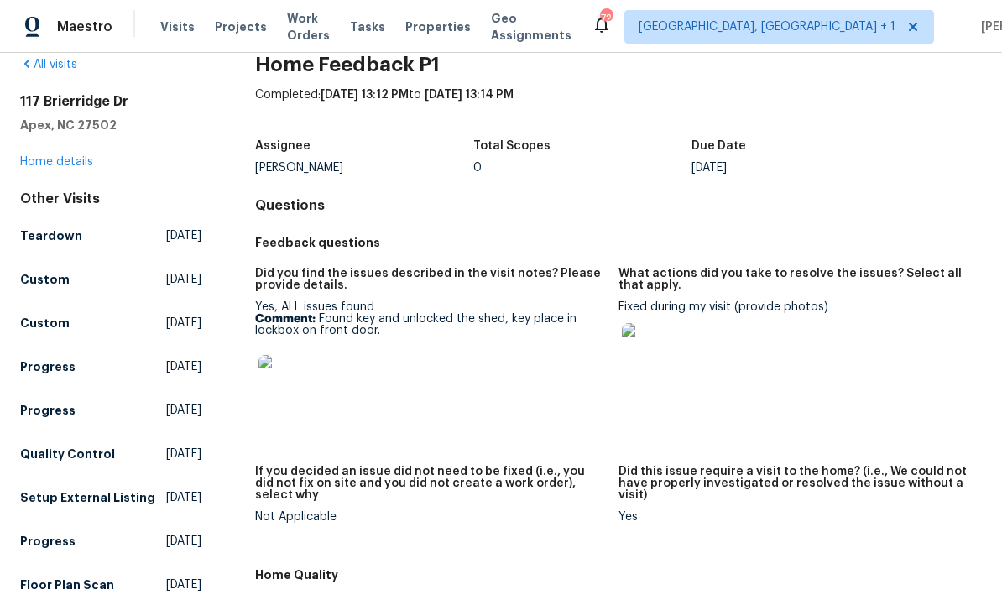
scroll to position [33, 0]
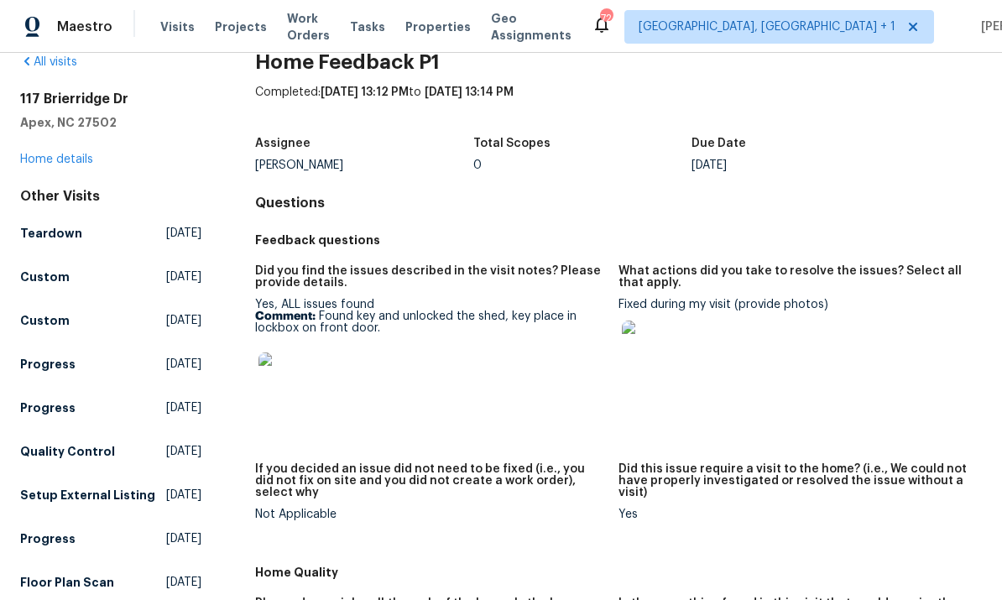
click at [291, 376] on img at bounding box center [285, 379] width 54 height 54
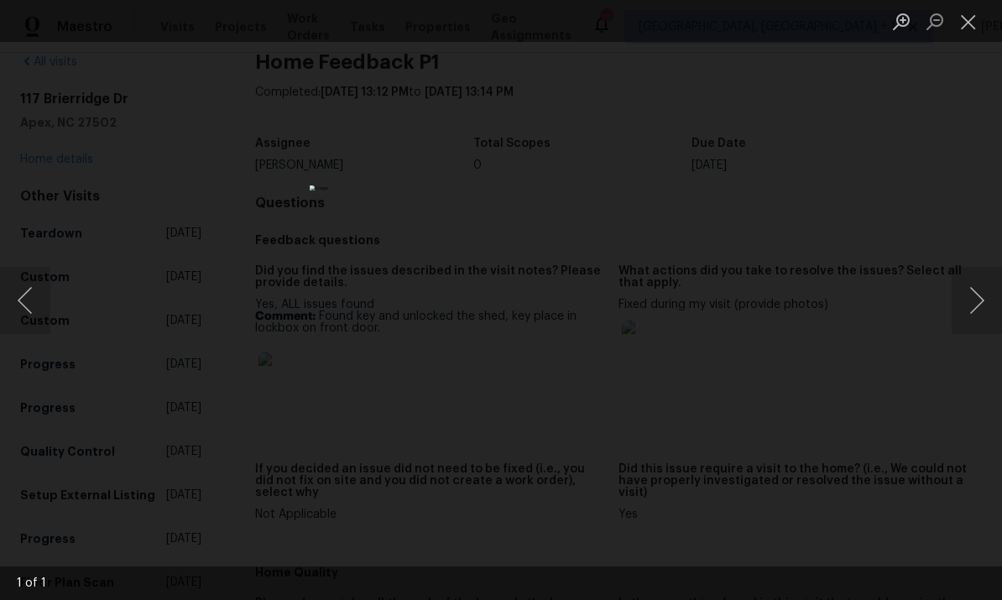
click at [976, 206] on div "Lightbox" at bounding box center [501, 300] width 1002 height 600
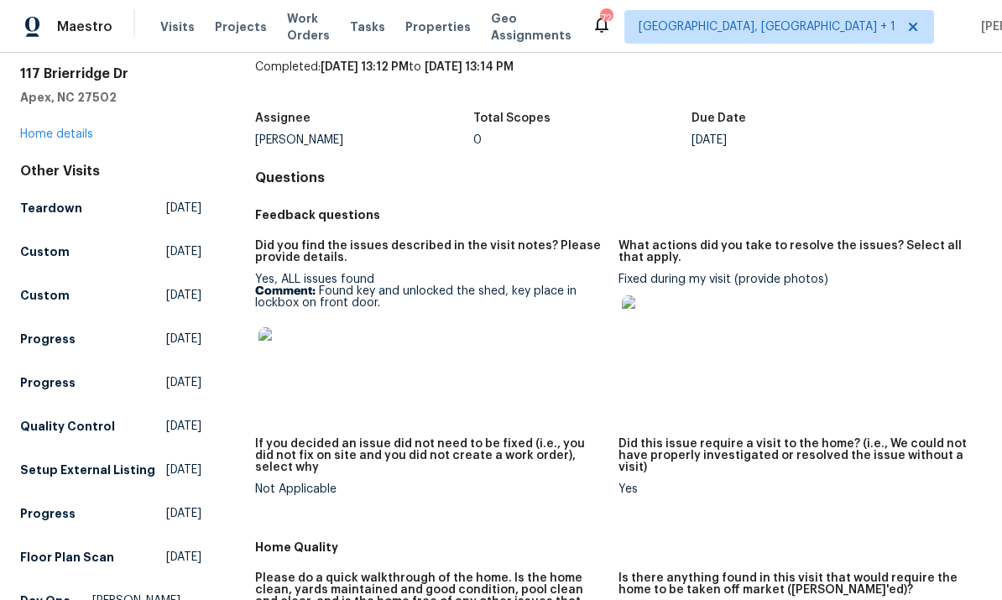
scroll to position [63, 0]
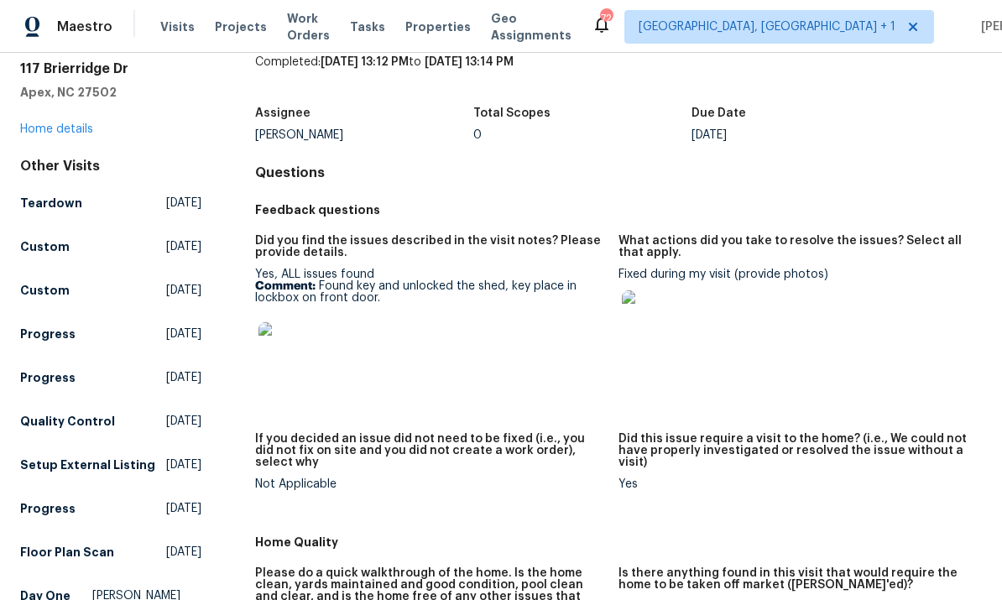
click at [657, 315] on img at bounding box center [649, 317] width 54 height 54
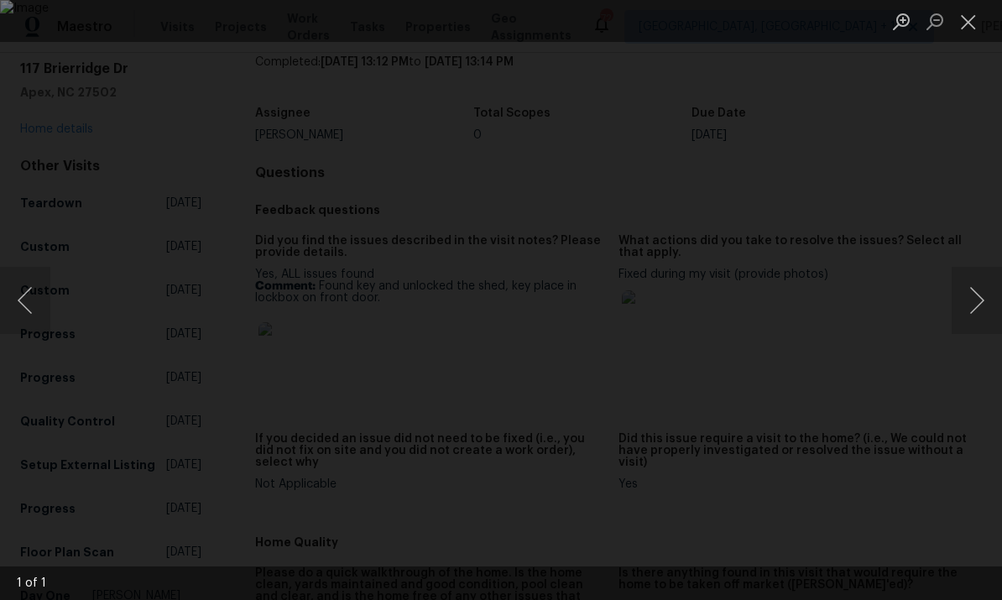
click at [987, 169] on div "Lightbox" at bounding box center [501, 300] width 1002 height 600
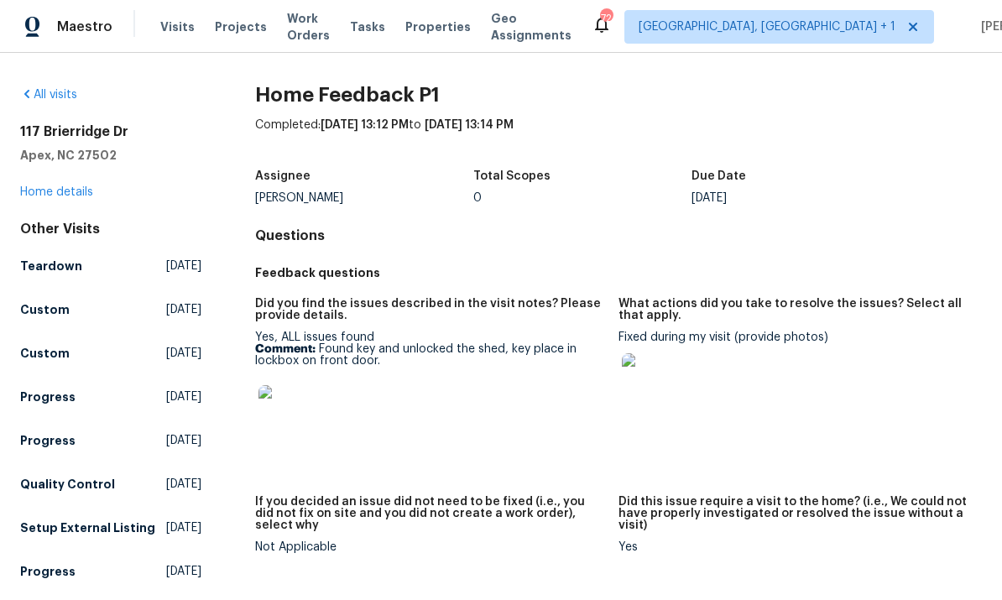
scroll to position [0, 0]
click at [291, 402] on img at bounding box center [285, 412] width 54 height 54
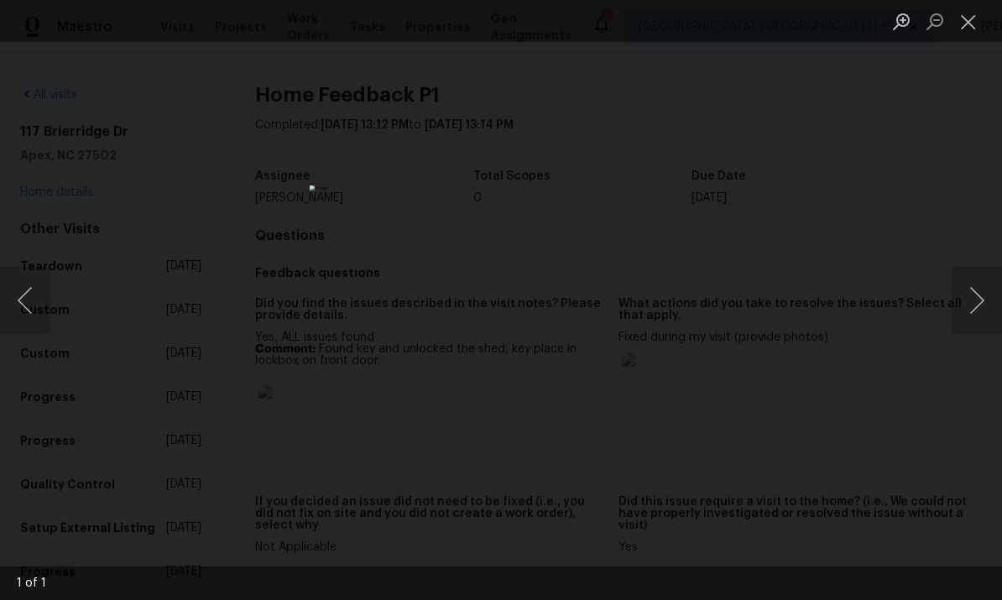
click at [957, 185] on div "Lightbox" at bounding box center [501, 300] width 1002 height 600
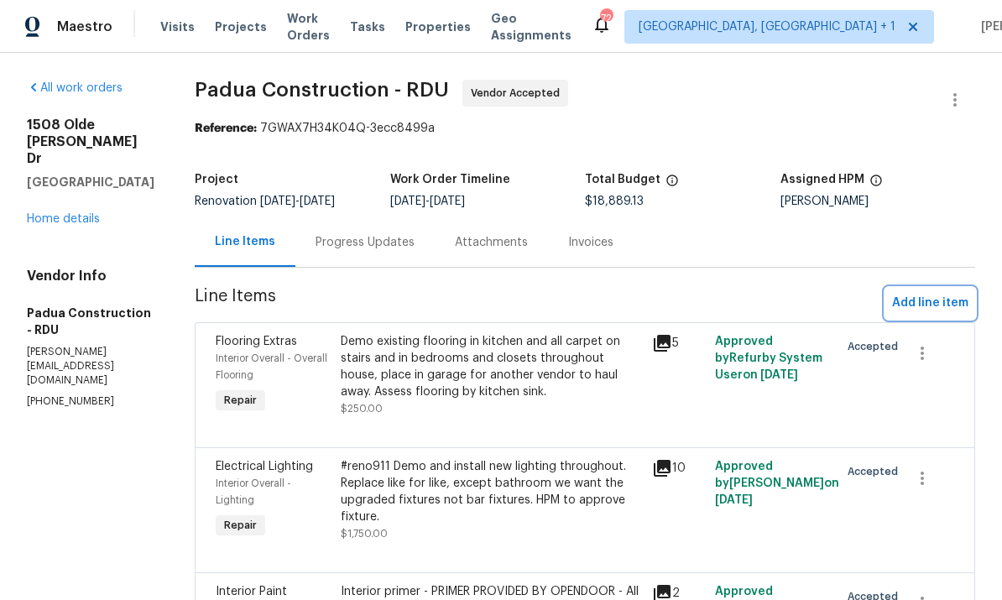
click at [928, 305] on span "Add line item" at bounding box center [930, 303] width 76 height 21
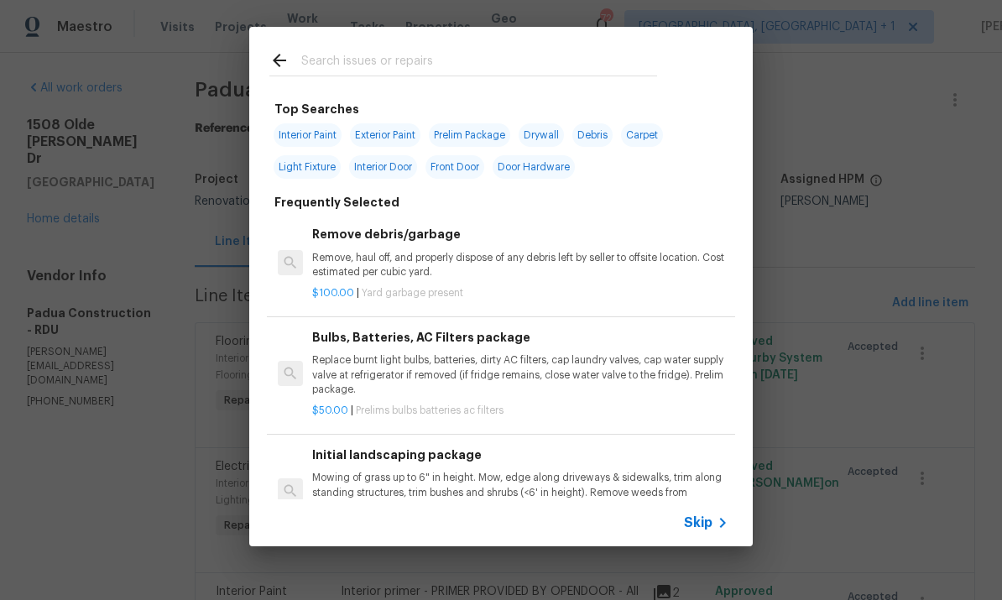
click at [362, 65] on input "text" at bounding box center [479, 62] width 356 height 25
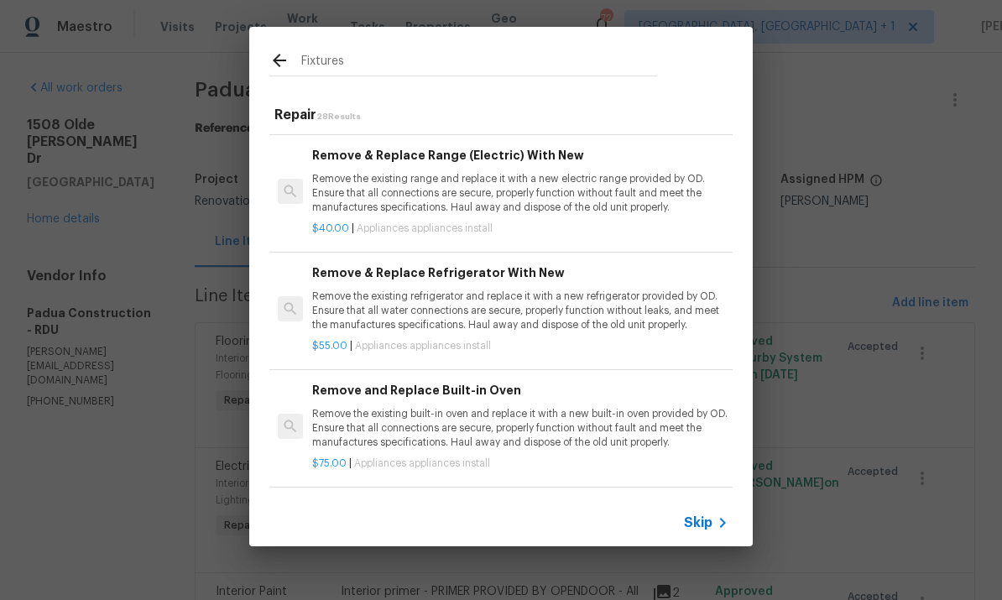
scroll to position [2396, 0]
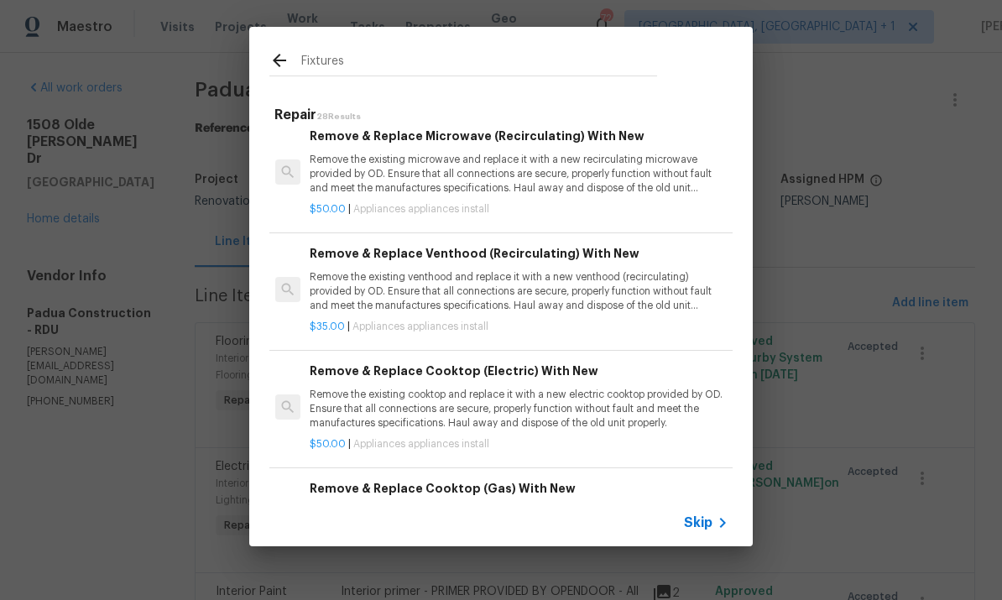
type input "Fixtures"
click at [286, 65] on icon at bounding box center [279, 60] width 20 height 20
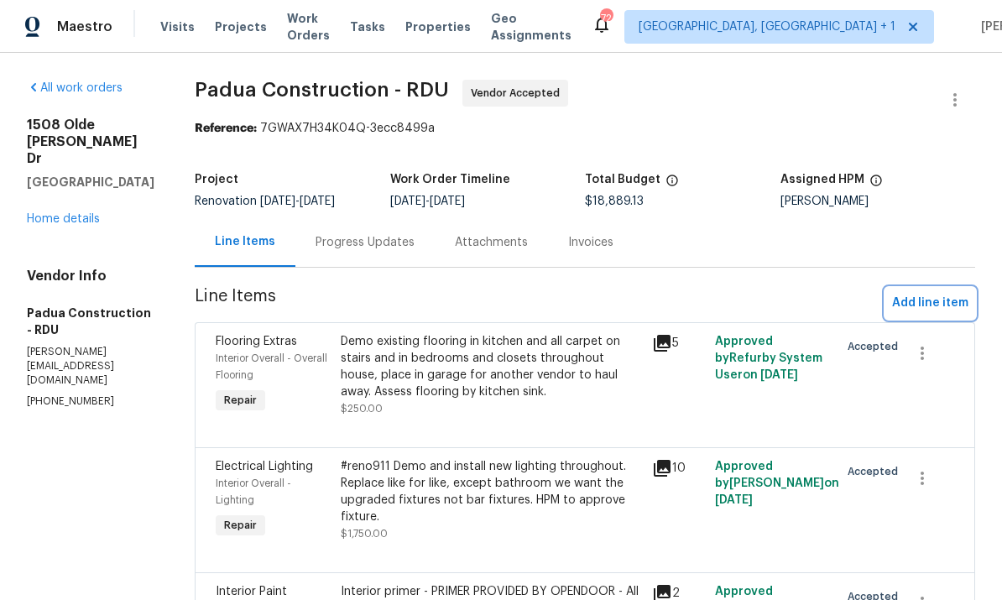
click at [914, 294] on span "Add line item" at bounding box center [930, 303] width 76 height 21
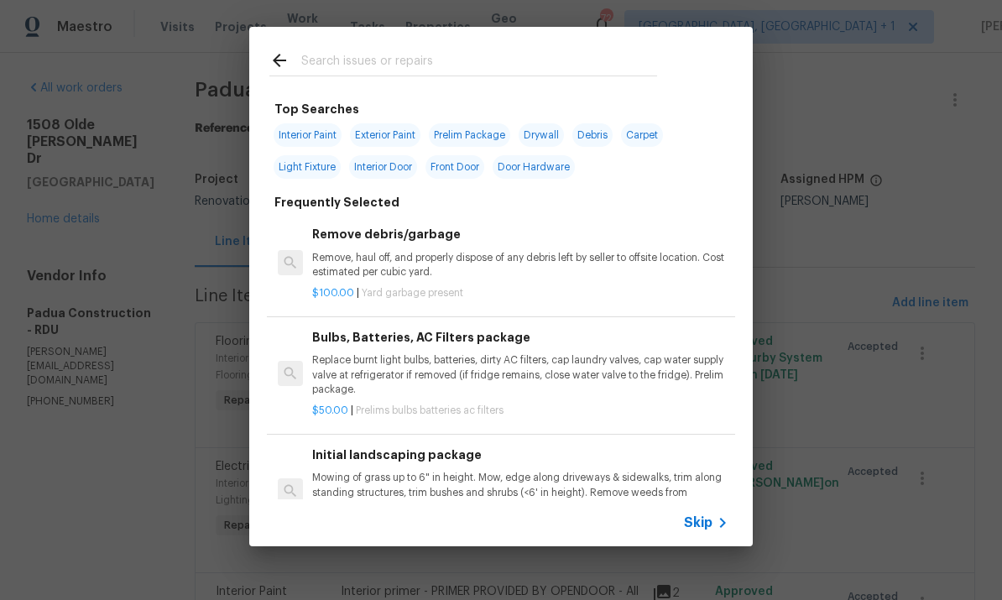
click at [390, 65] on input "text" at bounding box center [479, 62] width 356 height 25
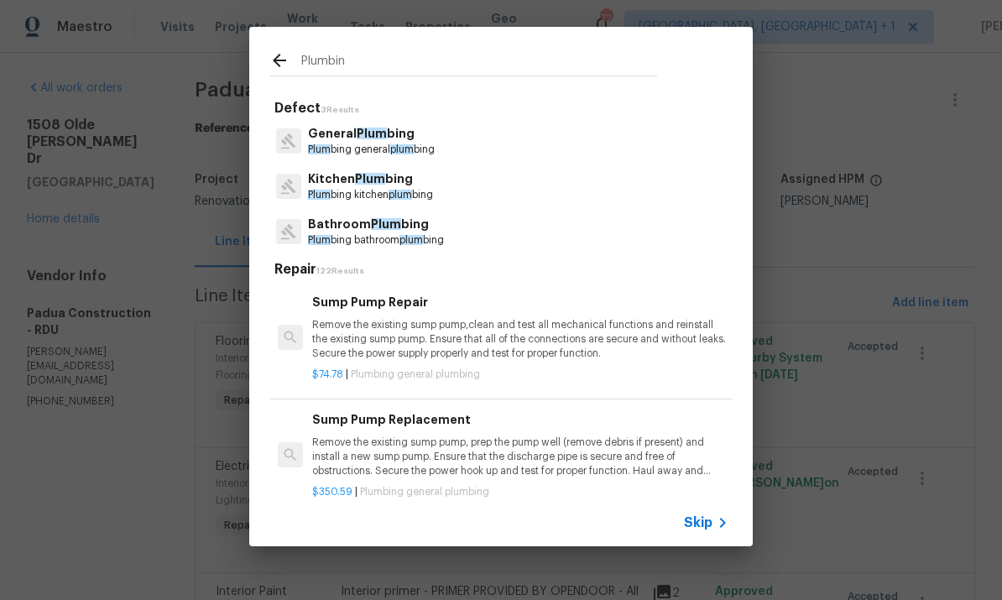
type input "Plumbing"
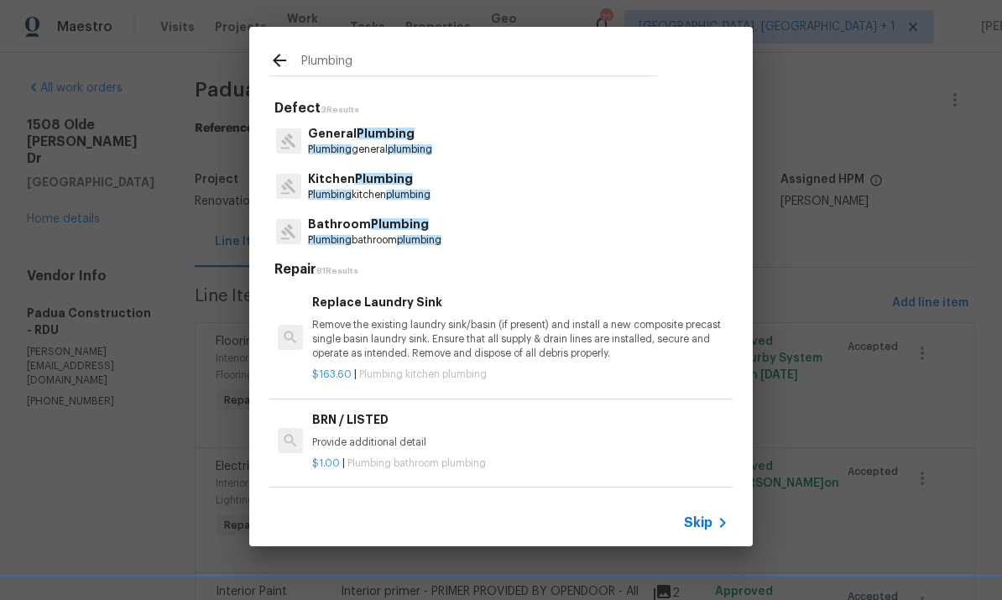
click at [398, 224] on span "Plumbing" at bounding box center [400, 224] width 58 height 12
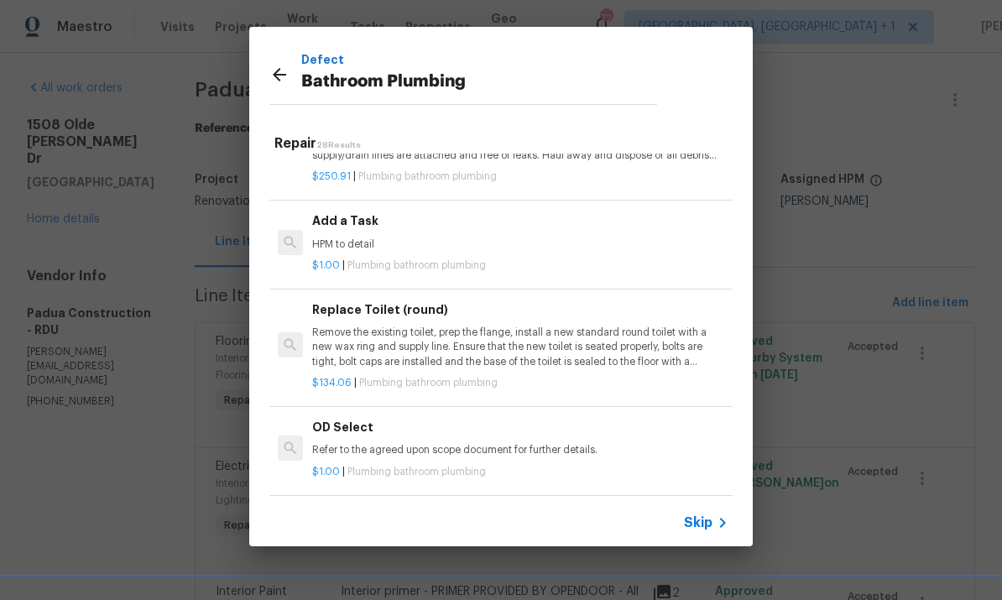
scroll to position [2601, 0]
click at [350, 211] on h6 "Add a Task" at bounding box center [520, 220] width 416 height 18
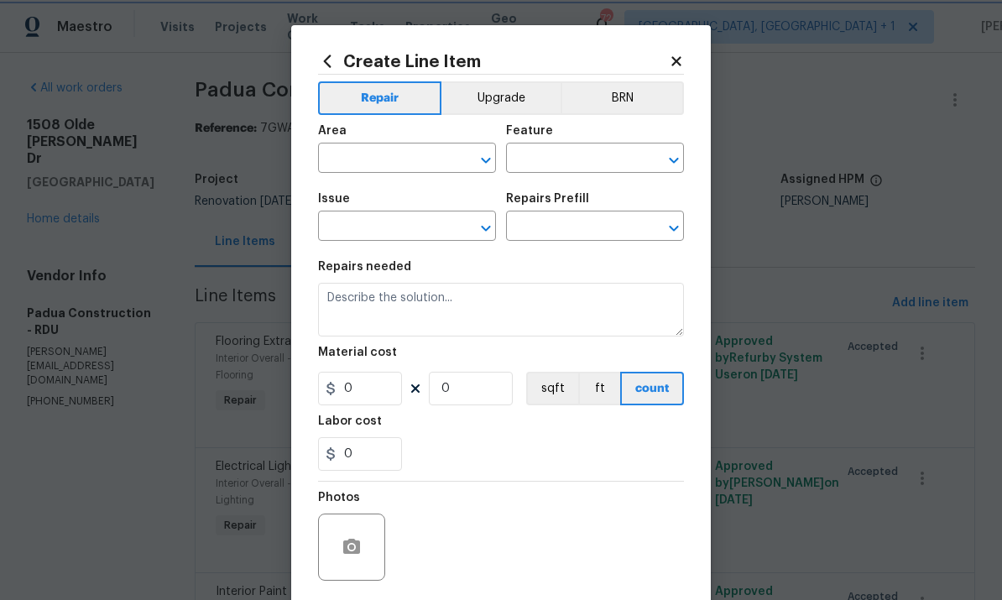
type input "Plumbing"
type input "Bathroom Plumbing"
type input "Add a Task $1.00"
type textarea "HPM to detail"
type input "1"
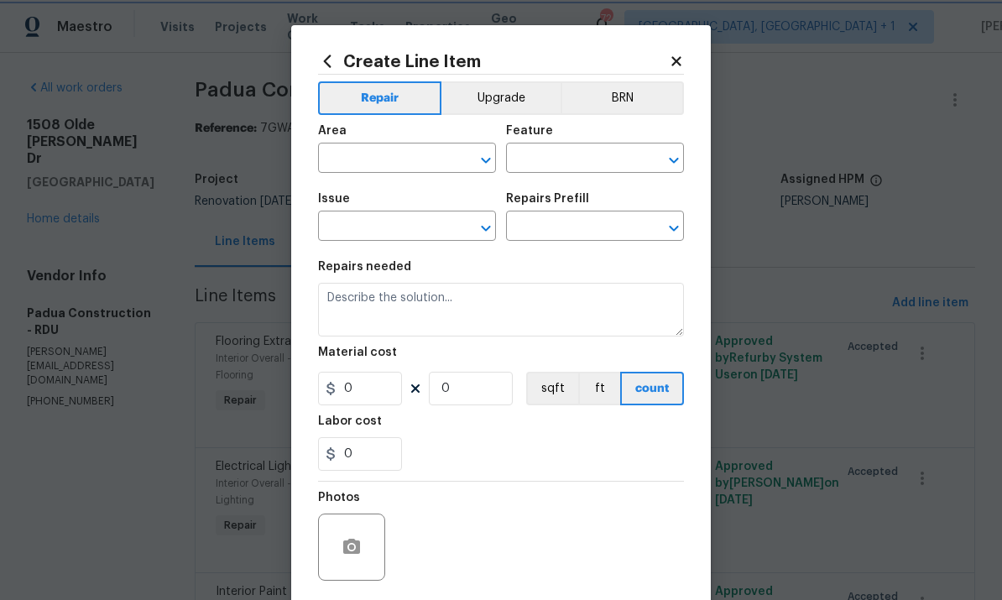
type input "1"
click at [366, 154] on input "text" at bounding box center [383, 160] width 131 height 26
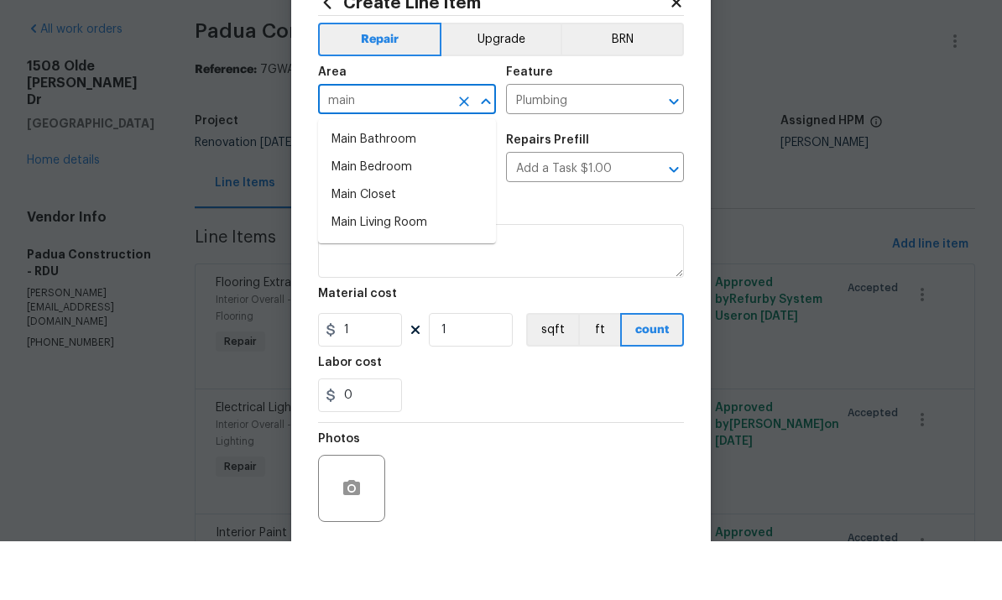
click at [387, 185] on li "Main Bathroom" at bounding box center [407, 199] width 178 height 28
type input "Main Bathroom"
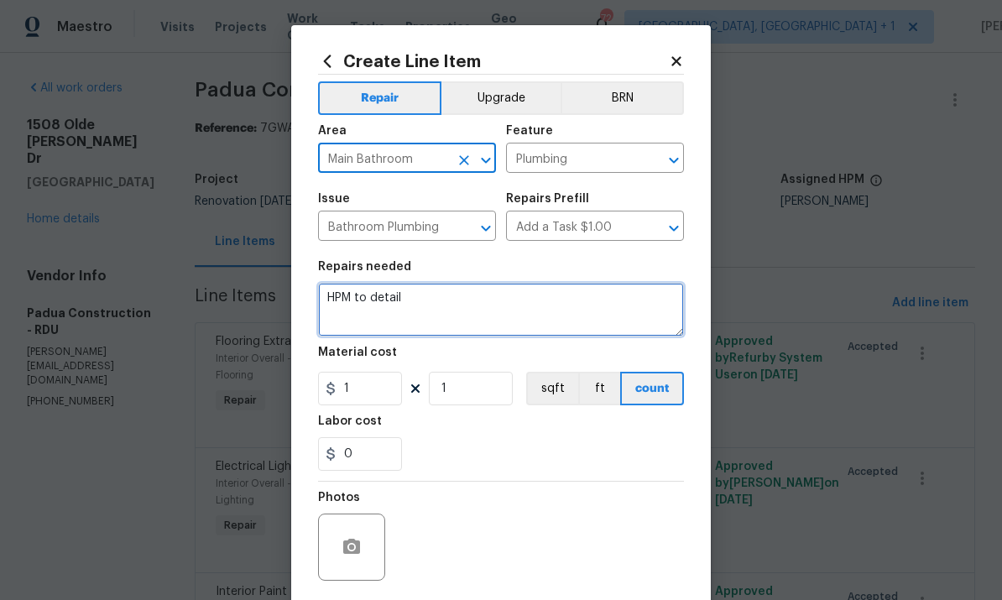
click at [389, 302] on textarea "HPM to detail" at bounding box center [501, 310] width 366 height 54
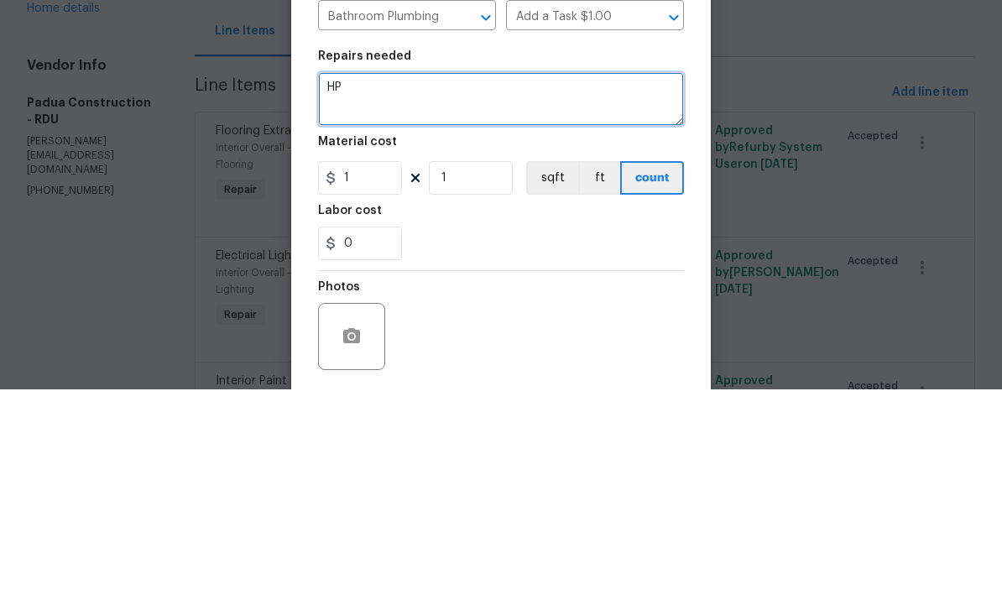
type textarea "H"
click at [357, 283] on textarea at bounding box center [501, 310] width 366 height 54
paste textarea "reno911 Install new bathrub fixtures in Main Bathroom"
click at [329, 283] on textarea "reno911 Install new bathrub fixtures in Main Bathroom" at bounding box center [501, 310] width 366 height 54
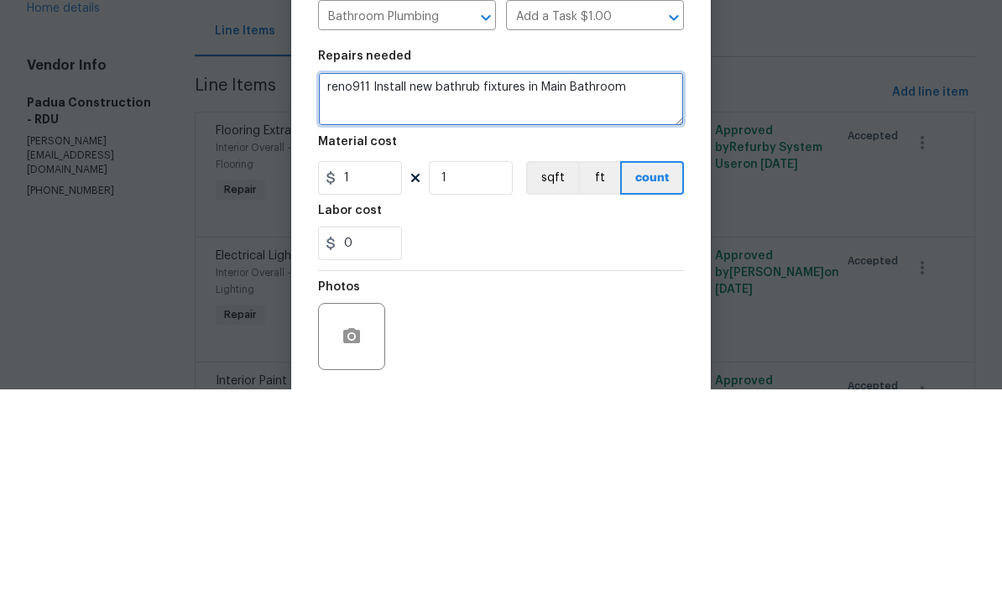
click at [426, 283] on textarea "reno911 Install new bathrub fixtures in Main Bathroom" at bounding box center [501, 310] width 366 height 54
click at [342, 283] on textarea "reno911 Install new bathrub fixtures in Main Bathroom" at bounding box center [501, 310] width 366 height 54
click at [435, 283] on textarea "reno911 Install new bathrub fixtures in Main Bathroom" at bounding box center [501, 310] width 366 height 54
click at [323, 283] on textarea "reno911 Install new bathrub fixtures in Main Bathroom" at bounding box center [501, 310] width 366 height 54
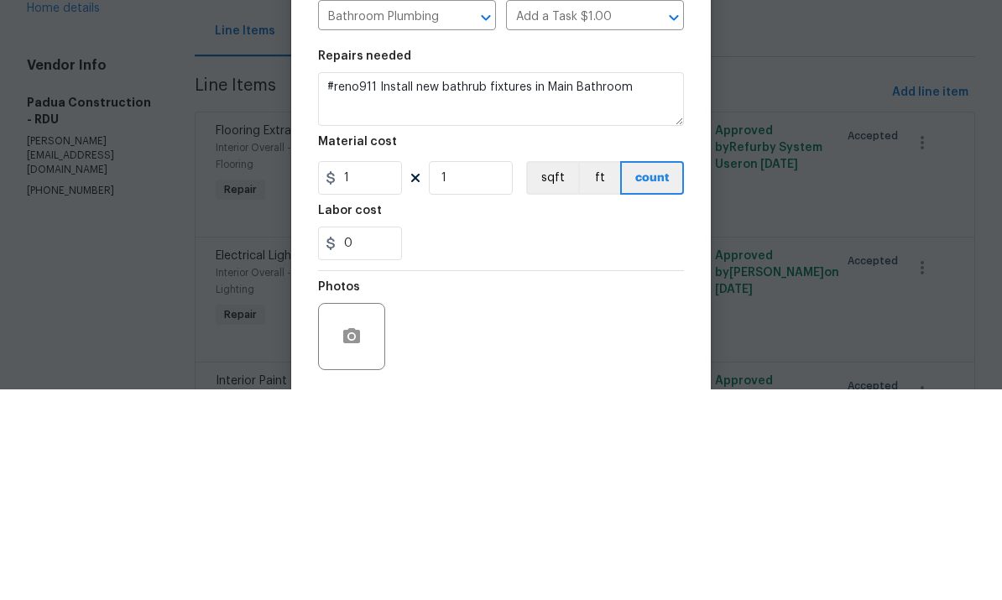
scroll to position [63, 0]
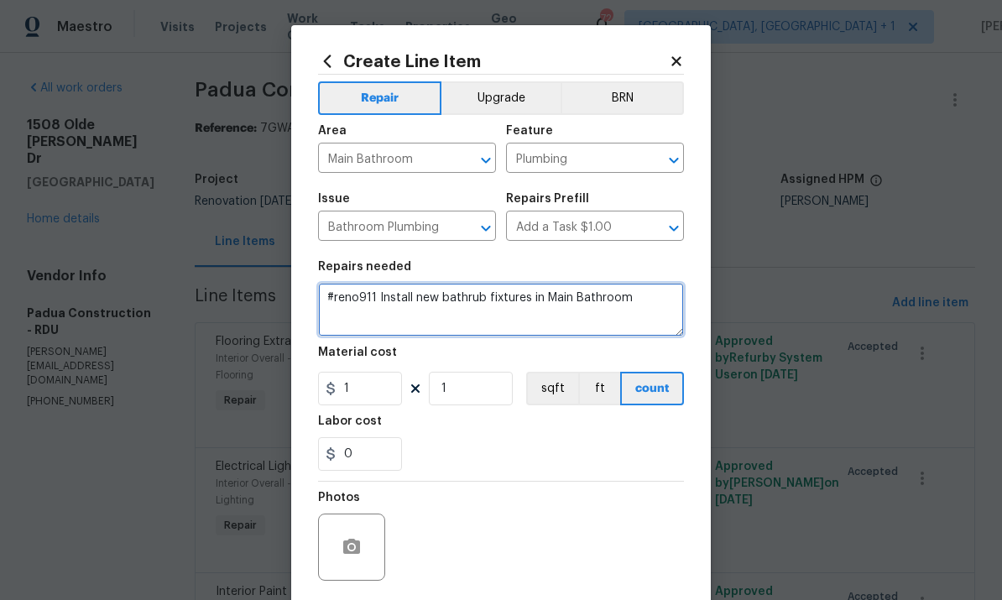
click at [647, 305] on textarea "#reno911 Install new bathrub fixtures in Main Bathroom" at bounding box center [501, 310] width 366 height 54
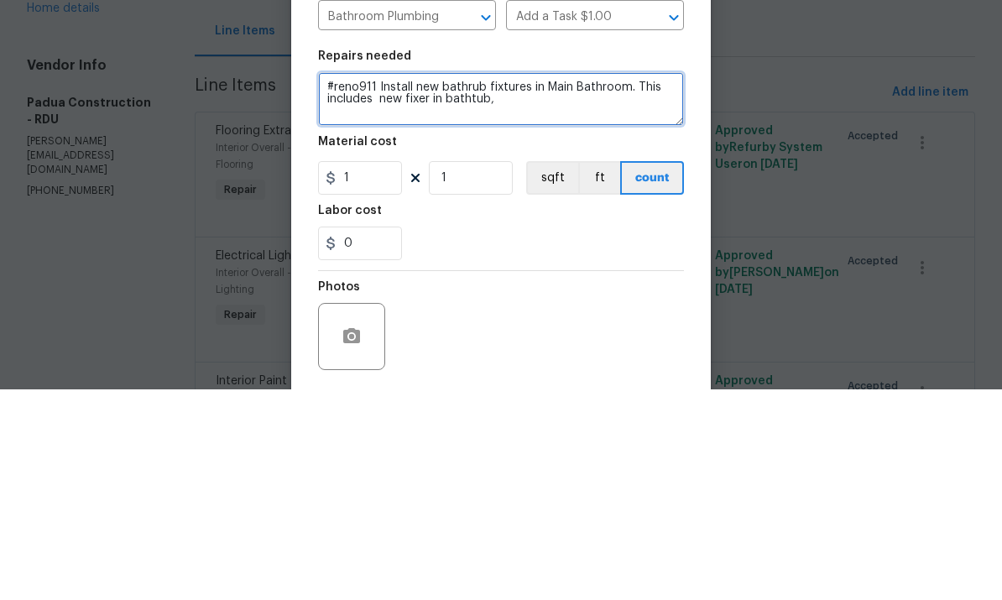
click at [427, 283] on textarea "#reno911 Install new bathrub fixtures in Main Bathroom. This includes new fixer…" at bounding box center [501, 310] width 366 height 54
click at [508, 283] on textarea "#reno911 Install new bathrub fixtures in Main Bathroom. This includes new fauce…" at bounding box center [501, 310] width 366 height 54
click at [461, 283] on textarea "#reno911 Install new bathrub fixtures in Main Bathroom. This includes new fauce…" at bounding box center [501, 310] width 366 height 54
click at [553, 283] on textarea "#reno911 Install new bathrub fixtures in Main Bathroom. This includes new fauce…" at bounding box center [501, 310] width 366 height 54
click at [438, 283] on textarea "#reno911 Install new bathrub fixtures in Main Bathroom. This includes new fauce…" at bounding box center [501, 310] width 366 height 54
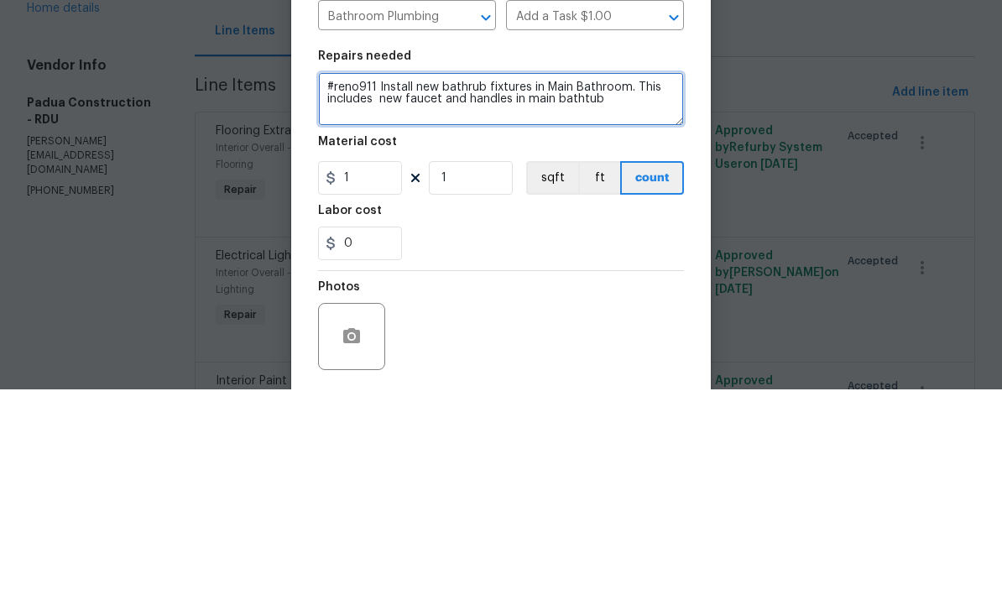
click at [617, 283] on textarea "#reno911 Install new bathrub fixtures in Main Bathroom. This includes new fauce…" at bounding box center [501, 310] width 366 height 54
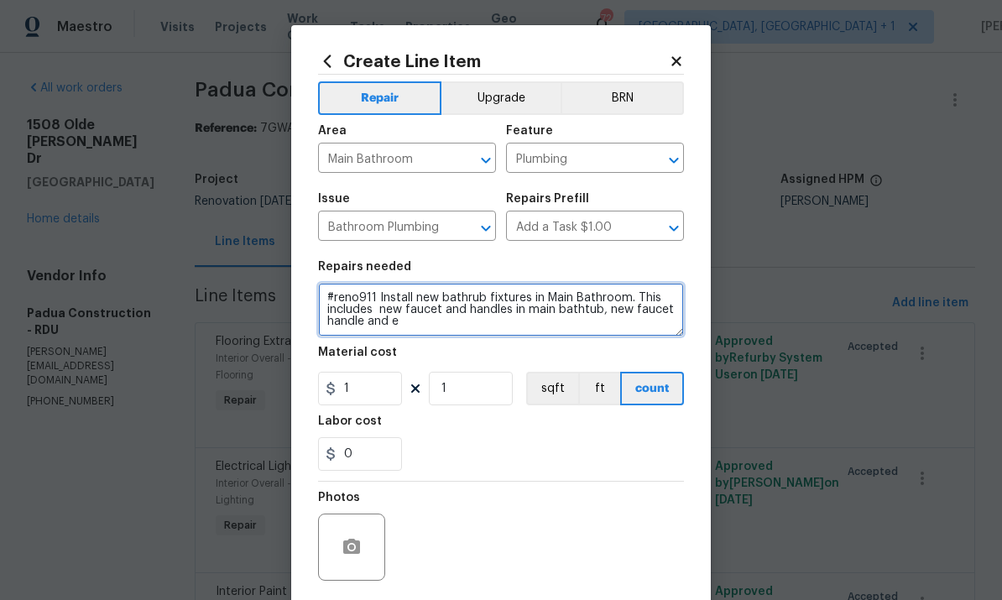
click at [426, 323] on textarea "#reno911 Install new bathrub fixtures in Main Bathroom. This includes new fauce…" at bounding box center [501, 310] width 366 height 54
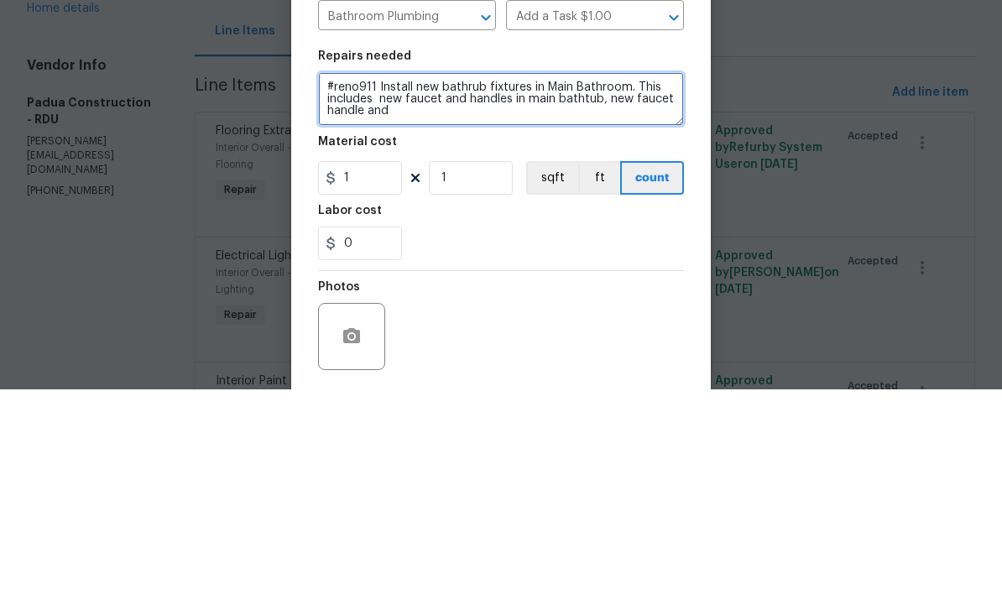
click at [406, 283] on textarea "#reno911 Install new bathrub fixtures in Main Bathroom. This includes new fauce…" at bounding box center [501, 310] width 366 height 54
paste textarea "plumbing?"
click at [473, 283] on textarea "#reno911 Install new bathrub fixtures in Main Bathroom. This includes new fauce…" at bounding box center [501, 310] width 366 height 54
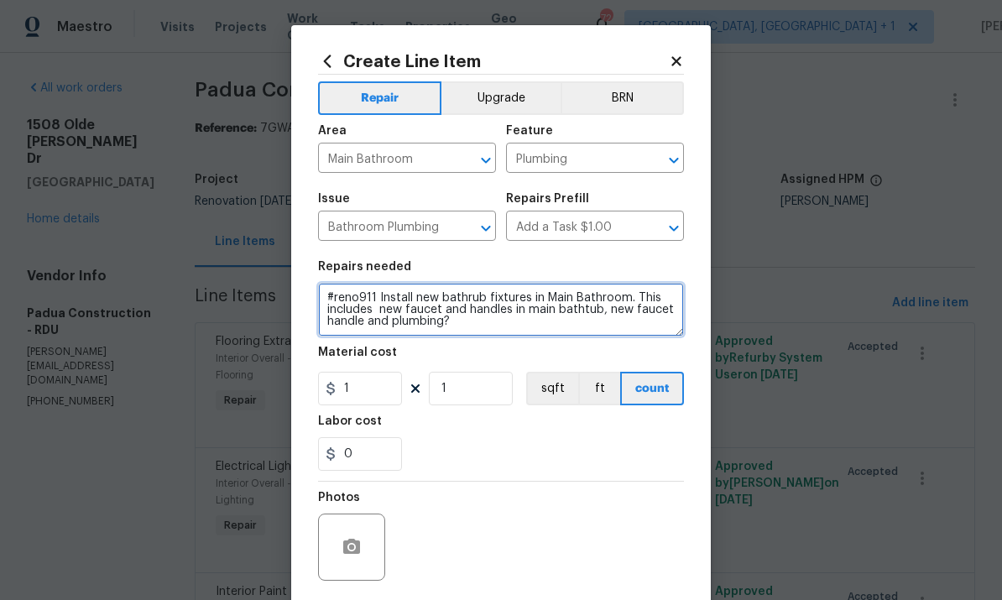
click at [461, 324] on textarea "#reno911 Install new bathrub fixtures in Main Bathroom. This includes new fauce…" at bounding box center [501, 310] width 366 height 54
click at [395, 332] on textarea "#reno911 Install new bathrub fixtures in Main Bathroom. This includes new fauce…" at bounding box center [501, 310] width 366 height 54
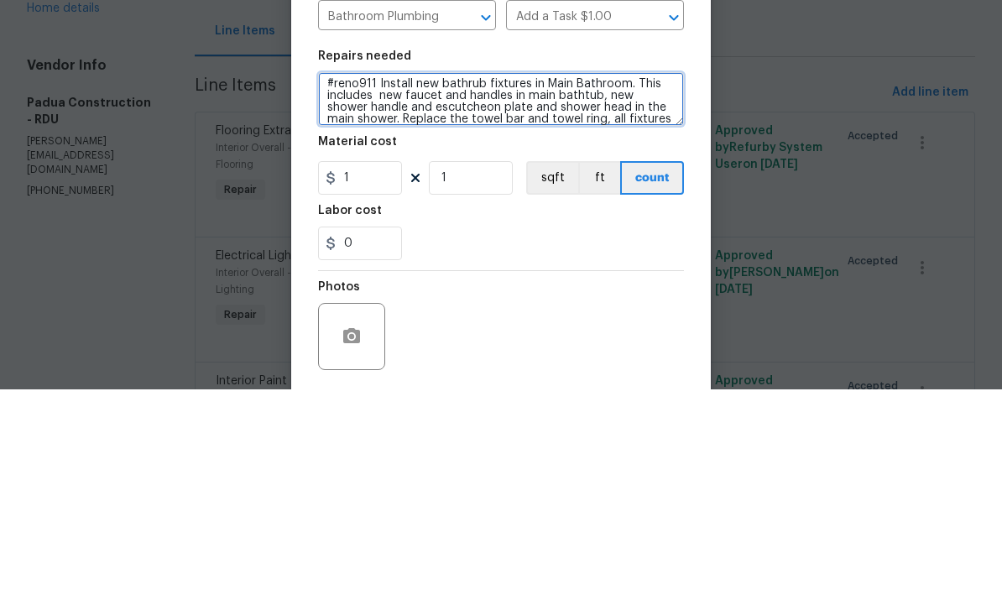
scroll to position [35, 0]
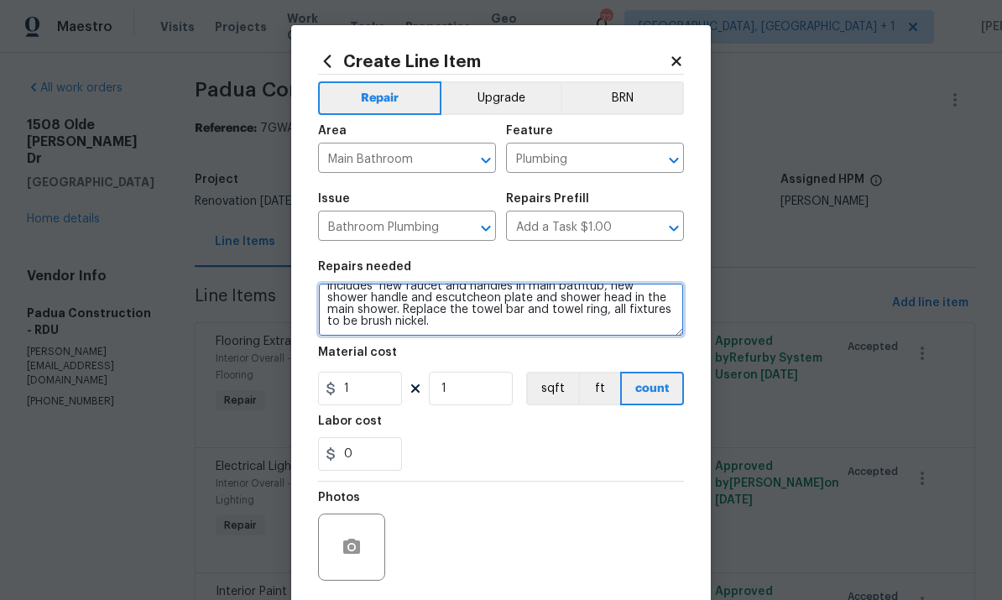
type textarea "#reno911 Install new bathrub fixtures in Main Bathroom. This includes new fauce…"
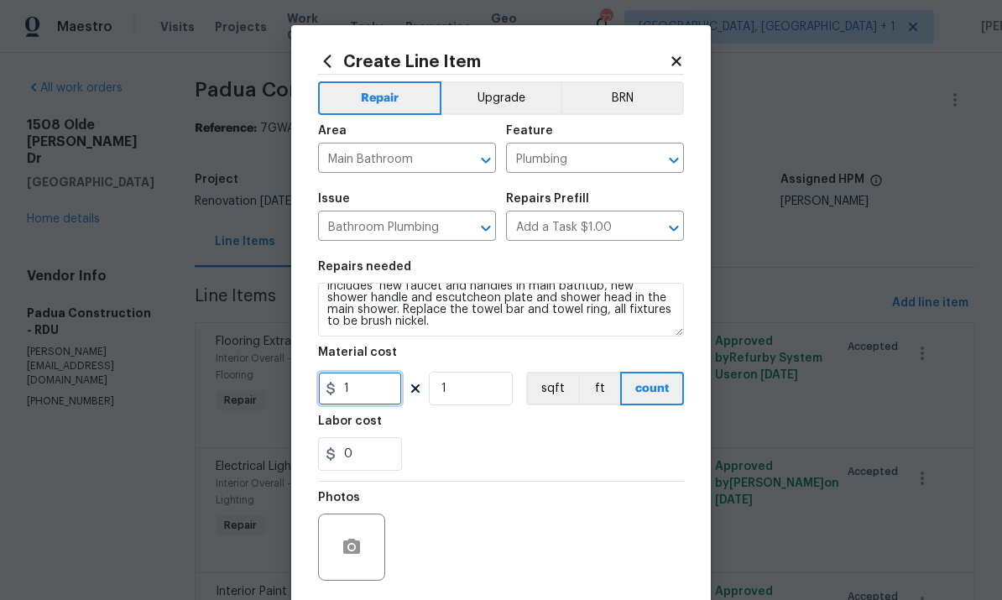
click at [372, 404] on input "1" at bounding box center [360, 389] width 84 height 34
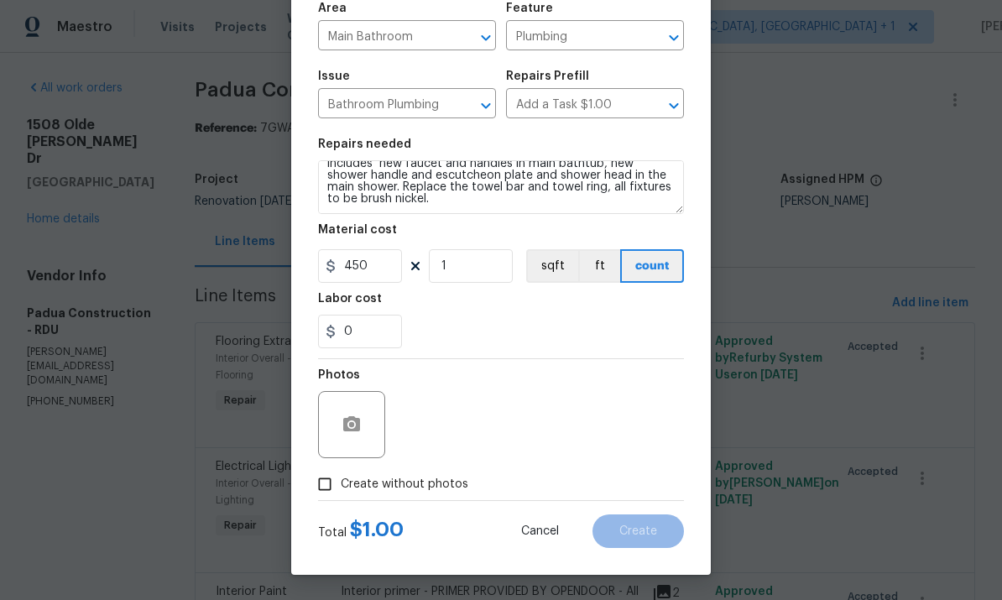
scroll to position [126, 0]
type input "450"
click at [529, 400] on div "Photos" at bounding box center [501, 413] width 366 height 109
click at [325, 483] on input "Create without photos" at bounding box center [325, 484] width 32 height 32
click at [342, 413] on button "button" at bounding box center [351, 424] width 40 height 40
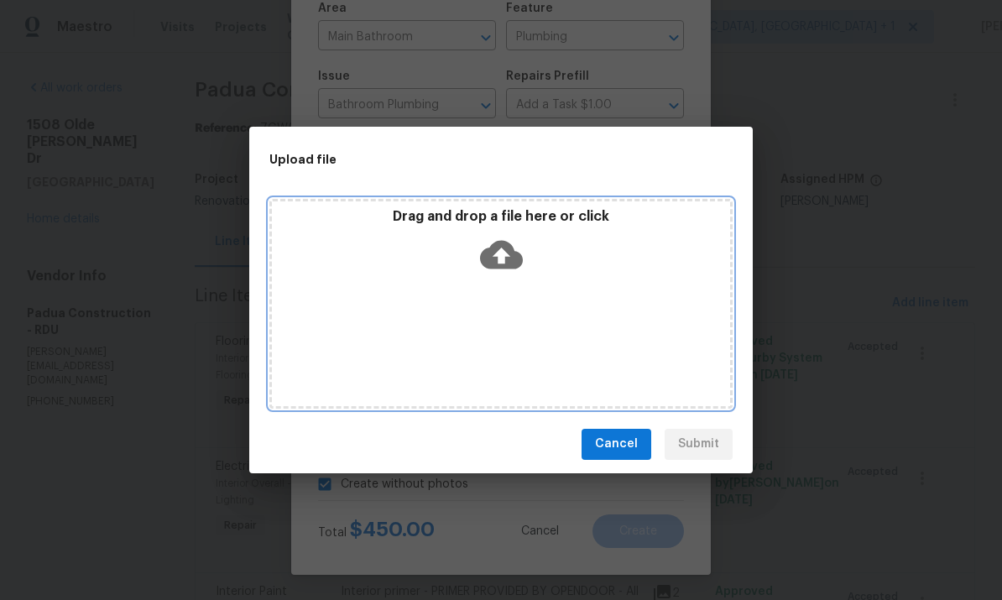
click at [517, 249] on icon at bounding box center [501, 254] width 43 height 43
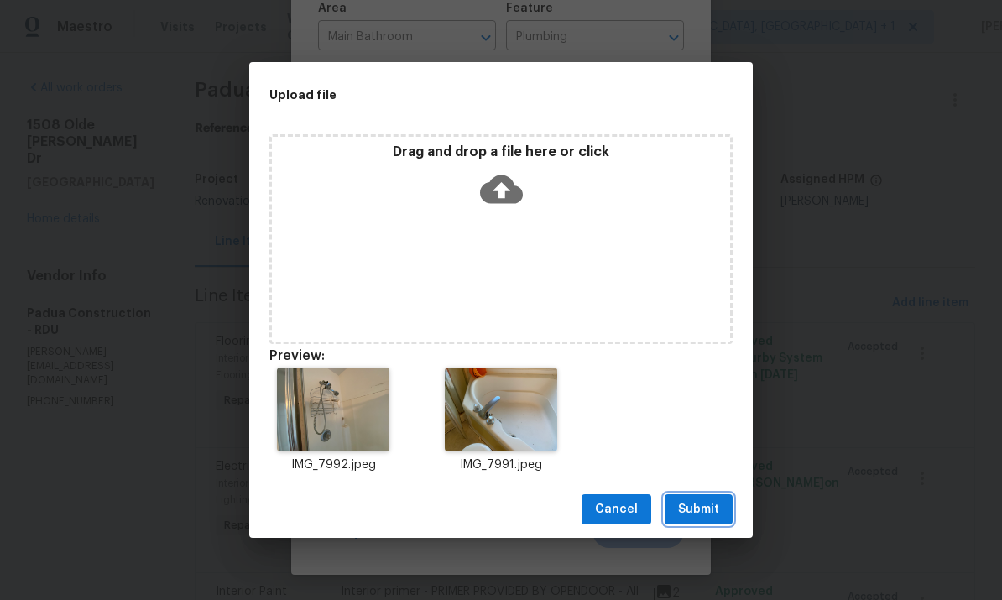
click at [700, 517] on span "Submit" at bounding box center [698, 509] width 41 height 21
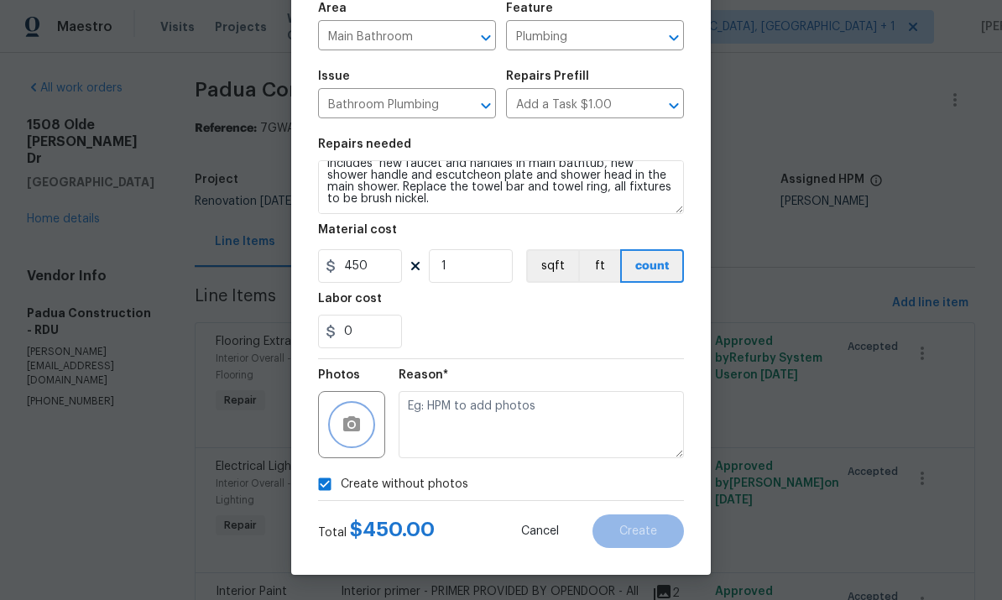
checkbox input "false"
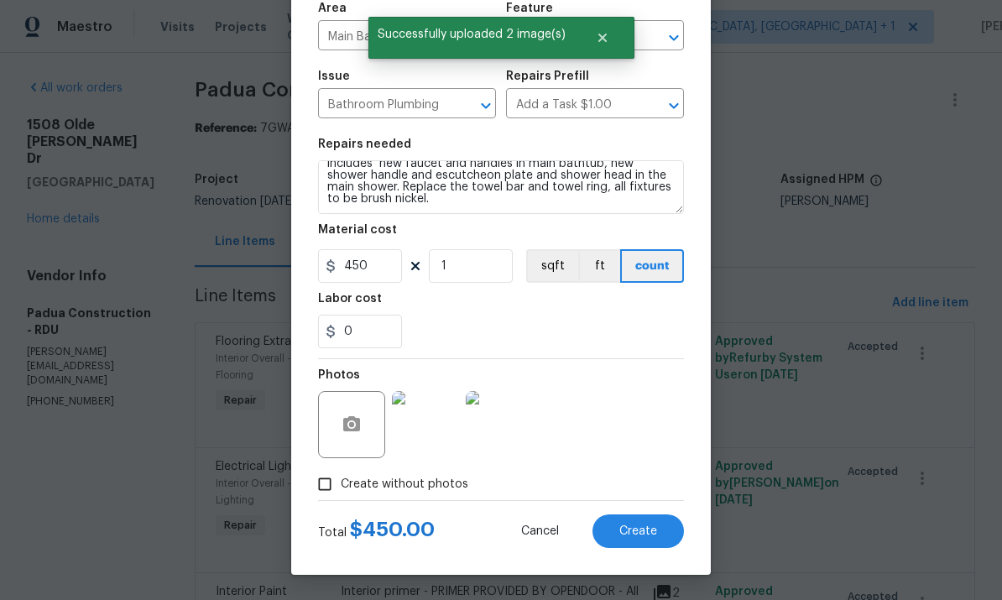
click at [435, 428] on img at bounding box center [425, 424] width 67 height 67
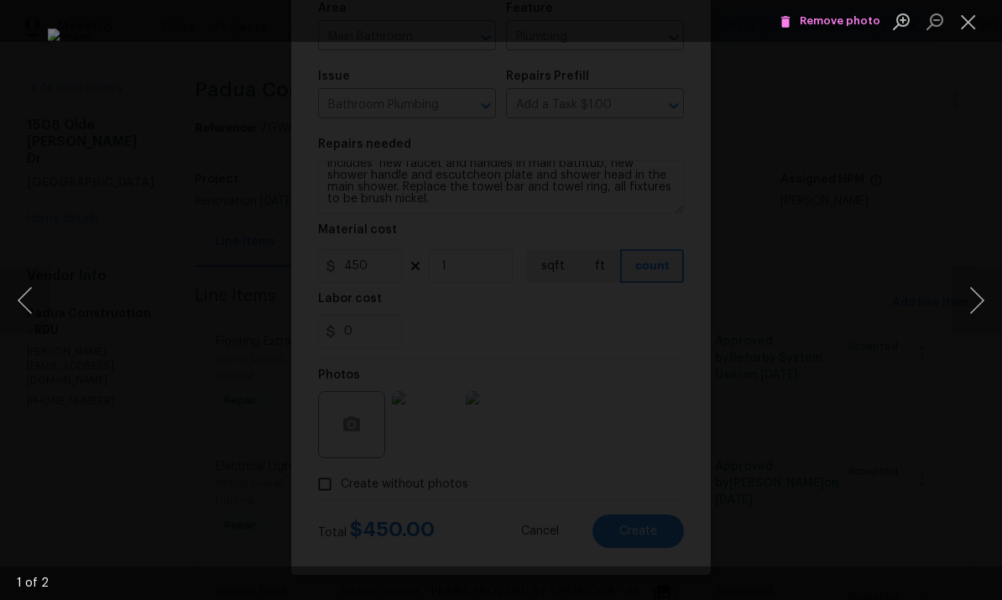
click at [979, 397] on div "Lightbox" at bounding box center [501, 300] width 1002 height 600
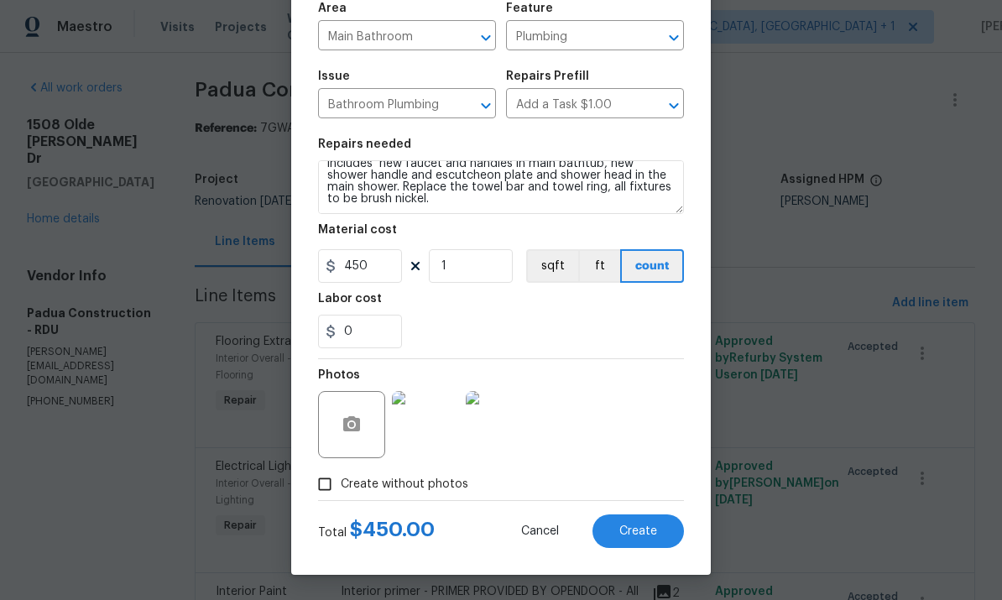
click at [416, 432] on img at bounding box center [425, 424] width 67 height 67
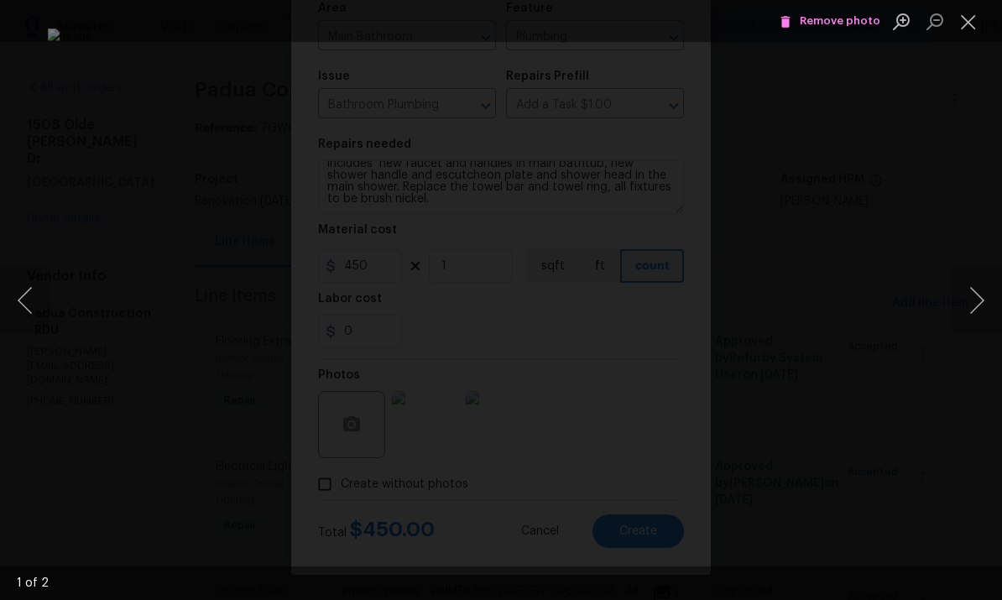
click at [953, 201] on div "Lightbox" at bounding box center [501, 300] width 1002 height 600
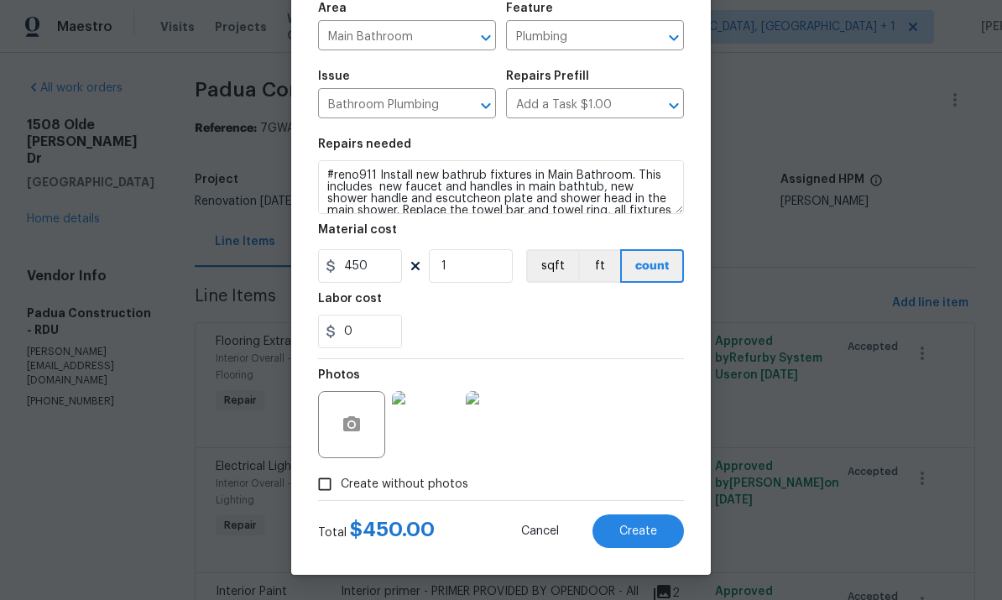
scroll to position [0, 0]
click at [635, 545] on button "Create" at bounding box center [637, 531] width 91 height 34
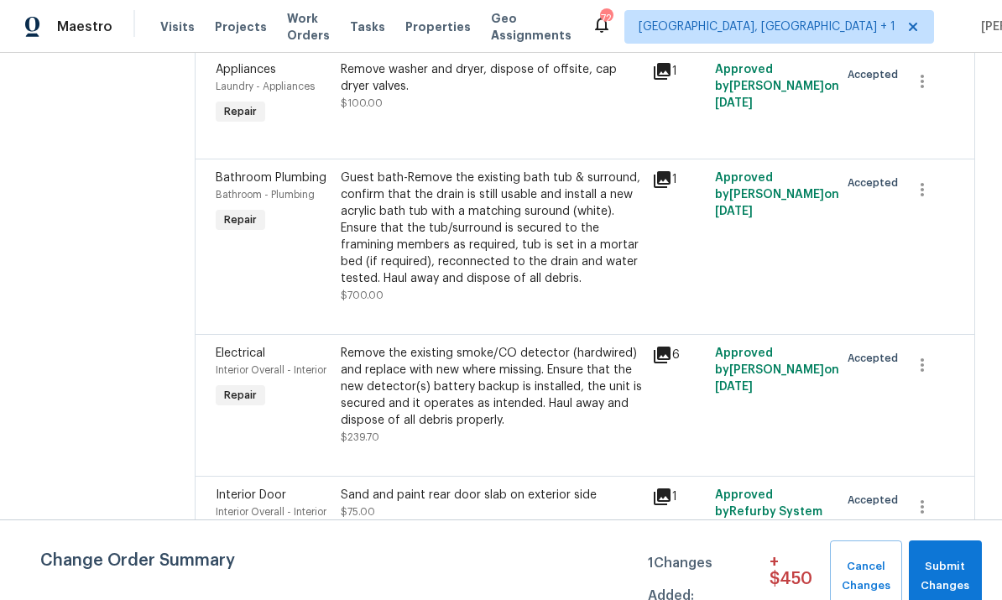
scroll to position [2031, 0]
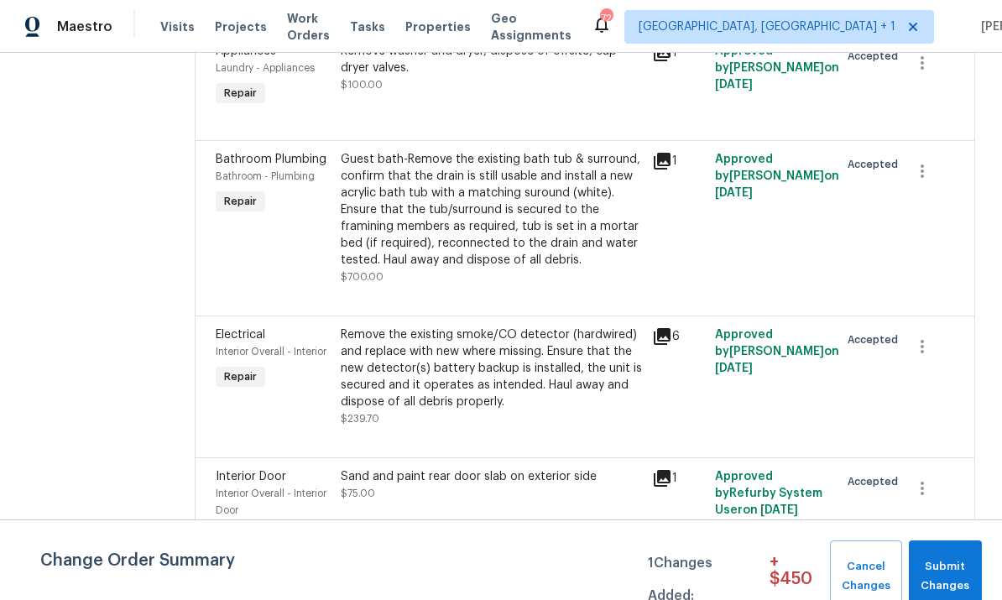
click at [494, 151] on div "Guest bath-Remove the existing bath tub & surround, confirm that the drain is s…" at bounding box center [492, 209] width 302 height 117
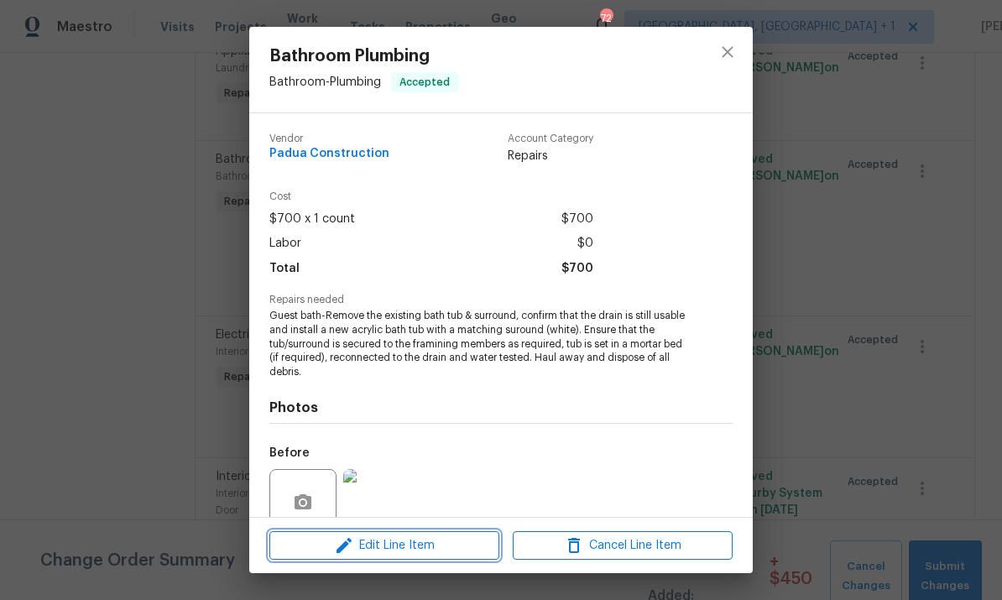
click at [434, 551] on span "Edit Line Item" at bounding box center [384, 545] width 220 height 21
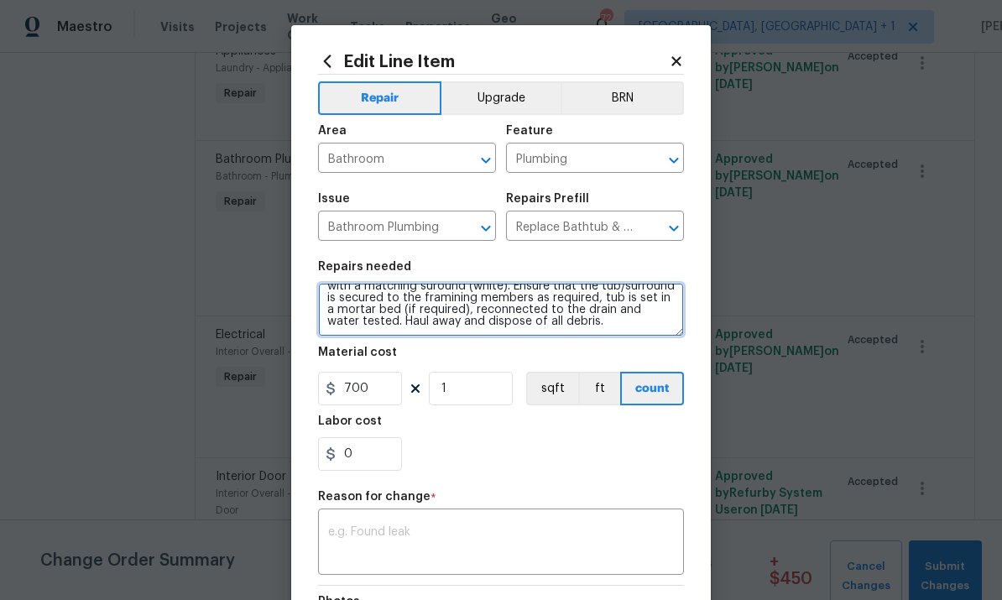
click at [597, 325] on textarea "Guest bath-Remove the existing bath tub & surround, confirm that the drain is s…" at bounding box center [501, 310] width 366 height 54
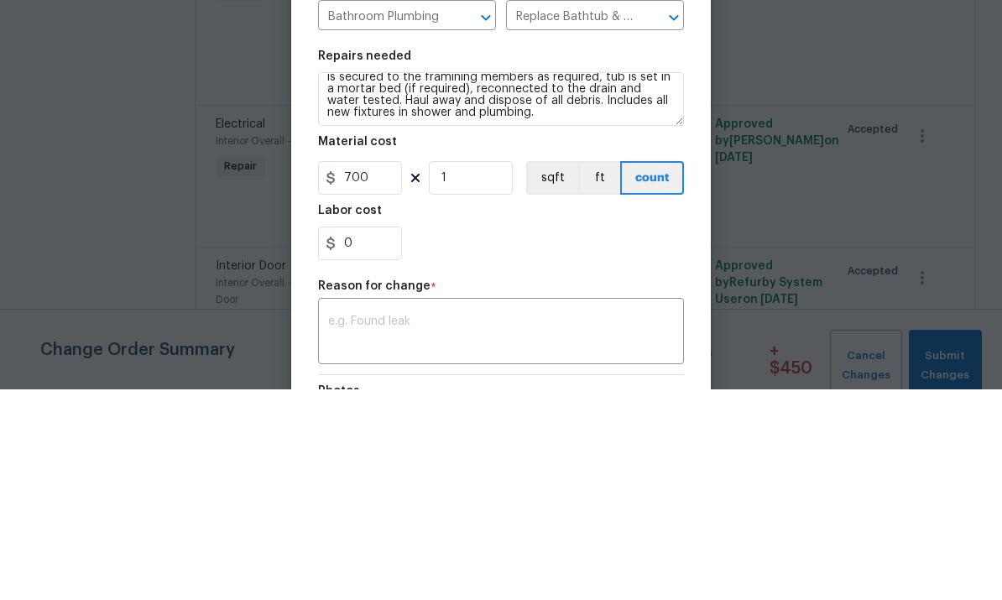
scroll to position [63, 0]
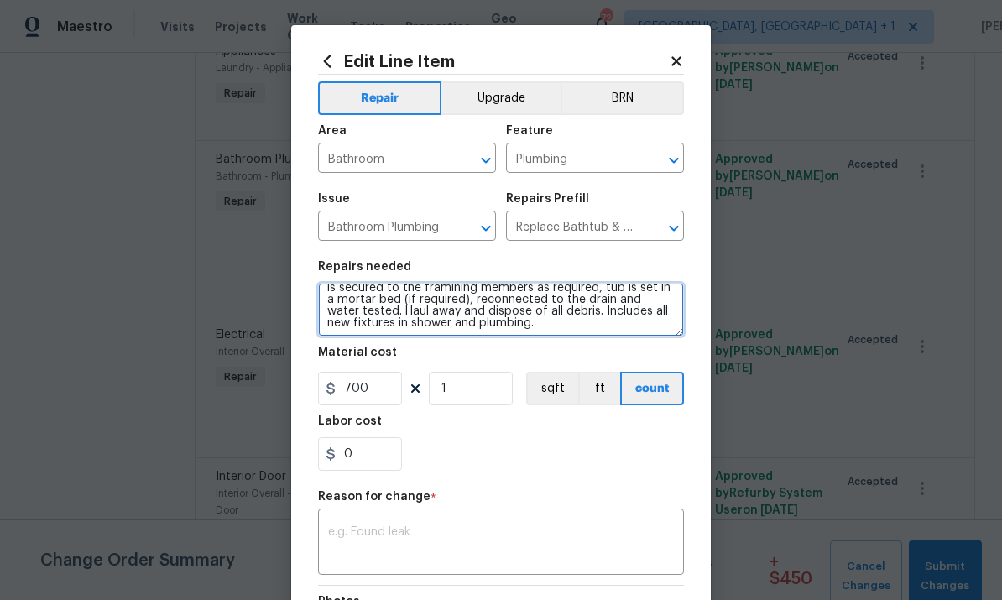
type textarea "Guest bath-Remove the existing bath tub & surround, confirm that the drain is s…"
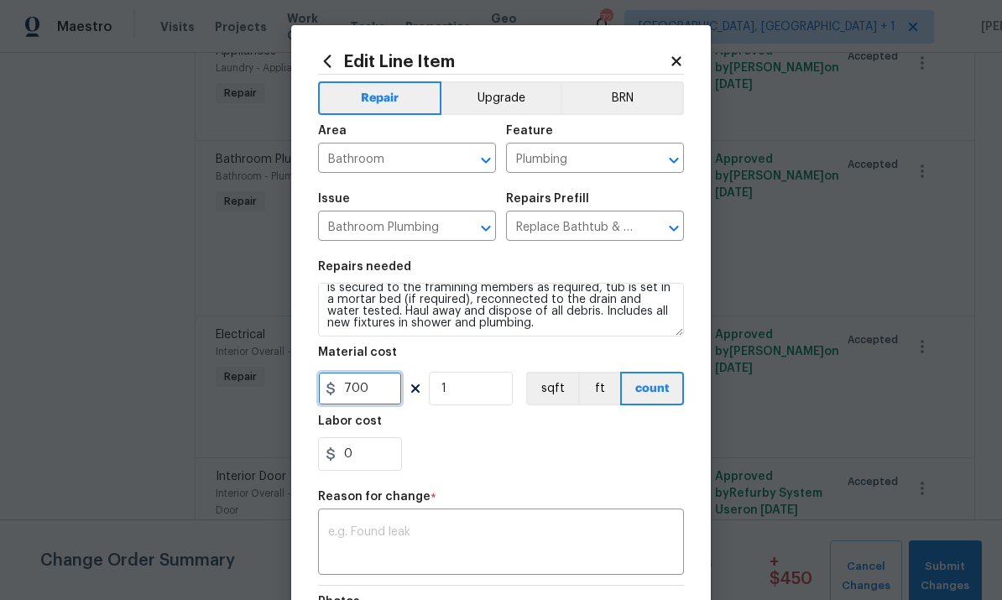
click at [388, 399] on input "700" at bounding box center [360, 389] width 84 height 34
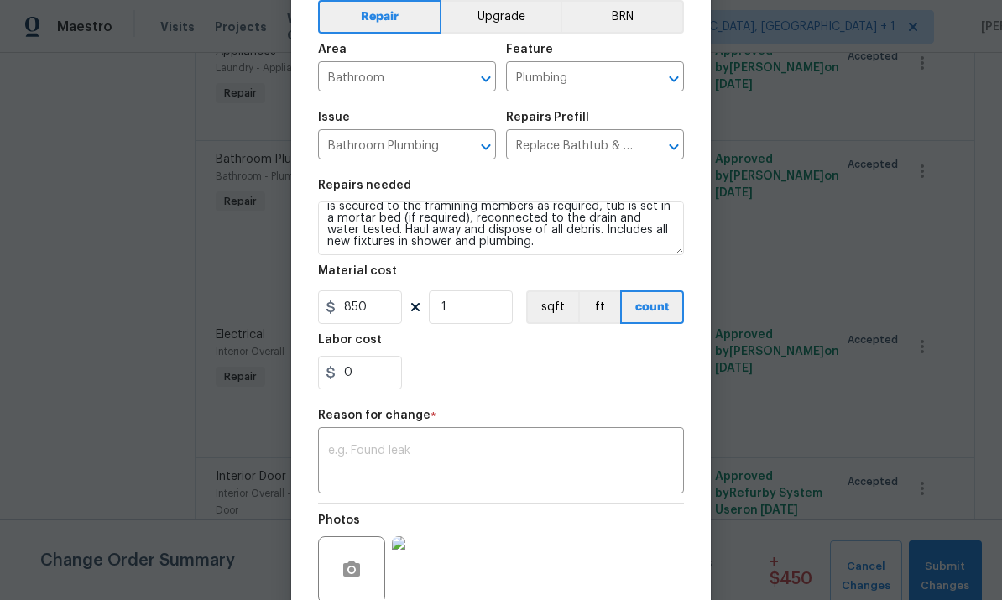
scroll to position [85, 0]
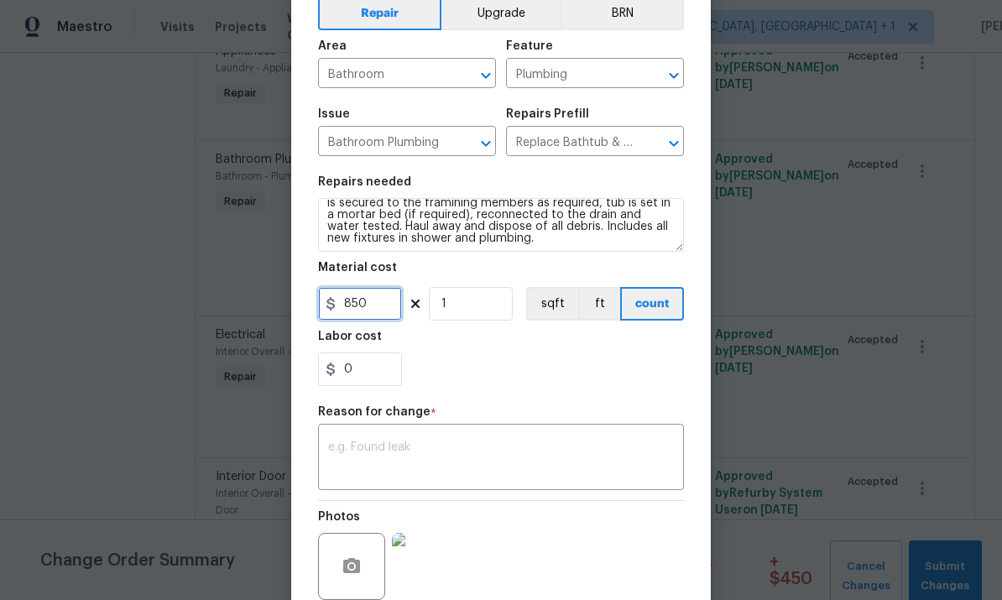
type input "850"
click at [420, 449] on textarea at bounding box center [501, 458] width 346 height 35
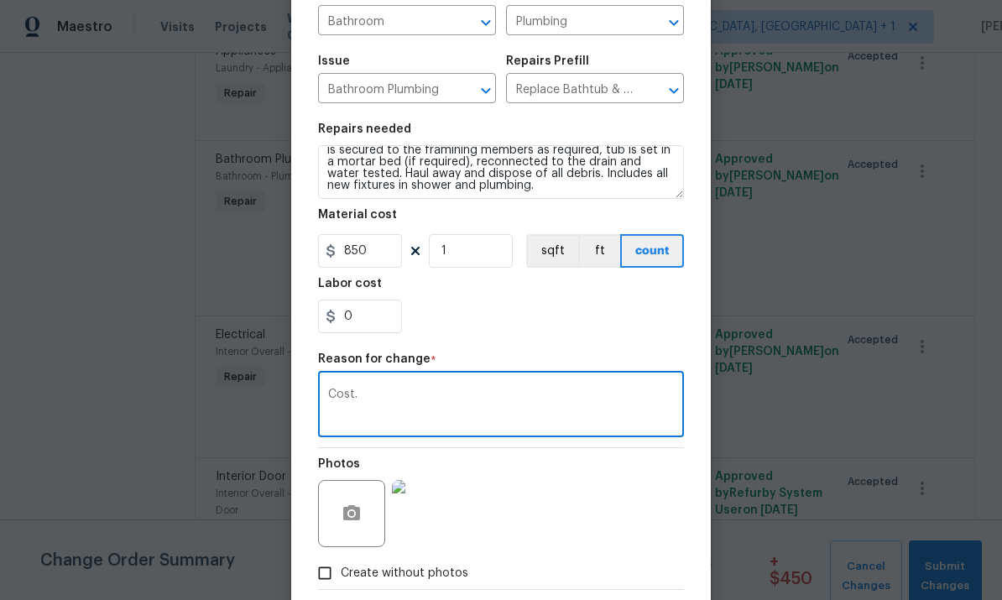
scroll to position [168, 0]
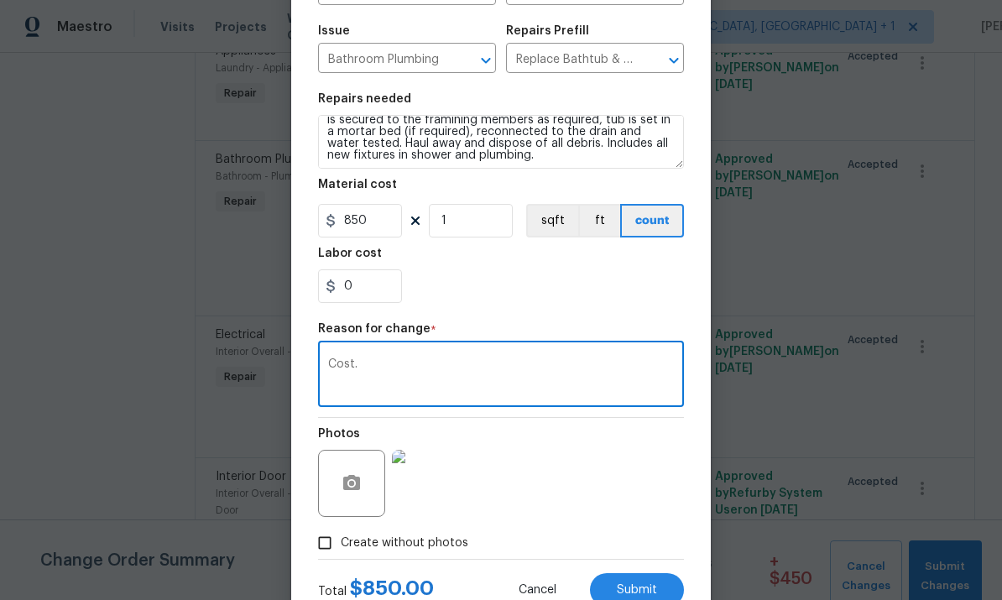
type textarea "Cost."
click at [435, 489] on img at bounding box center [425, 483] width 67 height 67
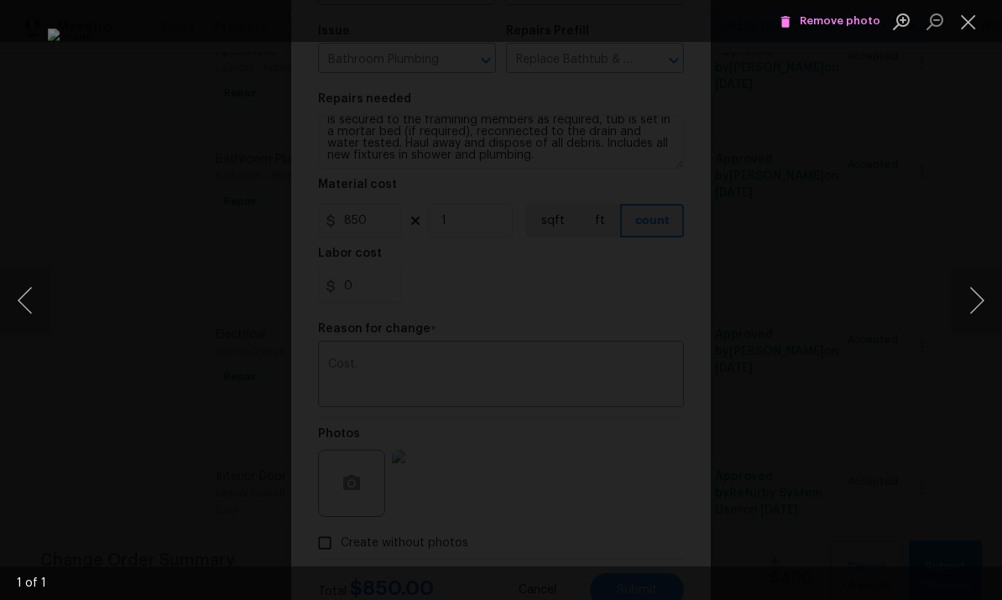
click at [972, 128] on div "Lightbox" at bounding box center [501, 300] width 1002 height 600
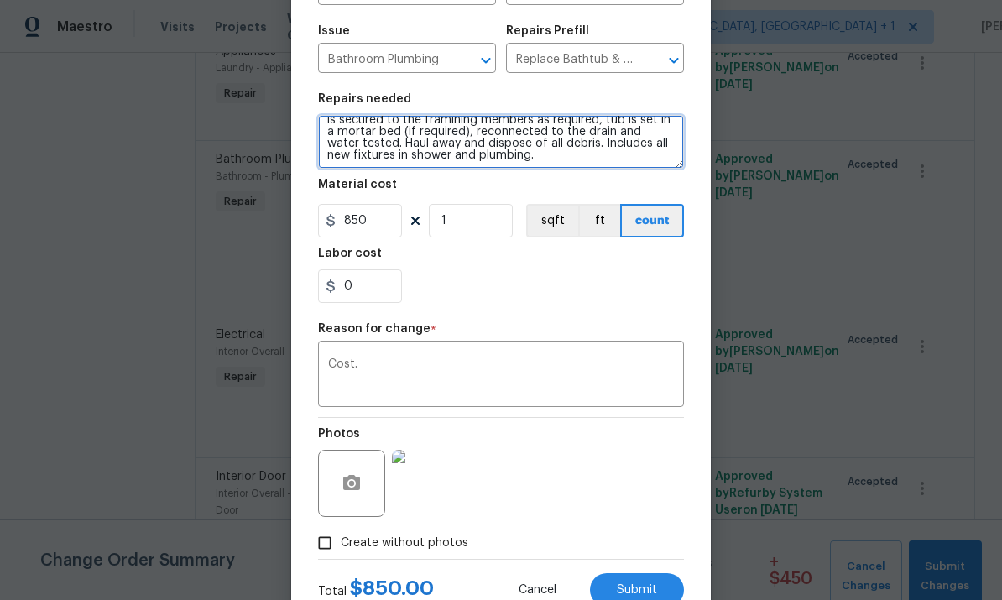
click at [378, 155] on textarea "Guest bath-Remove the existing bath tub & surround, confirm that the drain is s…" at bounding box center [501, 142] width 366 height 54
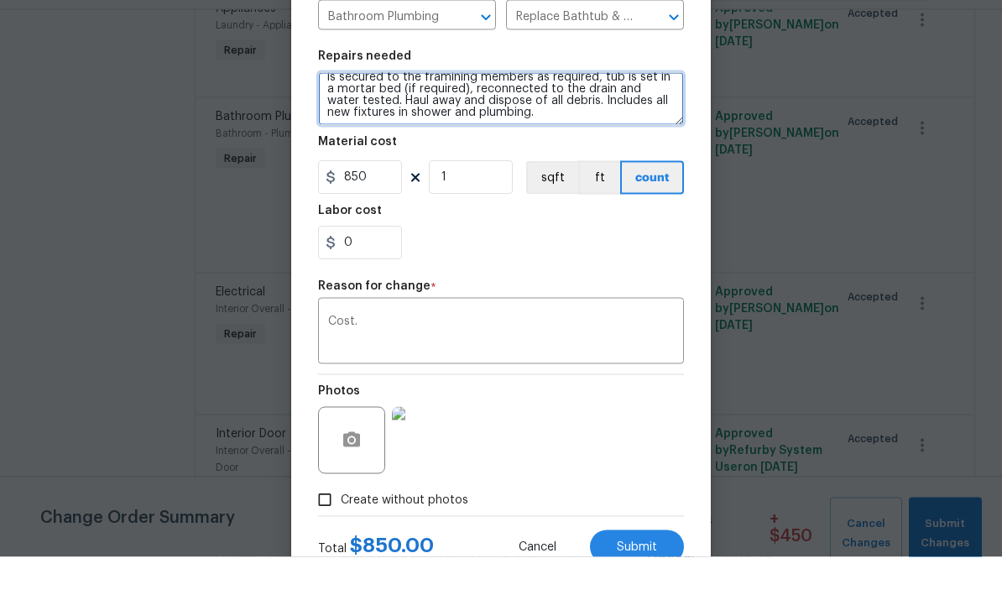
click at [362, 117] on textarea "Guest bath-Remove the existing bath tub & surround, confirm that the drain is s…" at bounding box center [501, 142] width 366 height 54
click at [456, 120] on textarea "Guest bath-Remove the existing bath tub & surround, confirm that the drain is s…" at bounding box center [501, 142] width 366 height 54
click at [392, 115] on textarea "Guest bath-Remove the existing bath tub & surround, confirm that the drain is s…" at bounding box center [501, 142] width 366 height 54
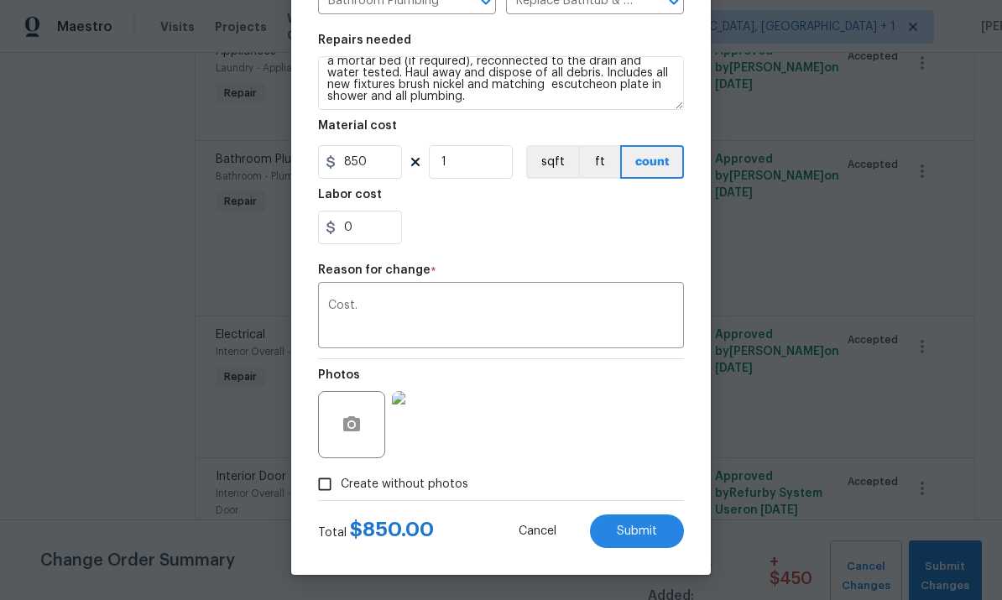
scroll to position [230, 0]
type textarea "Guest bath-Remove the existing bath tub & surround, confirm that the drain is s…"
click at [638, 535] on span "Submit" at bounding box center [637, 531] width 40 height 13
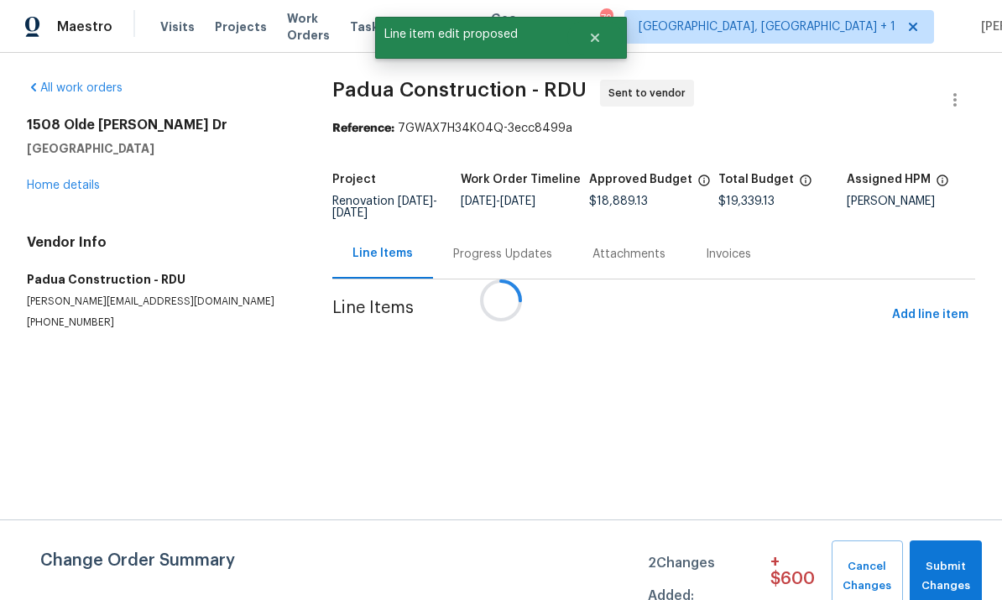
scroll to position [0, 0]
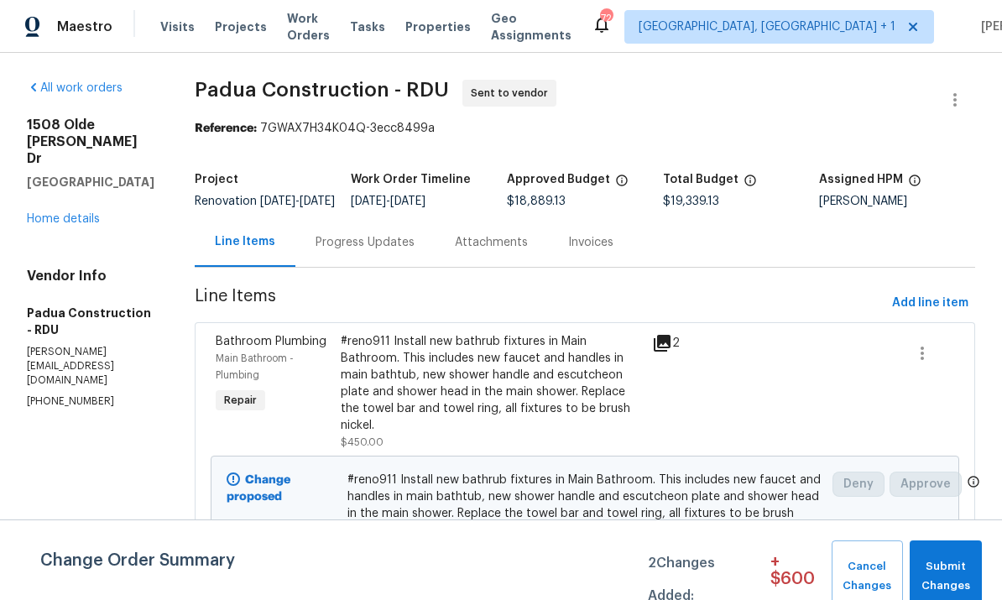
click at [62, 225] on link "Home details" at bounding box center [63, 219] width 73 height 12
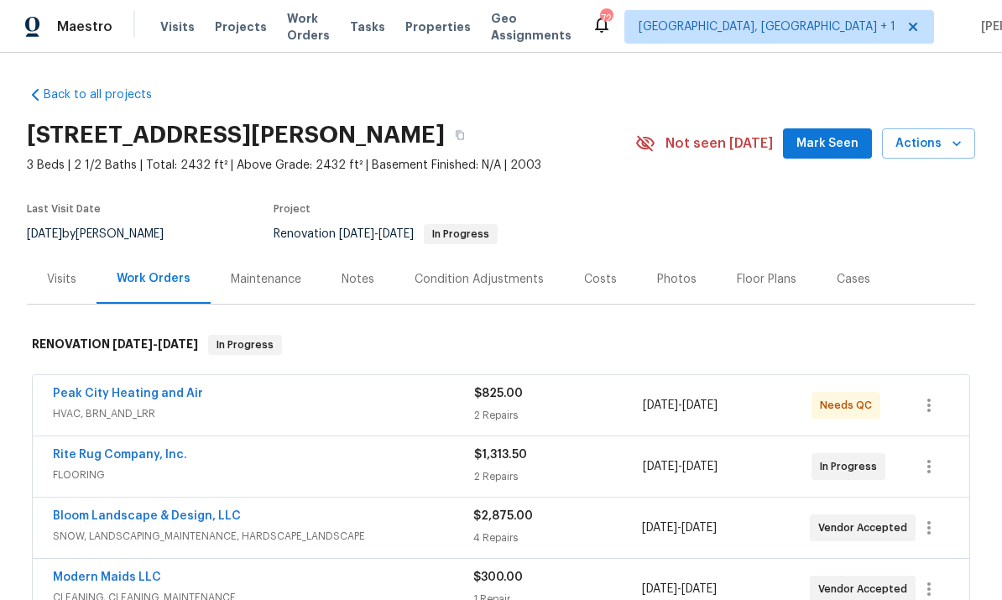
scroll to position [11, 0]
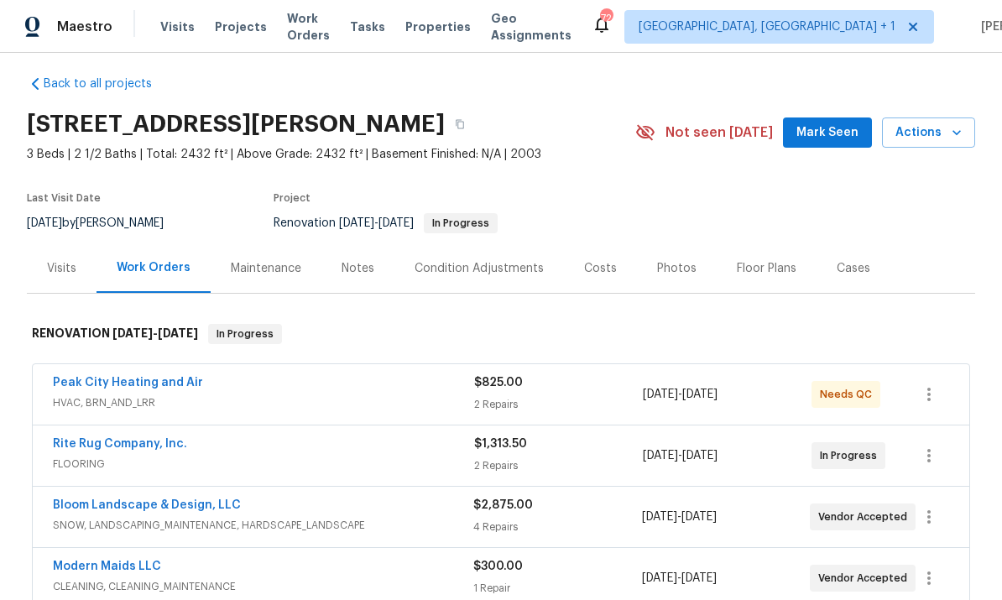
click at [159, 445] on link "Rite Rug Company, Inc." at bounding box center [120, 444] width 134 height 12
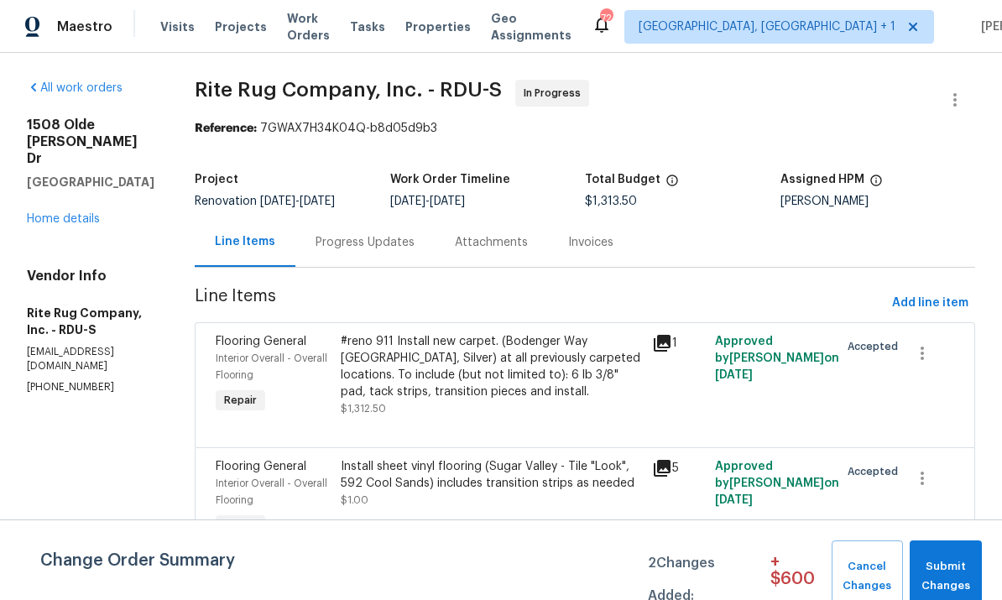
scroll to position [23, 0]
click at [477, 344] on div "#reno 911 Install new carpet. (Bodenger Way 945 Winter Ash, Silver) at all prev…" at bounding box center [492, 366] width 302 height 67
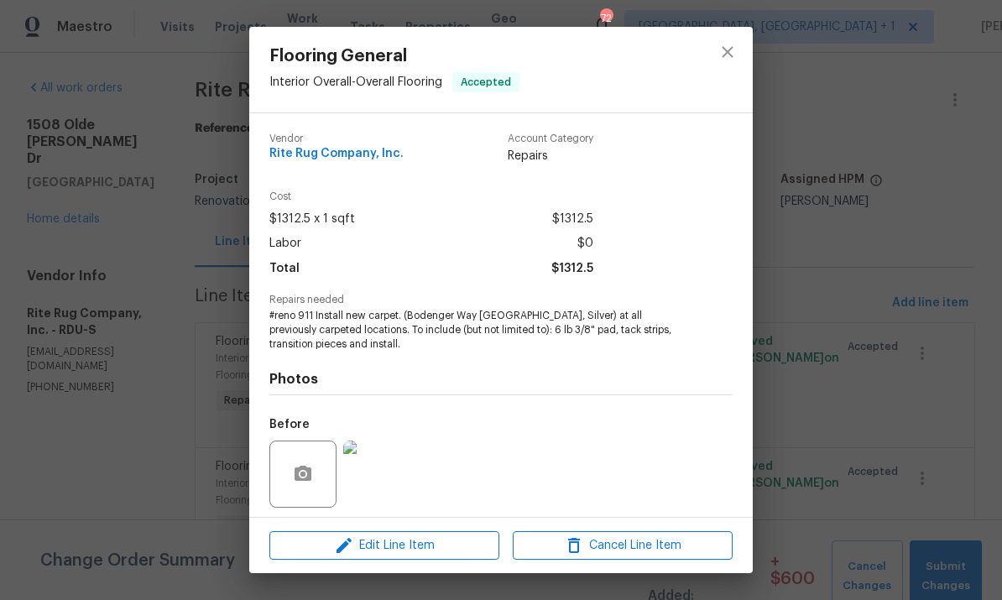
click at [404, 542] on span "Edit Line Item" at bounding box center [384, 545] width 220 height 21
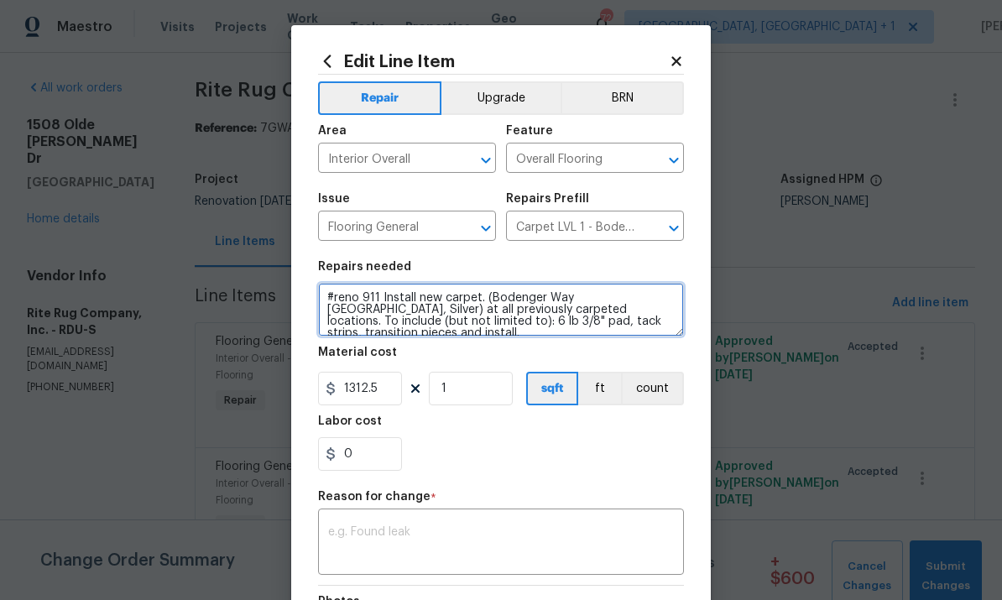
click at [475, 305] on textarea "#reno 911 Install new carpet. (Bodenger Way 945 Winter Ash, Silver) at all prev…" at bounding box center [501, 310] width 366 height 54
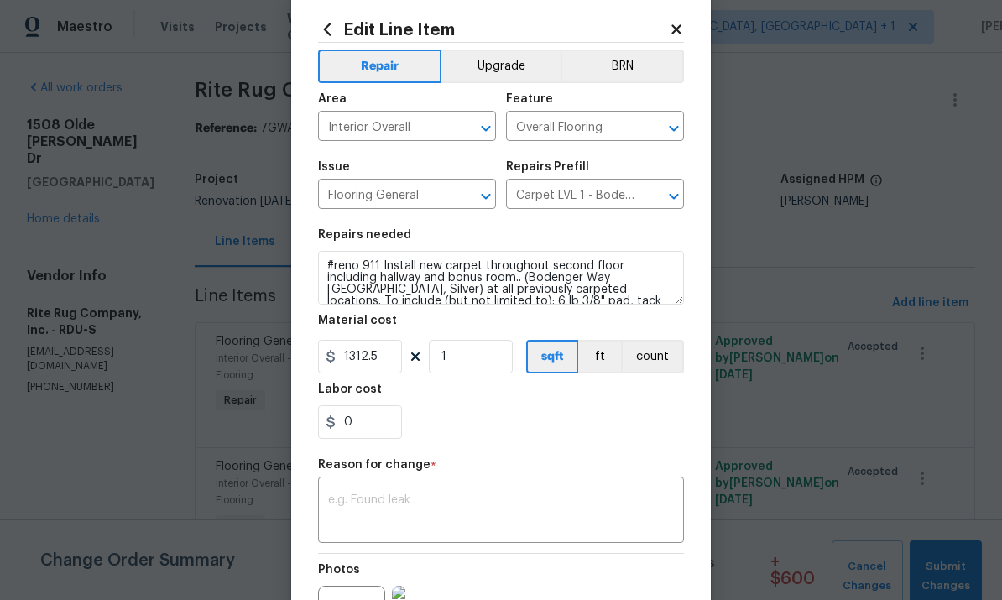
scroll to position [45, 0]
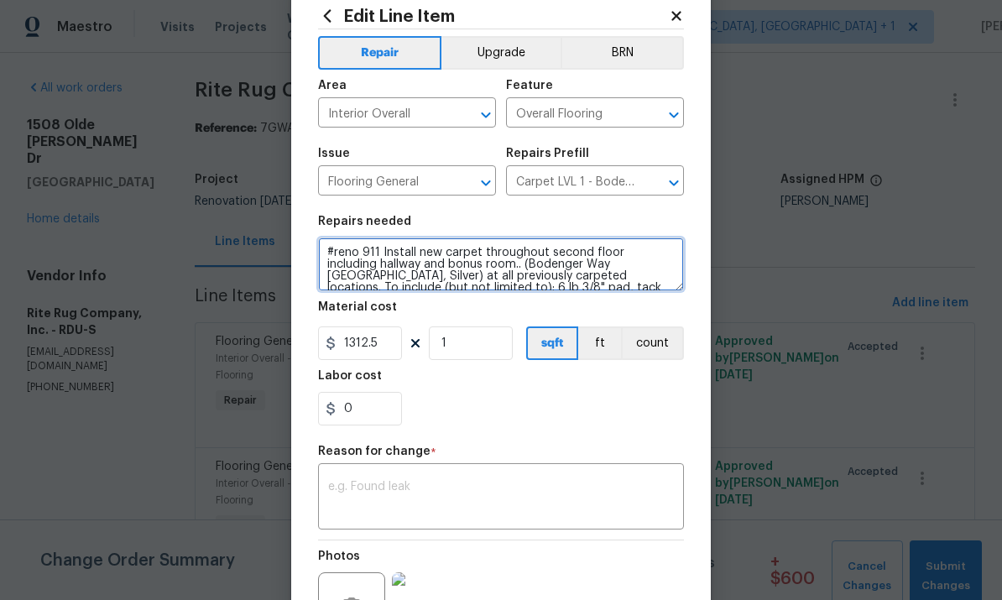
type textarea "#reno 911 Install new carpet throughout second floor including hallway and bonu…"
click at [423, 492] on textarea at bounding box center [501, 498] width 346 height 35
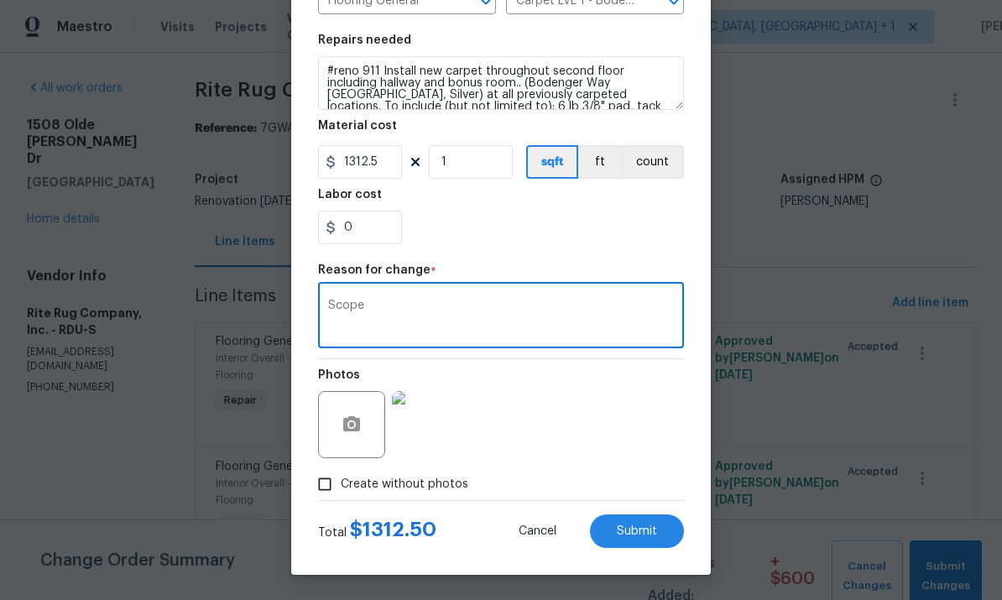
scroll to position [230, 0]
type textarea "Scope"
click at [638, 527] on span "Submit" at bounding box center [637, 531] width 40 height 13
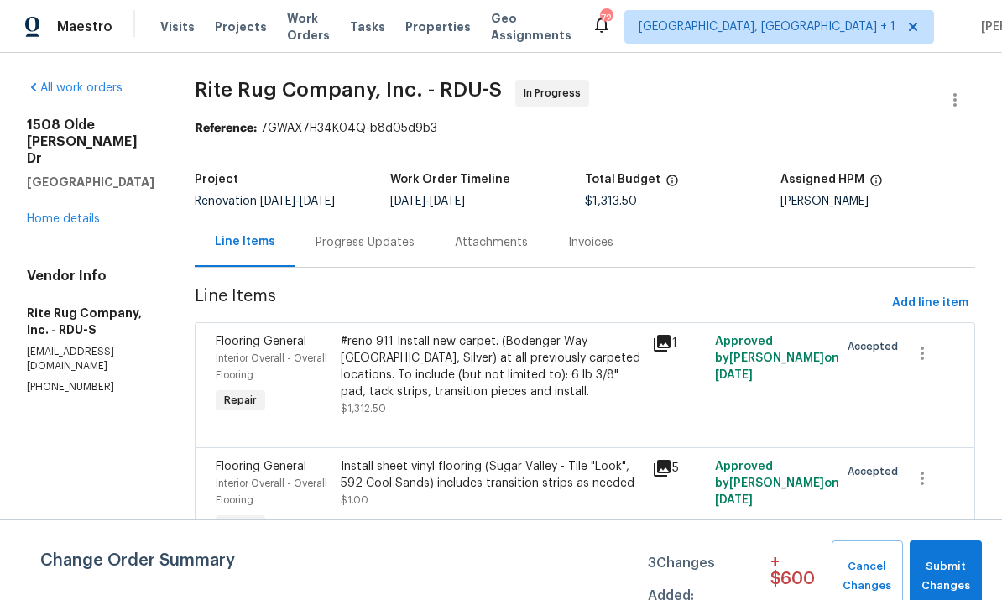
scroll to position [0, 0]
click at [935, 296] on span "Add line item" at bounding box center [930, 303] width 76 height 21
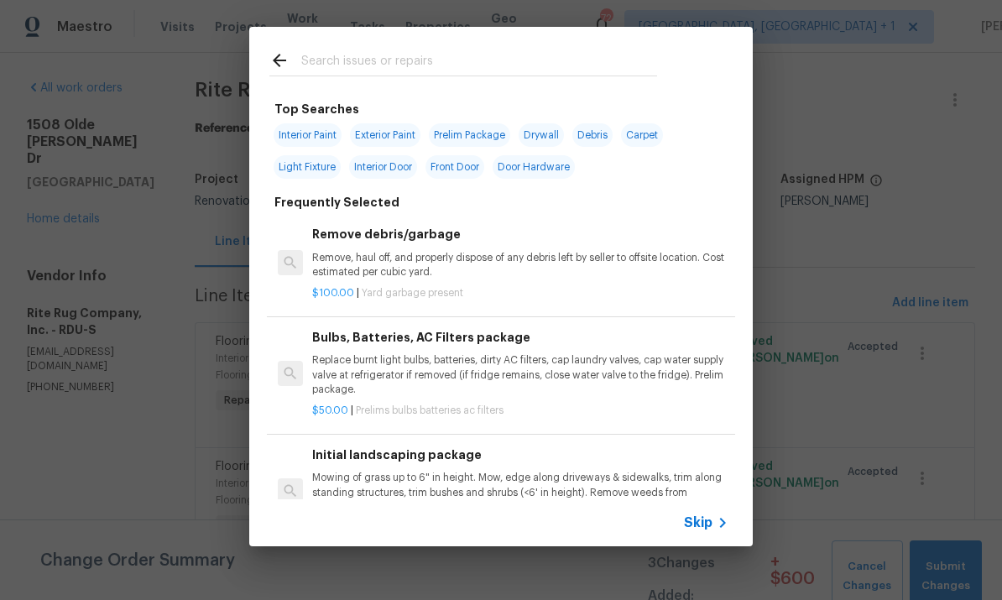
click at [353, 65] on input "text" at bounding box center [479, 62] width 356 height 25
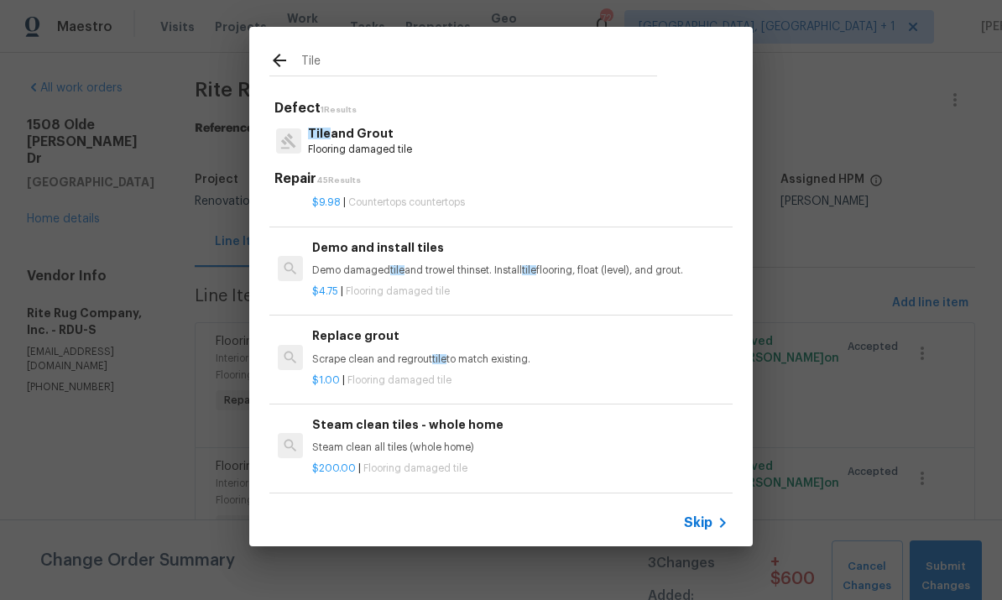
scroll to position [245, -2]
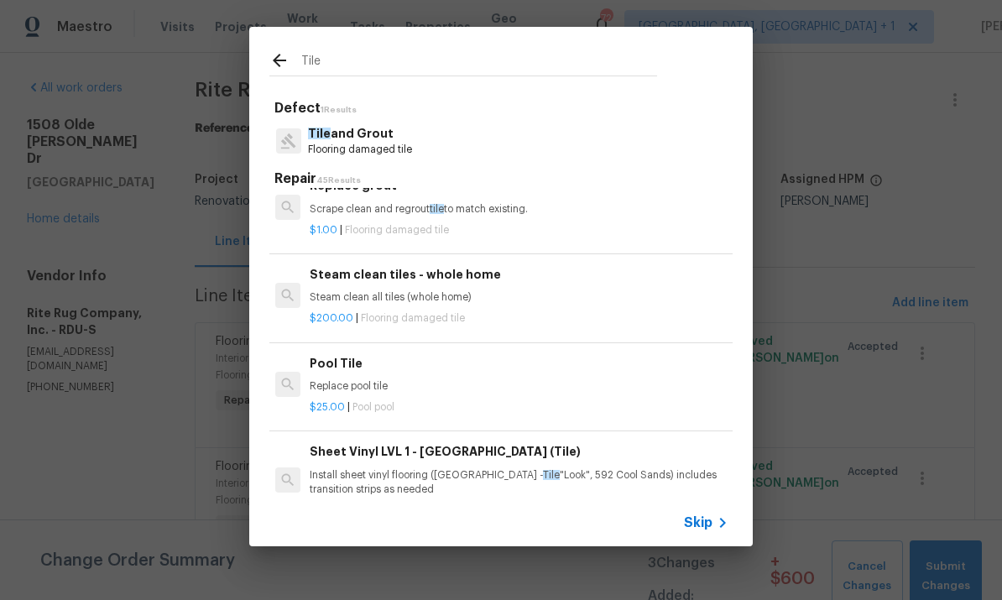
click at [356, 74] on input "Tile" at bounding box center [479, 62] width 356 height 25
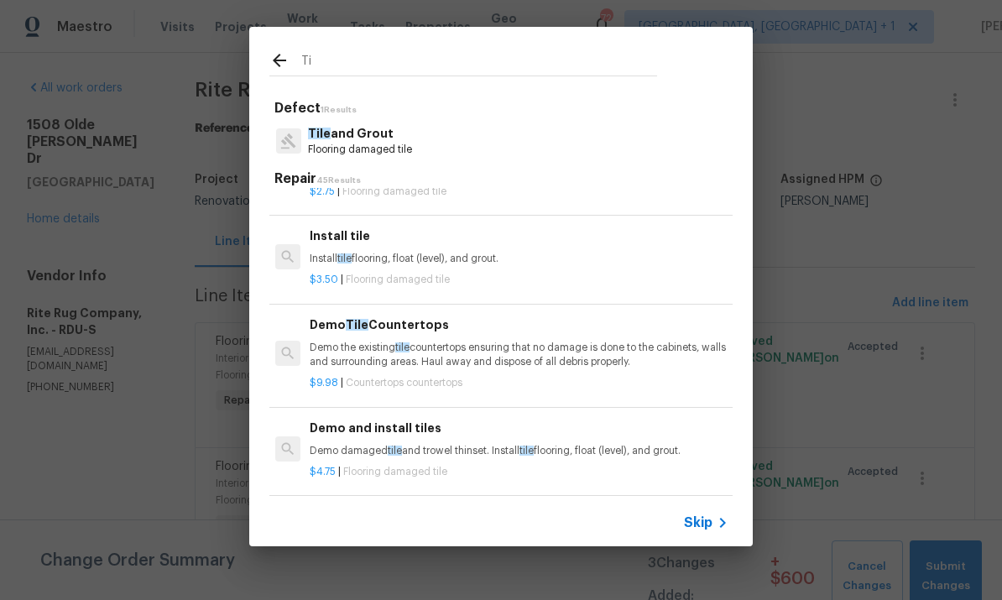
type input "T"
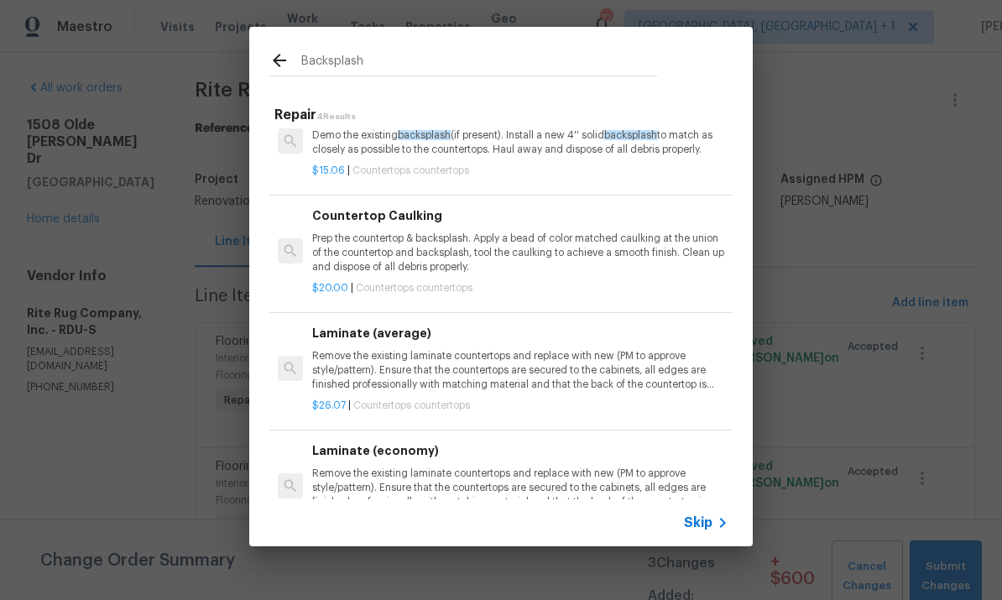
scroll to position [0, 0]
click at [372, 67] on input "Backsplash" at bounding box center [479, 62] width 356 height 25
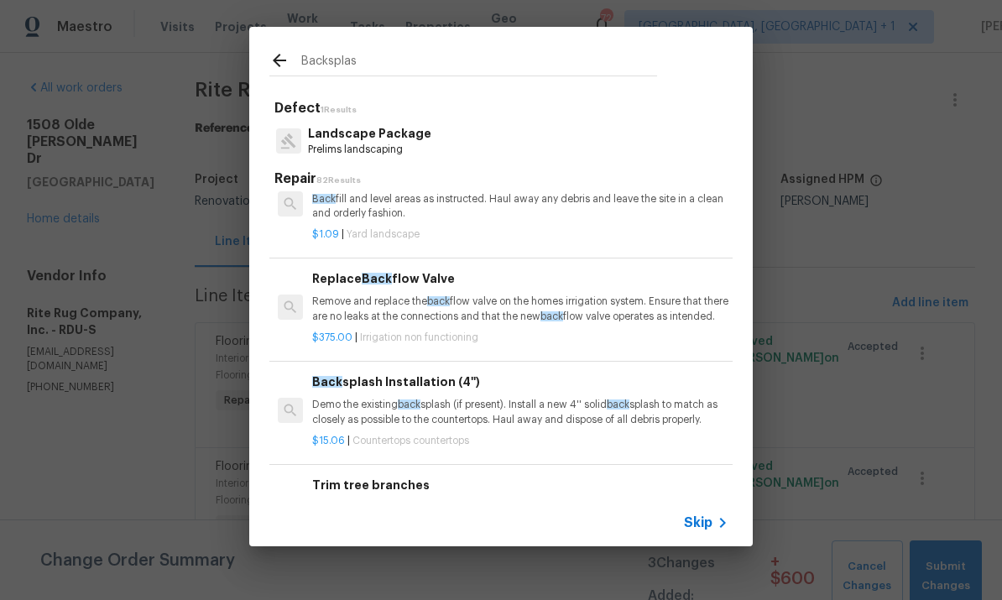
type input "Backsplash"
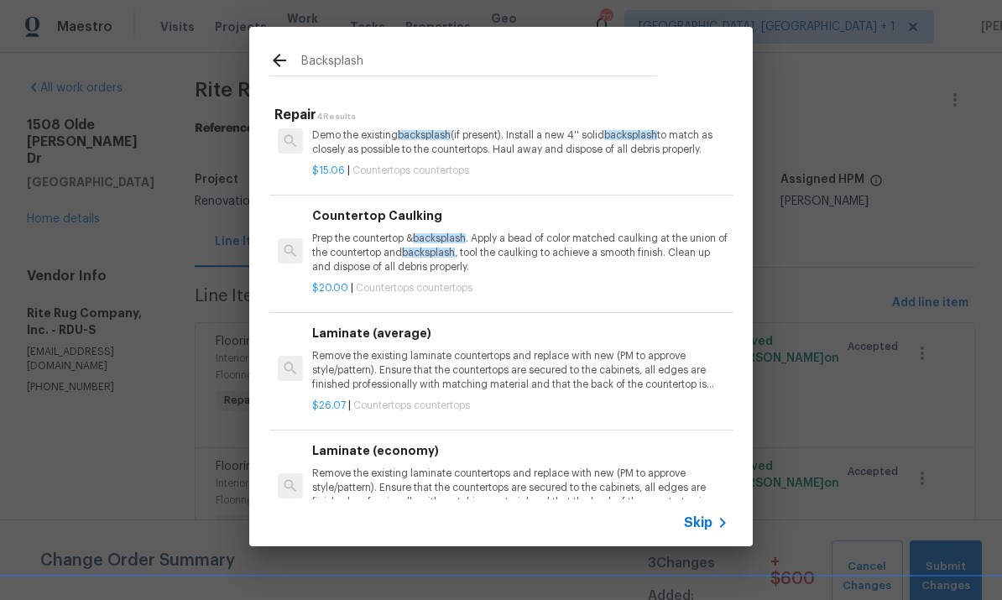
click at [558, 152] on p "Demo the existing backsplash (if present). Install a new 4'' solid backsplash t…" at bounding box center [520, 142] width 416 height 29
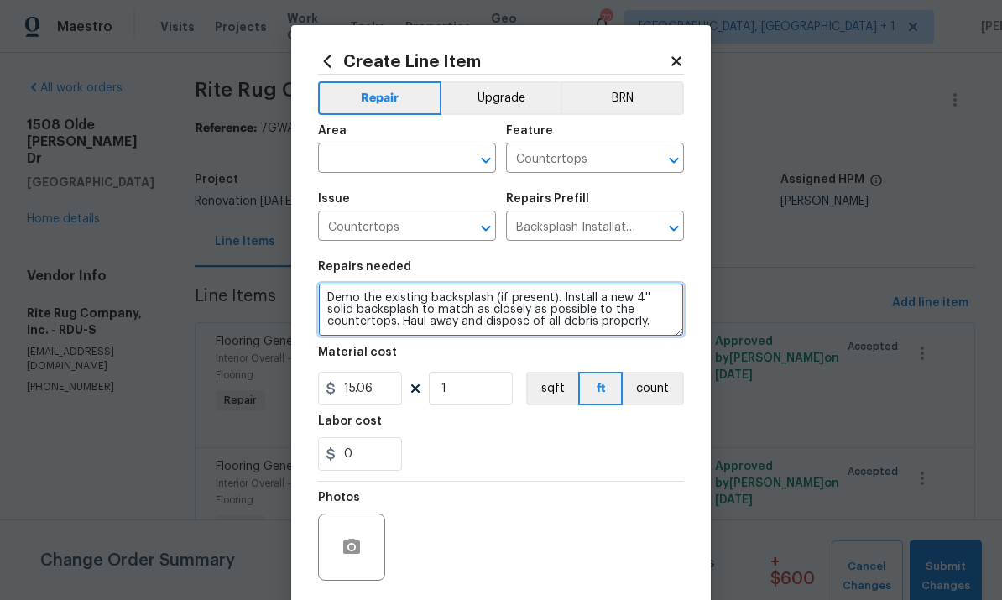
click at [495, 294] on textarea "Demo the existing backsplash (if present). Install a new 4'' solid backsplash t…" at bounding box center [501, 310] width 366 height 54
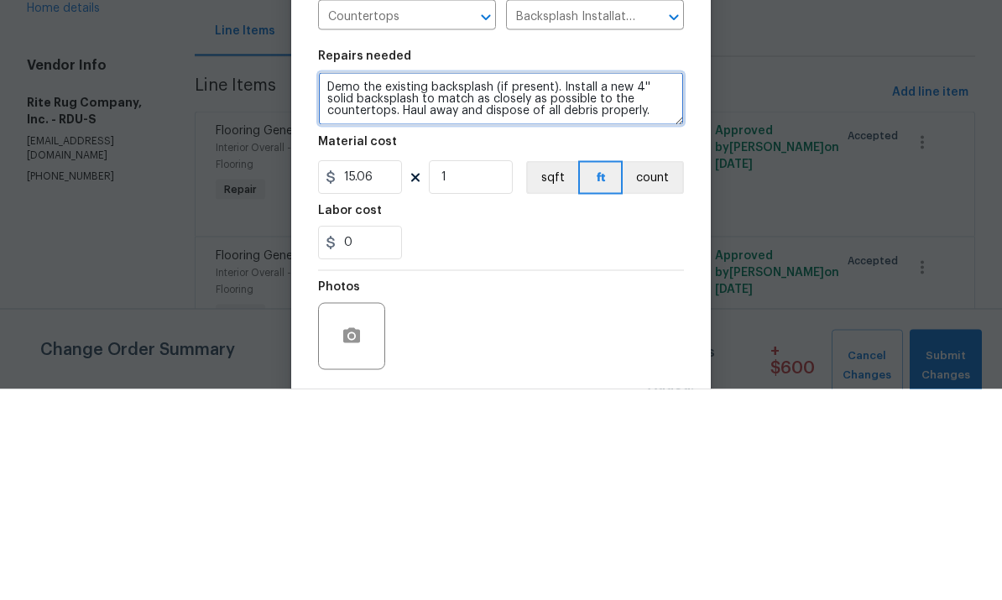
click at [555, 283] on textarea "Demo the existing backsplash (if present). Install a new 4'' solid backsplash t…" at bounding box center [501, 310] width 366 height 54
click at [341, 283] on textarea ". Install a new 4'' solid backsplash to match as closely as possible to the cou…" at bounding box center [501, 310] width 366 height 54
click at [420, 283] on textarea "Install a new 4'' solid backsplash to match as closely as possible to the count…" at bounding box center [501, 310] width 366 height 54
click at [527, 283] on textarea "Install a new white subway tile solid backsplash to match as closely as possibl…" at bounding box center [501, 310] width 366 height 54
click at [498, 283] on textarea "Install a new white subway tile backsplash to match as closely as possible to t…" at bounding box center [501, 310] width 366 height 54
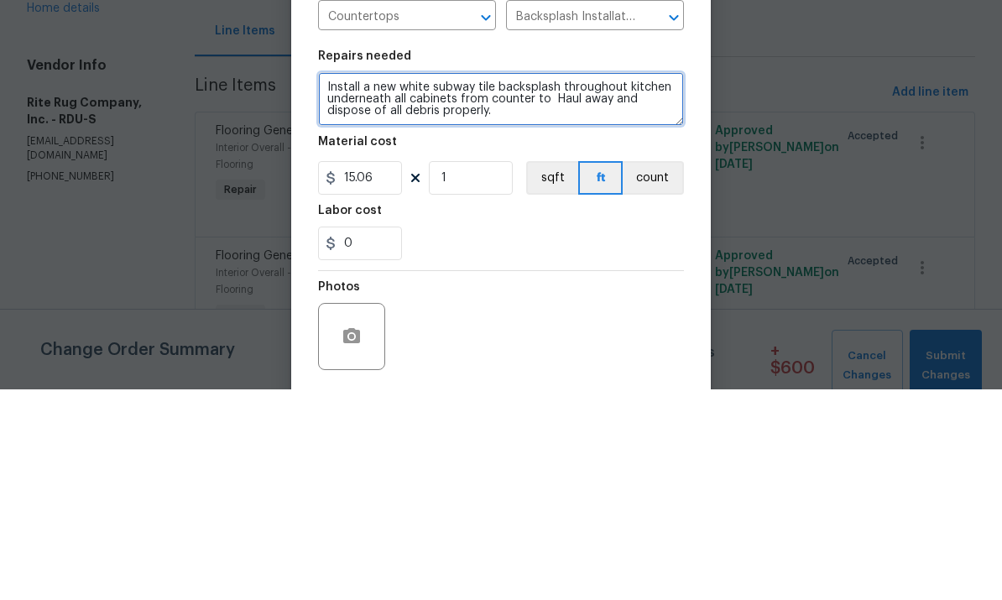
click at [674, 283] on textarea "Install a new white subway tile backsplash throughout kitchen underneath all ca…" at bounding box center [501, 310] width 366 height 54
click at [659, 283] on textarea "Install a new white subway tile backsplash throughout kitchen from countertop t…" at bounding box center [501, 310] width 366 height 54
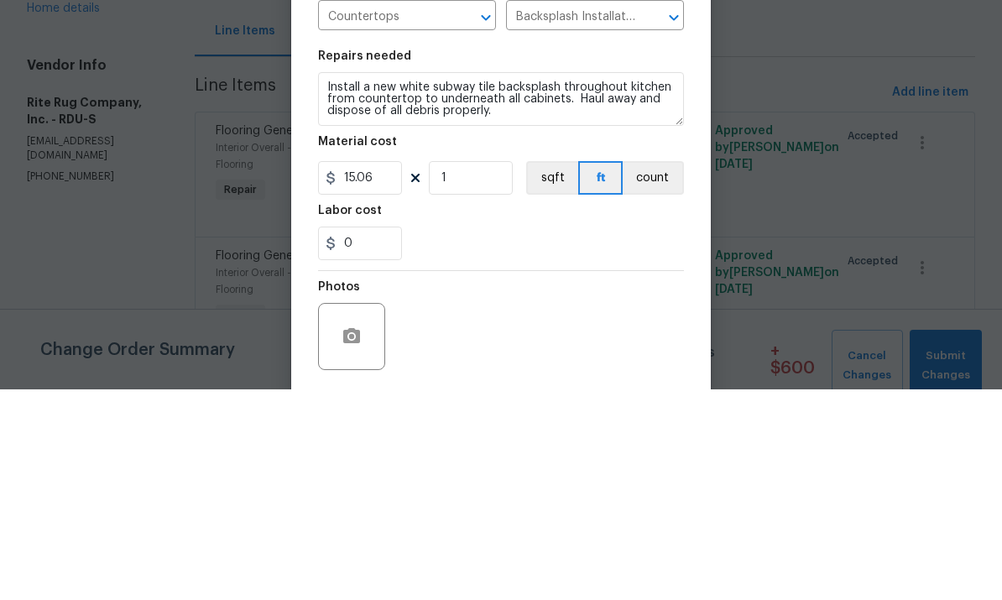
scroll to position [23, 0]
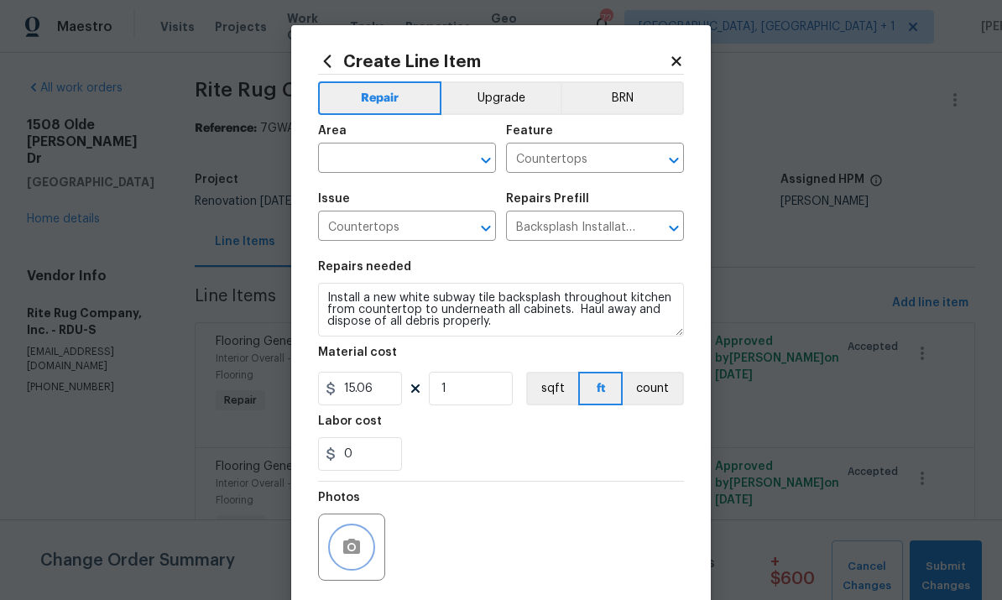
click at [338, 554] on button "button" at bounding box center [351, 547] width 40 height 40
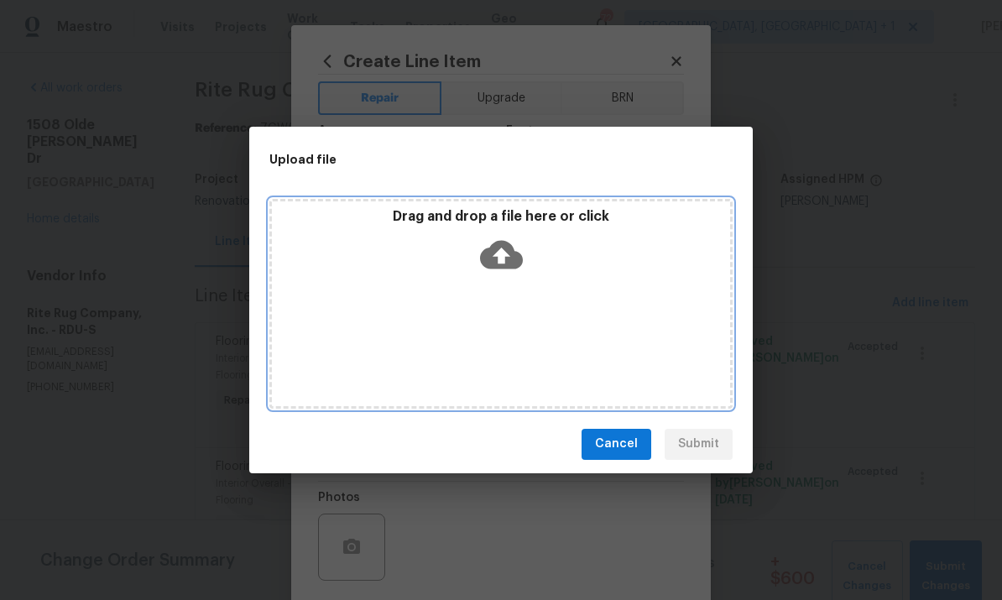
click at [502, 244] on icon at bounding box center [501, 254] width 43 height 29
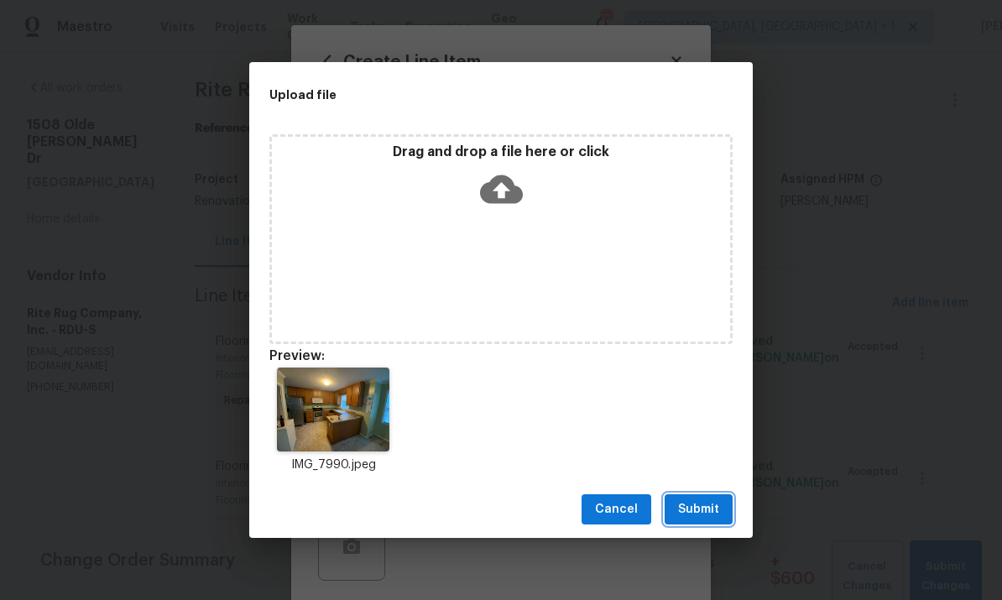
click at [711, 496] on button "Submit" at bounding box center [698, 509] width 68 height 31
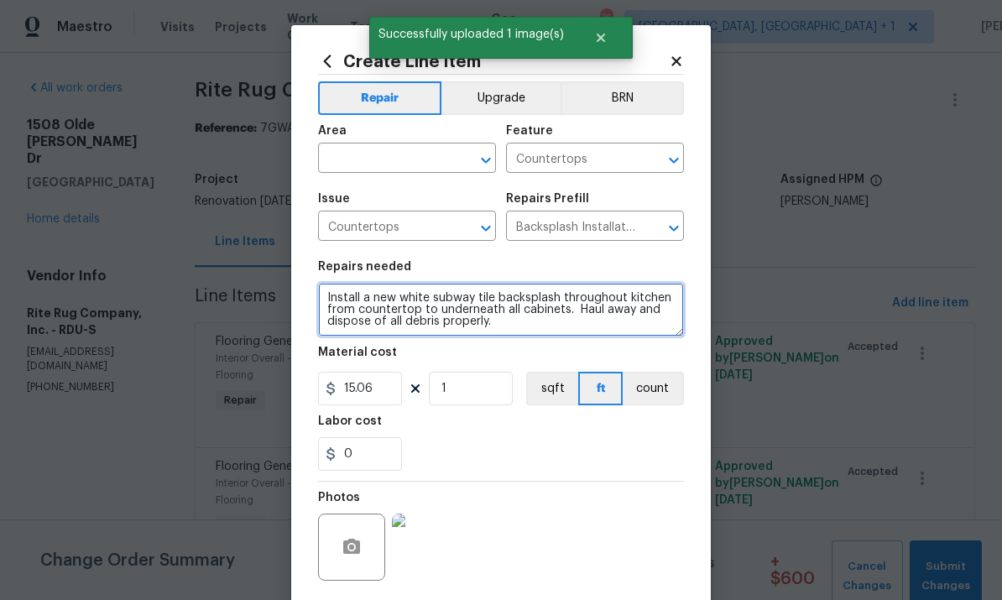
click at [327, 303] on textarea "Install a new white subway tile backsplash throughout kitchen from countertop t…" at bounding box center [501, 310] width 366 height 54
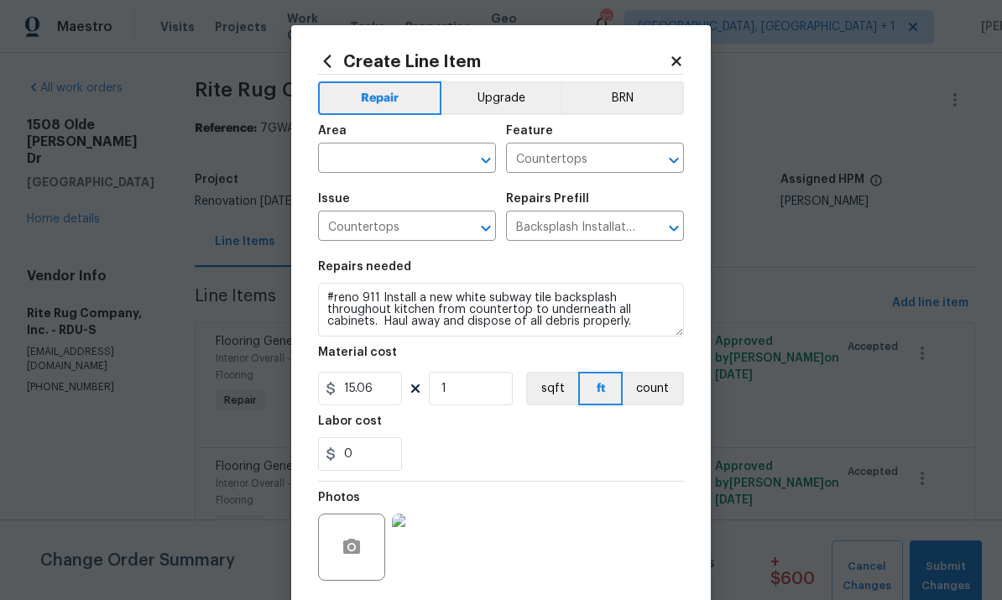
click at [425, 541] on img at bounding box center [425, 546] width 67 height 67
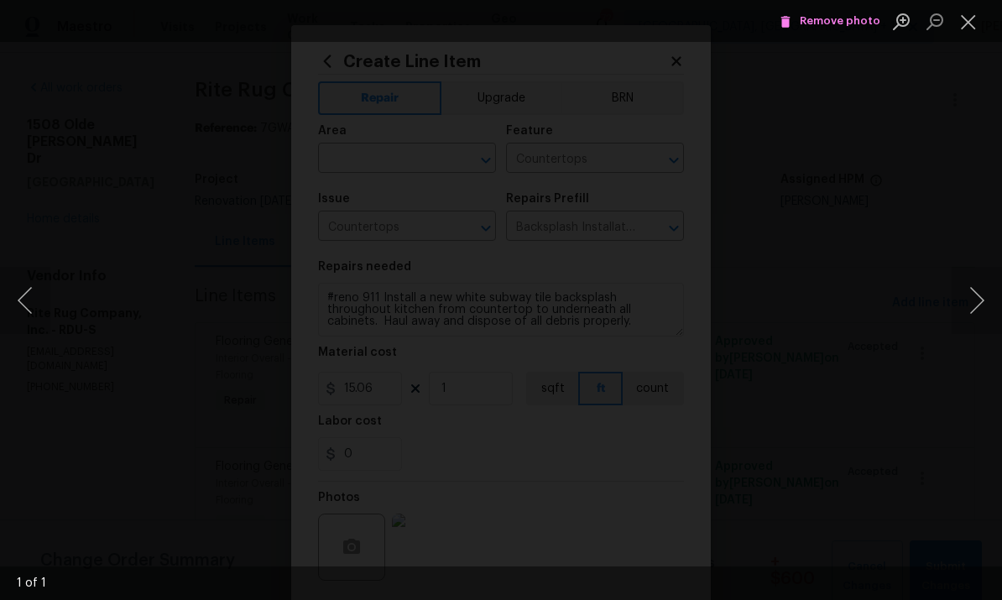
click at [958, 187] on div "Lightbox" at bounding box center [501, 300] width 1002 height 600
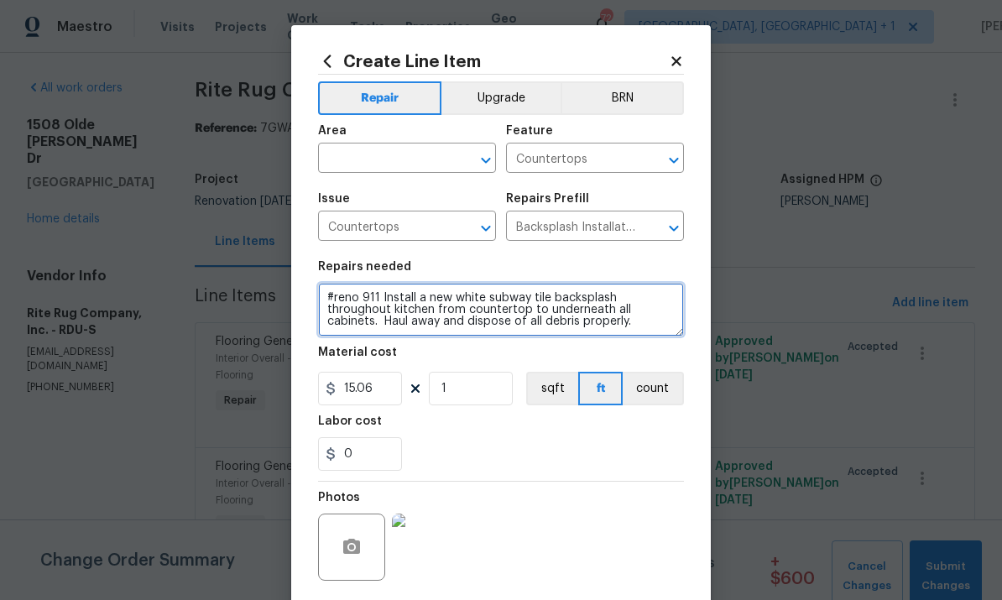
click at [657, 327] on textarea "#reno 911 Install a new white subway tile backsplash throughout kitchen from co…" at bounding box center [501, 310] width 366 height 54
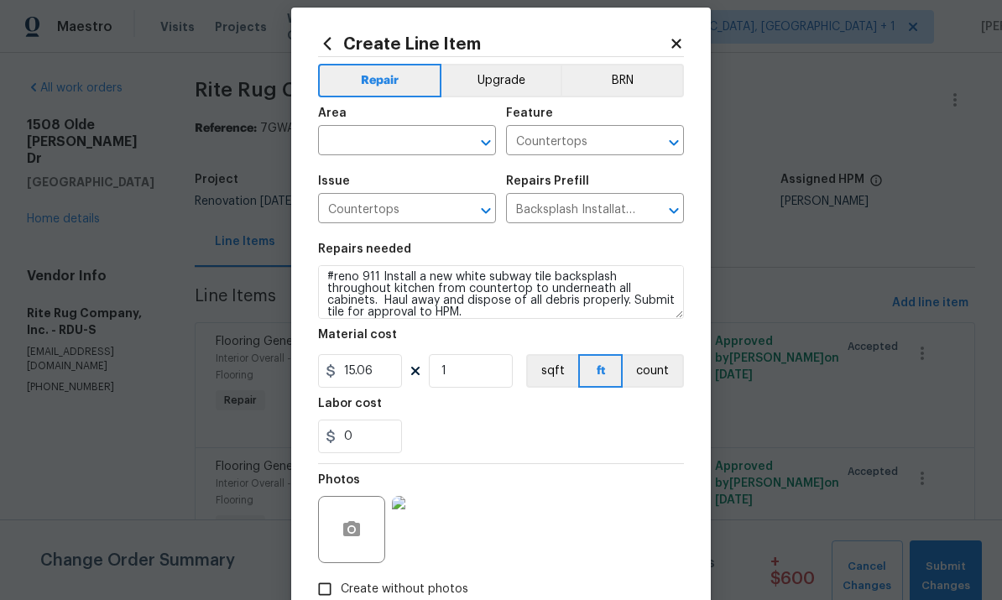
scroll to position [44, 0]
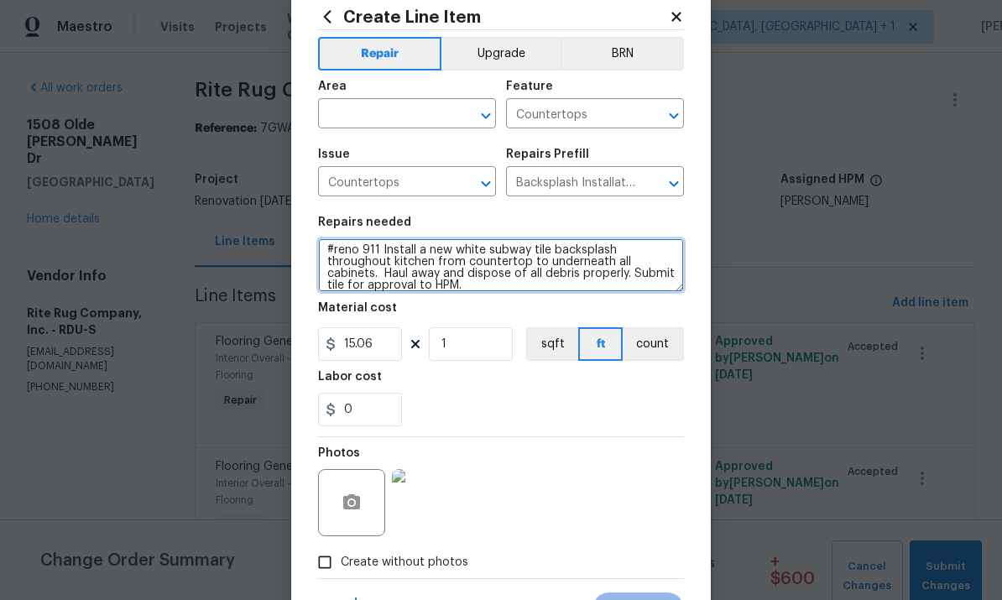
type textarea "#reno 911 Install a new white subway tile backsplash throughout kitchen from co…"
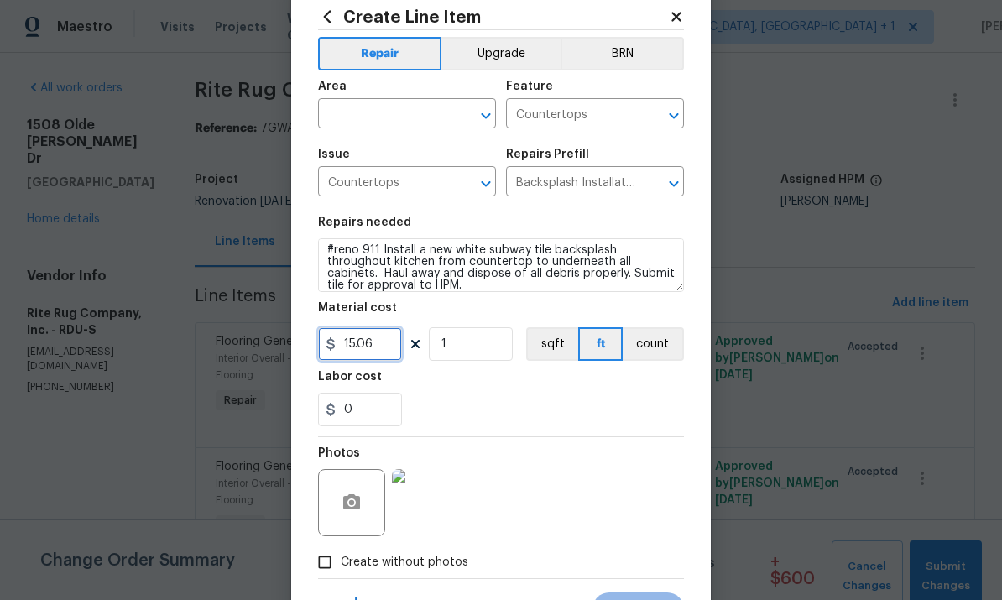
click at [394, 350] on input "15.06" at bounding box center [360, 344] width 84 height 34
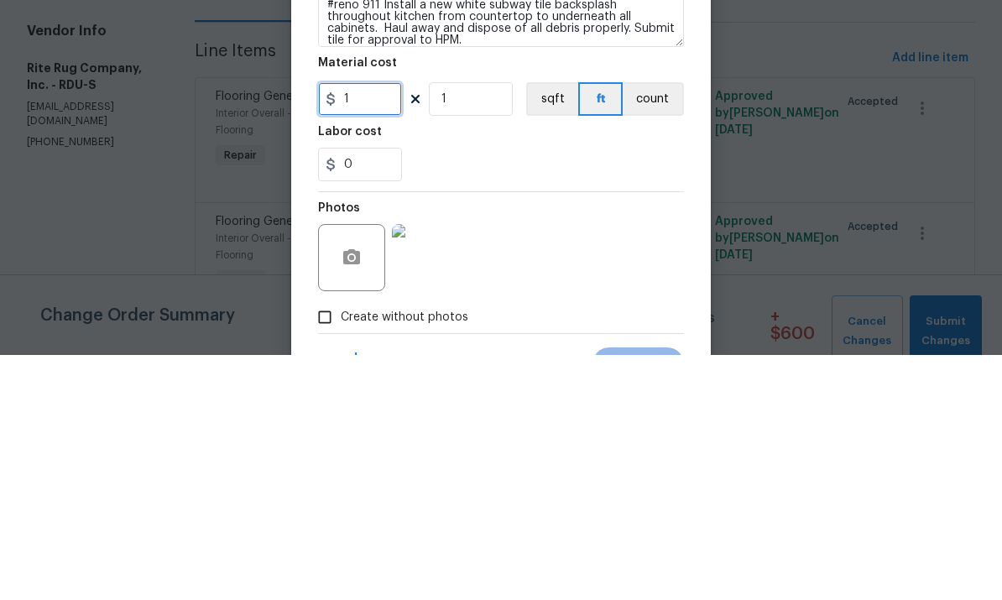
type input "0"
click at [419, 238] on textarea "#reno 911 Install a new white subway tile backsplash throughout kitchen from co…" at bounding box center [501, 265] width 366 height 54
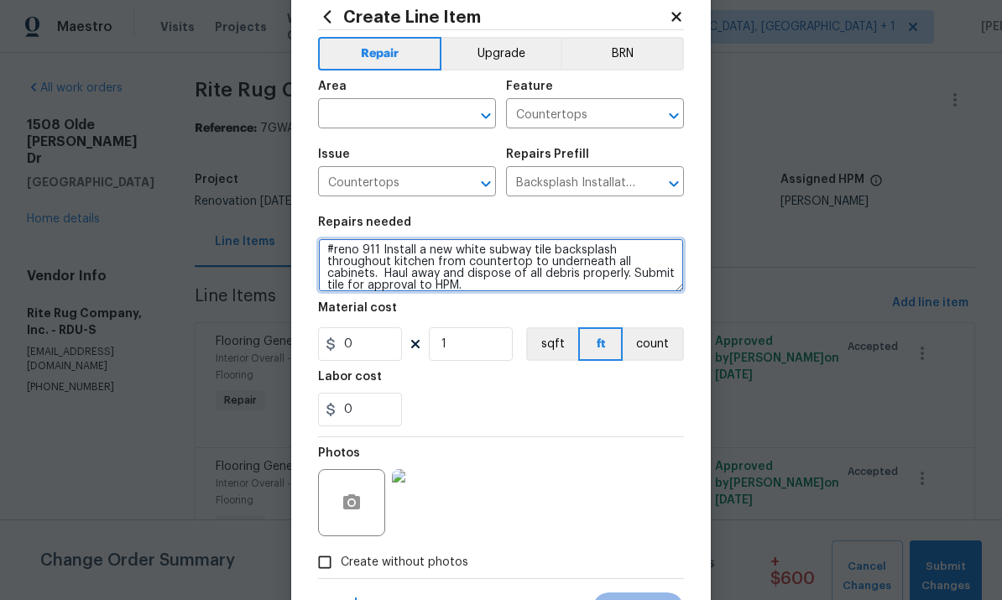
click at [430, 249] on textarea "#reno 911 Install a new white subway tile backsplash throughout kitchen from co…" at bounding box center [501, 265] width 366 height 54
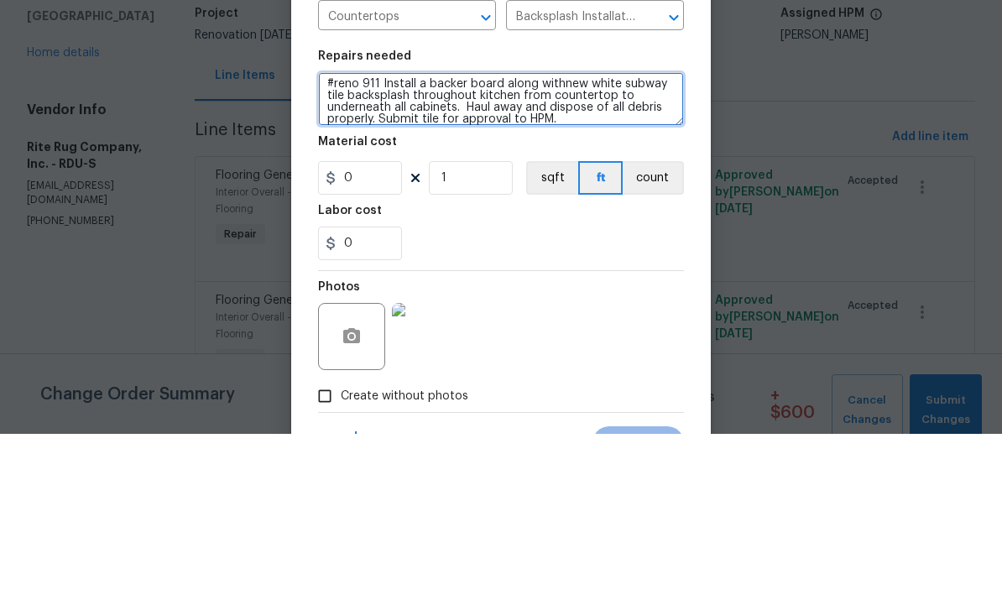
type textarea "#reno 911 Install a backer board along with new white subway tile backsplash th…"
click at [591, 238] on textarea "#reno 911 Install a backer board along with new white subway tile backsplash th…" at bounding box center [501, 265] width 366 height 54
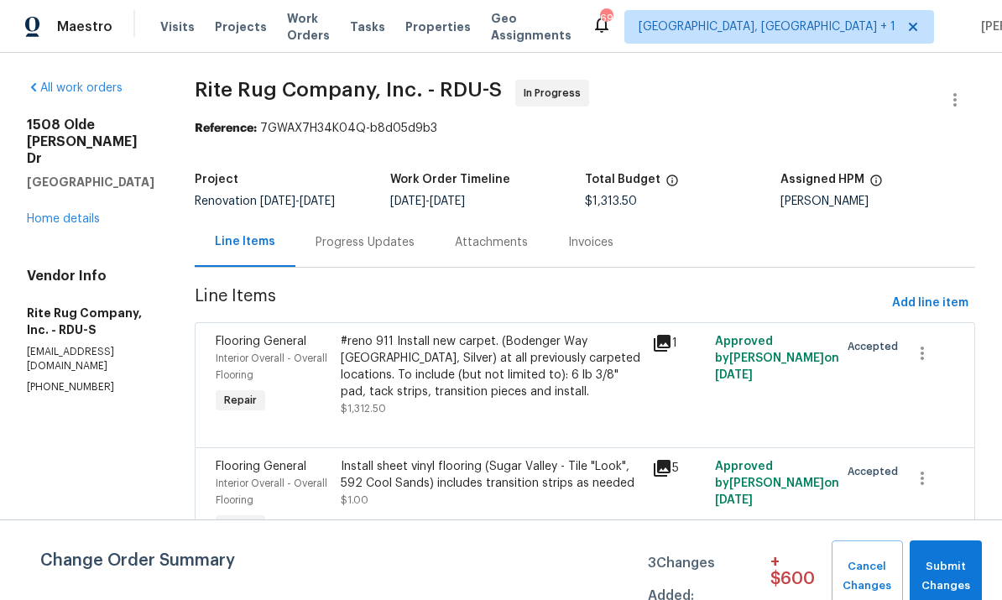
click at [75, 213] on link "Home details" at bounding box center [63, 219] width 73 height 12
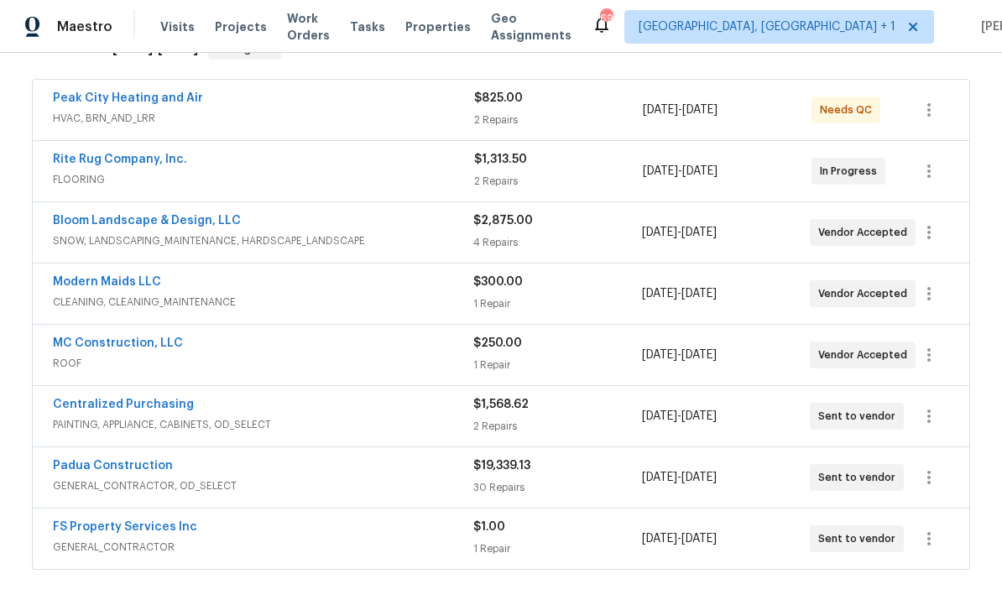
scroll to position [302, 0]
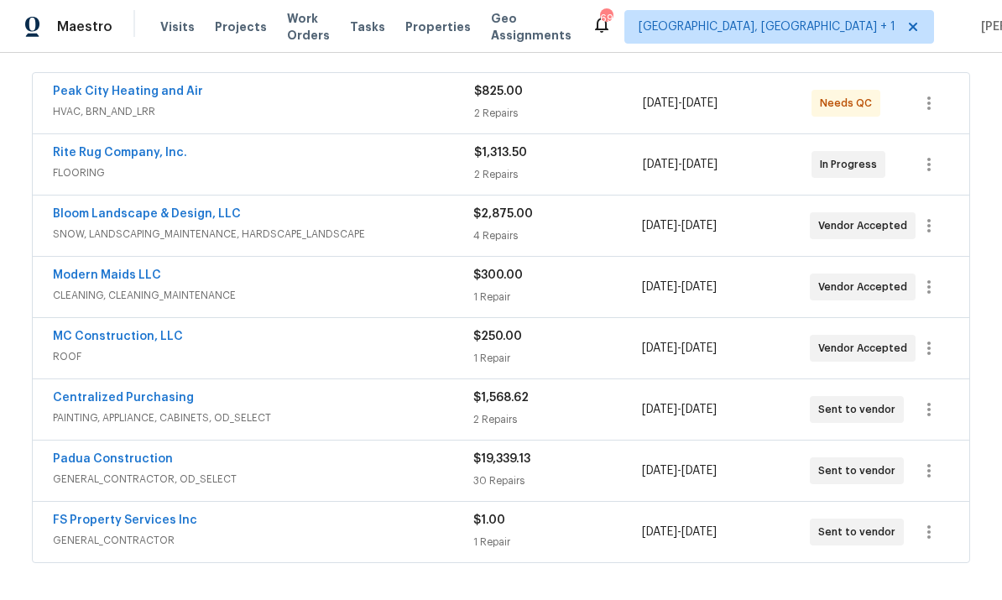
click at [148, 453] on link "Padua Construction" at bounding box center [113, 459] width 120 height 12
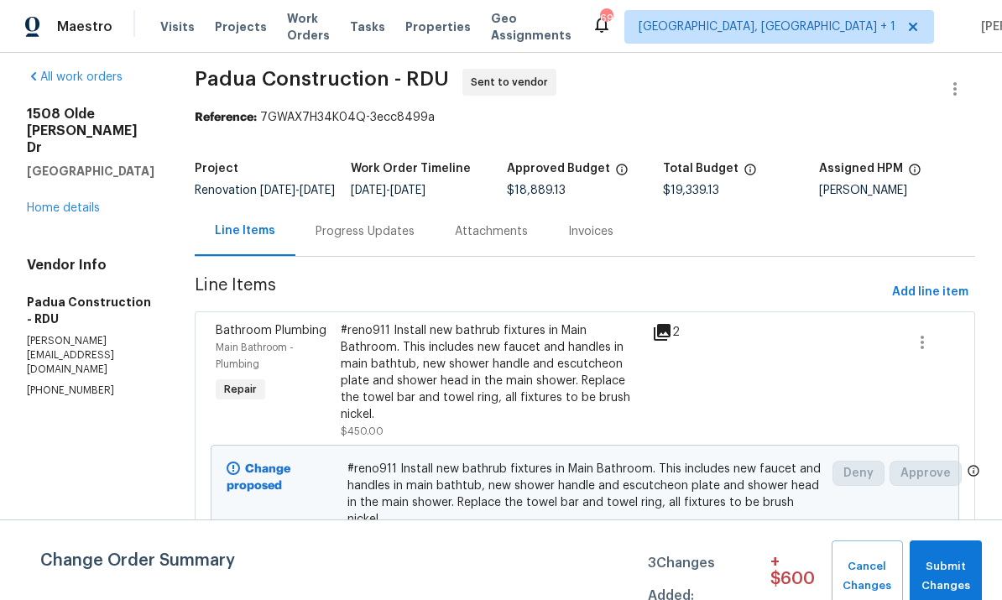
scroll to position [13, 0]
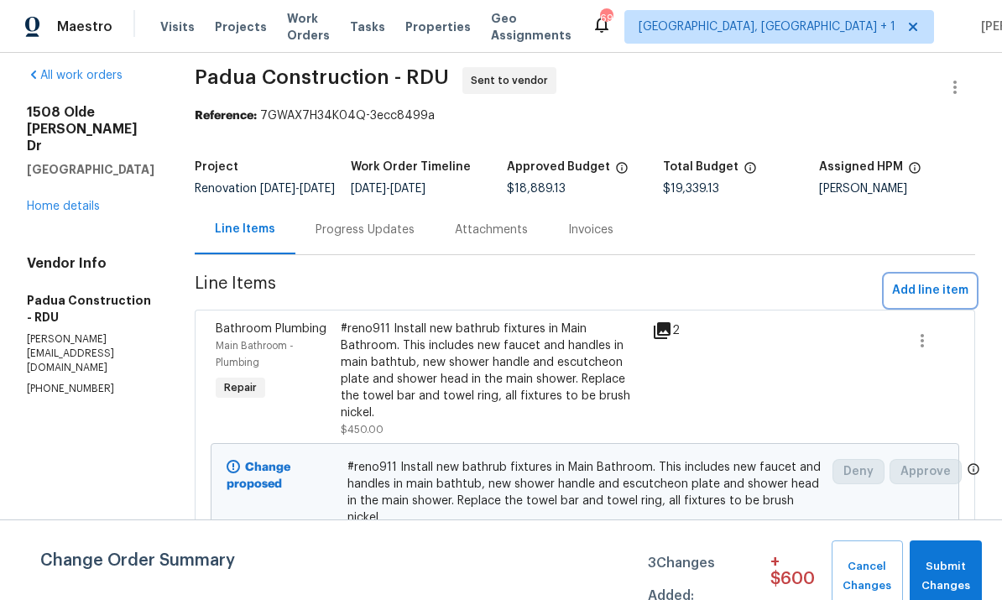
click at [948, 301] on span "Add line item" at bounding box center [930, 290] width 76 height 21
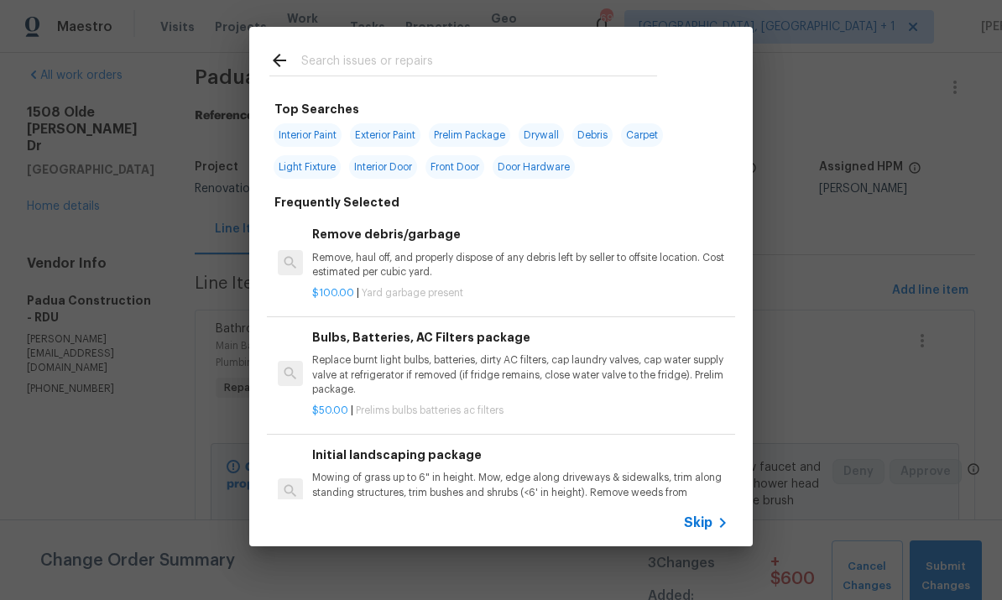
click at [352, 67] on input "text" at bounding box center [479, 62] width 356 height 25
type input "P"
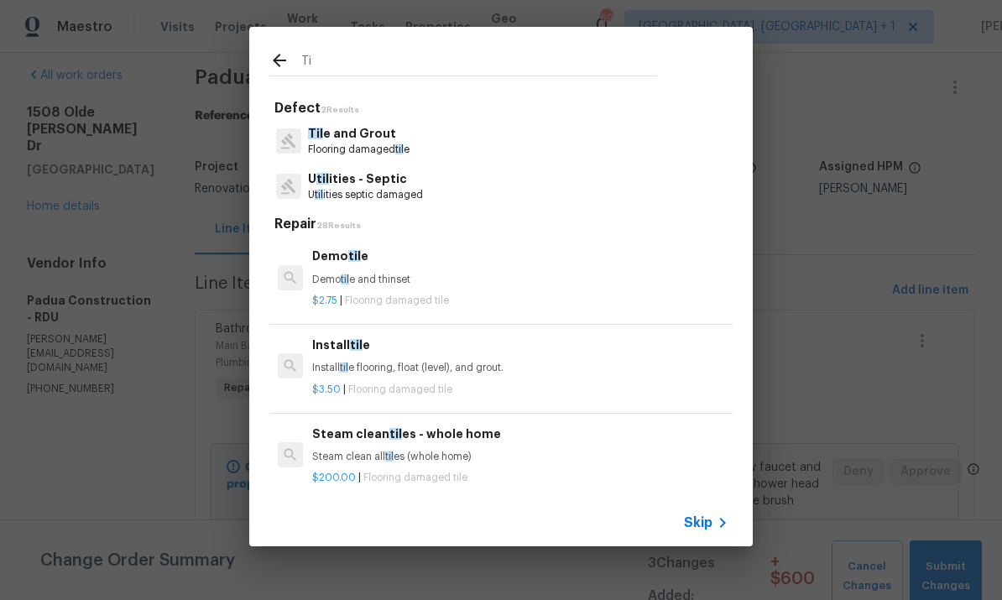
type input "T"
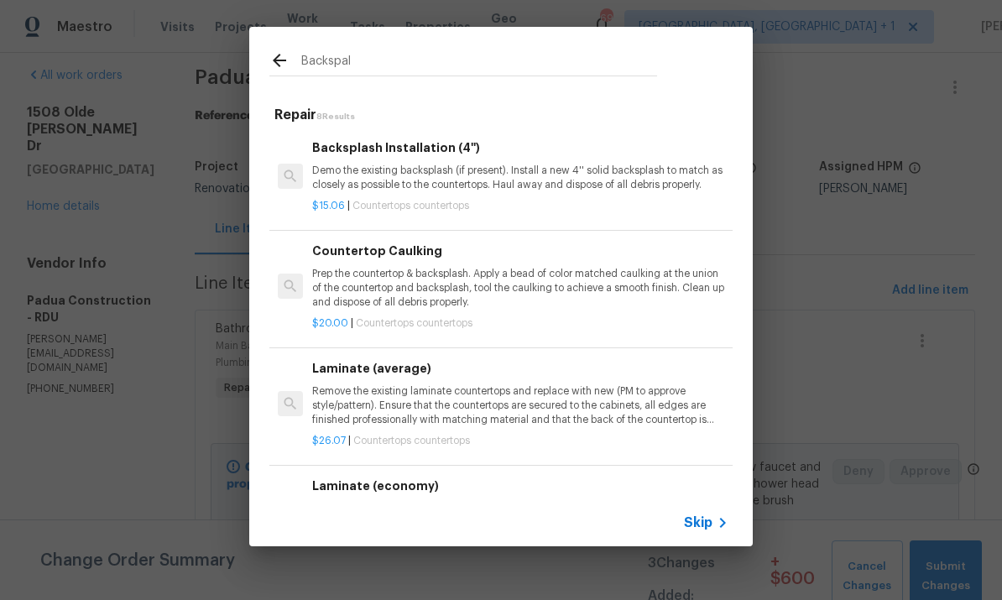
type input "Backsplash"
click at [480, 170] on p "Demo the existing backsplash (if present). Install a new 4'' solid backsplash t…" at bounding box center [520, 178] width 416 height 29
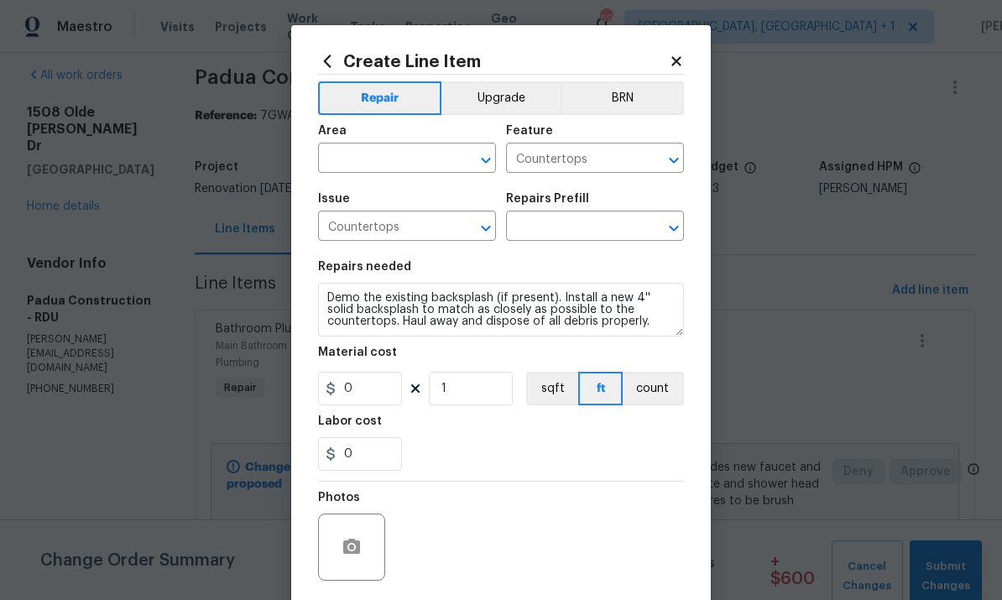
type input "Backsplash Installation (4'') $15.06"
type input "15.06"
click at [426, 166] on input "text" at bounding box center [383, 160] width 131 height 26
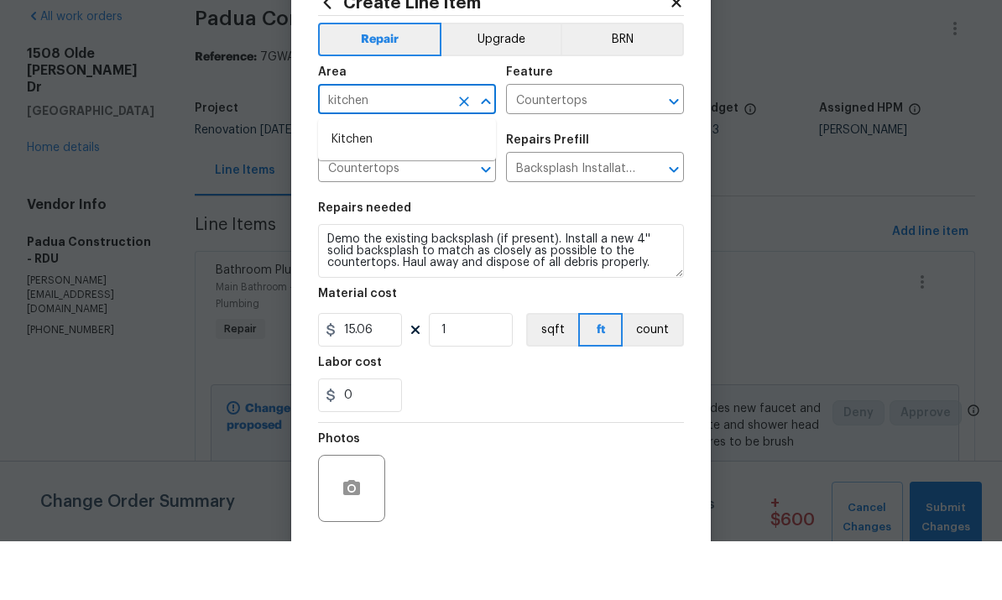
click at [376, 185] on li "Kitchen" at bounding box center [407, 199] width 178 height 28
type input "Kitchen"
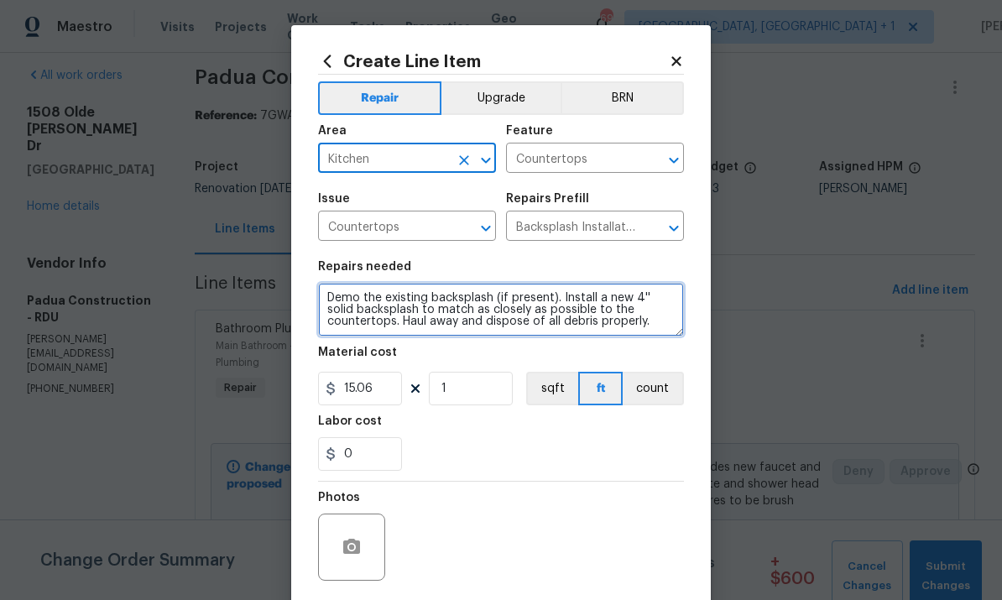
click at [640, 296] on textarea "Demo the existing backsplash (if present). Install a new 4'' solid backsplash t…" at bounding box center [501, 310] width 366 height 54
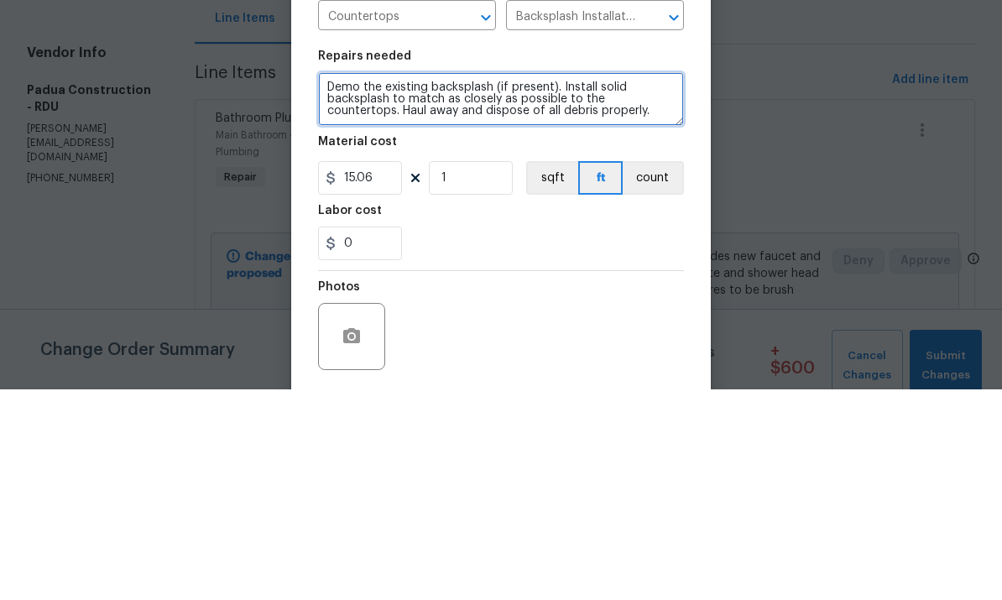
click at [638, 283] on textarea "Demo the existing backsplash (if present). Install solid backsplash to match as…" at bounding box center [501, 310] width 366 height 54
click at [483, 283] on textarea "#Reno 911 install subway tile backsplash from countertops to underneath kitchen…" at bounding box center [501, 310] width 366 height 54
click at [485, 283] on textarea "#Reno 911 install subway tile backsplash from countertops to underneath kitchen…" at bounding box center [501, 310] width 366 height 54
click at [393, 283] on textarea "#Reno 911 install subway tile backsplash from countertops to underneath kitchen…" at bounding box center [501, 310] width 366 height 54
click at [664, 283] on textarea "#Reno 911 install subway tile backsplash from countertops to underneath kitchen…" at bounding box center [501, 310] width 366 height 54
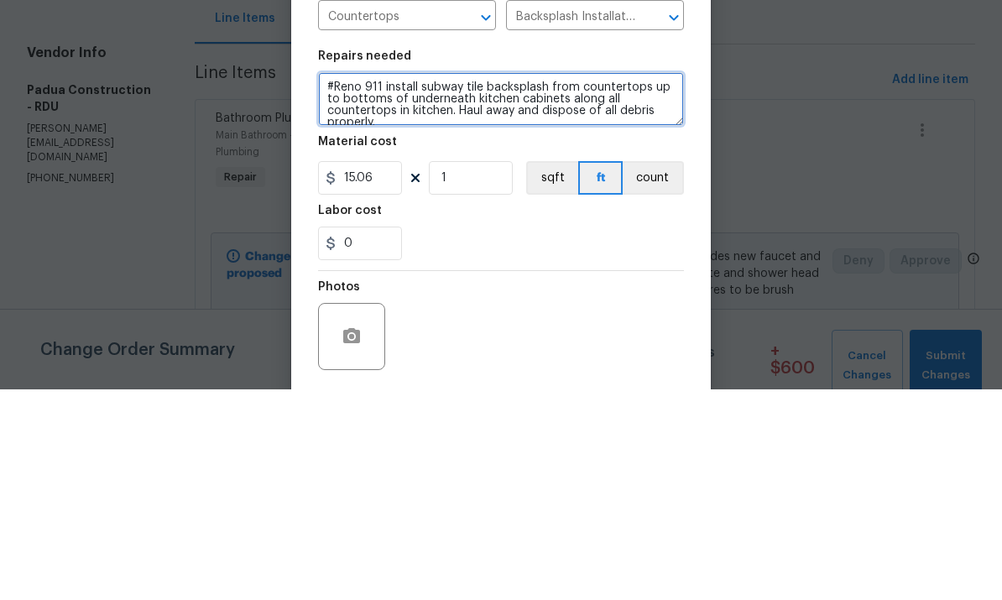
click at [476, 283] on textarea "#Reno 911 install subway tile backsplash from countertops up to bottoms of unde…" at bounding box center [501, 310] width 366 height 54
click at [421, 283] on textarea "#Reno 911 install subway tile backsplash from countertops up to bottoms of kitc…" at bounding box center [501, 310] width 366 height 54
click at [664, 283] on textarea "#Reno 911 install new white subway tile backsplash from countertops up to botto…" at bounding box center [501, 310] width 366 height 54
click at [633, 283] on textarea "#Reno 911 install new white subway tile backsplash from countertops up to botto…" at bounding box center [501, 310] width 366 height 54
click at [644, 283] on textarea "#Reno 911 install new white subway tile backsplash from countertops up to botto…" at bounding box center [501, 310] width 366 height 54
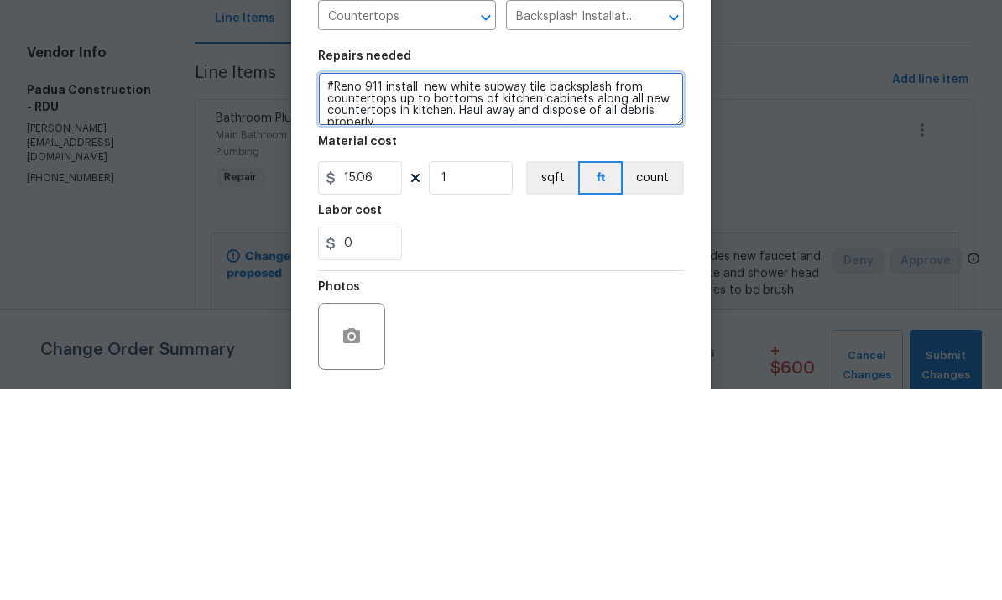
type textarea "#Reno 911 install new white subway tile backsplash from countertops up to botto…"
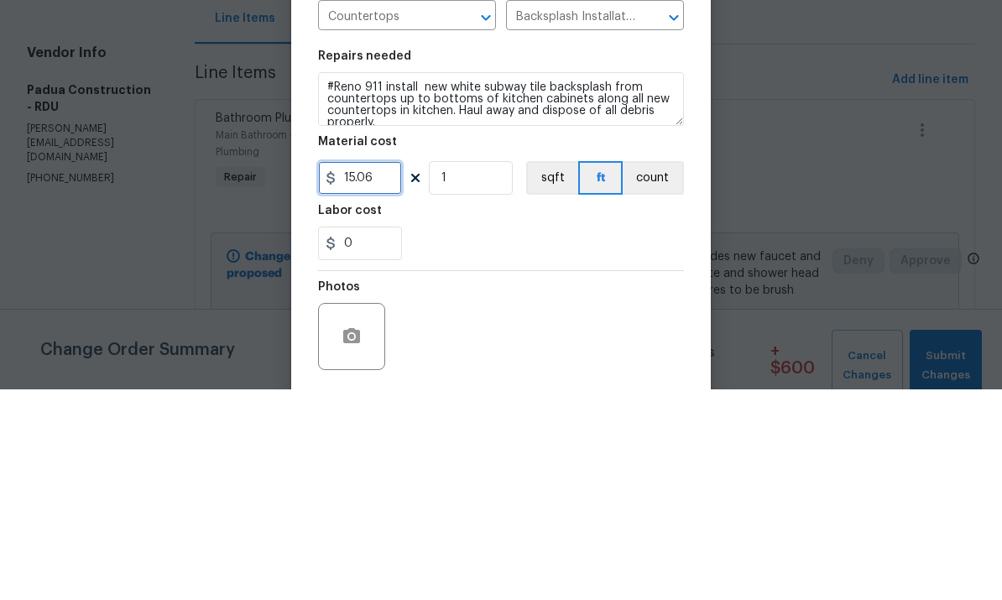
click at [390, 372] on input "15.06" at bounding box center [360, 389] width 84 height 34
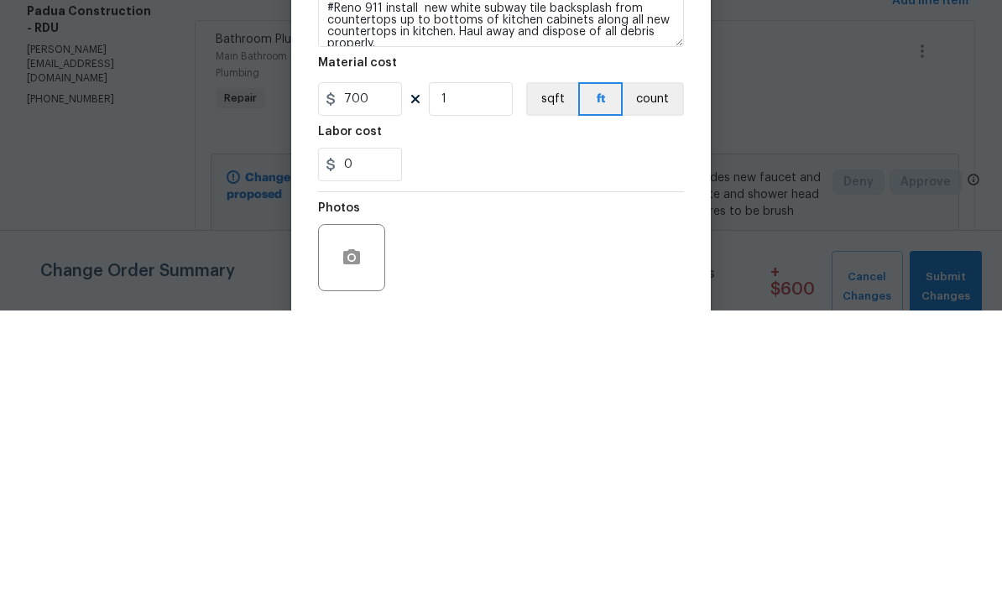
scroll to position [63, 0]
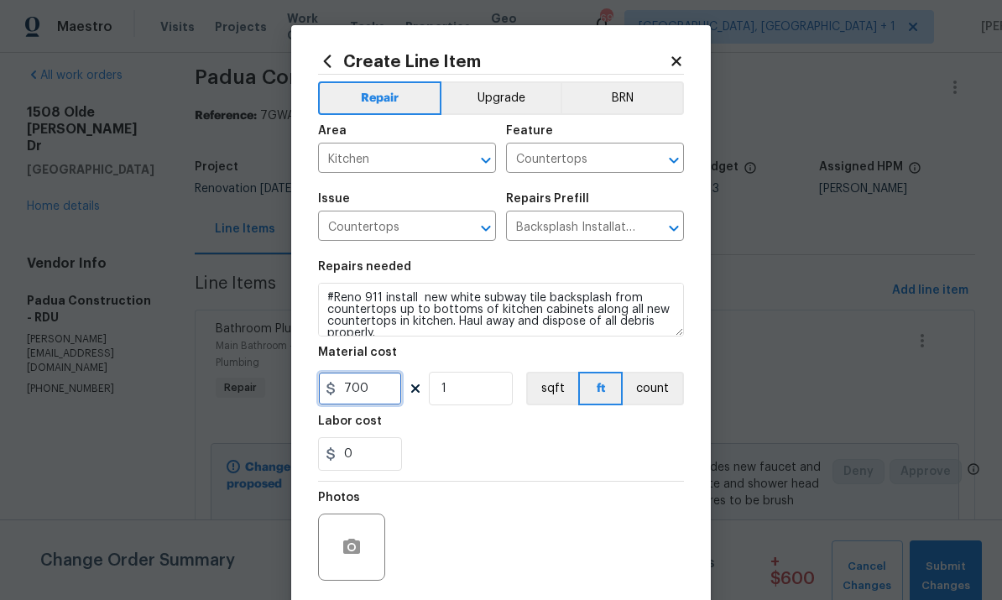
type input "700"
click at [346, 534] on button "button" at bounding box center [351, 547] width 40 height 40
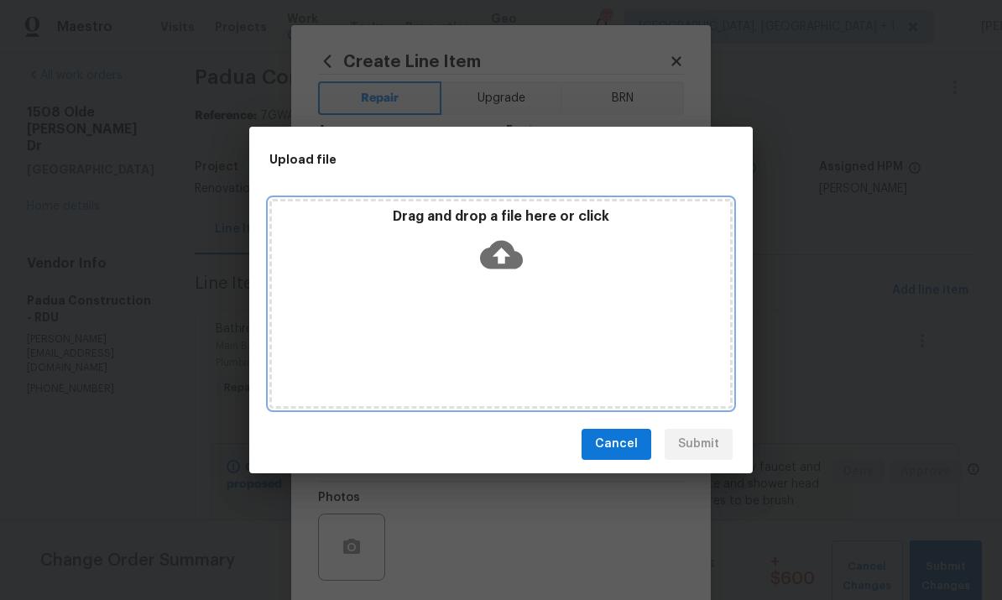
click at [503, 257] on icon at bounding box center [501, 254] width 43 height 43
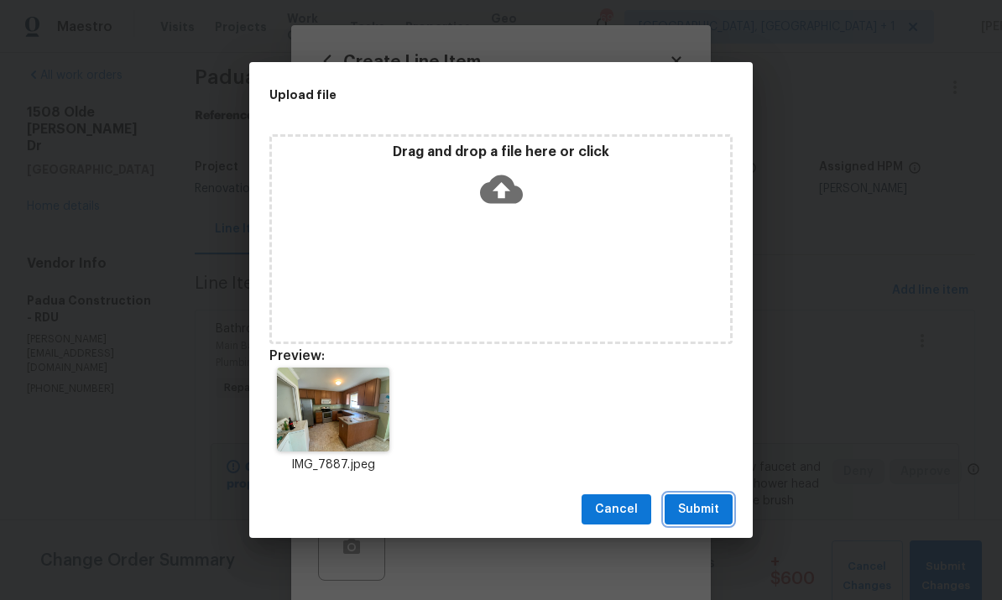
click at [702, 501] on span "Submit" at bounding box center [698, 509] width 41 height 21
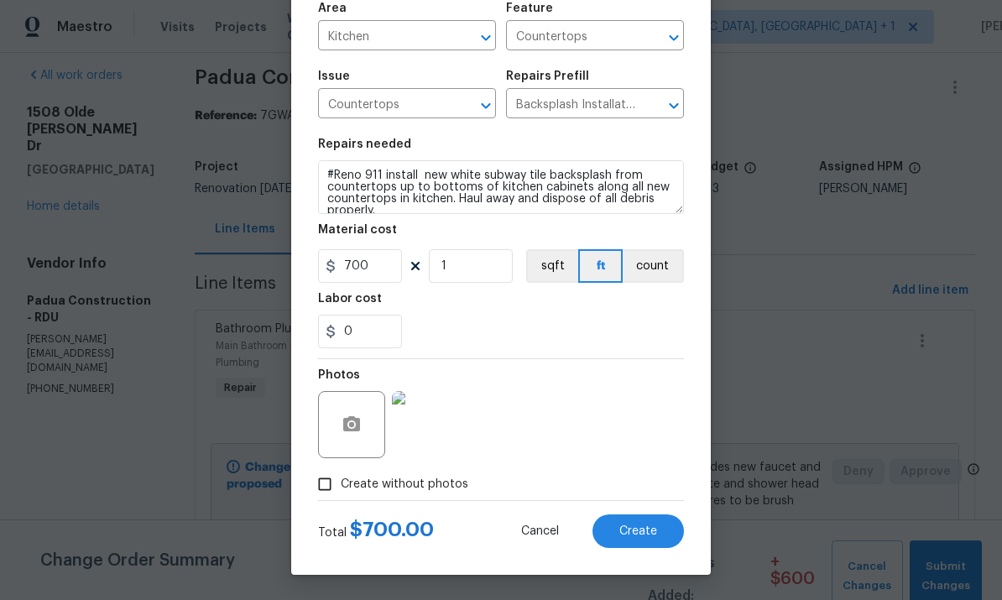
scroll to position [126, 0]
click at [637, 525] on span "Create" at bounding box center [638, 531] width 38 height 13
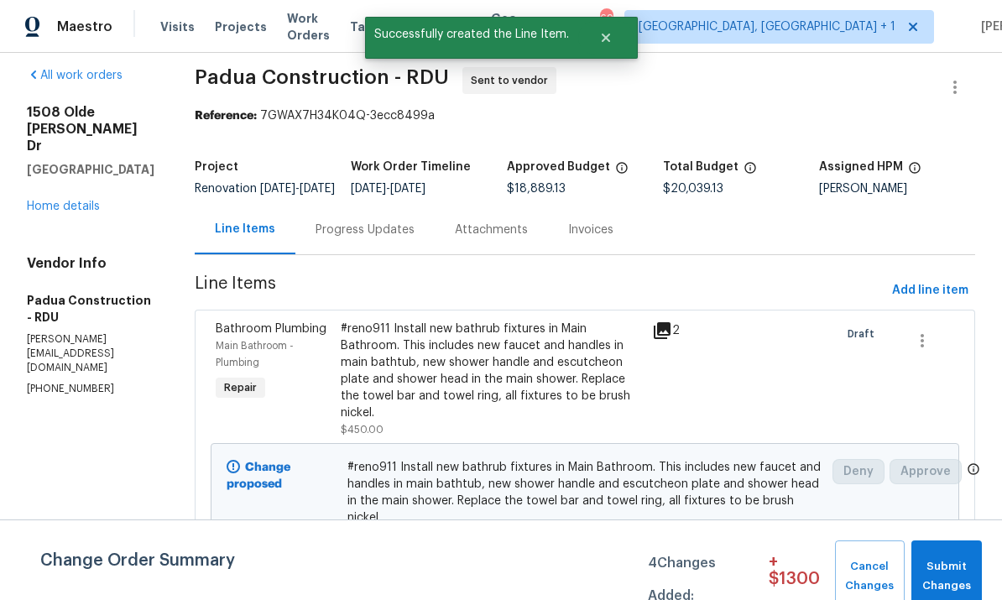
scroll to position [0, 0]
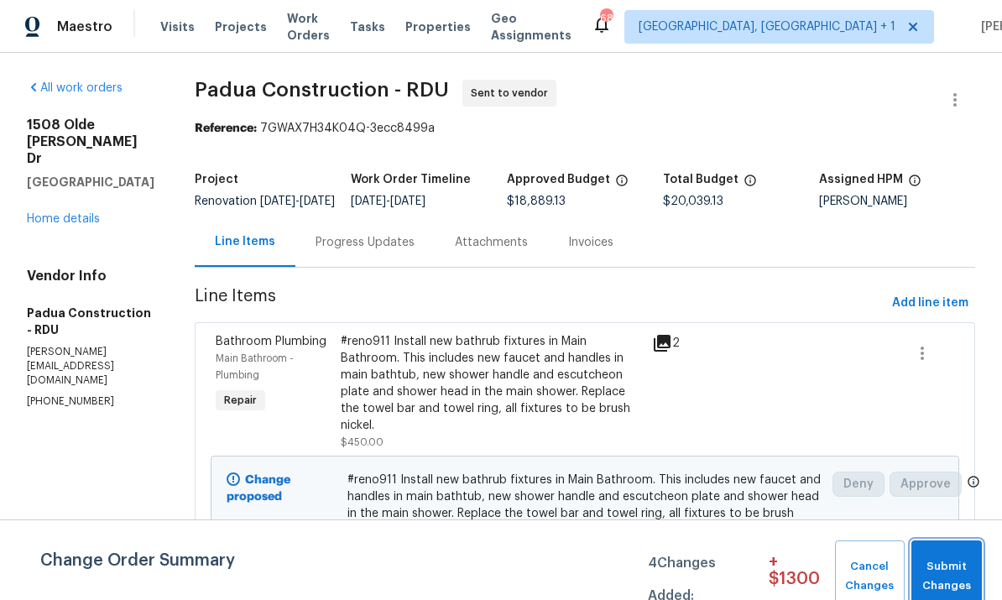
click at [946, 578] on span "Submit Changes" at bounding box center [946, 576] width 54 height 39
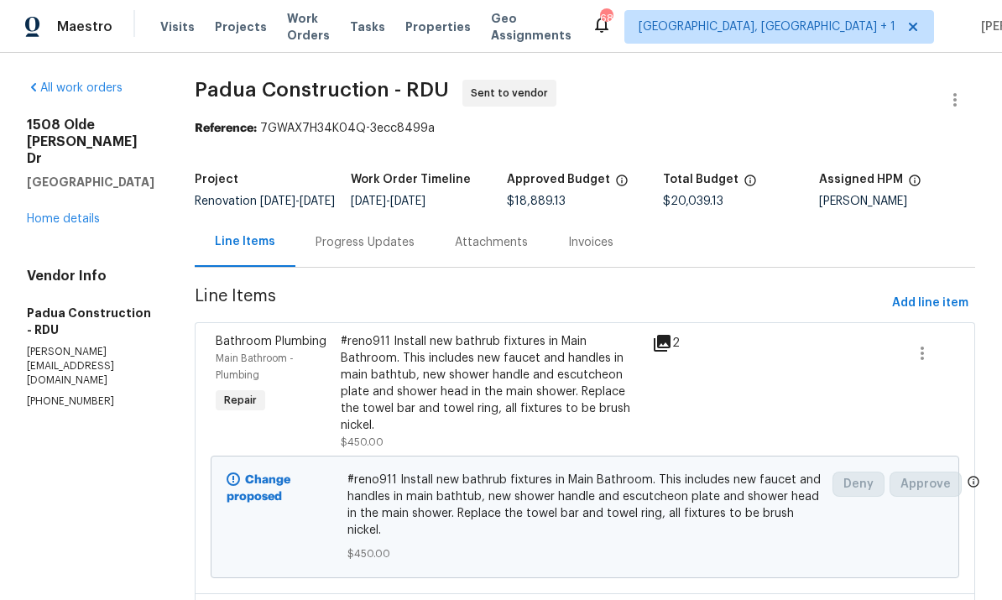
click at [331, 251] on div "Progress Updates" at bounding box center [364, 242] width 99 height 17
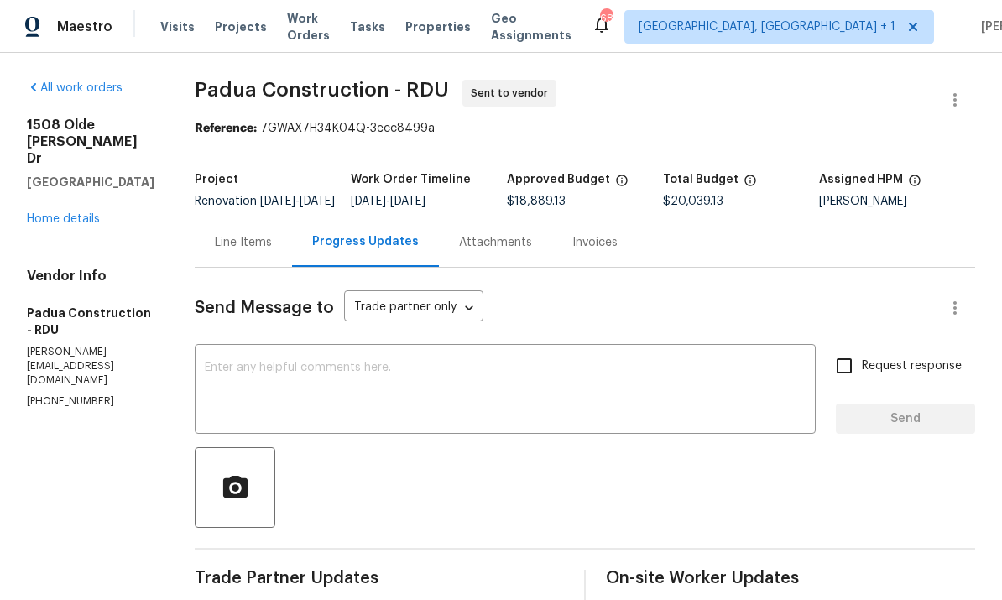
click at [78, 222] on link "Home details" at bounding box center [63, 219] width 73 height 12
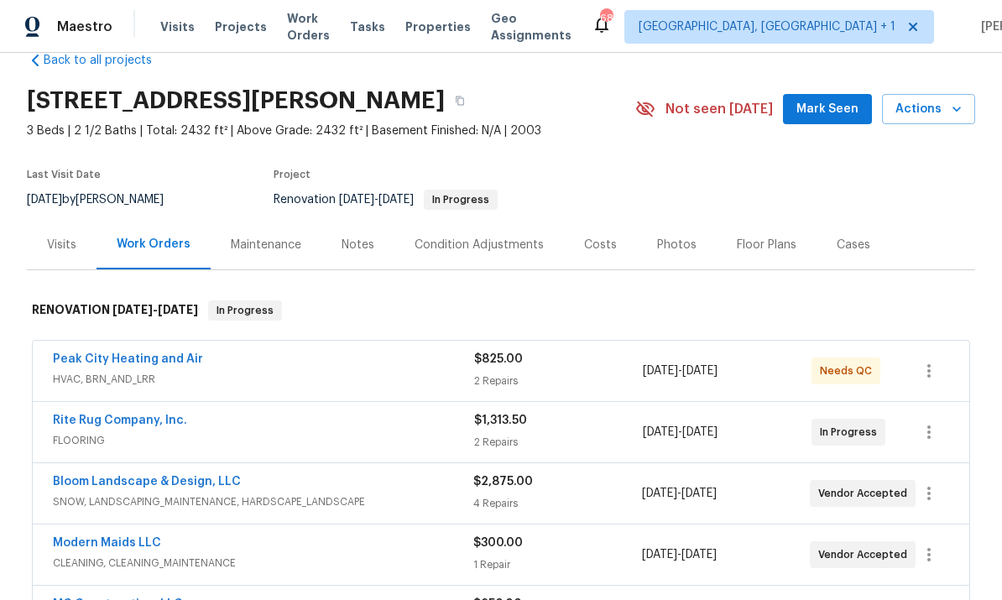
scroll to position [42, 0]
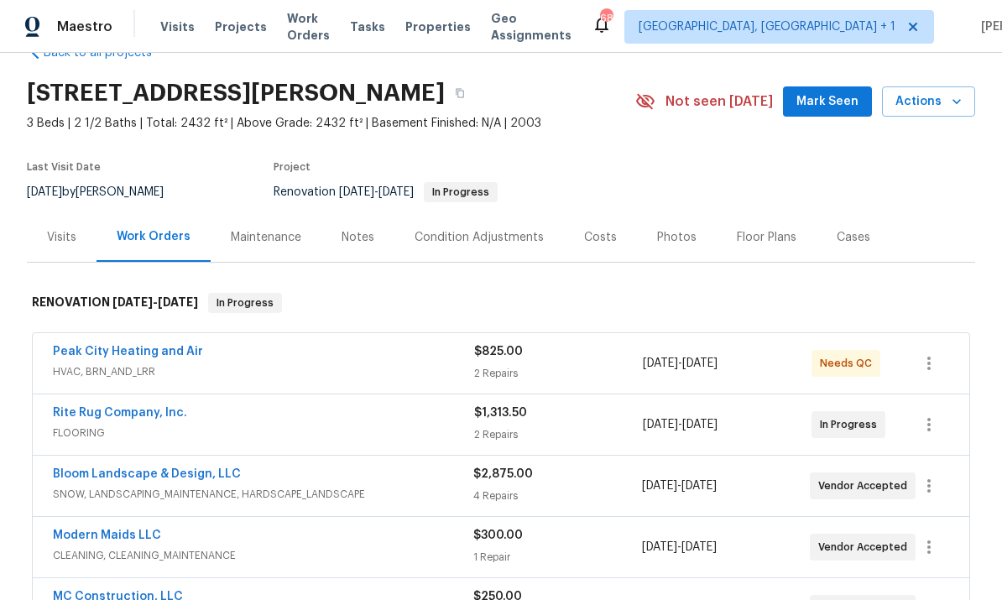
click at [182, 477] on link "Bloom Landscape & Design, LLC" at bounding box center [147, 474] width 188 height 12
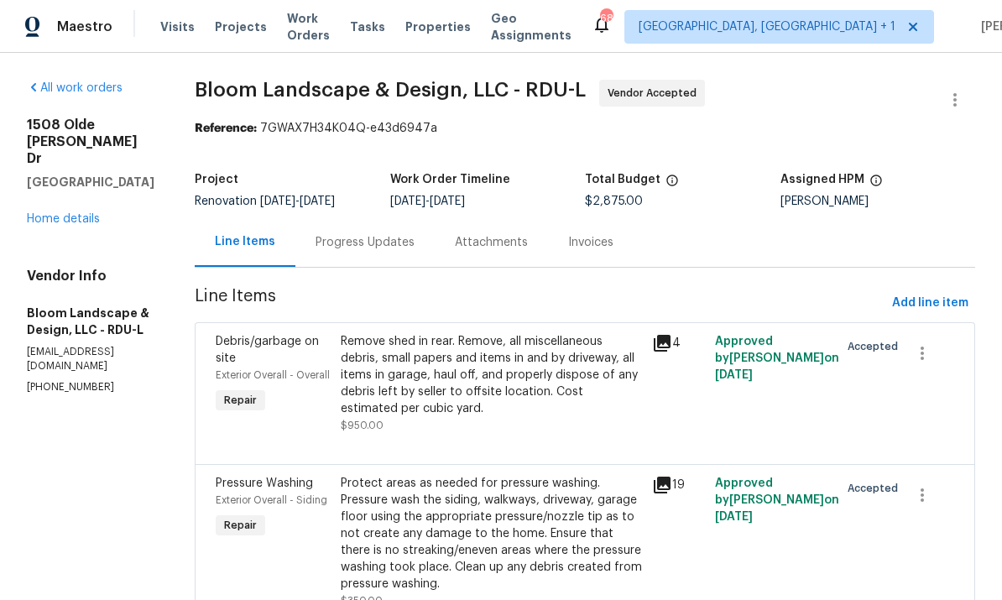
click at [374, 240] on div "Progress Updates" at bounding box center [364, 242] width 99 height 17
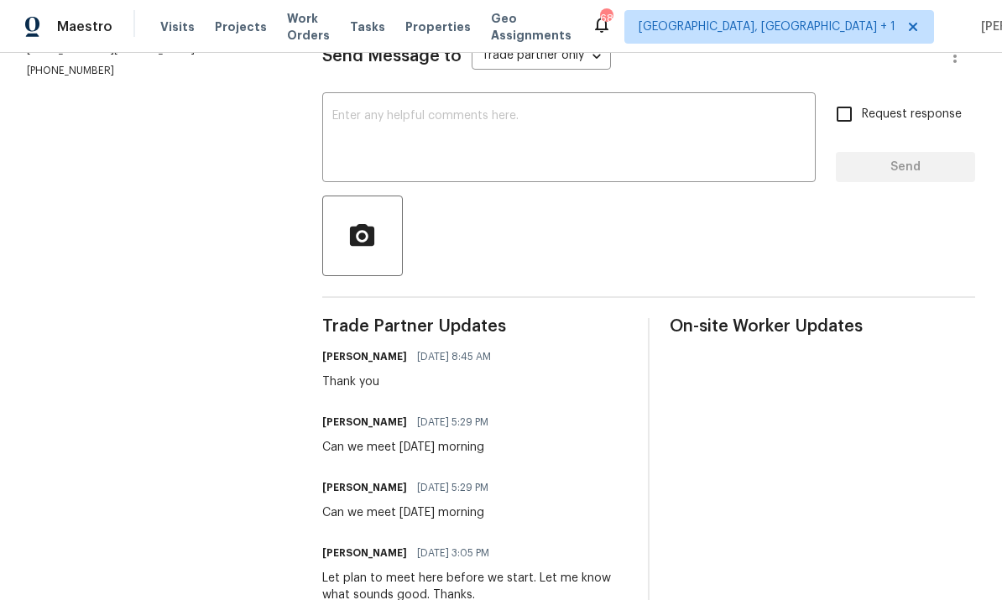
scroll to position [235, 0]
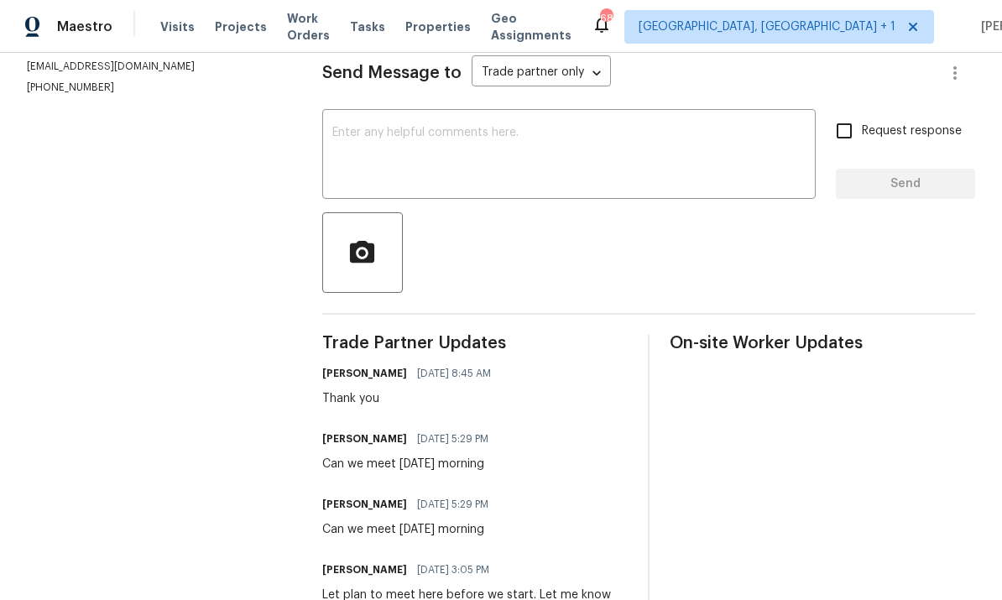
click at [415, 140] on textarea at bounding box center [568, 156] width 473 height 59
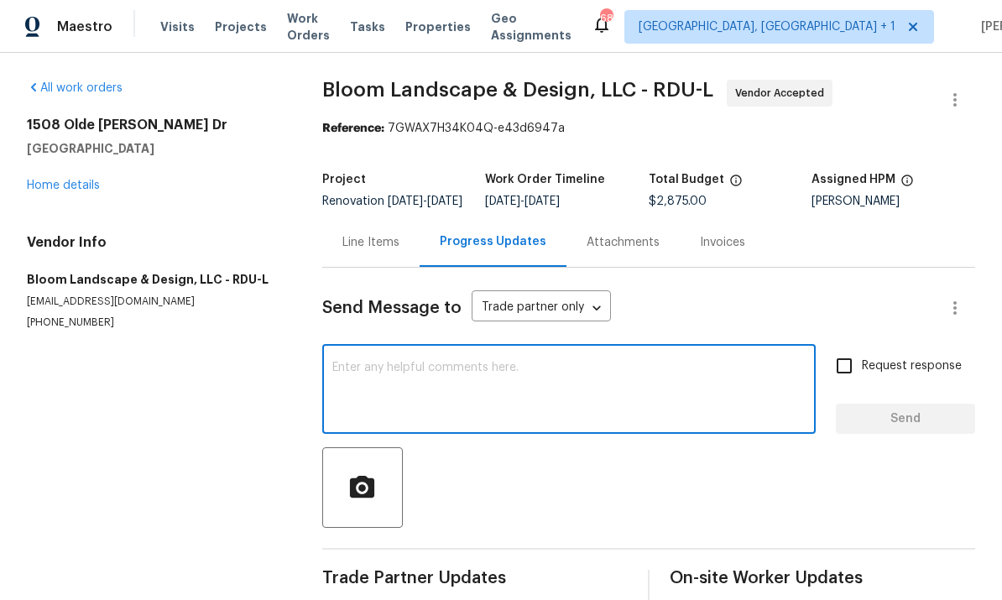
scroll to position [0, 0]
click at [69, 181] on link "Home details" at bounding box center [63, 186] width 73 height 12
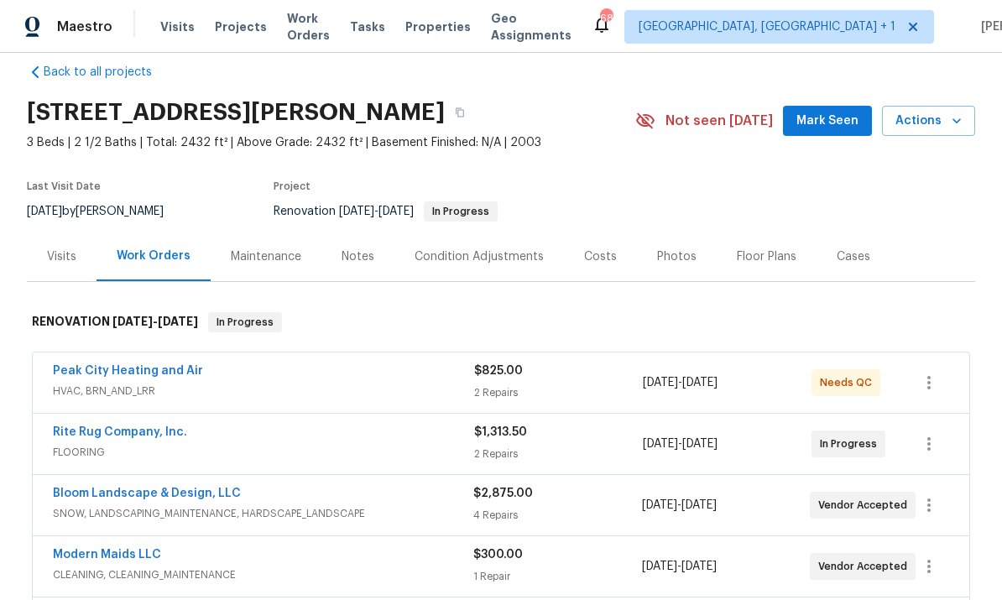
scroll to position [26, 0]
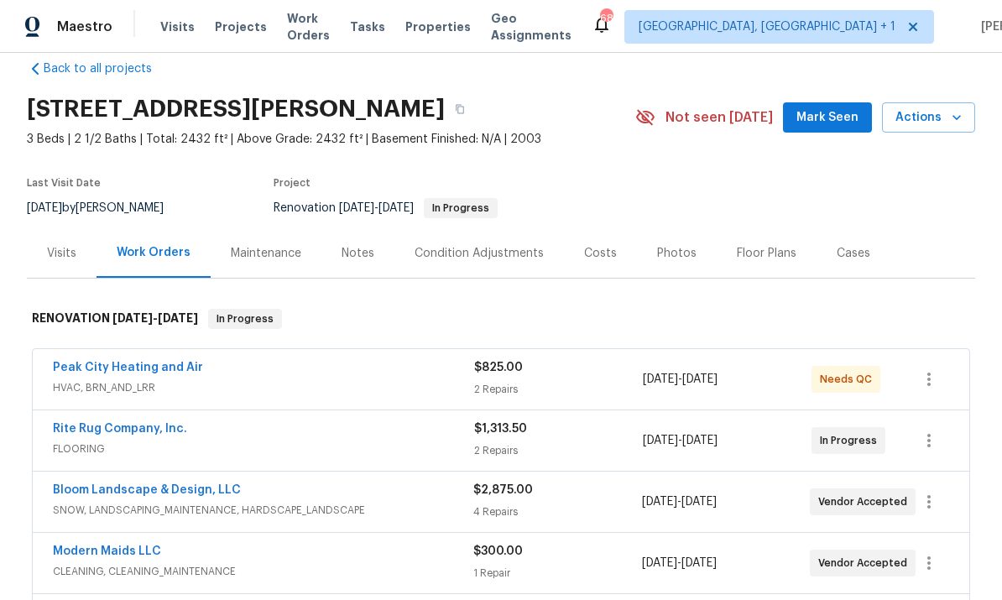
click at [198, 492] on link "Bloom Landscape & Design, LLC" at bounding box center [147, 490] width 188 height 12
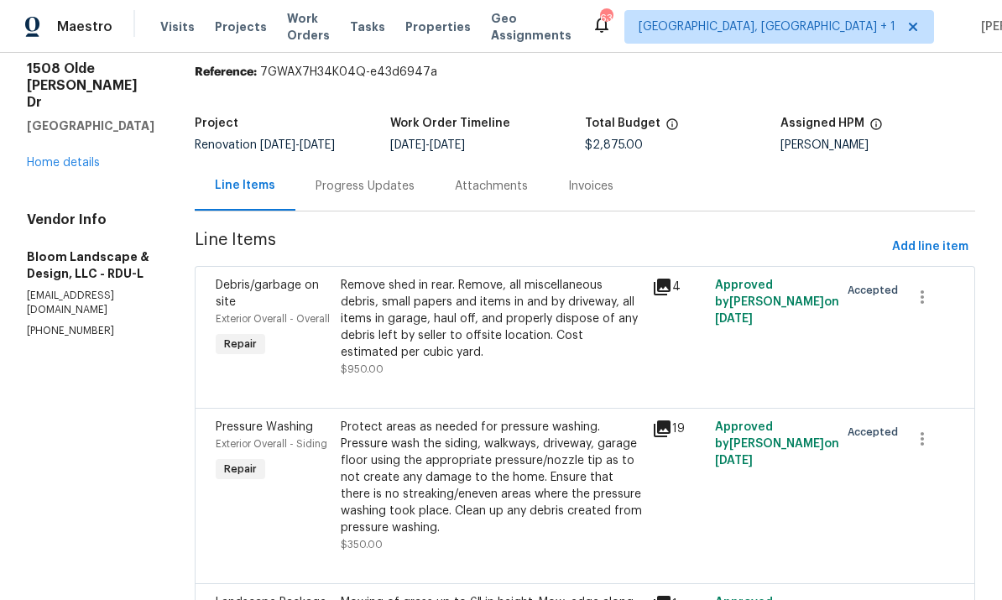
scroll to position [57, 0]
click at [400, 195] on div "Progress Updates" at bounding box center [364, 184] width 139 height 49
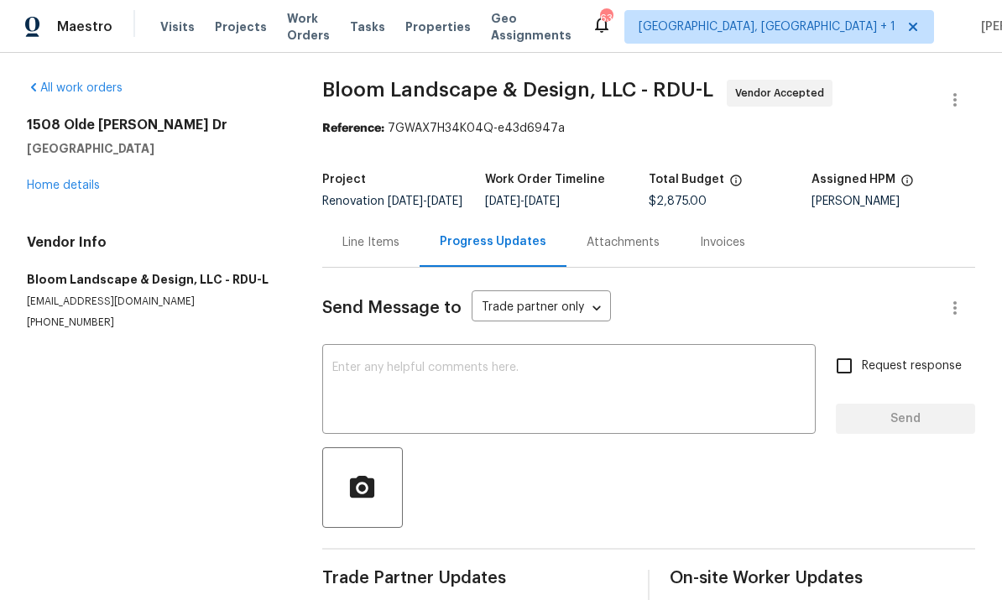
click at [62, 189] on link "Home details" at bounding box center [63, 186] width 73 height 12
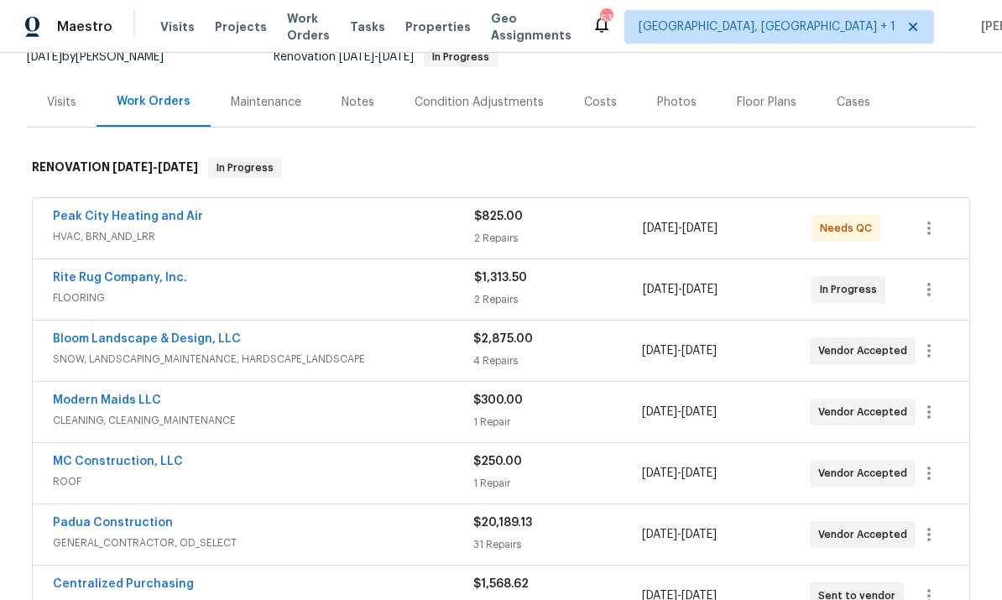
scroll to position [179, 0]
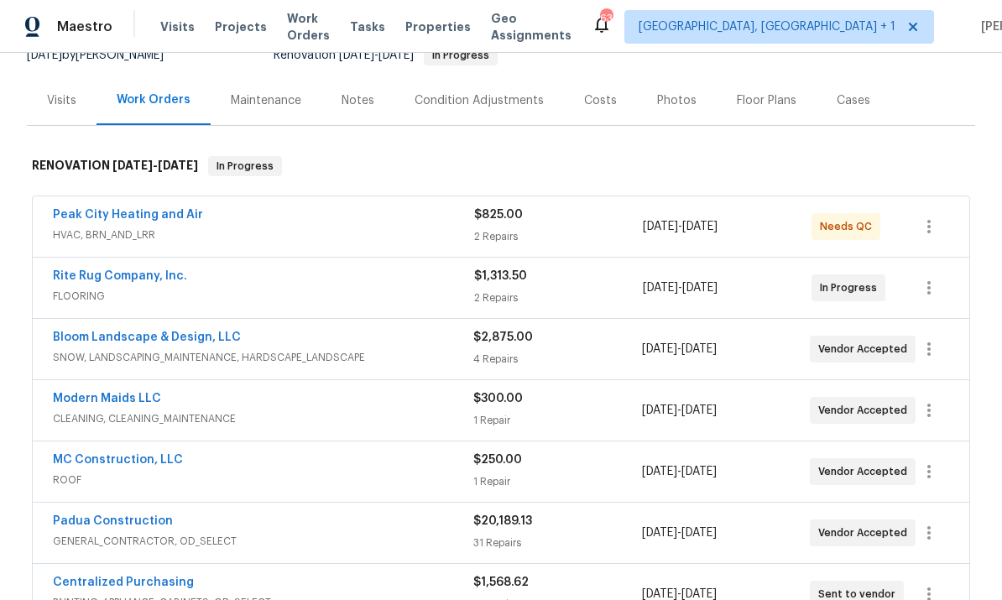
click at [158, 515] on link "Padua Construction" at bounding box center [113, 521] width 120 height 12
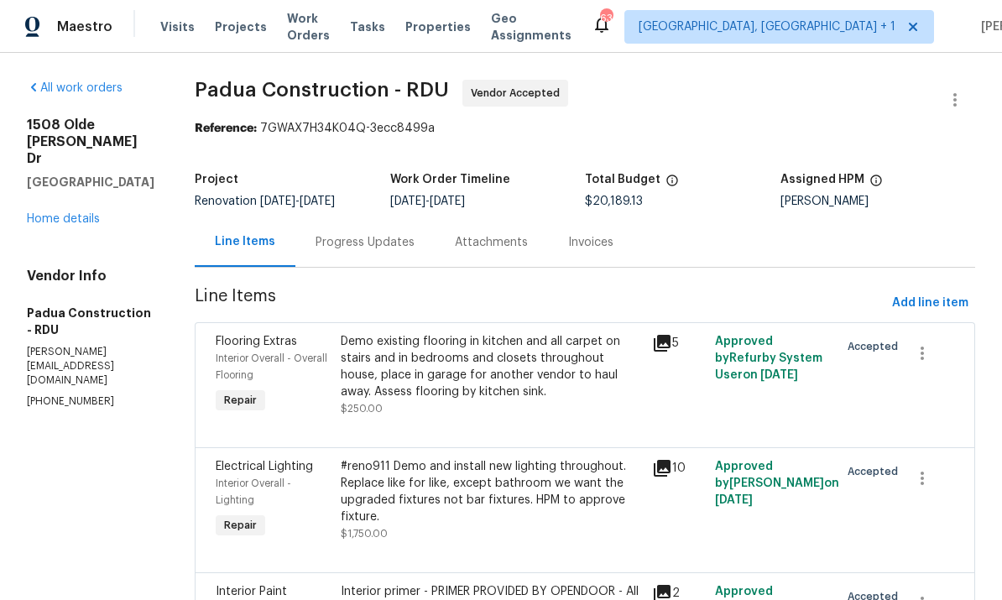
click at [335, 236] on div "Progress Updates" at bounding box center [364, 242] width 99 height 17
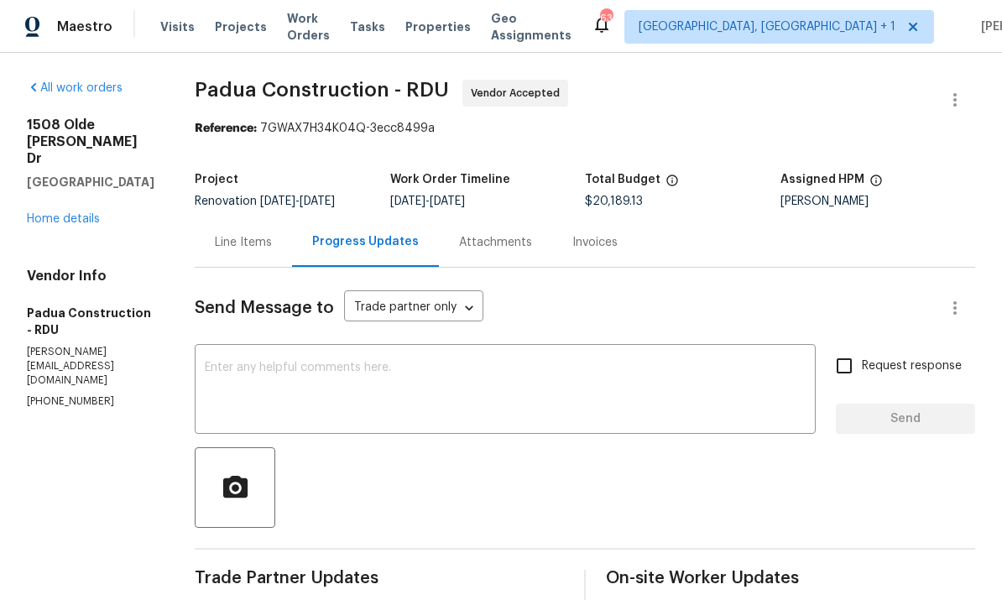
click at [75, 224] on link "Home details" at bounding box center [63, 219] width 73 height 12
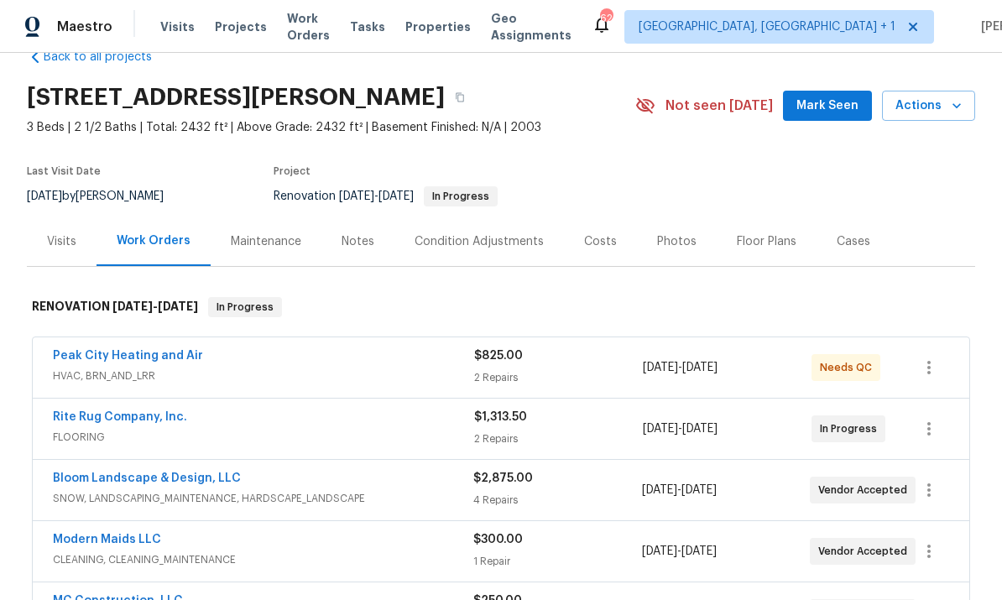
scroll to position [68, 0]
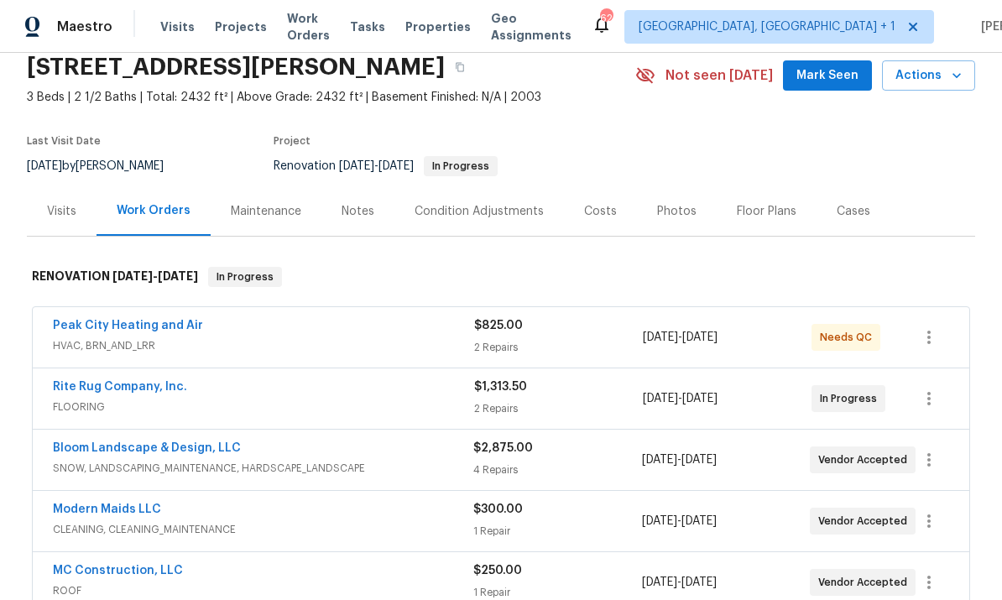
click at [151, 330] on link "Peak City Heating and Air" at bounding box center [128, 326] width 150 height 12
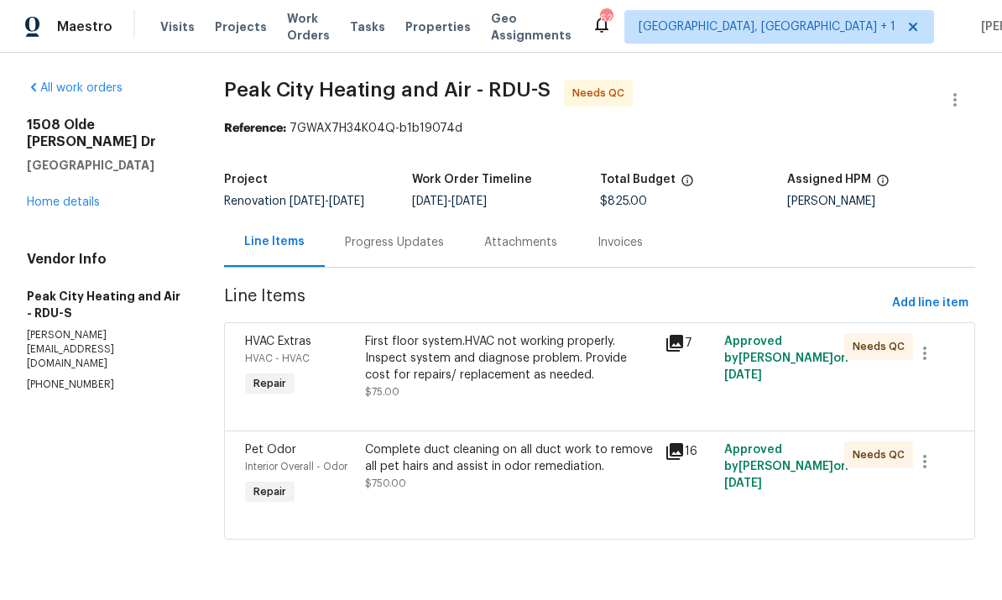
click at [398, 251] on div "Progress Updates" at bounding box center [394, 242] width 99 height 17
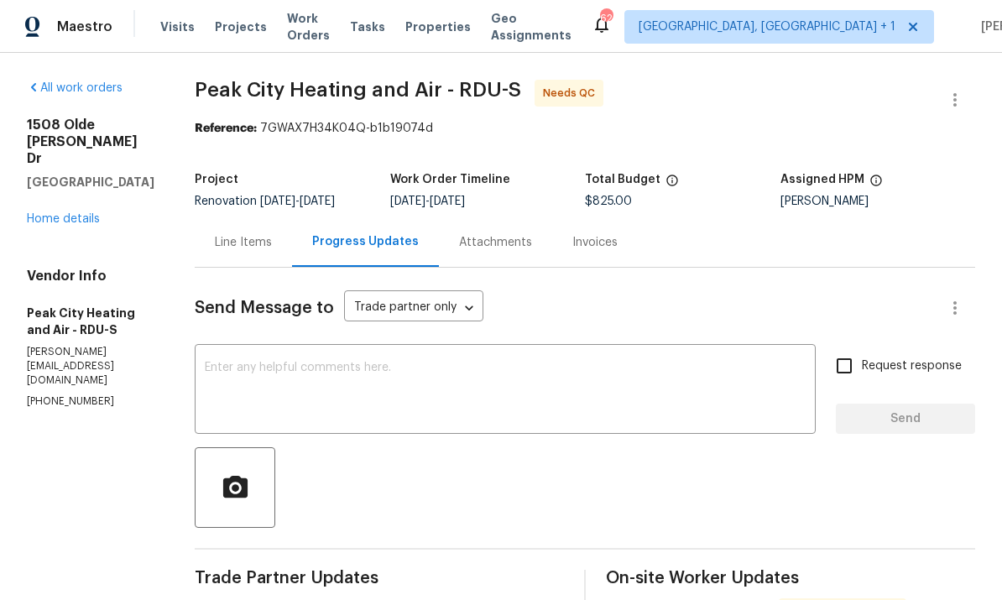
click at [79, 222] on link "Home details" at bounding box center [63, 219] width 73 height 12
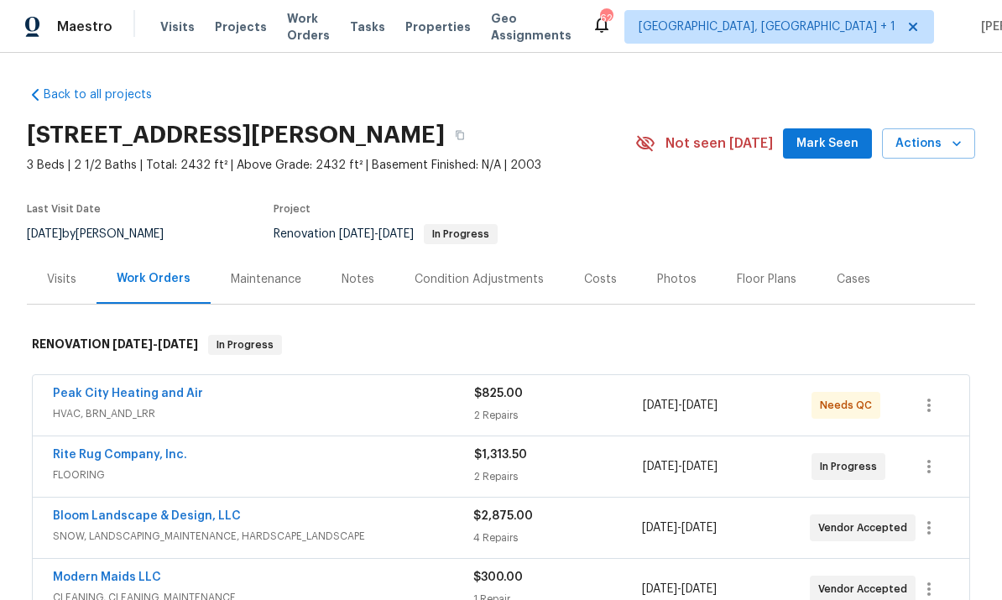
click at [169, 398] on link "Peak City Heating and Air" at bounding box center [128, 394] width 150 height 12
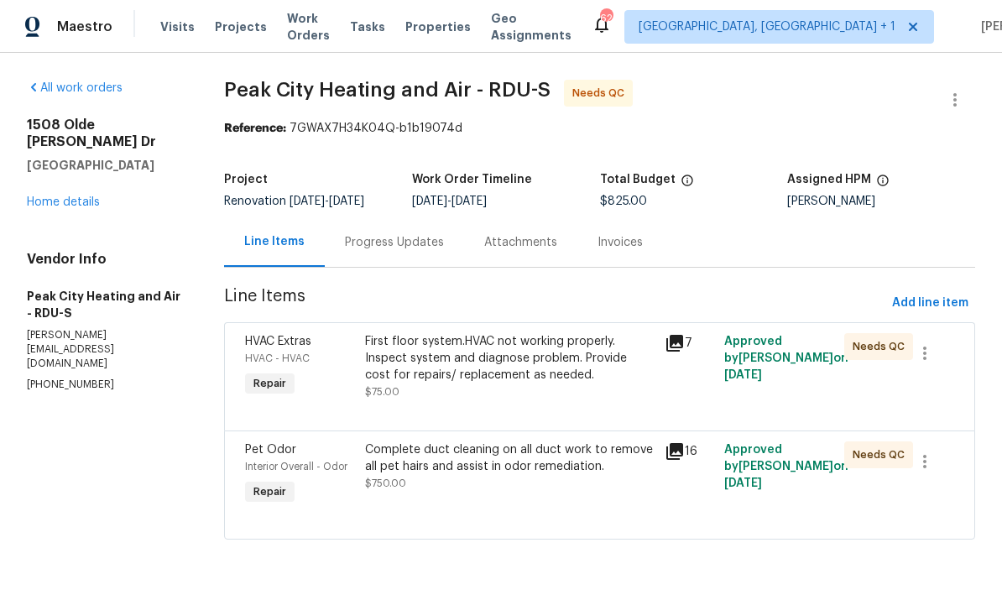
click at [388, 267] on div "Progress Updates" at bounding box center [394, 241] width 139 height 49
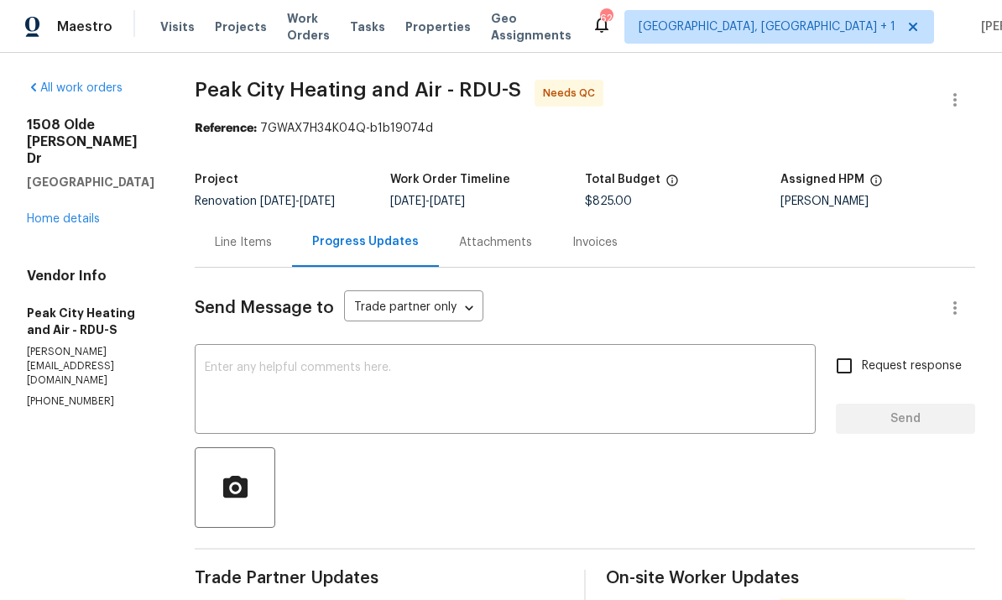
click at [84, 216] on link "Home details" at bounding box center [63, 219] width 73 height 12
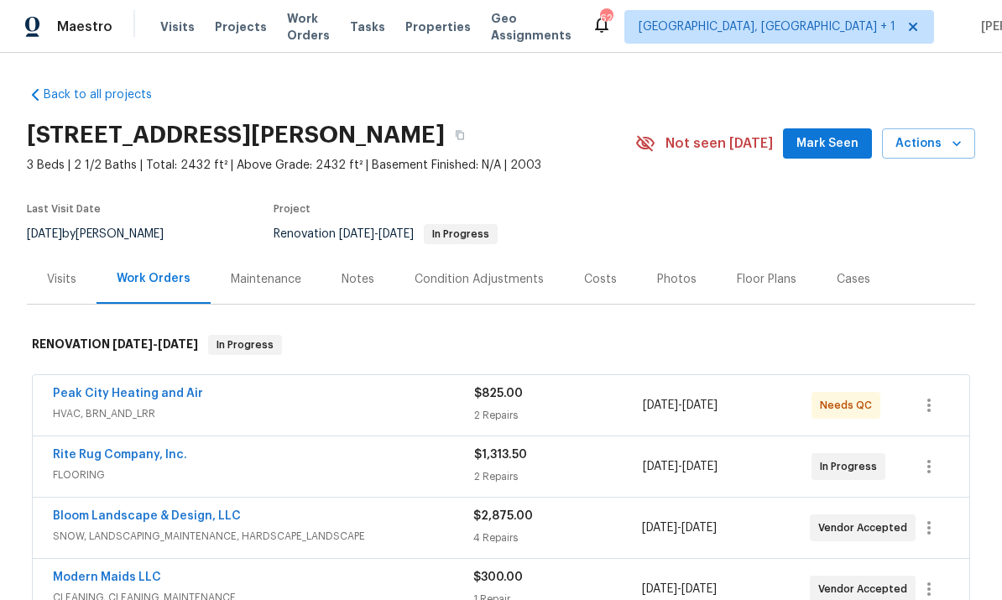
click at [164, 395] on link "Peak City Heating and Air" at bounding box center [128, 394] width 150 height 12
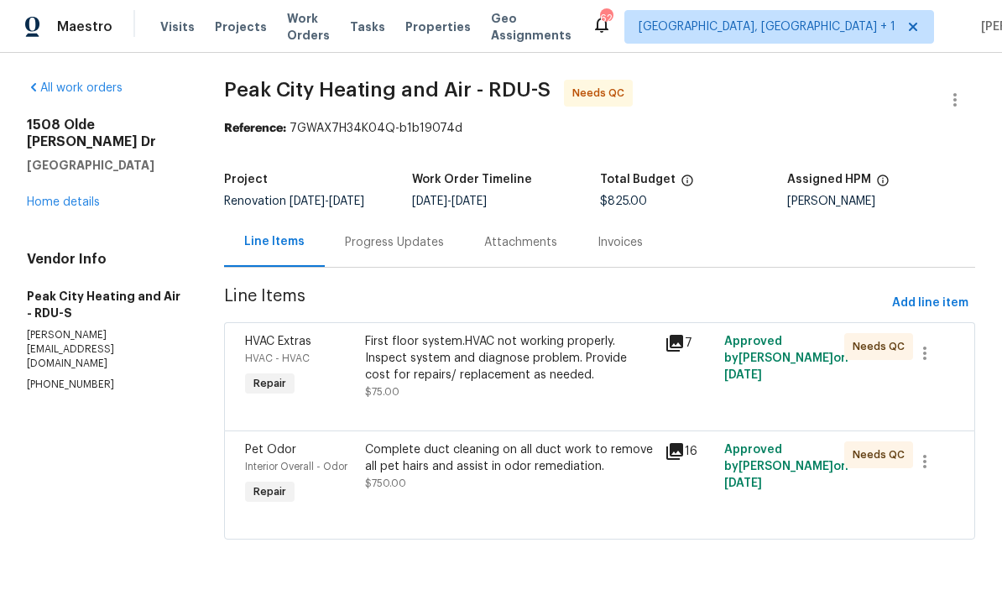
click at [672, 352] on icon at bounding box center [674, 343] width 17 height 17
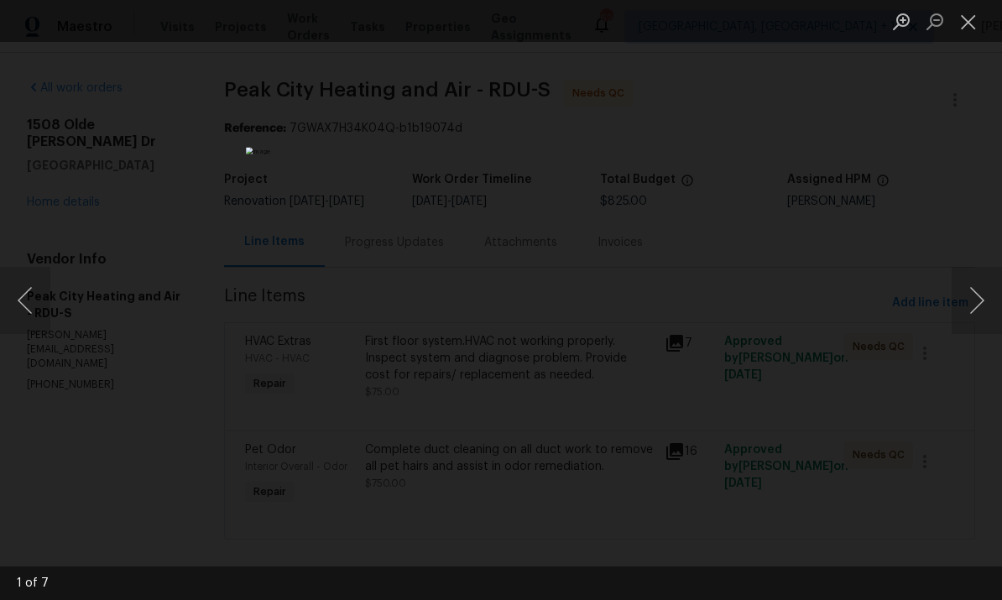
click at [980, 283] on button "Next image" at bounding box center [976, 300] width 50 height 67
click at [974, 294] on button "Next image" at bounding box center [976, 300] width 50 height 67
click at [976, 294] on button "Next image" at bounding box center [976, 300] width 50 height 67
click at [976, 292] on button "Next image" at bounding box center [976, 300] width 50 height 67
click at [977, 295] on button "Next image" at bounding box center [976, 300] width 50 height 67
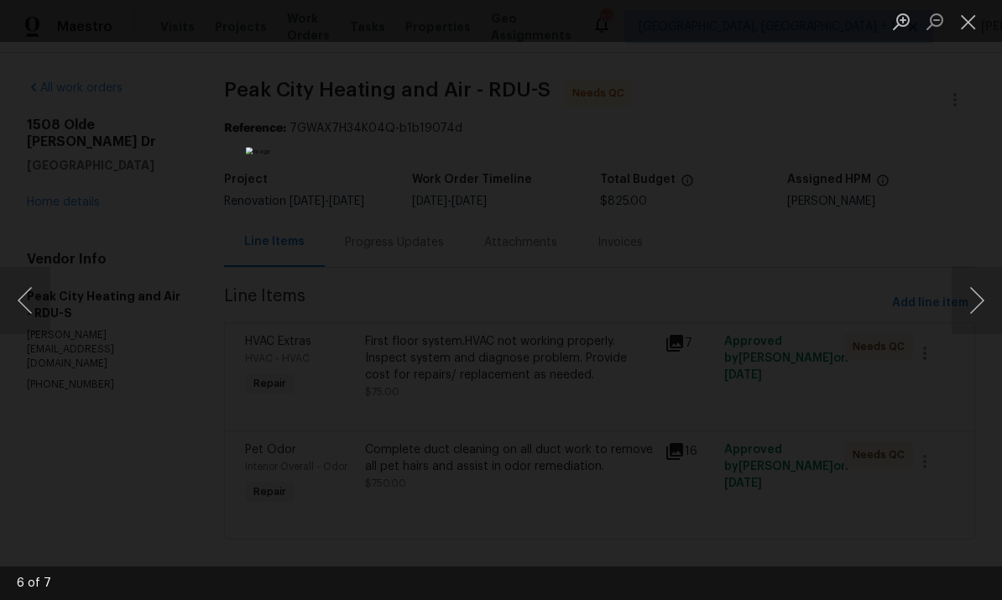
click at [975, 298] on button "Next image" at bounding box center [976, 300] width 50 height 67
click at [974, 300] on button "Next image" at bounding box center [976, 300] width 50 height 67
click at [971, 299] on button "Next image" at bounding box center [976, 300] width 50 height 67
click at [975, 295] on button "Next image" at bounding box center [976, 300] width 50 height 67
click at [965, 245] on div "Lightbox" at bounding box center [501, 300] width 1002 height 600
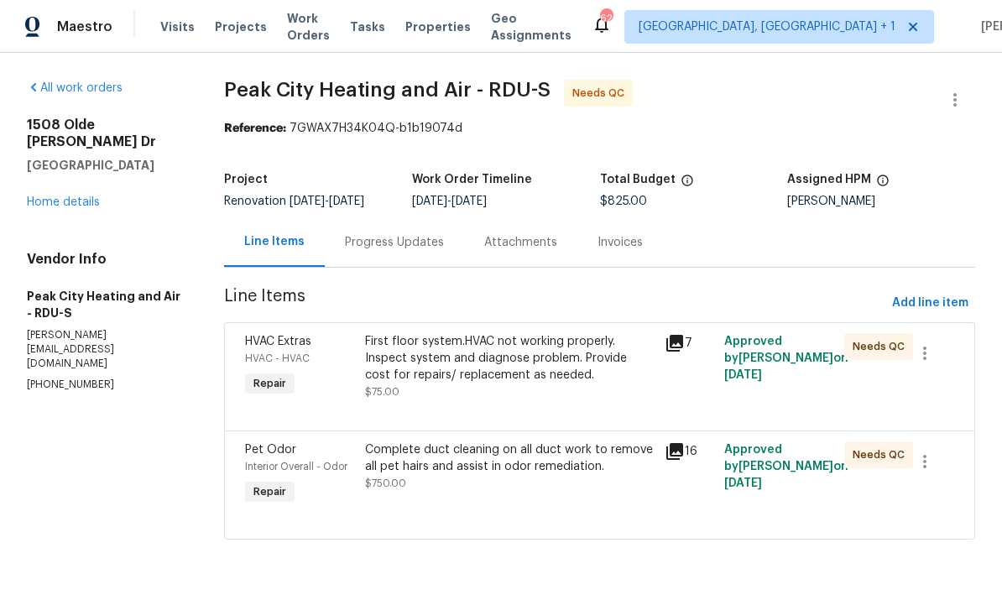
click at [565, 469] on div "Complete duct cleaning on all duct work to remove all pet hairs and assist in o…" at bounding box center [509, 458] width 289 height 34
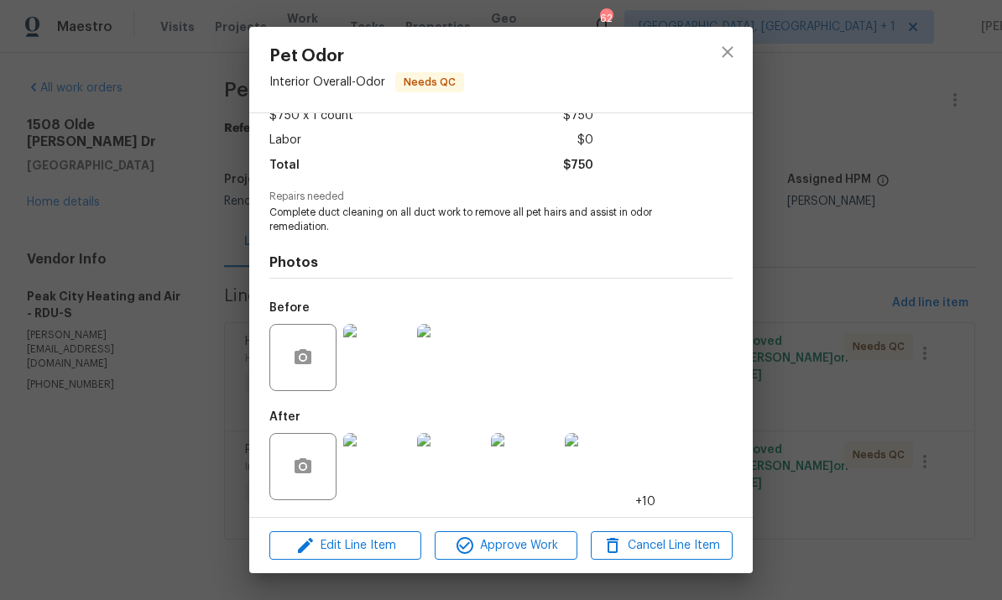
scroll to position [107, 0]
click at [368, 446] on img at bounding box center [376, 466] width 67 height 67
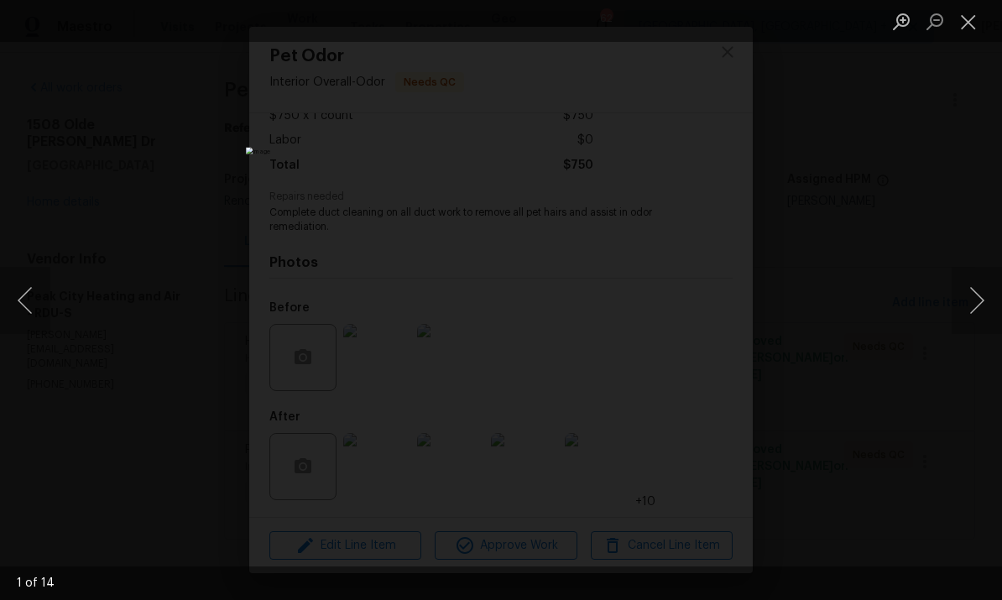
click at [976, 292] on button "Next image" at bounding box center [976, 300] width 50 height 67
click at [972, 296] on button "Next image" at bounding box center [976, 300] width 50 height 67
click at [970, 299] on button "Next image" at bounding box center [976, 300] width 50 height 67
click at [971, 299] on button "Next image" at bounding box center [976, 300] width 50 height 67
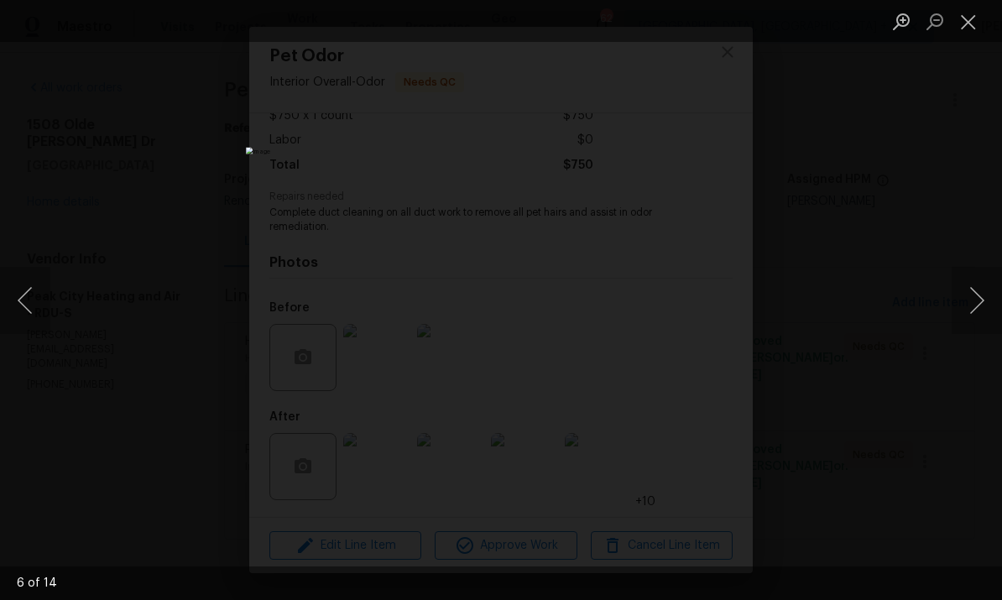
click at [973, 300] on button "Next image" at bounding box center [976, 300] width 50 height 67
click at [971, 305] on button "Next image" at bounding box center [976, 300] width 50 height 67
click at [969, 306] on button "Next image" at bounding box center [976, 300] width 50 height 67
click at [971, 304] on button "Next image" at bounding box center [976, 300] width 50 height 67
click at [970, 307] on button "Next image" at bounding box center [976, 300] width 50 height 67
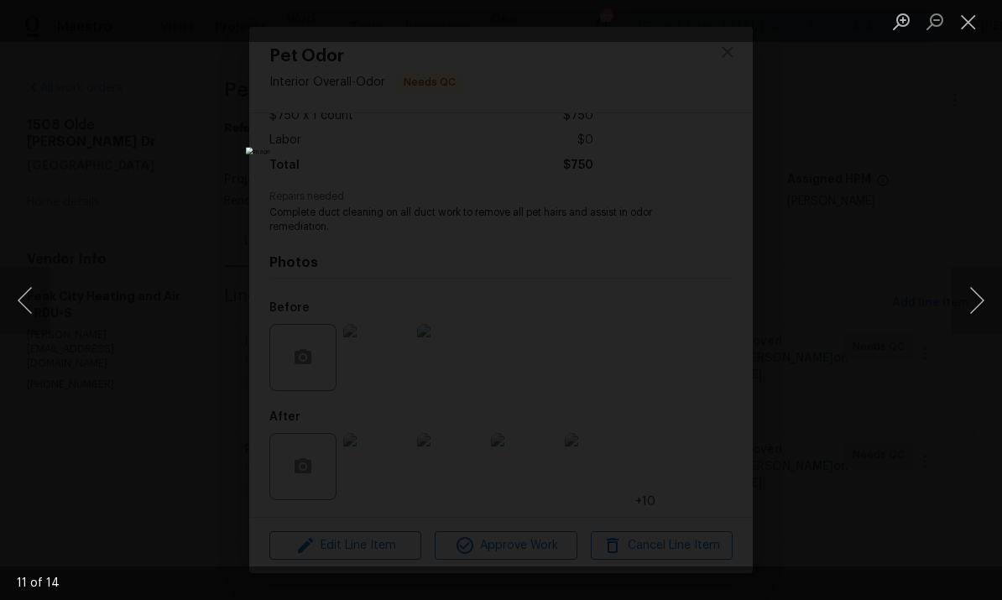
click at [969, 304] on button "Next image" at bounding box center [976, 300] width 50 height 67
click at [967, 305] on button "Next image" at bounding box center [976, 300] width 50 height 67
click at [968, 304] on button "Next image" at bounding box center [976, 300] width 50 height 67
click at [961, 306] on button "Next image" at bounding box center [976, 300] width 50 height 67
click at [966, 305] on button "Next image" at bounding box center [976, 300] width 50 height 67
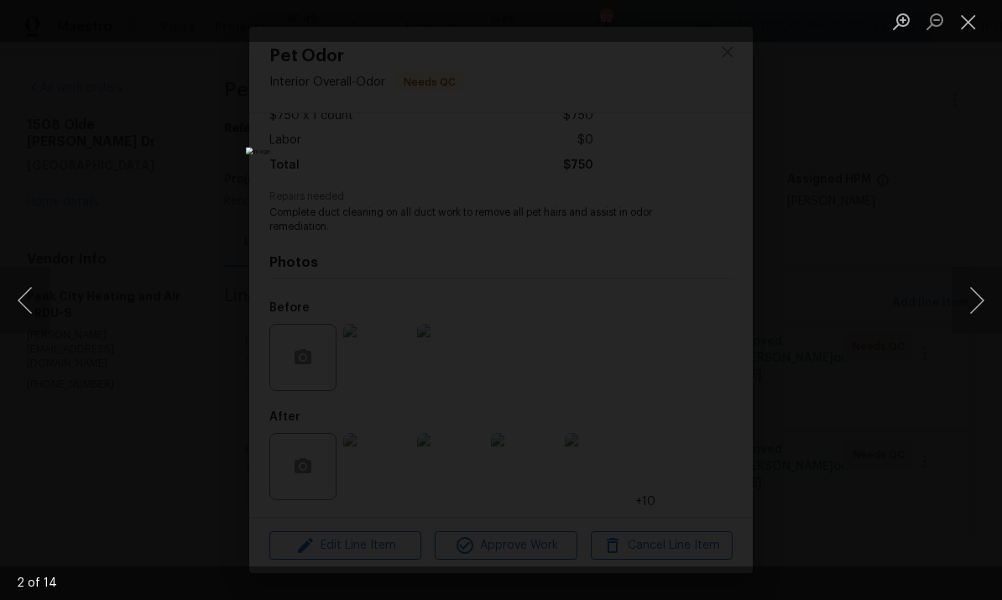
click at [962, 302] on button "Next image" at bounding box center [976, 300] width 50 height 67
click at [960, 301] on button "Next image" at bounding box center [976, 300] width 50 height 67
click at [961, 303] on button "Next image" at bounding box center [976, 300] width 50 height 67
click at [957, 302] on button "Next image" at bounding box center [976, 300] width 50 height 67
click at [961, 300] on button "Next image" at bounding box center [976, 300] width 50 height 67
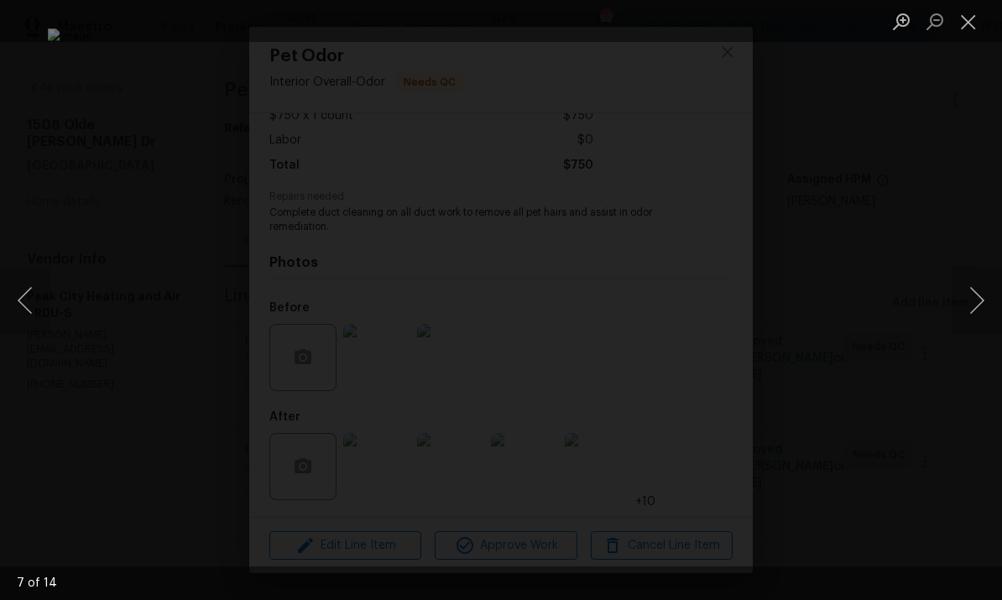
click at [962, 301] on button "Next image" at bounding box center [976, 300] width 50 height 67
click at [963, 302] on button "Next image" at bounding box center [976, 300] width 50 height 67
click at [961, 247] on div "Lightbox" at bounding box center [501, 300] width 1002 height 600
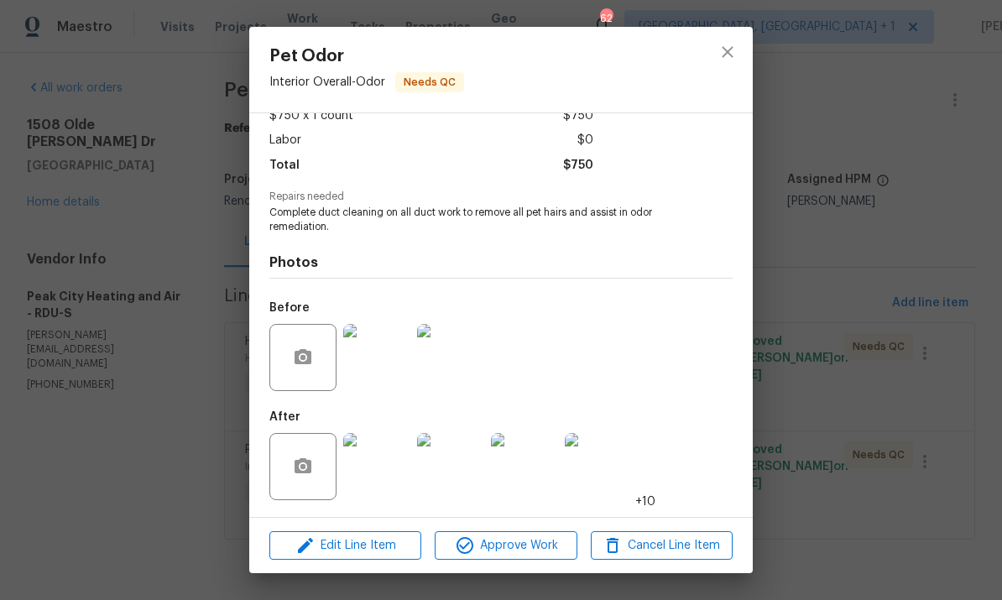
click at [865, 86] on div "Pet Odor Interior Overall - Odor Needs QC Vendor Peak City Heating and Air Acco…" at bounding box center [501, 300] width 1002 height 600
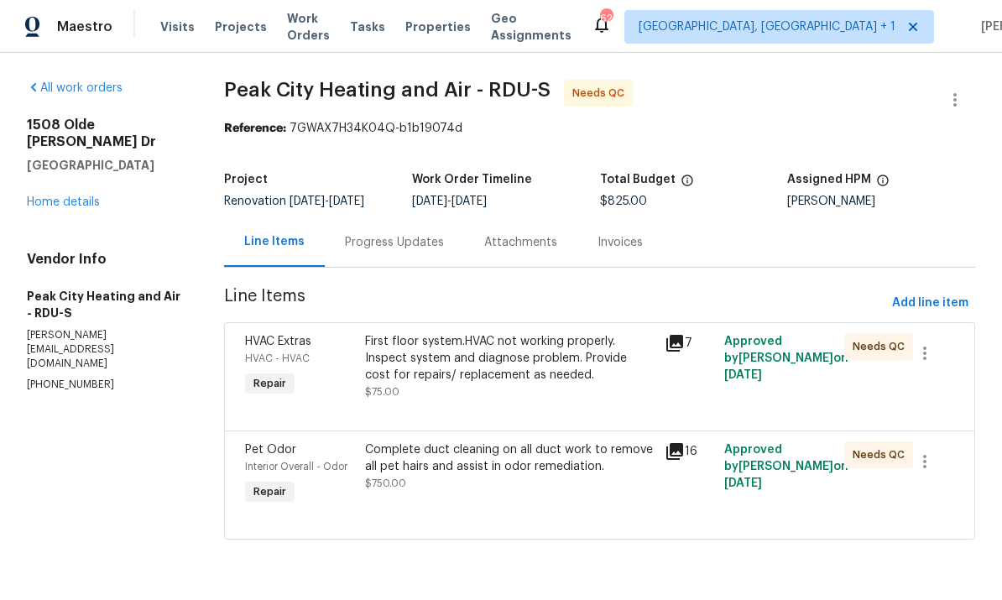
click at [402, 251] on div "Progress Updates" at bounding box center [394, 242] width 99 height 17
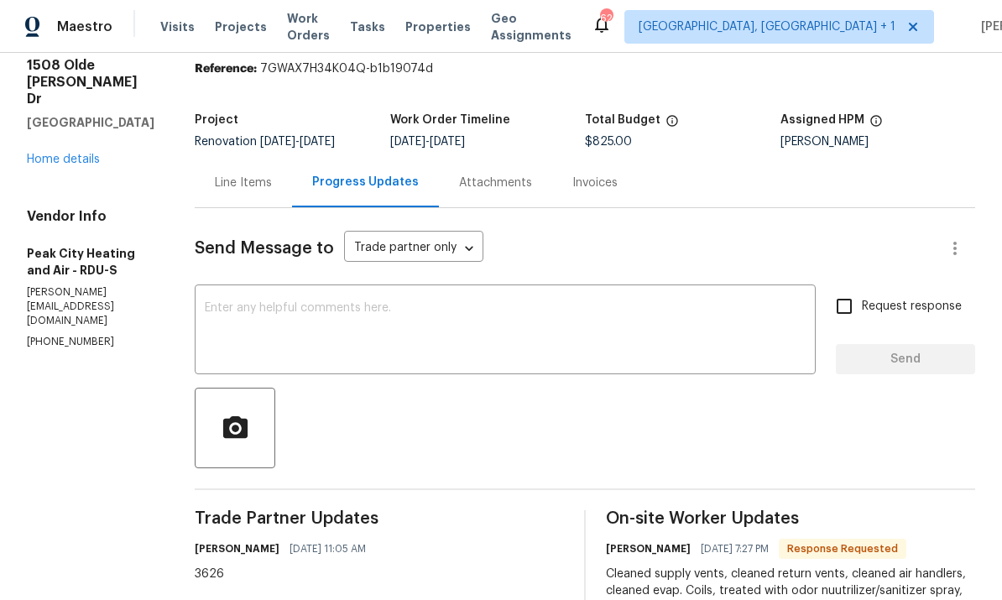
scroll to position [101, 0]
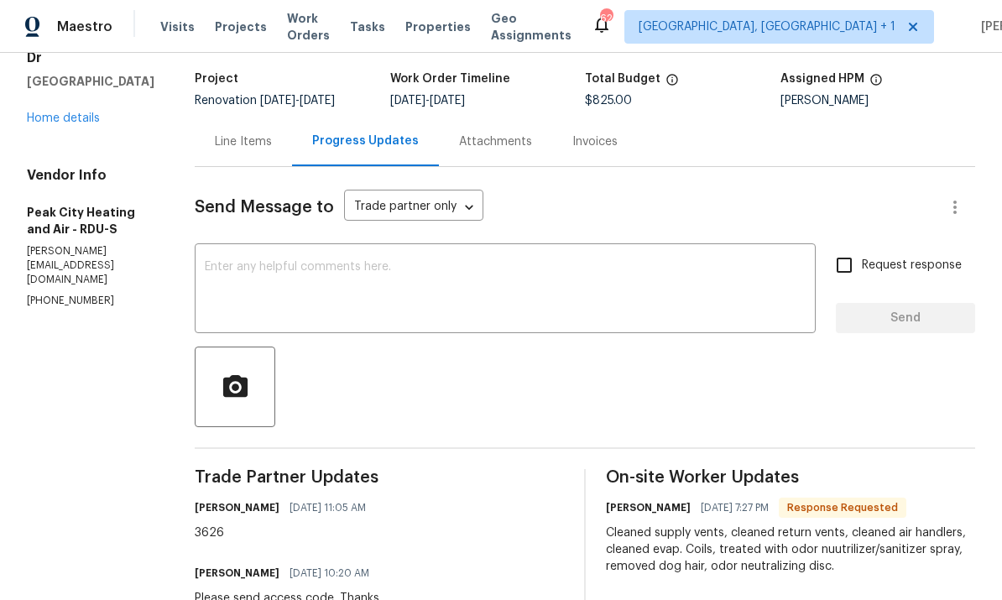
click at [279, 268] on textarea at bounding box center [505, 290] width 601 height 59
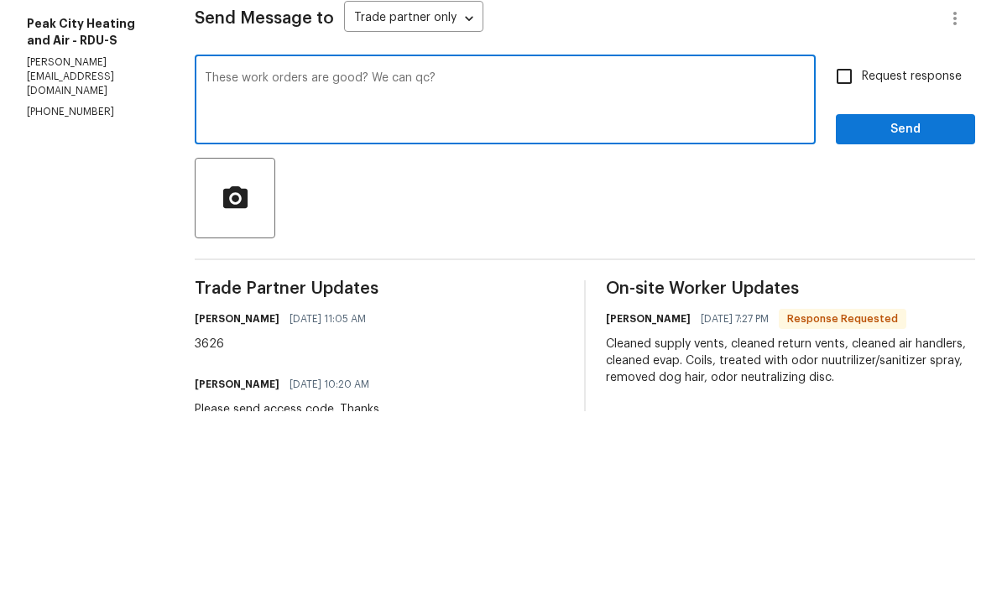
scroll to position [63, 0]
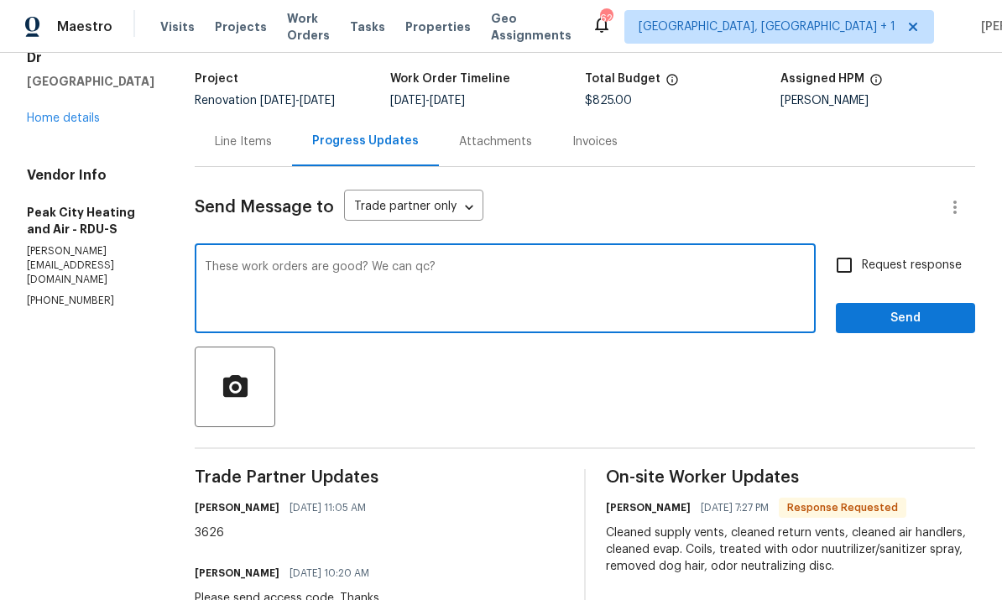
click at [487, 261] on textarea "These work orders are good? We can qc?" at bounding box center [505, 290] width 601 height 59
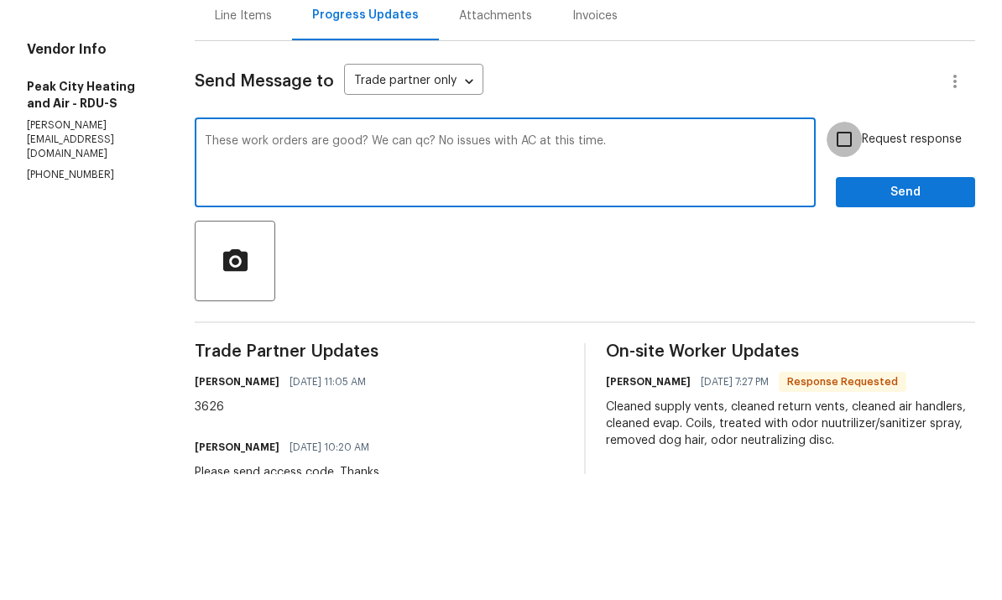
type textarea "These work orders are good? We can qc? No issues with AC at this time."
click at [840, 247] on input "Request response" at bounding box center [843, 264] width 35 height 35
checkbox input "true"
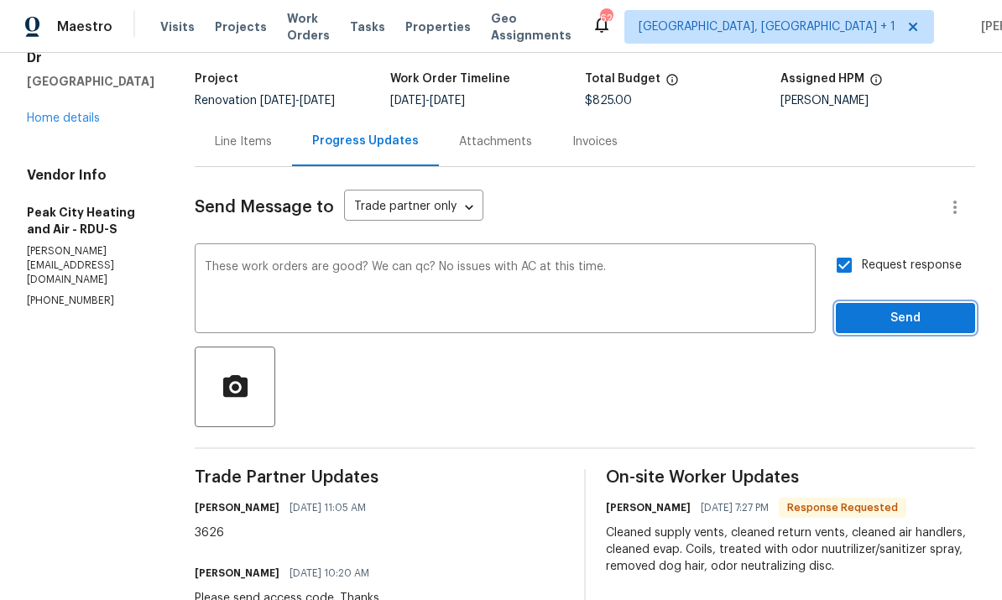
click at [898, 308] on span "Send" at bounding box center [905, 318] width 112 height 21
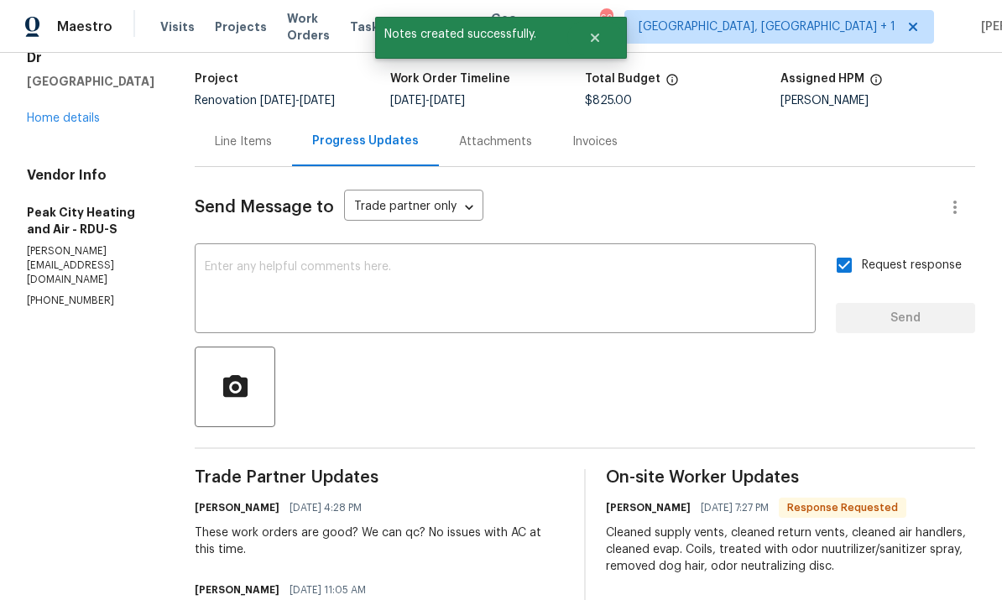
click at [83, 112] on link "Home details" at bounding box center [63, 118] width 73 height 12
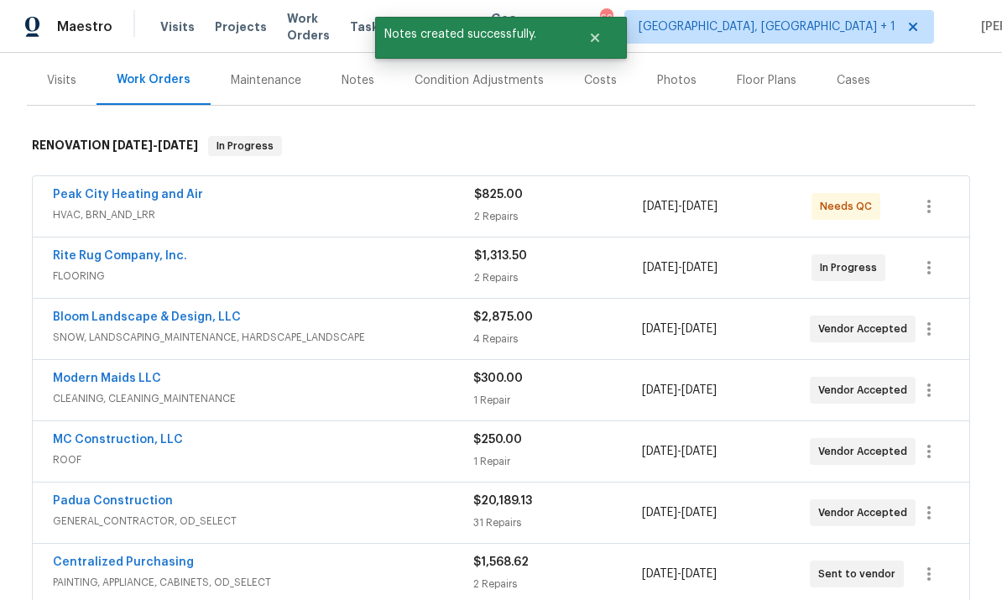
scroll to position [238, 0]
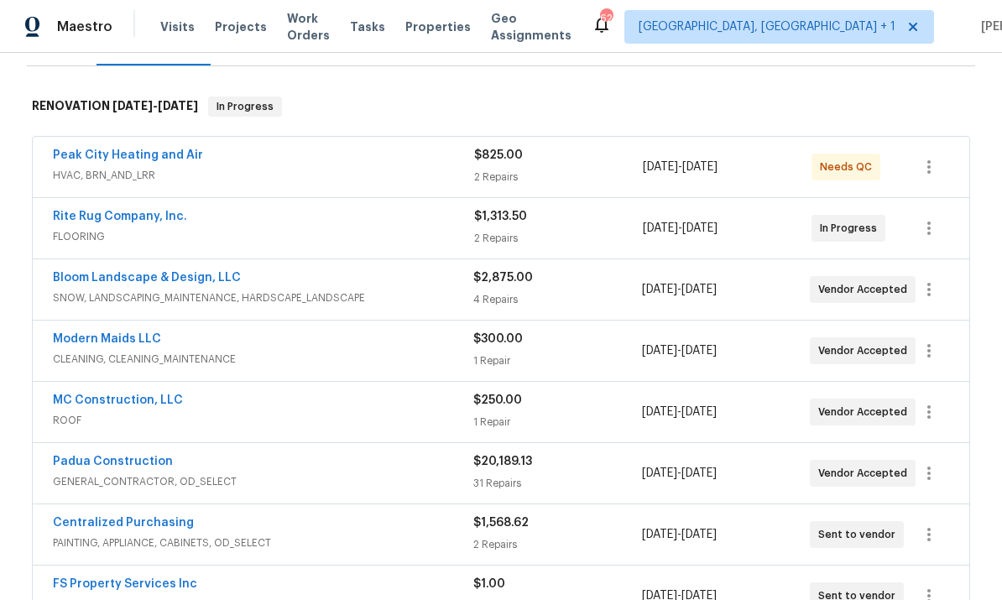
click at [149, 456] on link "Padua Construction" at bounding box center [113, 462] width 120 height 12
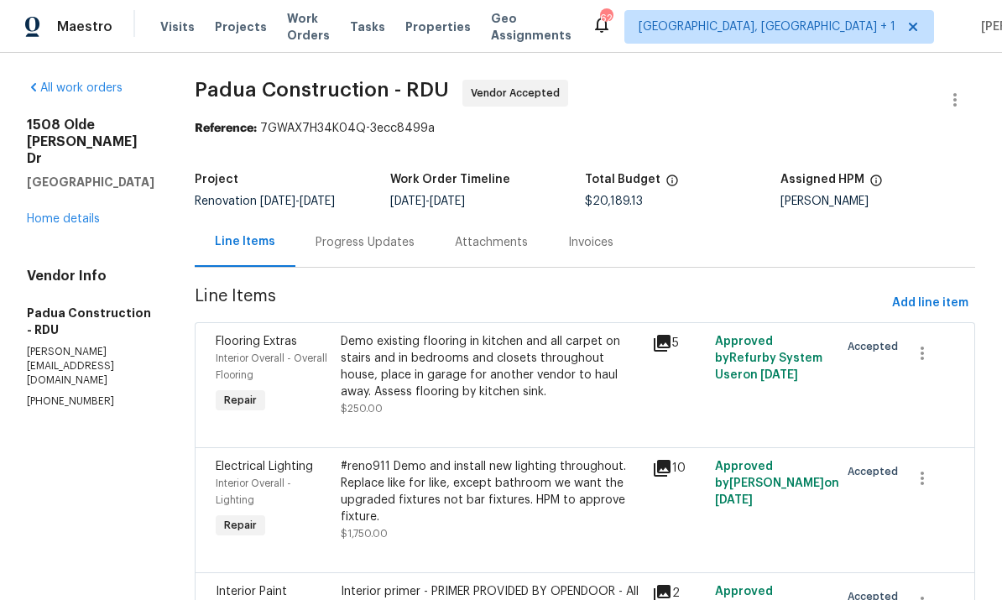
click at [325, 234] on div "Progress Updates" at bounding box center [364, 242] width 99 height 17
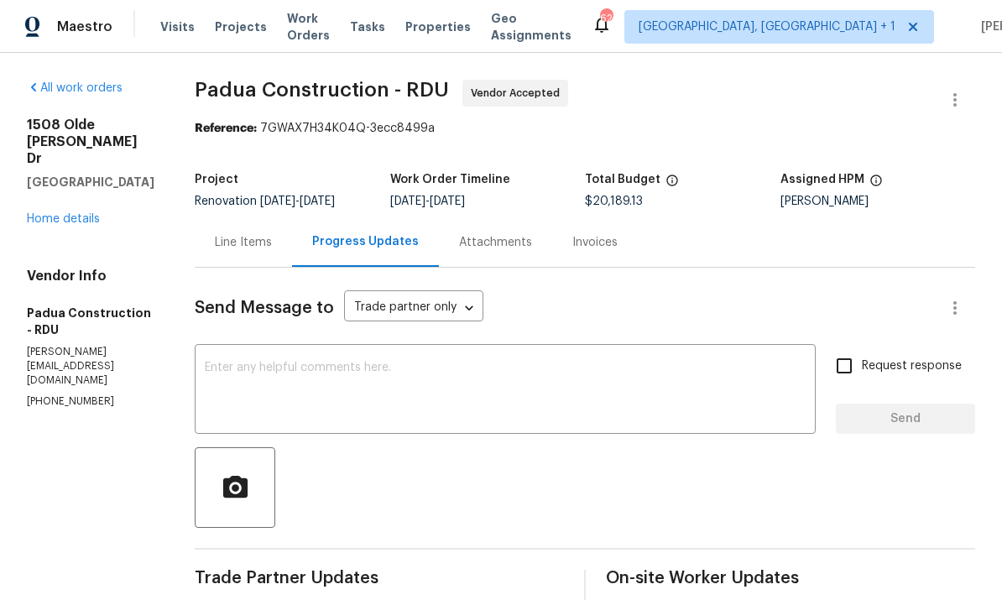
click at [260, 348] on div "x ​" at bounding box center [505, 391] width 621 height 86
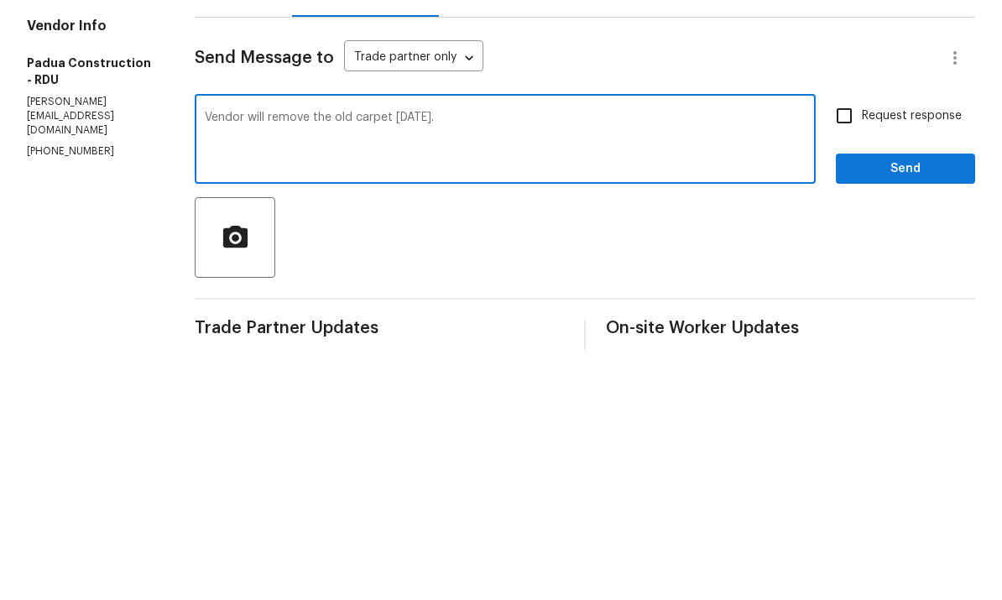
type textarea "Vendor will remove the old carpet tomorrow."
click at [843, 348] on input "Request response" at bounding box center [843, 365] width 35 height 35
checkbox input "true"
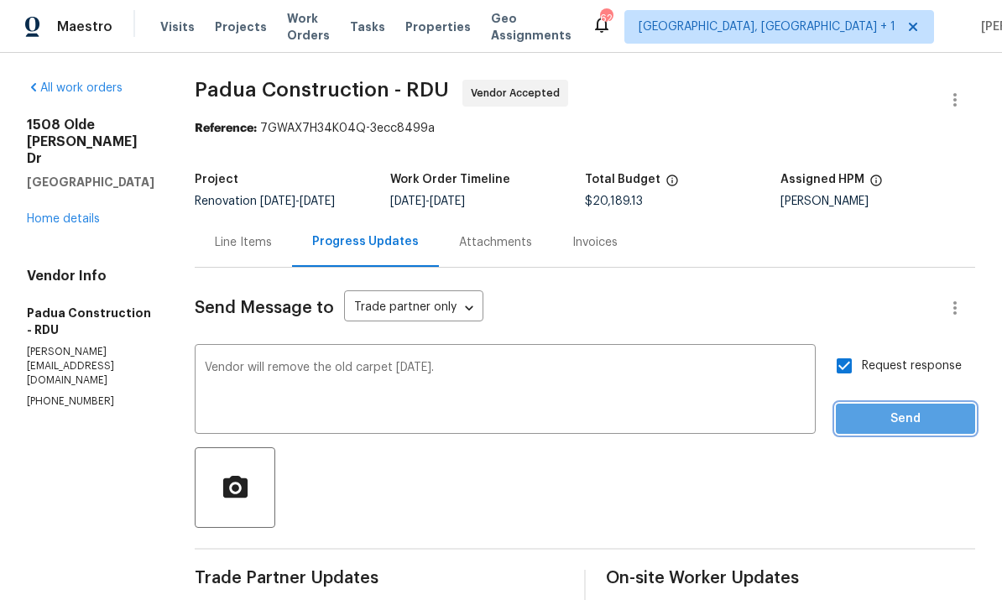
click at [894, 409] on span "Send" at bounding box center [905, 419] width 112 height 21
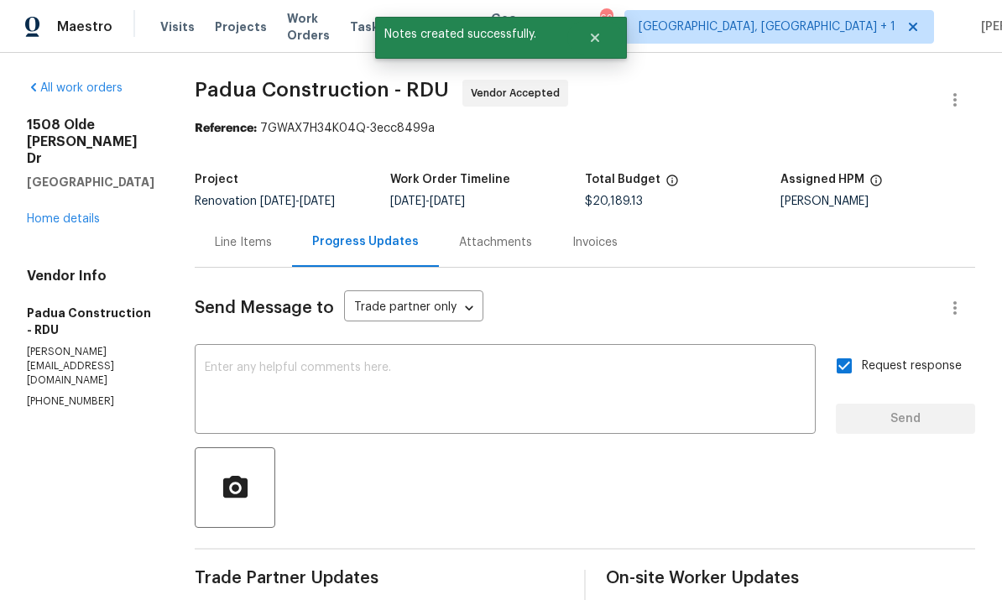
click at [78, 213] on link "Home details" at bounding box center [63, 219] width 73 height 12
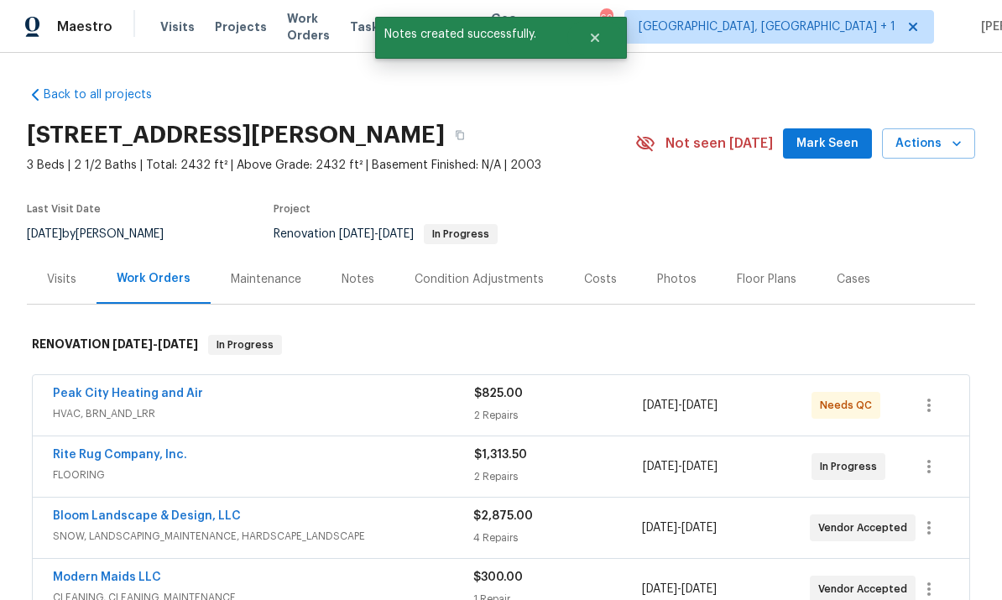
click at [831, 133] on span "Mark Seen" at bounding box center [827, 143] width 62 height 21
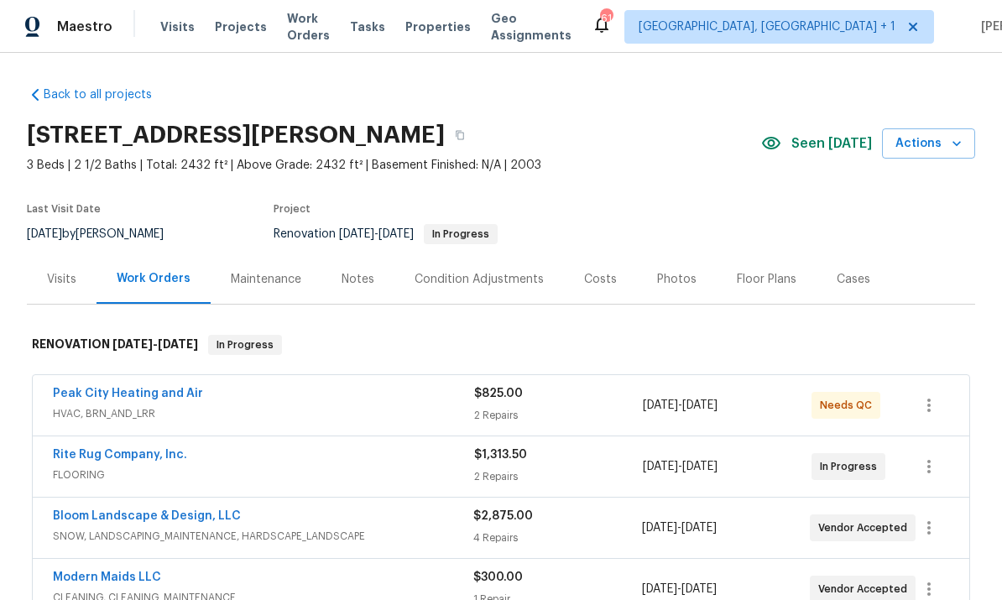
click at [198, 510] on link "Bloom Landscape & Design, LLC" at bounding box center [147, 516] width 188 height 12
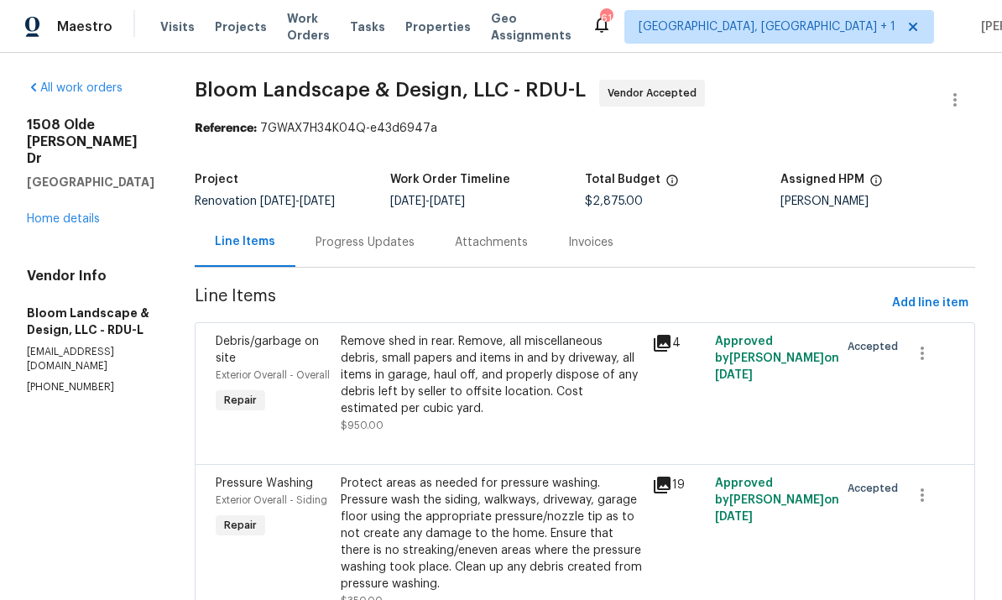
click at [458, 376] on div "Remove shed in rear. Remove, all miscellaneous debris, small papers and items i…" at bounding box center [492, 375] width 302 height 84
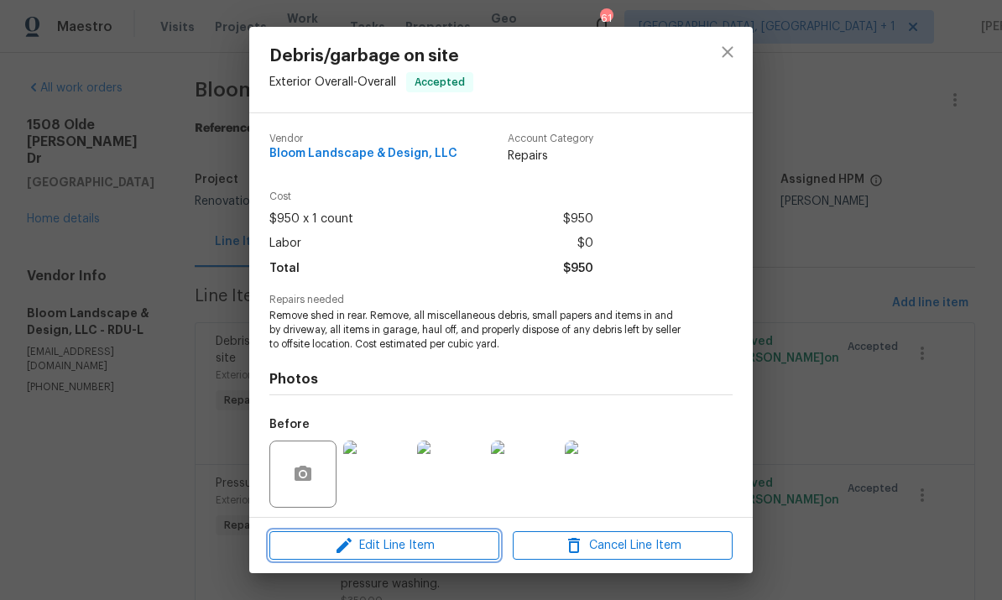
click at [396, 548] on span "Edit Line Item" at bounding box center [384, 545] width 220 height 21
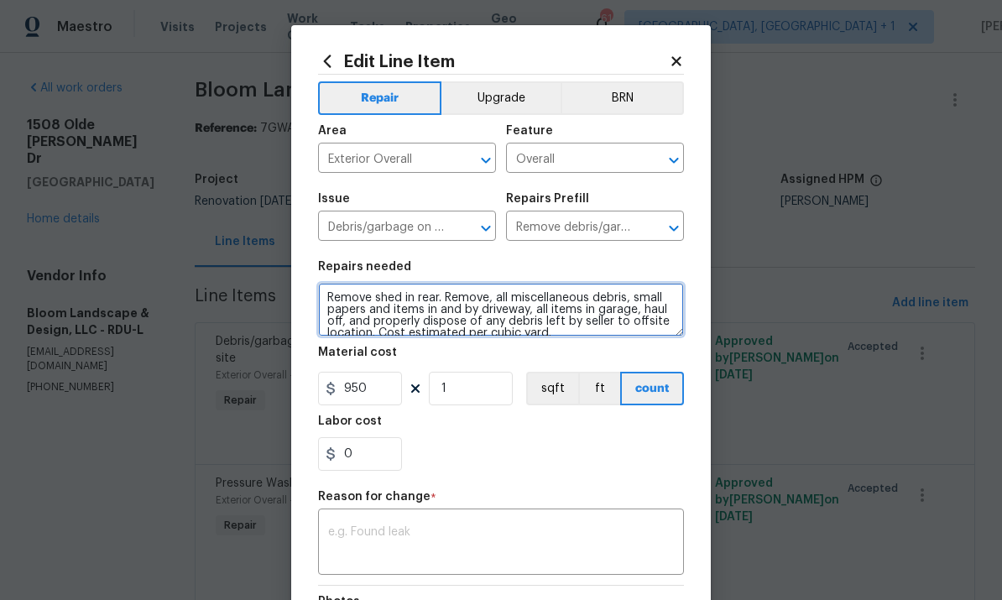
click at [442, 302] on textarea "Remove shed in rear. Remove, all miscellaneous debris, small papers and items i…" at bounding box center [501, 310] width 366 height 54
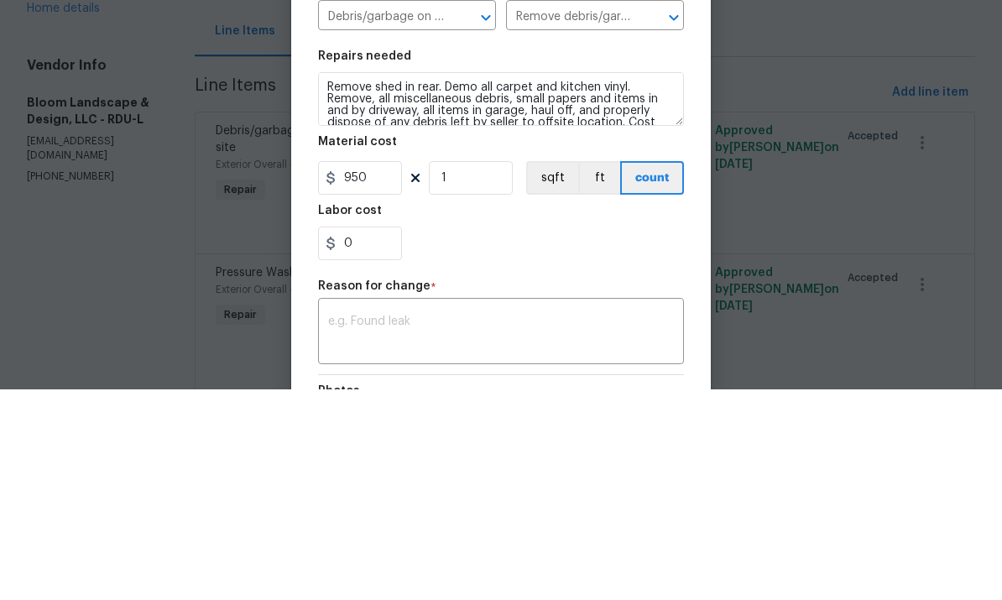
scroll to position [63, 0]
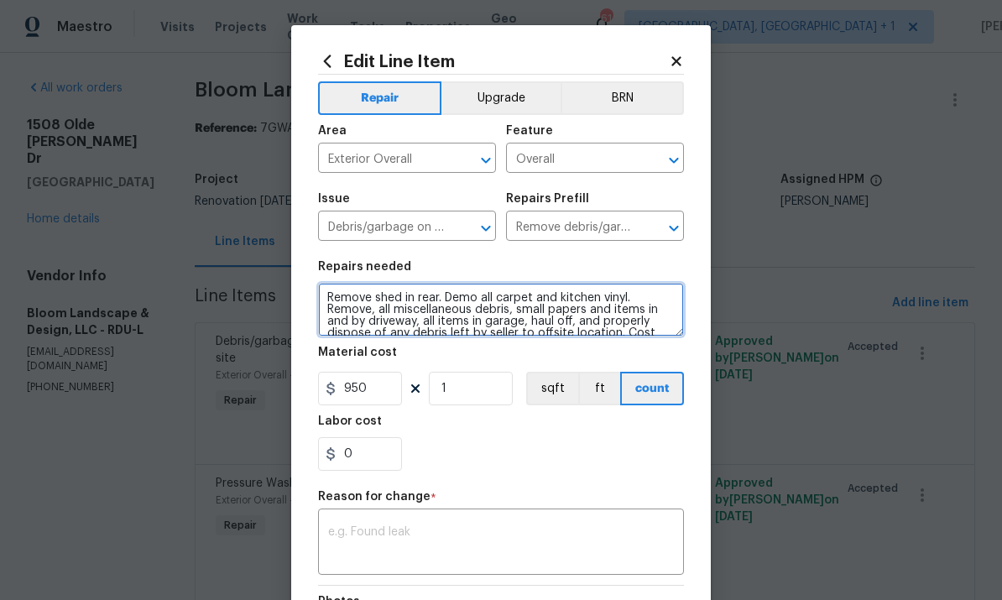
type textarea "Remove shed in rear. Demo all carpet and kitchen vinyl. Remove, all miscellaneo…"
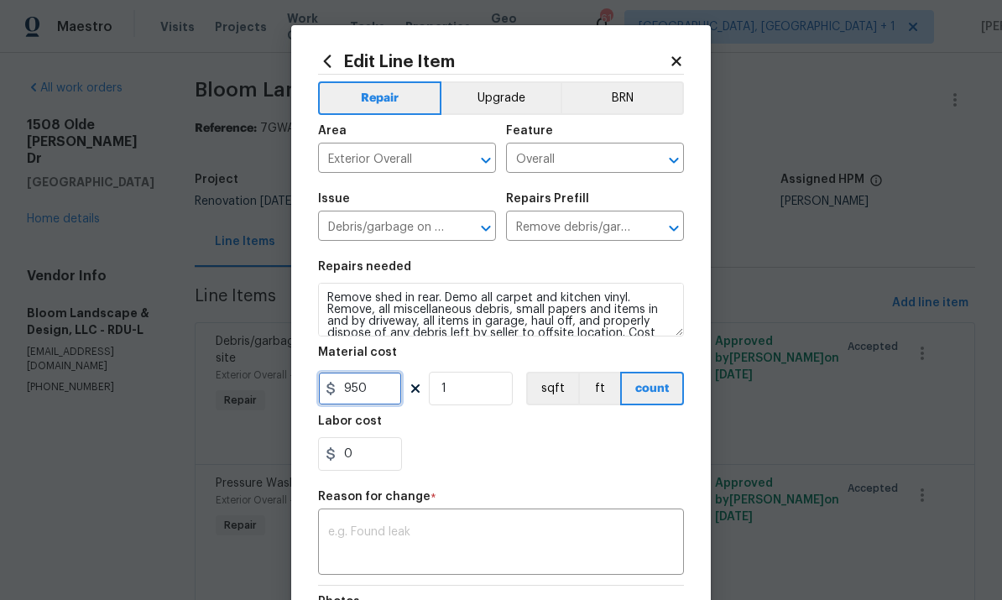
click at [389, 395] on input "950" at bounding box center [360, 389] width 84 height 34
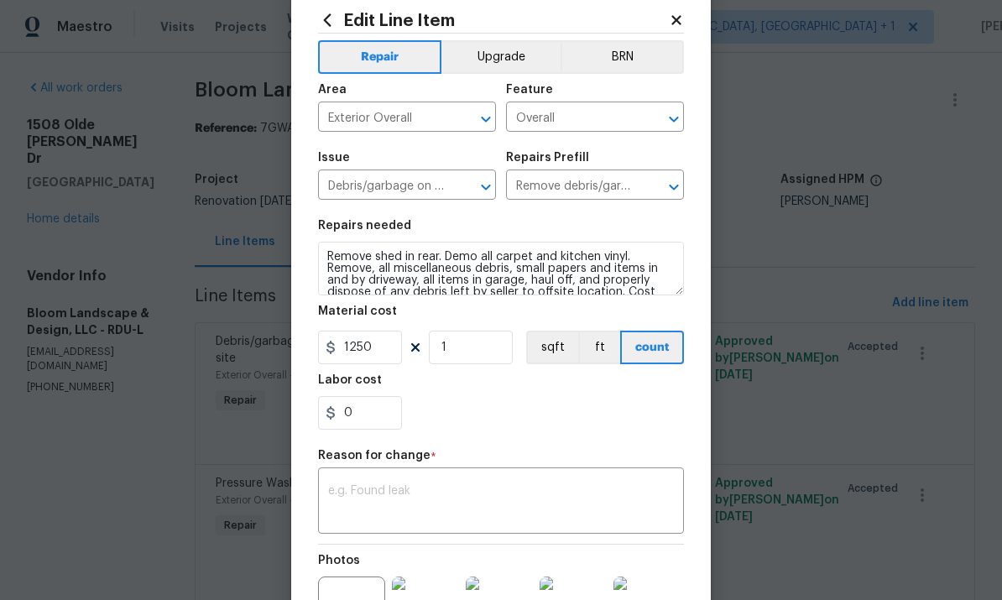
scroll to position [72, 0]
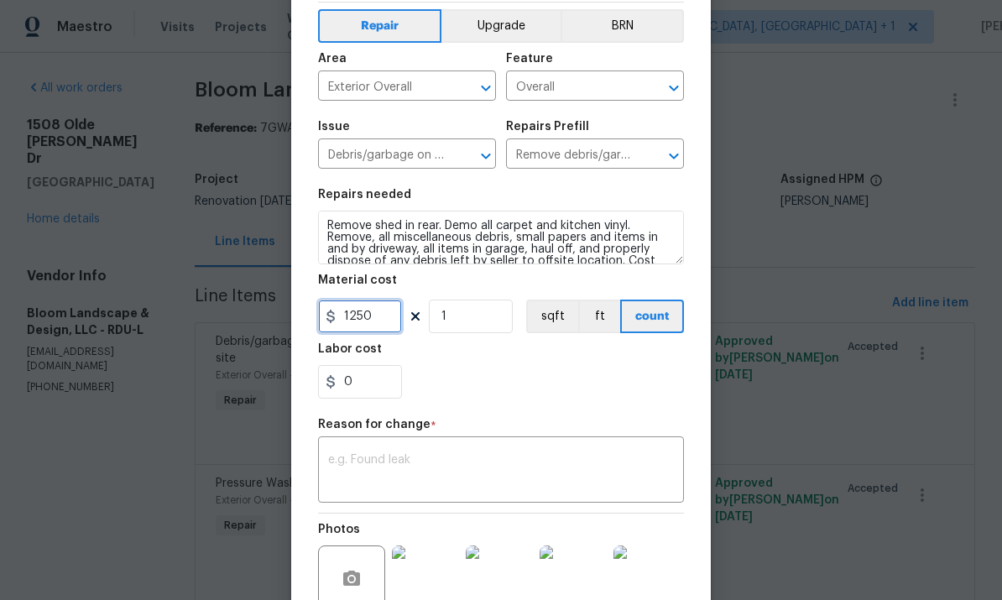
type input "1250"
click at [450, 477] on textarea at bounding box center [501, 471] width 346 height 35
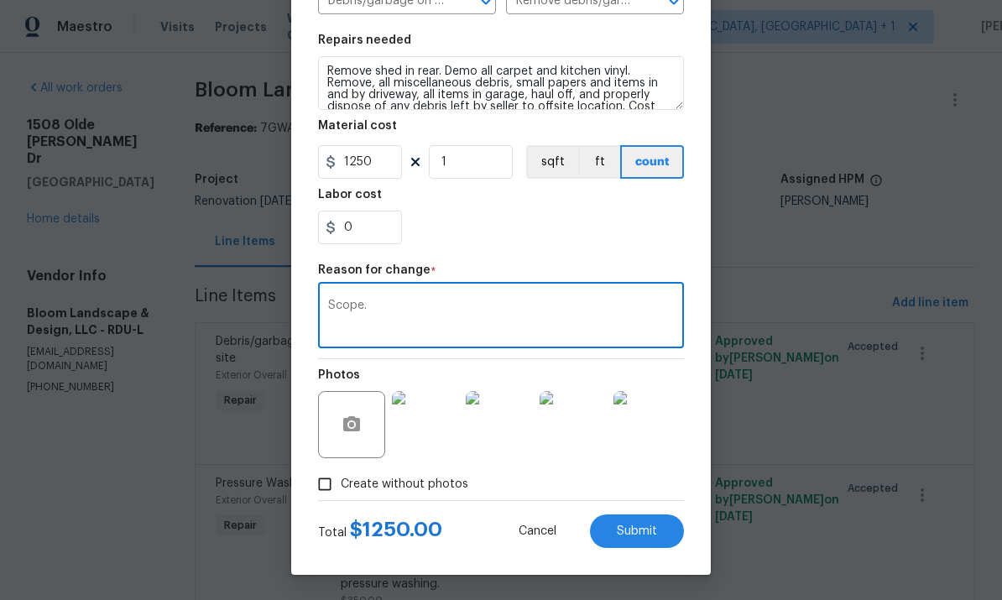
scroll to position [230, 0]
type textarea "Scope."
click at [367, 429] on button "button" at bounding box center [351, 424] width 40 height 40
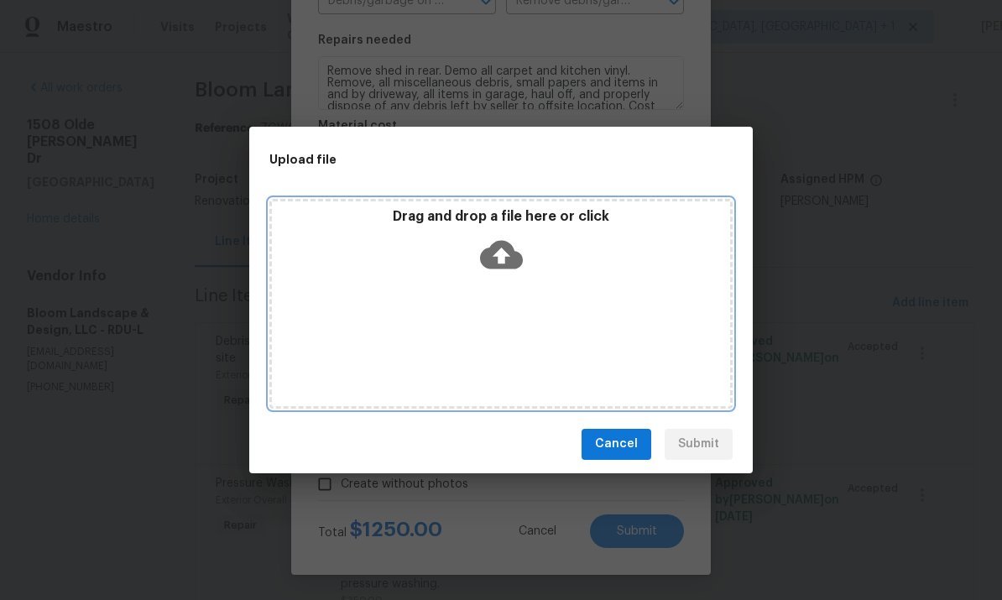
click at [492, 258] on icon at bounding box center [501, 254] width 43 height 29
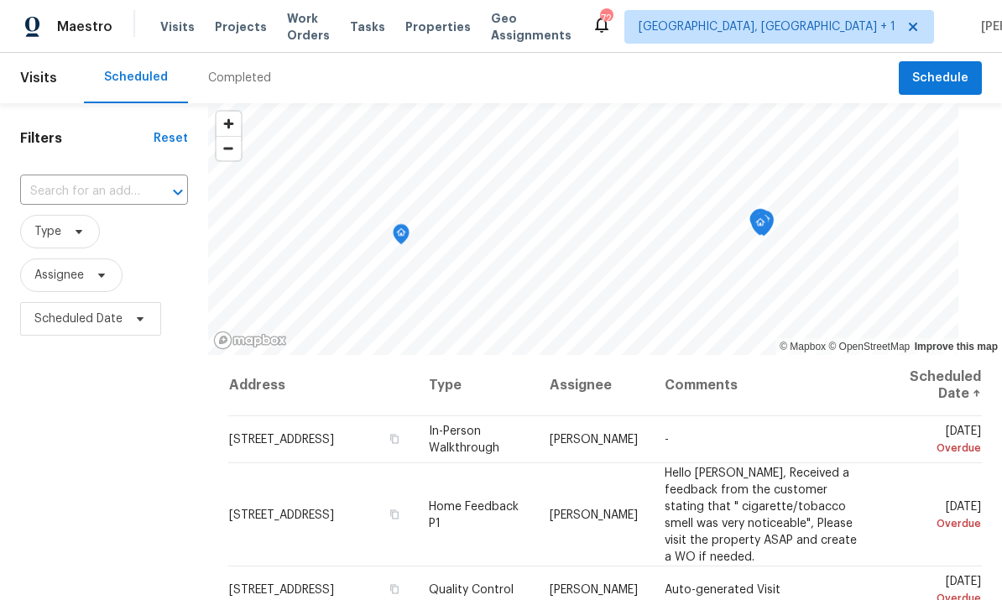
click at [82, 187] on input "text" at bounding box center [80, 192] width 121 height 26
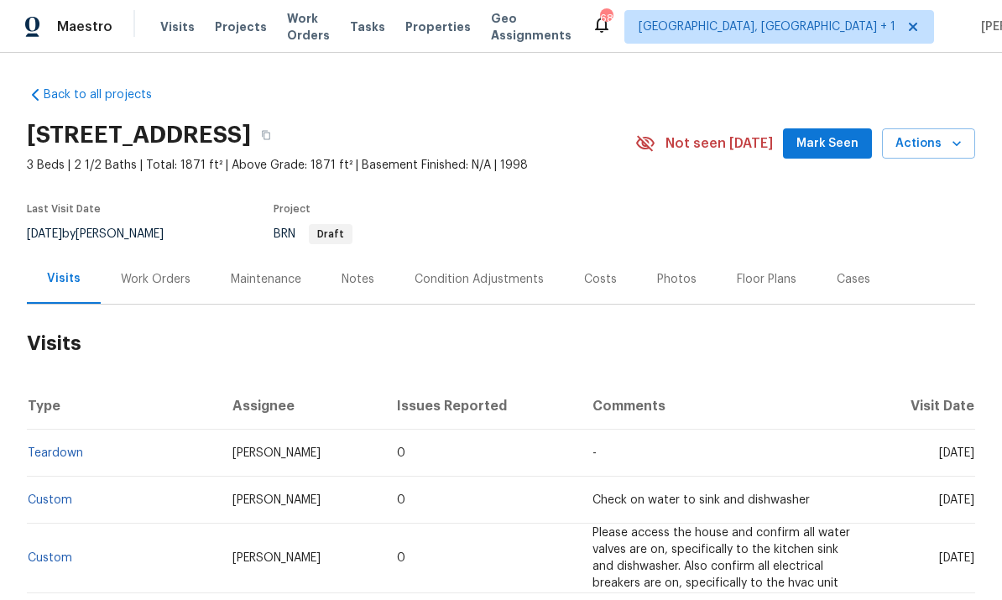
scroll to position [51, 0]
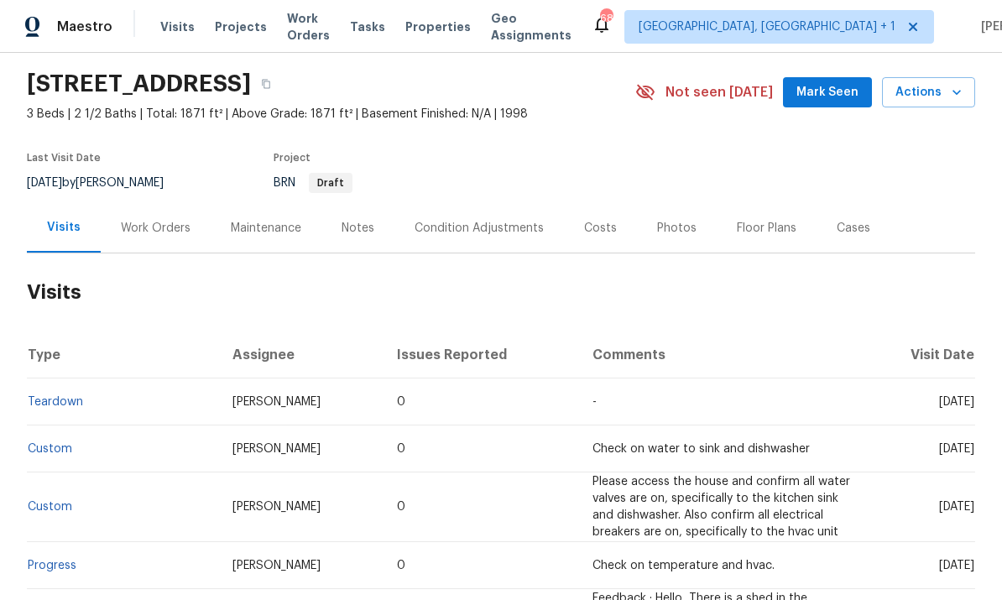
click at [40, 404] on link "Teardown" at bounding box center [55, 402] width 55 height 12
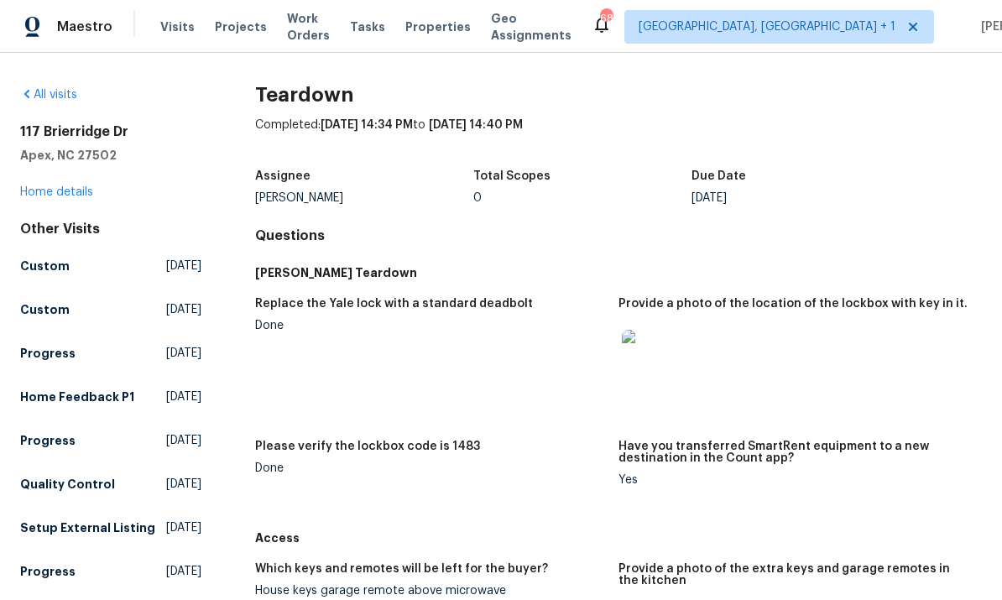
click at [664, 367] on img at bounding box center [649, 357] width 54 height 54
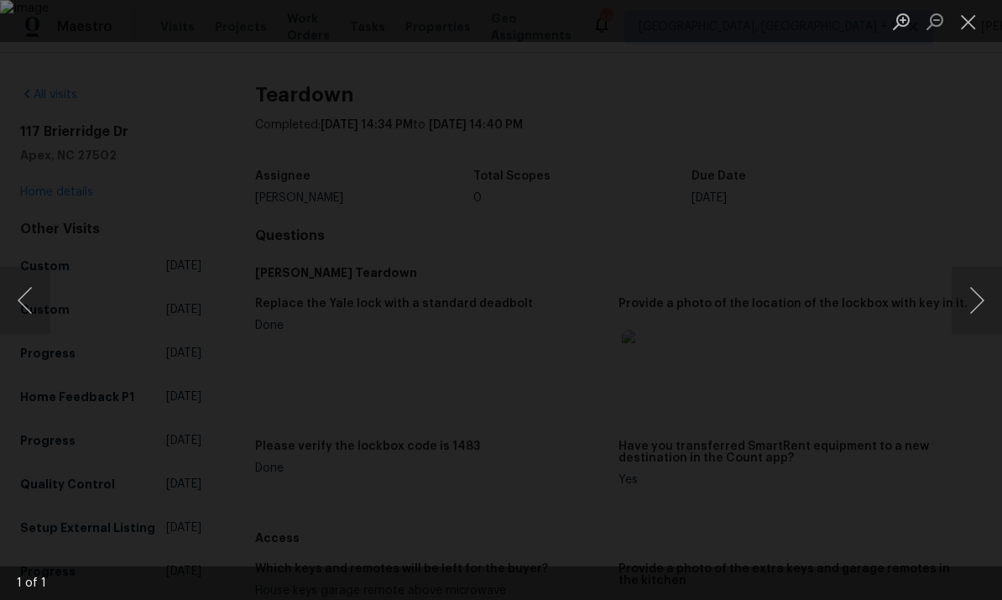
click at [637, 338] on img "Lightbox" at bounding box center [501, 300] width 1002 height 600
click at [962, 93] on img "Lightbox" at bounding box center [472, 301] width 1235 height 739
click at [962, 92] on img "Lightbox" at bounding box center [472, 301] width 1235 height 739
click at [967, 24] on button "Close lightbox" at bounding box center [968, 21] width 34 height 29
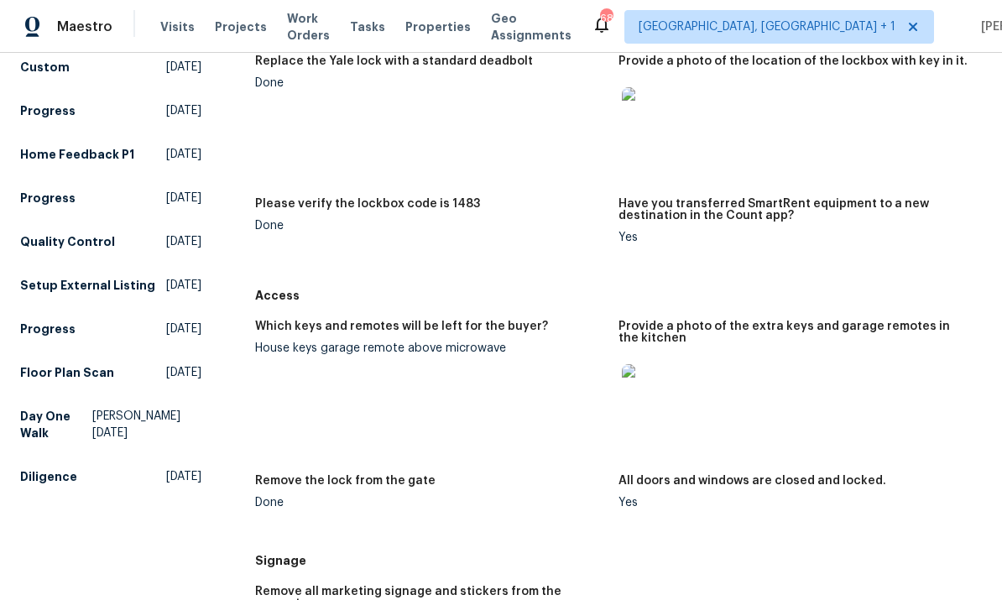
scroll to position [269, 0]
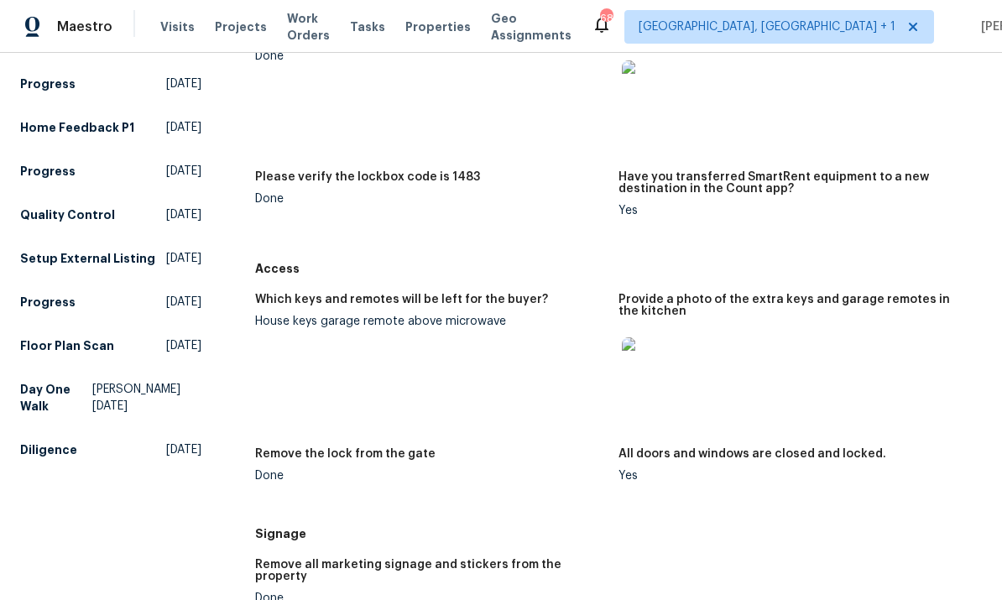
click at [655, 379] on img at bounding box center [649, 364] width 54 height 54
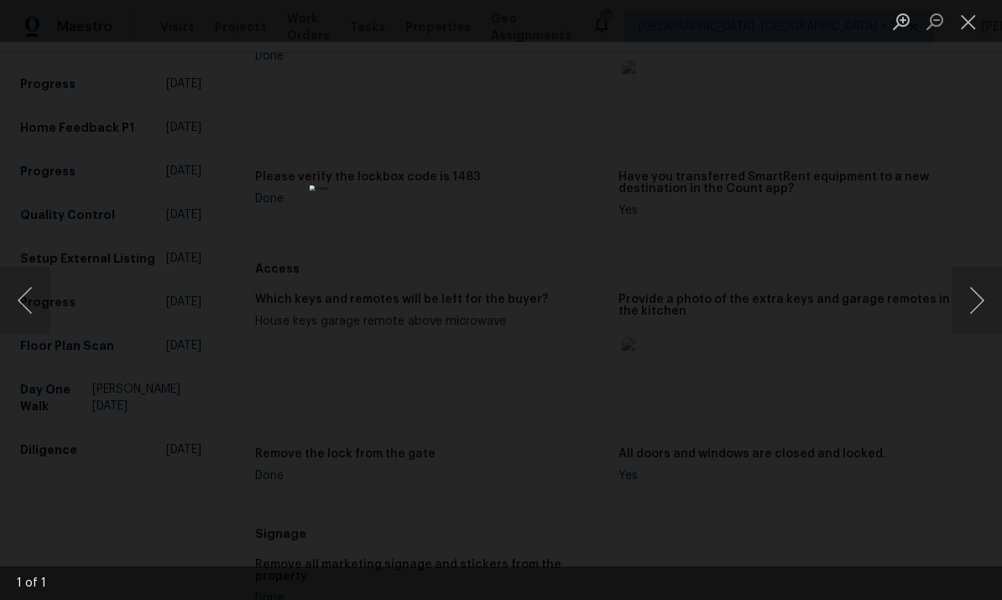
click at [949, 295] on div "Lightbox" at bounding box center [501, 300] width 1002 height 600
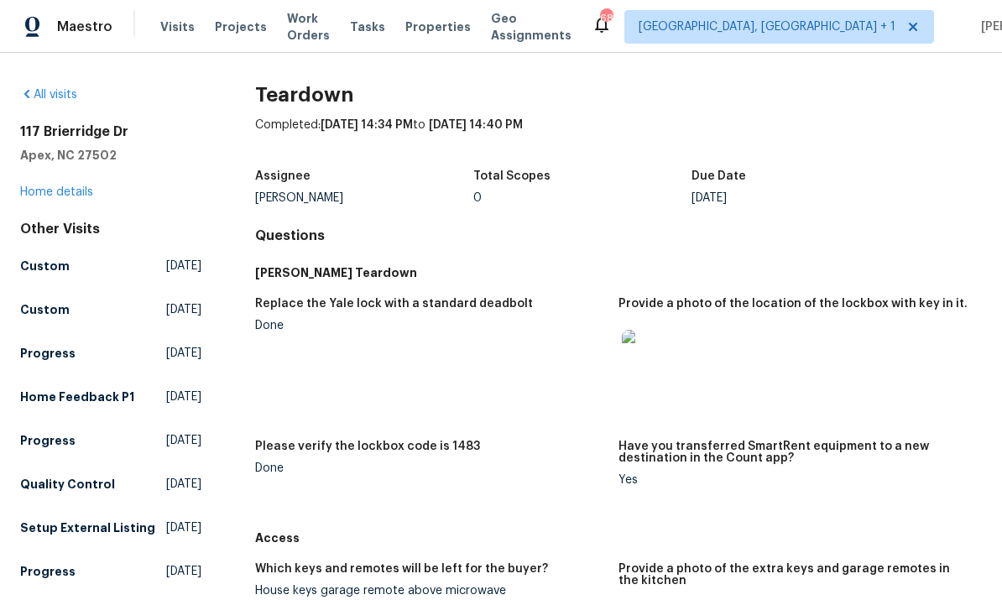
scroll to position [0, 0]
click at [657, 347] on img at bounding box center [649, 357] width 54 height 54
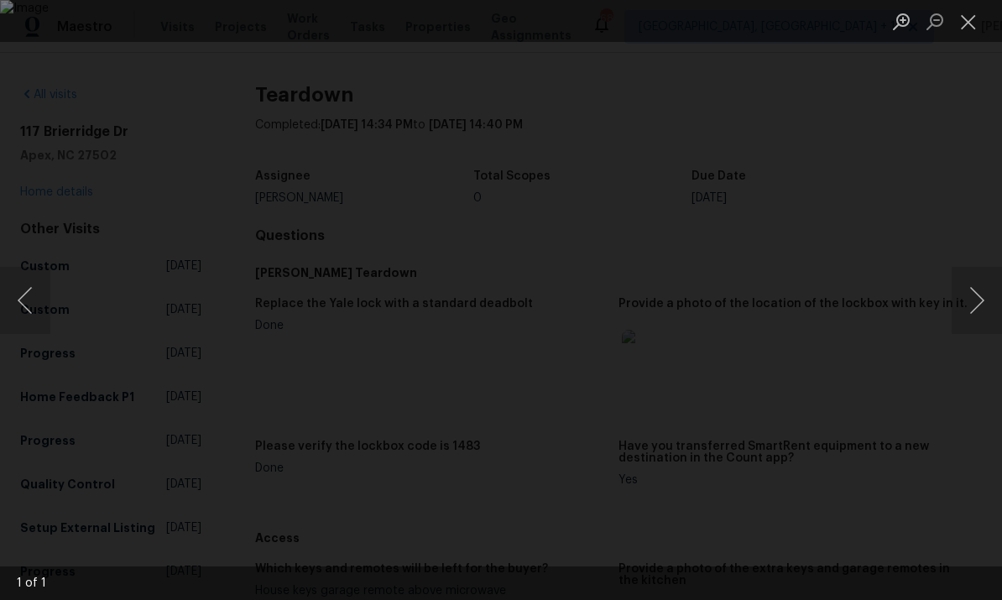
click at [978, 95] on div "Lightbox" at bounding box center [501, 300] width 1002 height 600
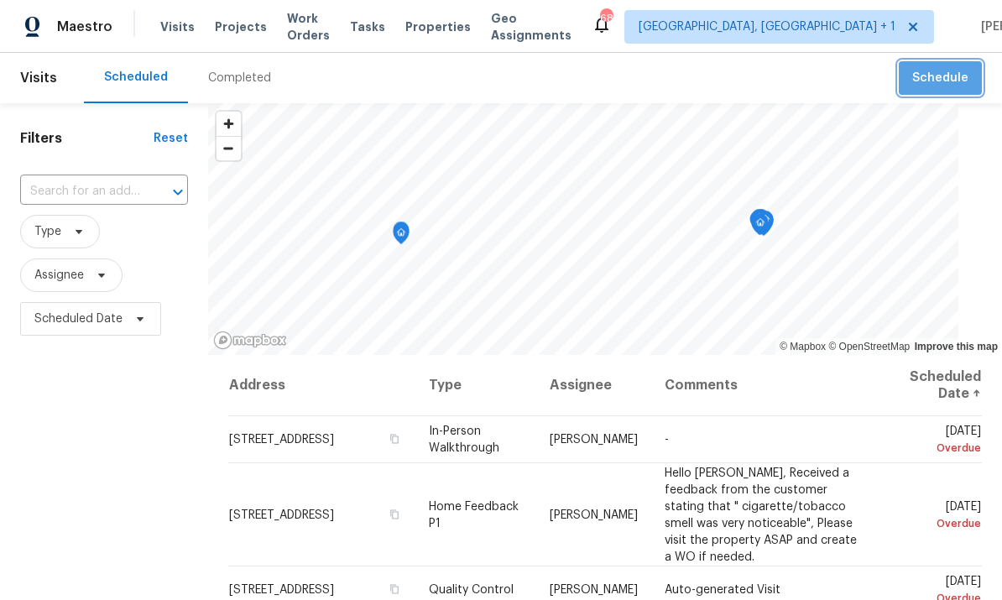
click at [960, 83] on span "Schedule" at bounding box center [940, 78] width 56 height 21
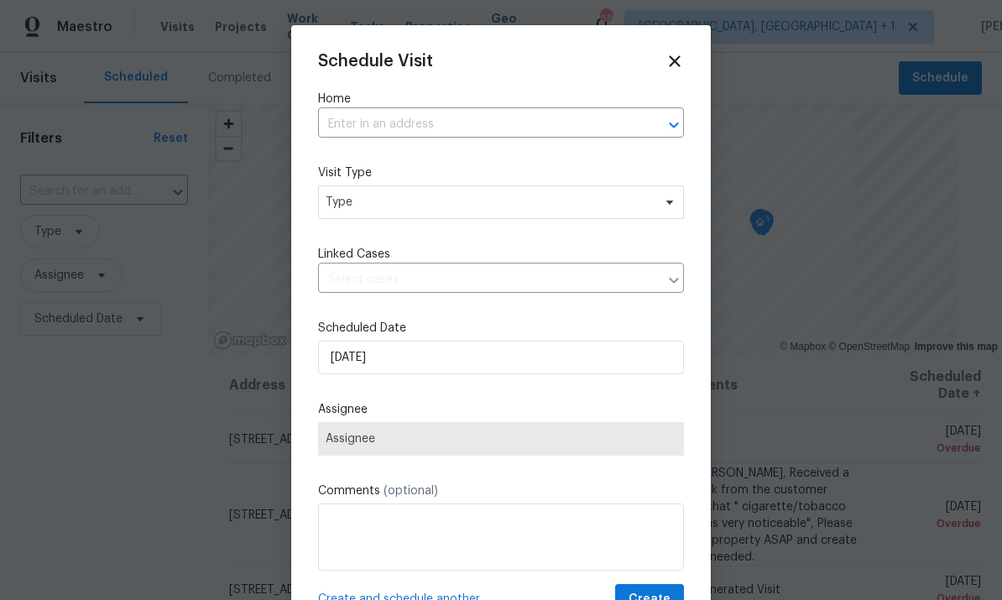
click at [395, 123] on input "text" at bounding box center [477, 125] width 319 height 26
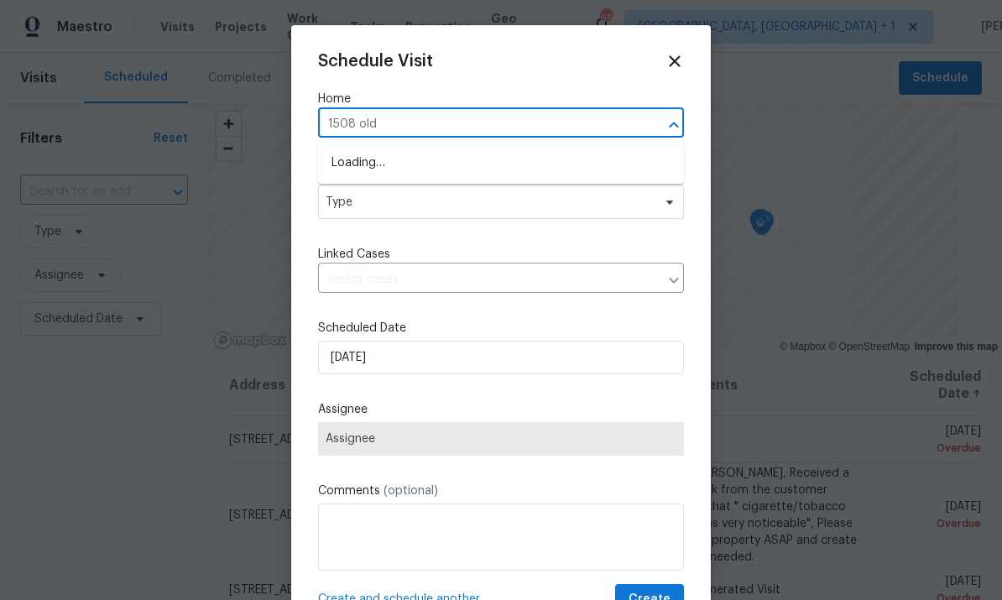
type input "1508 olde"
click at [535, 154] on li "1508 Olde McKenzie Dr, Holly Springs, NC 27540" at bounding box center [501, 163] width 366 height 28
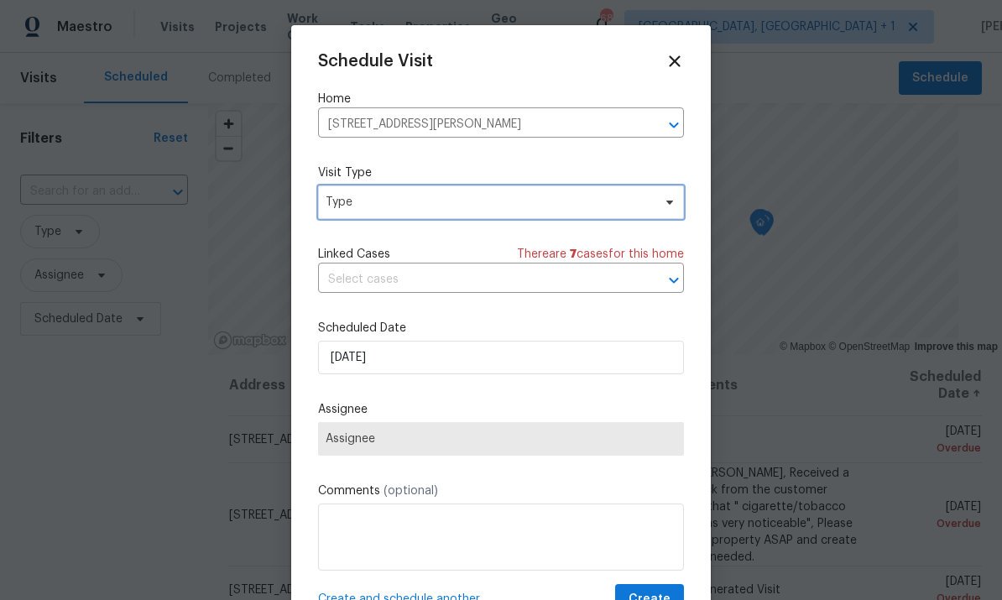
click at [662, 206] on span at bounding box center [667, 201] width 18 height 13
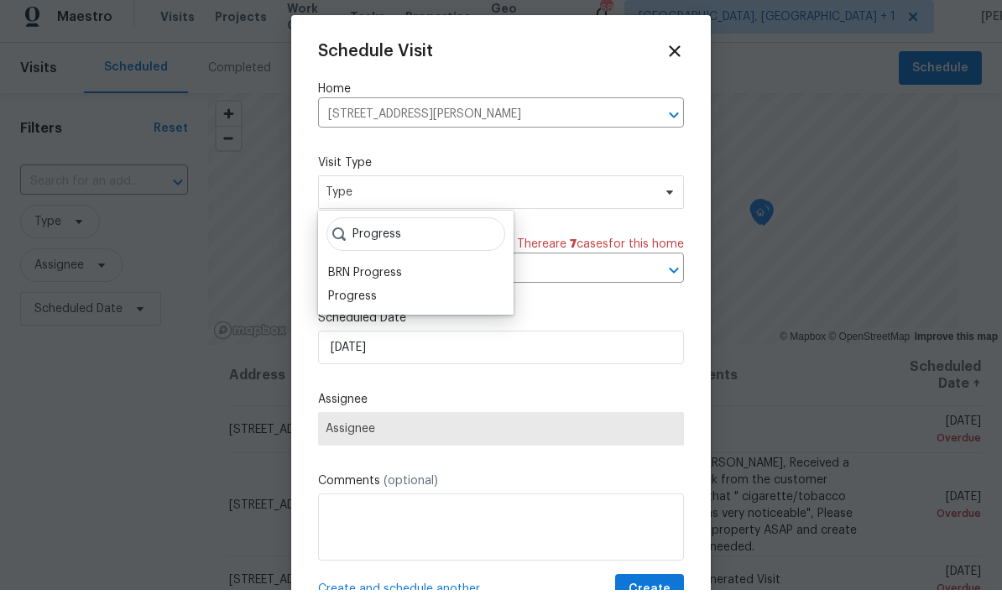
scroll to position [10, 0]
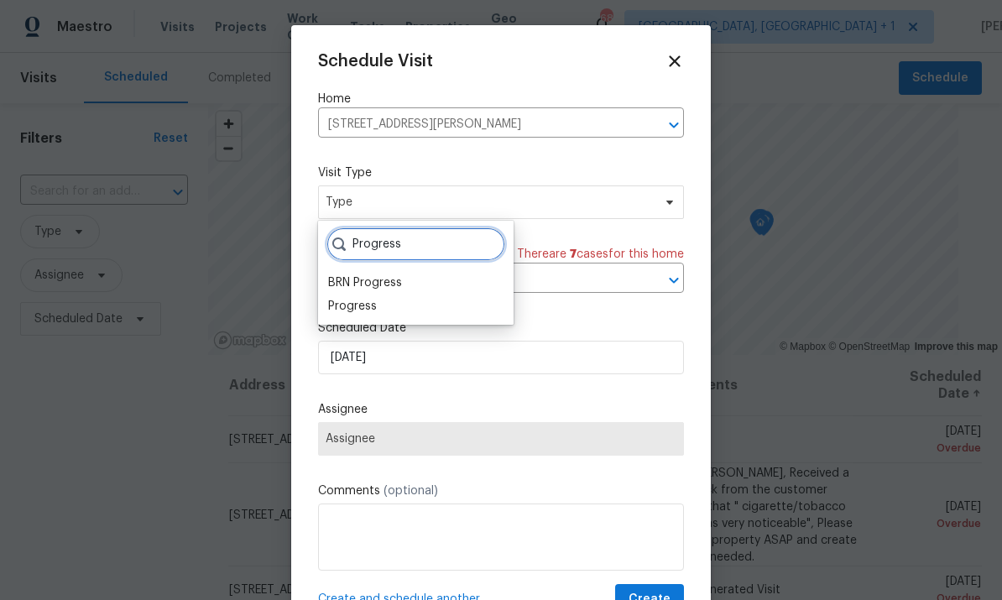
type input "Progress"
click at [362, 298] on div "Progress" at bounding box center [352, 306] width 49 height 17
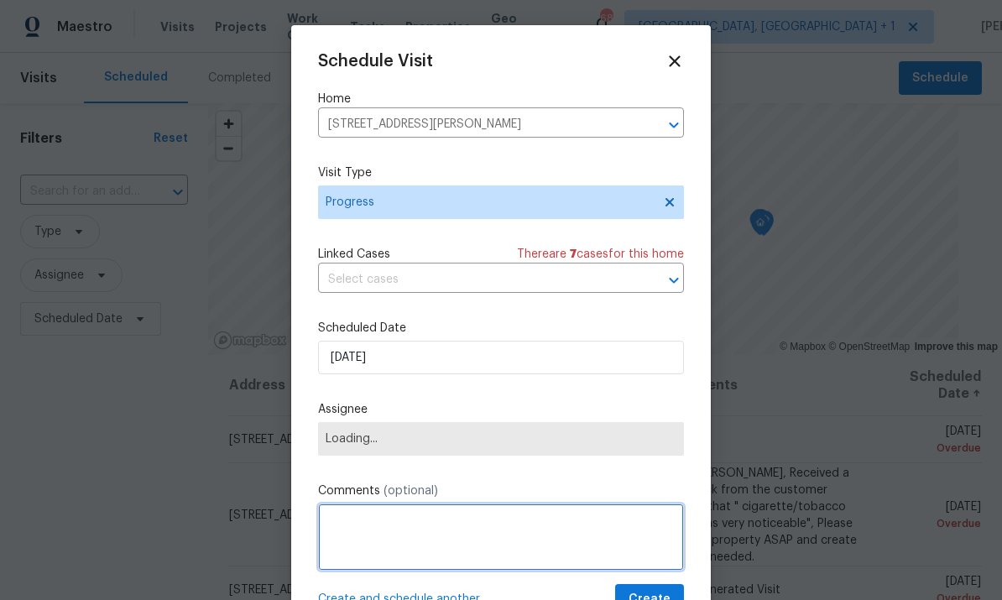
click at [415, 539] on textarea at bounding box center [501, 536] width 366 height 67
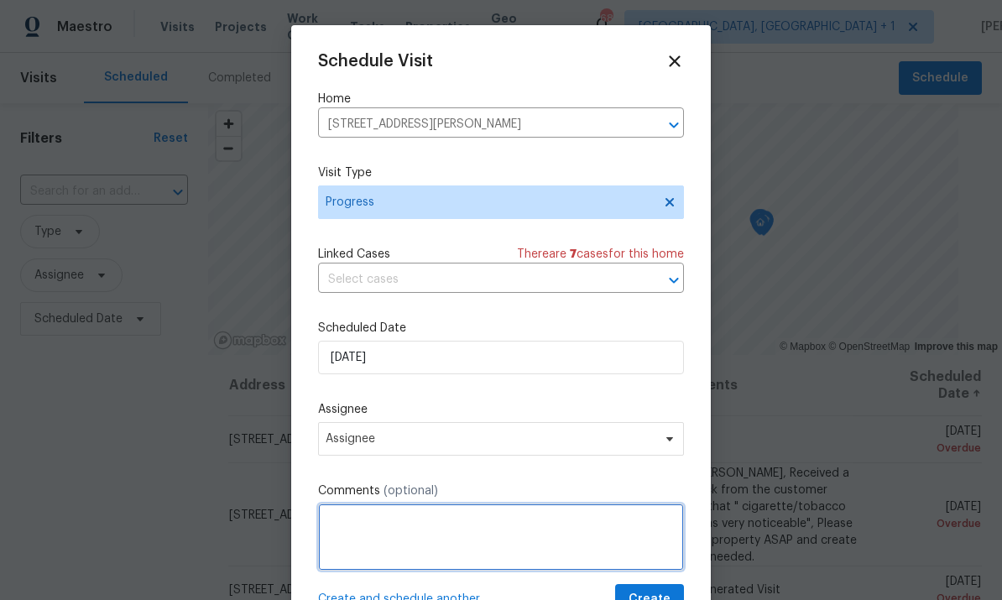
scroll to position [53, 0]
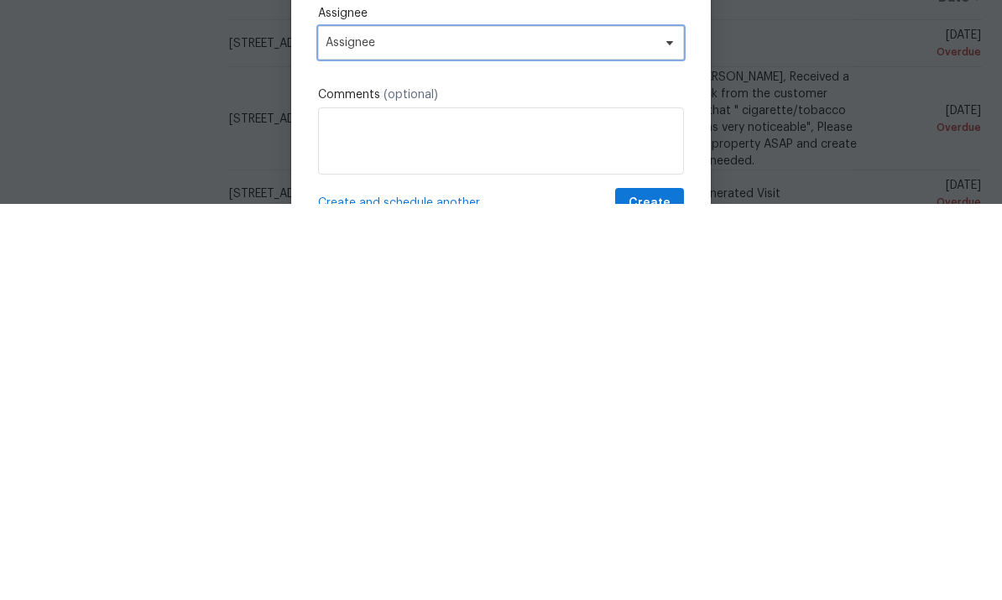
click at [666, 422] on span "Assignee" at bounding box center [501, 439] width 366 height 34
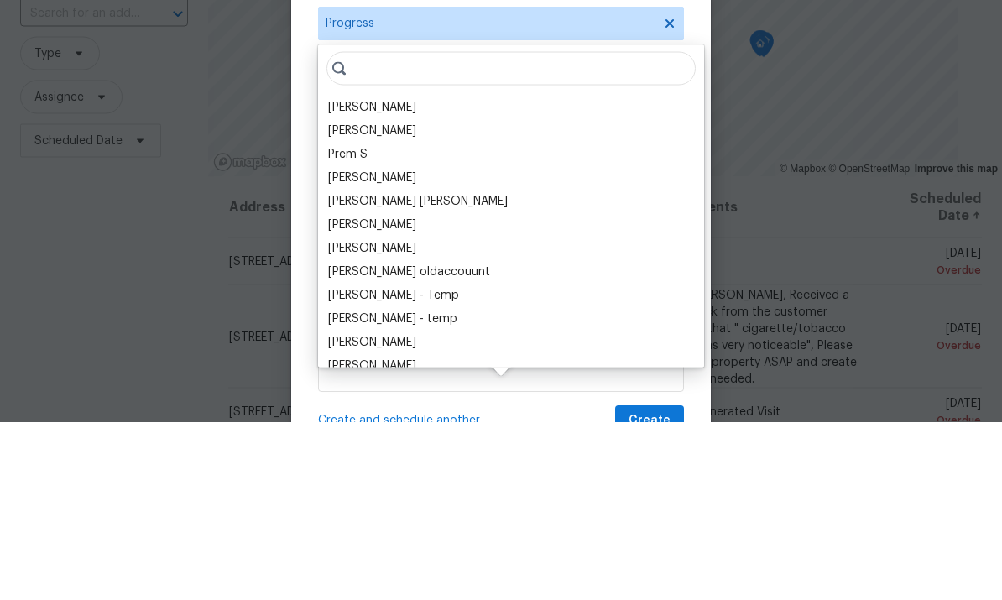
click at [385, 277] on div "[PERSON_NAME]" at bounding box center [372, 285] width 88 height 17
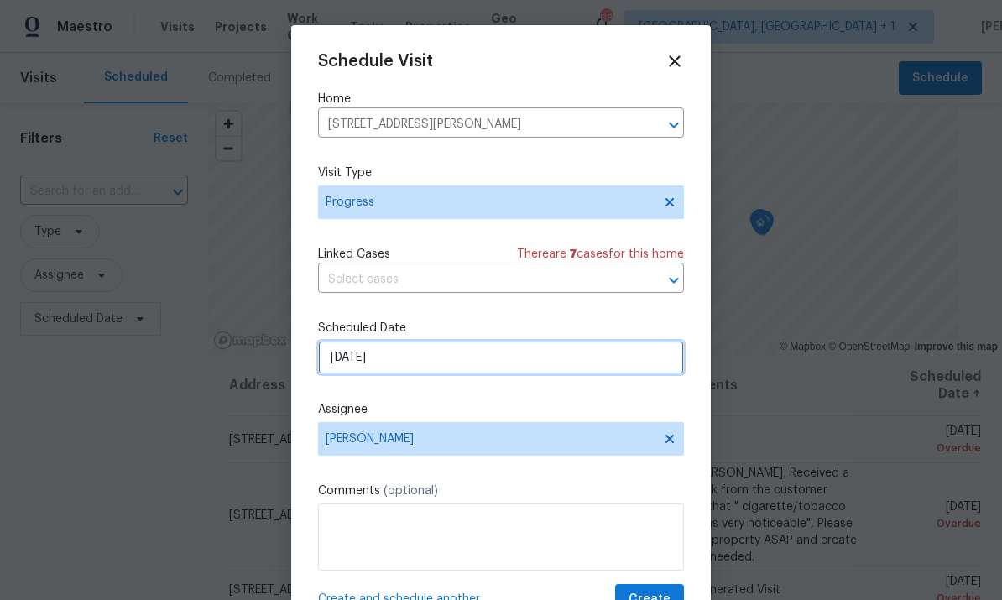
click at [664, 359] on input "[DATE]" at bounding box center [501, 358] width 366 height 34
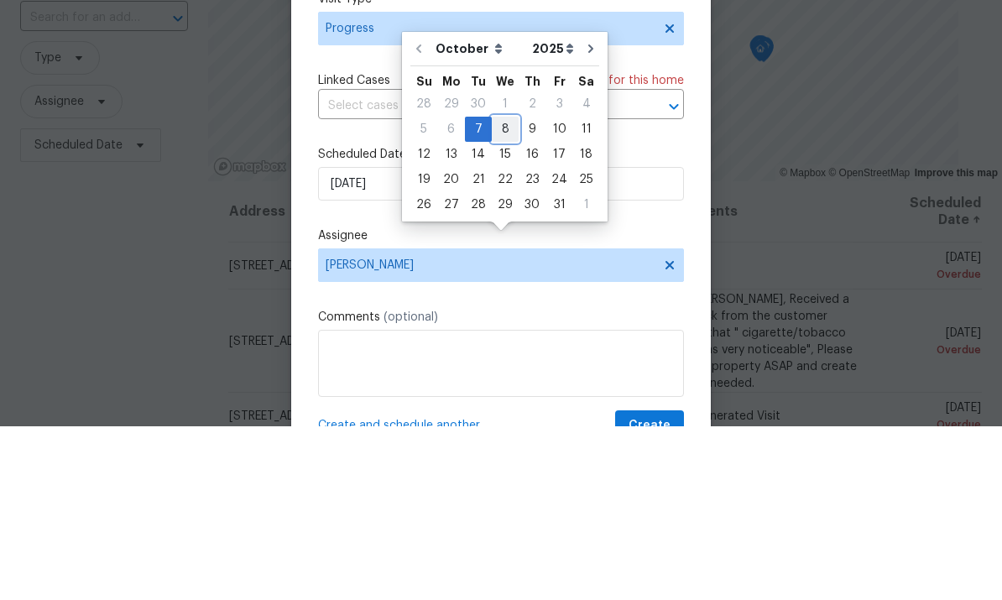
click at [506, 291] on div "8" at bounding box center [505, 302] width 27 height 23
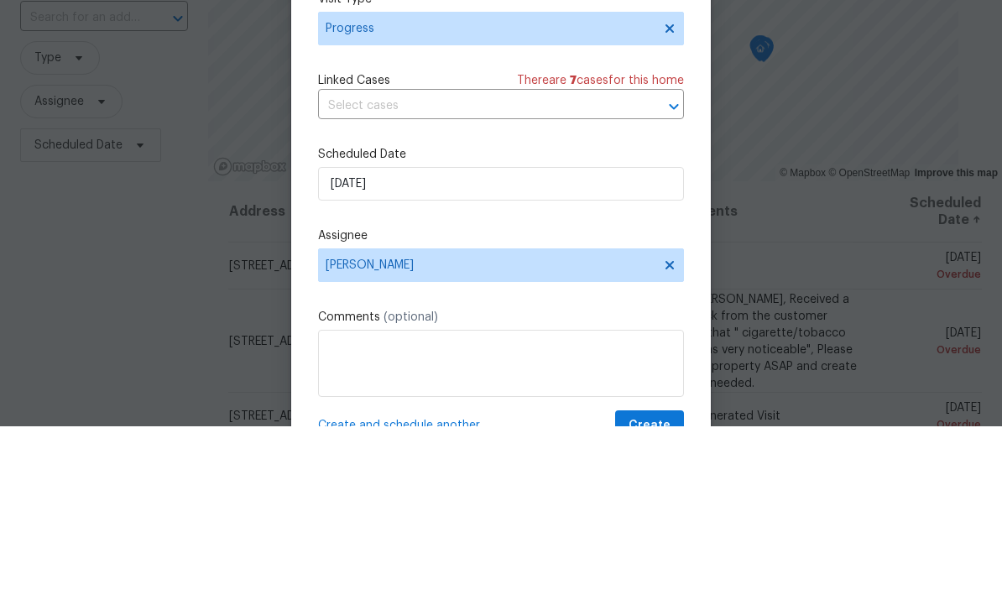
type input "10/8/2025"
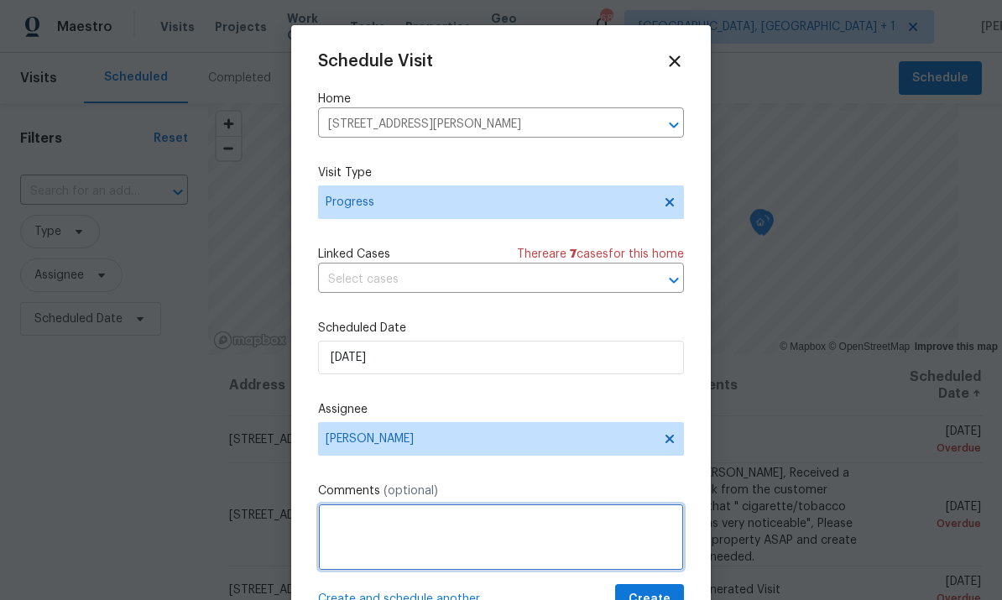
click at [380, 523] on textarea at bounding box center [501, 536] width 366 height 67
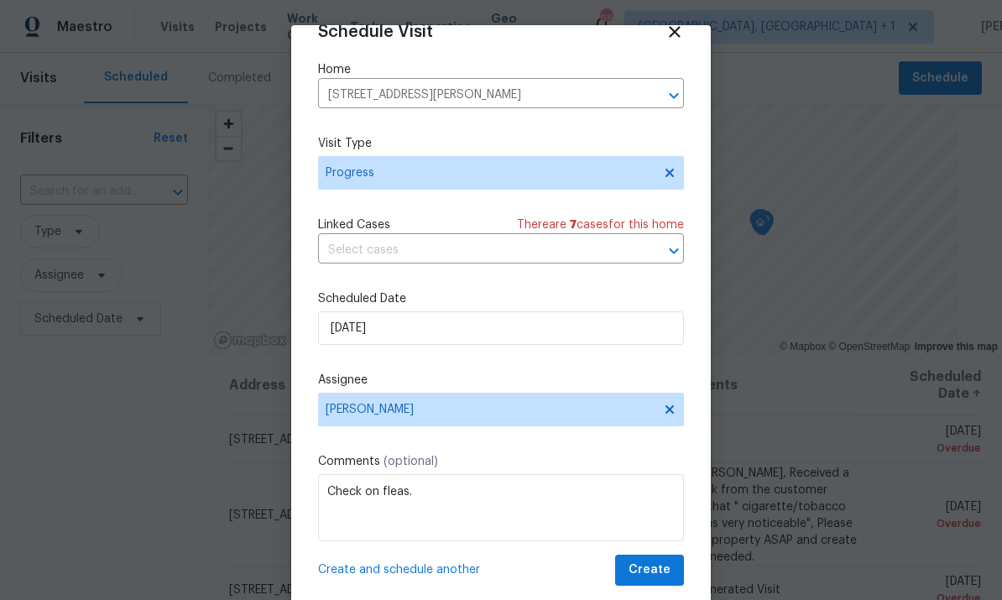
scroll to position [33, 0]
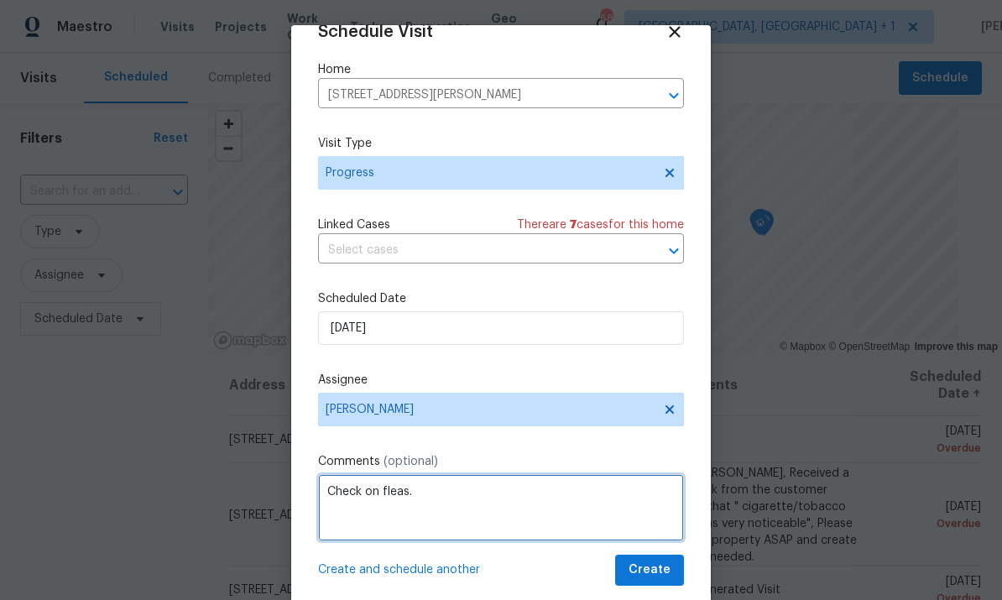
type textarea "Check on fleas."
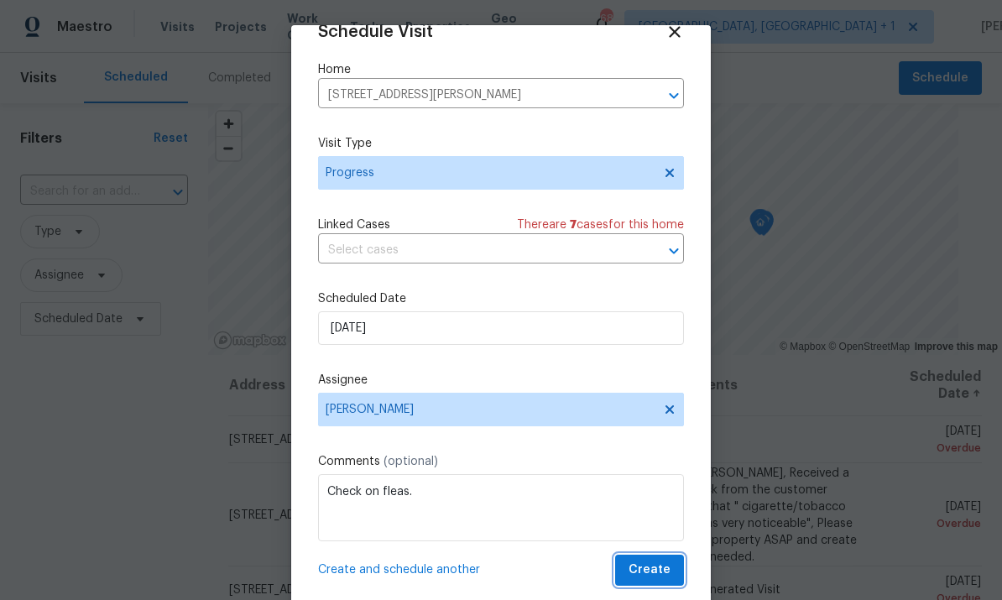
click at [652, 570] on span "Create" at bounding box center [649, 570] width 42 height 21
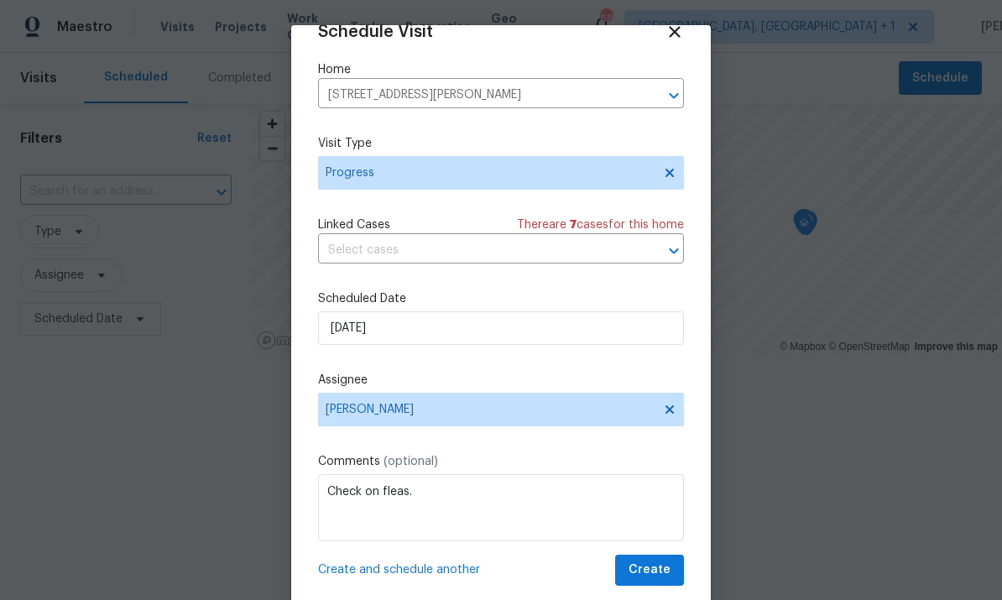
scroll to position [0, 0]
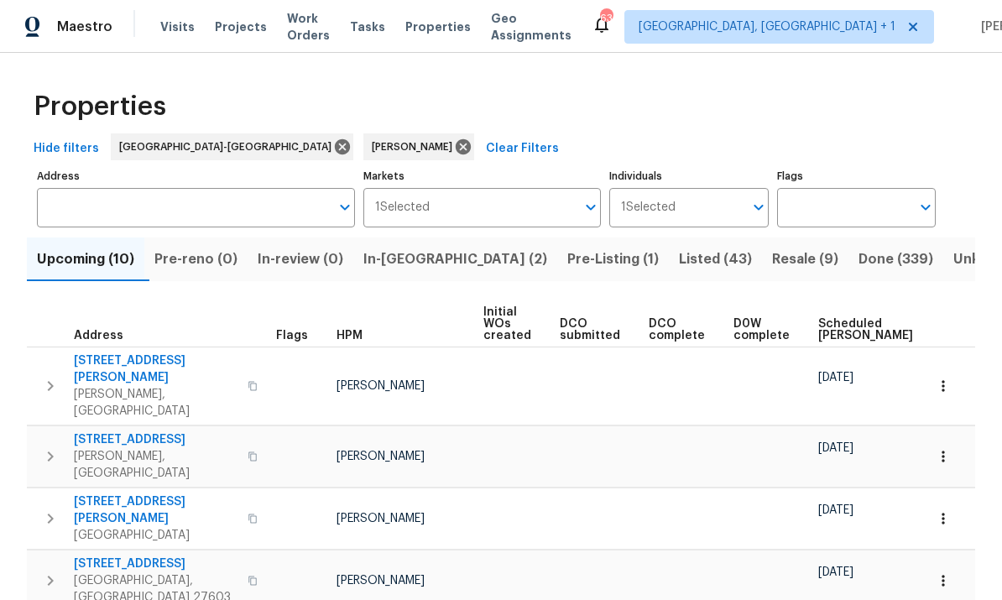
click at [414, 255] on span "In-[GEOGRAPHIC_DATA] (2)" at bounding box center [455, 258] width 184 height 23
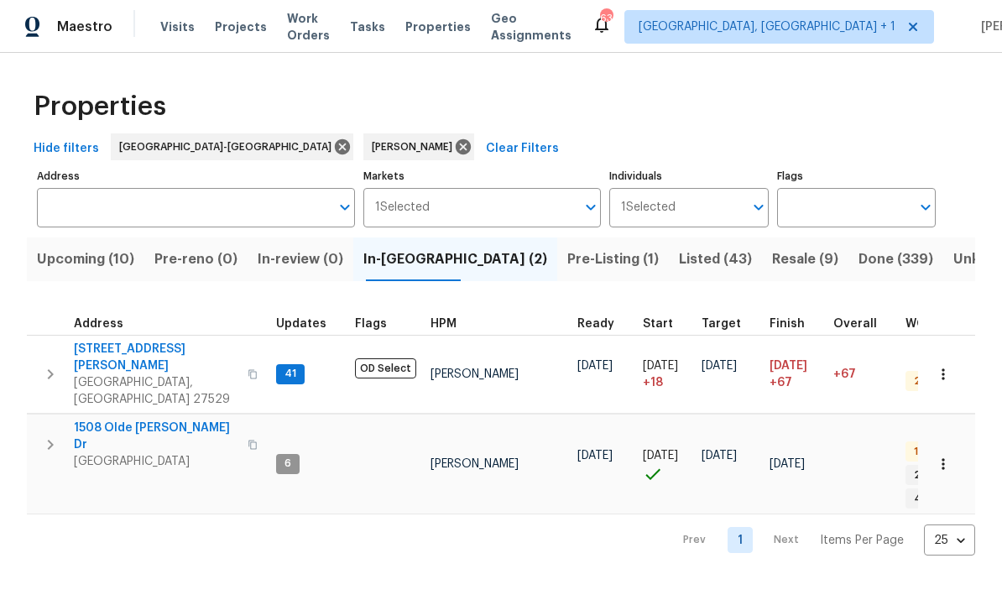
click at [86, 260] on span "Upcoming (10)" at bounding box center [85, 258] width 97 height 23
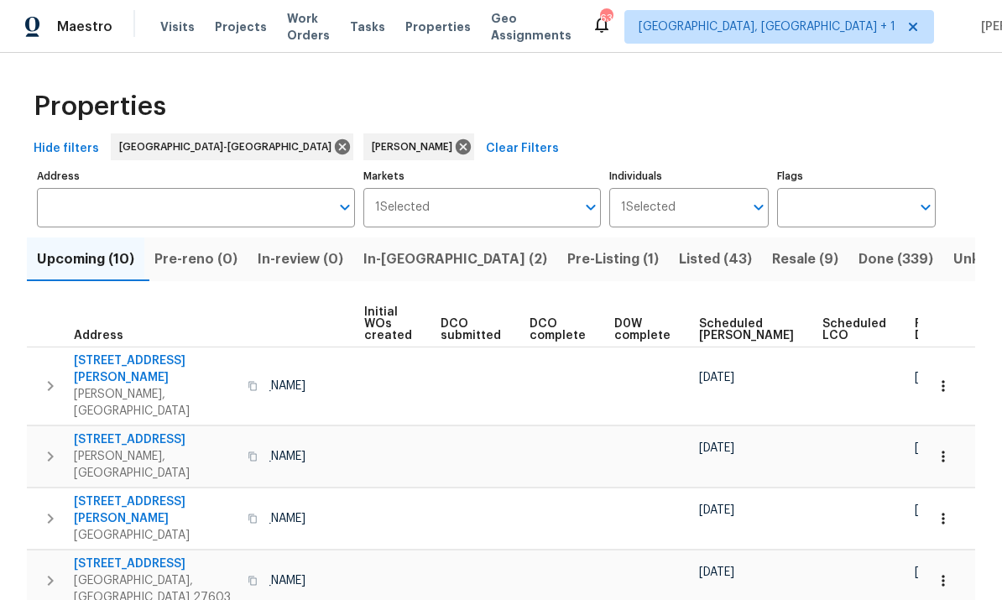
scroll to position [0, 118]
click at [915, 337] on span "Ready Date" at bounding box center [933, 329] width 37 height 23
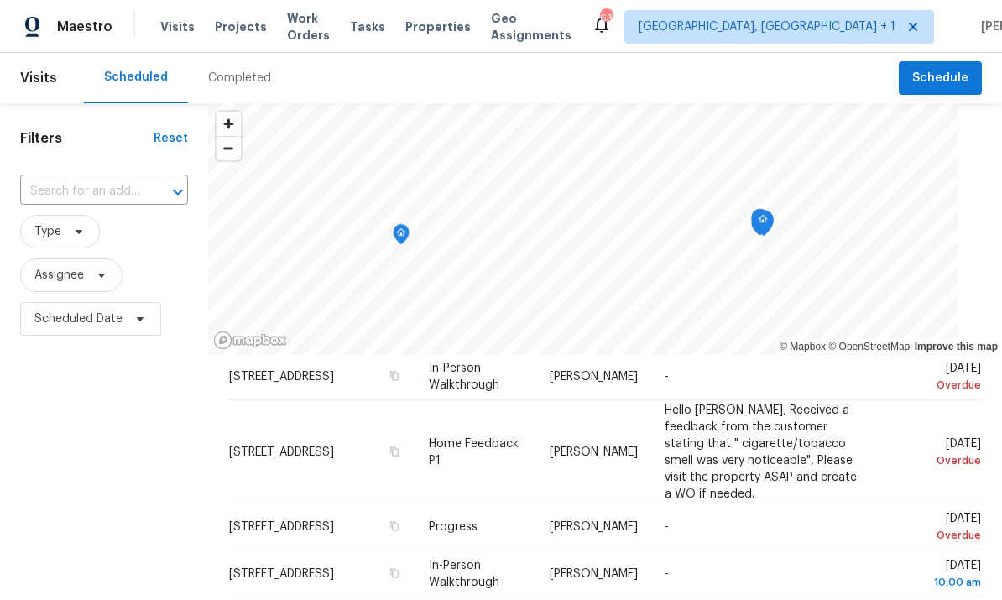
scroll to position [66, 0]
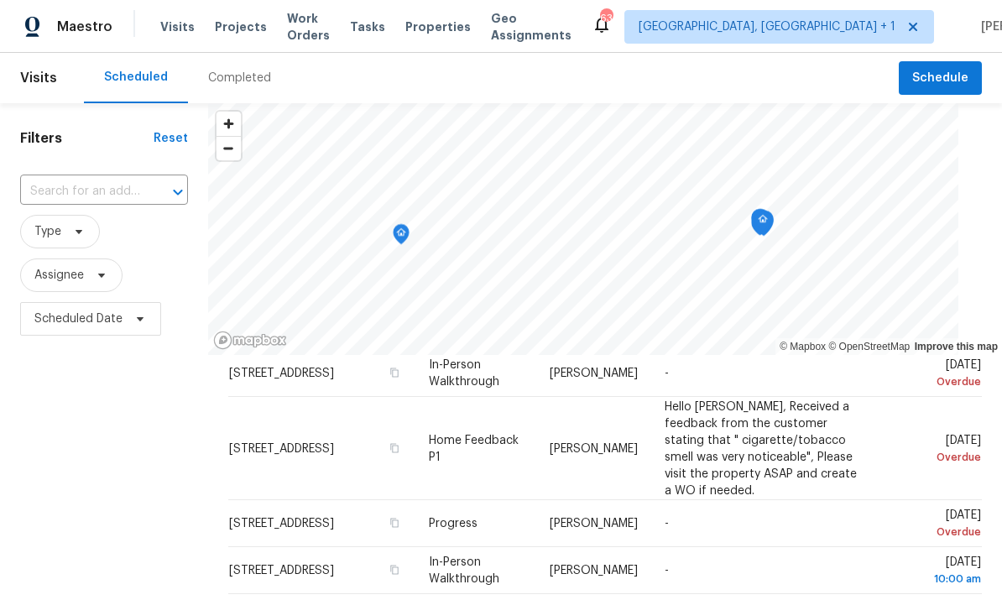
click at [0, 0] on icon at bounding box center [0, 0] width 0 height 0
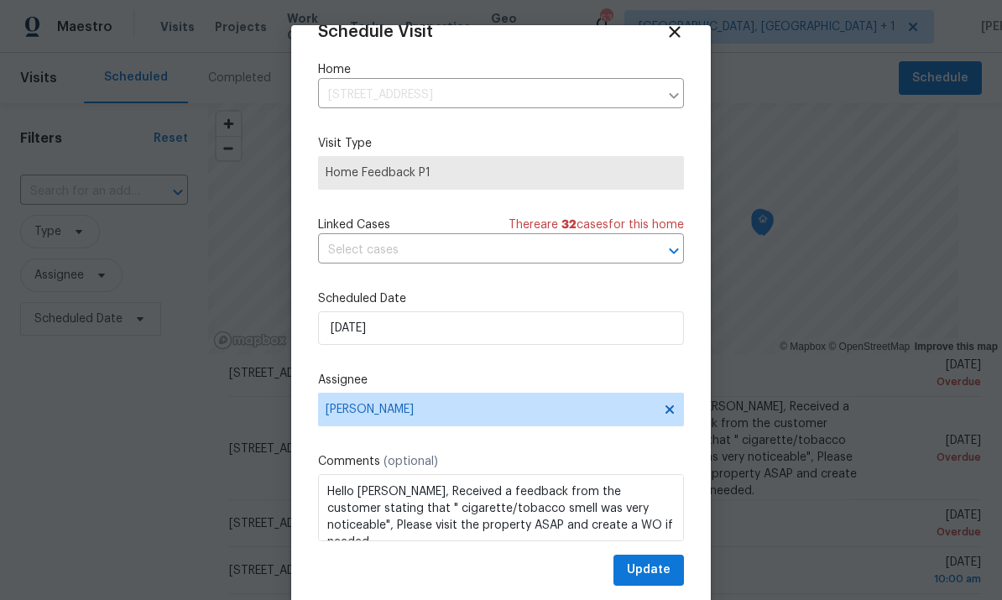
scroll to position [33, 0]
click at [539, 331] on input "[DATE]" at bounding box center [501, 328] width 366 height 34
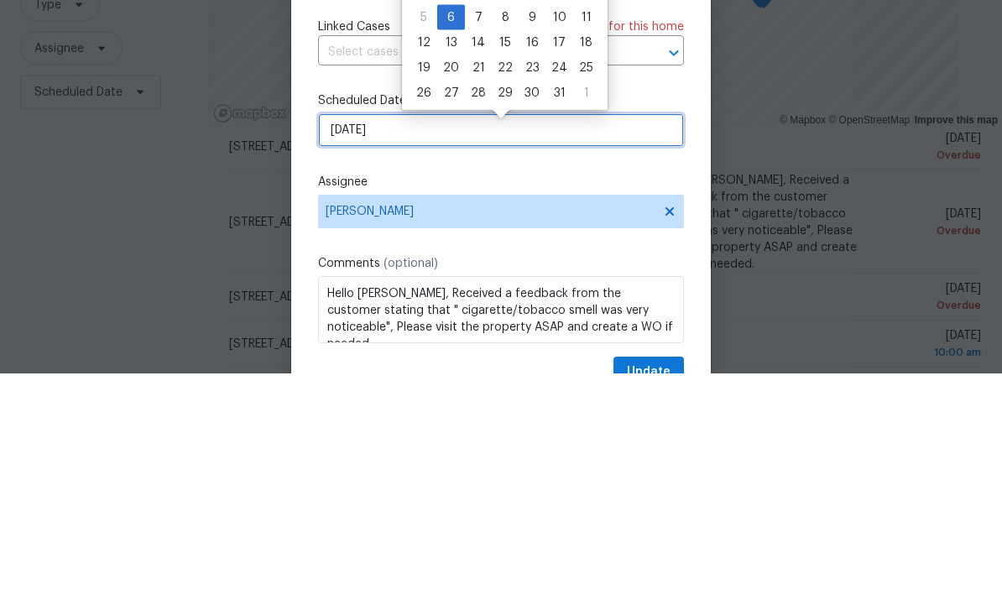
scroll to position [0, 0]
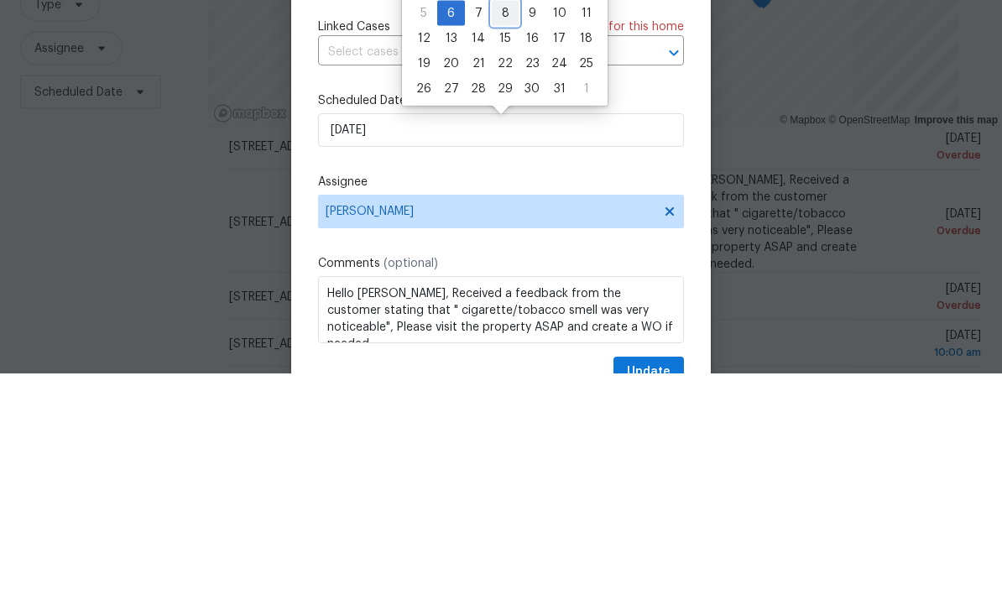
click at [503, 228] on div "8" at bounding box center [505, 239] width 27 height 23
type input "[DATE]"
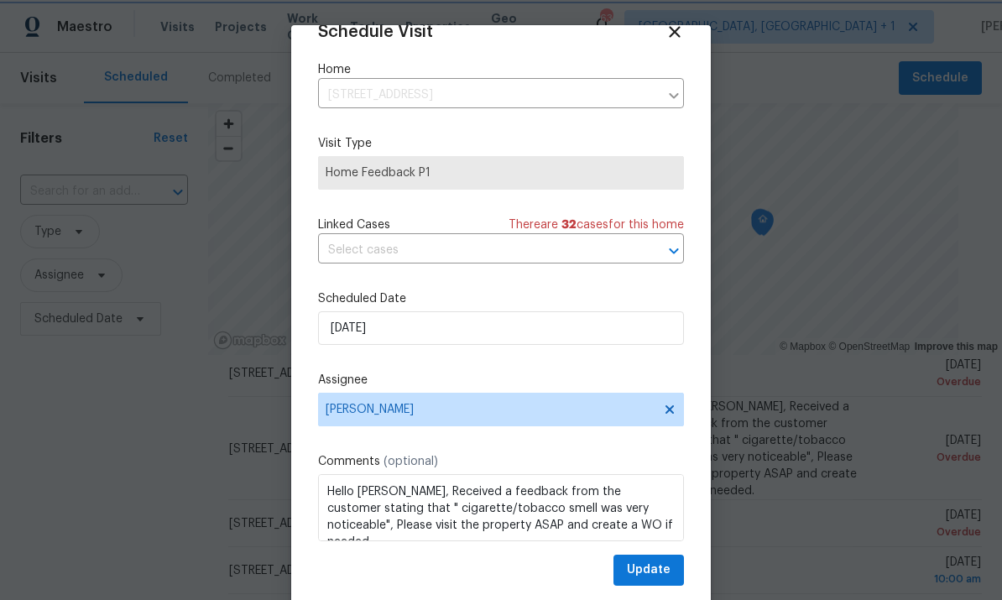
scroll to position [33, 0]
click at [642, 572] on span "Update" at bounding box center [649, 570] width 44 height 21
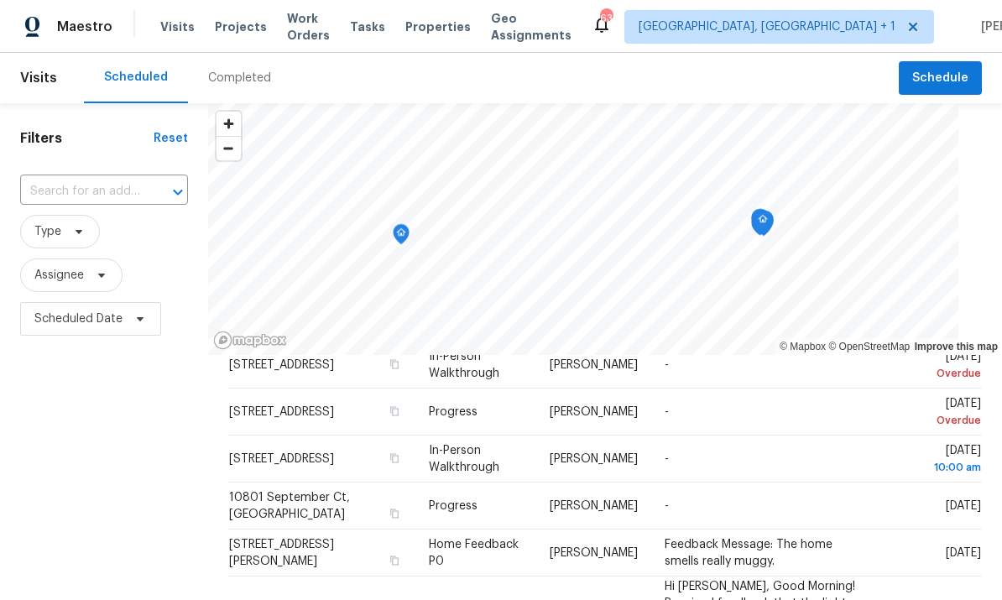
scroll to position [89, 0]
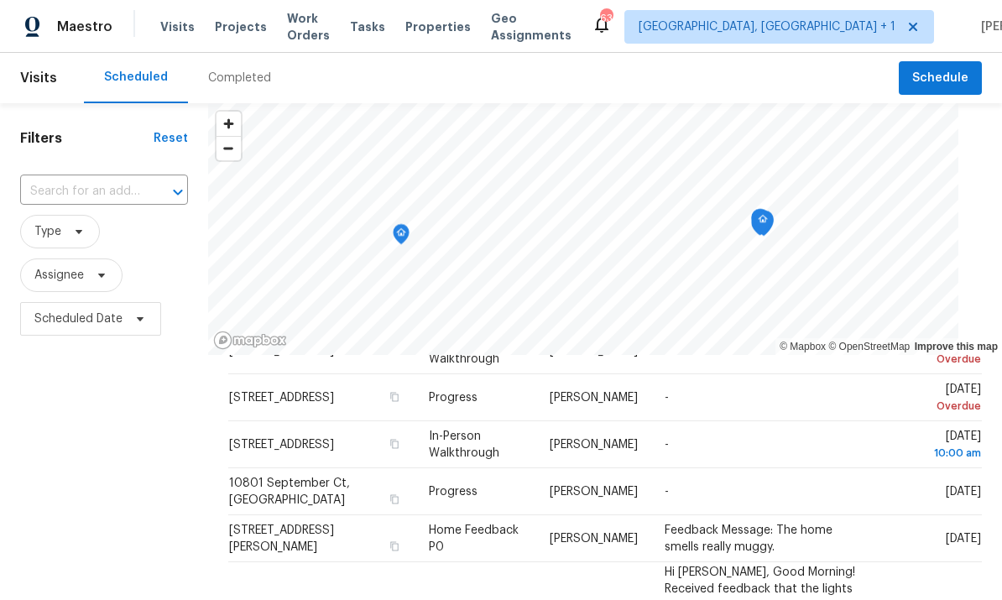
click at [729, 468] on td "-" at bounding box center [764, 491] width 227 height 47
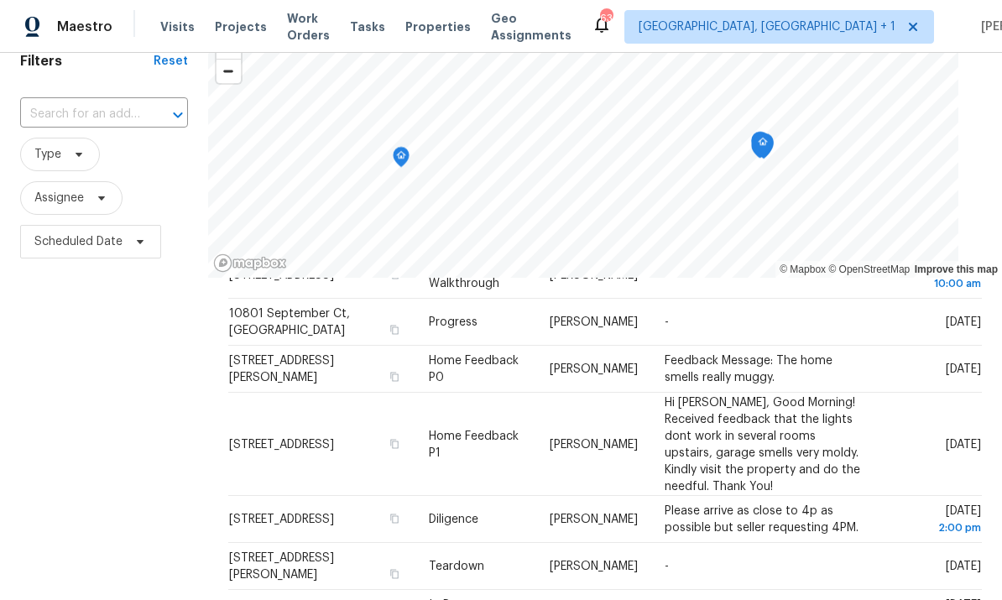
scroll to position [184, 0]
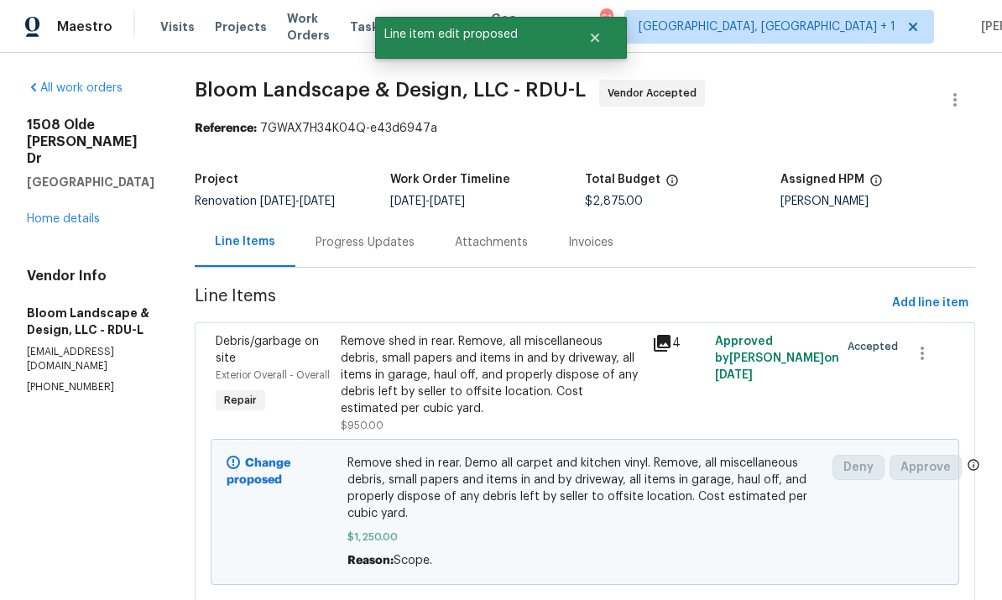
scroll to position [63, 0]
